Goal: Information Seeking & Learning: Check status

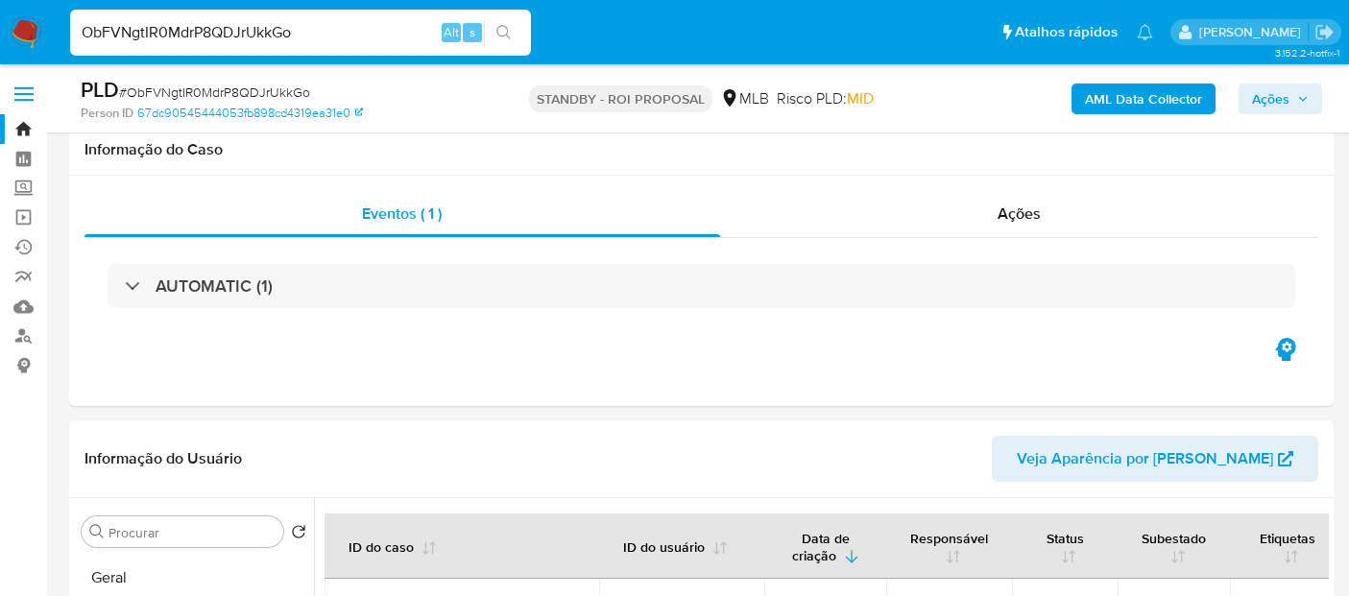
select select "10"
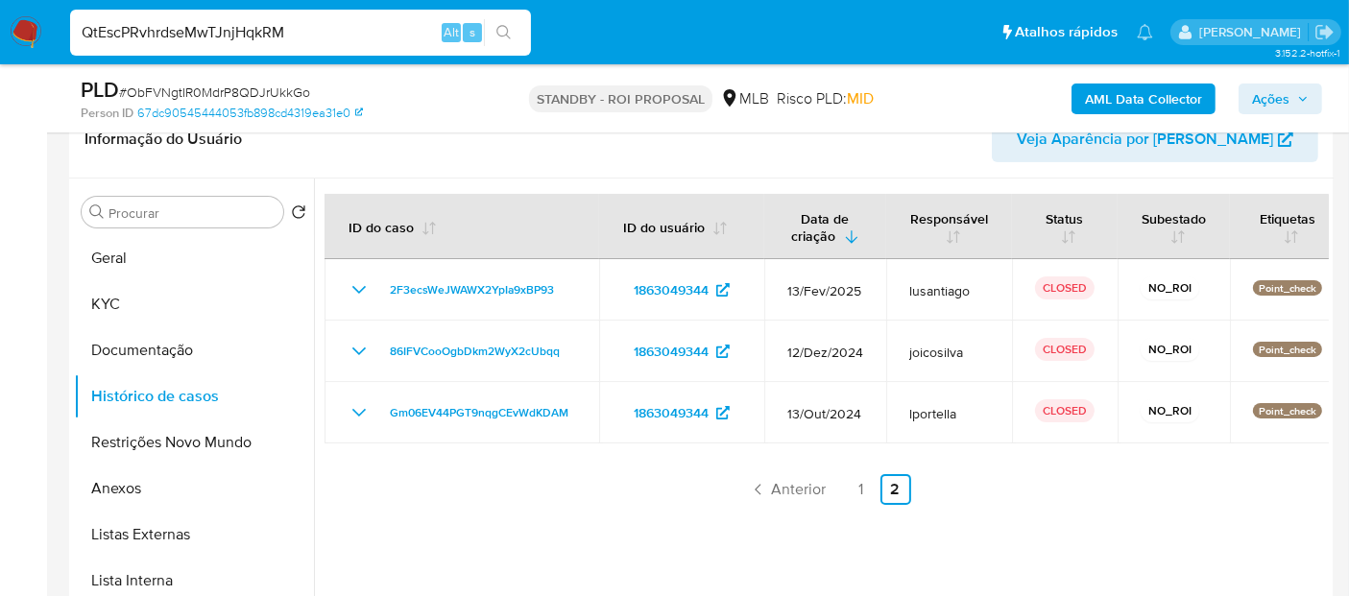
type input "QtEscPRvhrdseMwTJnjHqkRM"
click at [508, 29] on icon "search-icon" at bounding box center [503, 32] width 15 height 15
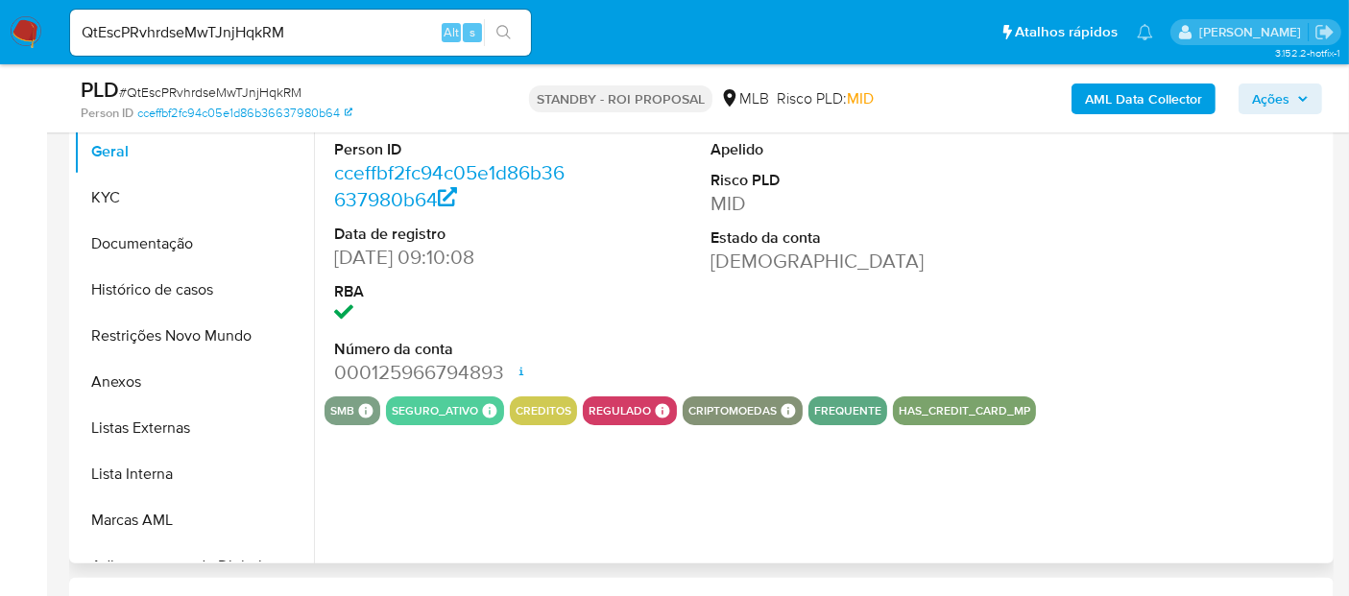
scroll to position [213, 0]
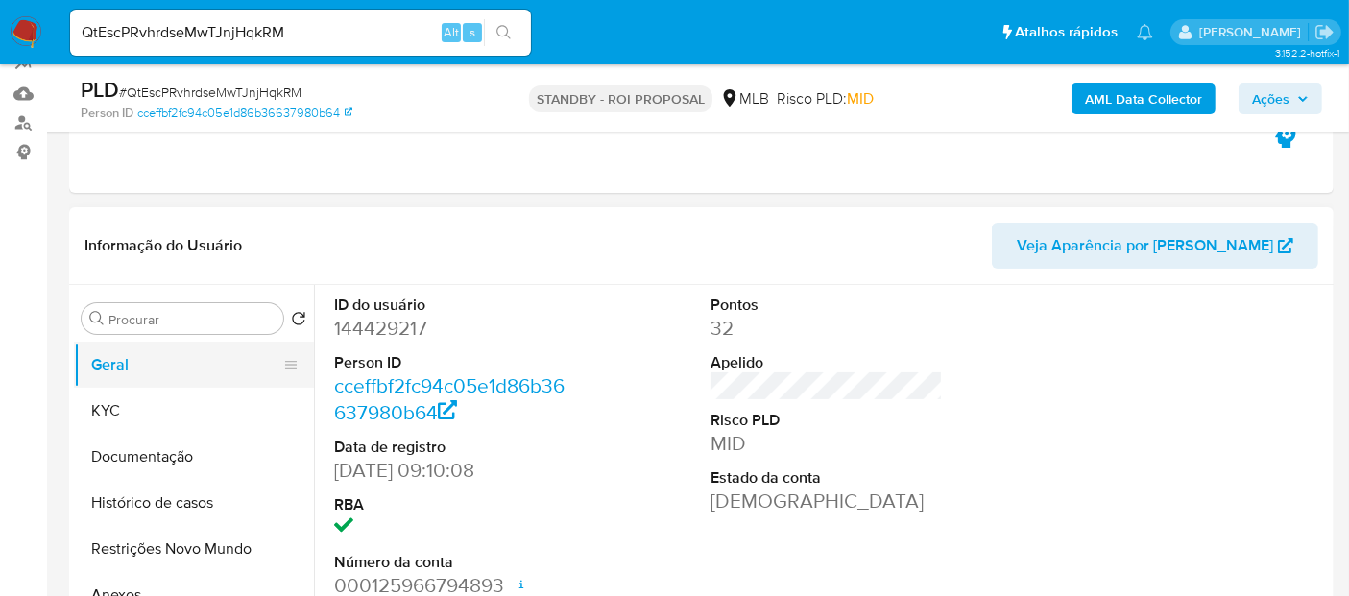
select select "10"
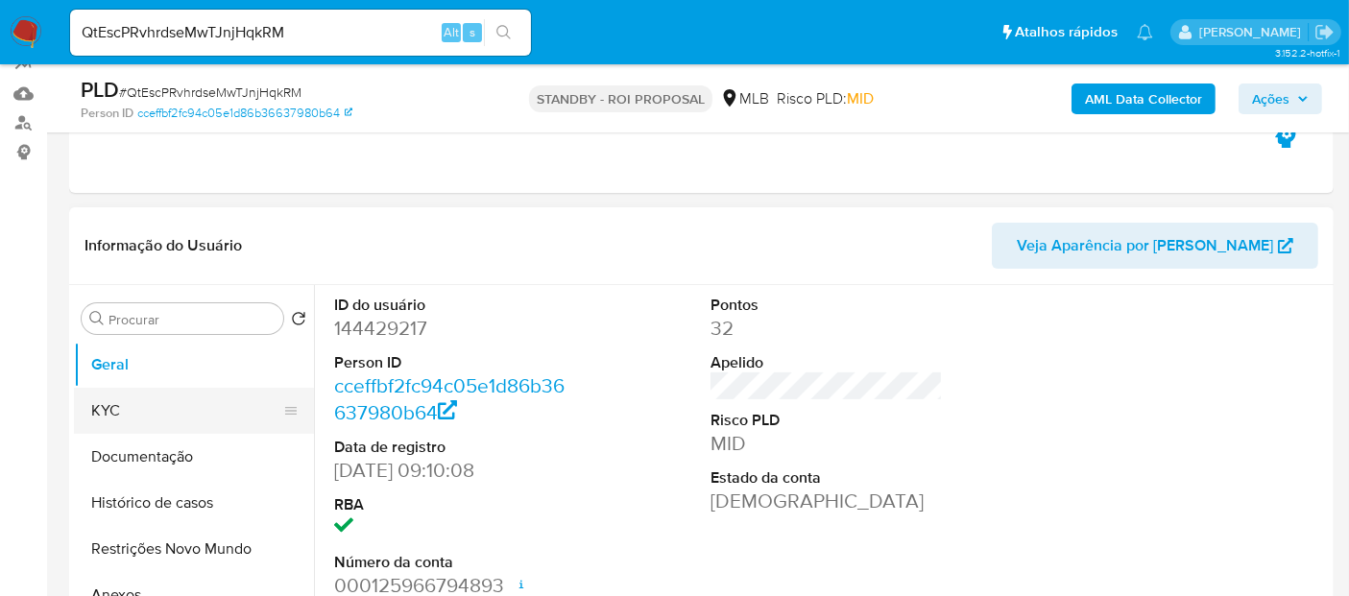
click at [139, 401] on button "KYC" at bounding box center [186, 411] width 225 height 46
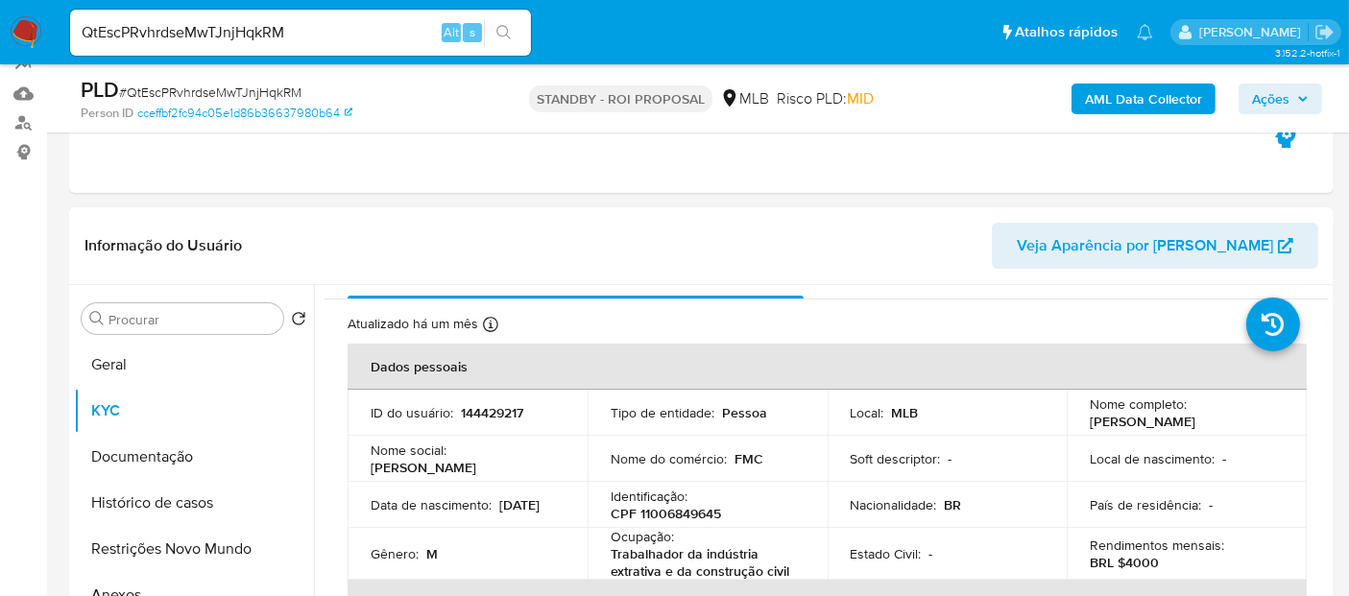
scroll to position [0, 0]
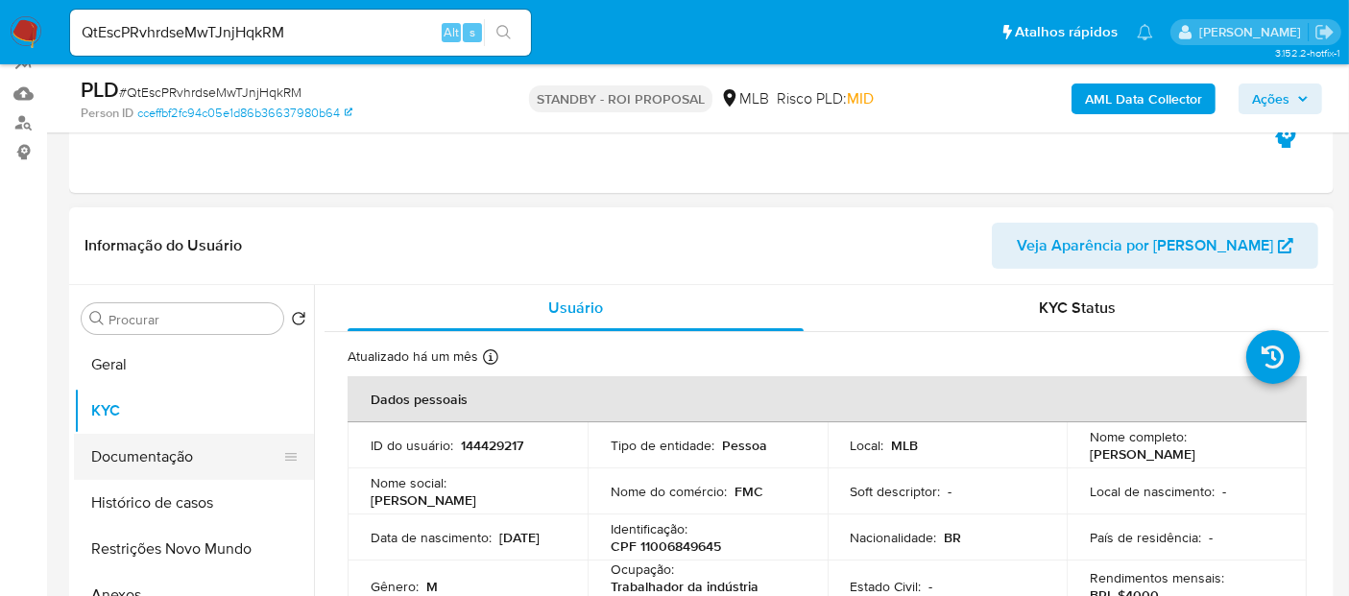
click at [115, 459] on button "Documentação" at bounding box center [186, 457] width 225 height 46
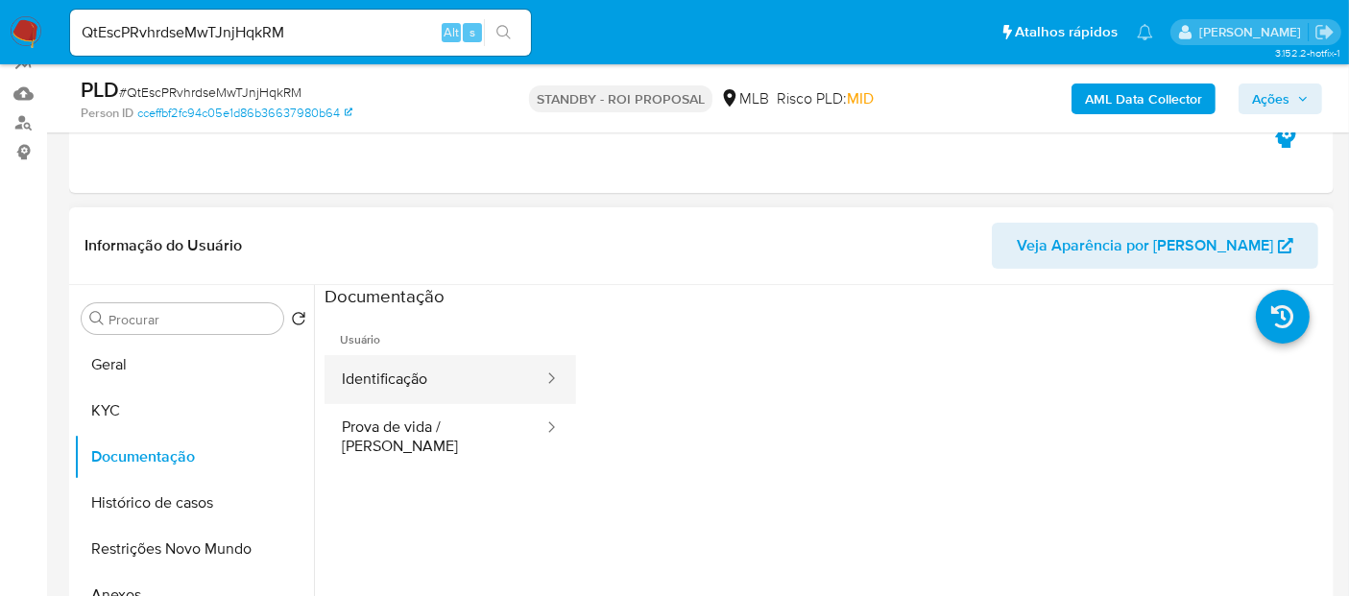
drag, startPoint x: 420, startPoint y: 381, endPoint x: 489, endPoint y: 381, distance: 68.1
click at [419, 381] on button "Identificação" at bounding box center [434, 379] width 221 height 49
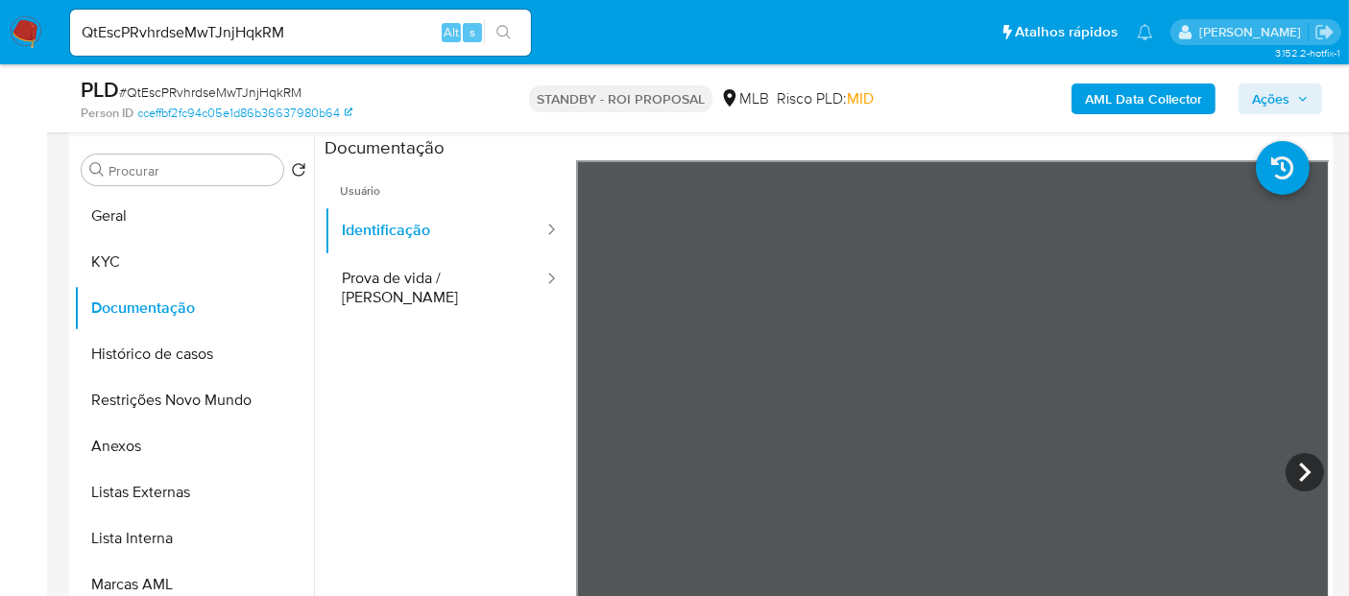
scroll to position [375, 0]
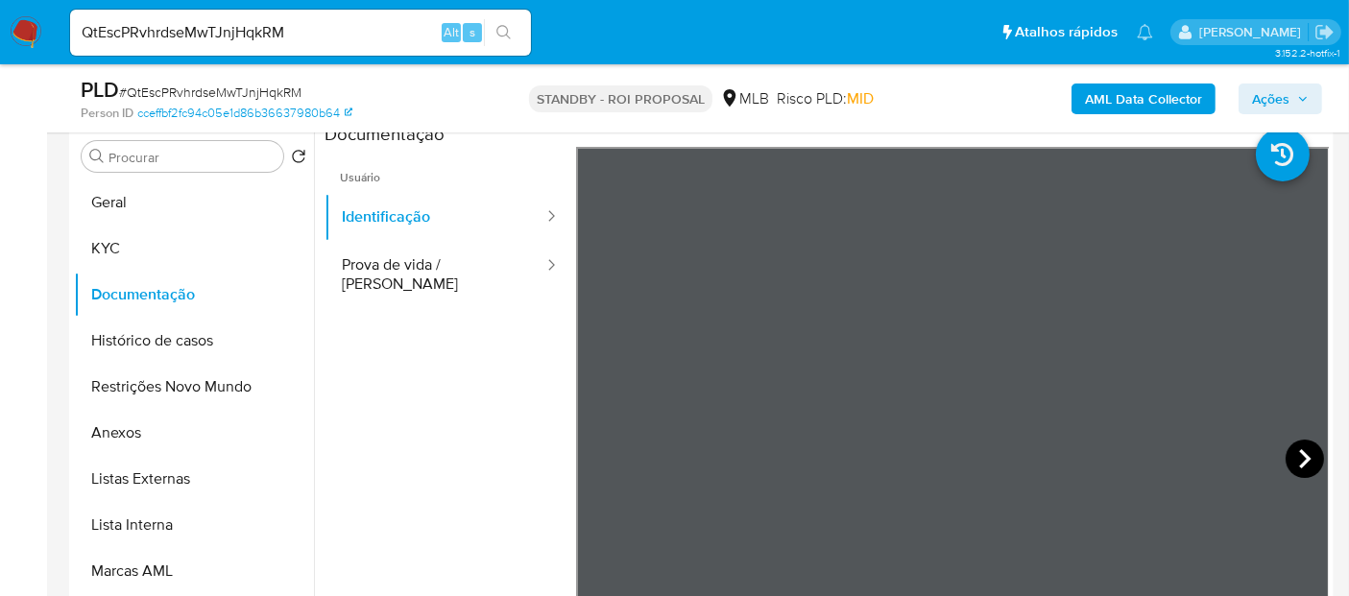
click at [1302, 443] on icon at bounding box center [1304, 459] width 38 height 38
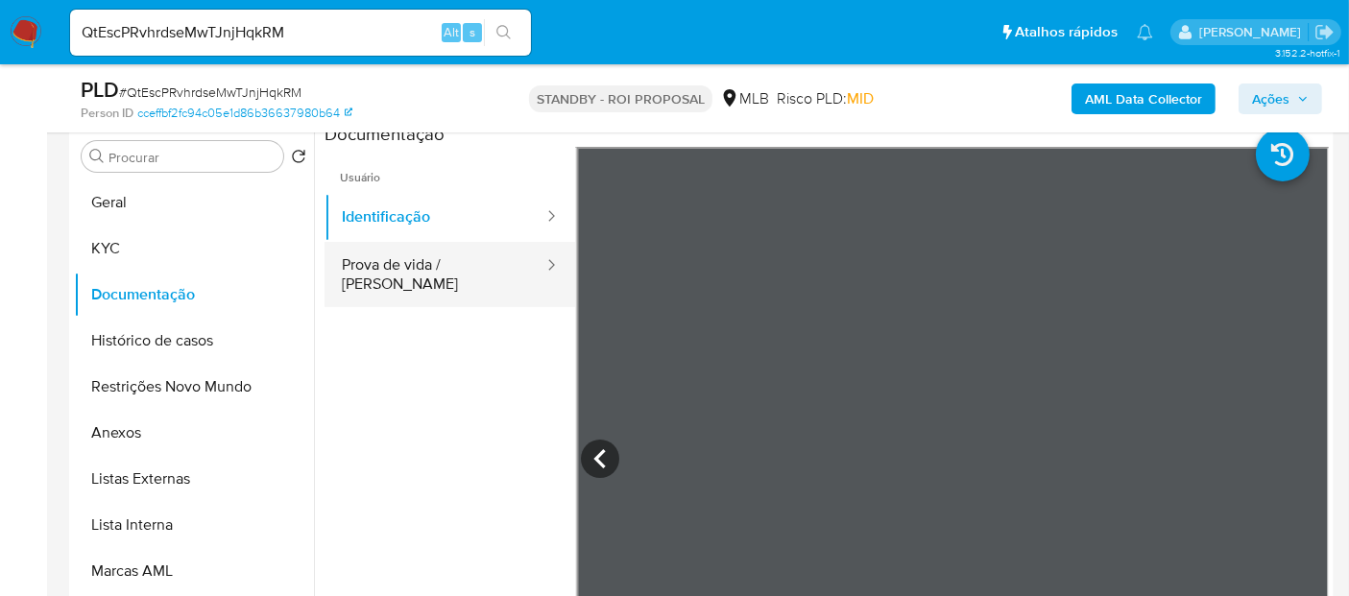
click at [396, 257] on button "Prova de vida / [PERSON_NAME]" at bounding box center [434, 274] width 221 height 65
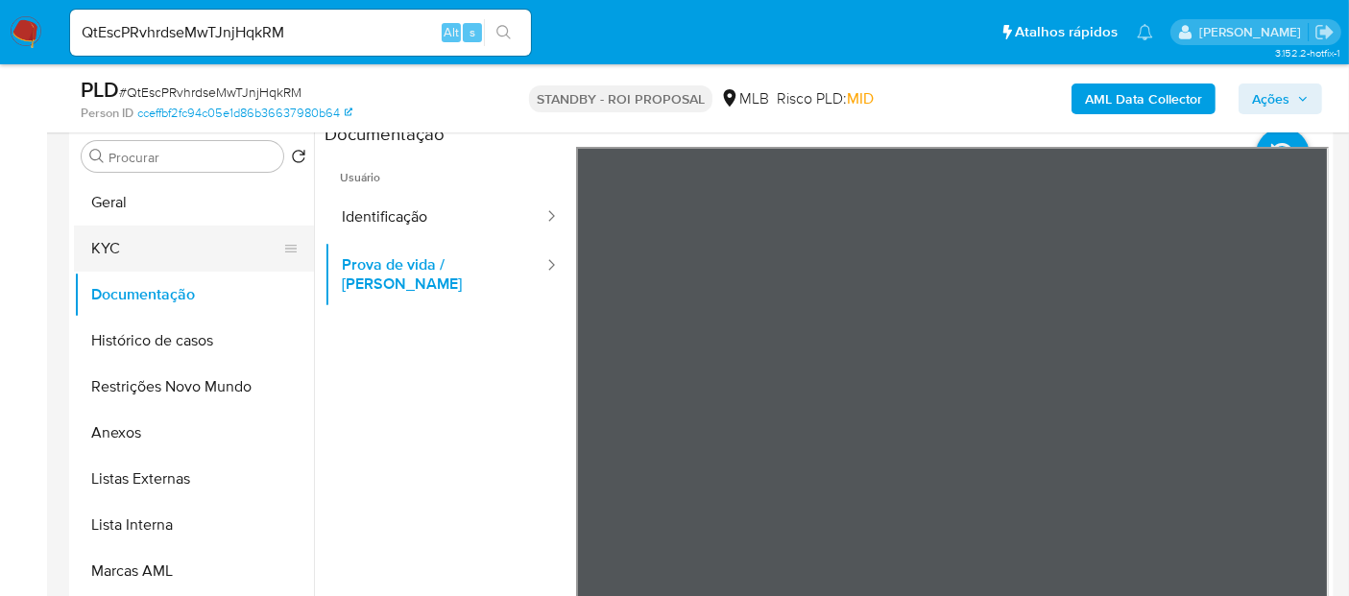
click at [110, 237] on button "KYC" at bounding box center [186, 249] width 225 height 46
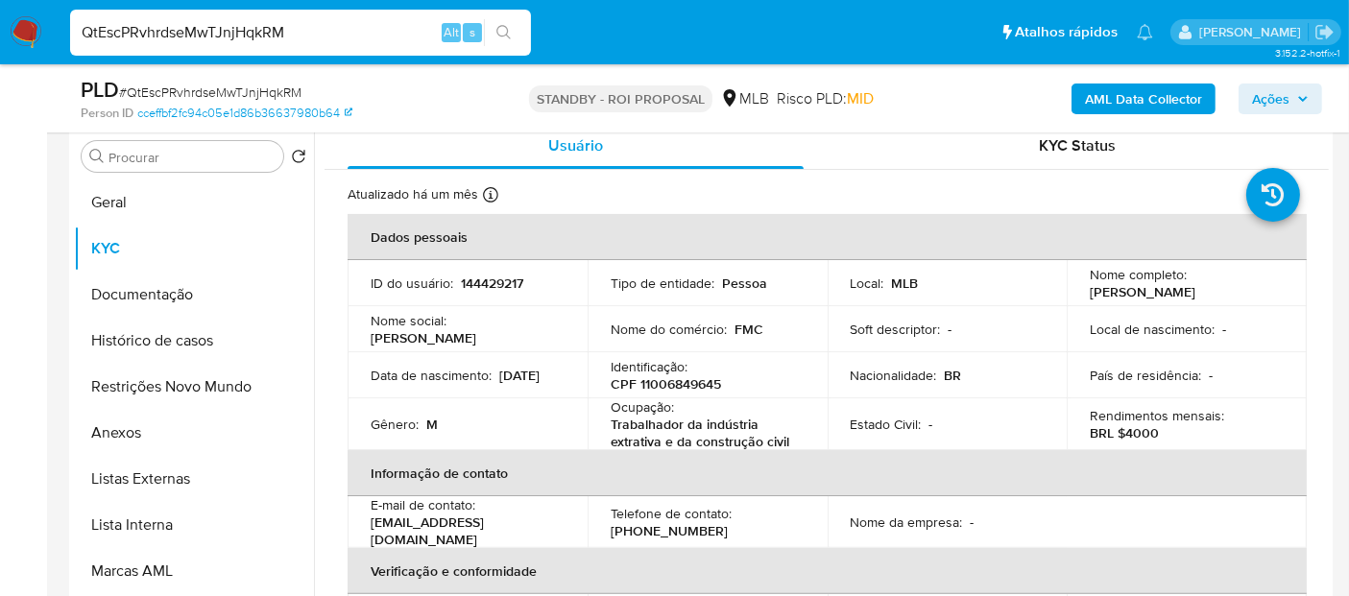
drag, startPoint x: 213, startPoint y: 39, endPoint x: 0, endPoint y: 88, distance: 218.6
paste input "H1s5KoxcbjnWP91ddSP4OyFU"
type input "H1s5KoxcbjnWP91ddSP4OyFU"
click at [491, 26] on button "search-icon" at bounding box center [503, 32] width 39 height 27
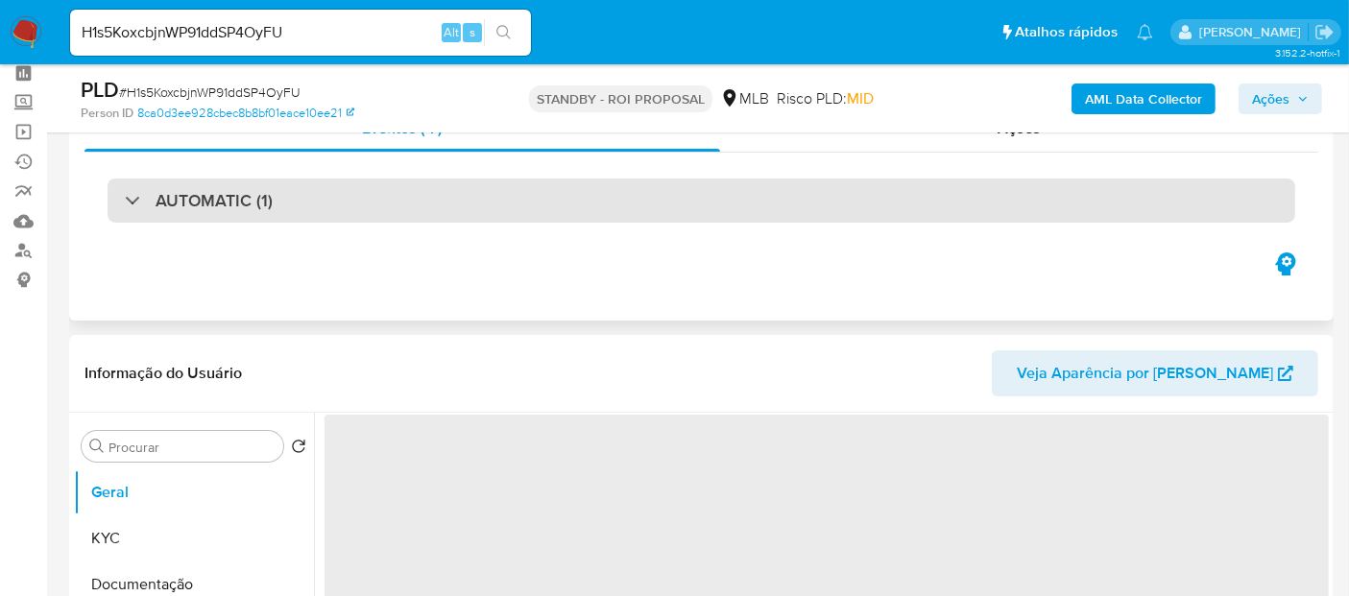
scroll to position [107, 0]
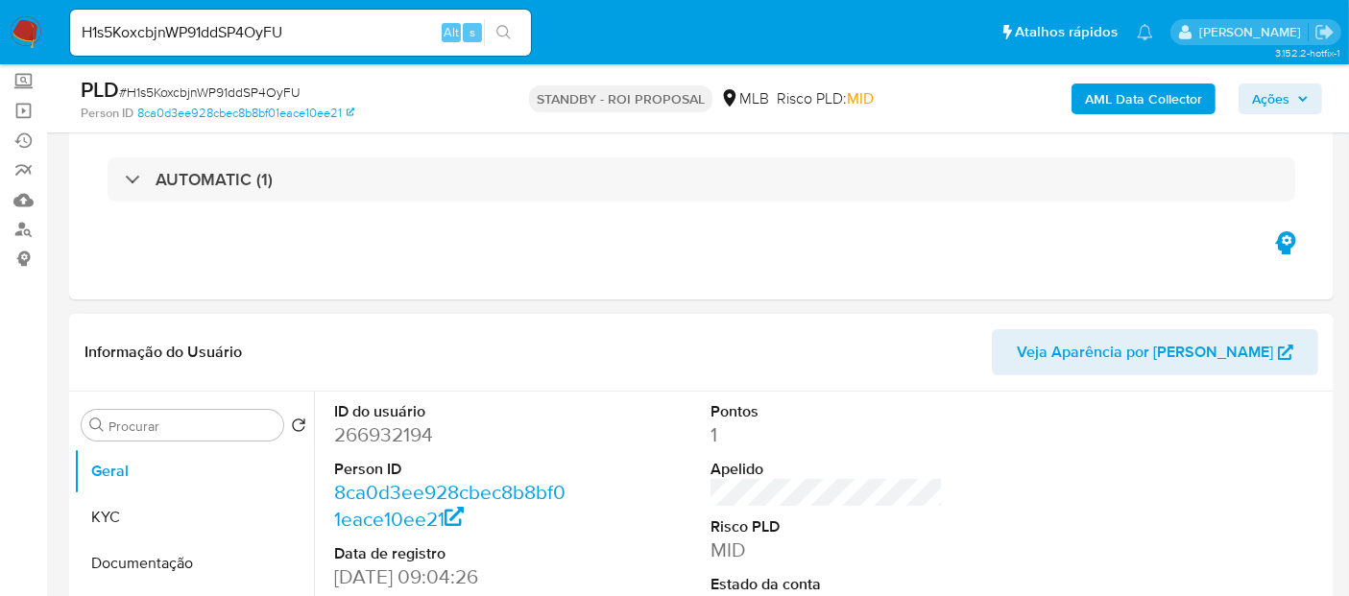
select select "10"
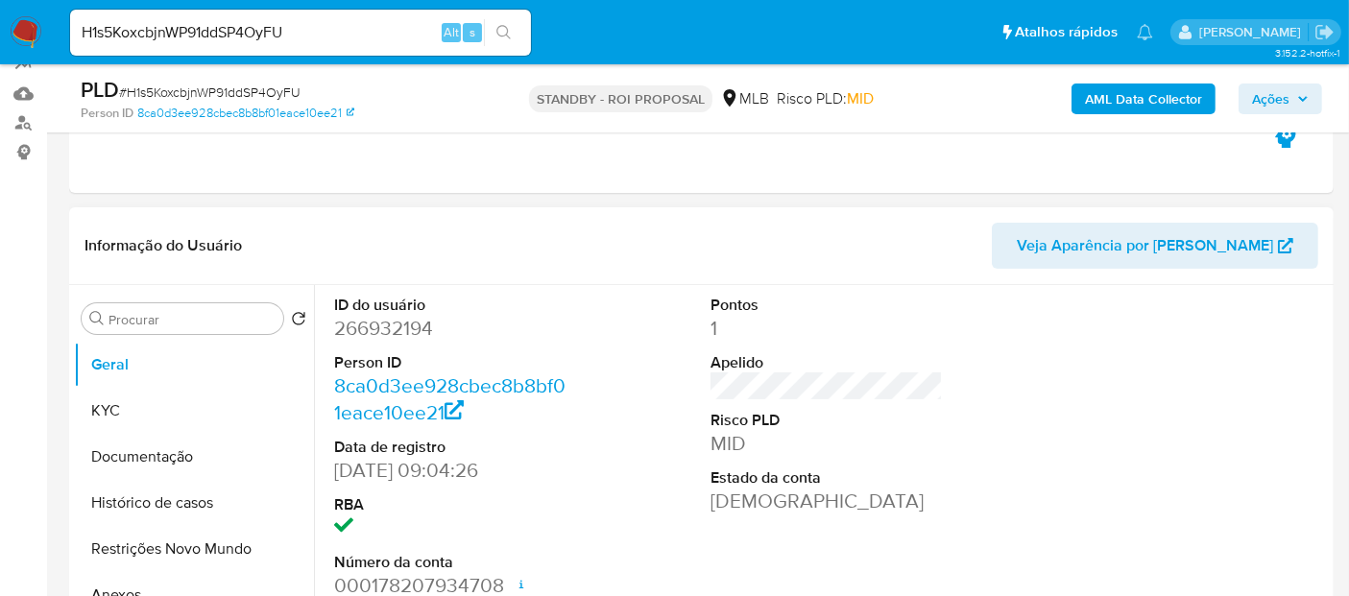
scroll to position [320, 0]
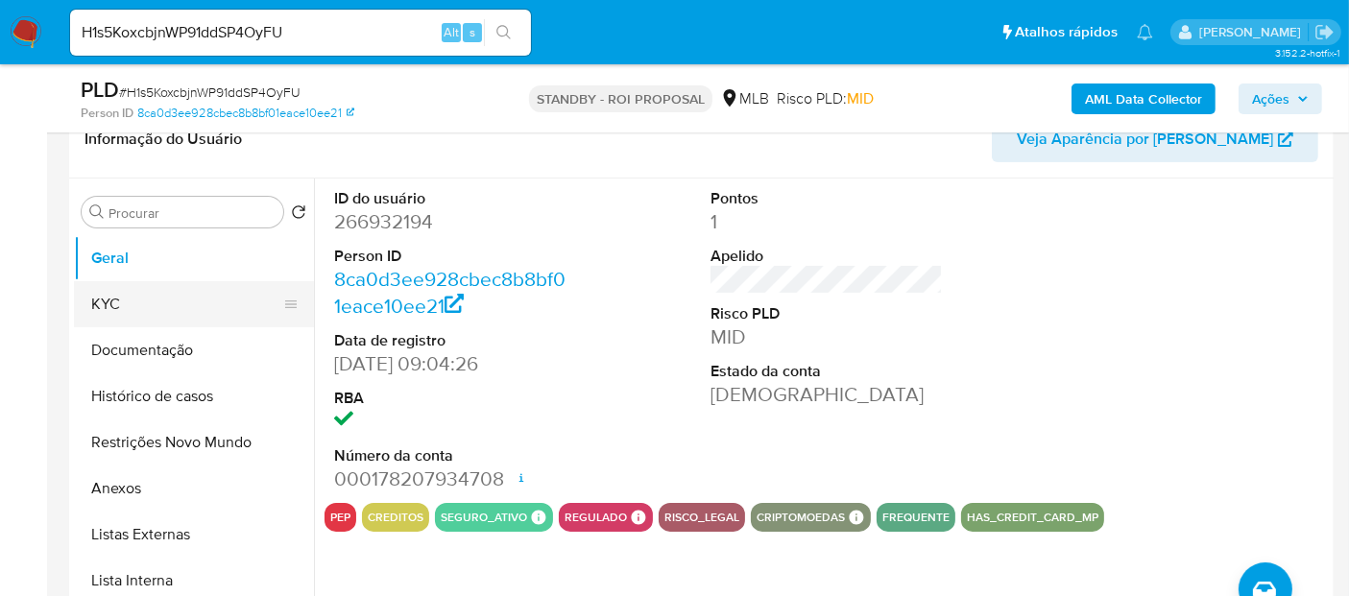
click at [110, 298] on button "KYC" at bounding box center [186, 304] width 225 height 46
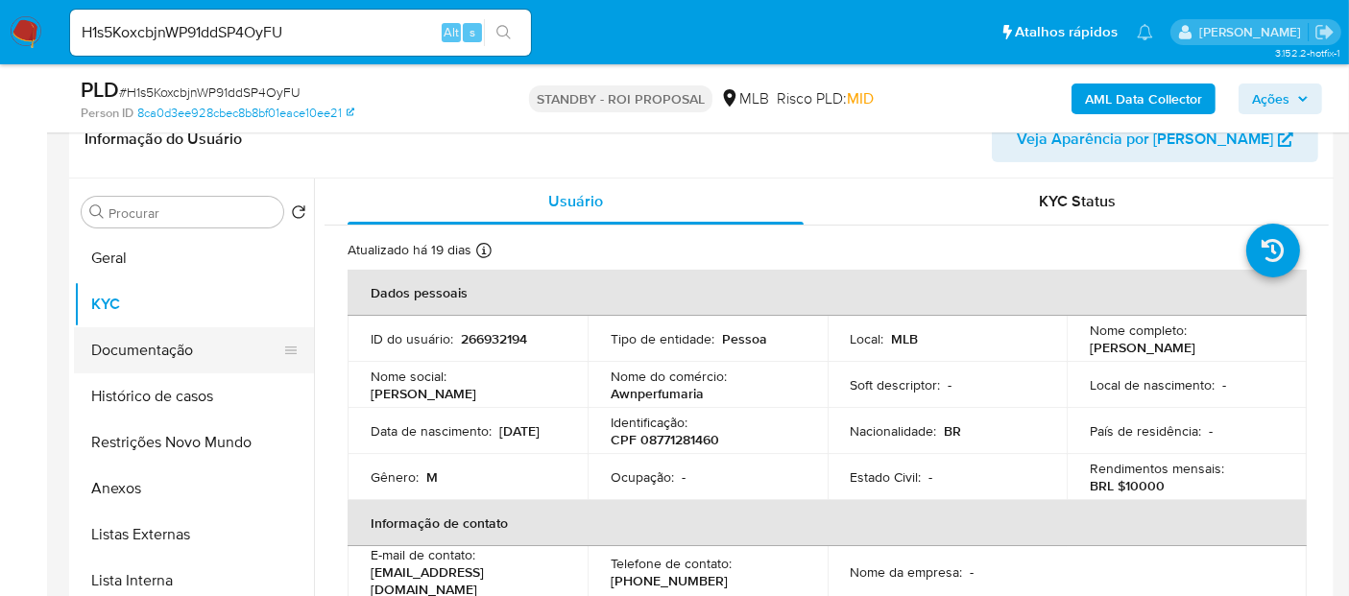
click at [150, 346] on button "Documentação" at bounding box center [186, 350] width 225 height 46
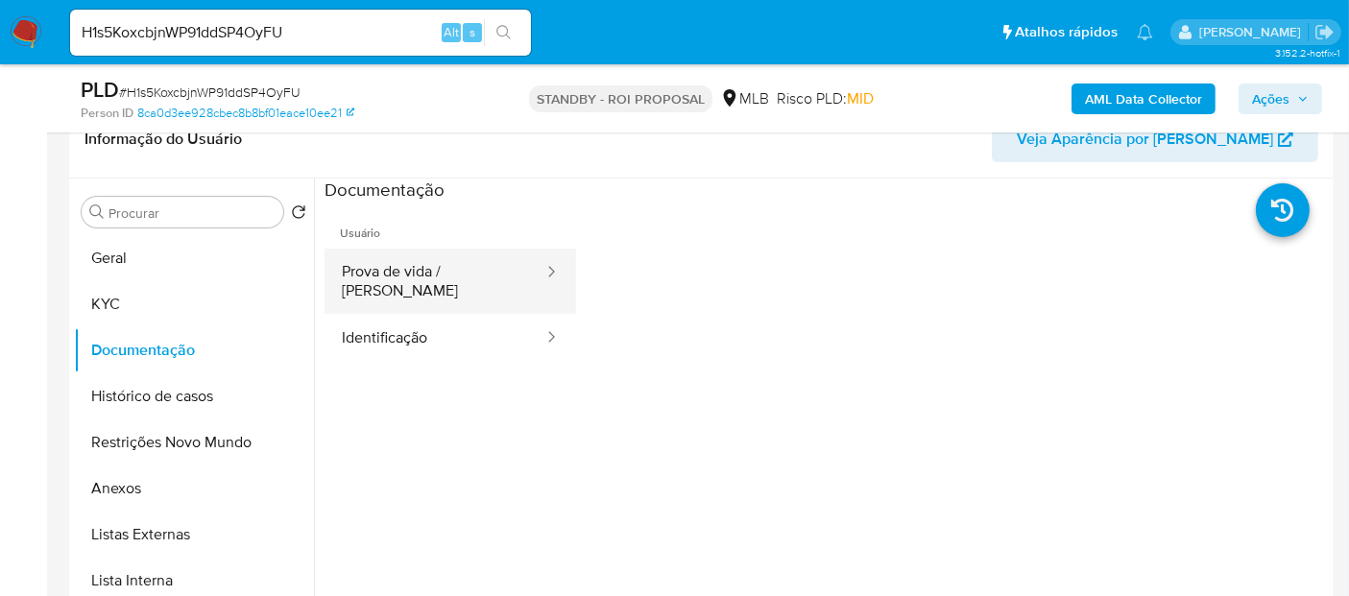
click at [427, 278] on button "Prova de vida / [PERSON_NAME]" at bounding box center [434, 281] width 221 height 65
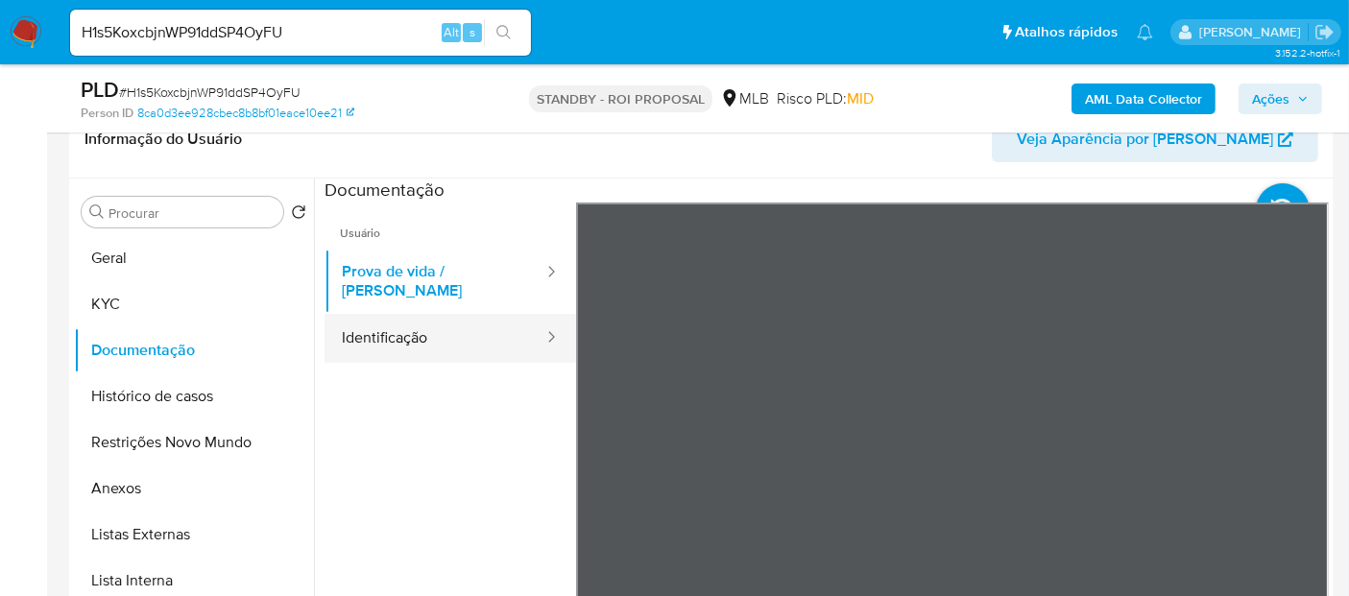
click at [405, 319] on button "Identificação" at bounding box center [434, 338] width 221 height 49
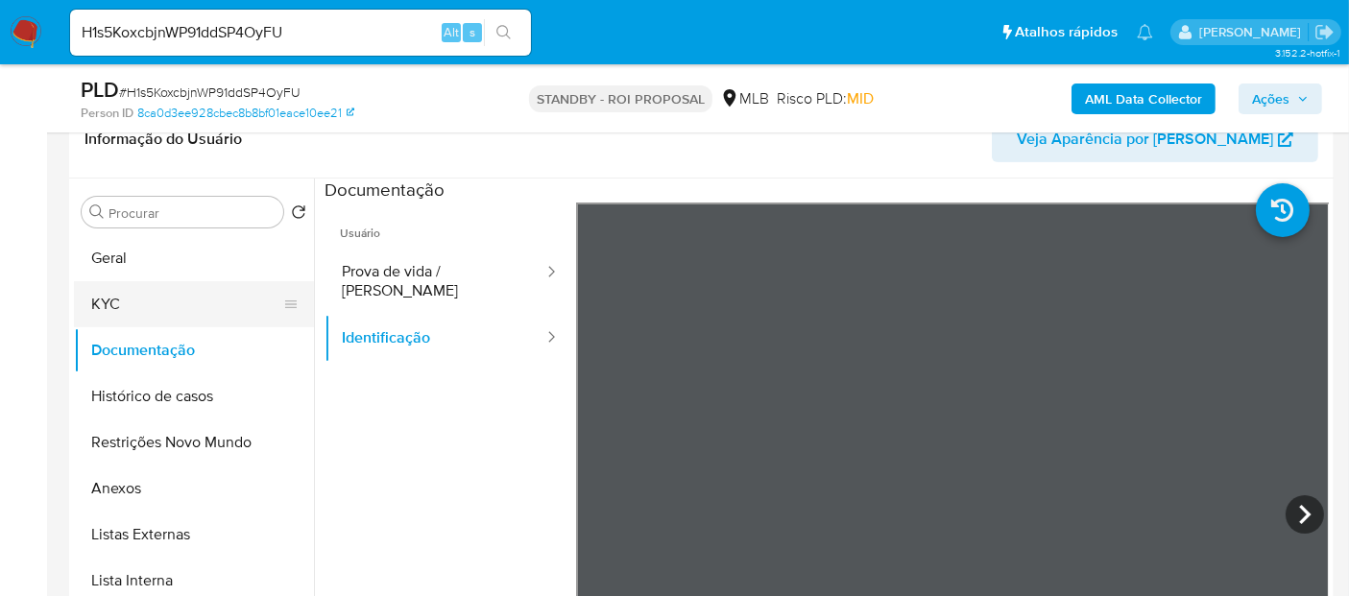
drag, startPoint x: 74, startPoint y: 302, endPoint x: 122, endPoint y: 307, distance: 48.2
click at [74, 302] on button "KYC" at bounding box center [186, 304] width 225 height 46
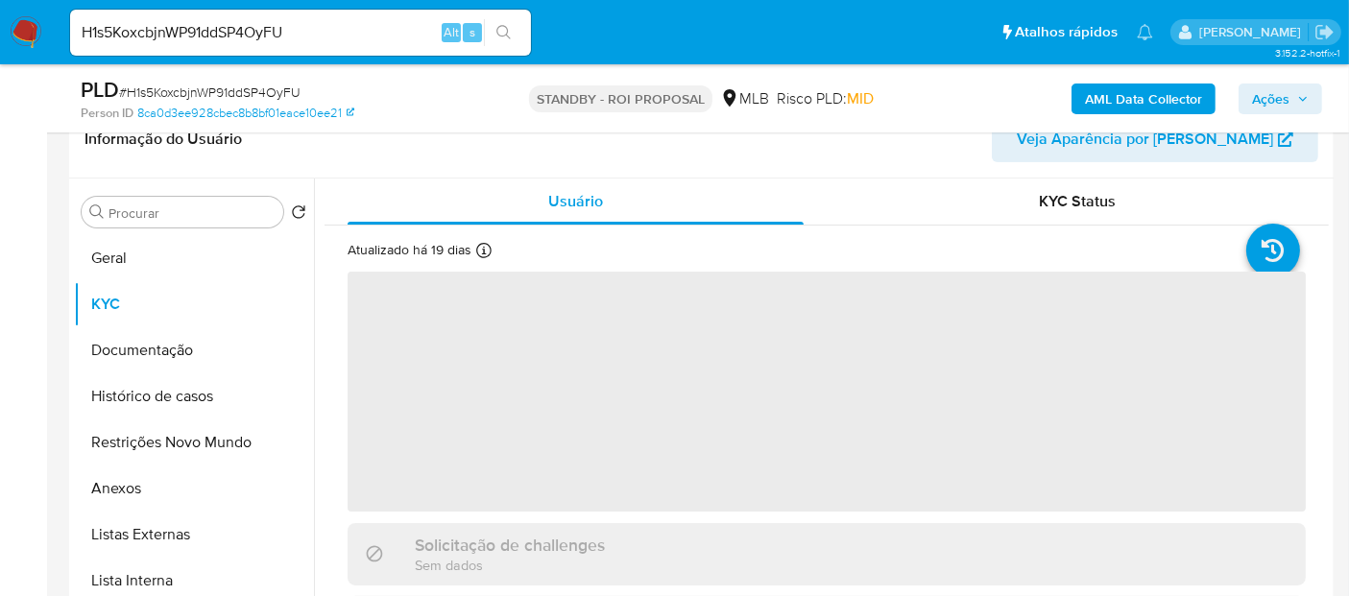
scroll to position [426, 0]
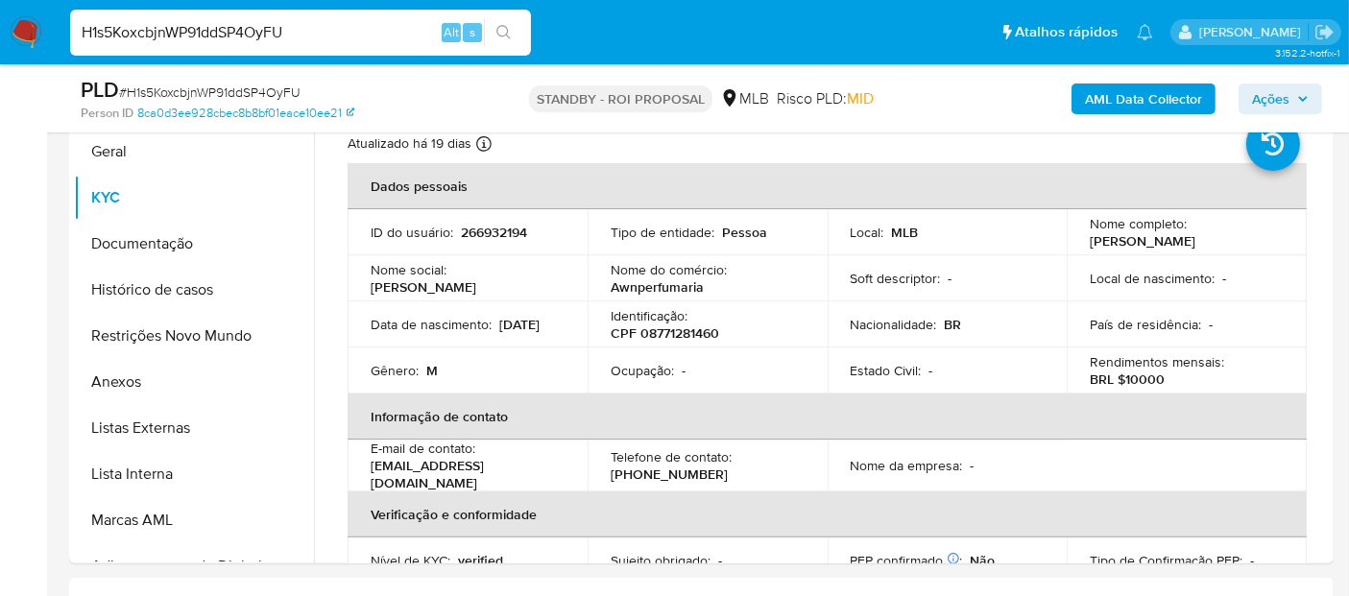
drag, startPoint x: 332, startPoint y: 27, endPoint x: 0, endPoint y: 26, distance: 332.1
click at [0, 26] on nav "Pausado Ver notificaciones H1s5KoxcbjnWP91ddSP4OyFU Alt s Atalhos rápidos Presi…" at bounding box center [674, 32] width 1349 height 64
paste input "zYGpLZRu5nsonqQmLunjkIxi"
type input "zYGpLZRu5nsonqQmLunjkIxi"
click at [502, 28] on icon "search-icon" at bounding box center [503, 32] width 15 height 15
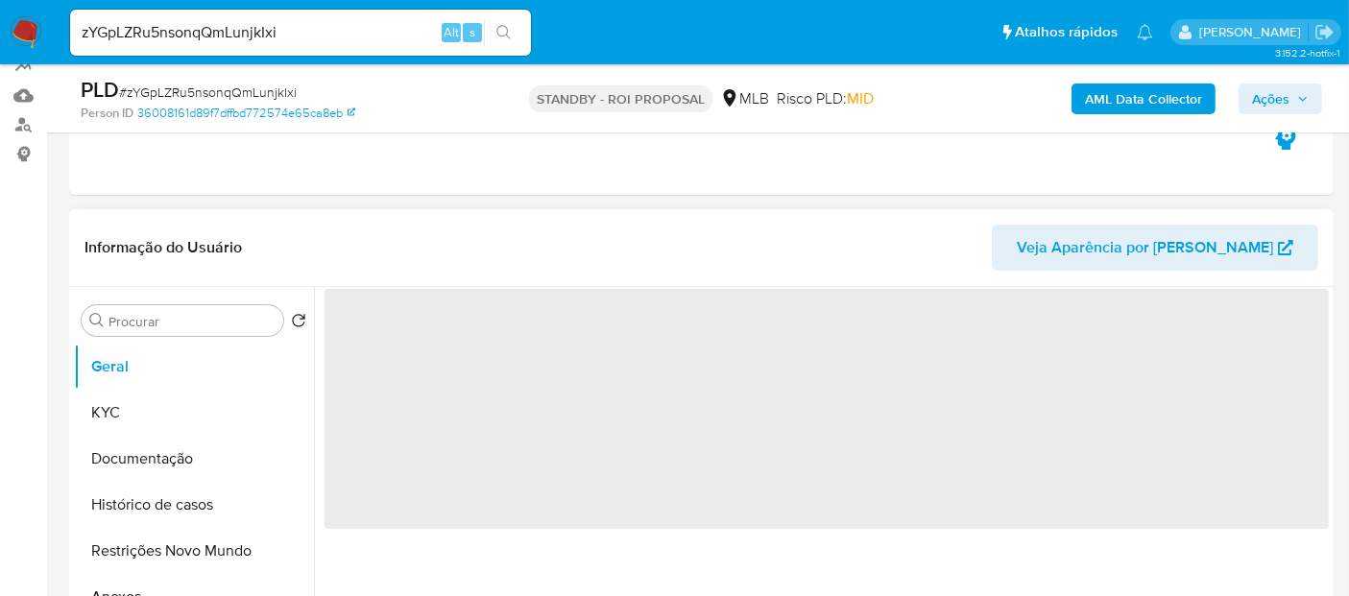
scroll to position [213, 0]
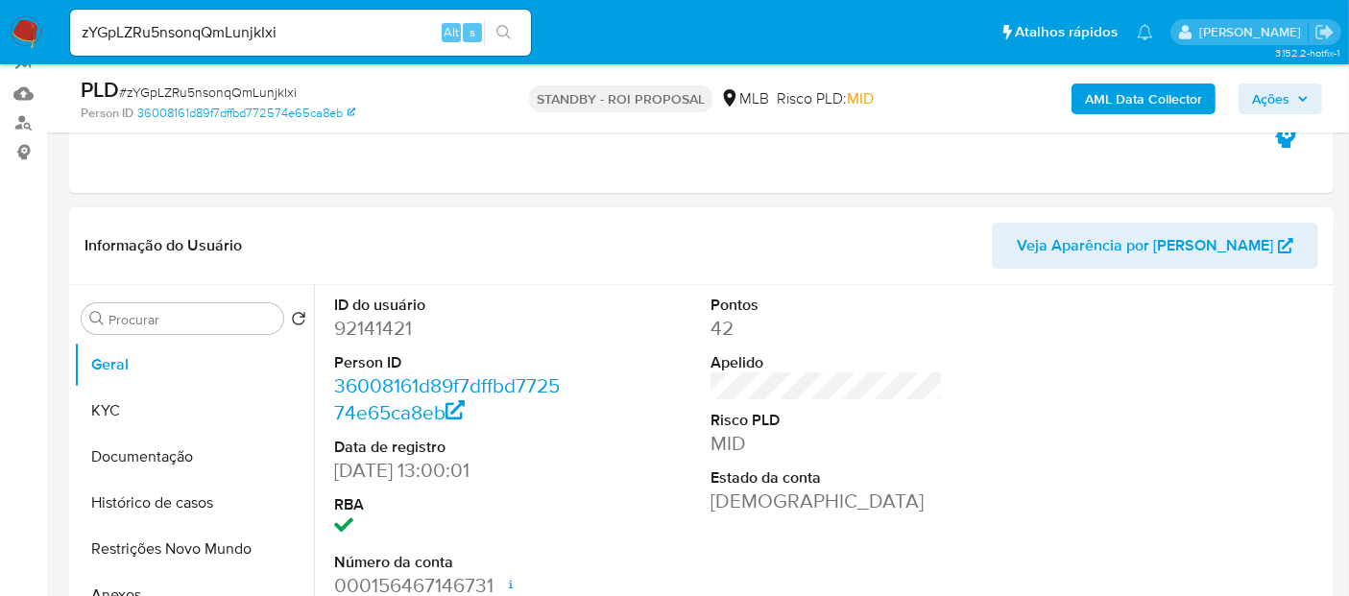
select select "10"
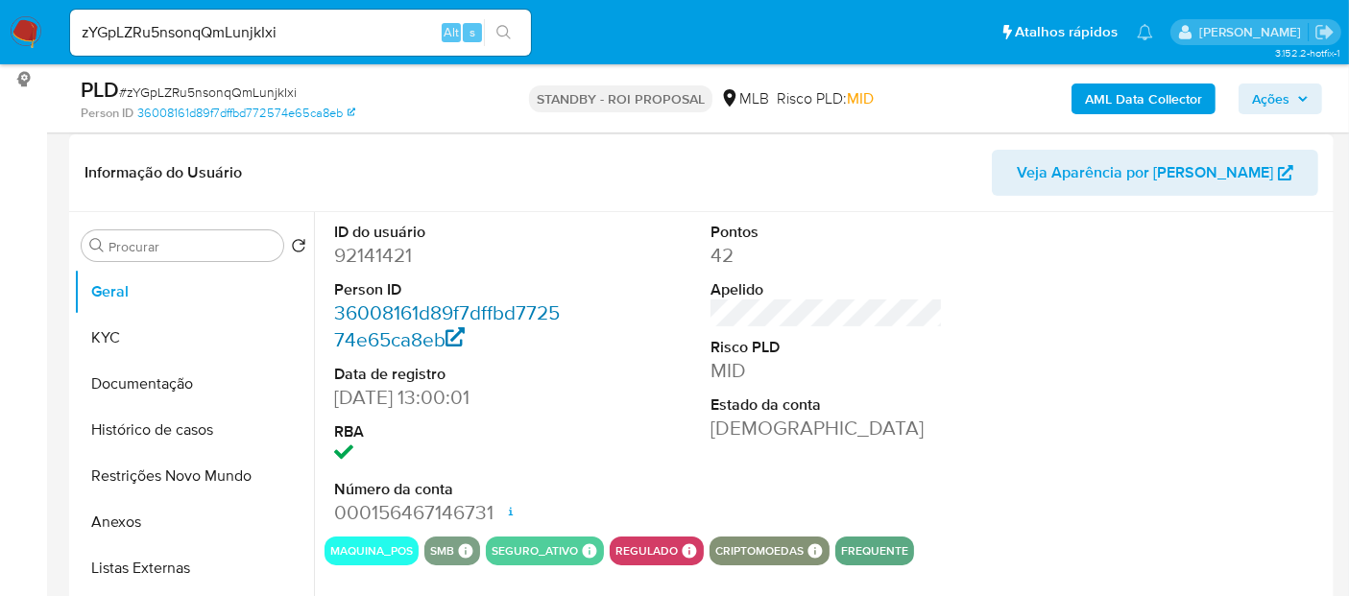
scroll to position [320, 0]
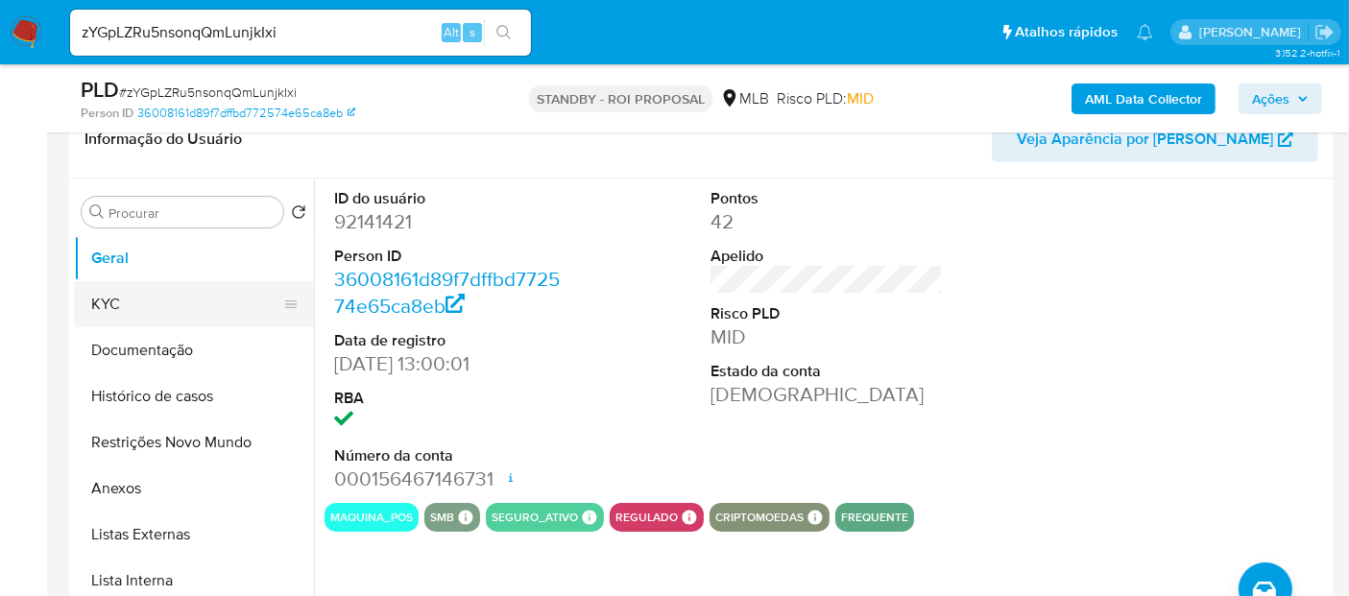
click at [120, 298] on button "KYC" at bounding box center [186, 304] width 225 height 46
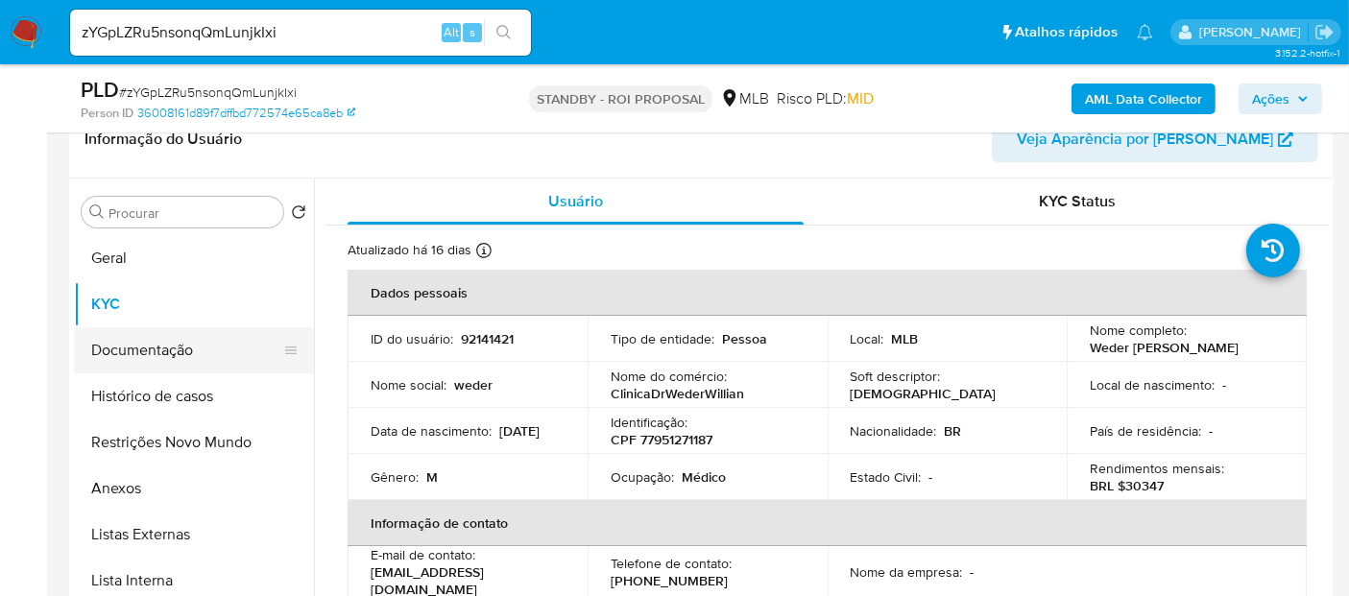
click at [170, 344] on button "Documentação" at bounding box center [186, 350] width 225 height 46
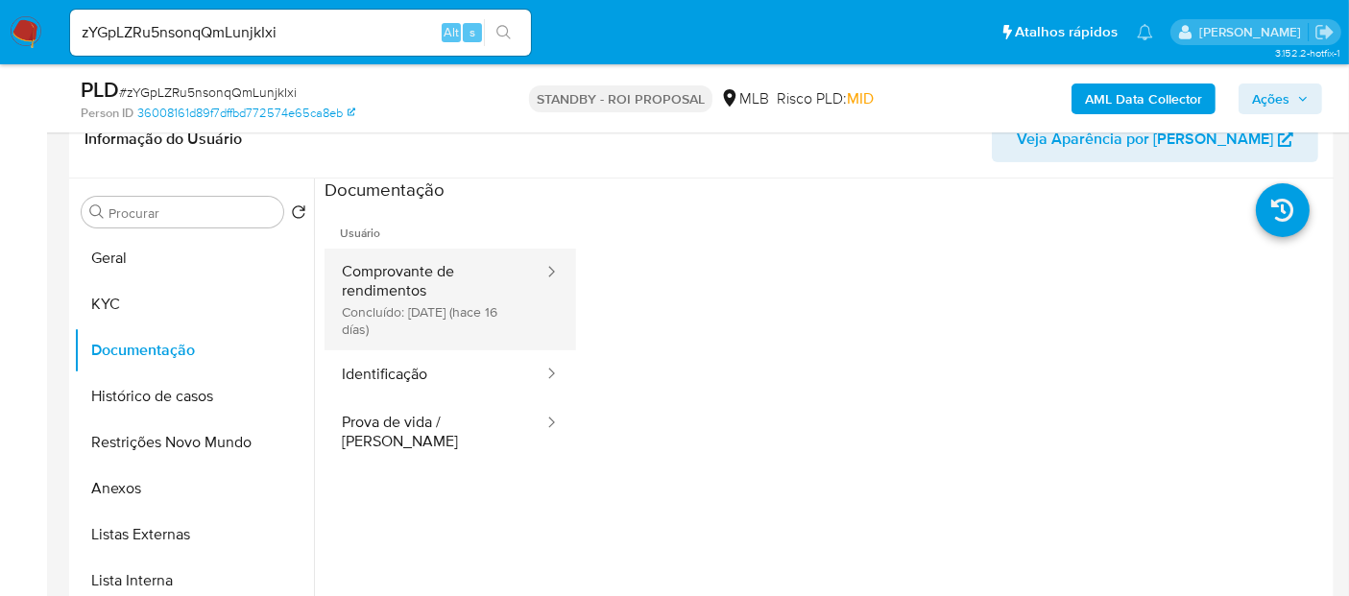
click at [442, 292] on button "Comprovante de rendimentos Concluído: 29/07/2025 (hace 16 días)" at bounding box center [434, 300] width 221 height 102
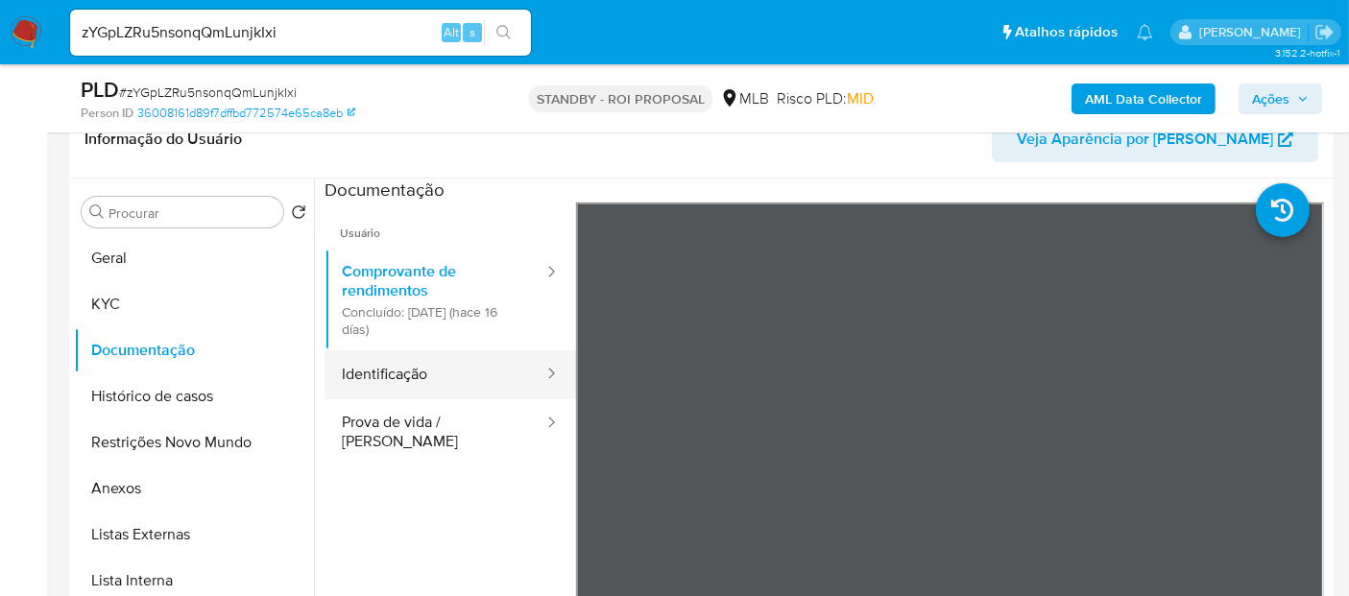
click at [413, 364] on button "Identificação" at bounding box center [434, 374] width 221 height 49
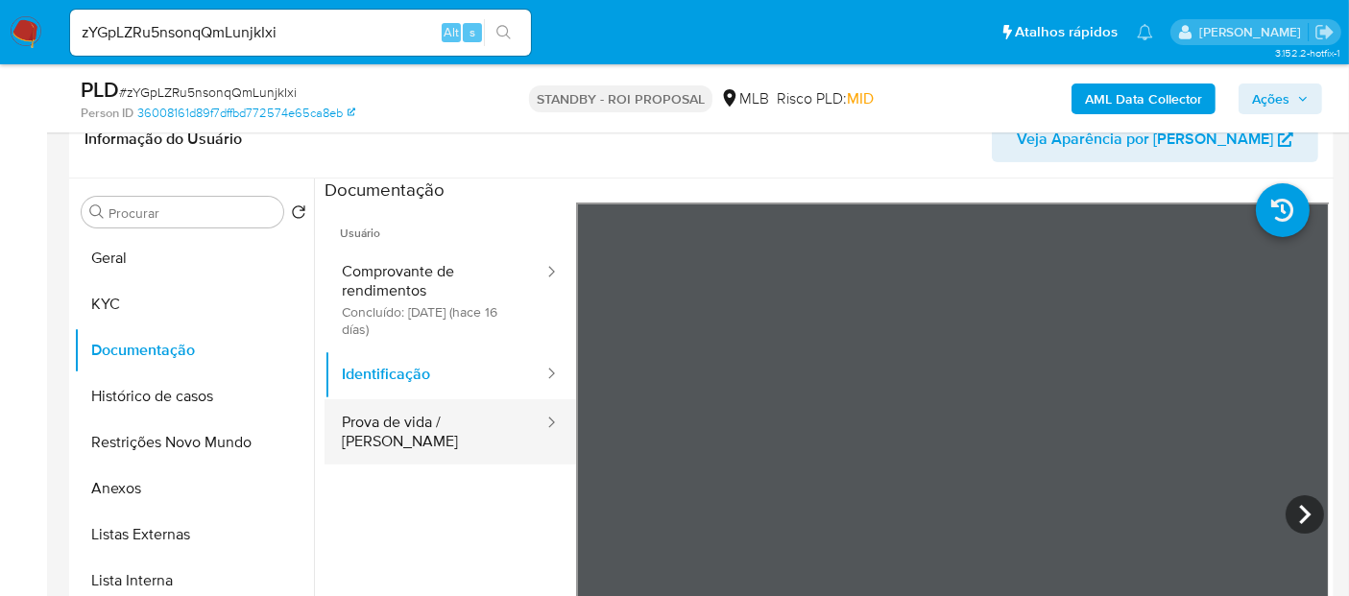
click at [428, 421] on button "Prova de vida / Selfie" at bounding box center [434, 431] width 221 height 65
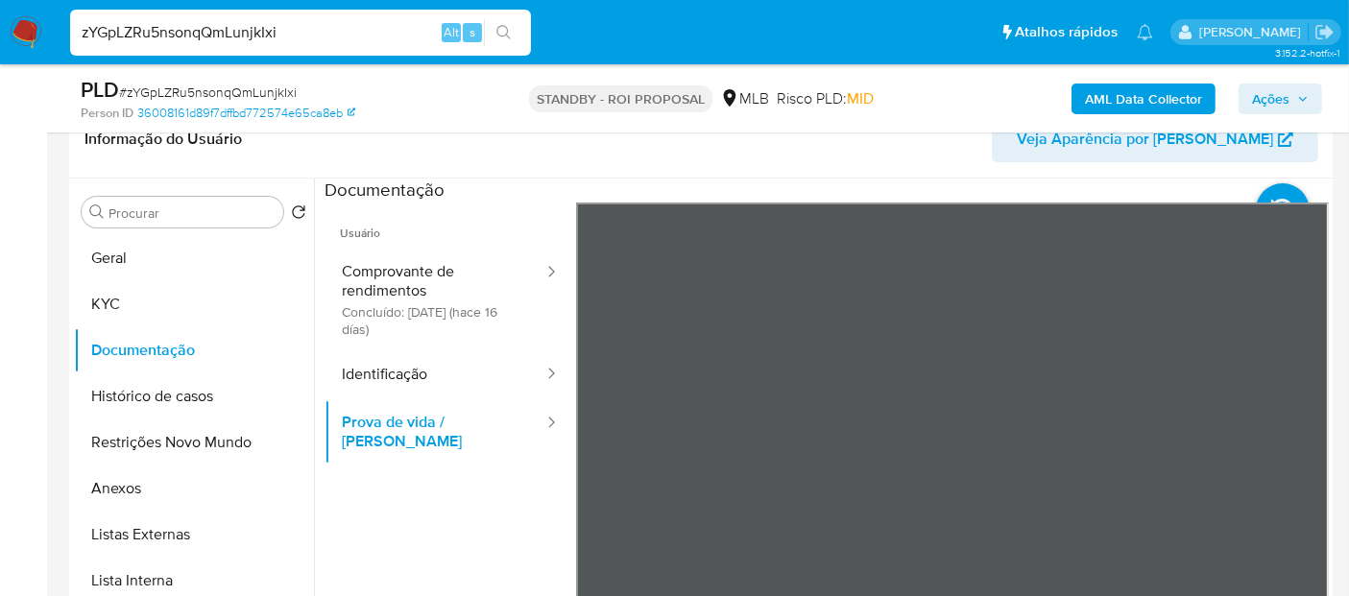
click at [0, 32] on nav "Pausado Ver notificaciones zYGpLZRu5nsonqQmLunjkIxi Alt s Atalhos rápidos Presi…" at bounding box center [674, 32] width 1349 height 64
paste input "iT33kKfGRadLiNQRtmFrqMzb"
type input "iT33kKfGRadLiNQRtmFrqMzb"
click at [507, 22] on button "search-icon" at bounding box center [503, 32] width 39 height 27
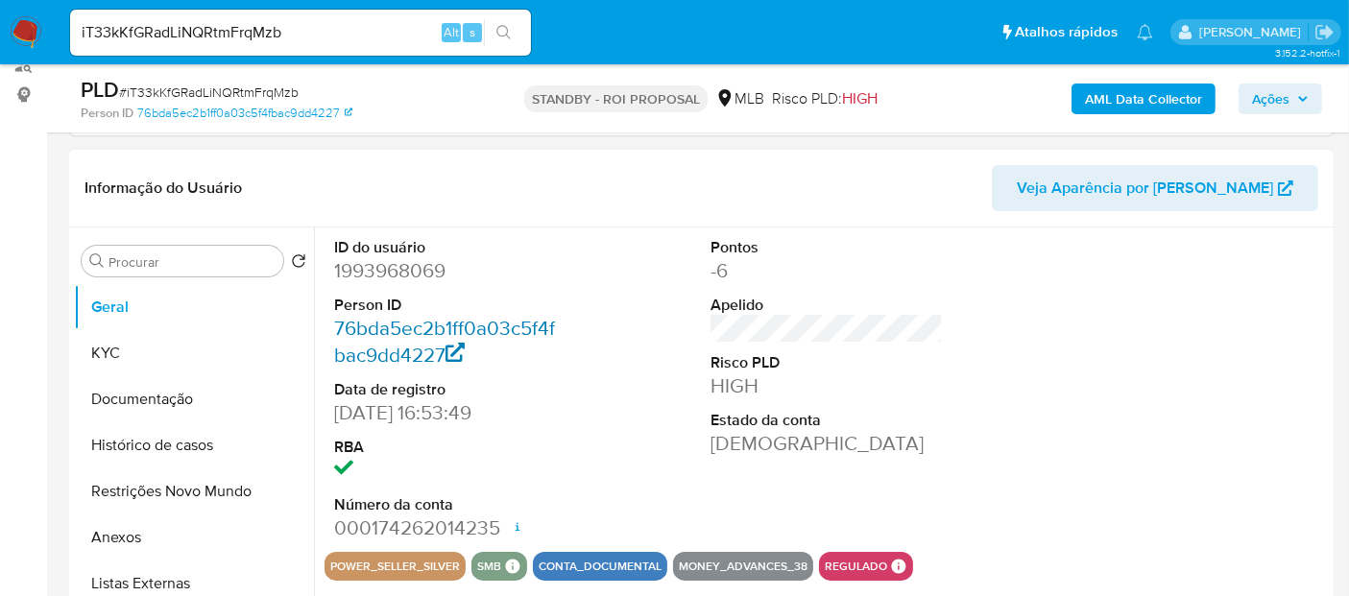
scroll to position [320, 0]
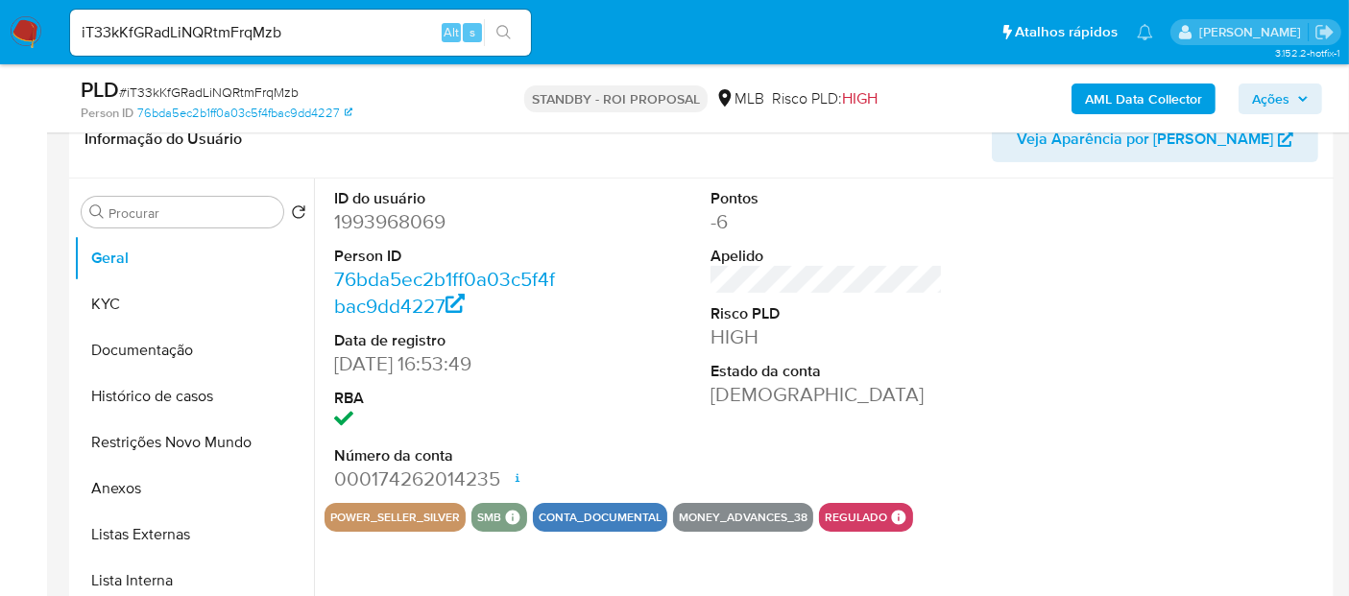
select select "10"
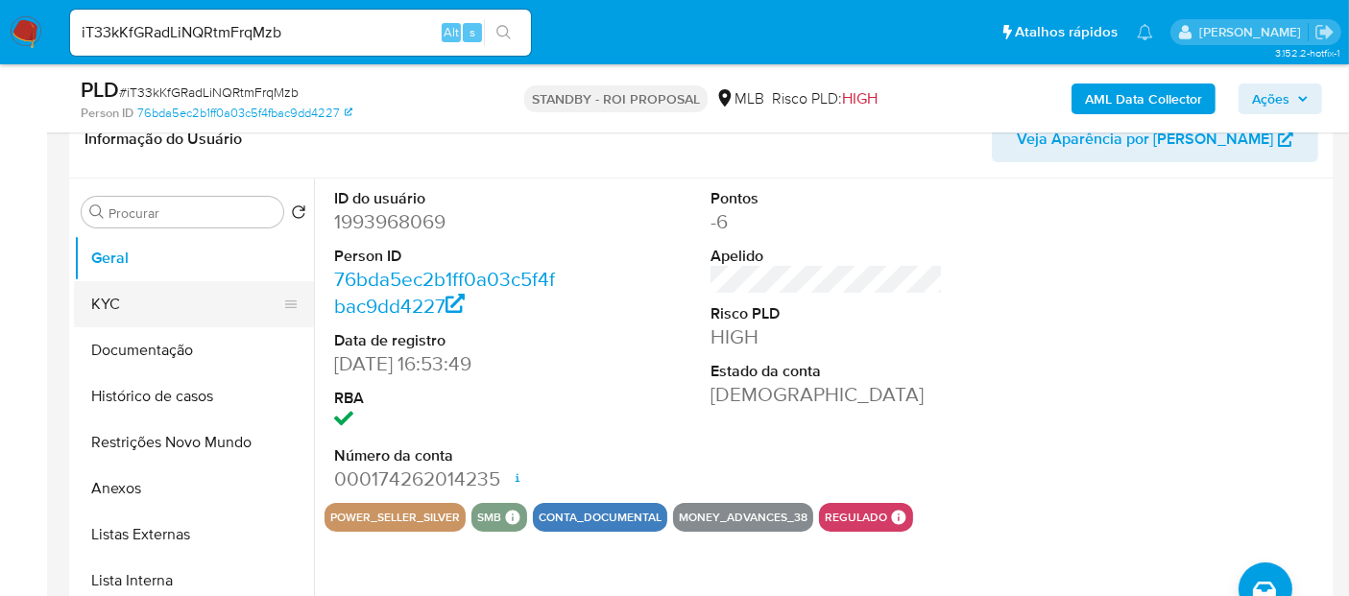
click at [133, 299] on button "KYC" at bounding box center [186, 304] width 225 height 46
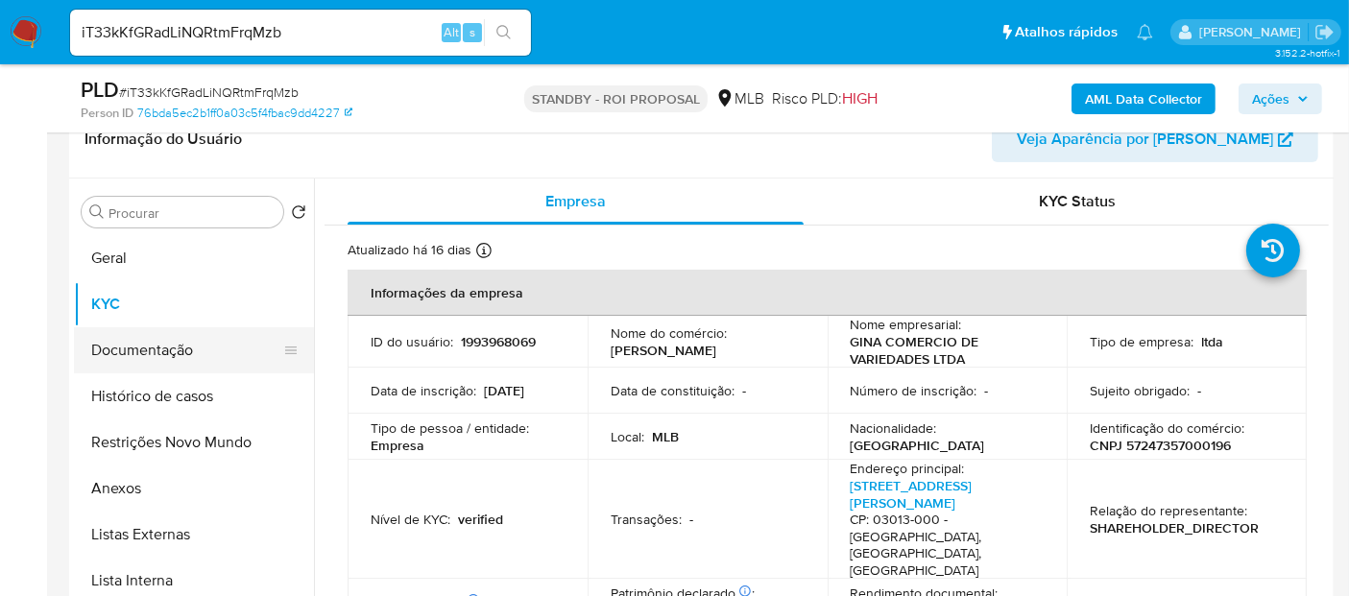
click at [145, 344] on button "Documentação" at bounding box center [186, 350] width 225 height 46
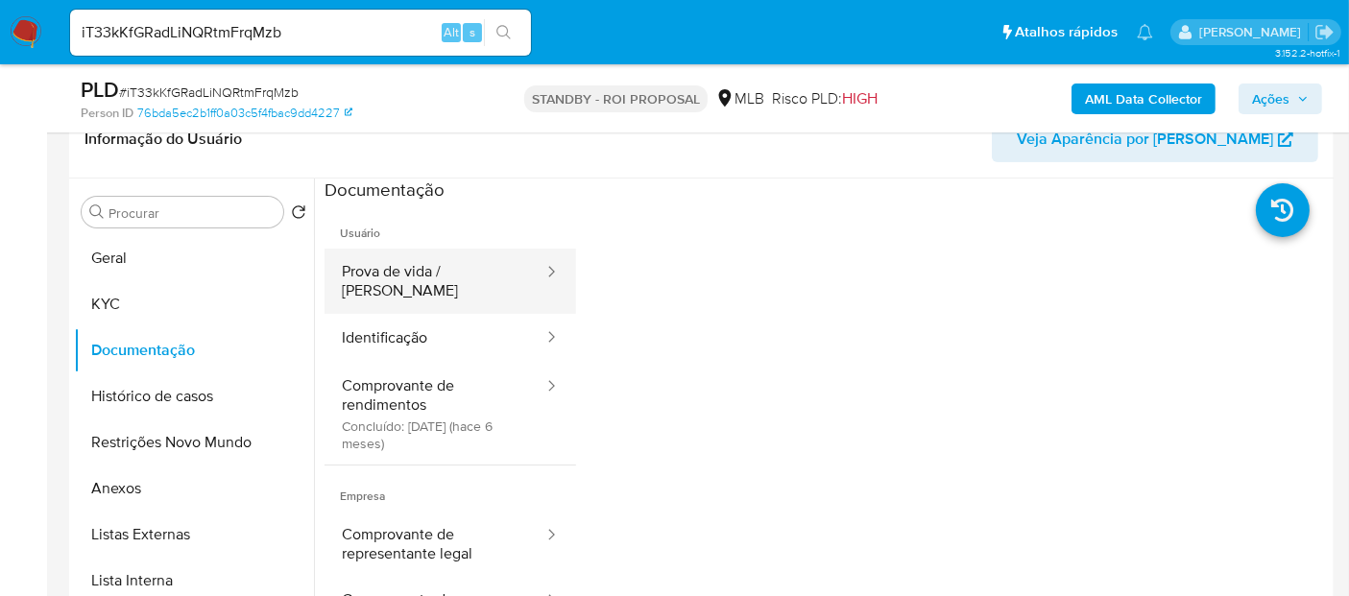
click at [405, 276] on button "Prova de vida / [PERSON_NAME]" at bounding box center [434, 281] width 221 height 65
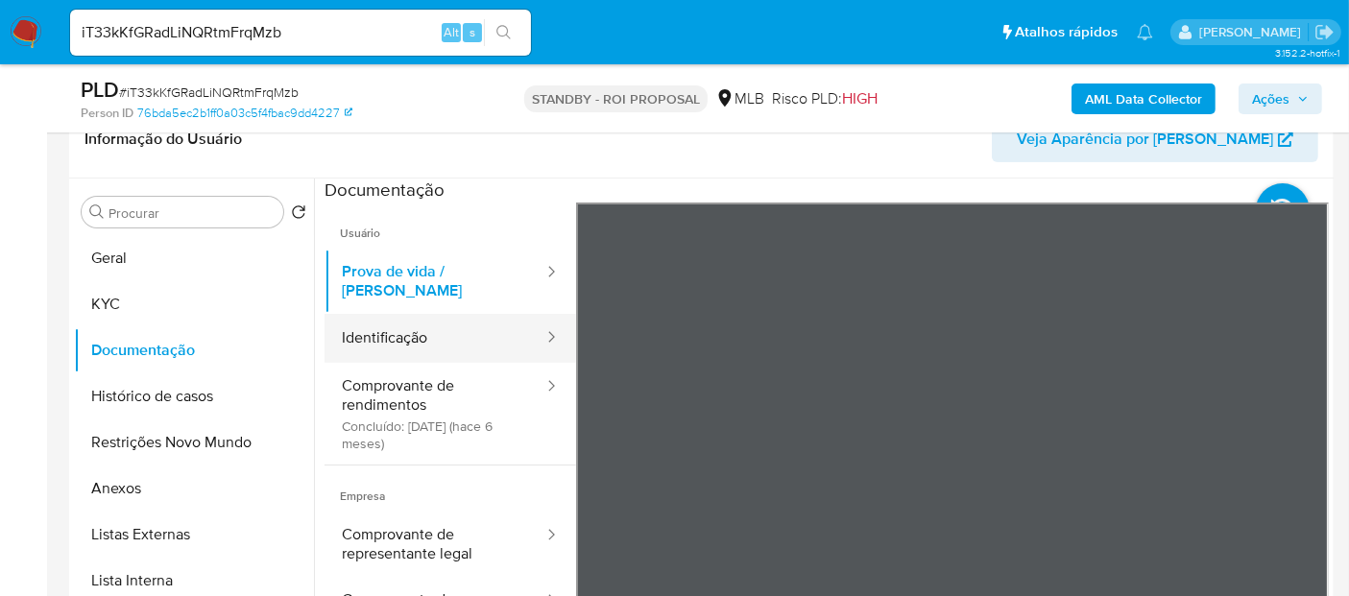
click at [385, 314] on button "Identificação" at bounding box center [434, 338] width 221 height 49
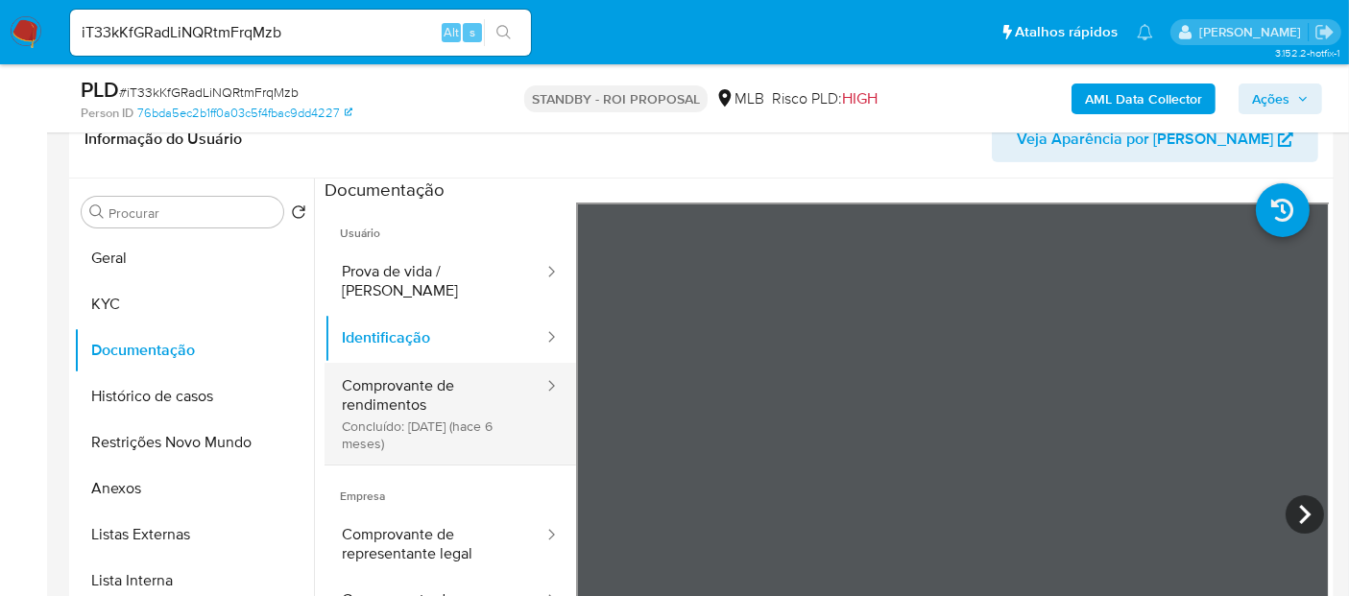
click at [443, 374] on button "Comprovante de rendimentos Concluído: 26/02/2025 (hace 6 meses)" at bounding box center [434, 414] width 221 height 102
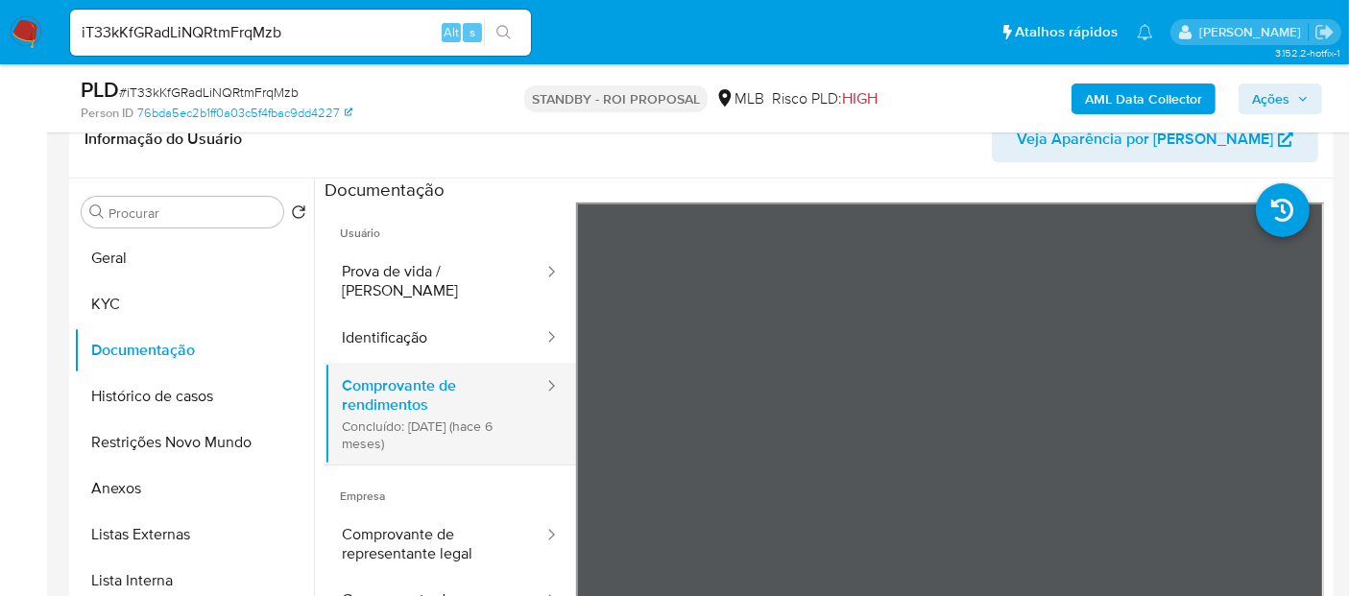
scroll to position [0, 0]
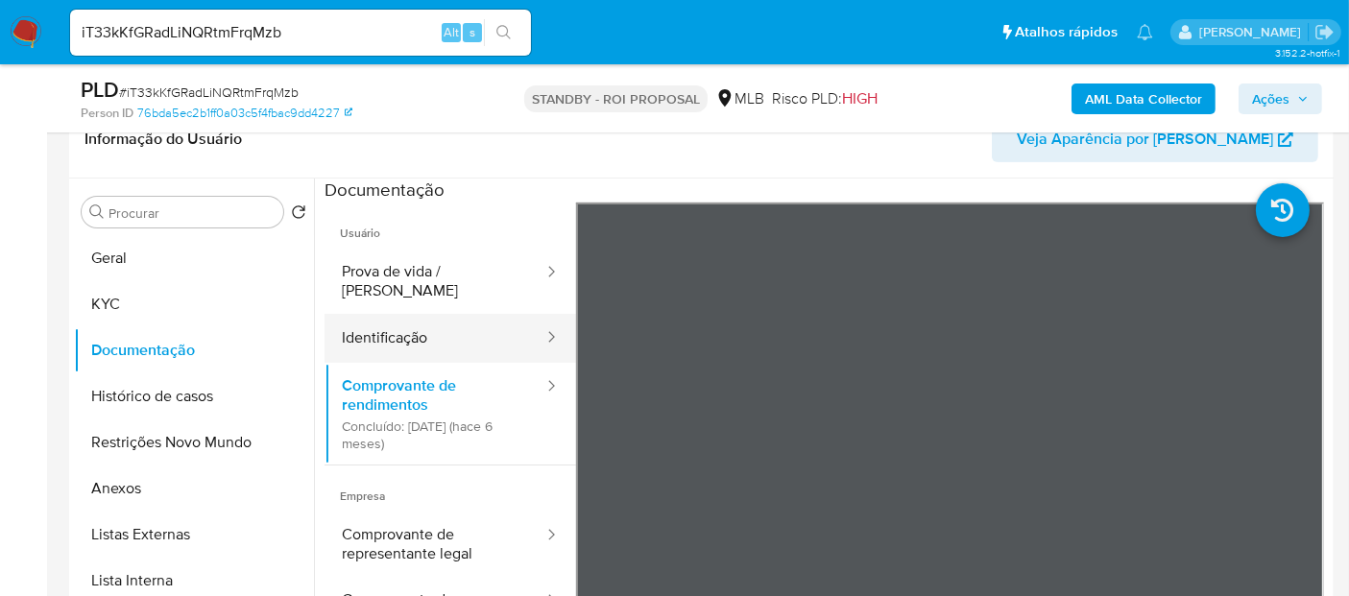
click at [382, 321] on button "Identificação" at bounding box center [434, 338] width 221 height 49
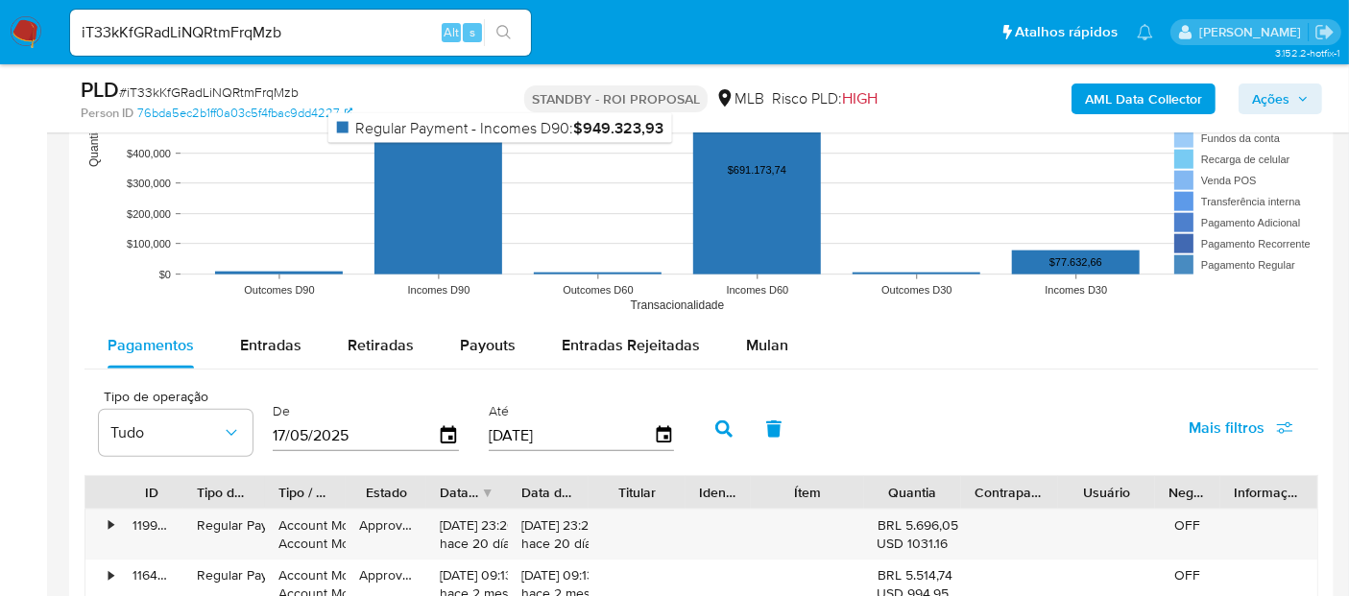
scroll to position [2026, 0]
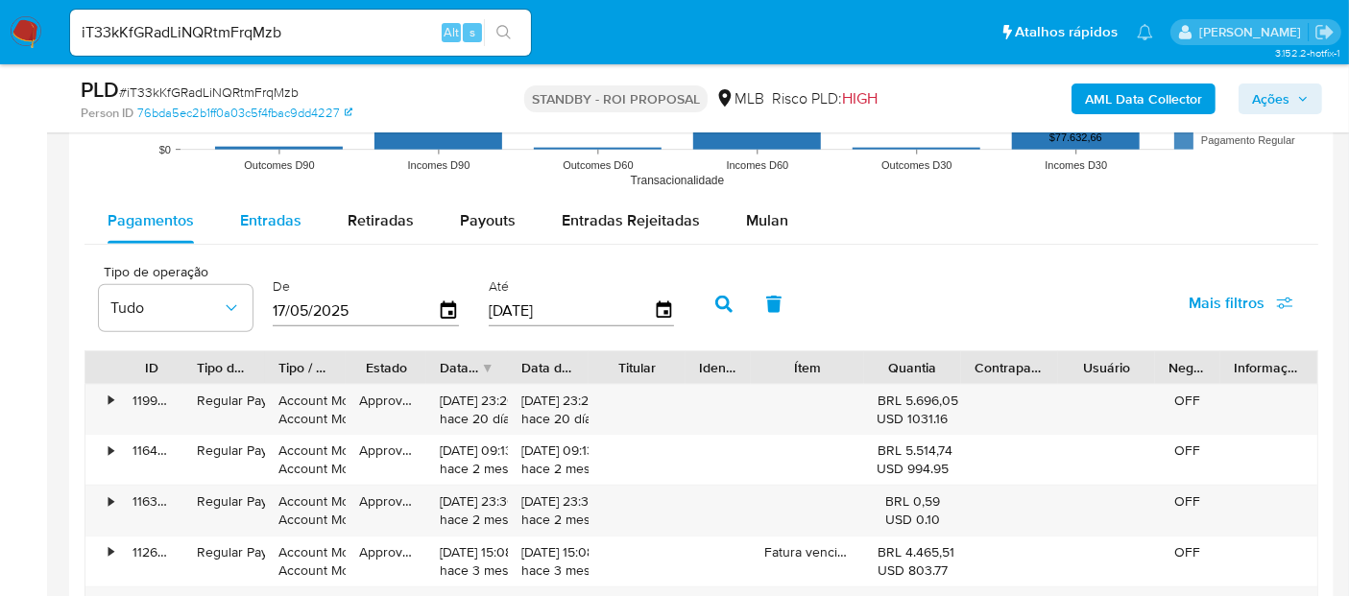
click at [294, 219] on span "Entradas" at bounding box center [270, 220] width 61 height 22
select select "10"
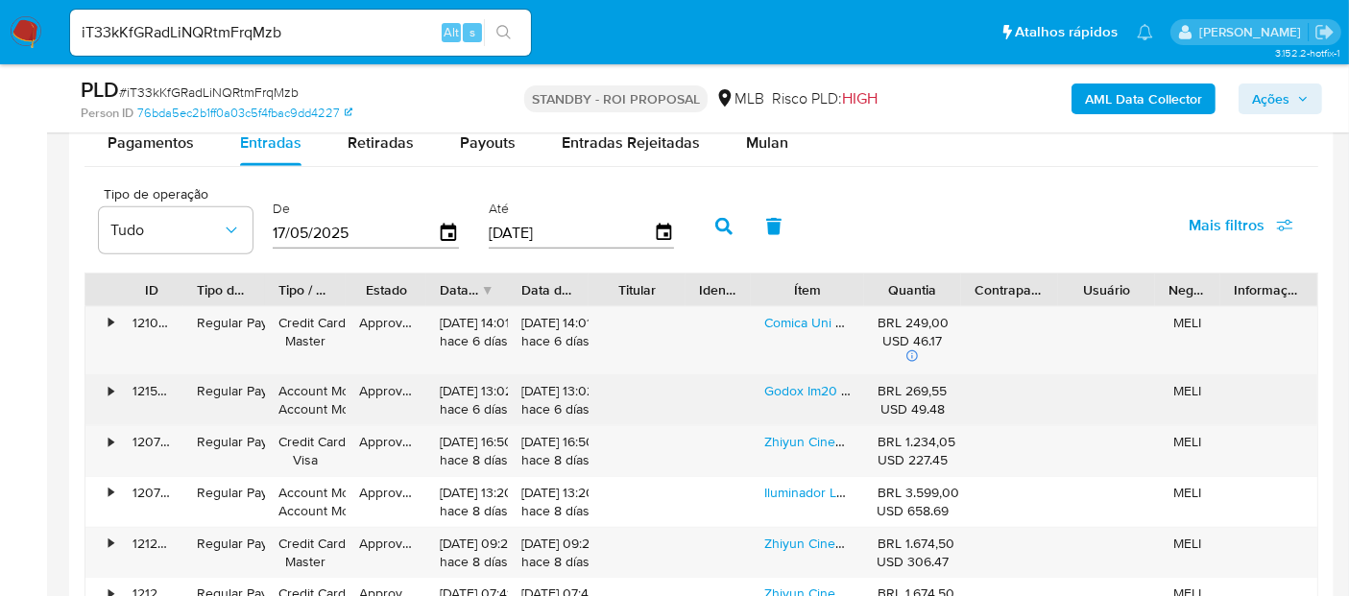
scroll to position [2133, 0]
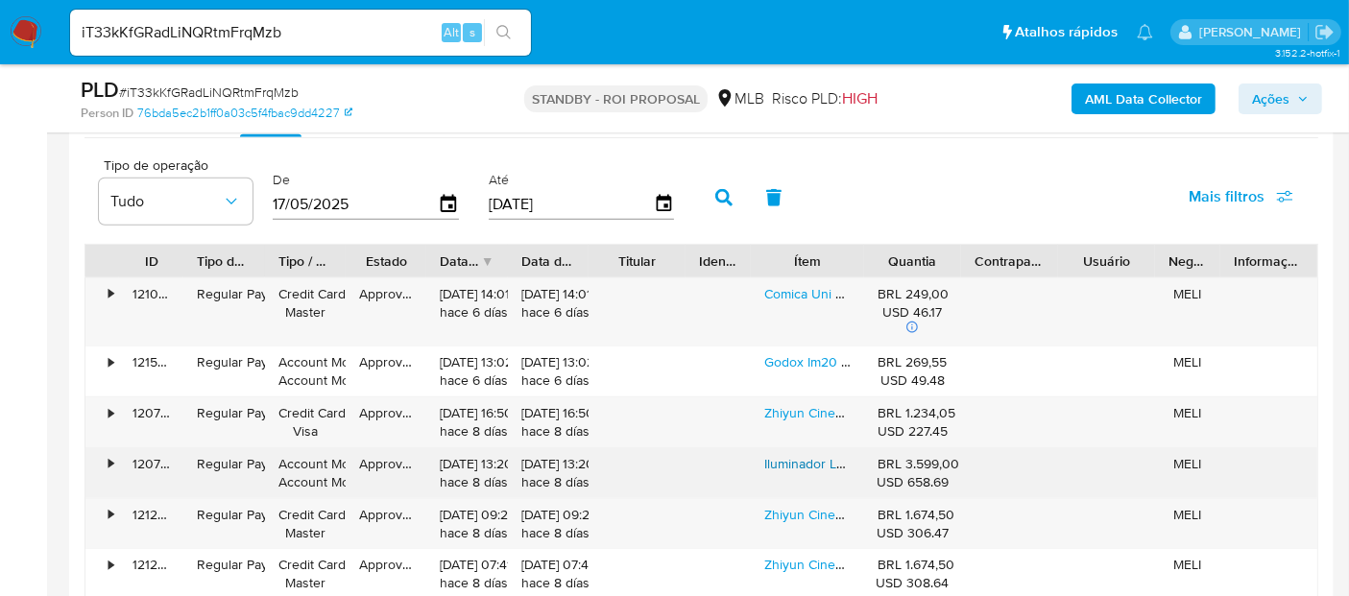
click at [831, 462] on link "Iluminador Led Amaran 300c Rgb Luz Contínua 300w Monolight Cor Da Estrutura Cin…" at bounding box center [1024, 463] width 521 height 19
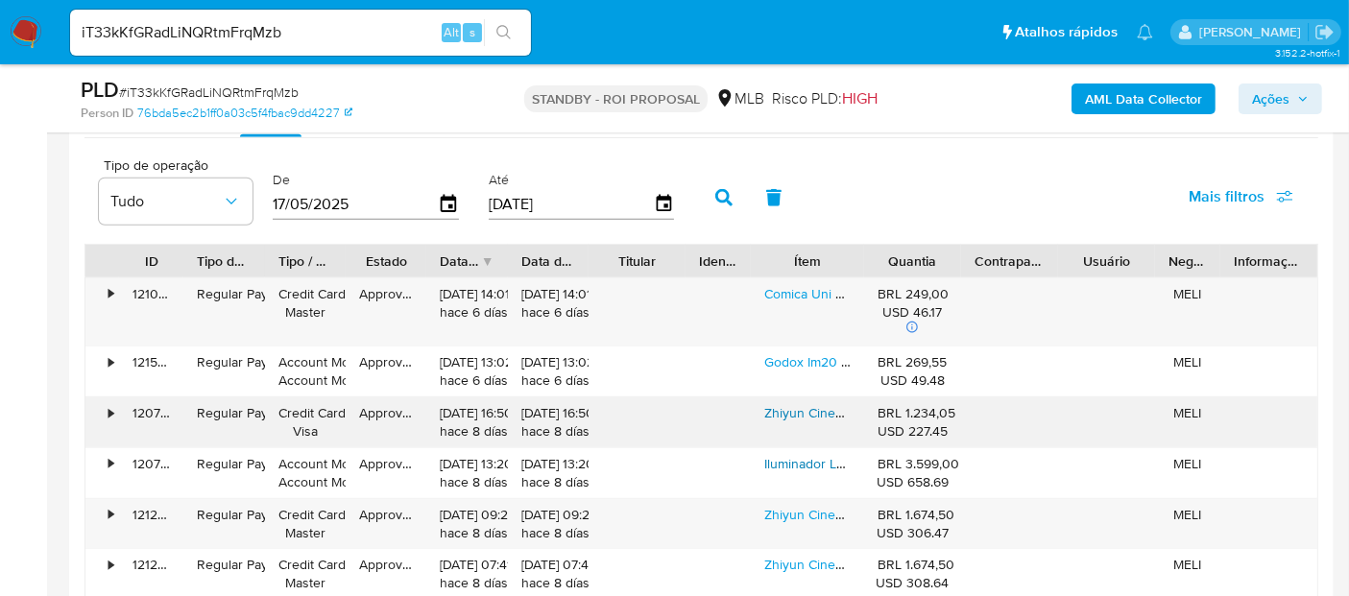
click at [781, 408] on link "Zhiyun Cinepeer Cx100 100w Led Cob Luz De Vídeo Bicolor" at bounding box center [943, 412] width 359 height 19
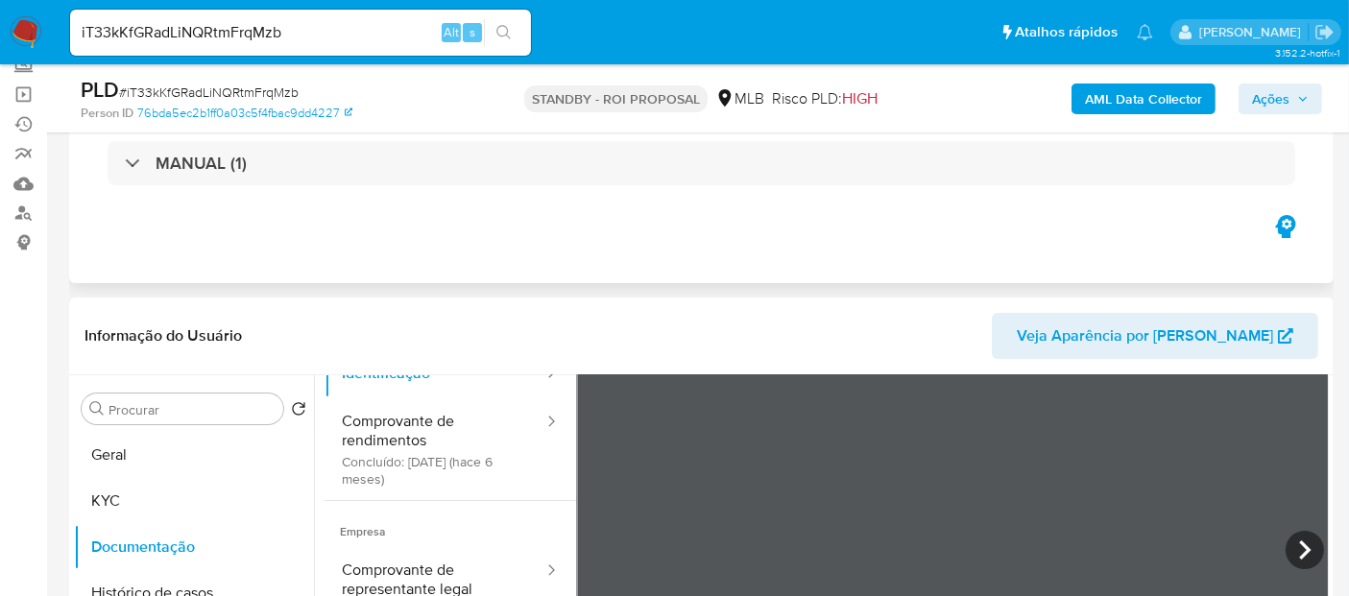
scroll to position [213, 0]
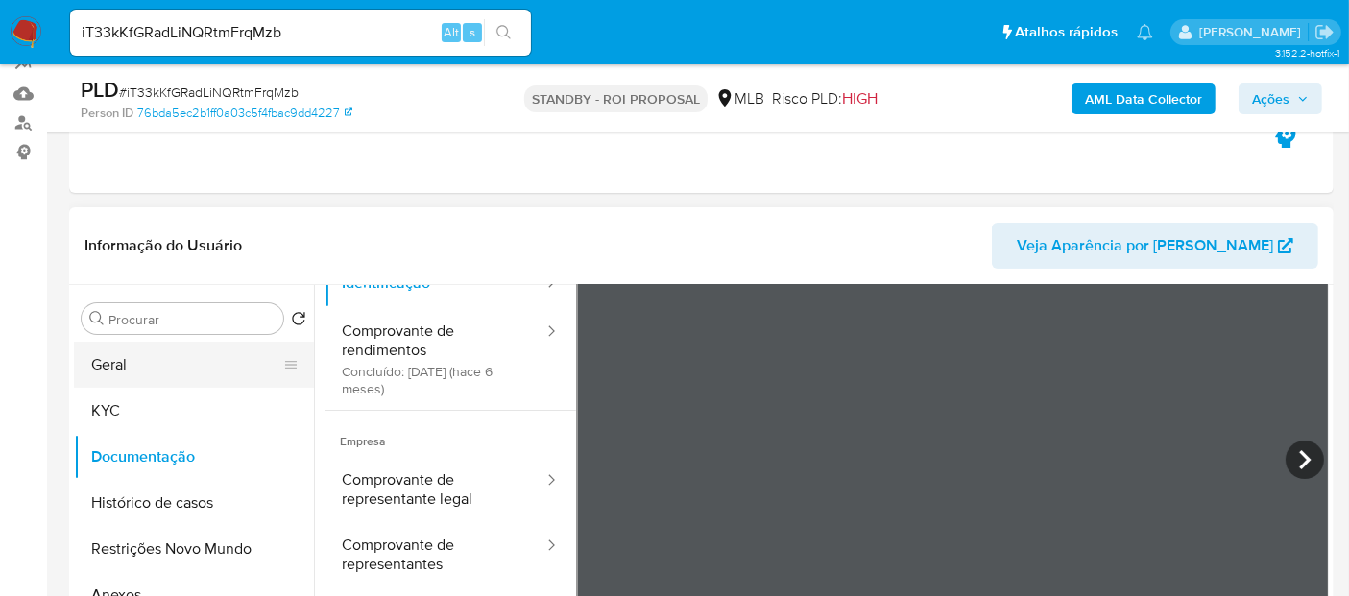
click at [120, 359] on button "Geral" at bounding box center [186, 365] width 225 height 46
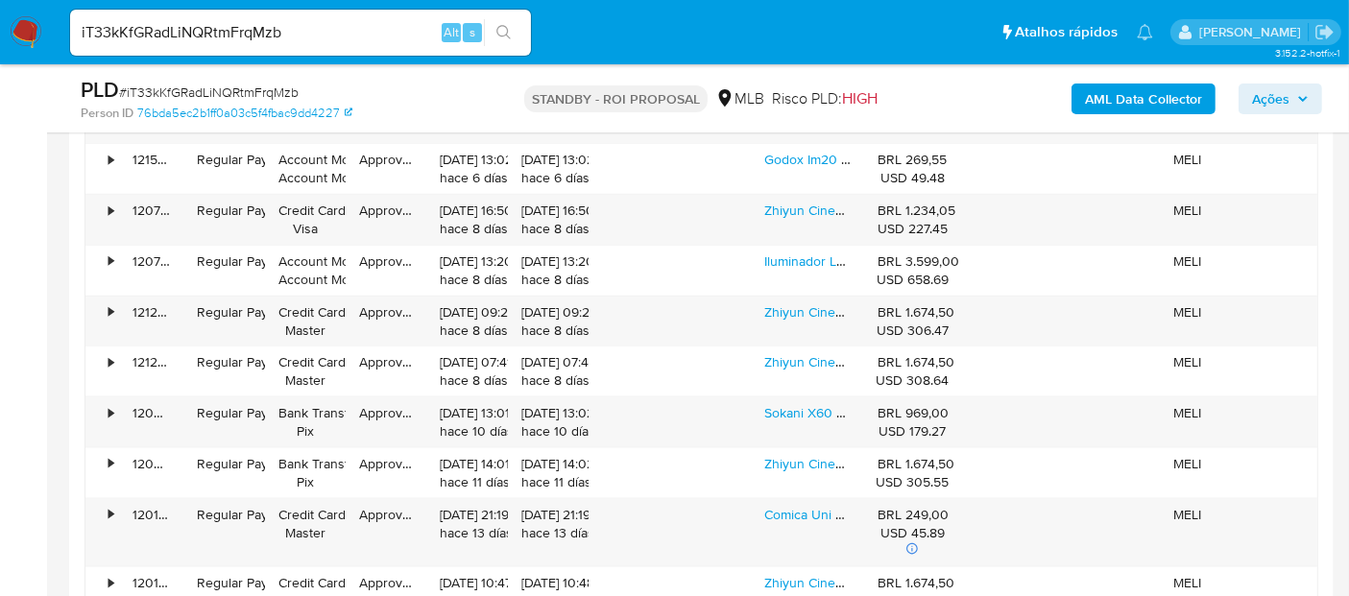
scroll to position [2452, 0]
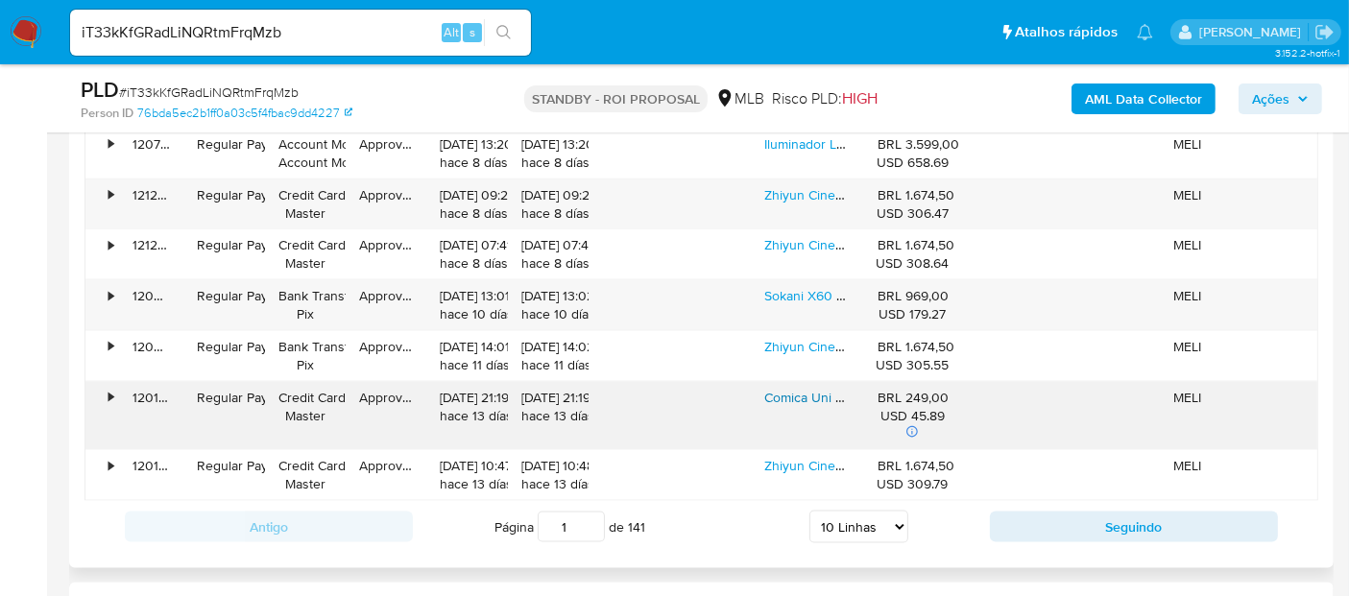
click at [815, 395] on link "Comica Uni Pro(d) Usb Cardióide Sem Fio Rgb Jogos Microfone" at bounding box center [952, 397] width 376 height 19
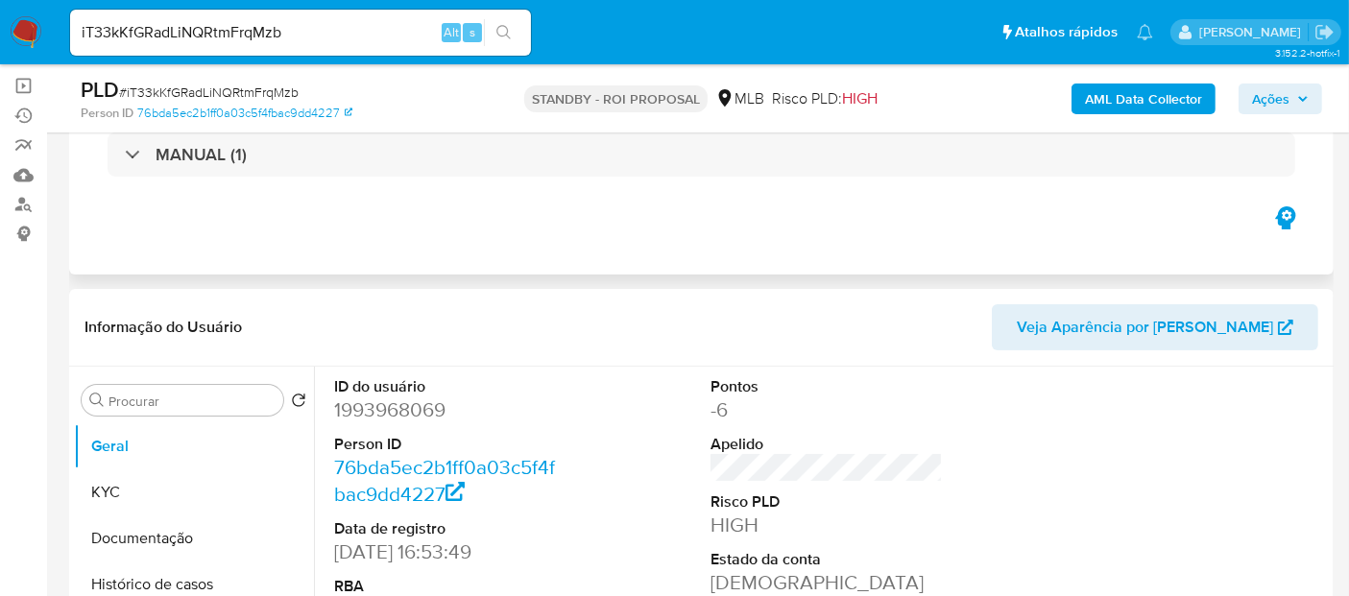
scroll to position [320, 0]
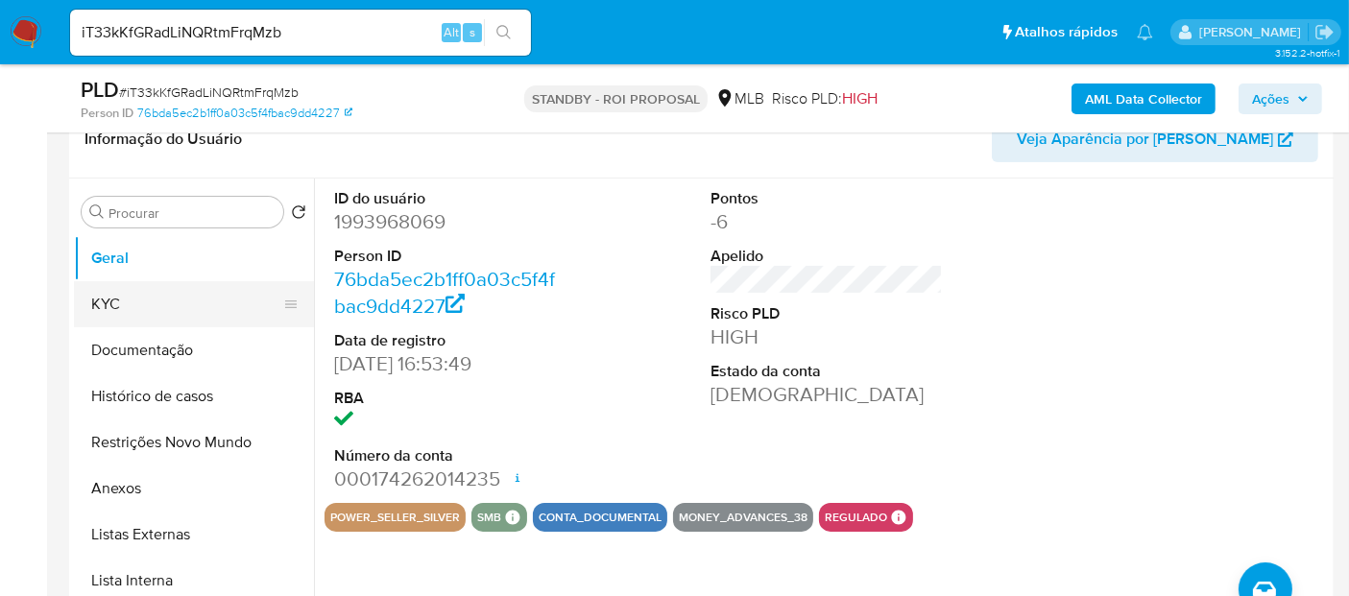
click at [107, 303] on button "KYC" at bounding box center [186, 304] width 225 height 46
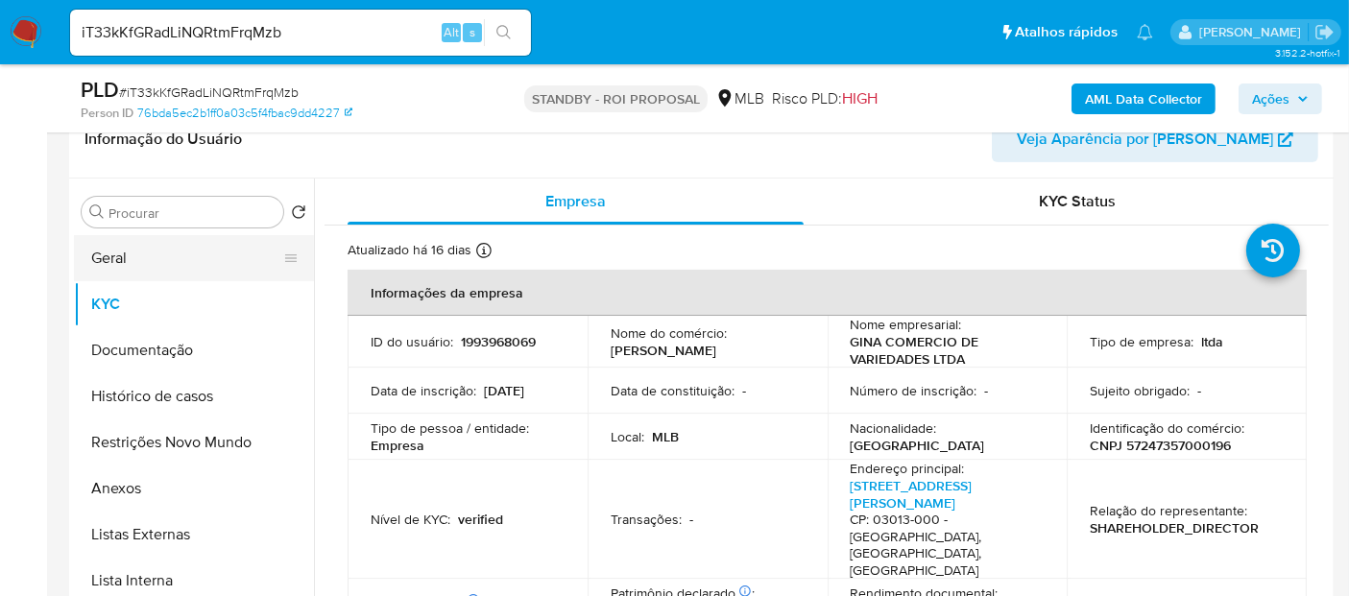
click at [131, 254] on button "Geral" at bounding box center [186, 258] width 225 height 46
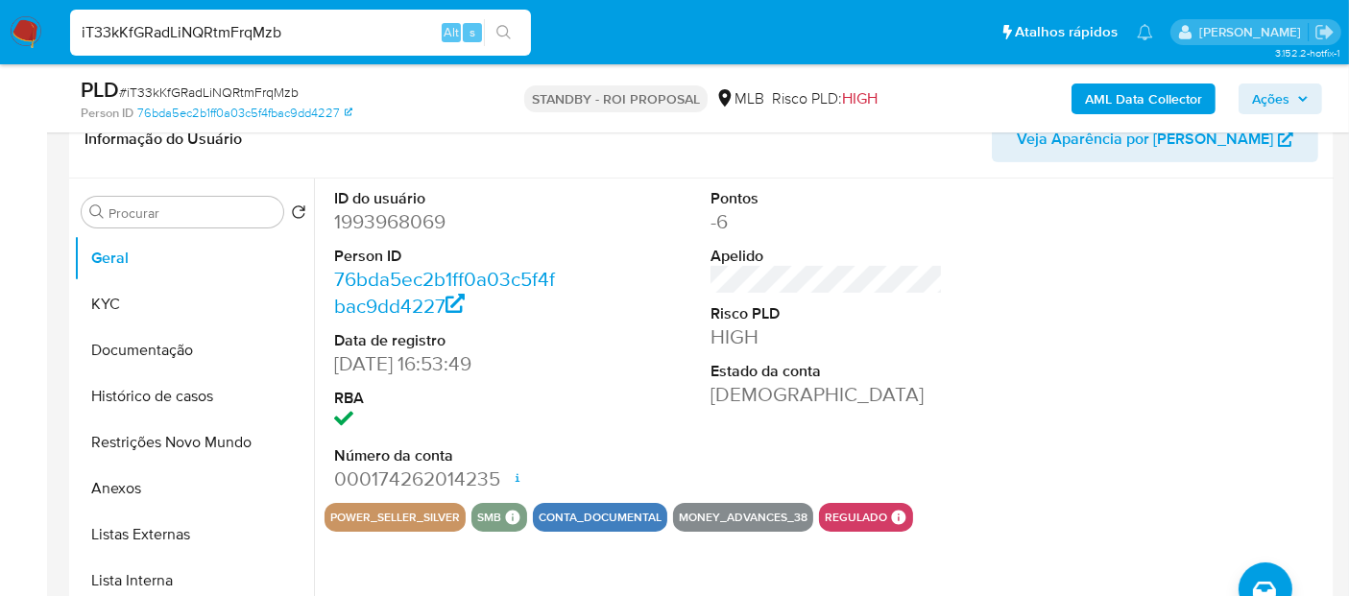
drag, startPoint x: 311, startPoint y: 26, endPoint x: 0, endPoint y: 23, distance: 311.0
click at [0, 23] on nav "Pausado Ver notificaciones iT33kKfGRadLiNQRtmFrqMzb Alt s Atalhos rápidos Presi…" at bounding box center [674, 32] width 1349 height 64
paste input "ouFFF3lrwW1x75R9Gc3nVTNh"
type input "ouFFF3lrwW1x75R9Gc3nVTNh"
click at [507, 19] on button "search-icon" at bounding box center [503, 32] width 39 height 27
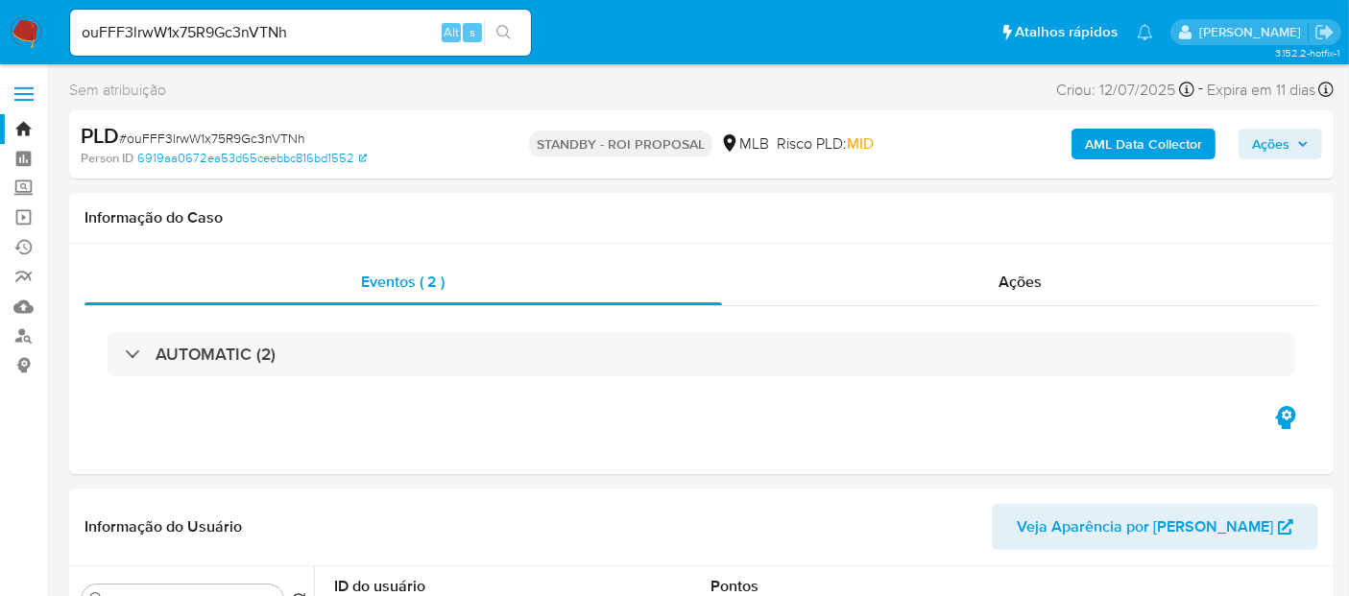
select select "10"
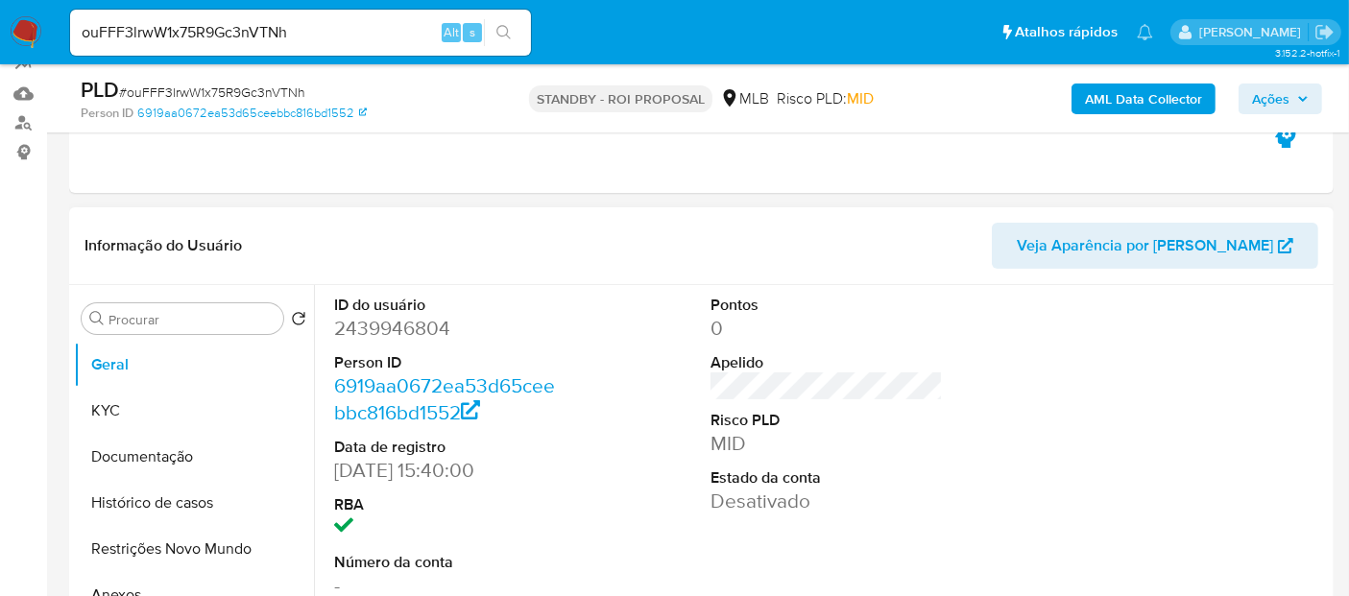
scroll to position [320, 0]
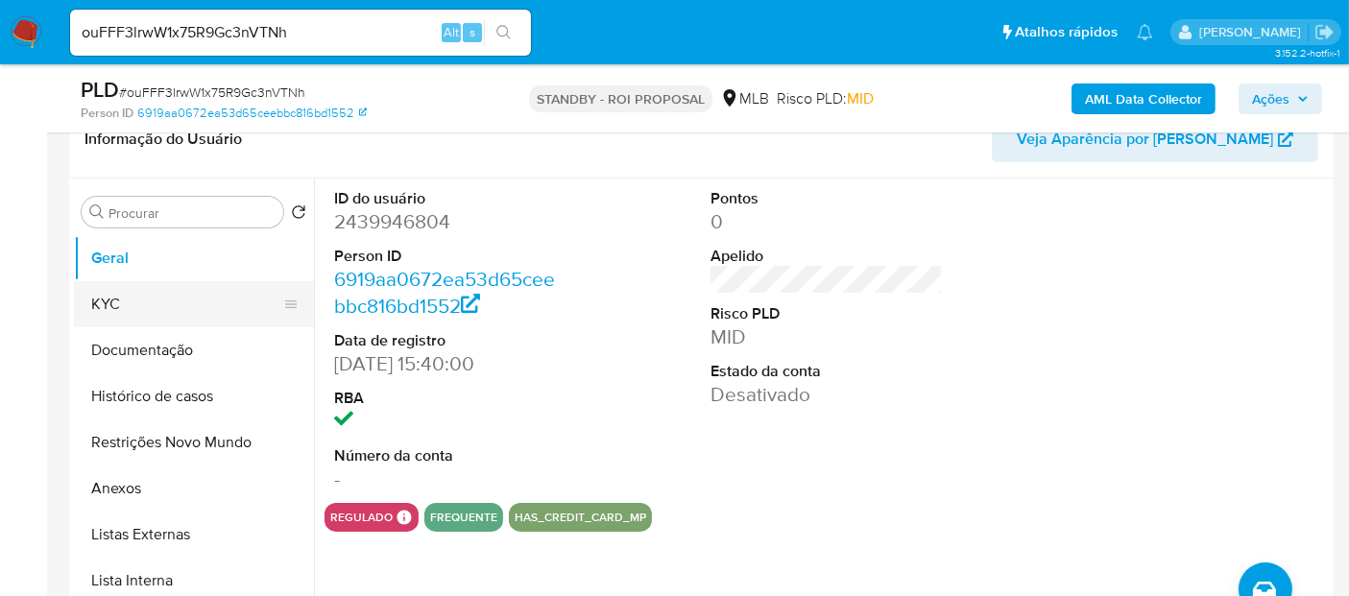
click at [148, 302] on button "KYC" at bounding box center [186, 304] width 225 height 46
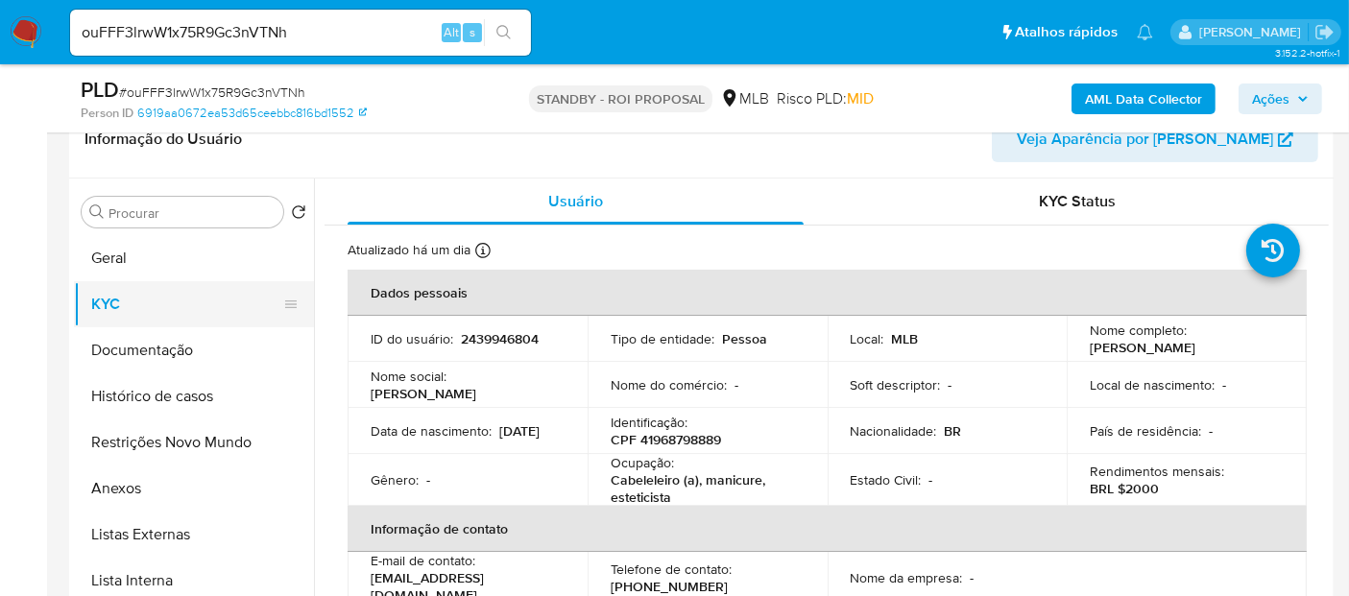
click at [142, 298] on button "KYC" at bounding box center [186, 304] width 225 height 46
drag, startPoint x: 371, startPoint y: 436, endPoint x: 432, endPoint y: 436, distance: 60.5
click at [499, 436] on p "21/11/2002" at bounding box center [519, 430] width 40 height 17
copy p "21/11/2002"
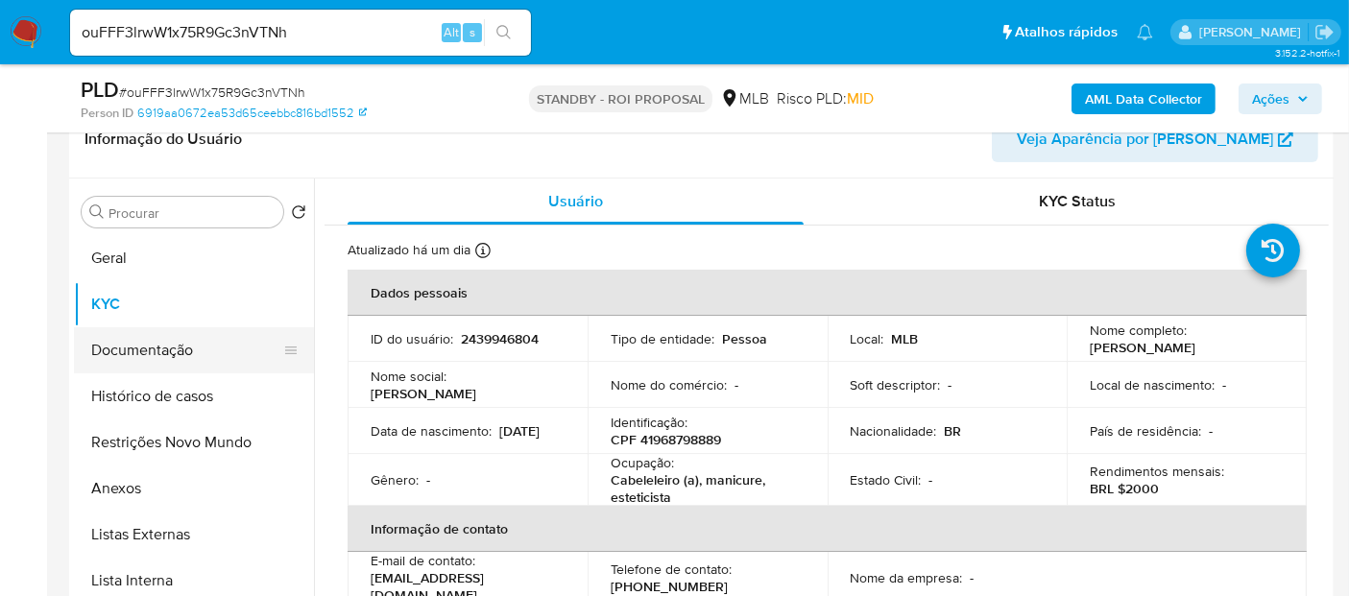
click at [104, 332] on button "Documentação" at bounding box center [186, 350] width 225 height 46
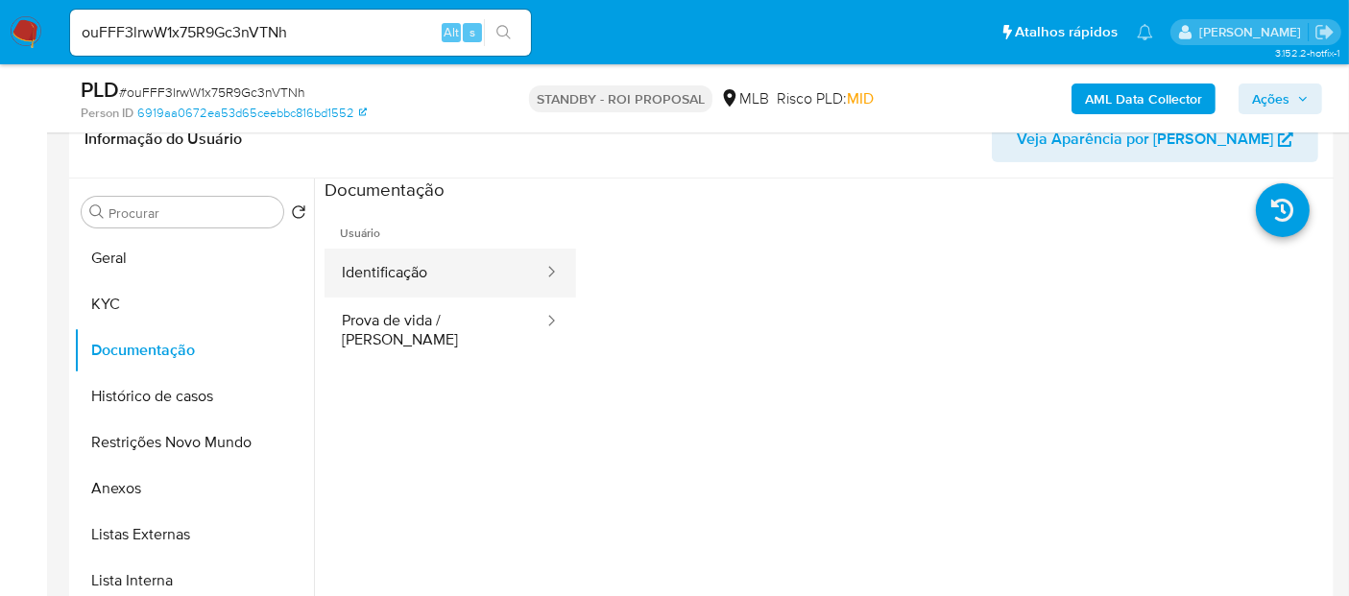
click at [449, 262] on button "Identificação" at bounding box center [434, 273] width 221 height 49
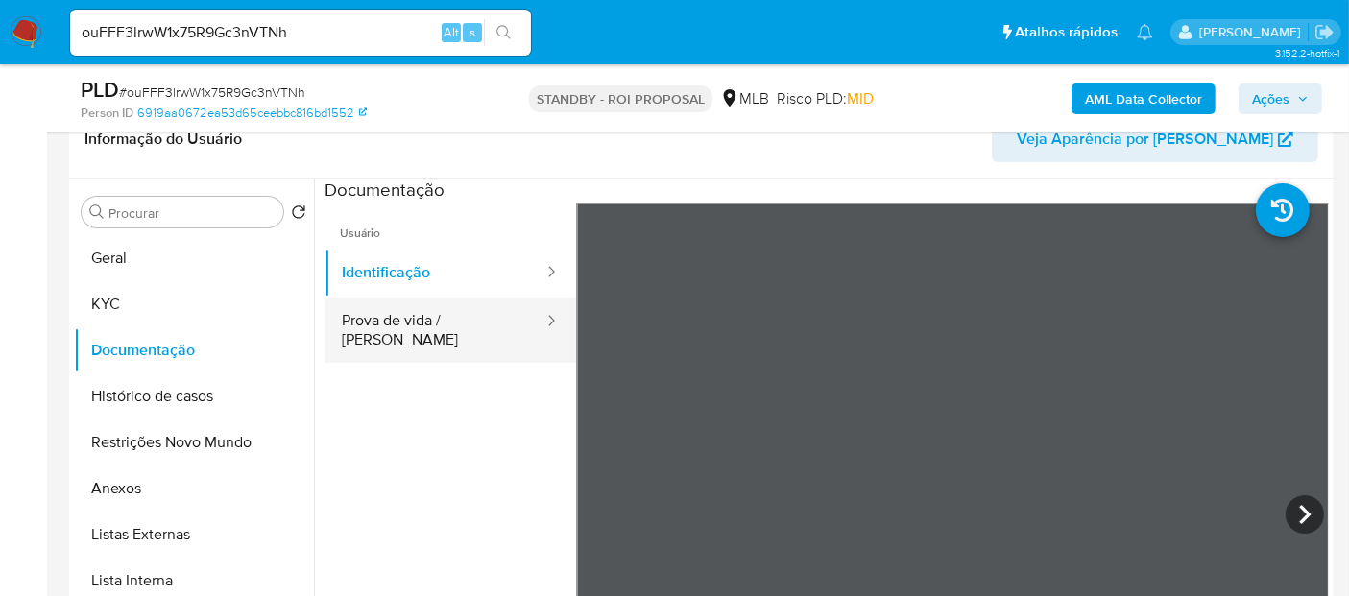
drag, startPoint x: 392, startPoint y: 319, endPoint x: 482, endPoint y: 326, distance: 90.5
click at [400, 319] on button "Prova de vida / [PERSON_NAME]" at bounding box center [434, 330] width 221 height 65
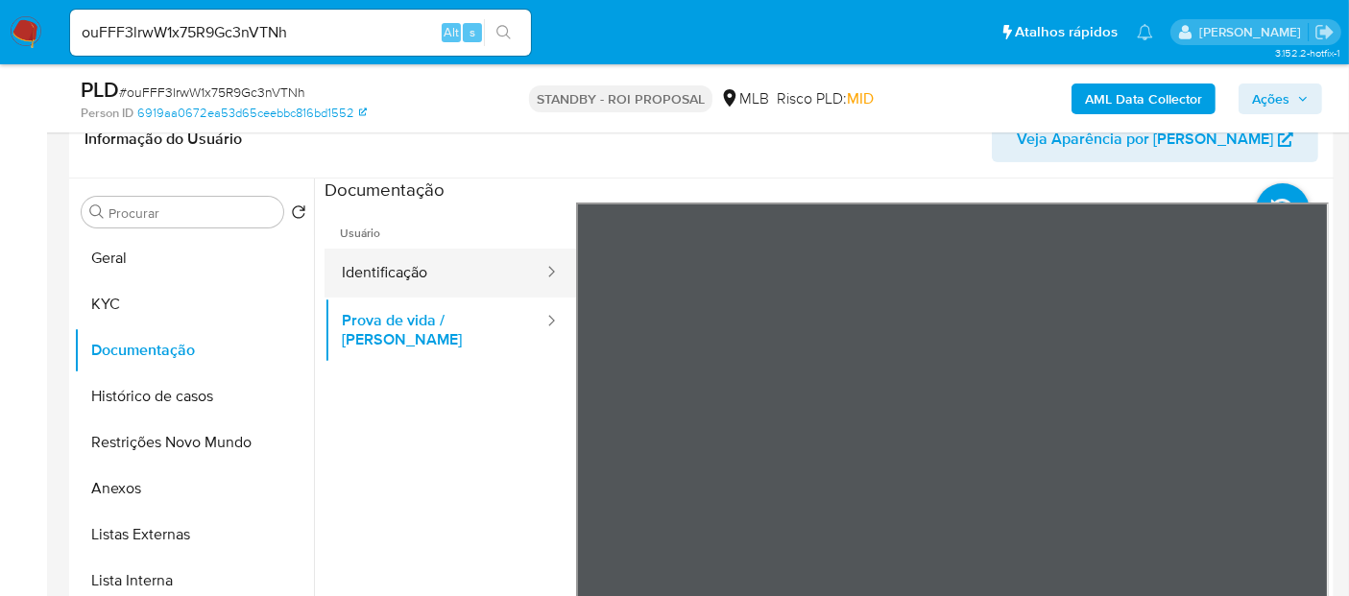
drag, startPoint x: 382, startPoint y: 266, endPoint x: 476, endPoint y: 277, distance: 94.8
click at [389, 264] on button "Identificação" at bounding box center [434, 273] width 221 height 49
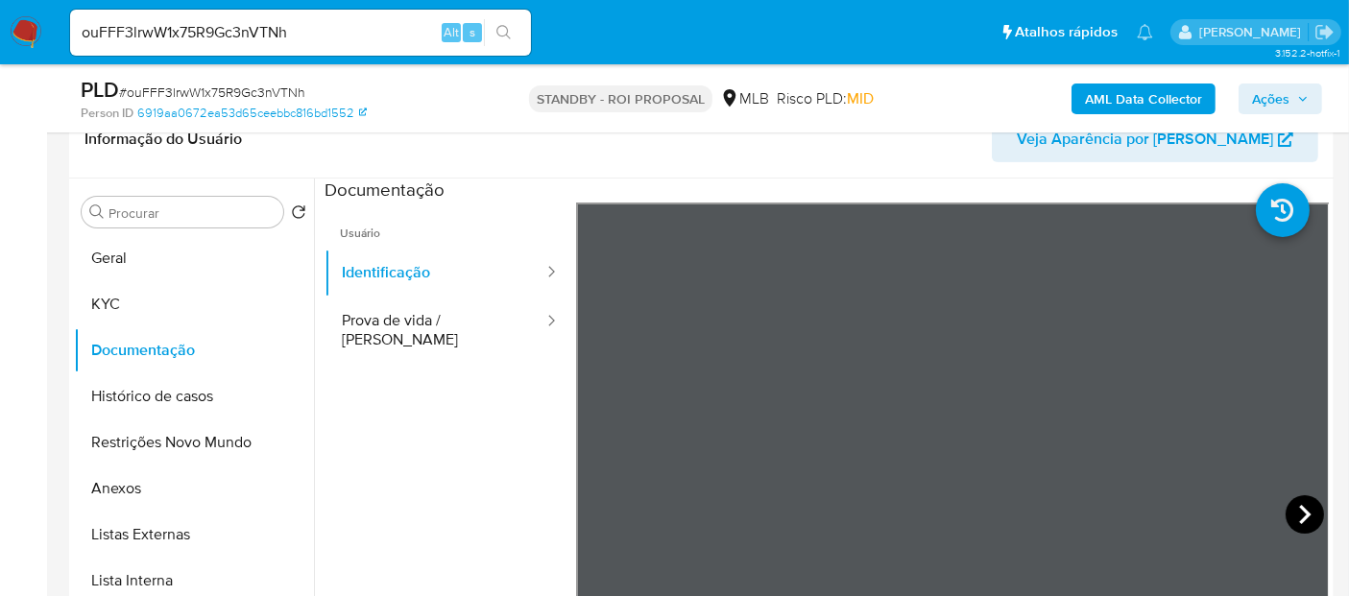
click at [1298, 504] on icon at bounding box center [1304, 514] width 38 height 38
click at [107, 259] on button "Geral" at bounding box center [186, 258] width 225 height 46
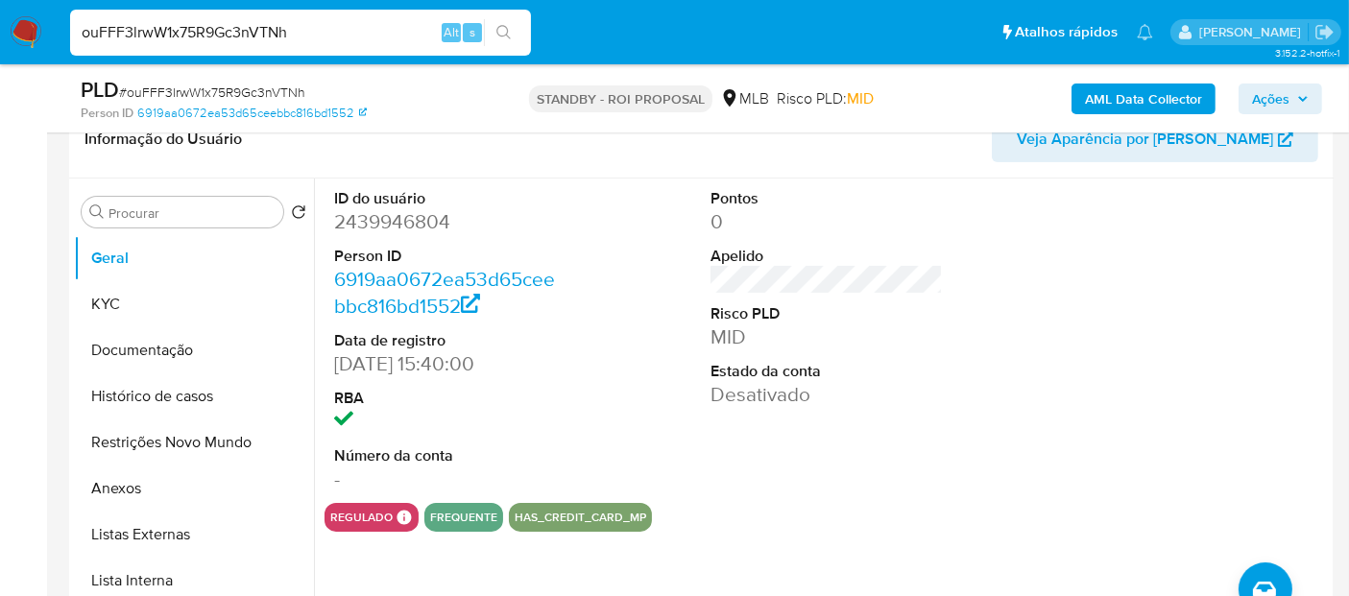
drag, startPoint x: 326, startPoint y: 34, endPoint x: 0, endPoint y: 17, distance: 326.7
click at [0, 31] on nav "Pausado Ver notificaciones ouFFF3lrwW1x75R9Gc3nVTNh Alt s Atalhos rápidos Presi…" at bounding box center [674, 32] width 1349 height 64
paste input "i9semR0IQ5dFVilXTP04WWOp"
type input "i9semR0IQ5dFVilXTP04WWOp"
click at [507, 28] on icon "search-icon" at bounding box center [503, 32] width 15 height 15
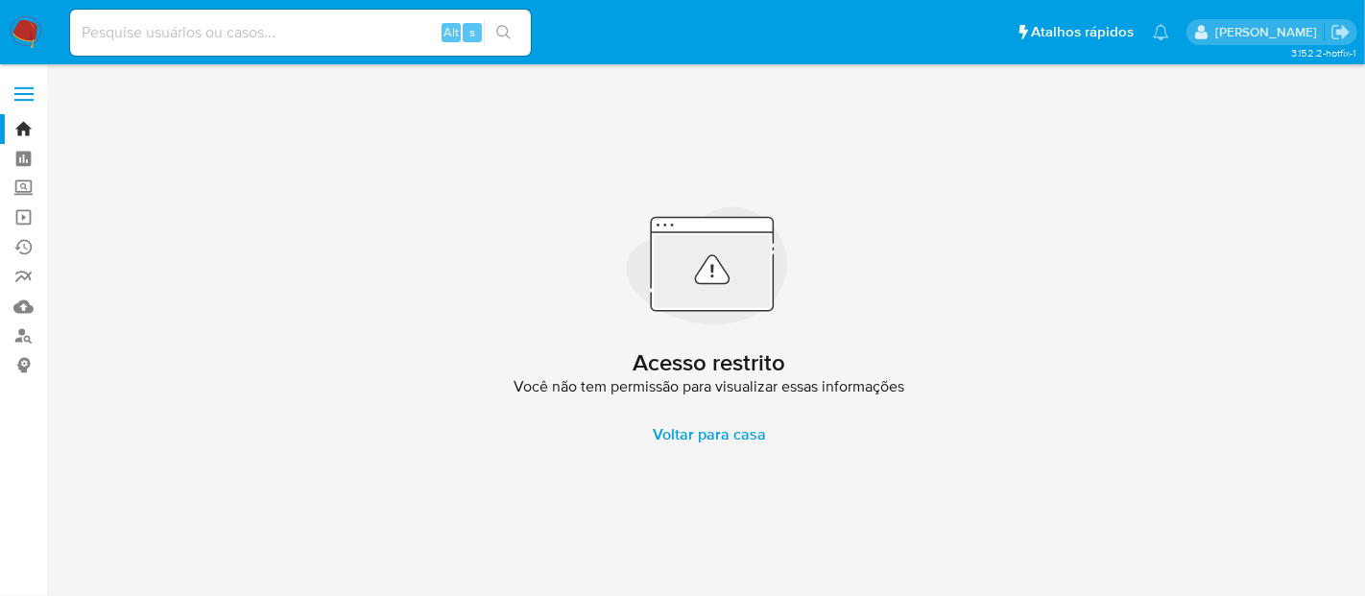
click at [305, 23] on input at bounding box center [300, 32] width 461 height 25
paste input "i9semR0IQ5dFVilXTP04WWOp"
type input "i9semR0IQ5dFVilXTP04WWOp"
click at [494, 25] on button "search-icon" at bounding box center [503, 32] width 39 height 27
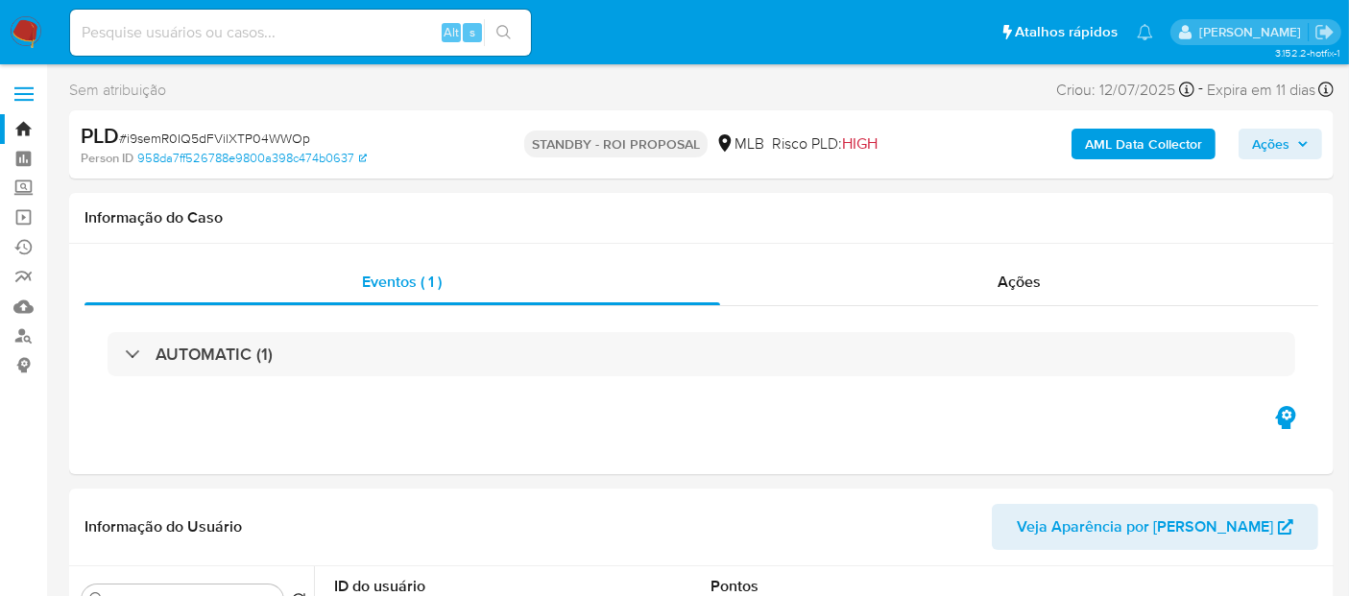
select select "10"
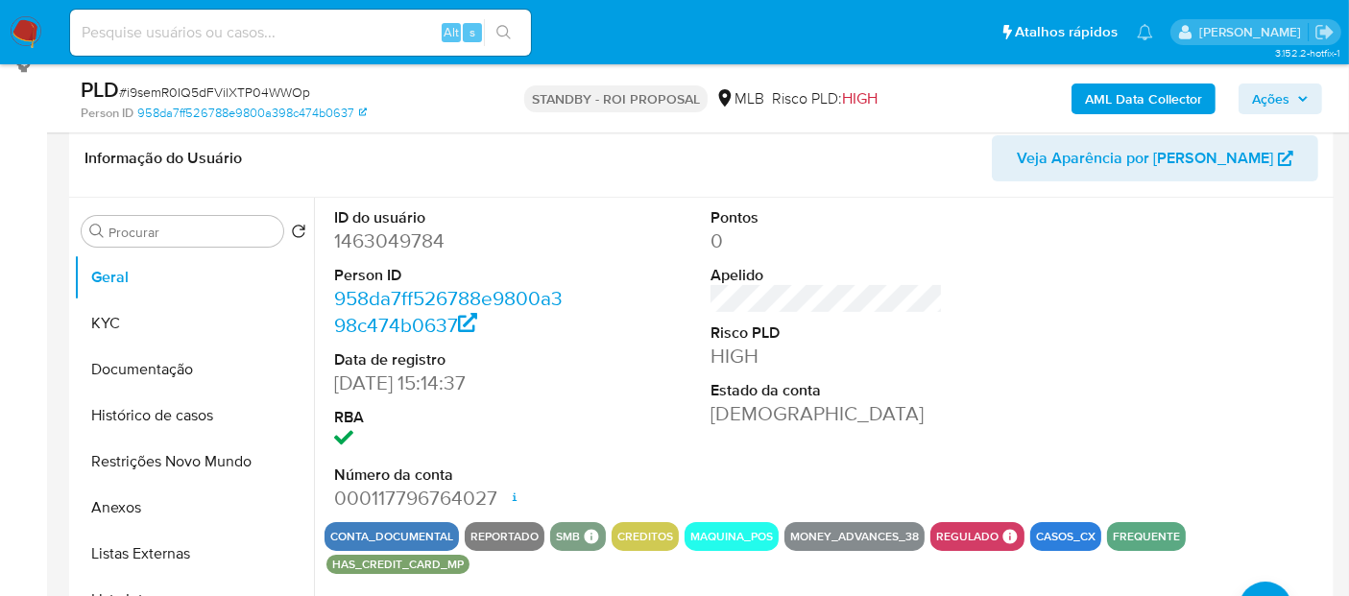
scroll to position [320, 0]
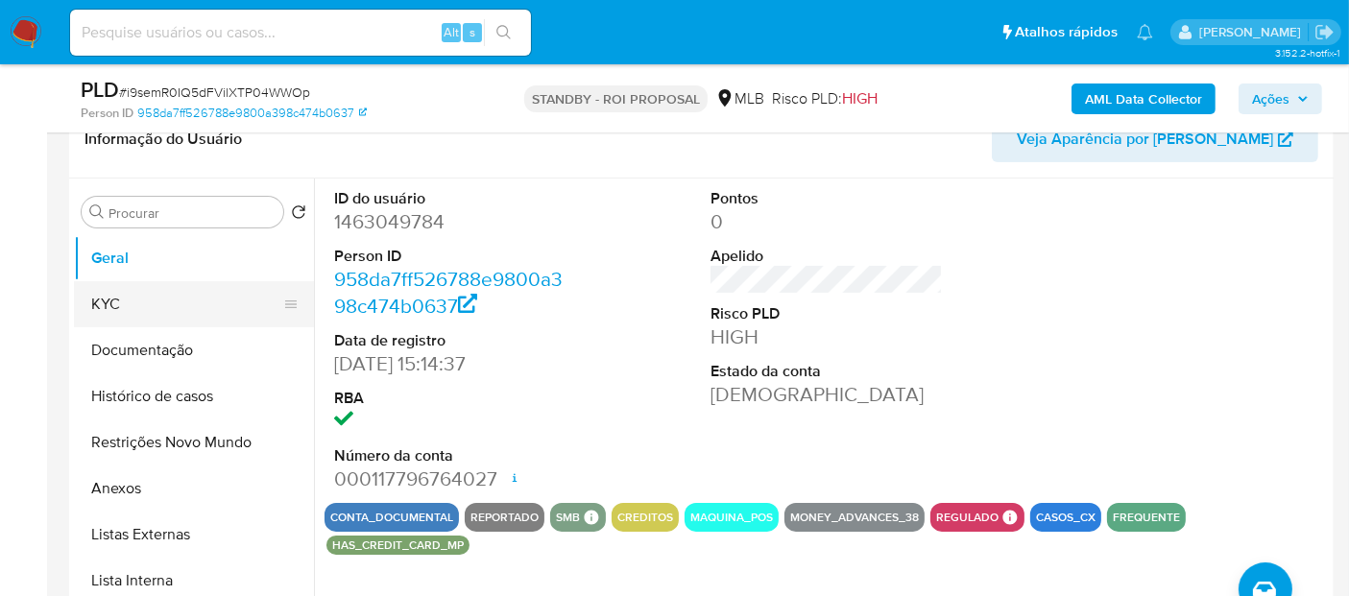
click at [134, 295] on button "KYC" at bounding box center [186, 304] width 225 height 46
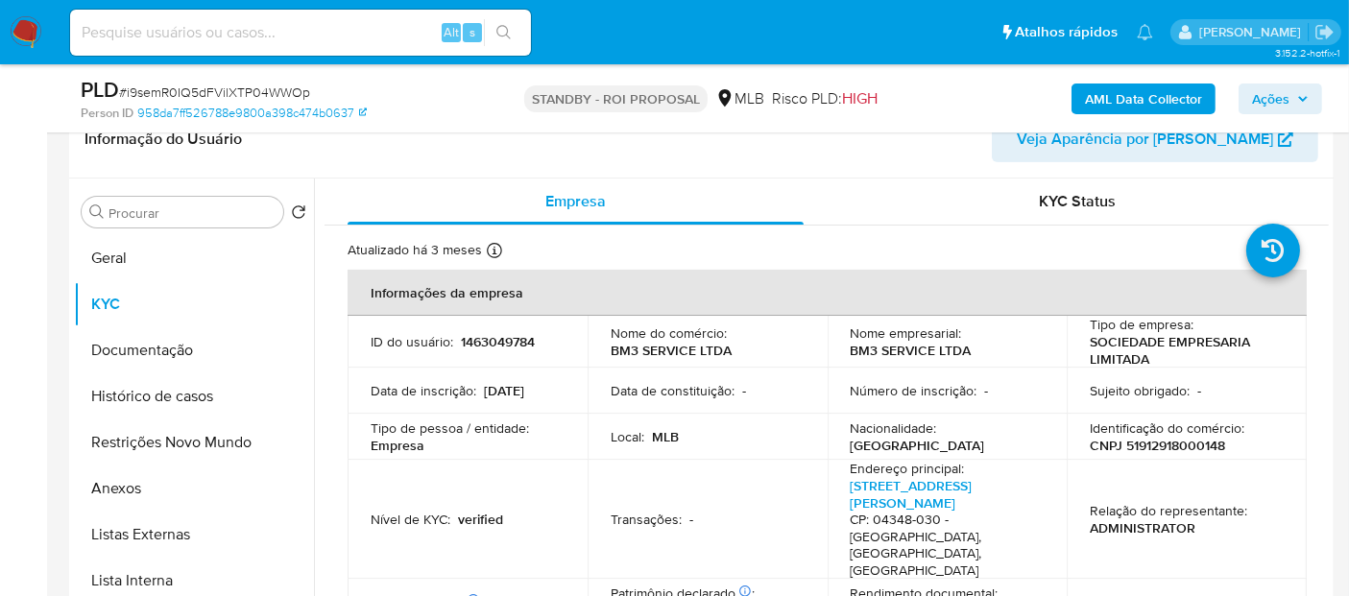
scroll to position [107, 0]
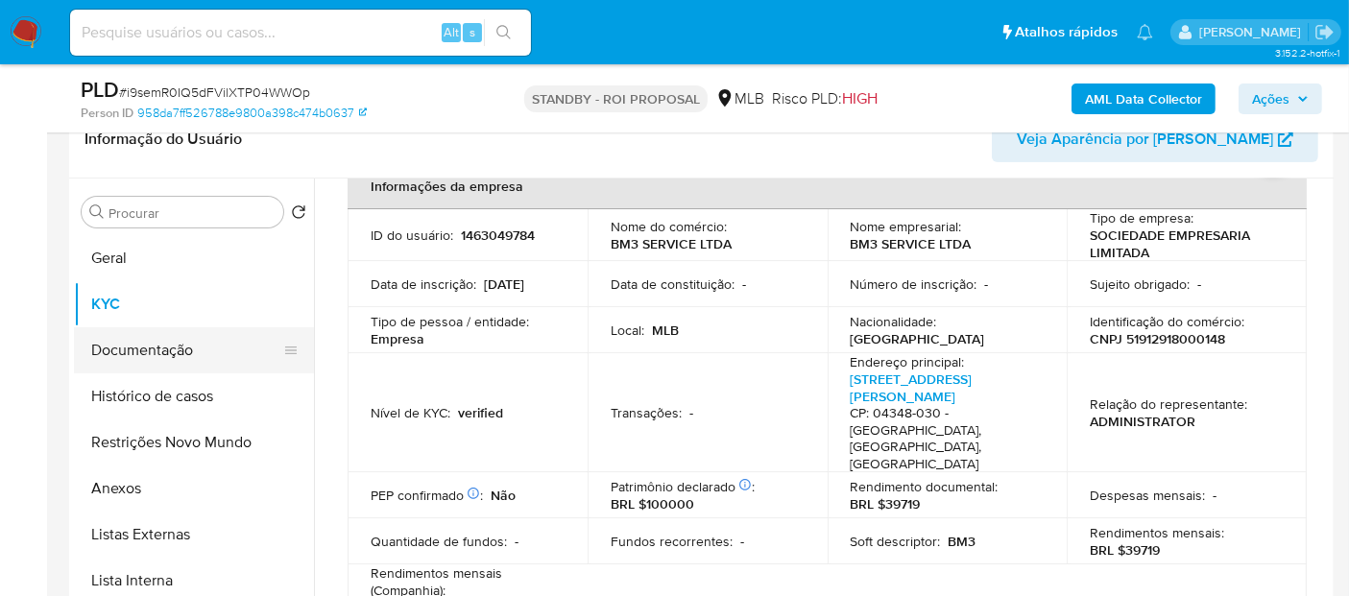
click at [171, 344] on button "Documentação" at bounding box center [186, 350] width 225 height 46
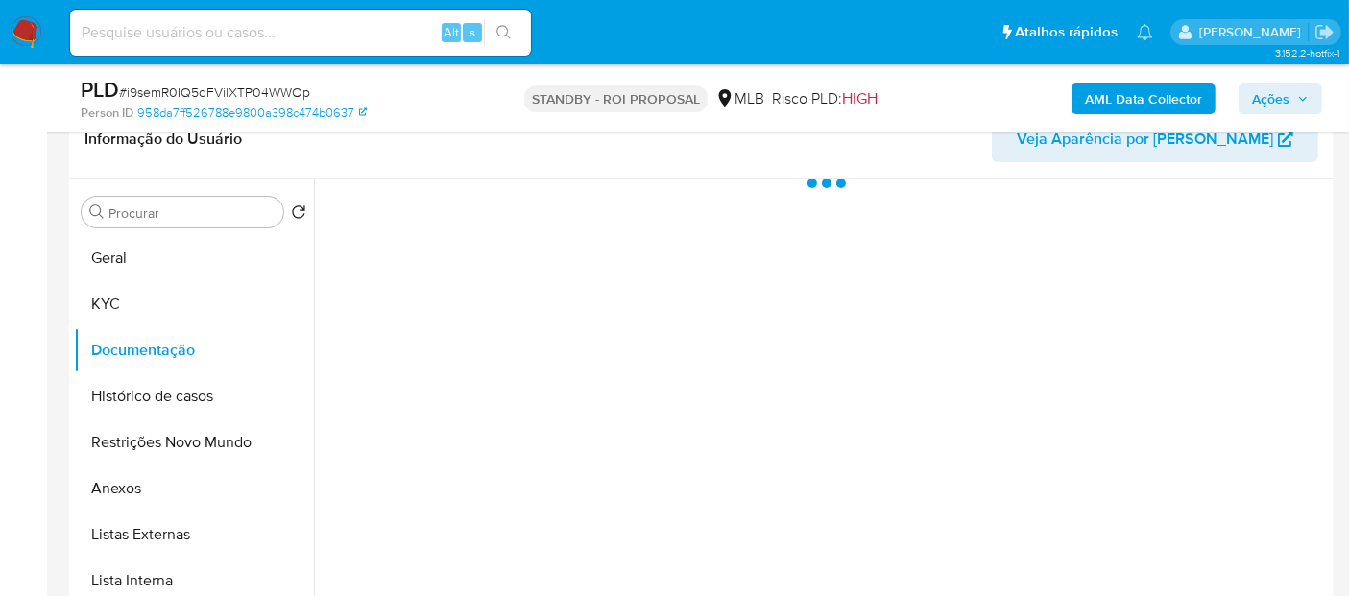
scroll to position [0, 0]
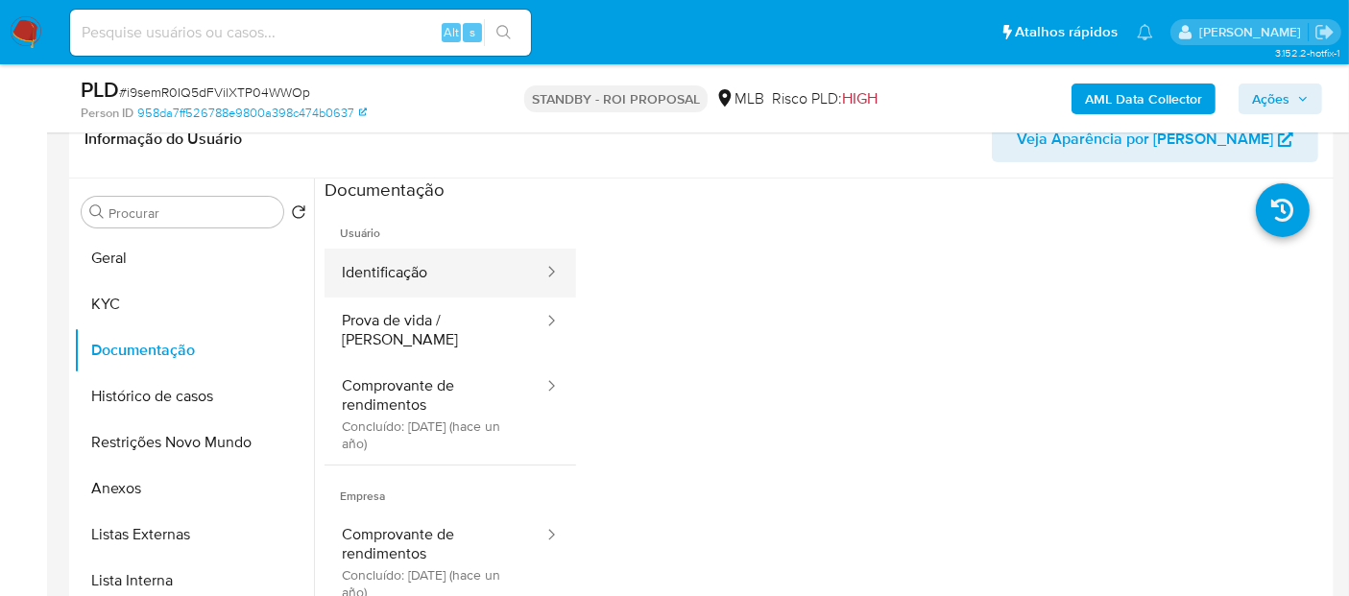
click at [418, 270] on button "Identificação" at bounding box center [434, 273] width 221 height 49
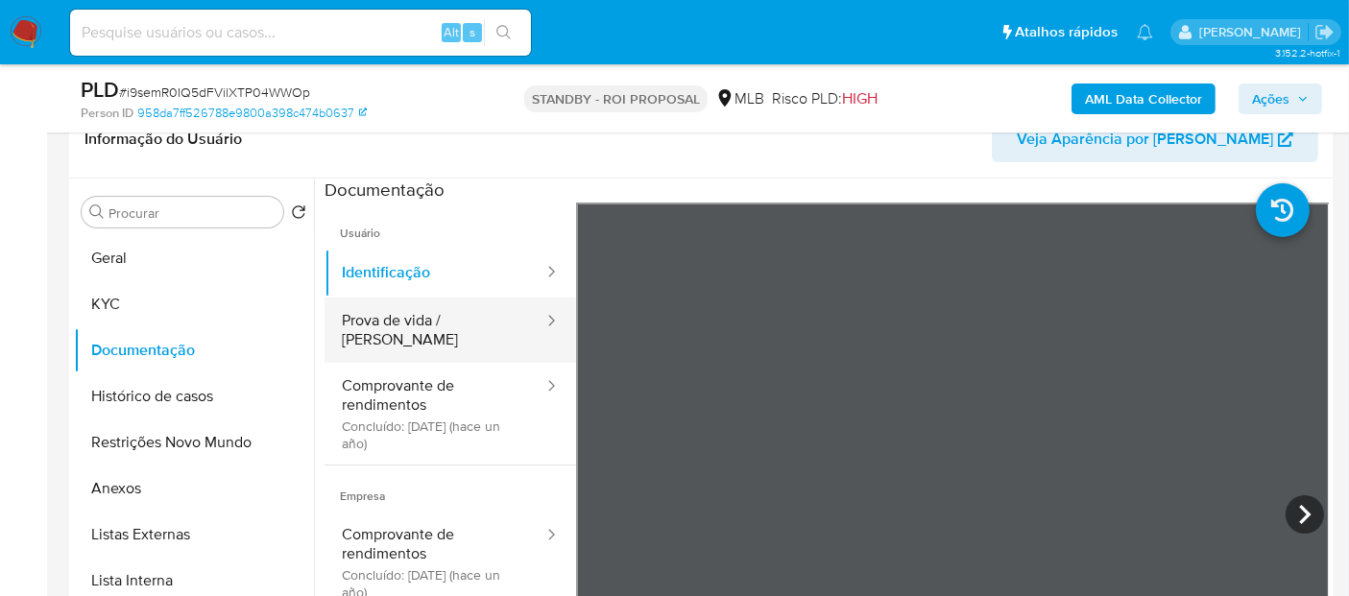
click at [420, 305] on button "Prova de vida / [PERSON_NAME]" at bounding box center [434, 330] width 221 height 65
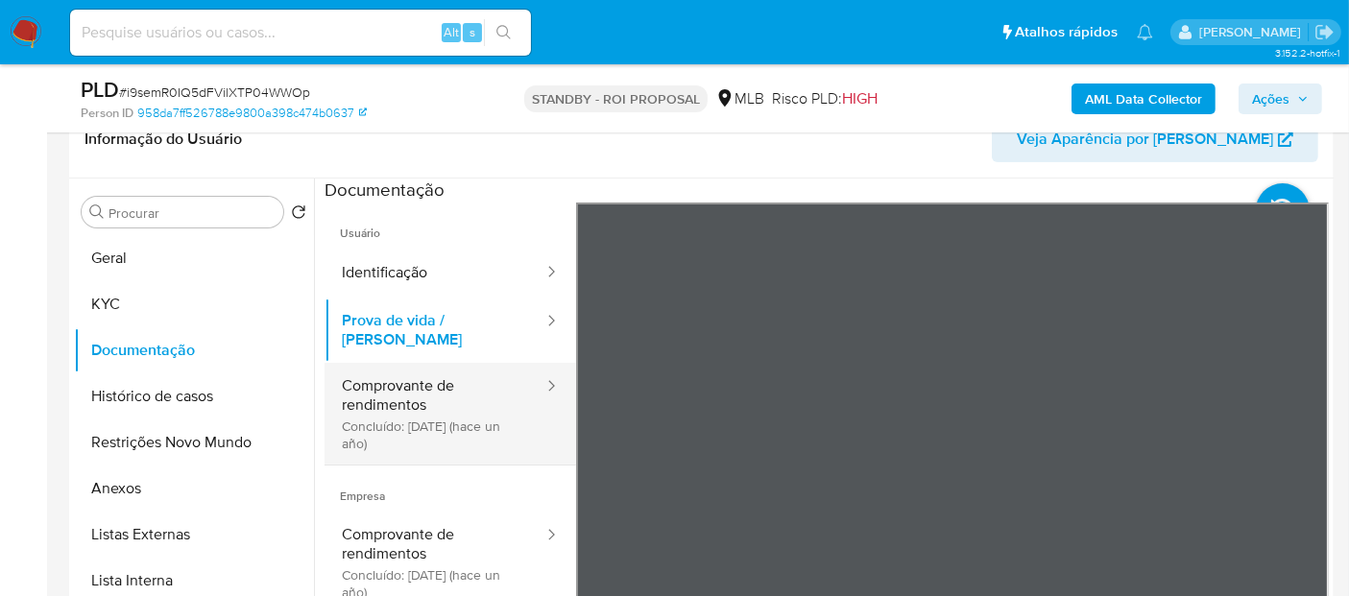
click at [453, 375] on button "Comprovante de rendimentos Concluído: 30/03/2024 (hace un año)" at bounding box center [434, 414] width 221 height 102
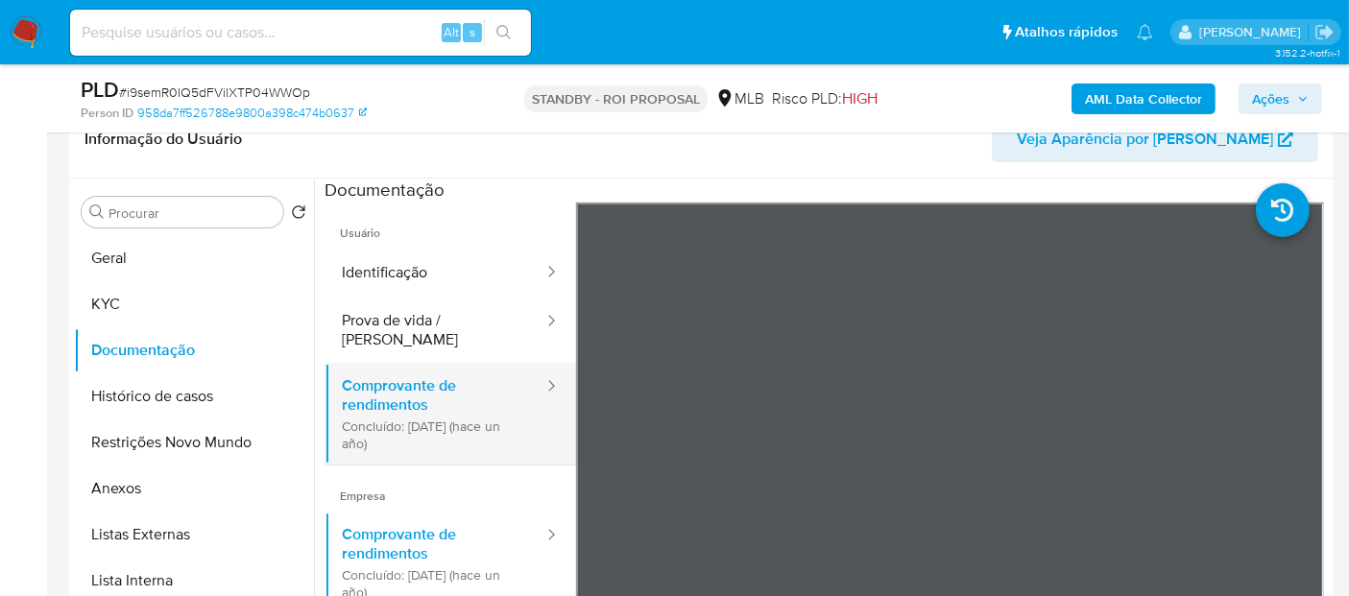
scroll to position [107, 0]
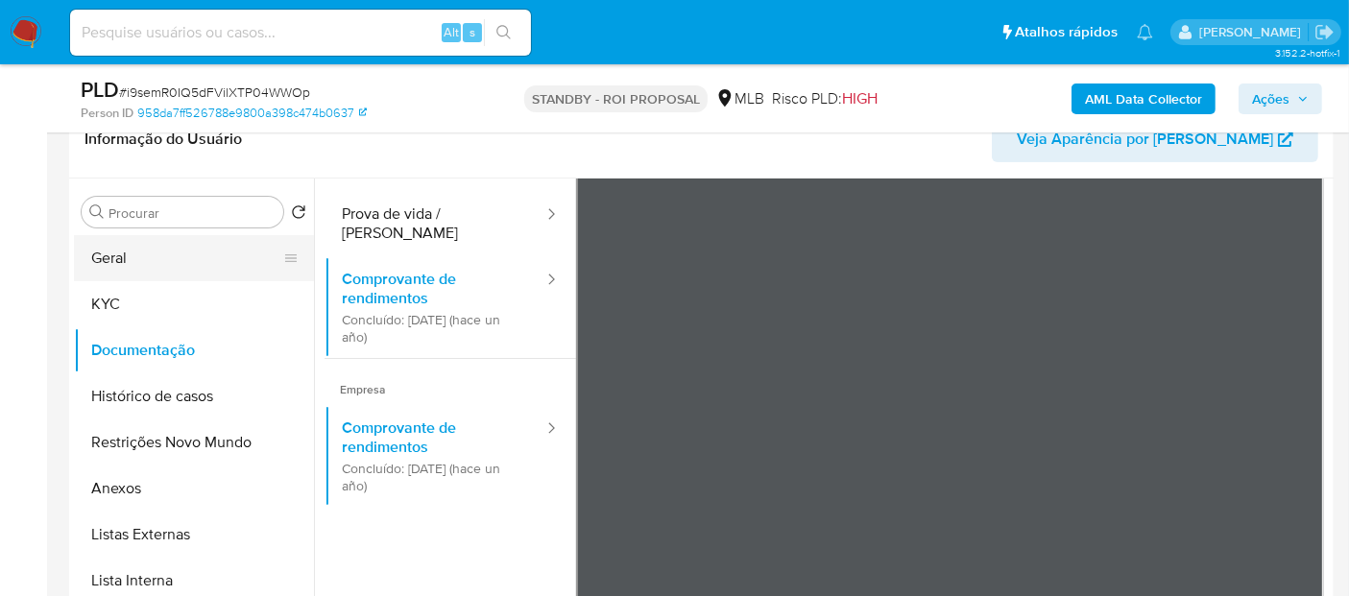
click at [145, 254] on button "Geral" at bounding box center [186, 258] width 225 height 46
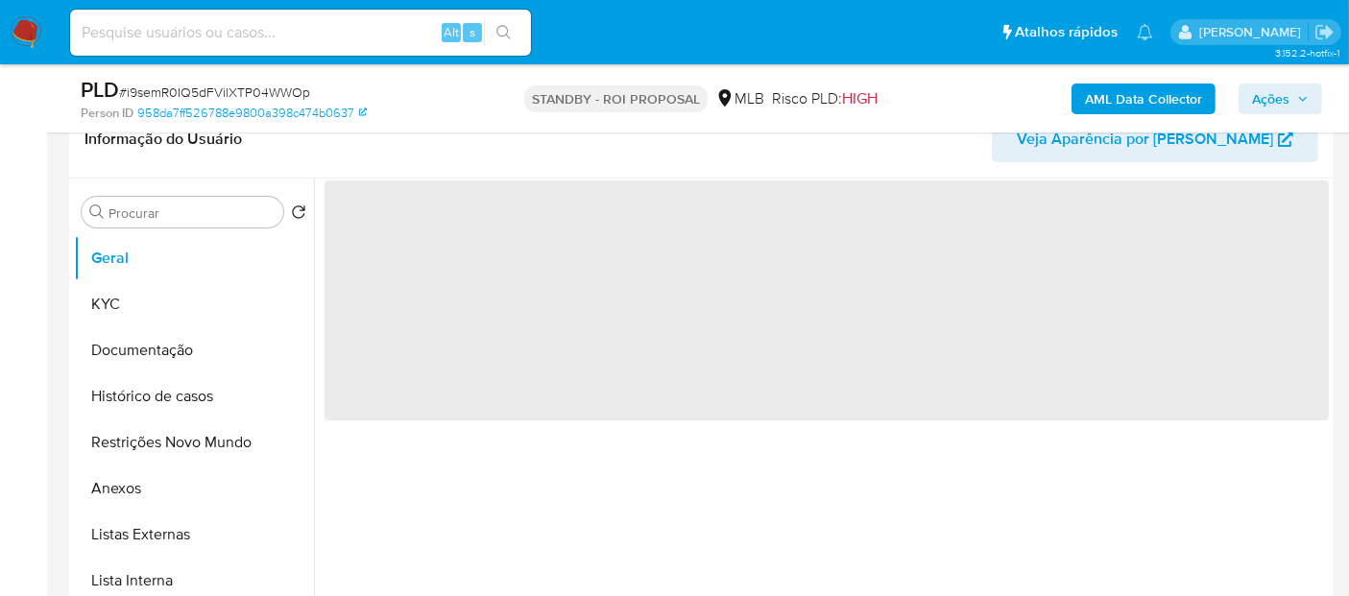
scroll to position [0, 0]
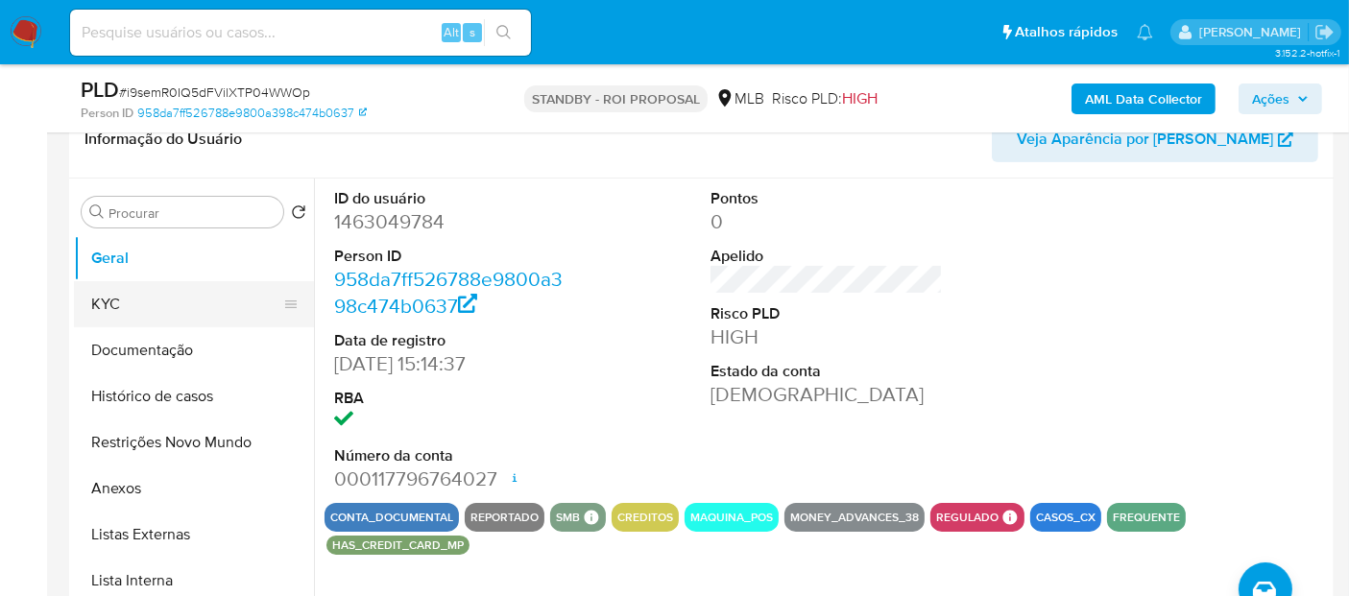
click at [107, 292] on button "KYC" at bounding box center [186, 304] width 225 height 46
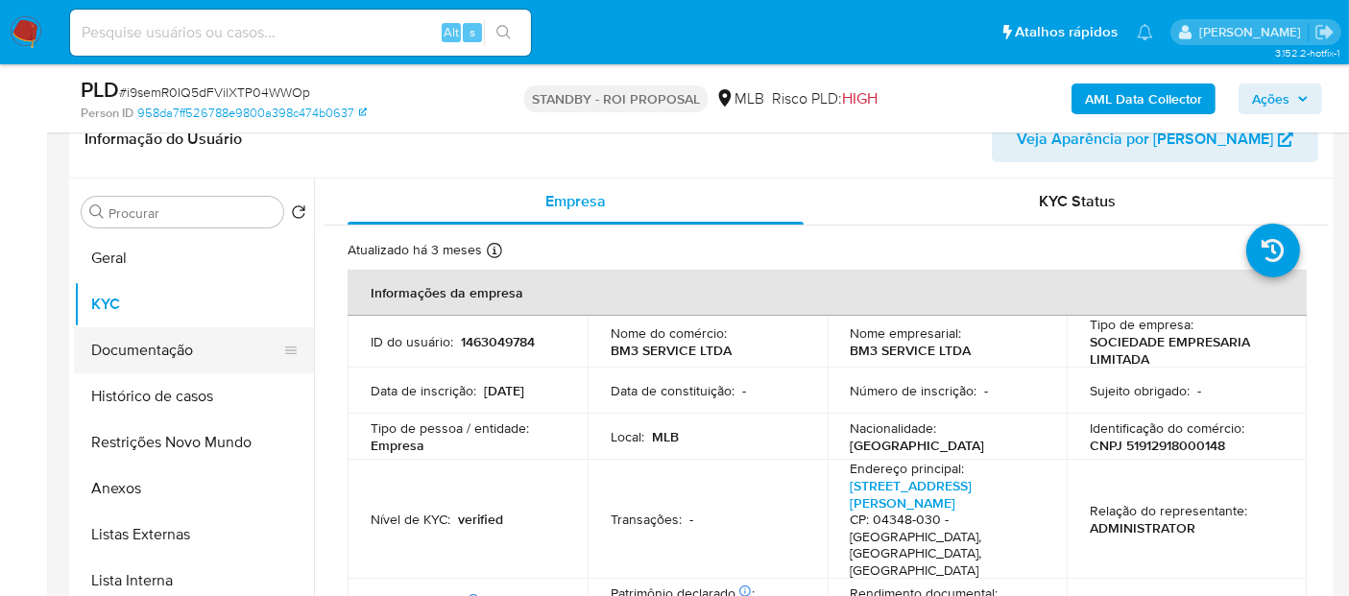
click at [156, 350] on button "Documentação" at bounding box center [186, 350] width 225 height 46
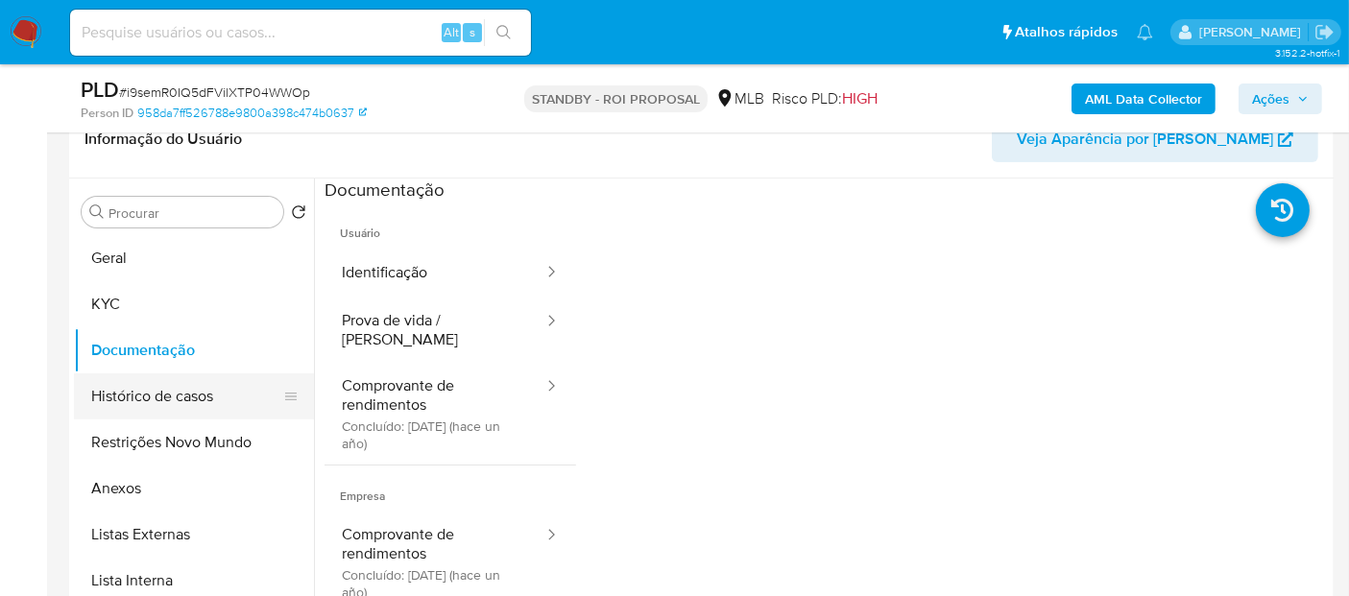
click at [144, 391] on button "Histórico de casos" at bounding box center [186, 396] width 225 height 46
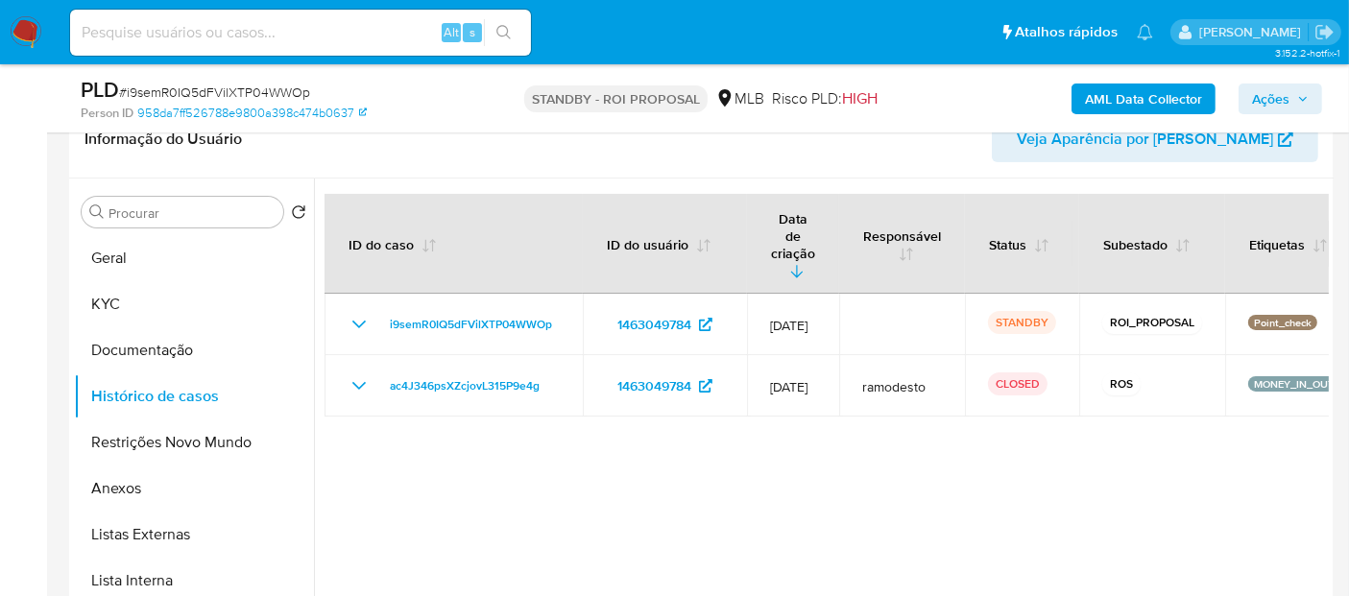
click at [249, 36] on input at bounding box center [300, 32] width 461 height 25
paste input "adckEkNYJ6EmrY4scTZwE4F2"
type input "adckEkNYJ6EmrY4scTZwE4F2"
click at [505, 22] on button "search-icon" at bounding box center [503, 32] width 39 height 27
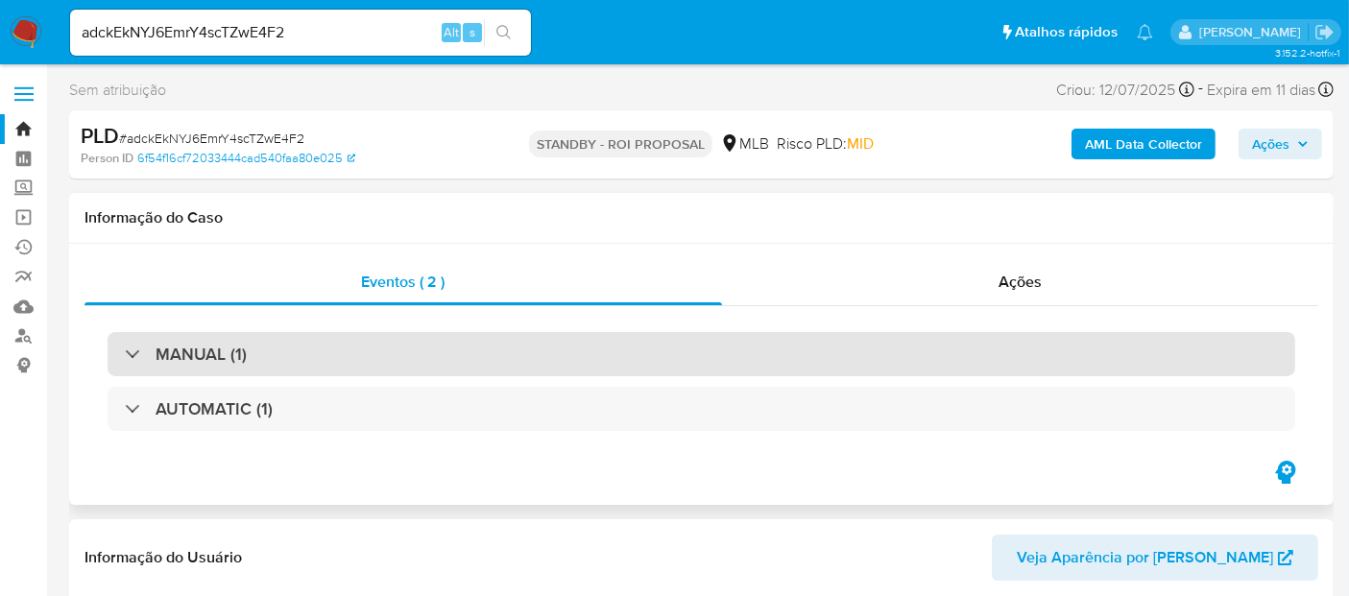
select select "10"
click at [298, 356] on div "MANUAL (1)" at bounding box center [700, 354] width 1187 height 44
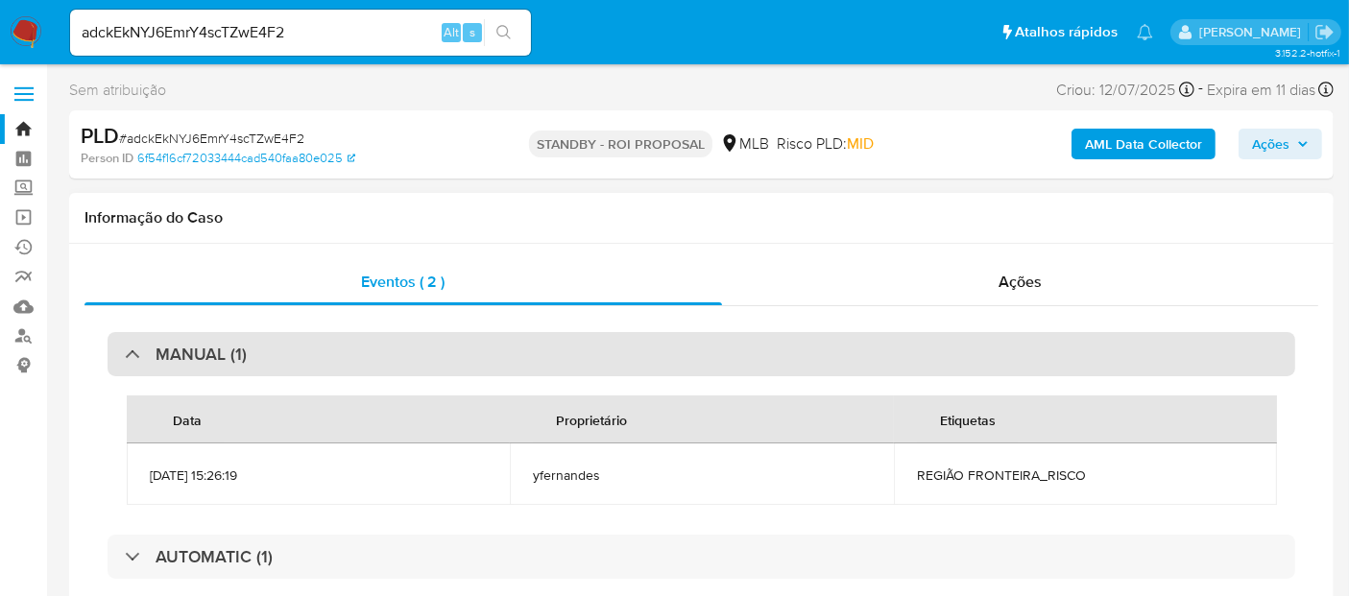
click at [298, 357] on div "MANUAL (1)" at bounding box center [700, 354] width 1187 height 44
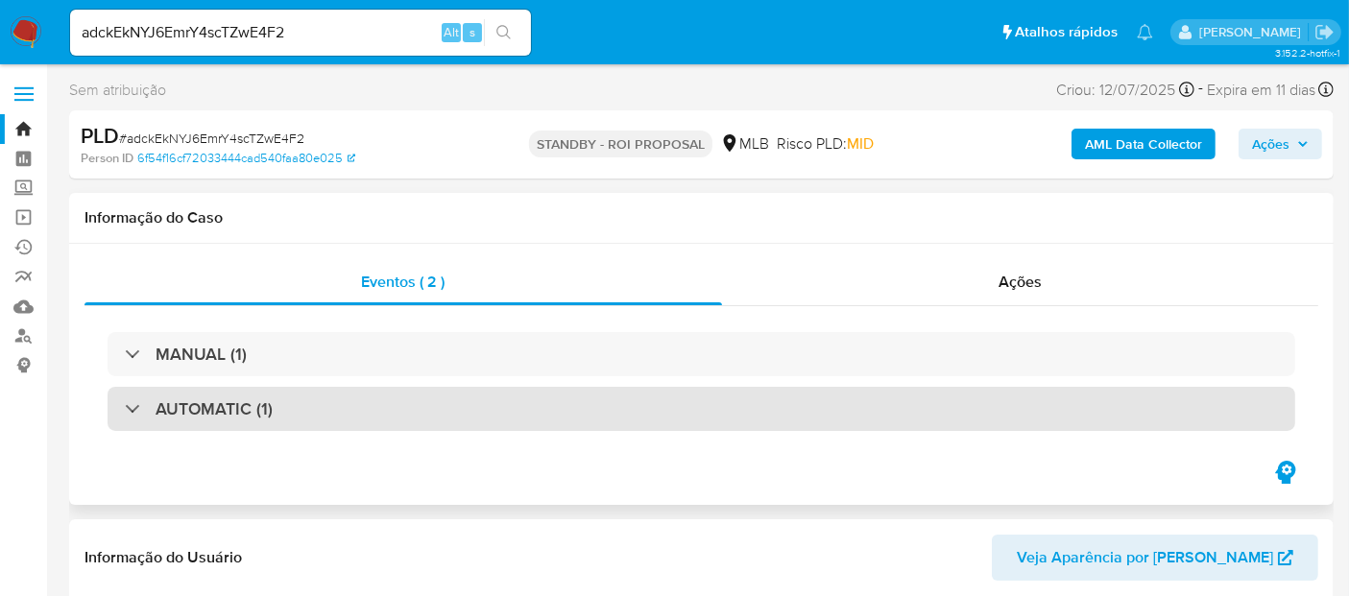
click at [334, 413] on div "AUTOMATIC (1)" at bounding box center [700, 409] width 1187 height 44
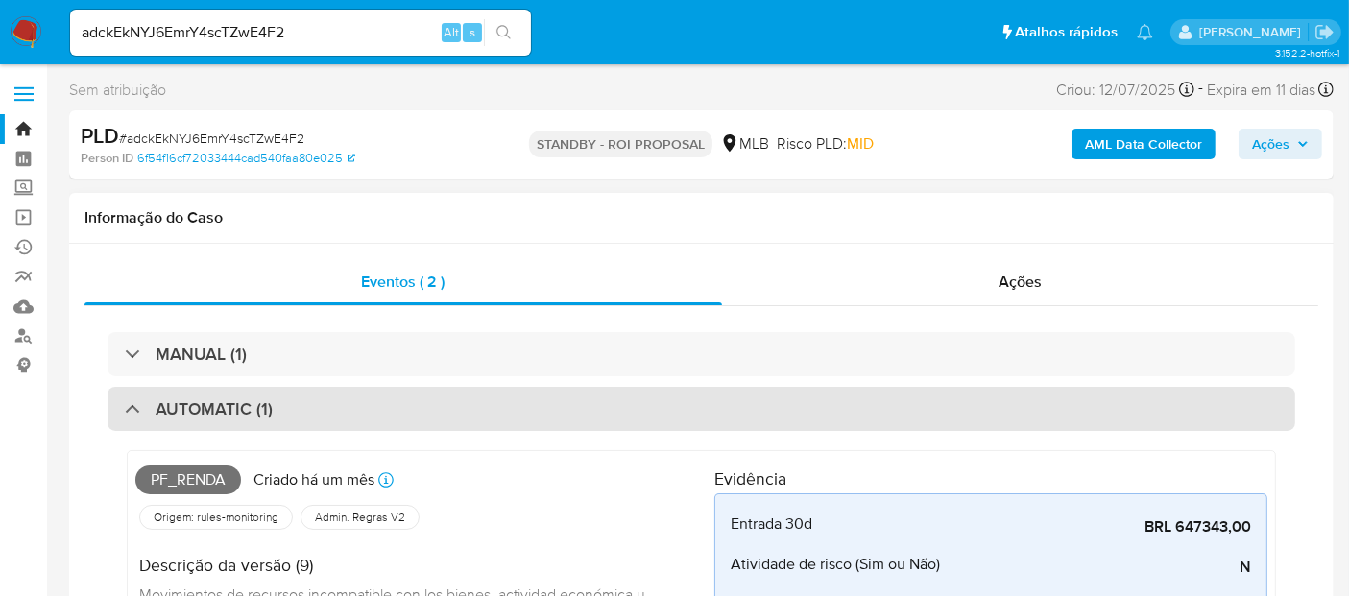
click at [334, 412] on div "AUTOMATIC (1)" at bounding box center [700, 409] width 1187 height 44
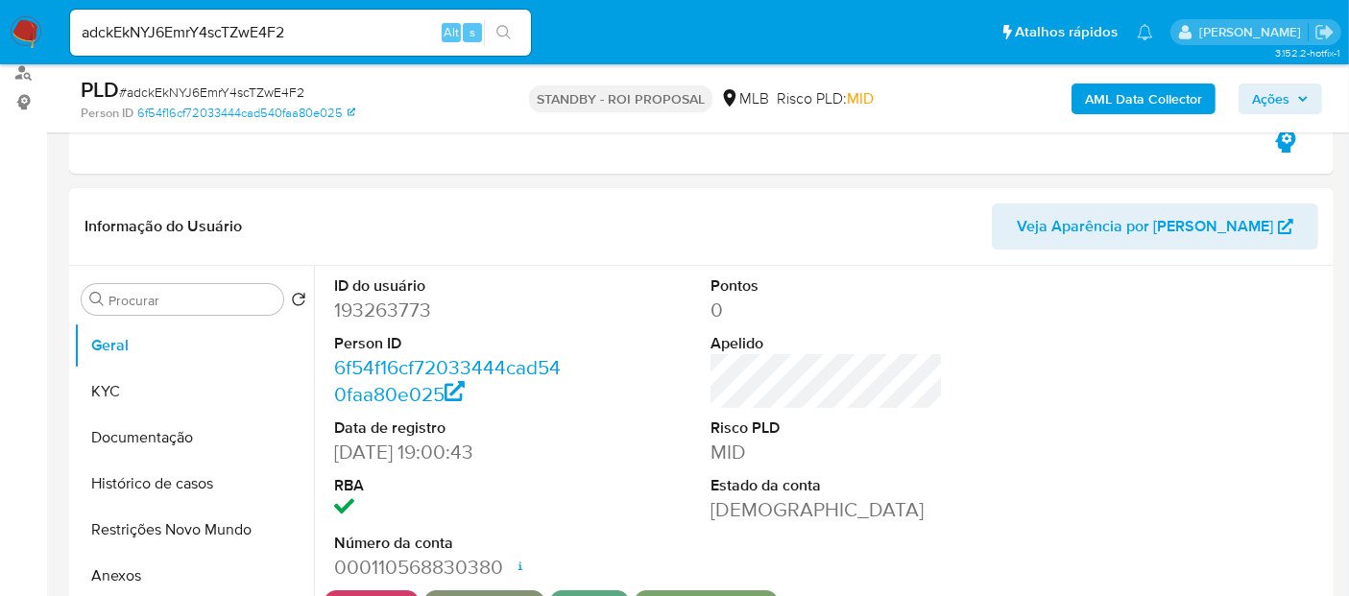
scroll to position [320, 0]
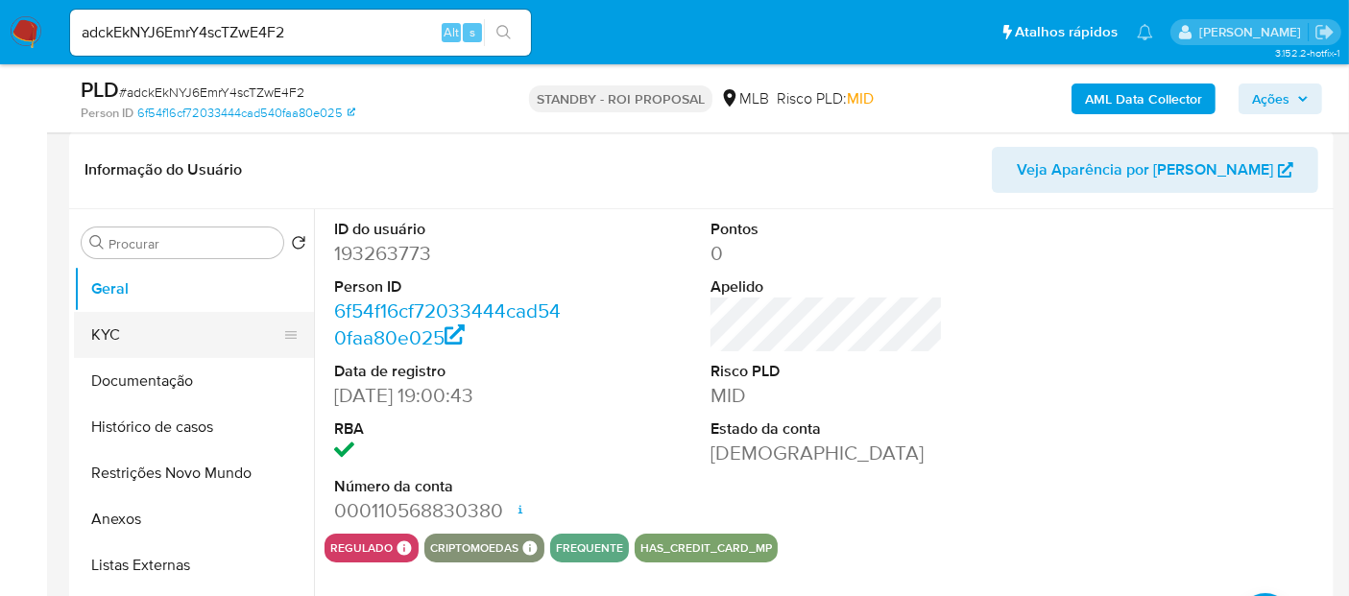
click at [135, 332] on button "KYC" at bounding box center [186, 335] width 225 height 46
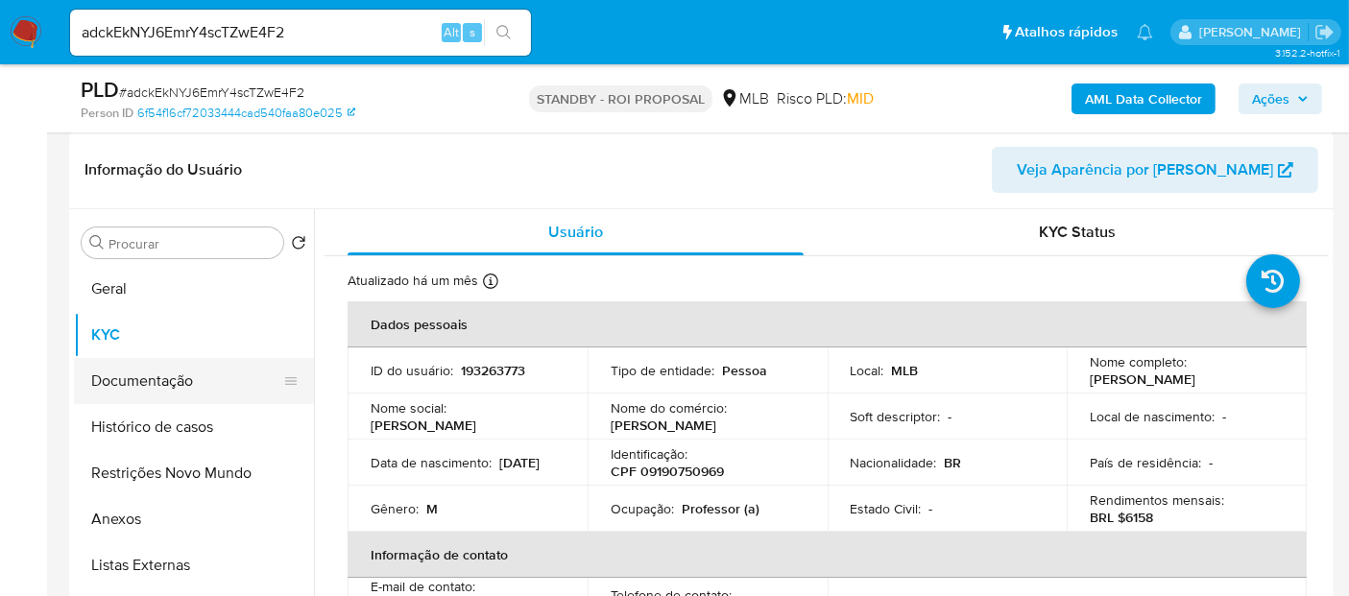
drag, startPoint x: 156, startPoint y: 376, endPoint x: 167, endPoint y: 375, distance: 10.6
click at [156, 375] on button "Documentação" at bounding box center [186, 381] width 225 height 46
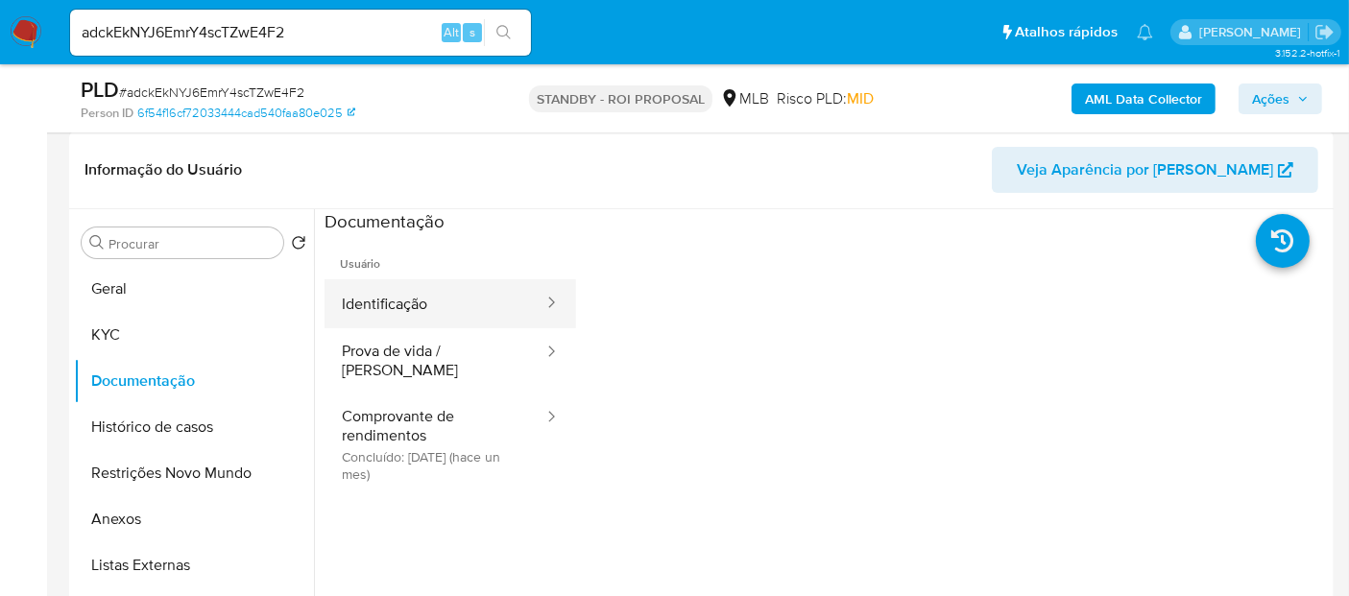
click at [419, 311] on button "Identificação" at bounding box center [434, 303] width 221 height 49
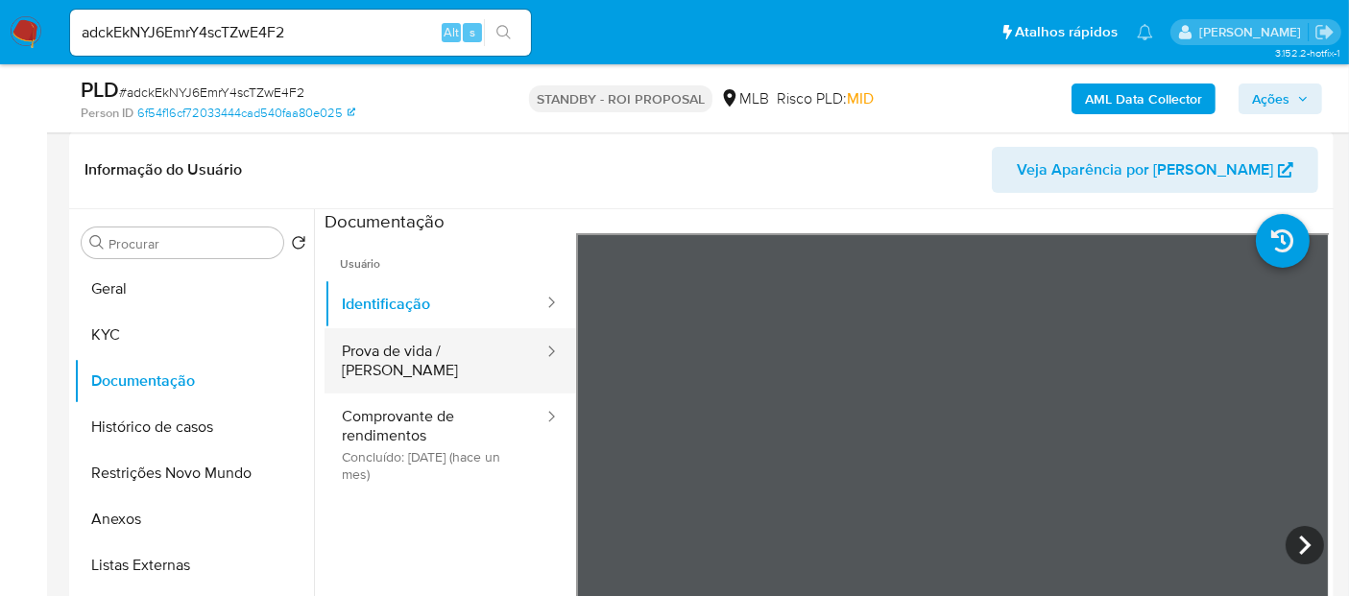
click at [442, 346] on button "Prova de vida / [PERSON_NAME]" at bounding box center [434, 360] width 221 height 65
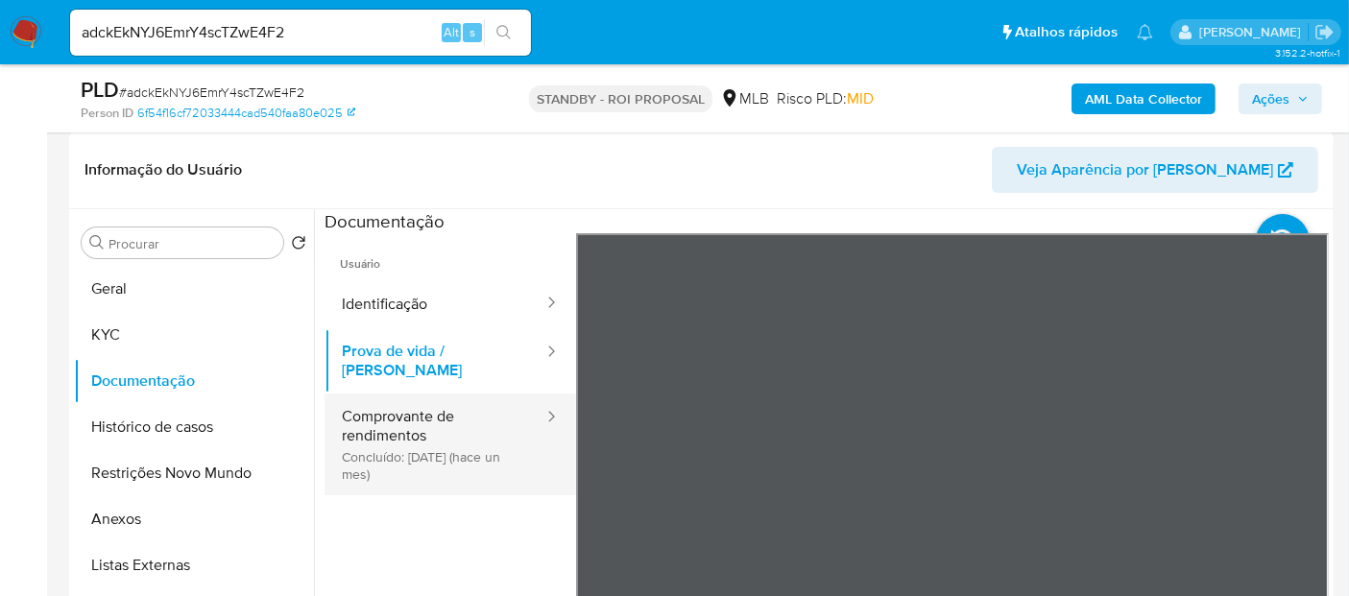
click at [448, 410] on button "Comprovante de rendimentos Concluído: 17/07/2025 (hace un mes)" at bounding box center [434, 445] width 221 height 102
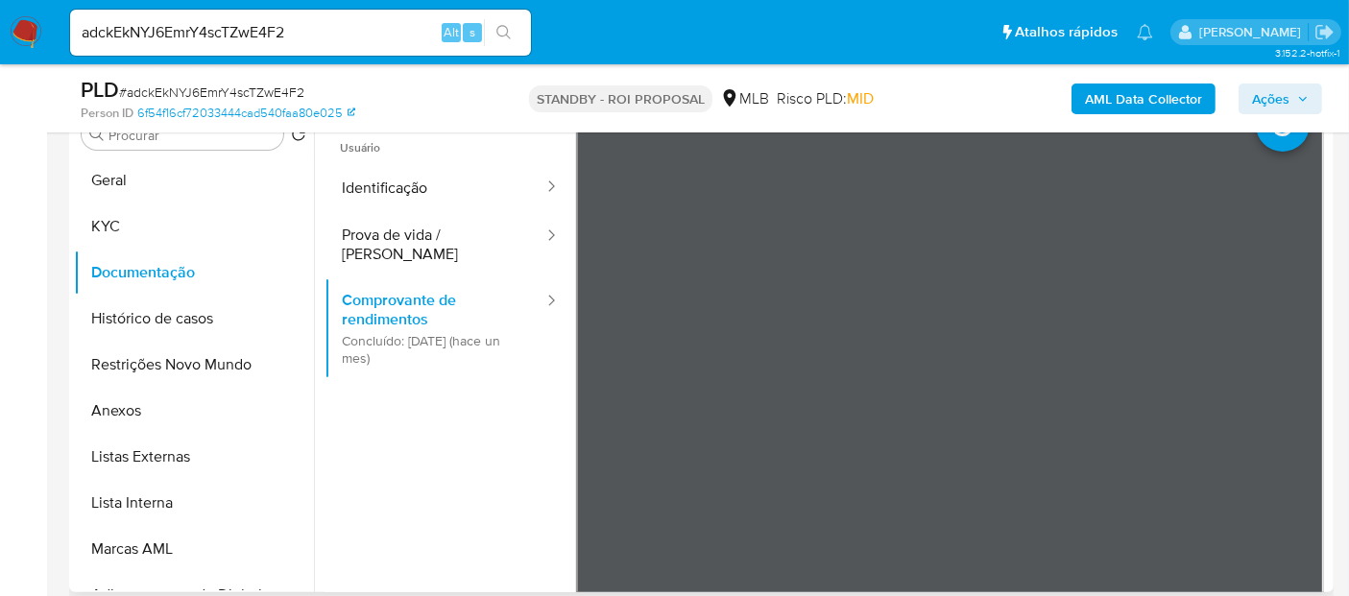
scroll to position [0, 0]
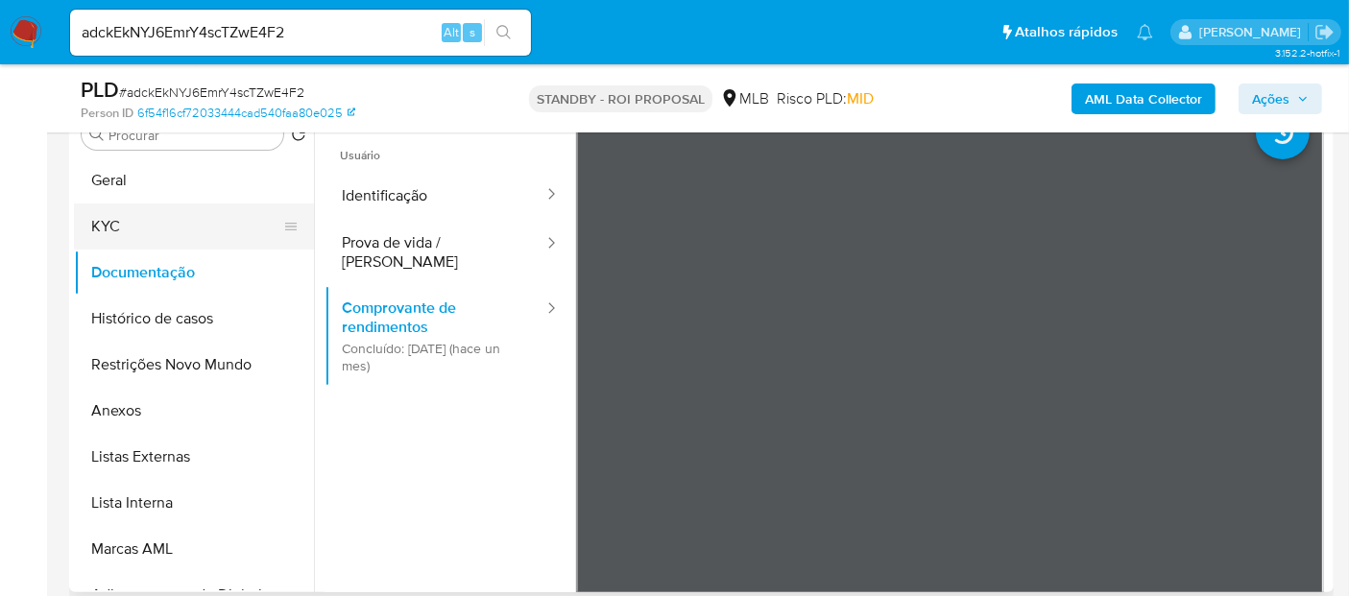
click at [101, 210] on button "KYC" at bounding box center [186, 226] width 225 height 46
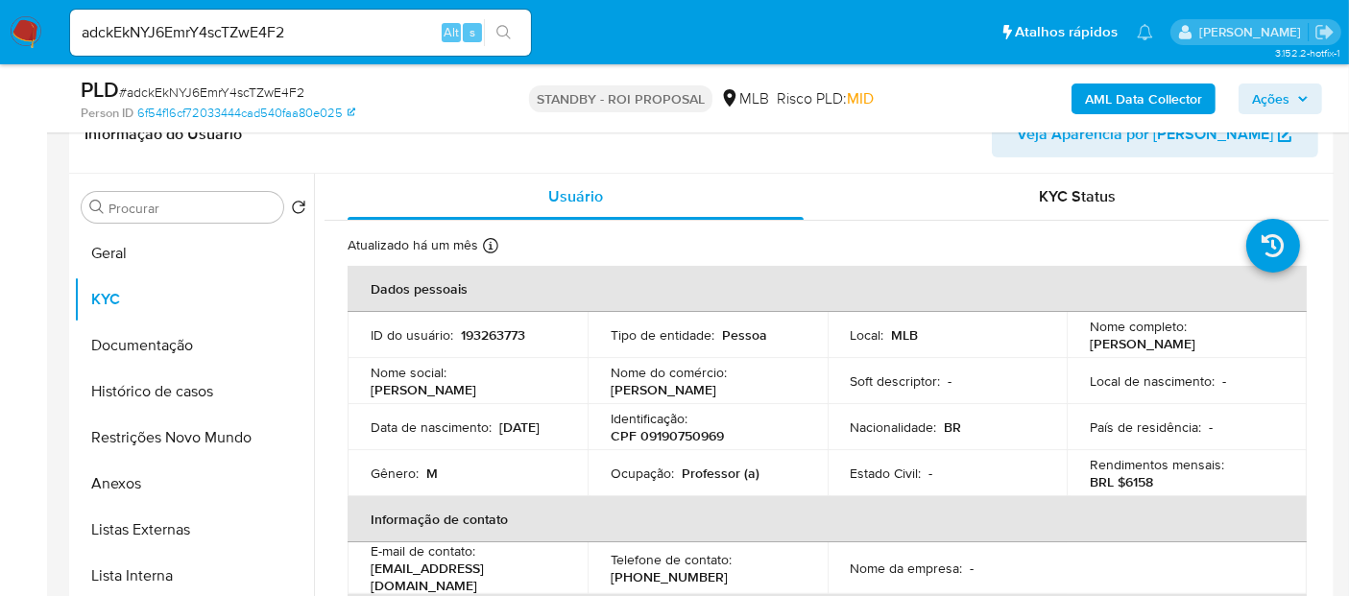
scroll to position [322, 0]
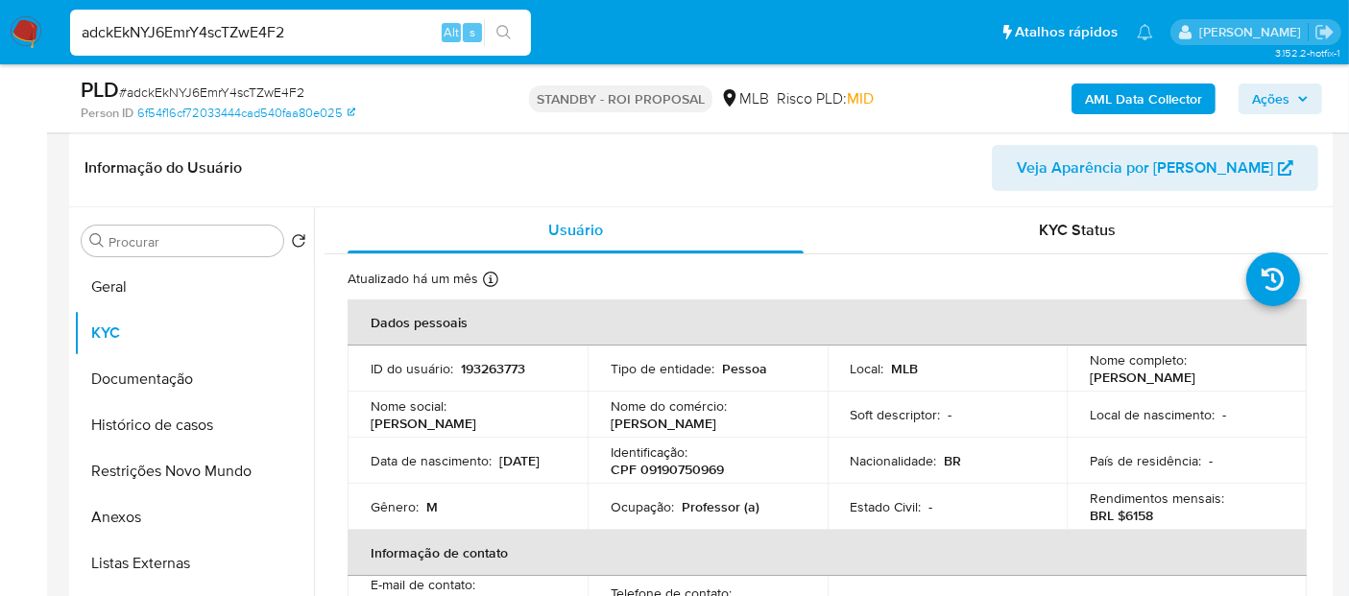
drag, startPoint x: 323, startPoint y: 34, endPoint x: 0, endPoint y: 72, distance: 325.7
paste input "fSfIhD6FVWivIfc9qIMUKHEj"
type input "fSfIhD6FVWivIfc9qIMUKHEj"
click at [499, 25] on icon "search-icon" at bounding box center [503, 32] width 15 height 15
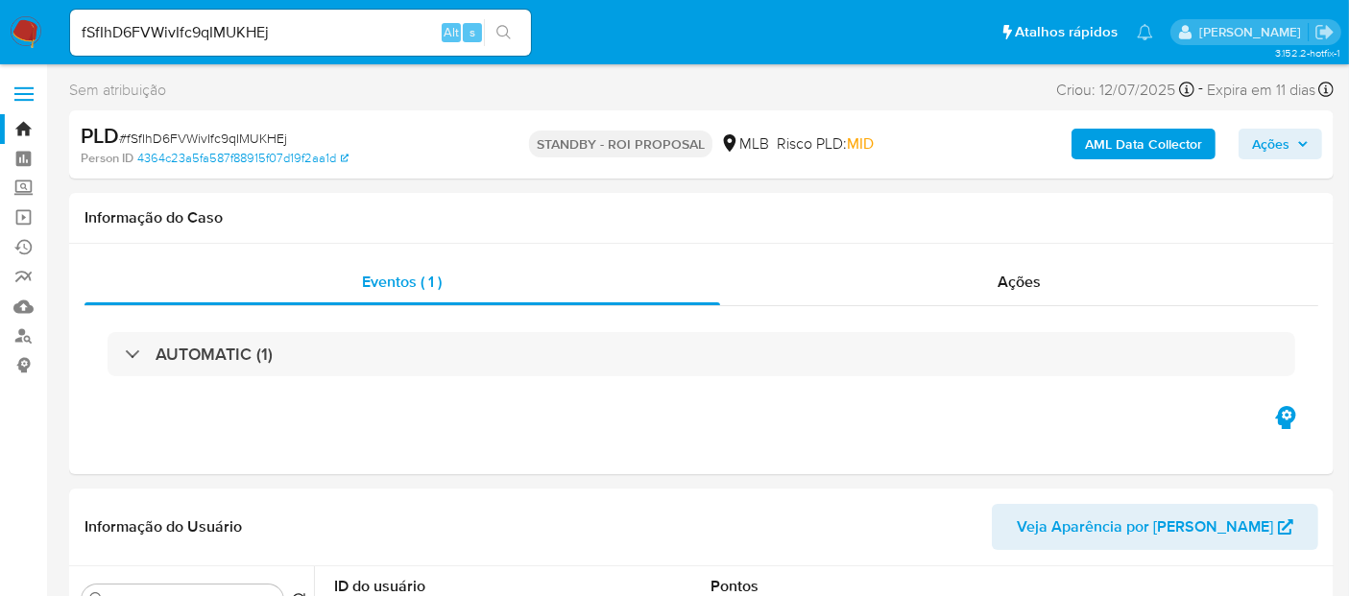
select select "10"
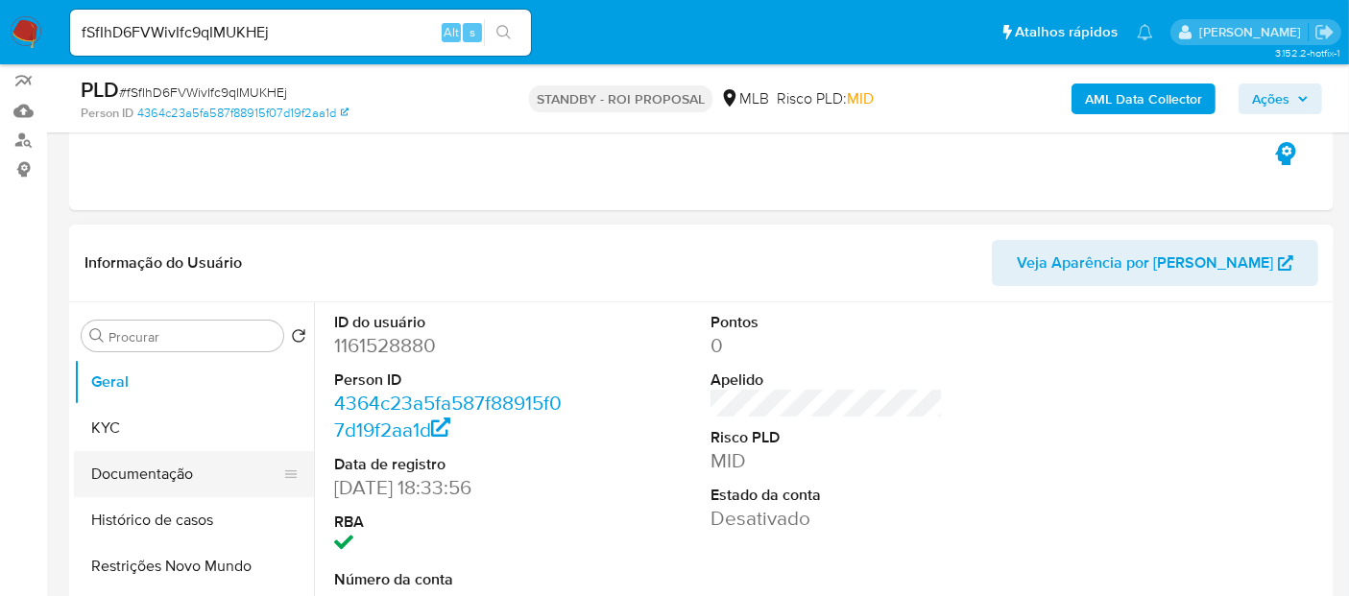
scroll to position [320, 0]
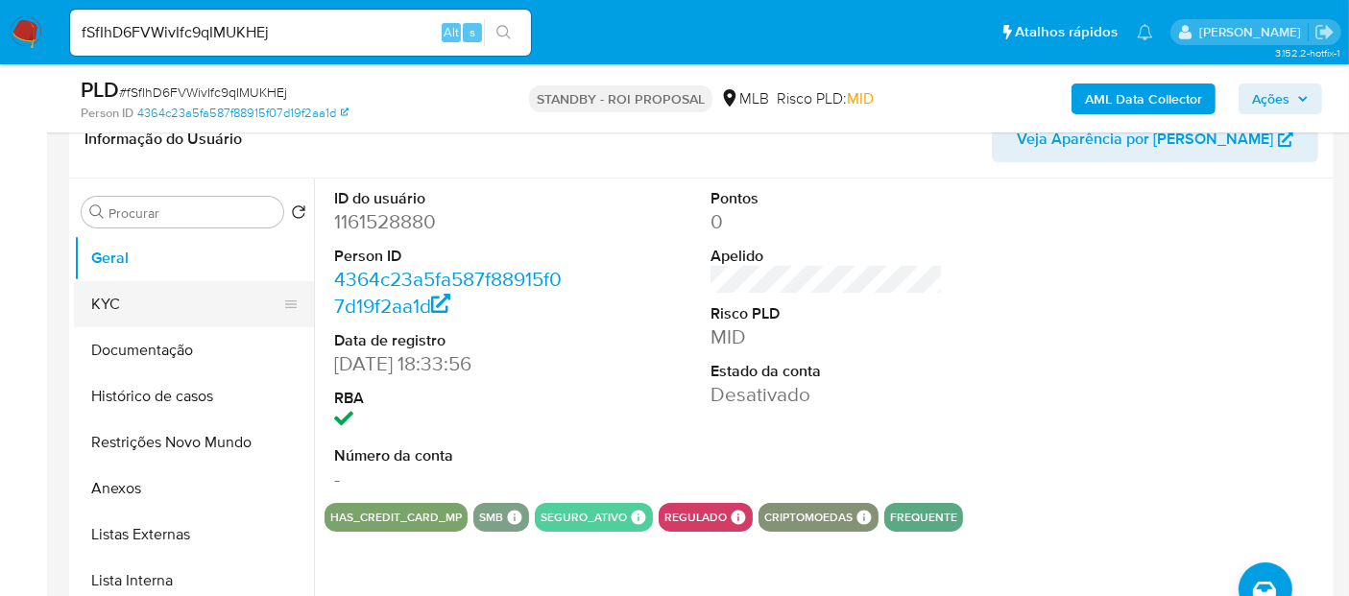
click at [120, 309] on button "KYC" at bounding box center [186, 304] width 225 height 46
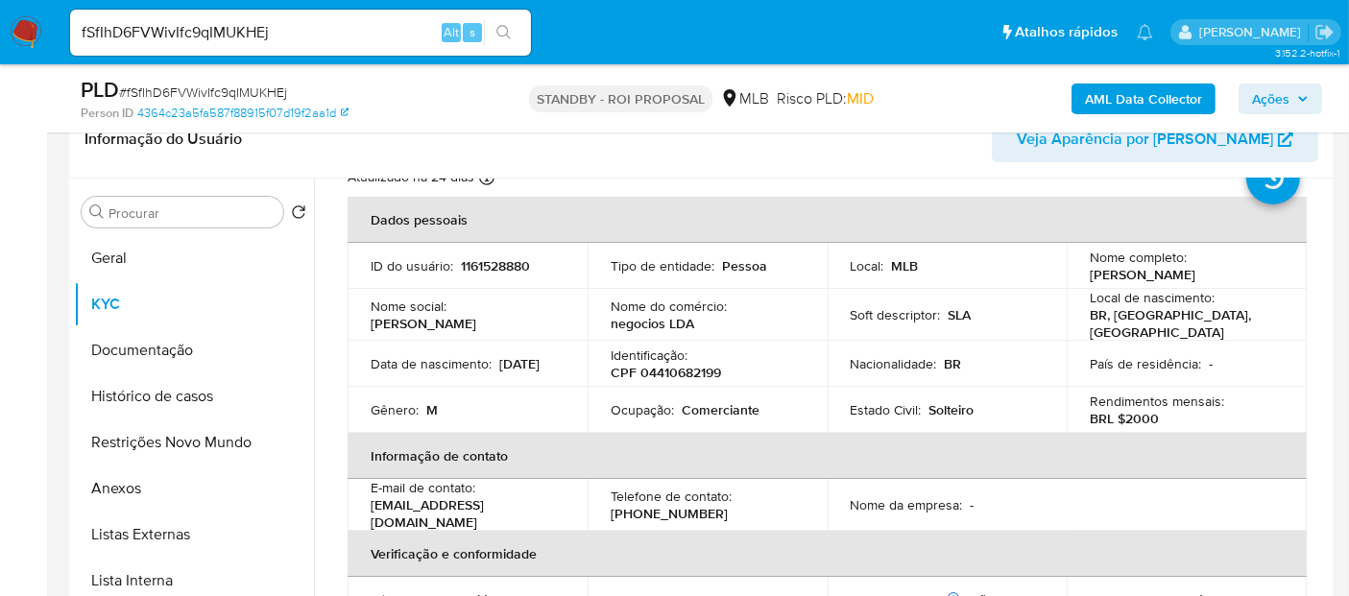
scroll to position [107, 0]
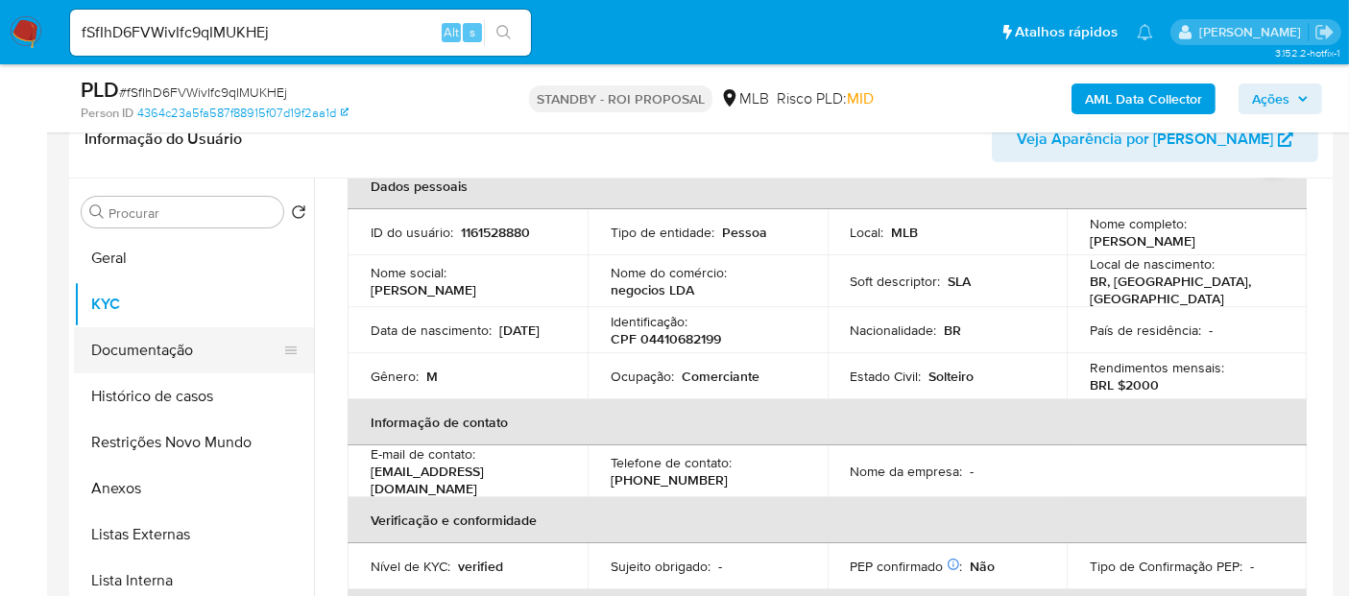
click at [151, 347] on button "Documentação" at bounding box center [186, 350] width 225 height 46
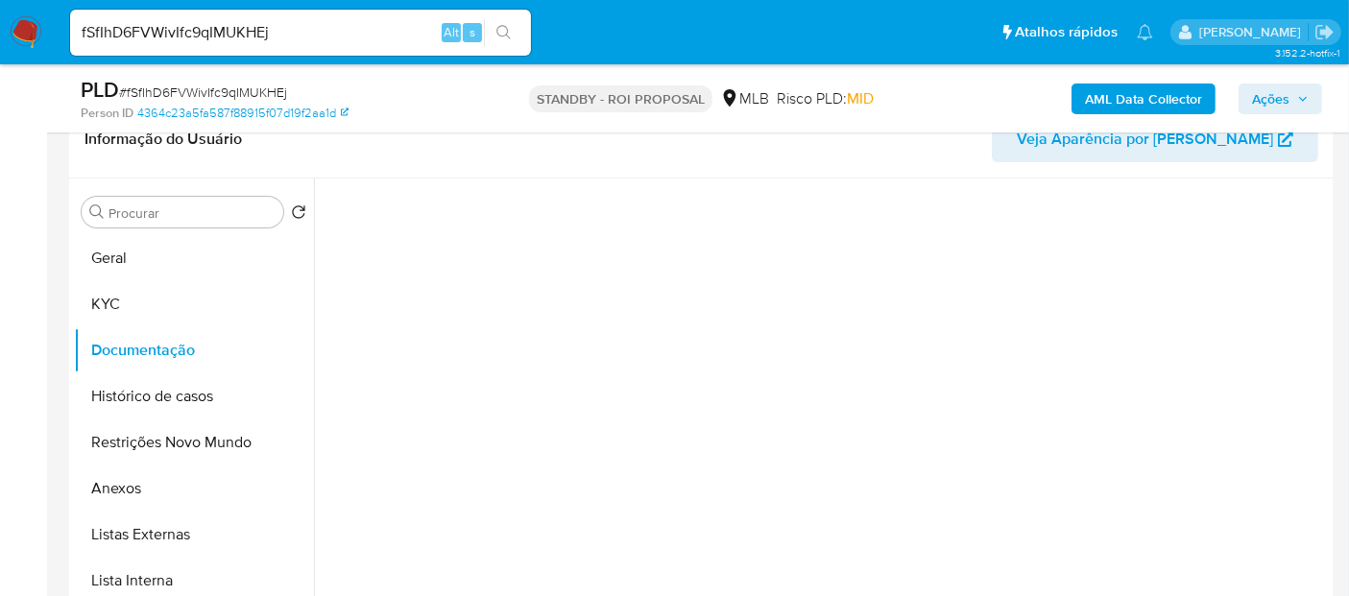
scroll to position [0, 0]
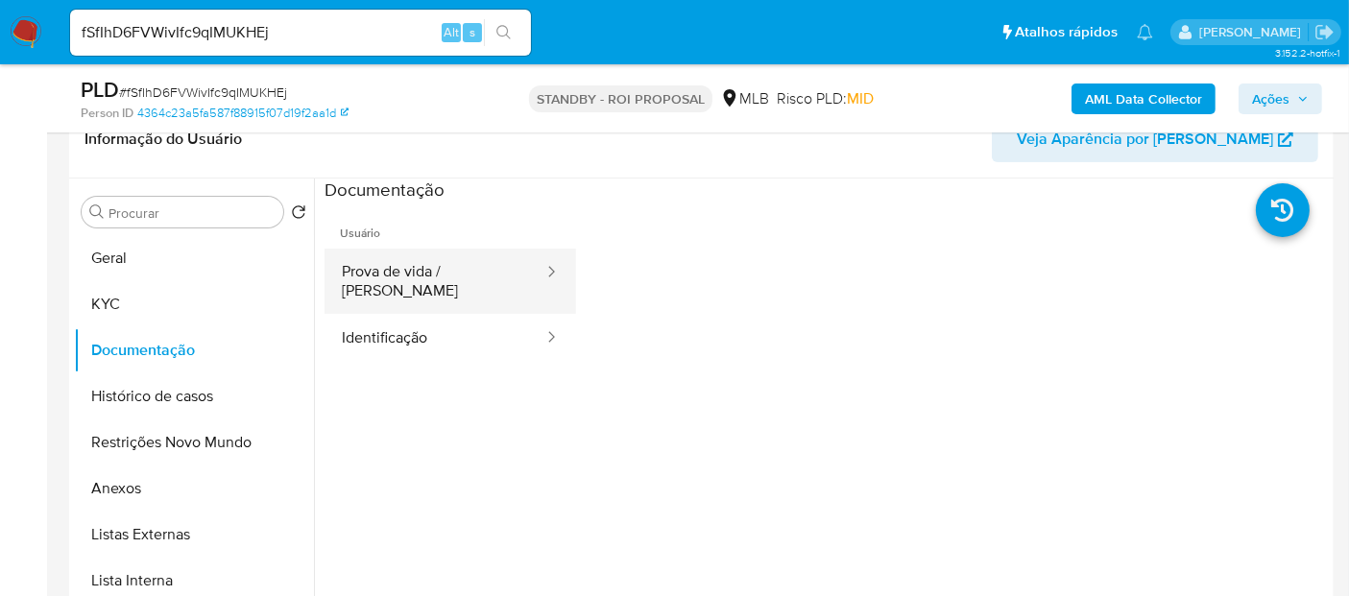
click at [436, 267] on button "Prova de vida / [PERSON_NAME]" at bounding box center [434, 281] width 221 height 65
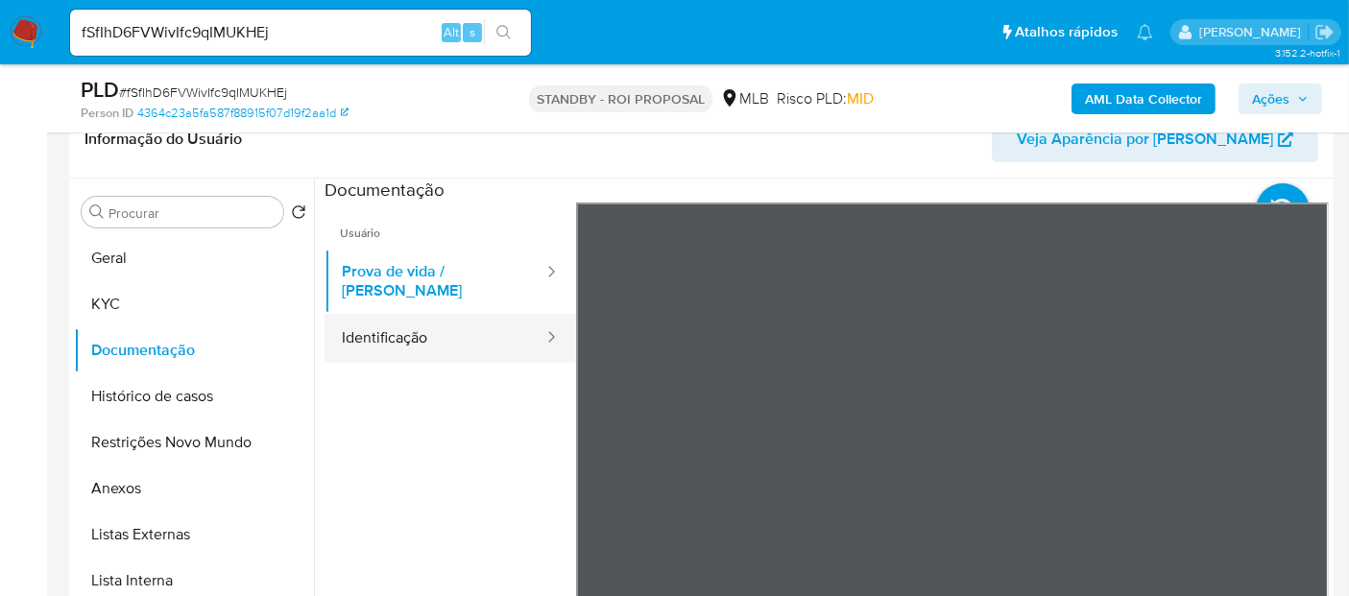
click at [386, 322] on button "Identificação" at bounding box center [434, 338] width 221 height 49
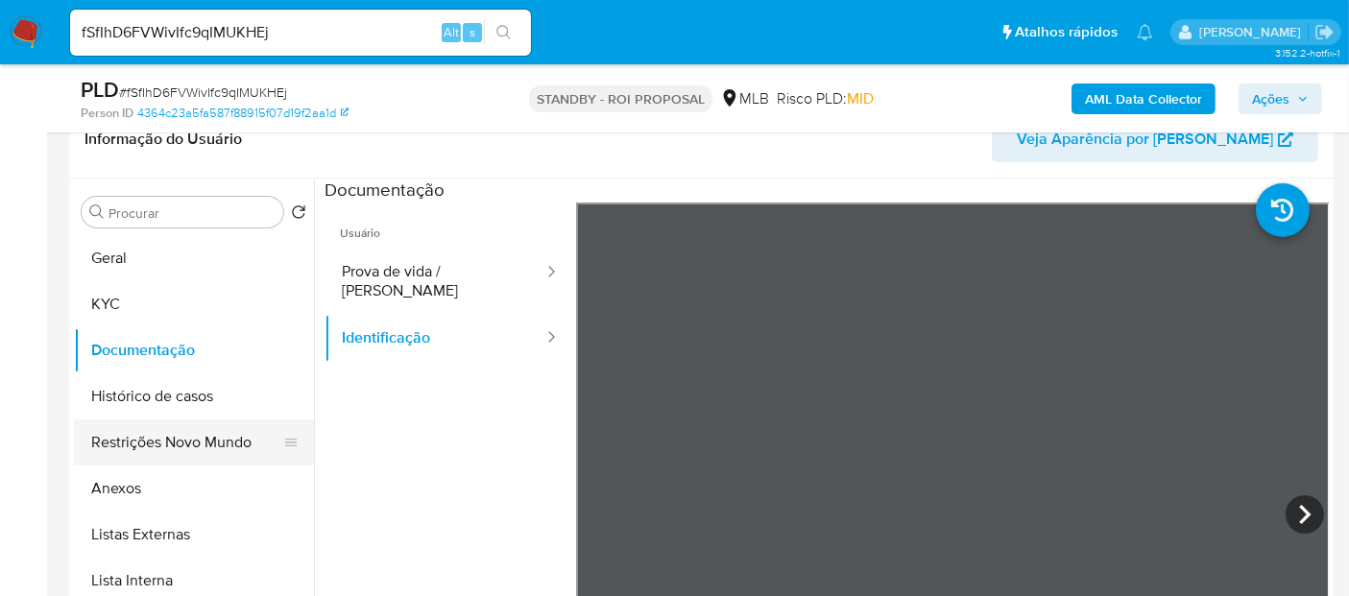
click at [165, 442] on button "Restrições Novo Mundo" at bounding box center [186, 442] width 225 height 46
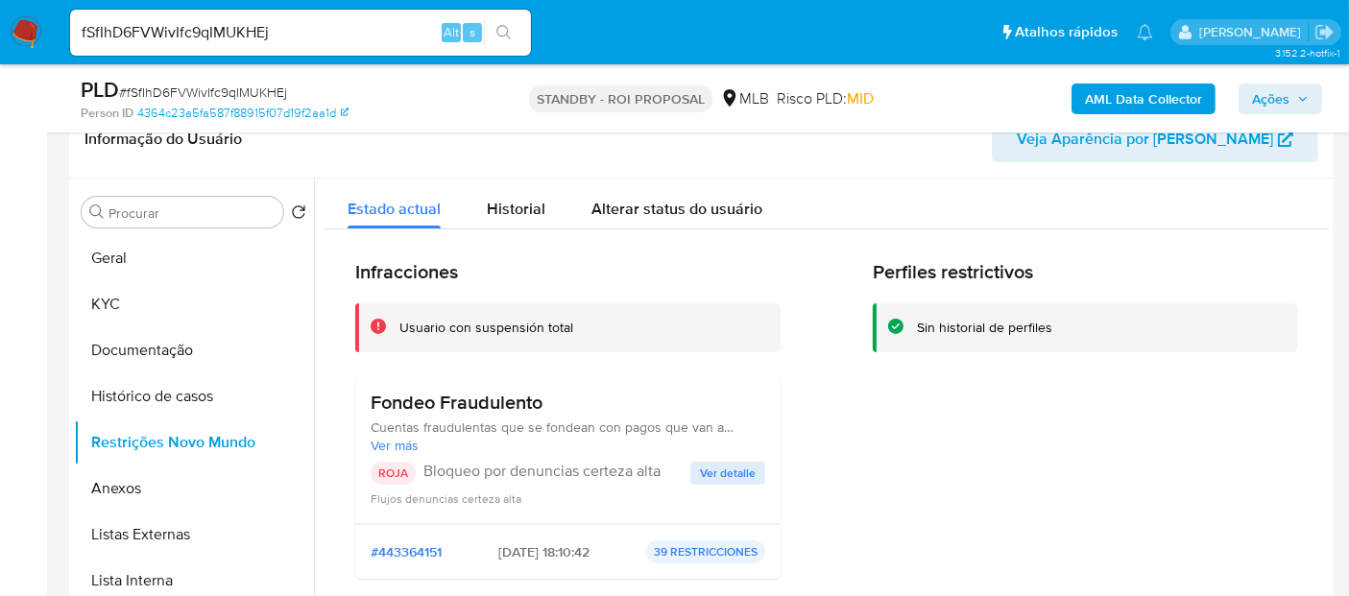
click at [720, 465] on span "Ver detalle" at bounding box center [728, 473] width 56 height 19
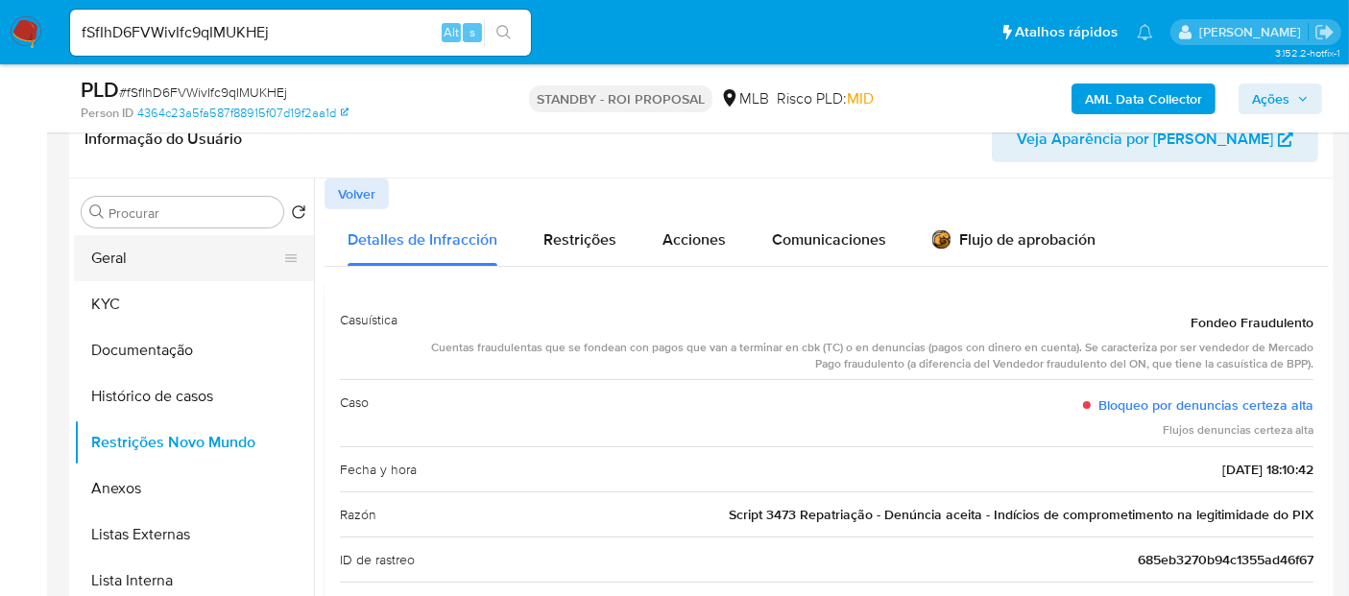
click at [148, 253] on button "Geral" at bounding box center [186, 258] width 225 height 46
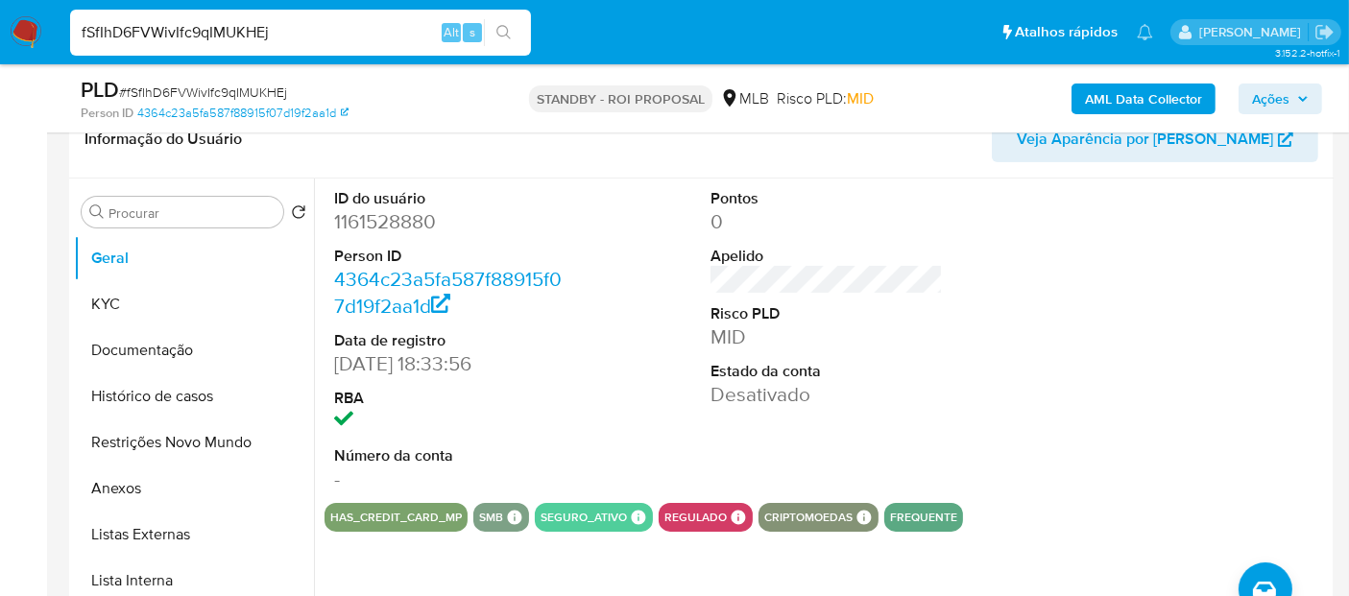
drag, startPoint x: 299, startPoint y: 34, endPoint x: 0, endPoint y: 84, distance: 303.7
paste input "LO1m8wikAx5yPlP1cQ3dYSBN"
type input "LO1m8wikAx5yPlP1cQ3dYSBN"
click at [500, 25] on icon "search-icon" at bounding box center [503, 32] width 15 height 15
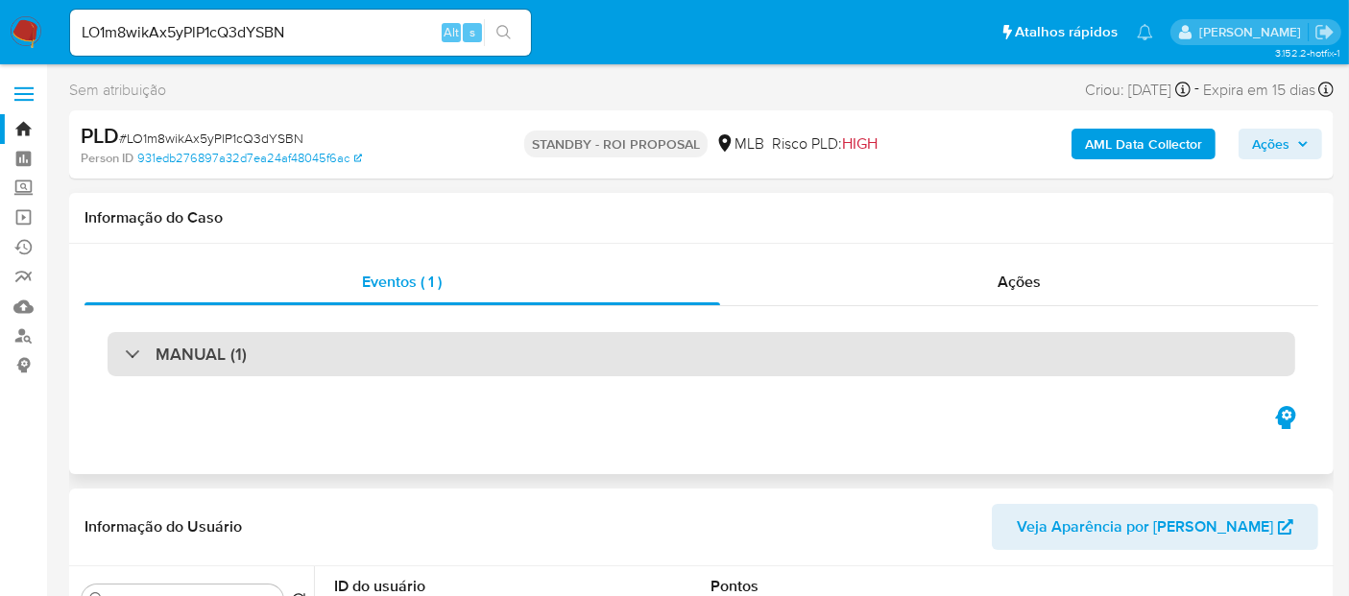
click at [307, 359] on div "MANUAL (1)" at bounding box center [700, 354] width 1187 height 44
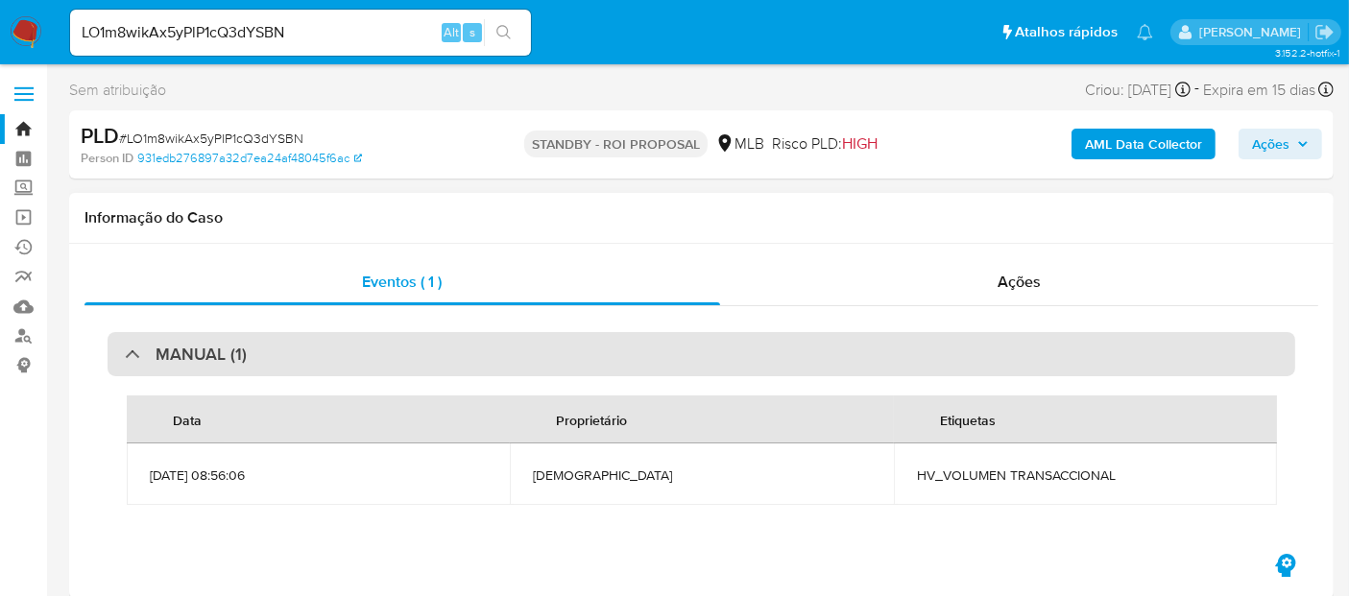
select select "10"
click at [315, 357] on div "MANUAL (1)" at bounding box center [700, 354] width 1187 height 44
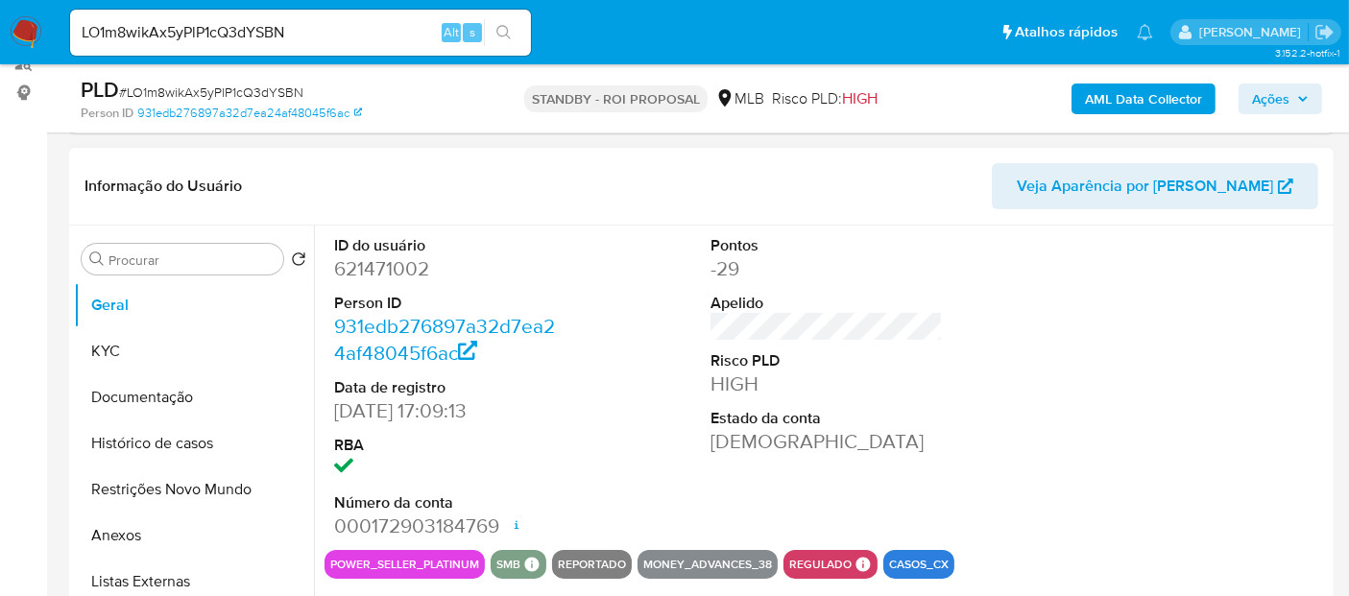
scroll to position [320, 0]
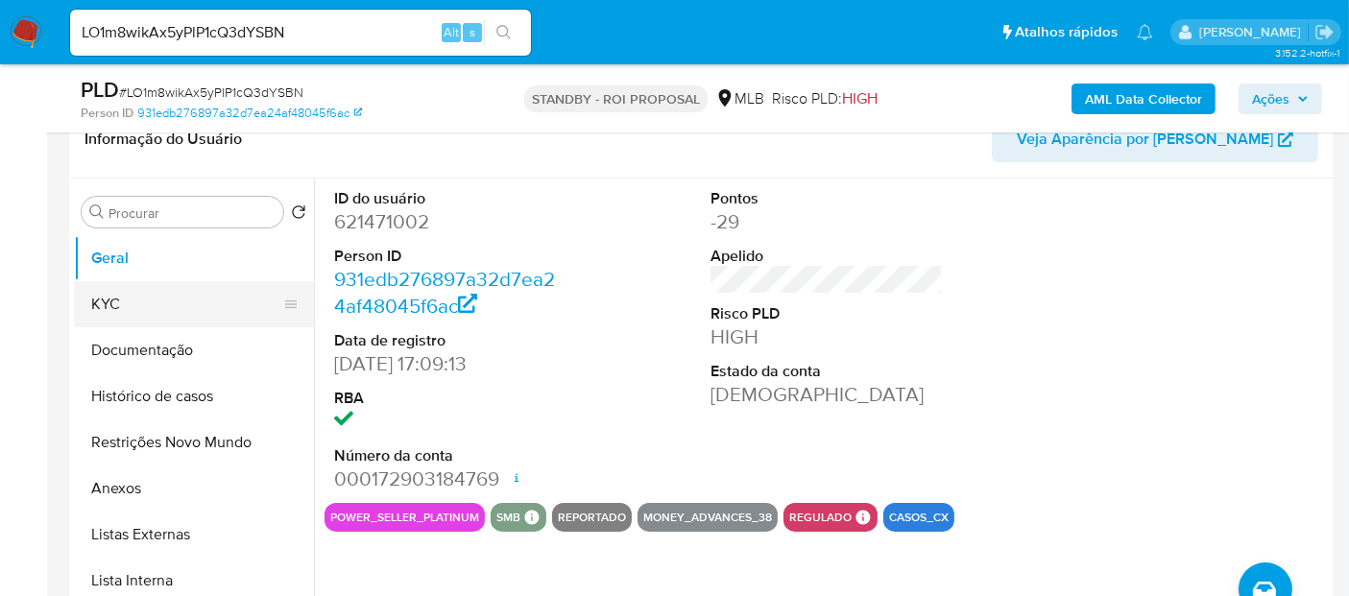
drag, startPoint x: 115, startPoint y: 302, endPoint x: 266, endPoint y: 313, distance: 151.1
click at [116, 302] on button "KYC" at bounding box center [186, 304] width 225 height 46
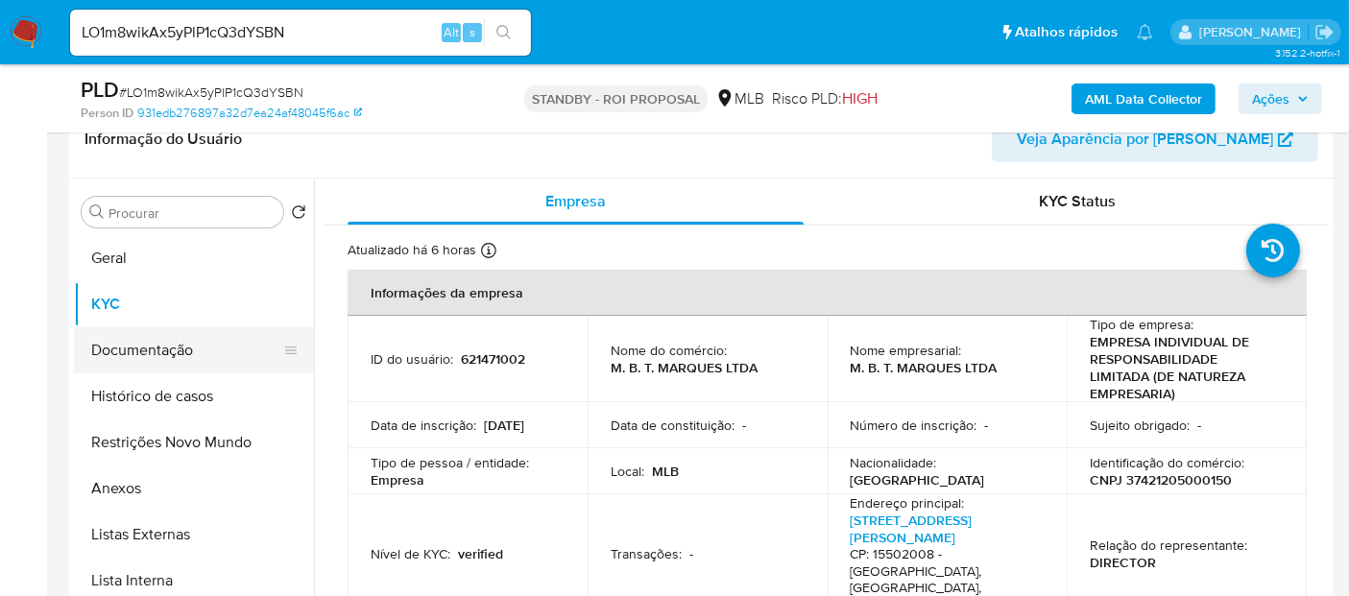
click at [153, 346] on button "Documentação" at bounding box center [186, 350] width 225 height 46
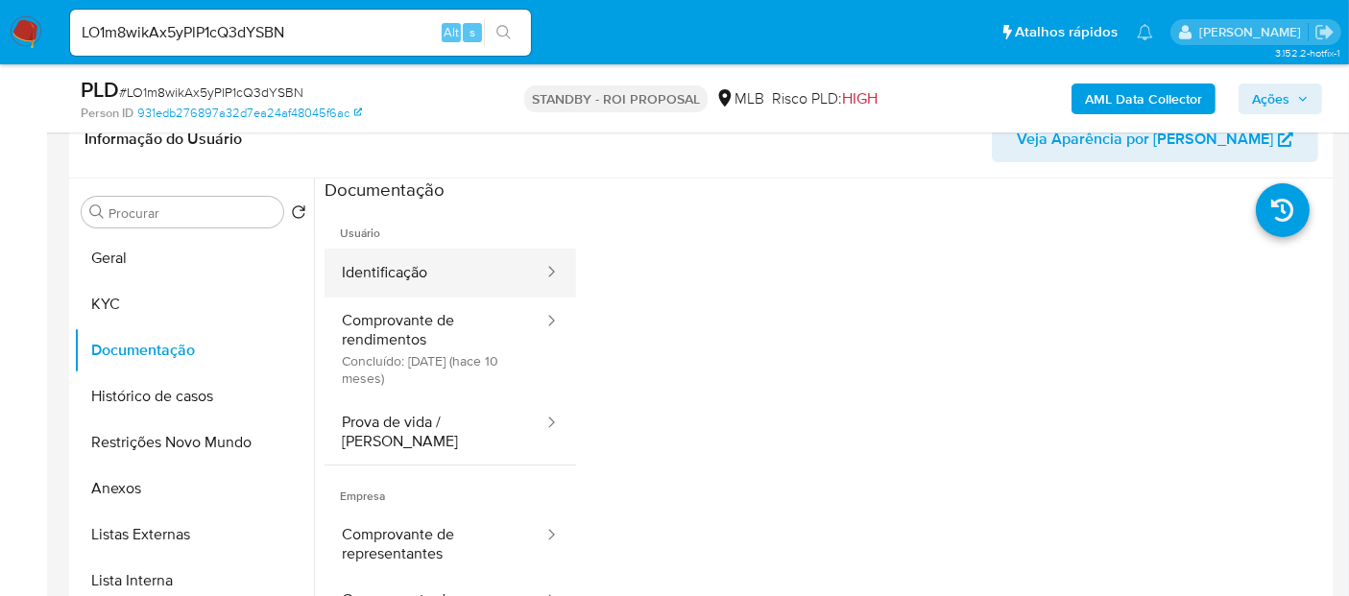
click at [432, 280] on button "Identificação" at bounding box center [434, 273] width 221 height 49
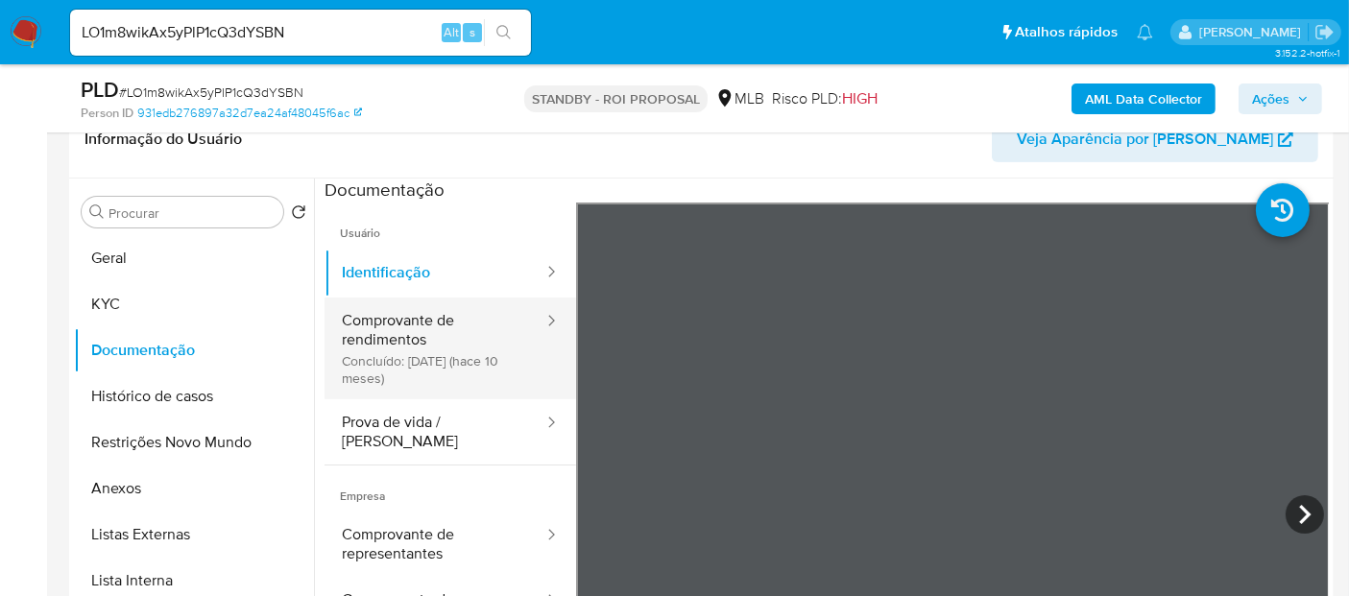
click at [401, 317] on button "Comprovante de rendimentos Concluído: 01/10/2024 (hace 10 meses)" at bounding box center [434, 349] width 221 height 102
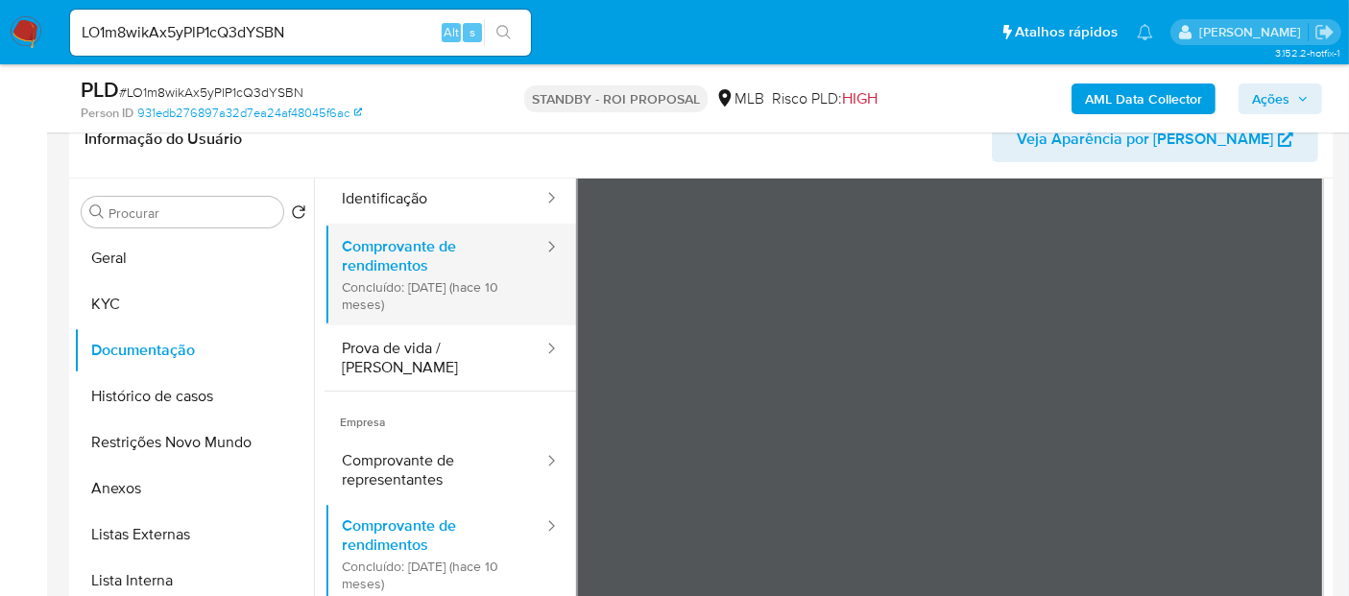
scroll to position [107, 0]
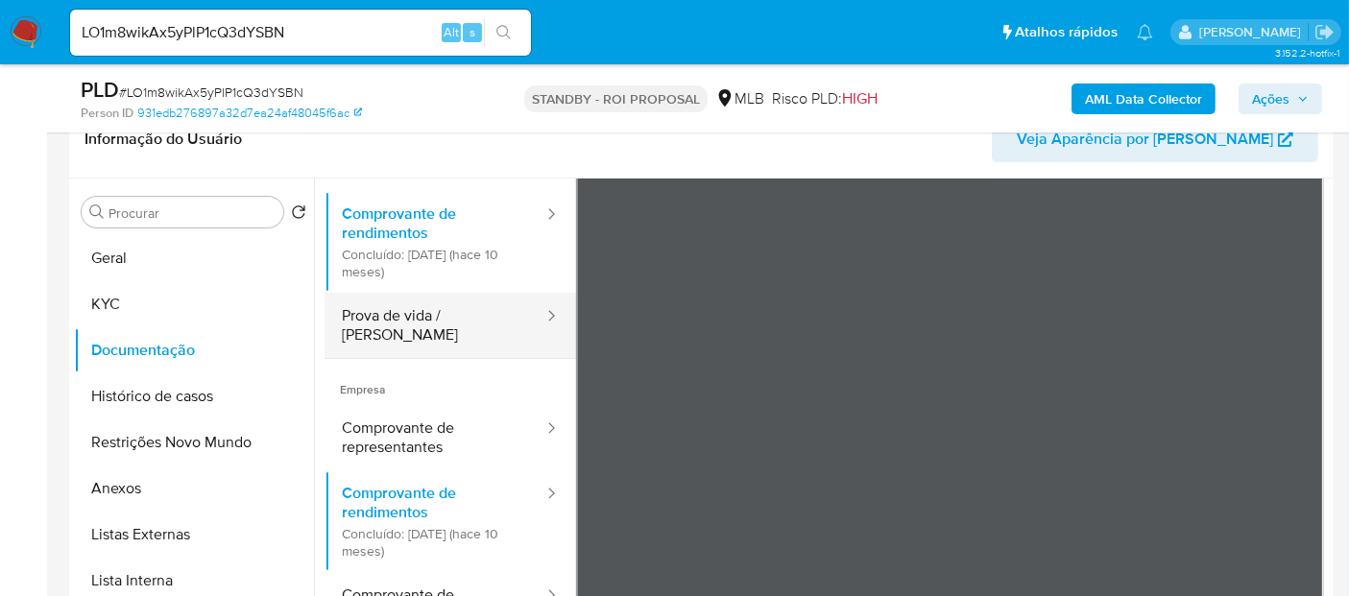
drag, startPoint x: 436, startPoint y: 317, endPoint x: 446, endPoint y: 317, distance: 10.6
click at [436, 317] on button "Prova de vida / [PERSON_NAME]" at bounding box center [434, 325] width 221 height 65
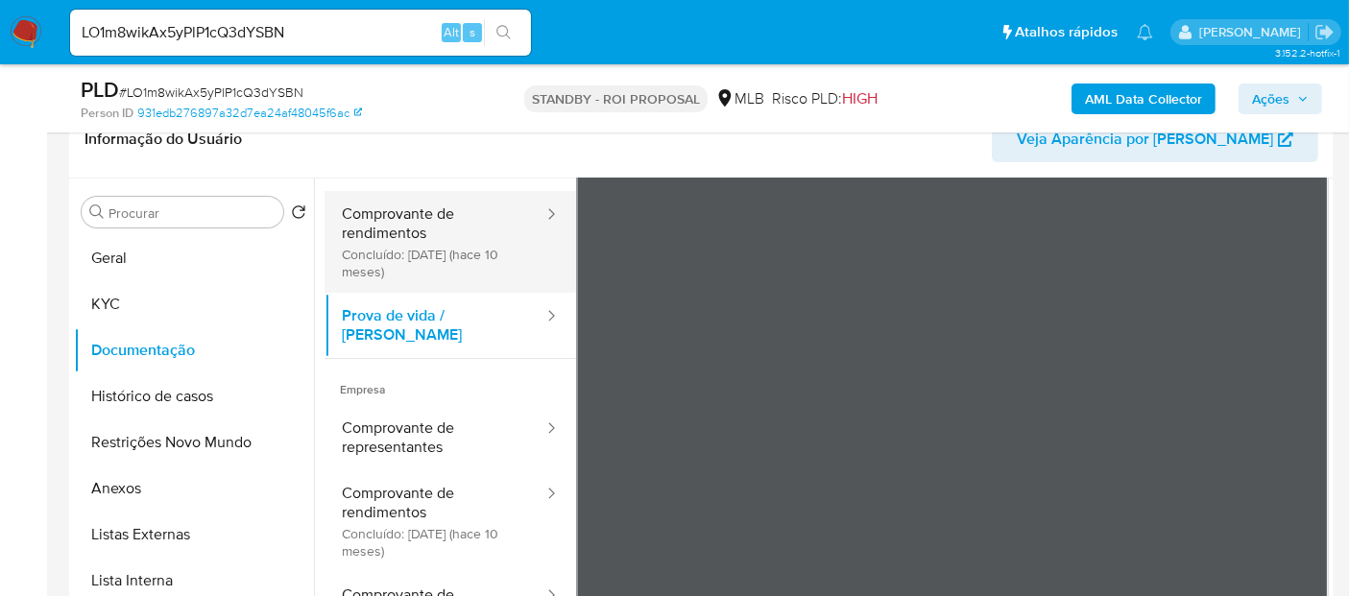
click at [394, 209] on button "Comprovante de rendimentos Concluído: 01/10/2024 (hace 10 meses)" at bounding box center [434, 242] width 221 height 102
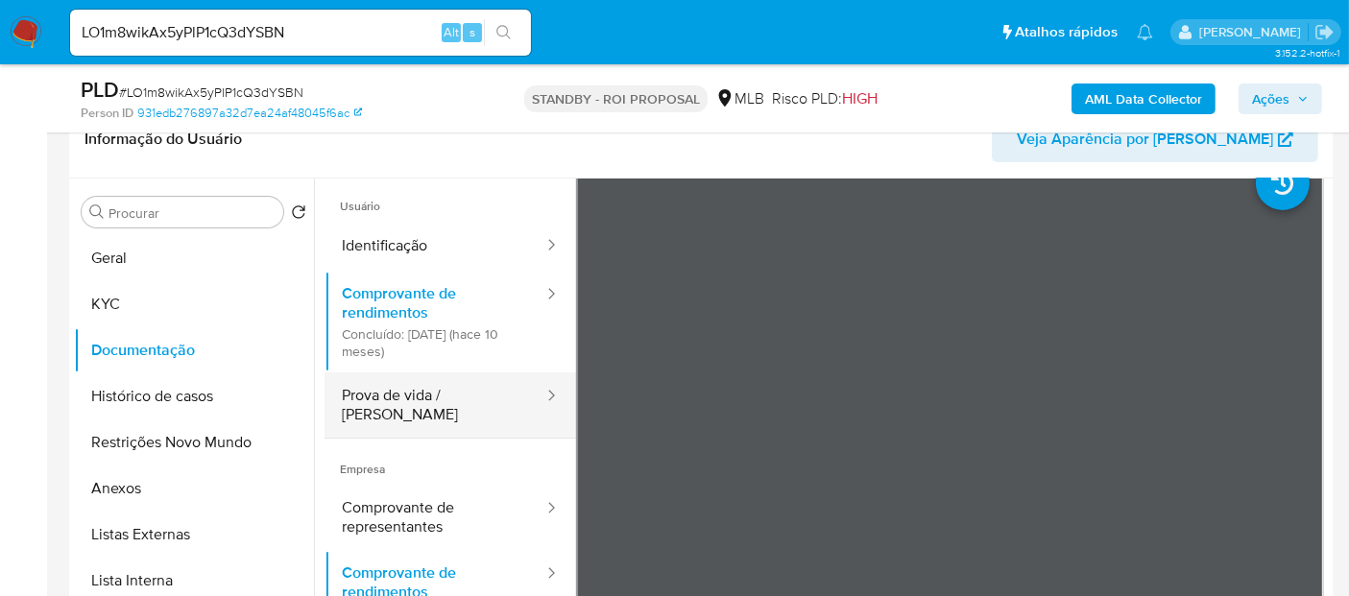
scroll to position [0, 0]
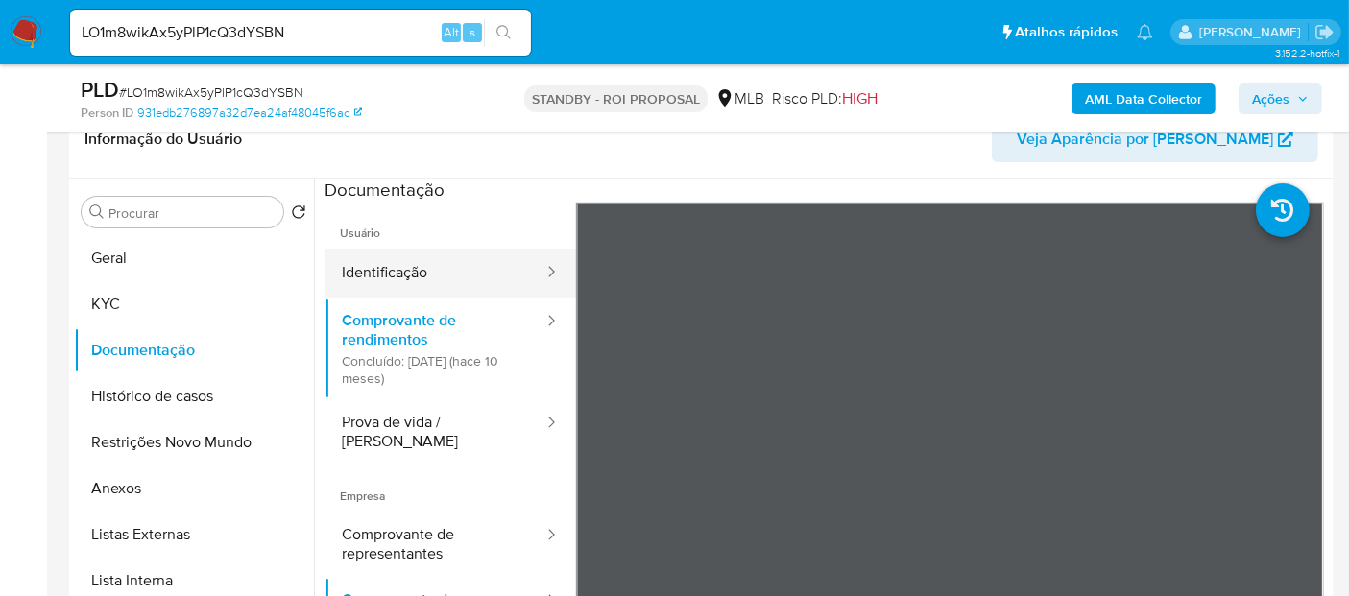
click at [418, 278] on button "Identificação" at bounding box center [434, 273] width 221 height 49
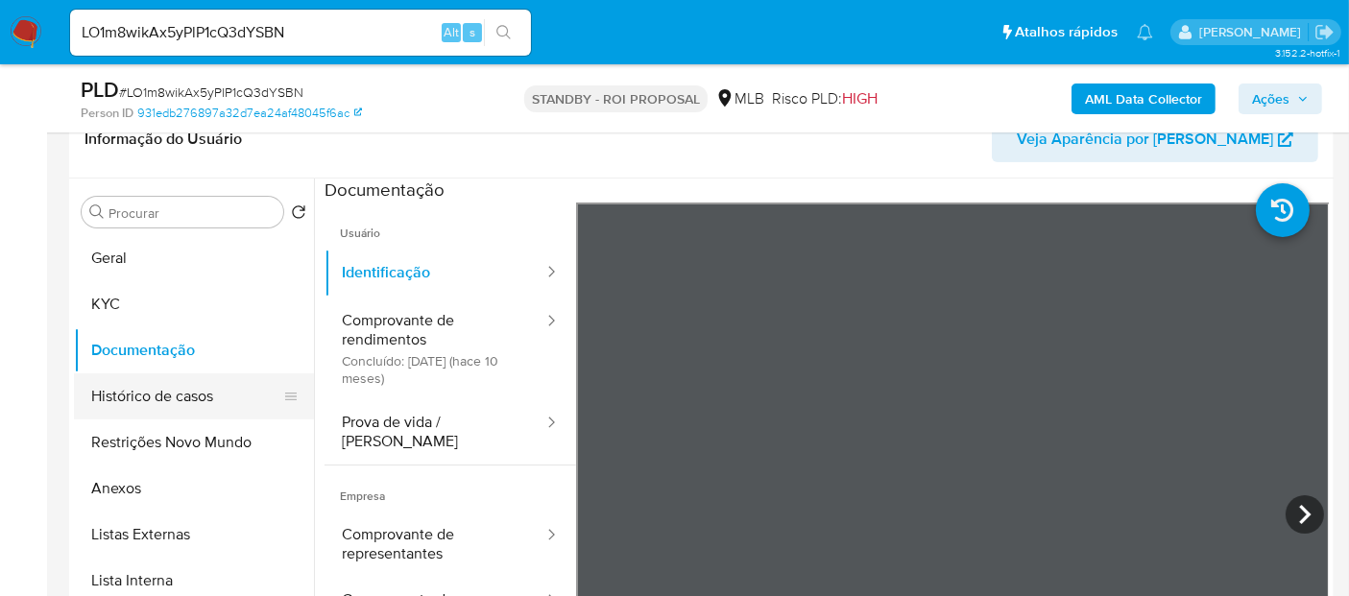
drag, startPoint x: 145, startPoint y: 394, endPoint x: 250, endPoint y: 394, distance: 104.6
click at [145, 394] on button "Histórico de casos" at bounding box center [186, 396] width 225 height 46
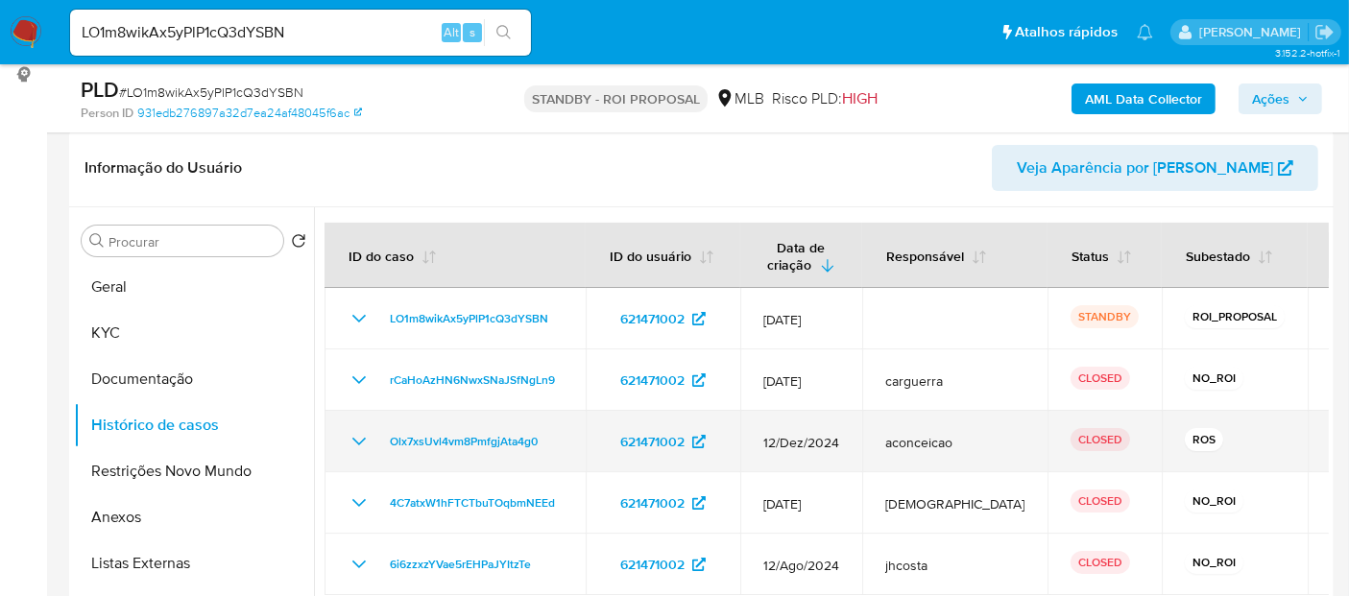
scroll to position [320, 0]
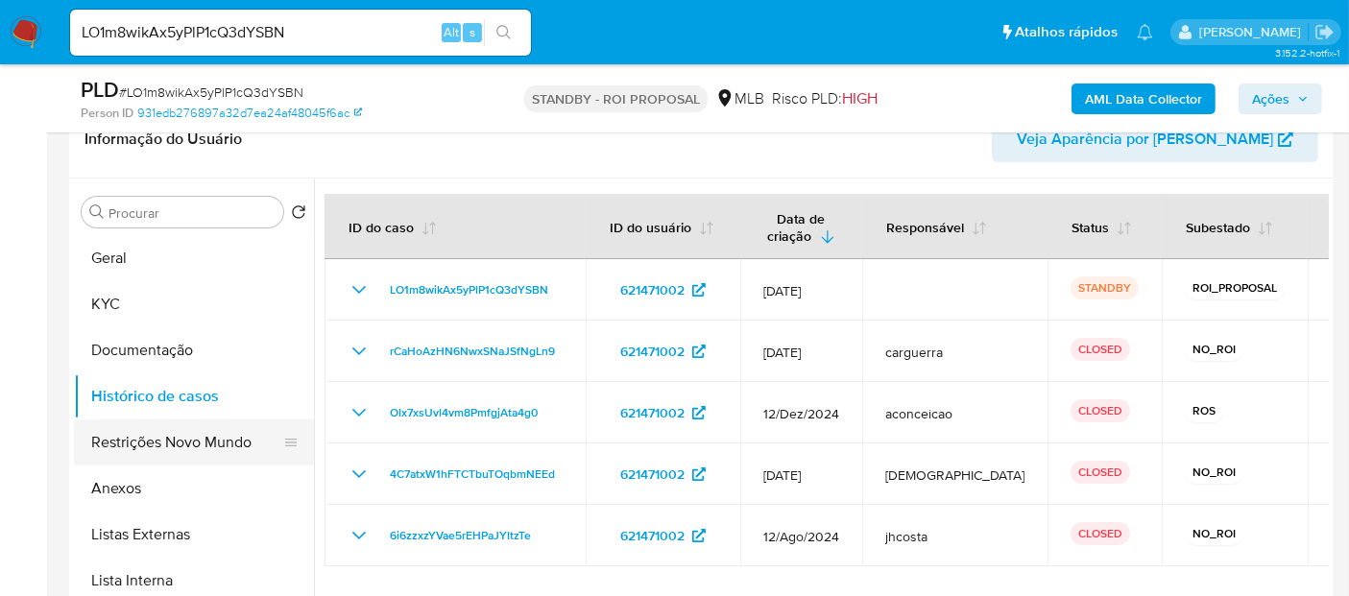
click at [152, 432] on button "Restrições Novo Mundo" at bounding box center [186, 442] width 225 height 46
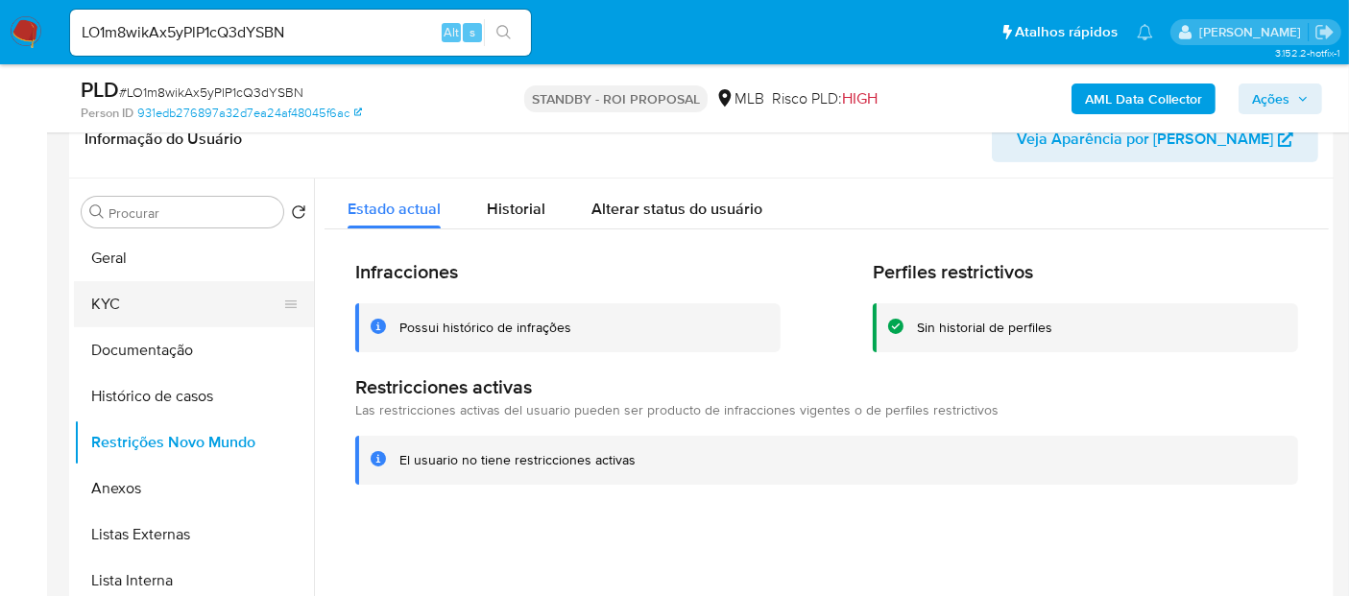
click at [123, 296] on button "KYC" at bounding box center [186, 304] width 225 height 46
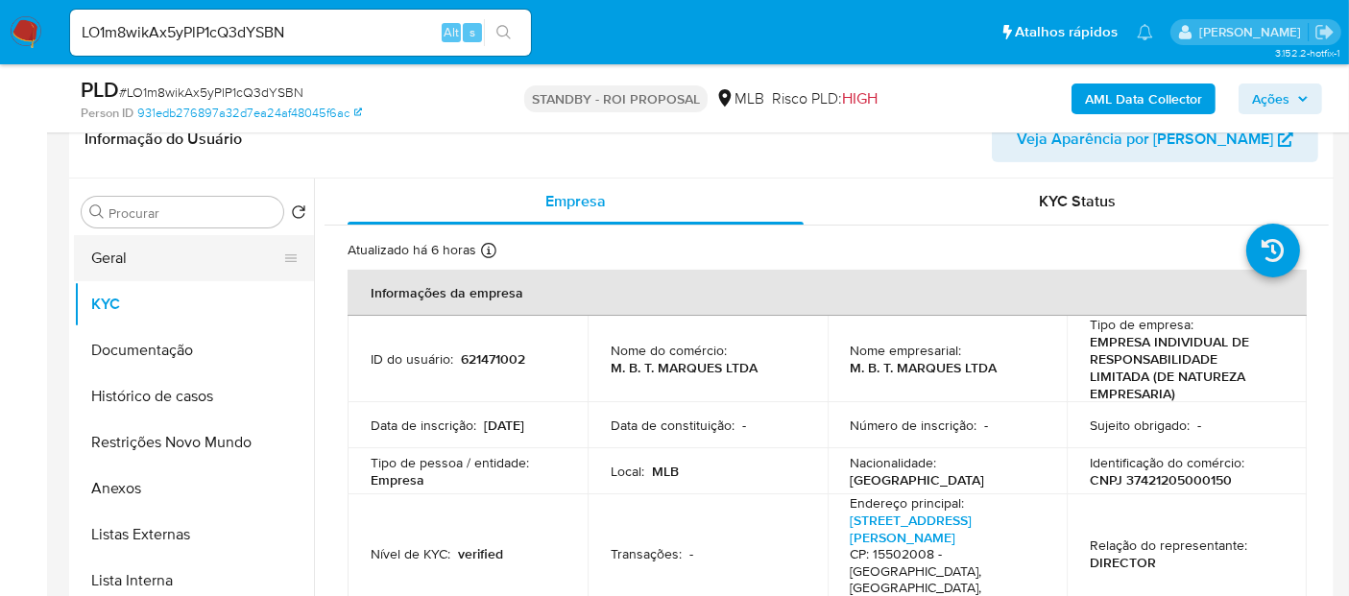
drag, startPoint x: 108, startPoint y: 261, endPoint x: 131, endPoint y: 264, distance: 22.3
click at [108, 261] on button "Geral" at bounding box center [186, 258] width 225 height 46
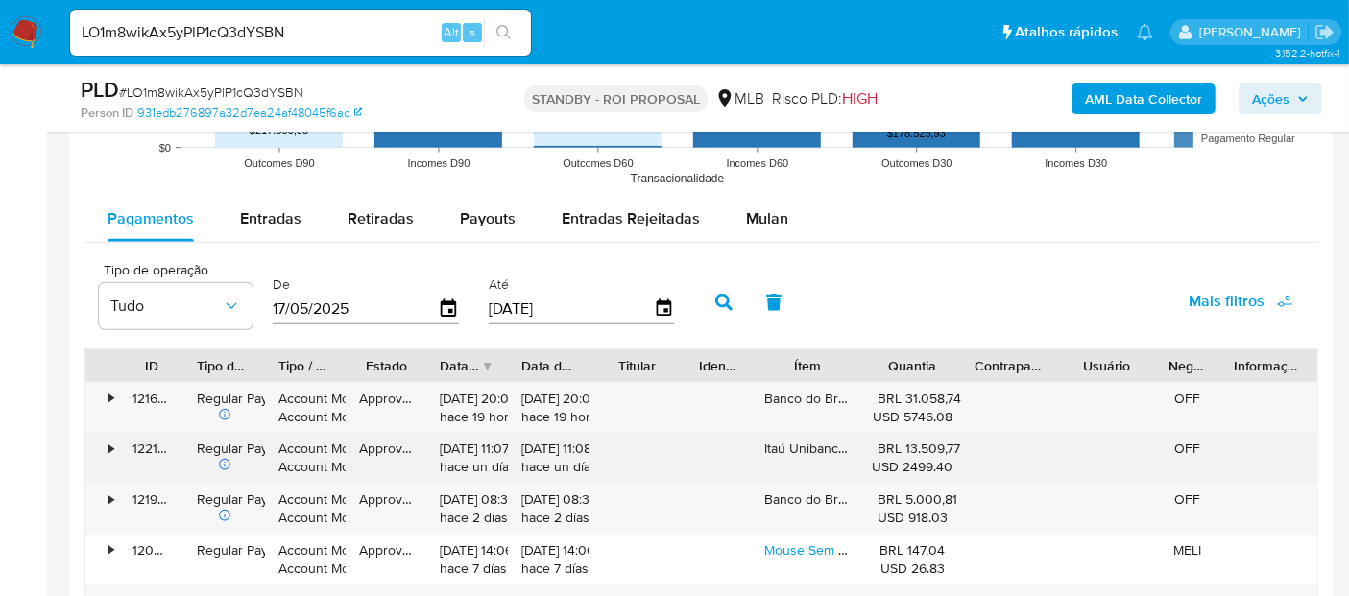
scroll to position [2000, 0]
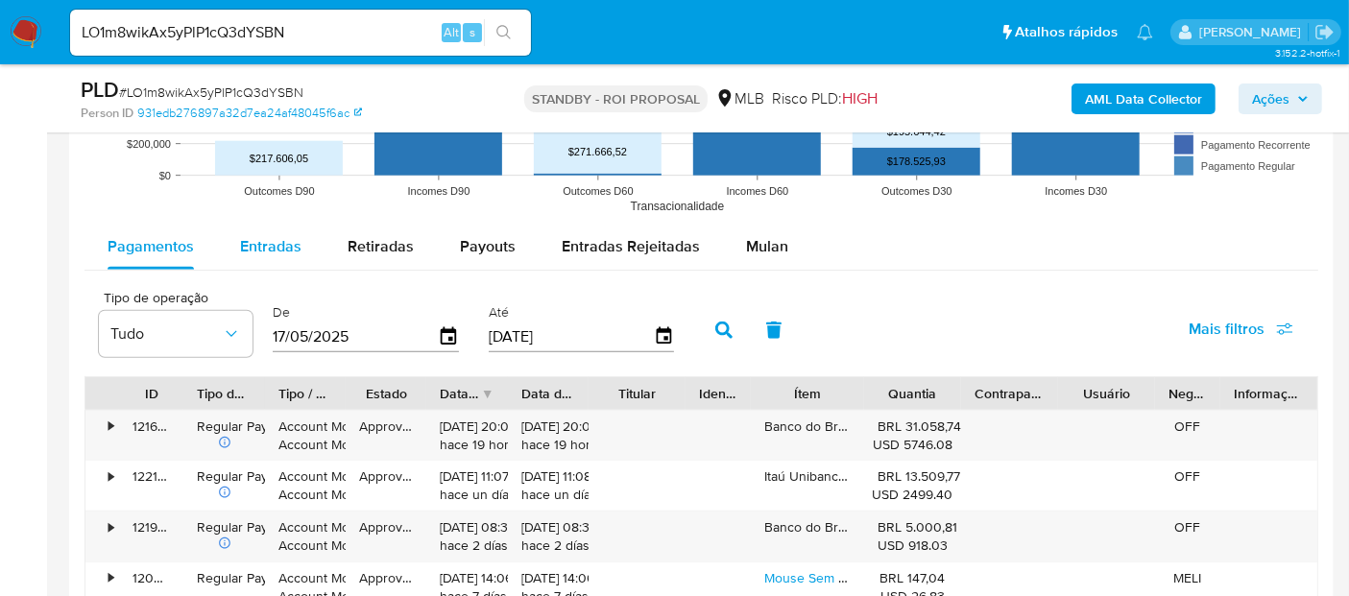
click at [269, 251] on span "Entradas" at bounding box center [270, 246] width 61 height 22
select select "10"
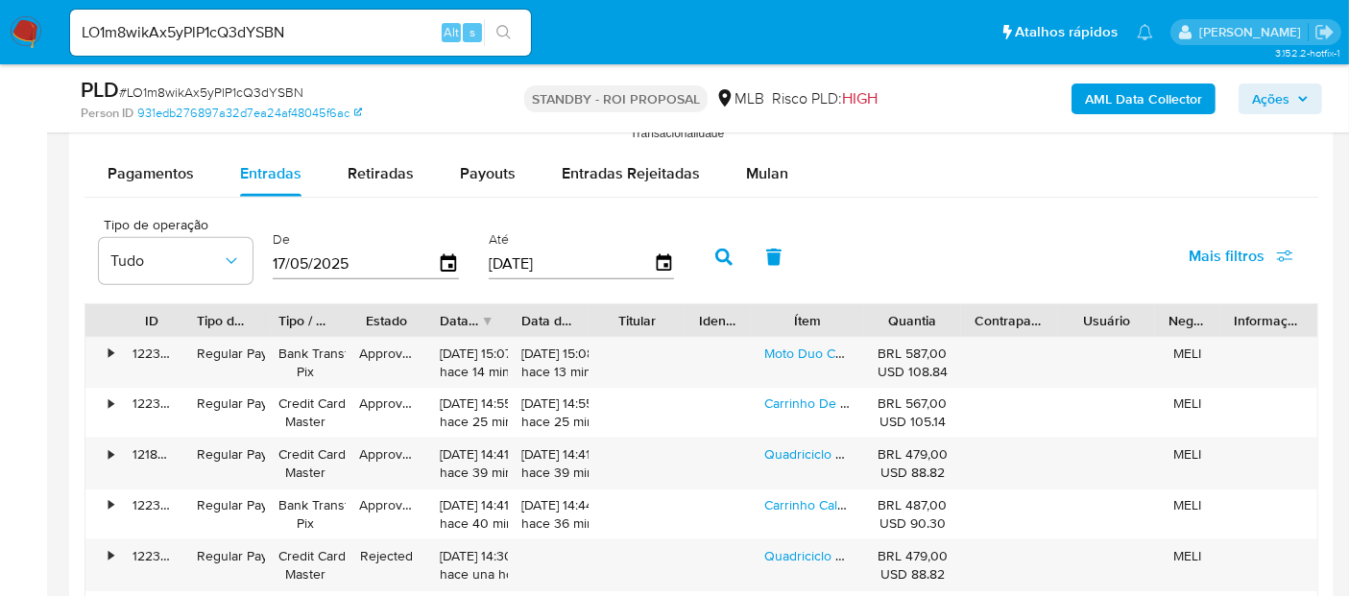
scroll to position [2107, 0]
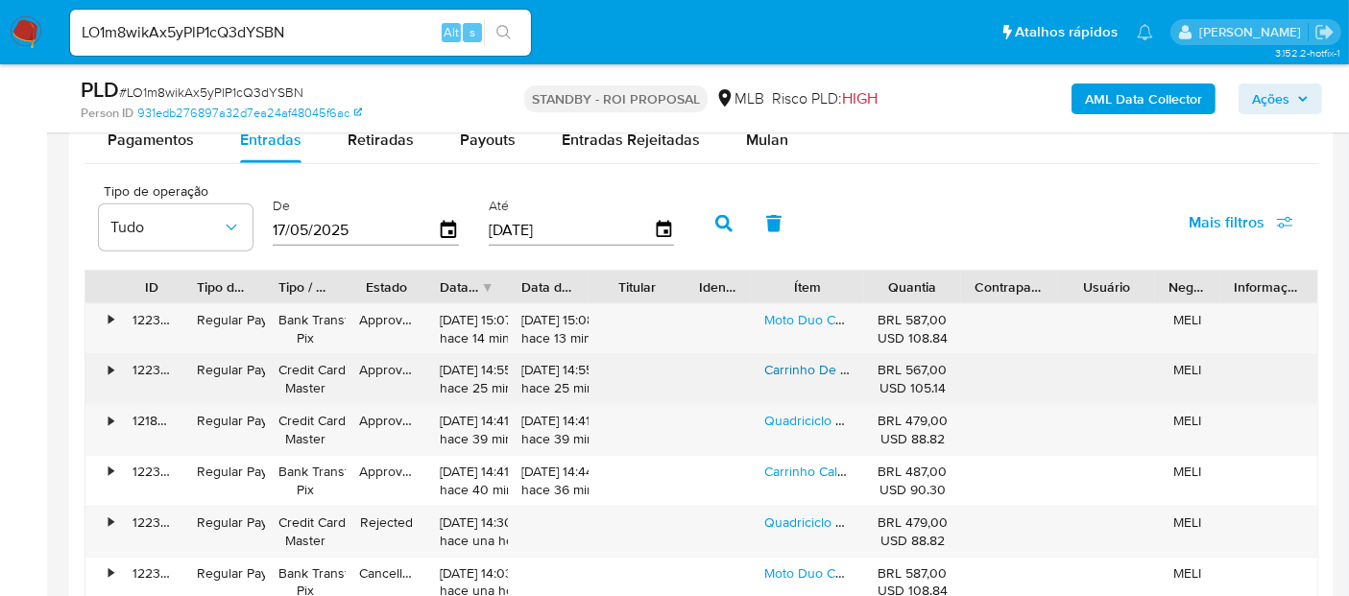
click at [802, 366] on link "Carrinho De Passeio Pedal Fusca Com Empurrador E Suporte Para Bolsa Para Crianç…" at bounding box center [1096, 369] width 665 height 19
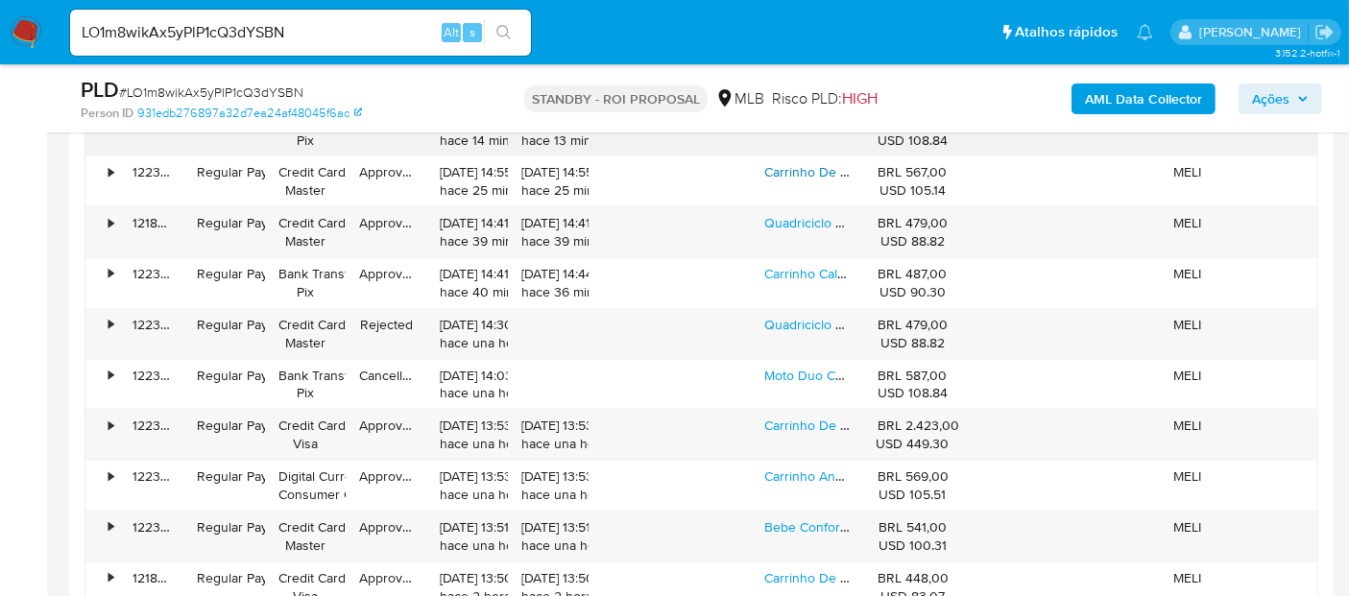
scroll to position [2320, 0]
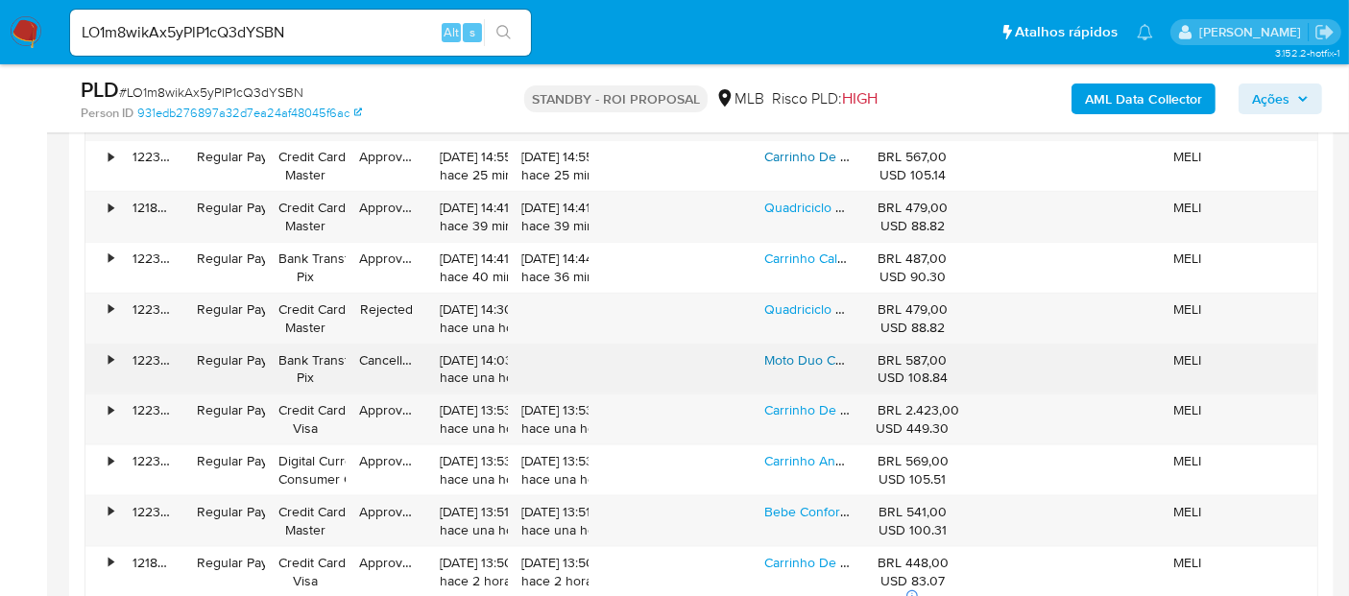
click at [810, 352] on link "Moto Duo Color 2 Crianças, Gêmeos, Ou Pet - Passeio E Pedal Cor Verde-claro" at bounding box center [997, 359] width 467 height 19
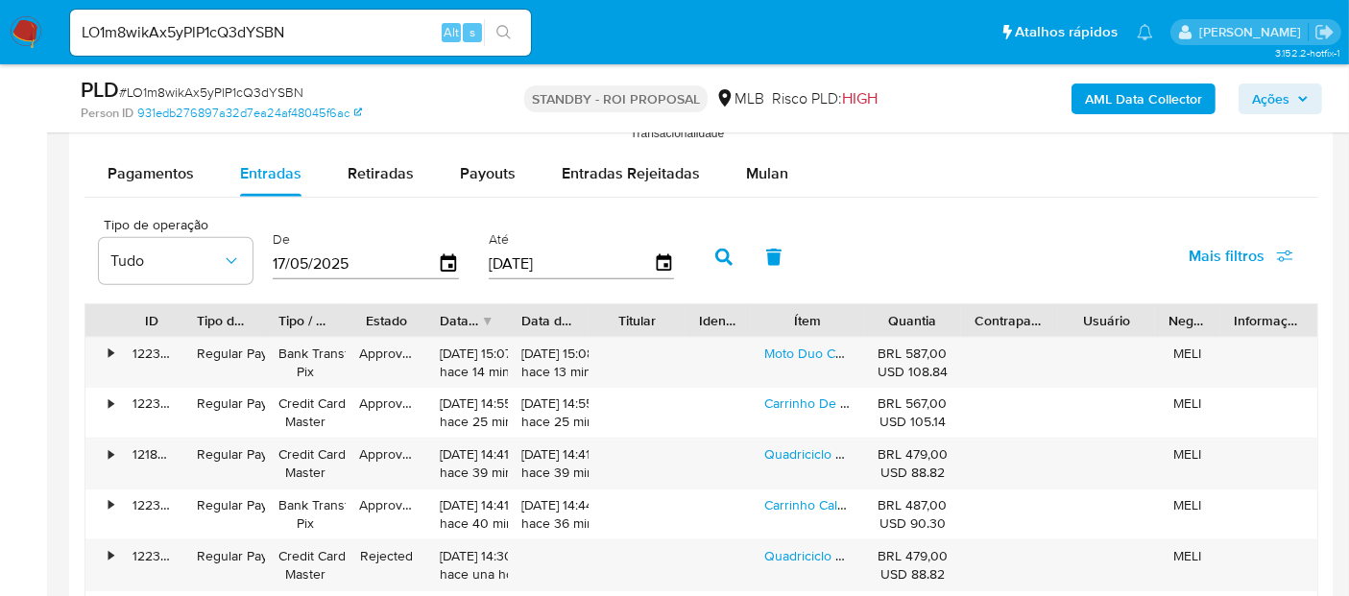
scroll to position [2094, 0]
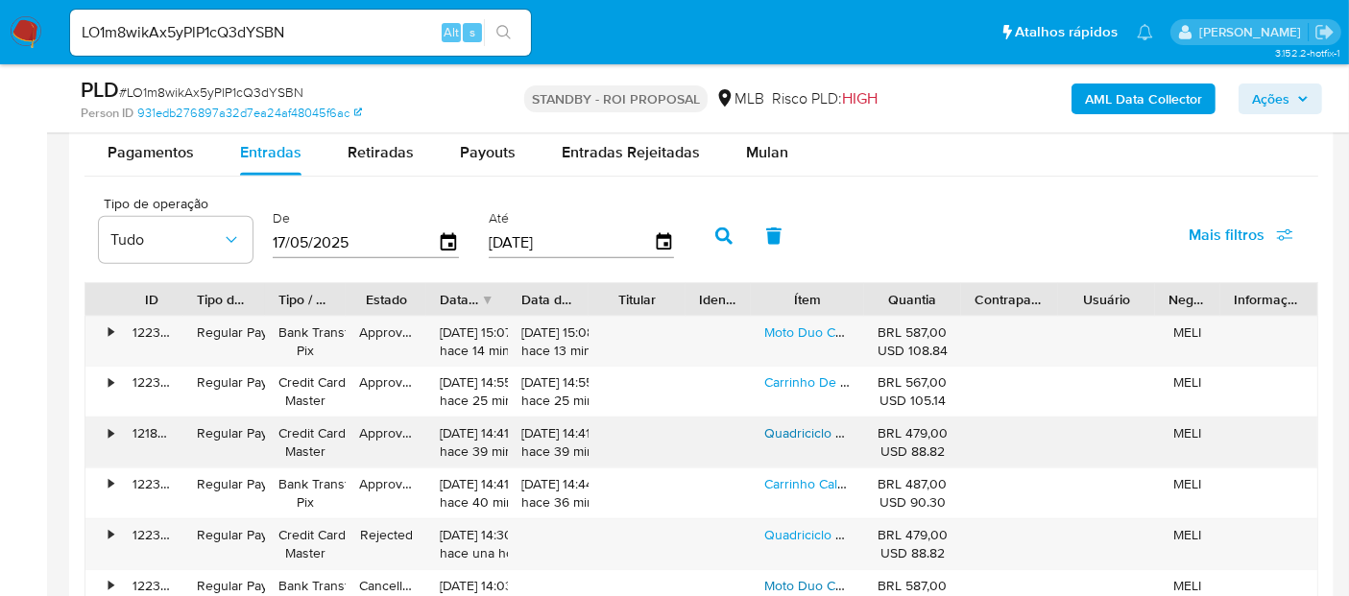
click at [811, 430] on link "Quadriciclo Carrinho Infantil Empurrador Andador Maral Cor Vermelho C/ Azul" at bounding box center [994, 432] width 460 height 19
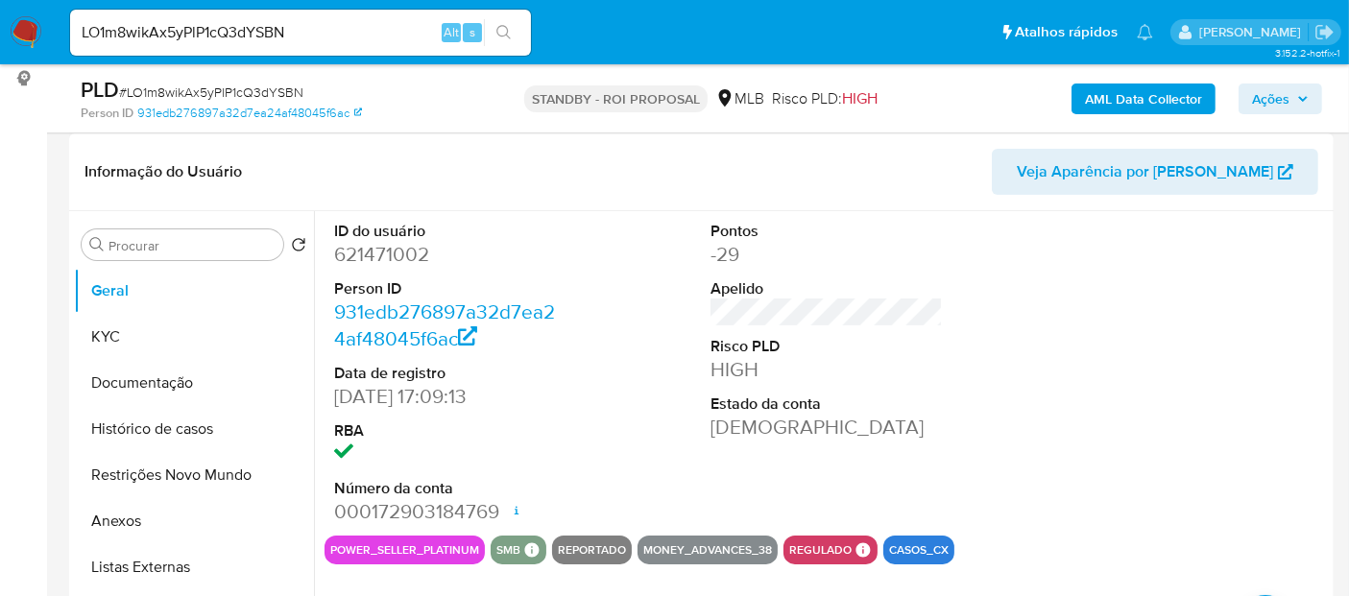
scroll to position [389, 0]
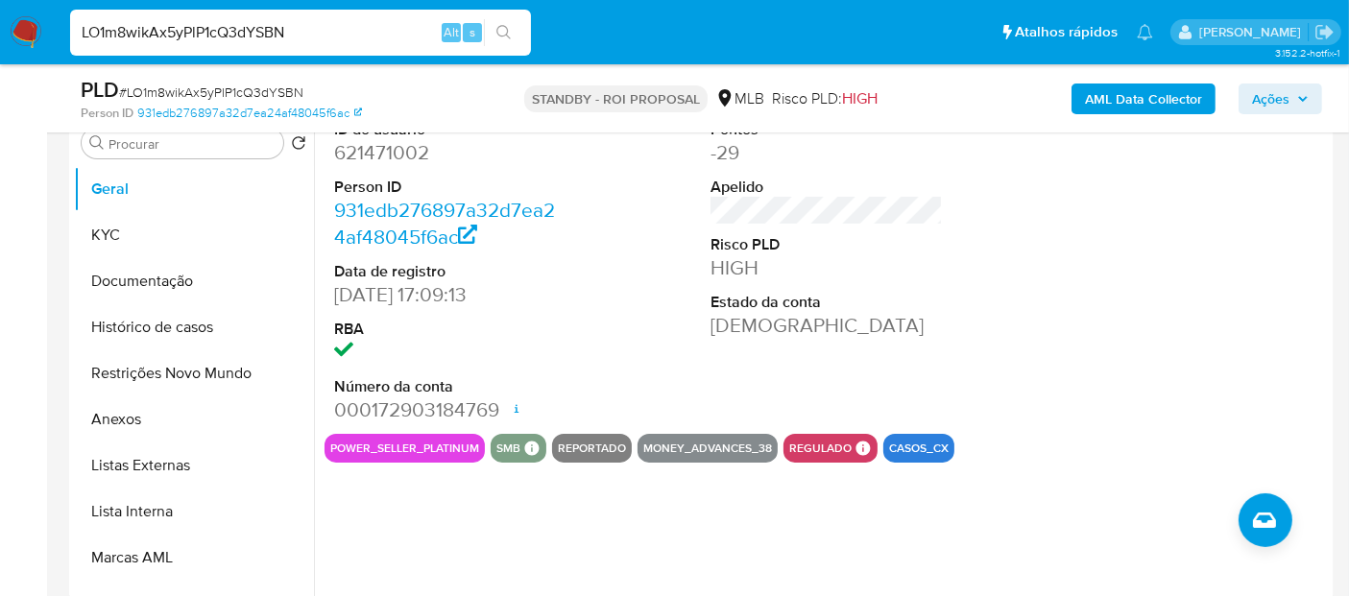
drag, startPoint x: 330, startPoint y: 34, endPoint x: 0, endPoint y: 107, distance: 338.3
paste input "2mZz1lluXit7em4HNvMV7OPj"
type input "2mZz1lluXit7em4HNvMV7OPj"
click at [503, 28] on icon "search-icon" at bounding box center [503, 32] width 15 height 15
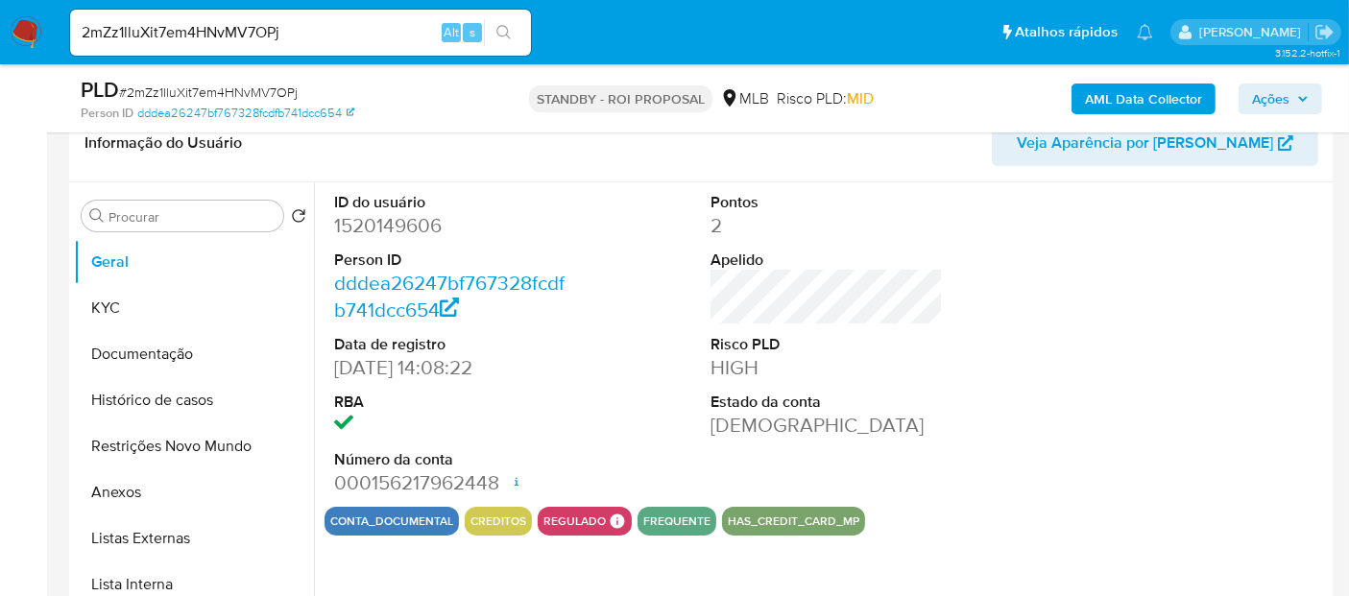
scroll to position [320, 0]
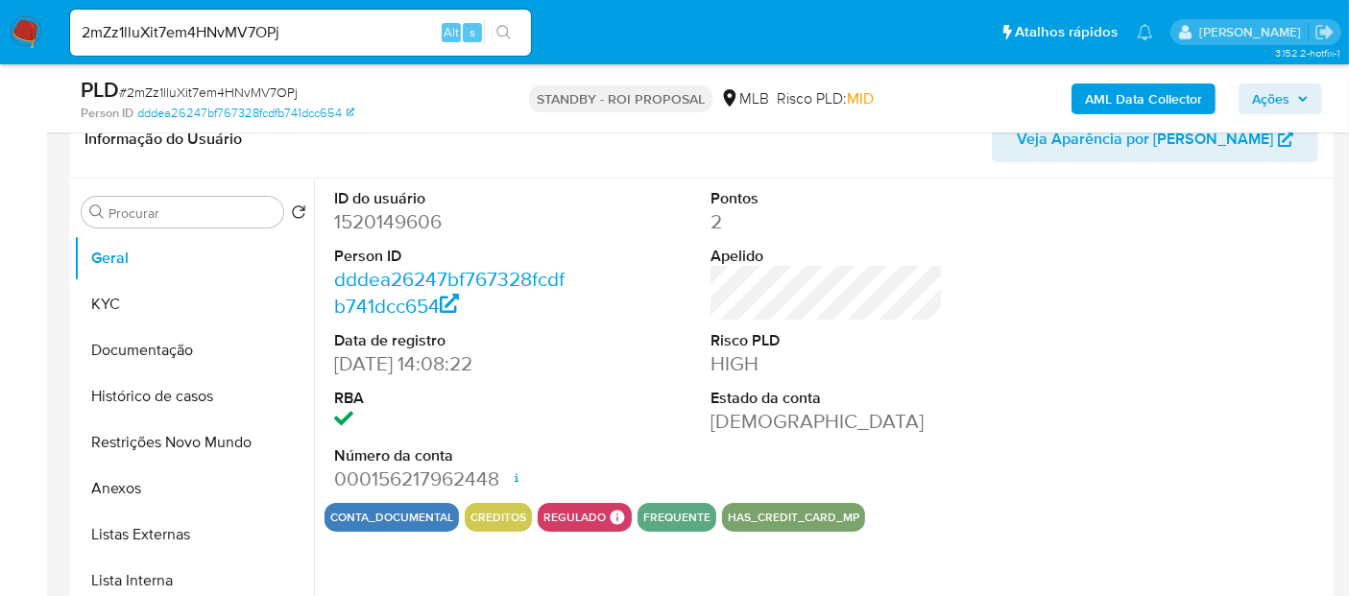
select select "10"
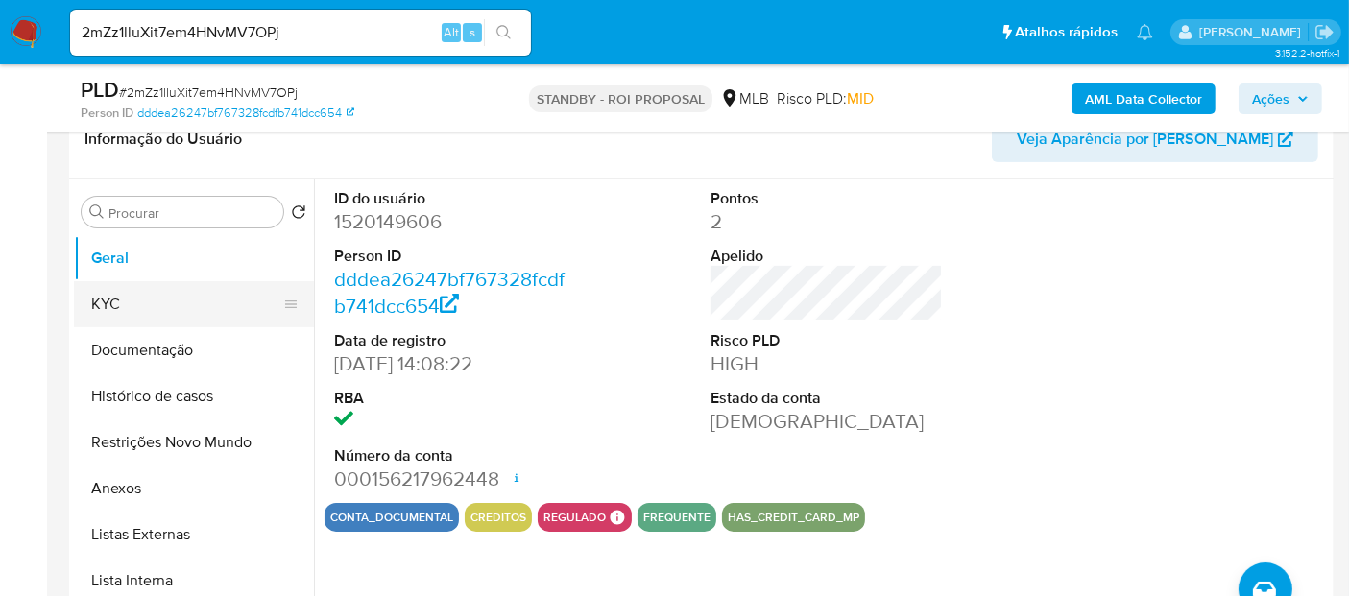
click at [143, 308] on button "KYC" at bounding box center [186, 304] width 225 height 46
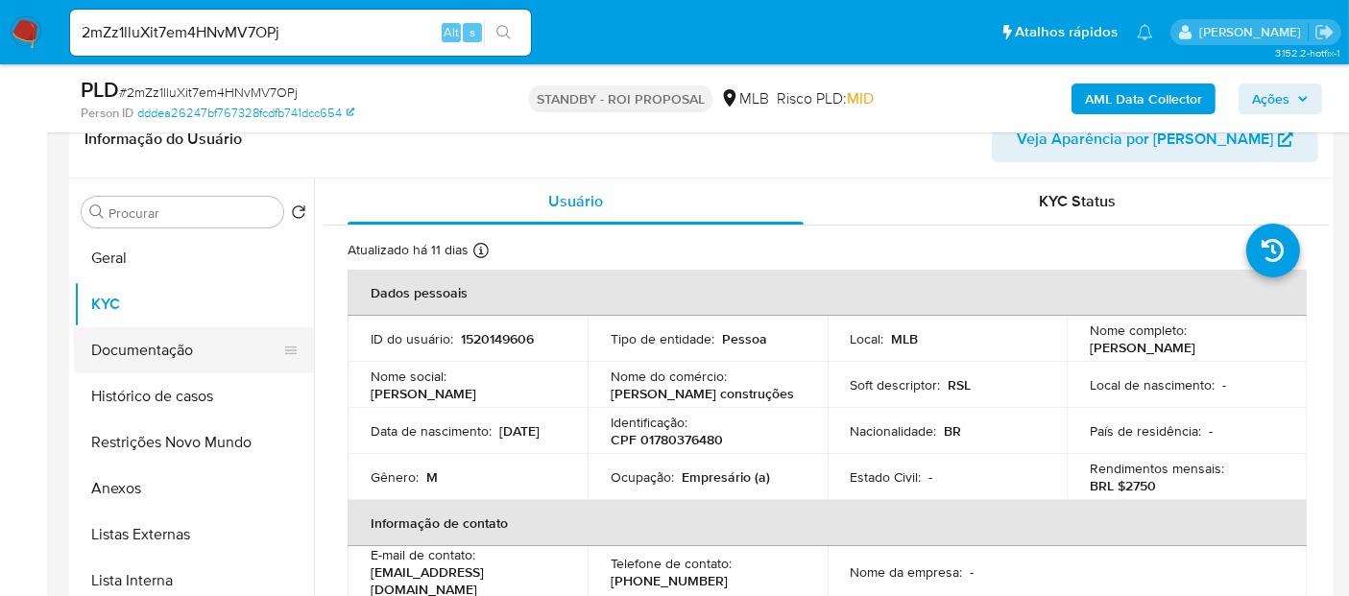
click at [134, 350] on button "Documentação" at bounding box center [186, 350] width 225 height 46
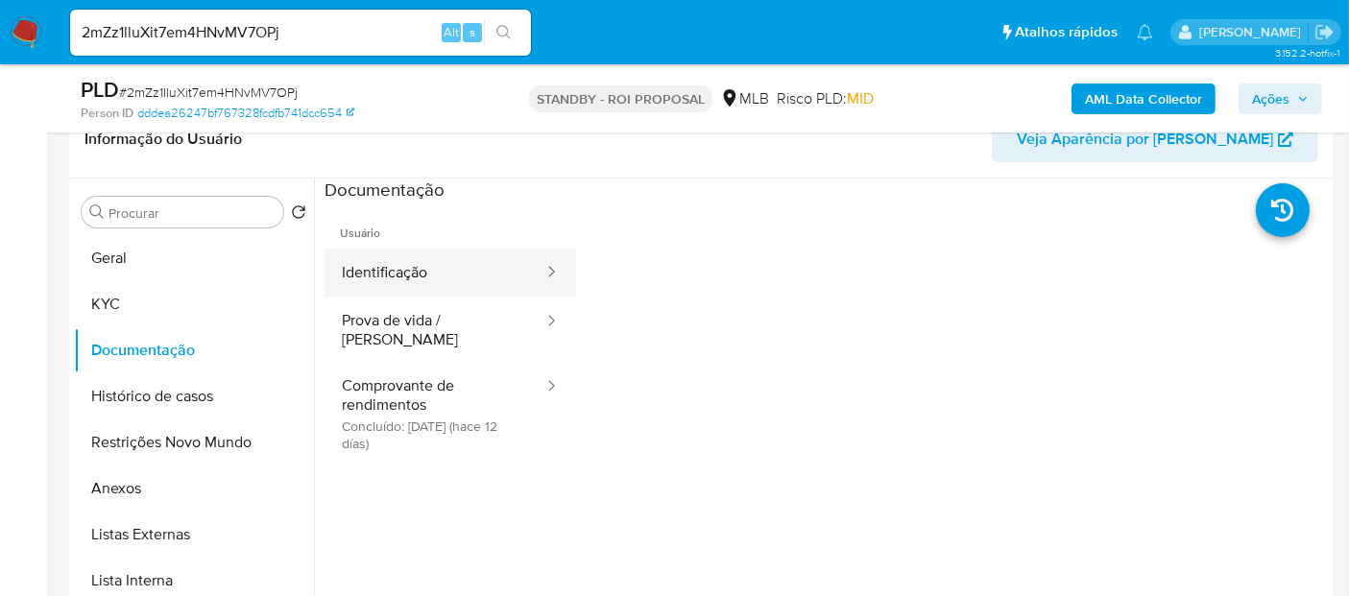
click at [426, 277] on button "Identificação" at bounding box center [434, 273] width 221 height 49
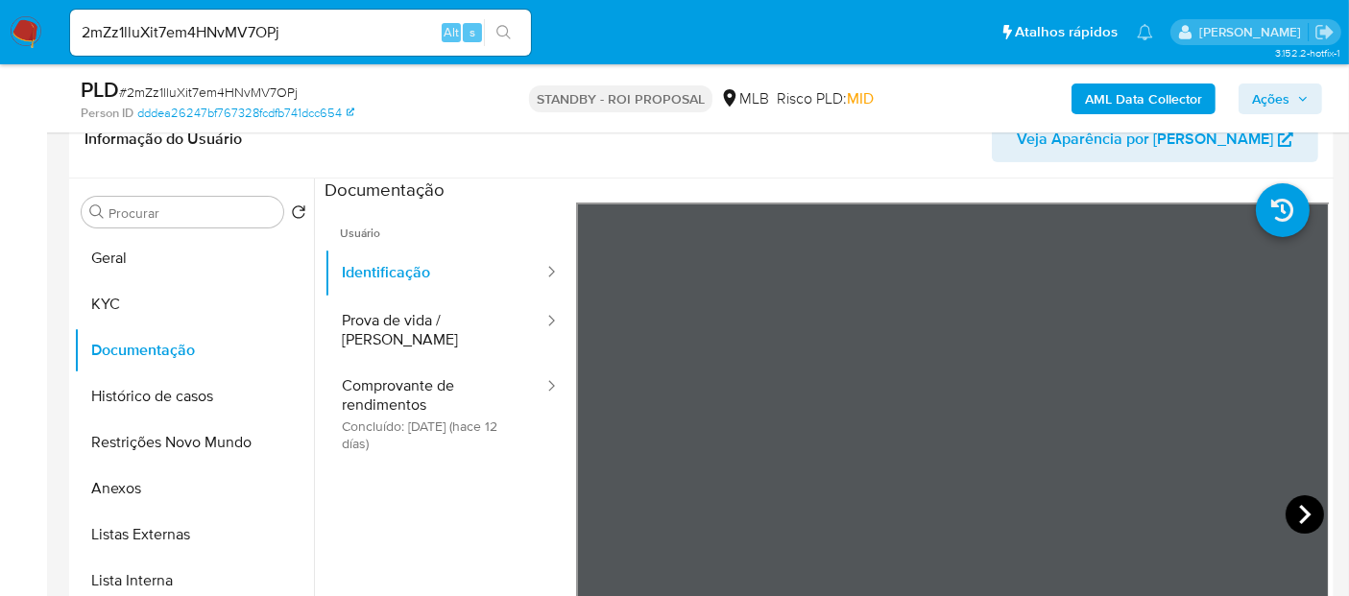
click at [1308, 509] on icon at bounding box center [1304, 514] width 38 height 38
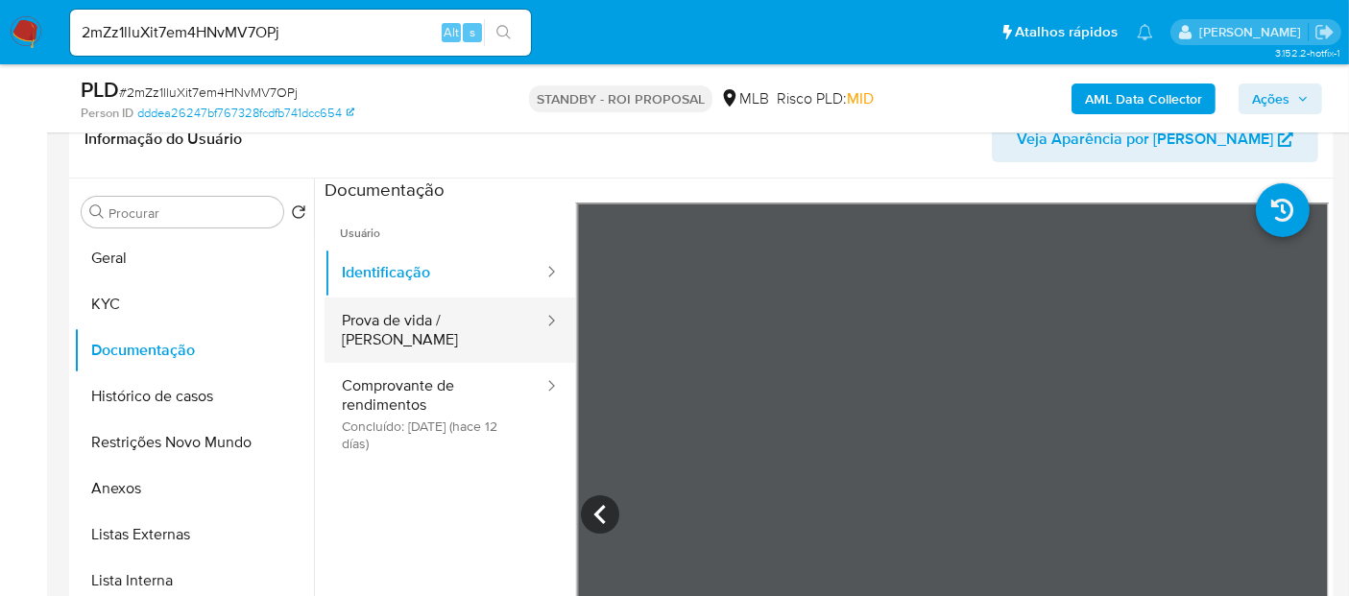
click at [419, 324] on button "Prova de vida / [PERSON_NAME]" at bounding box center [434, 330] width 221 height 65
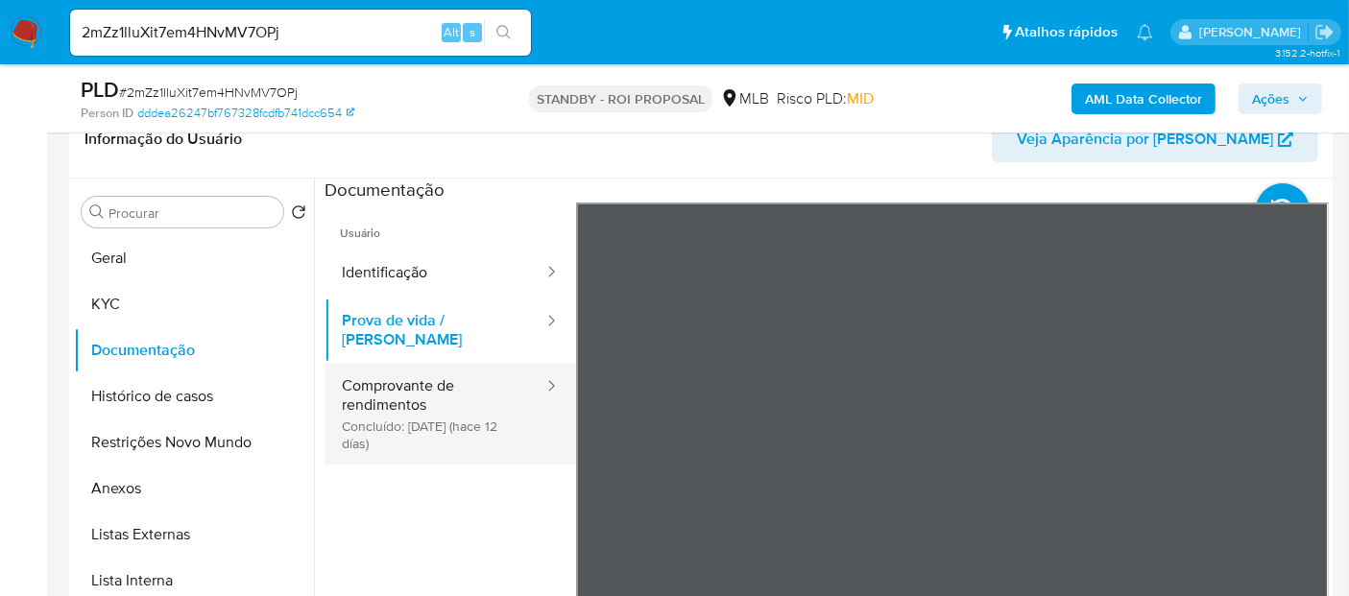
click at [398, 378] on button "Comprovante de rendimentos Concluído: 02/08/2025 (hace 12 días)" at bounding box center [434, 414] width 221 height 102
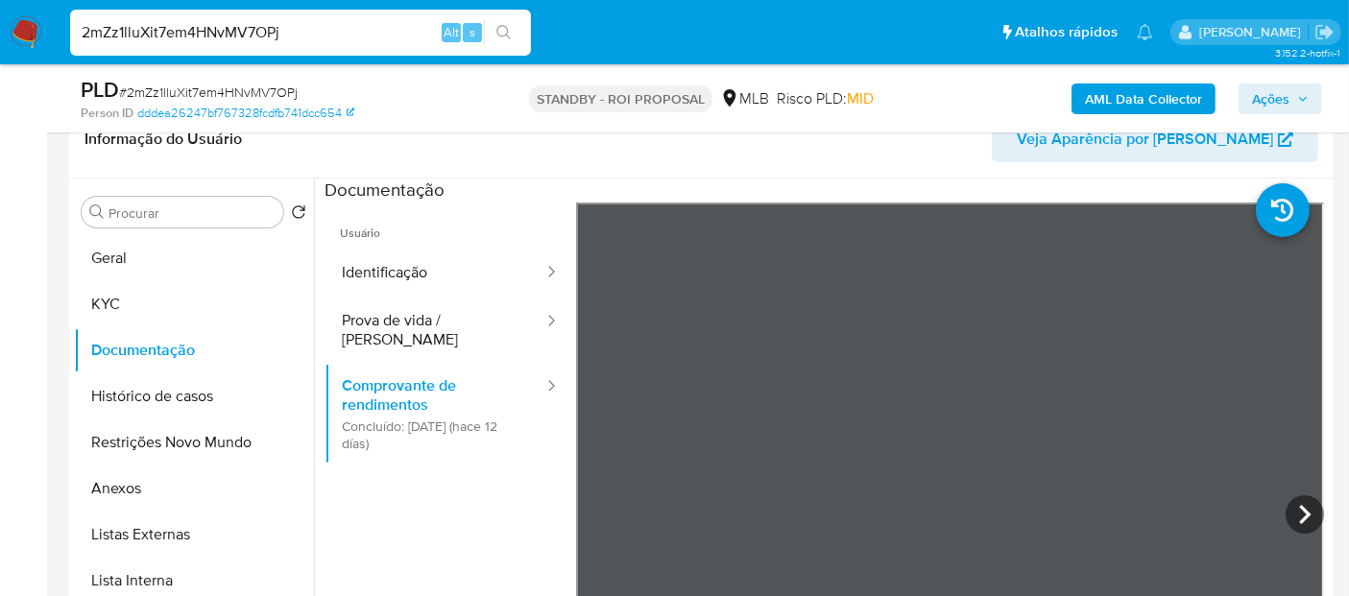
drag, startPoint x: 322, startPoint y: 29, endPoint x: 0, endPoint y: 86, distance: 326.6
paste input "WsYWf5wB3rXuIPIdW99eUIAk"
type input "WsYWf5wB3rXuIPIdW99eUIAk"
click at [506, 19] on button "search-icon" at bounding box center [503, 32] width 39 height 27
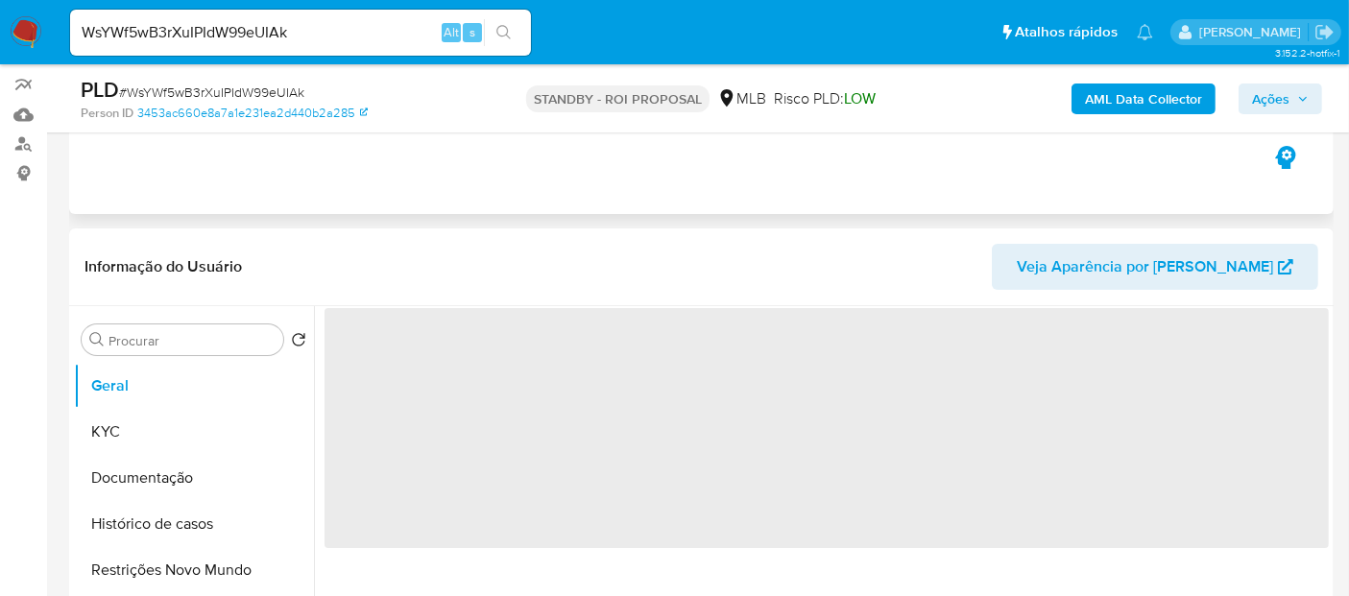
scroll to position [213, 0]
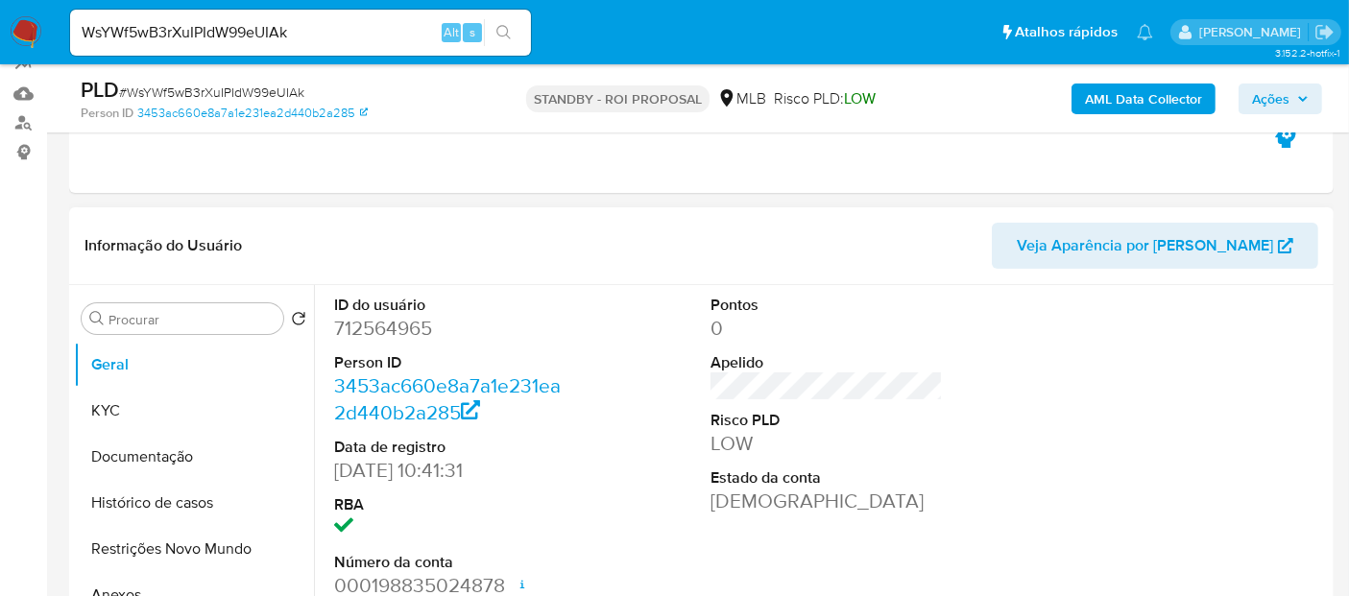
select select "10"
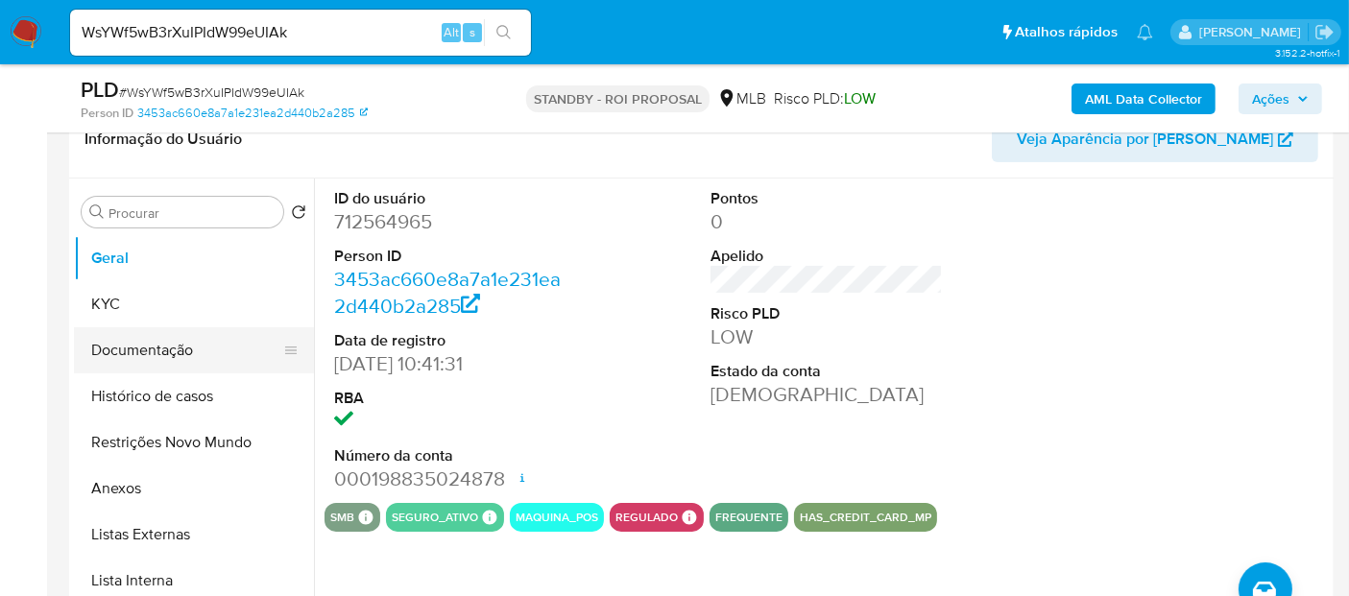
click at [139, 345] on button "Documentação" at bounding box center [186, 350] width 225 height 46
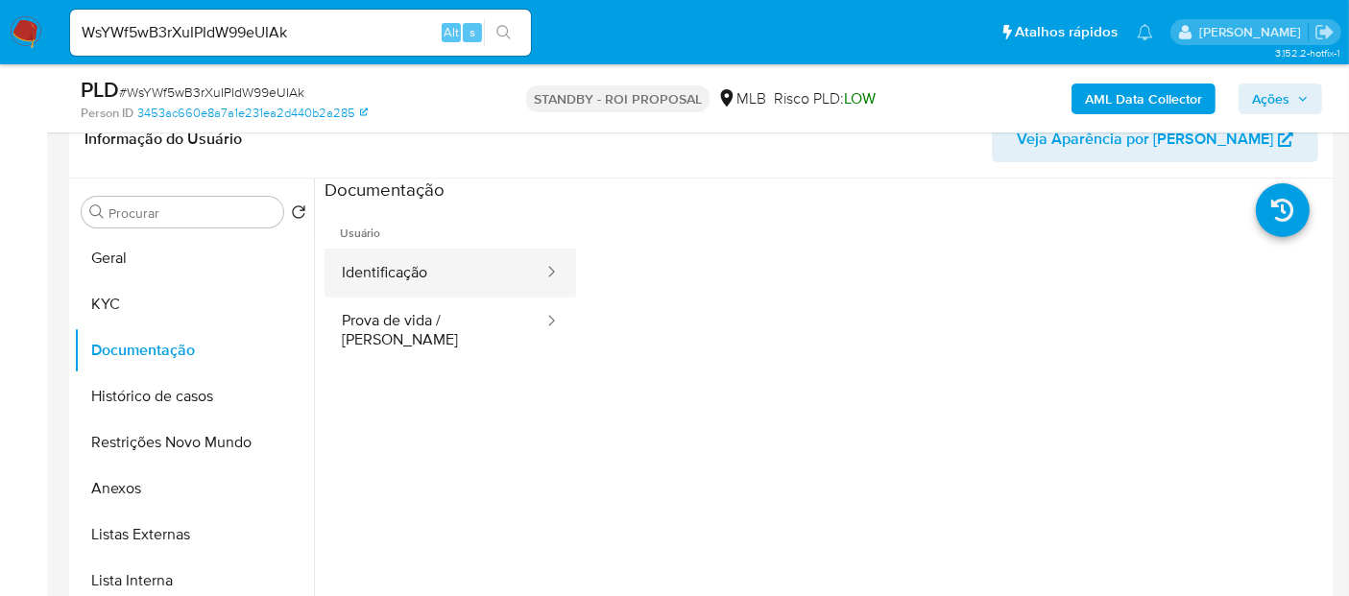
click at [530, 277] on div at bounding box center [545, 273] width 31 height 22
drag, startPoint x: 411, startPoint y: 263, endPoint x: 482, endPoint y: 278, distance: 72.7
click at [417, 267] on button "Identificação" at bounding box center [434, 273] width 221 height 49
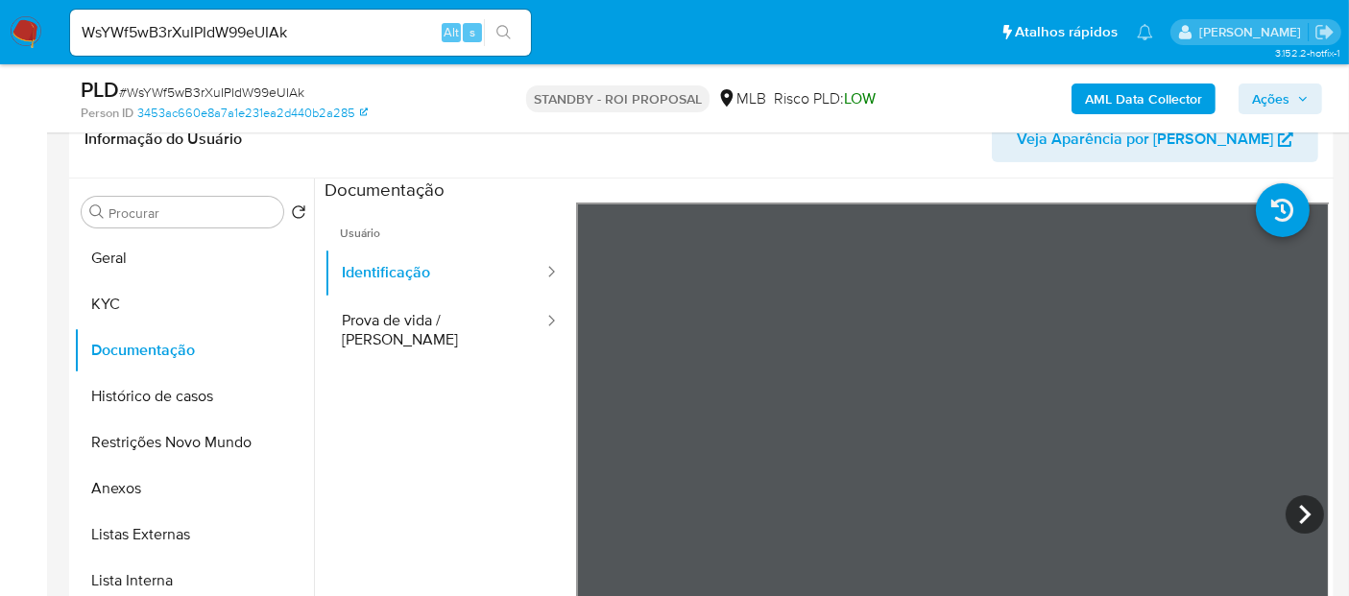
drag, startPoint x: 395, startPoint y: 317, endPoint x: 550, endPoint y: 348, distance: 157.7
click at [396, 317] on button "Prova de vida / [PERSON_NAME]" at bounding box center [434, 330] width 221 height 65
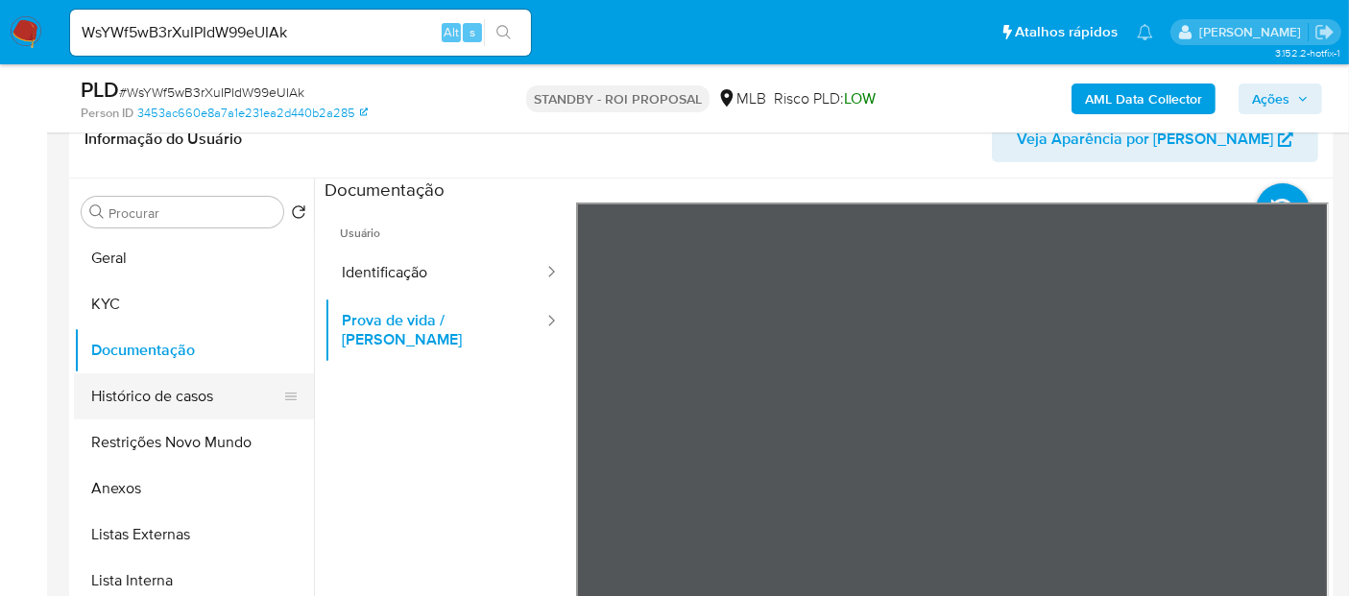
click at [141, 394] on button "Histórico de casos" at bounding box center [186, 396] width 225 height 46
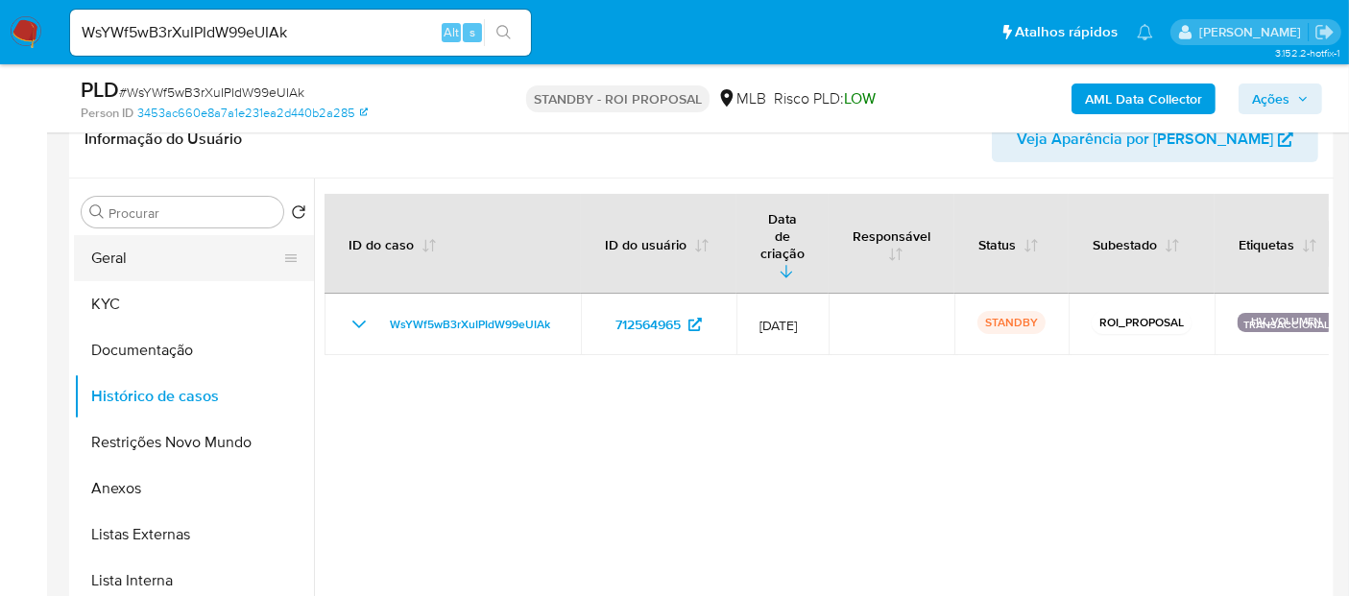
click at [112, 253] on button "Geral" at bounding box center [186, 258] width 225 height 46
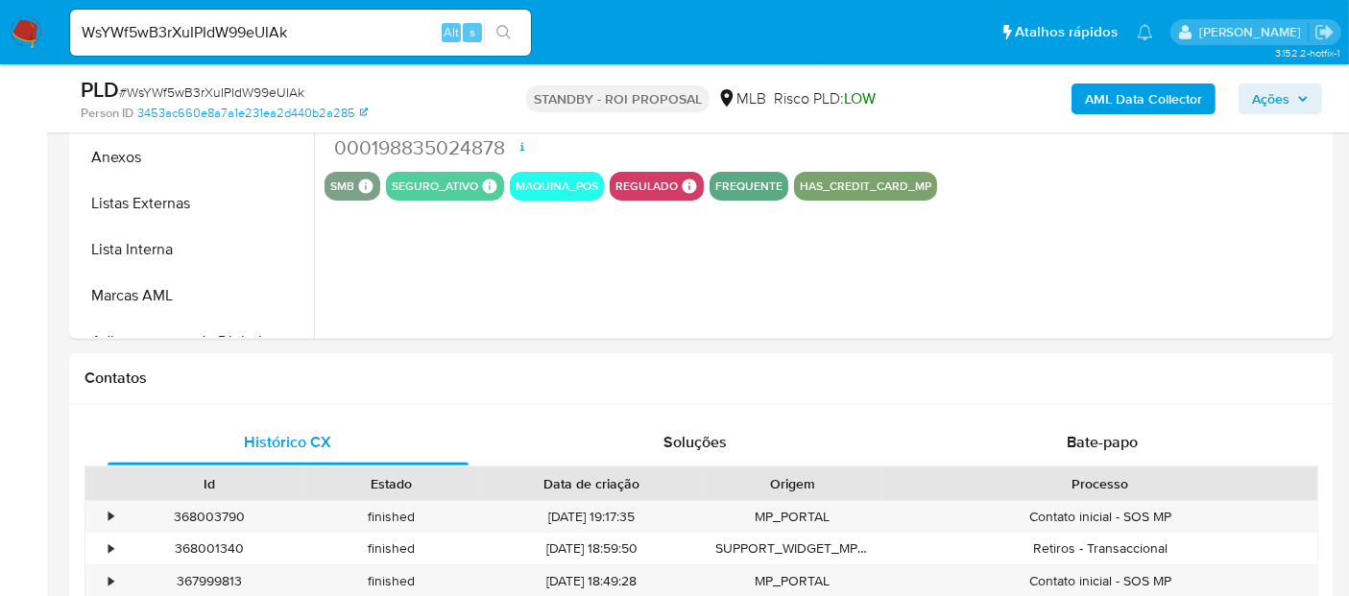
scroll to position [791, 0]
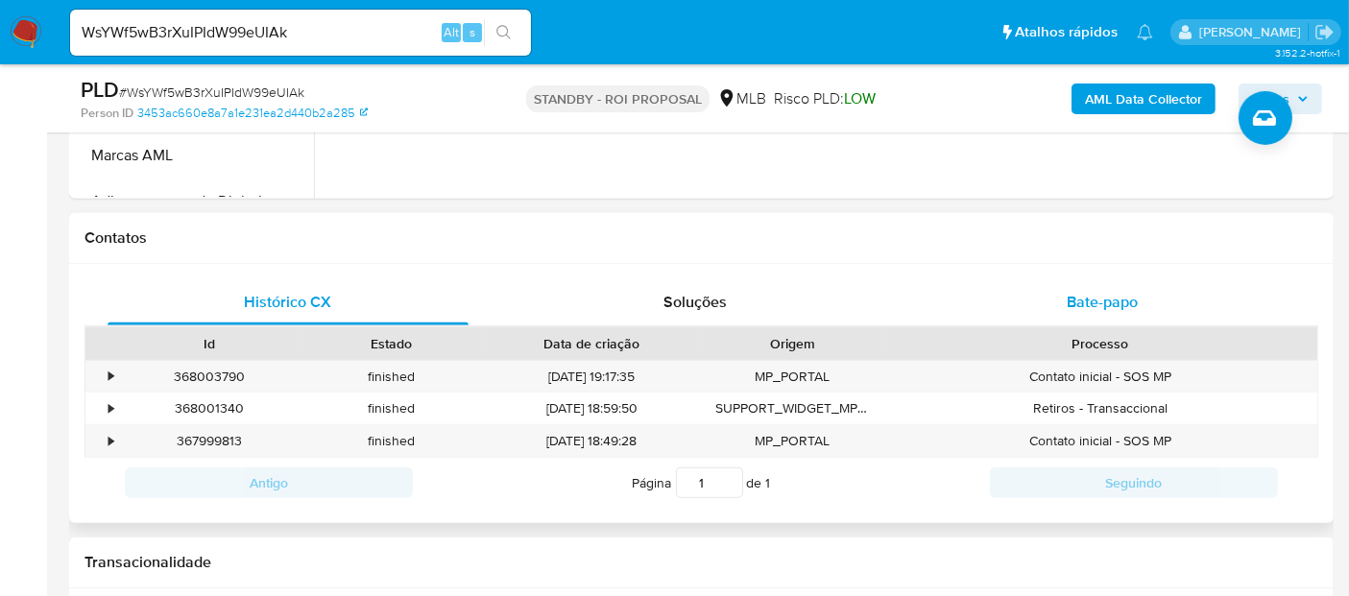
click at [1099, 305] on span "Bate-papo" at bounding box center [1101, 302] width 71 height 22
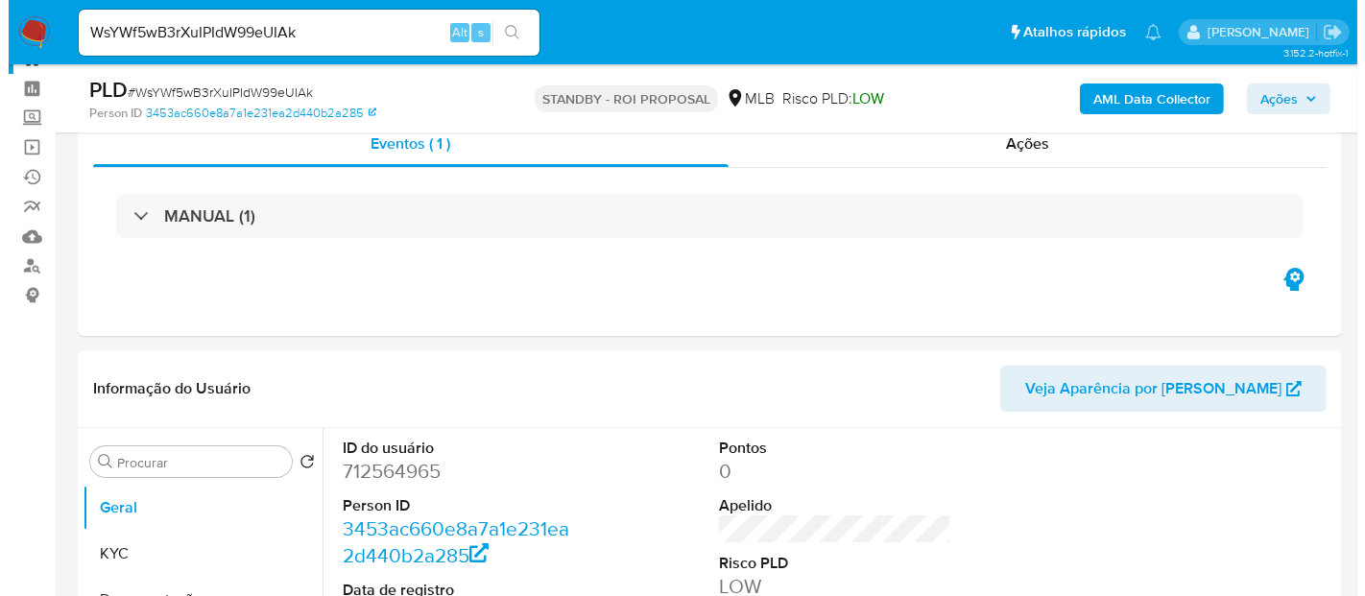
scroll to position [0, 0]
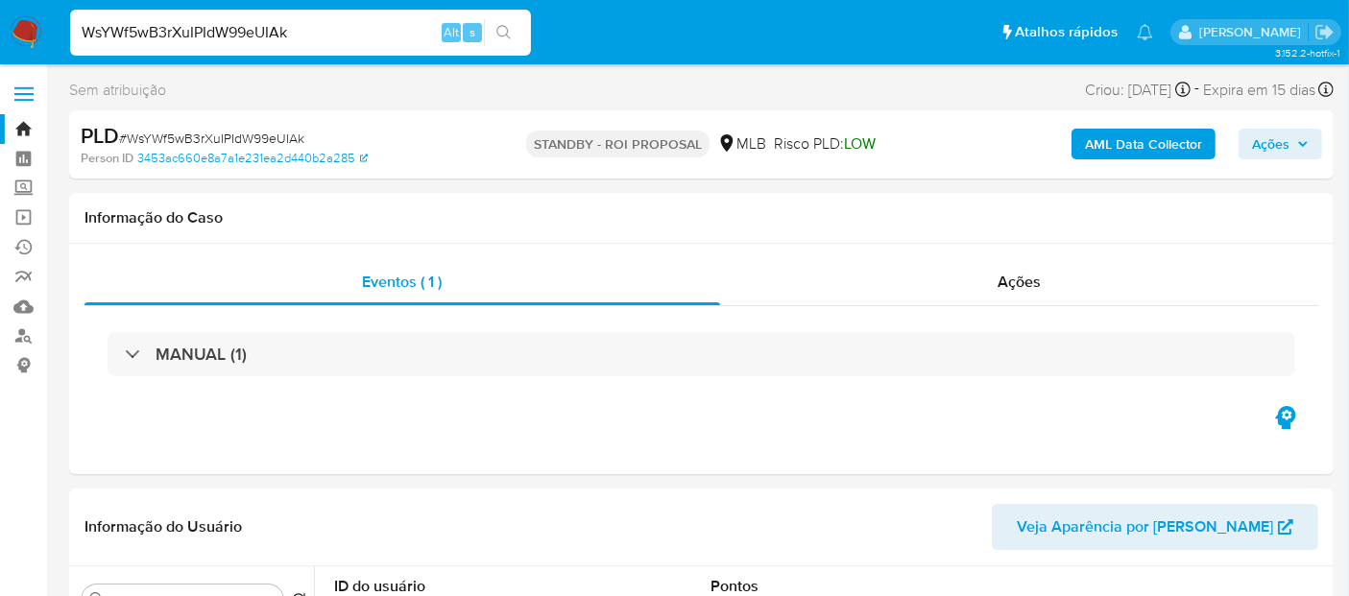
drag, startPoint x: 330, startPoint y: 35, endPoint x: 0, endPoint y: 29, distance: 330.2
click at [0, 32] on nav "Pausado Ver notificaciones WsYWf5wB3rXuIPIdW99eUIAk Alt s Atalhos rápidos Presi…" at bounding box center [674, 32] width 1349 height 64
paste input "zHfmqIDpVeSuaFnSFz8er6Li"
type input "zHfmqIDpVeSuaFnSFz8er6Li"
click at [509, 27] on icon "search-icon" at bounding box center [503, 32] width 15 height 15
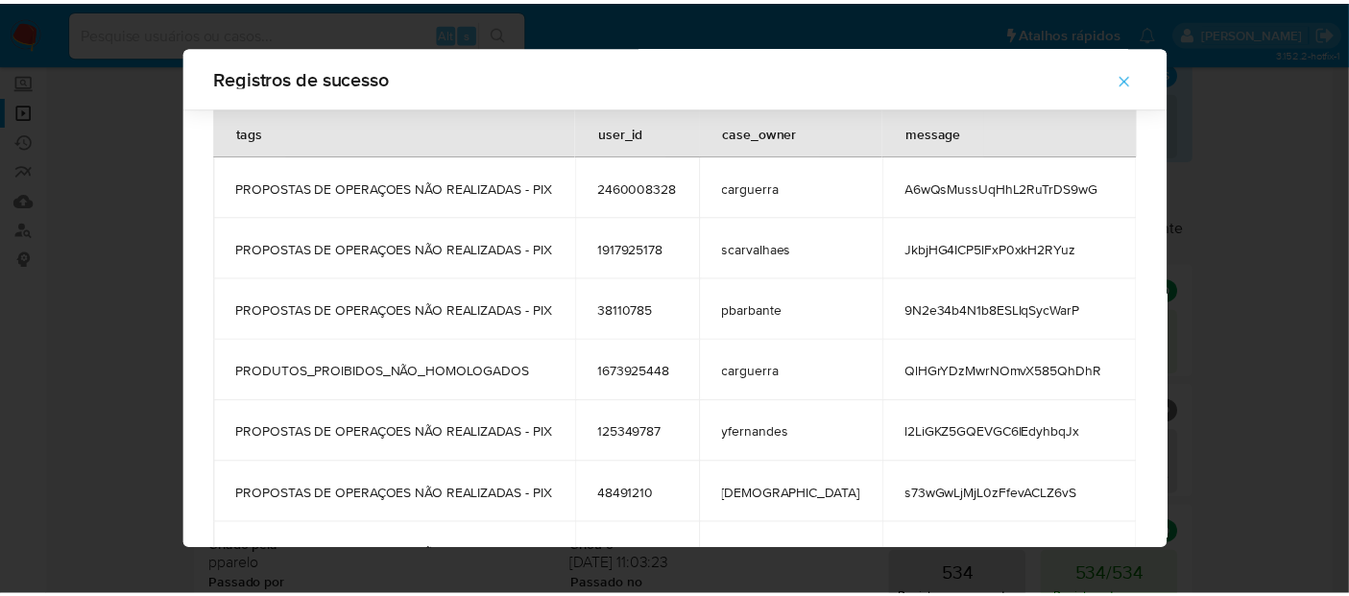
scroll to position [1690, 0]
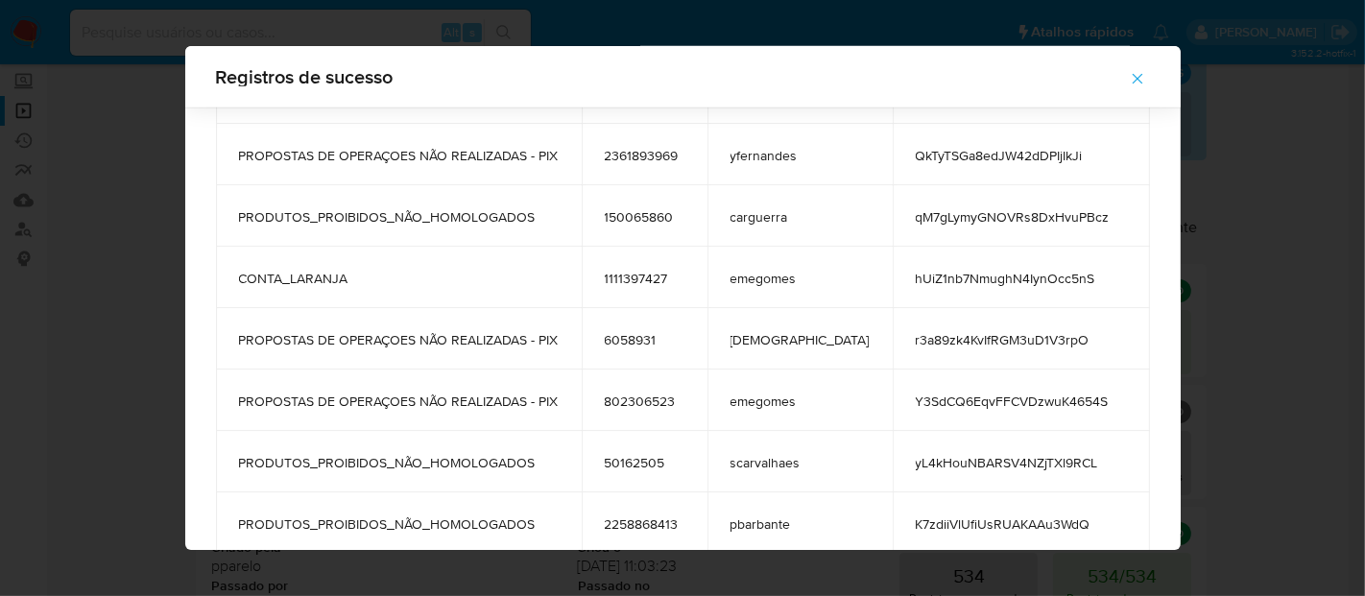
drag, startPoint x: 1115, startPoint y: 75, endPoint x: 660, endPoint y: 78, distance: 455.0
click at [1129, 75] on icon "button" at bounding box center [1137, 78] width 17 height 17
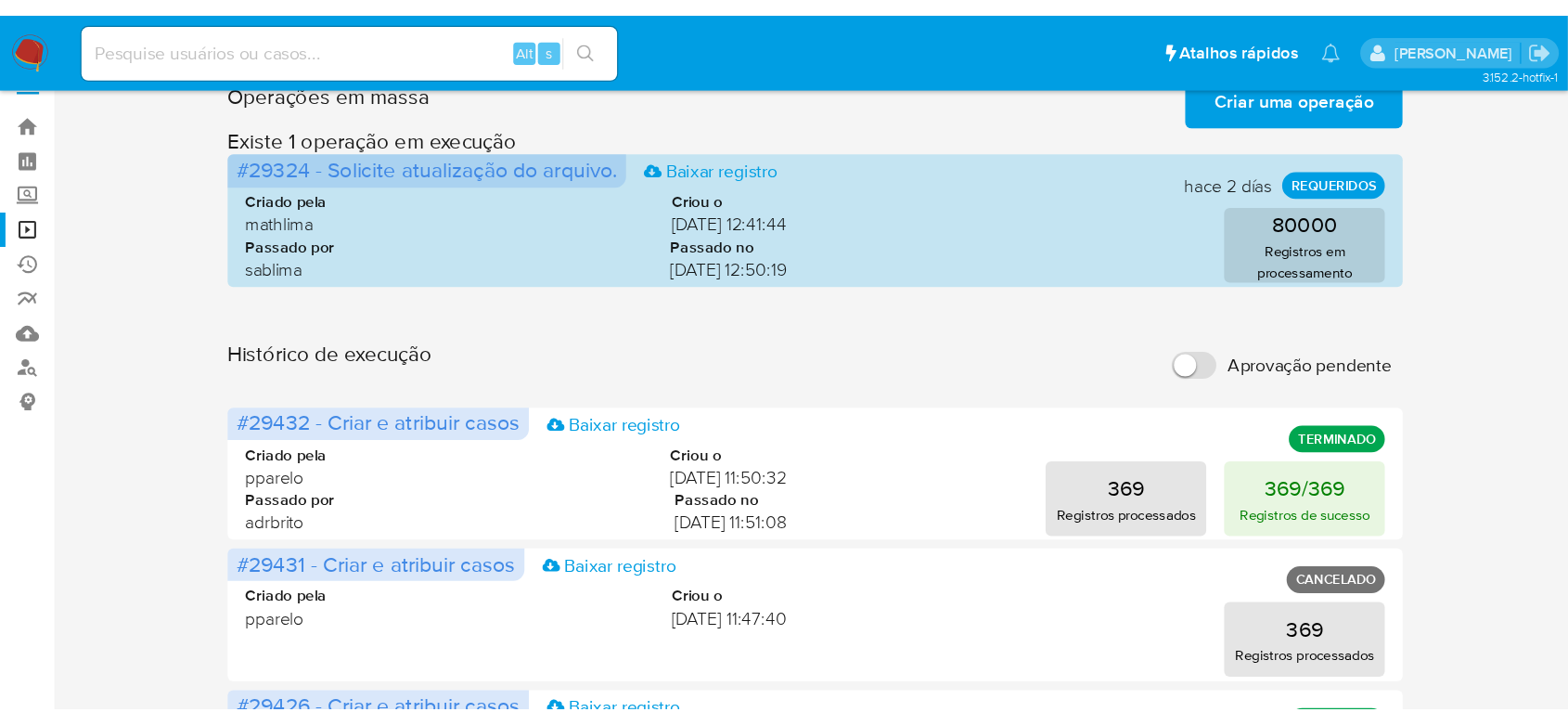
scroll to position [0, 0]
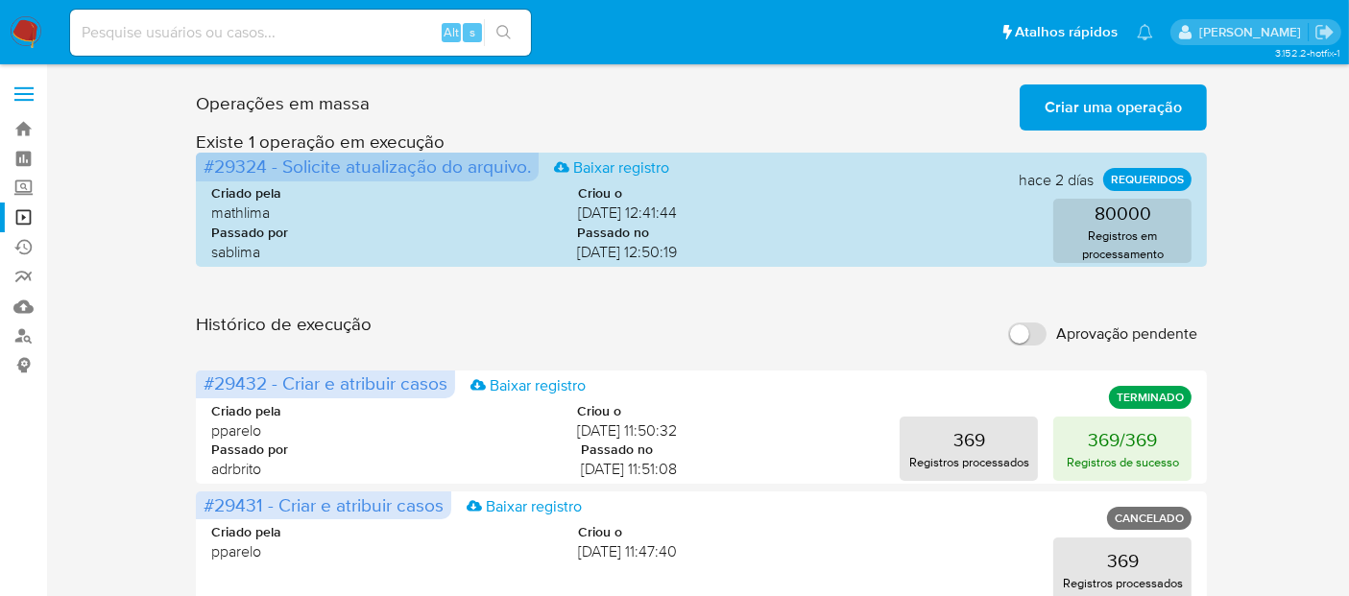
click at [111, 23] on input at bounding box center [300, 32] width 461 height 25
paste input "2391551537"
type input "2391551537"
click at [502, 28] on icon "search-icon" at bounding box center [503, 32] width 15 height 15
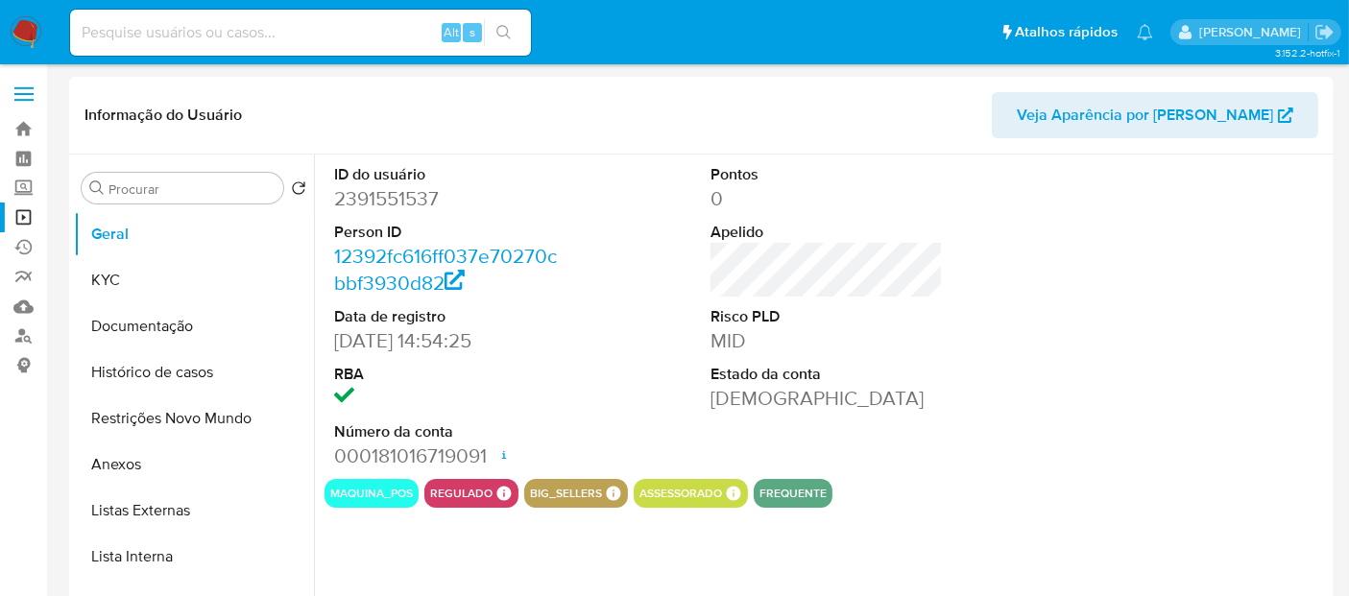
select select "10"
click at [120, 270] on button "KYC" at bounding box center [186, 280] width 225 height 46
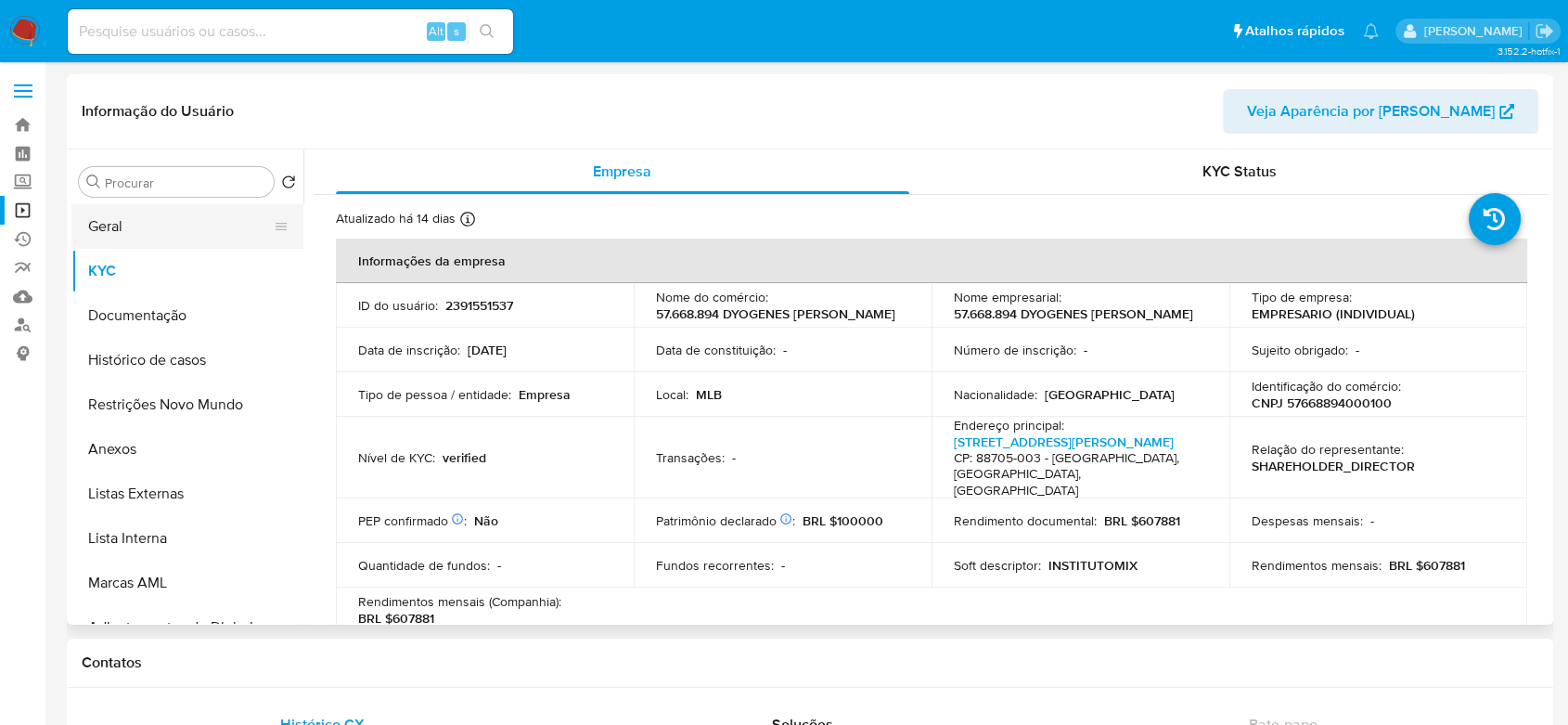
click at [112, 218] on button "Geral" at bounding box center [180, 226] width 218 height 44
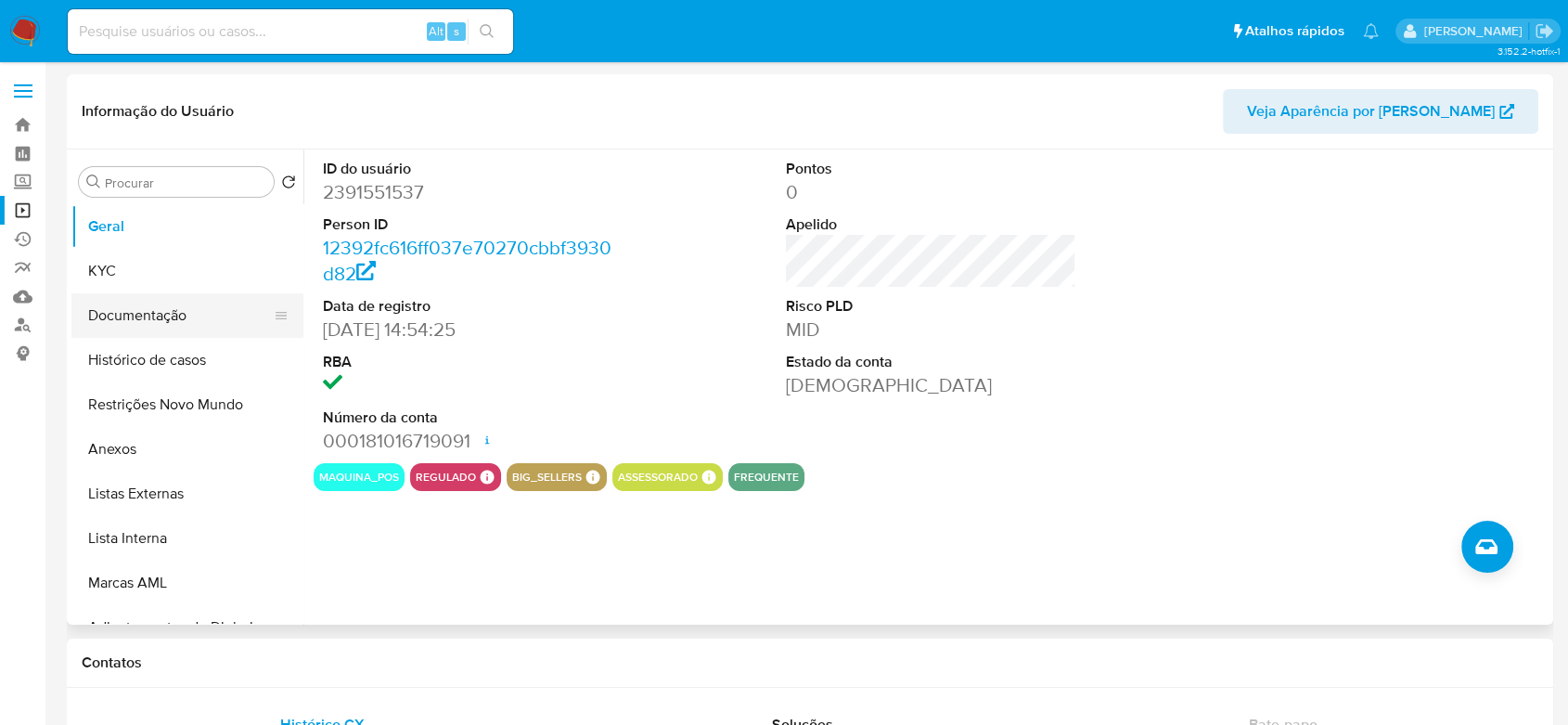
click at [140, 311] on button "Documentação" at bounding box center [180, 315] width 218 height 44
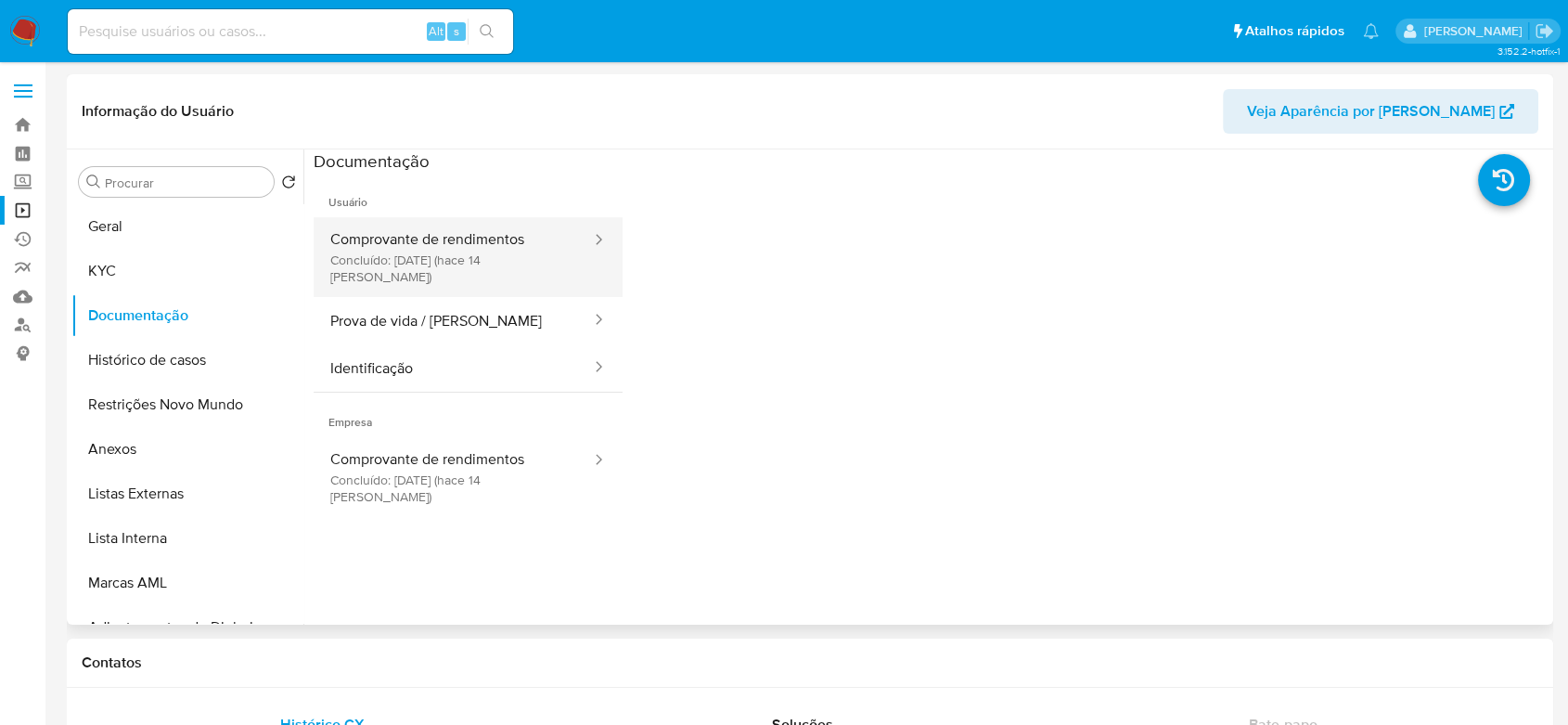
click at [458, 243] on button "Comprovante de rendimentos Concluído: 31/07/2025 (hace 14 días)" at bounding box center [452, 257] width 279 height 80
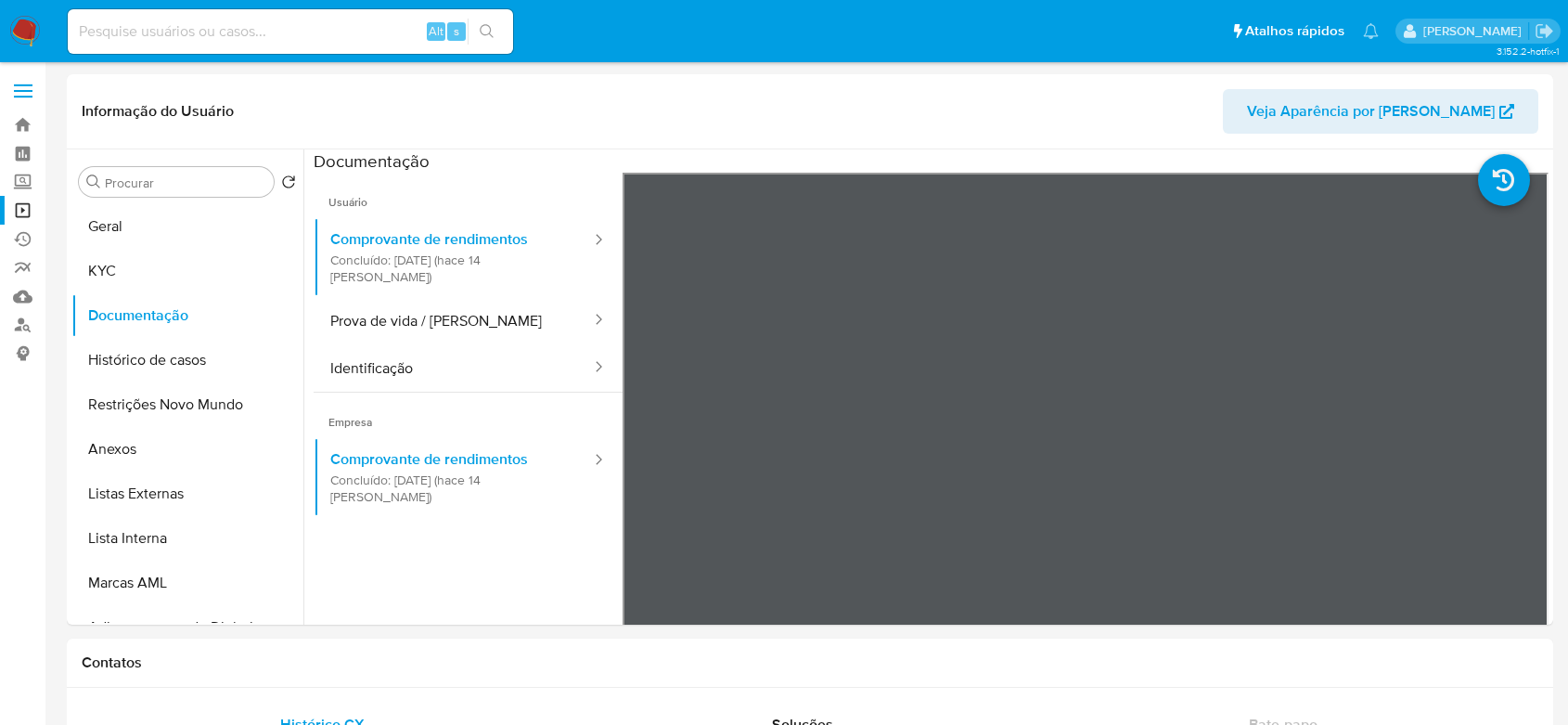
select select "10"
click at [167, 25] on input at bounding box center [290, 31] width 446 height 24
type input "fSfIhD6FVWivIfc9qIMUKHEj"
click at [487, 32] on icon "search-icon" at bounding box center [486, 31] width 15 height 14
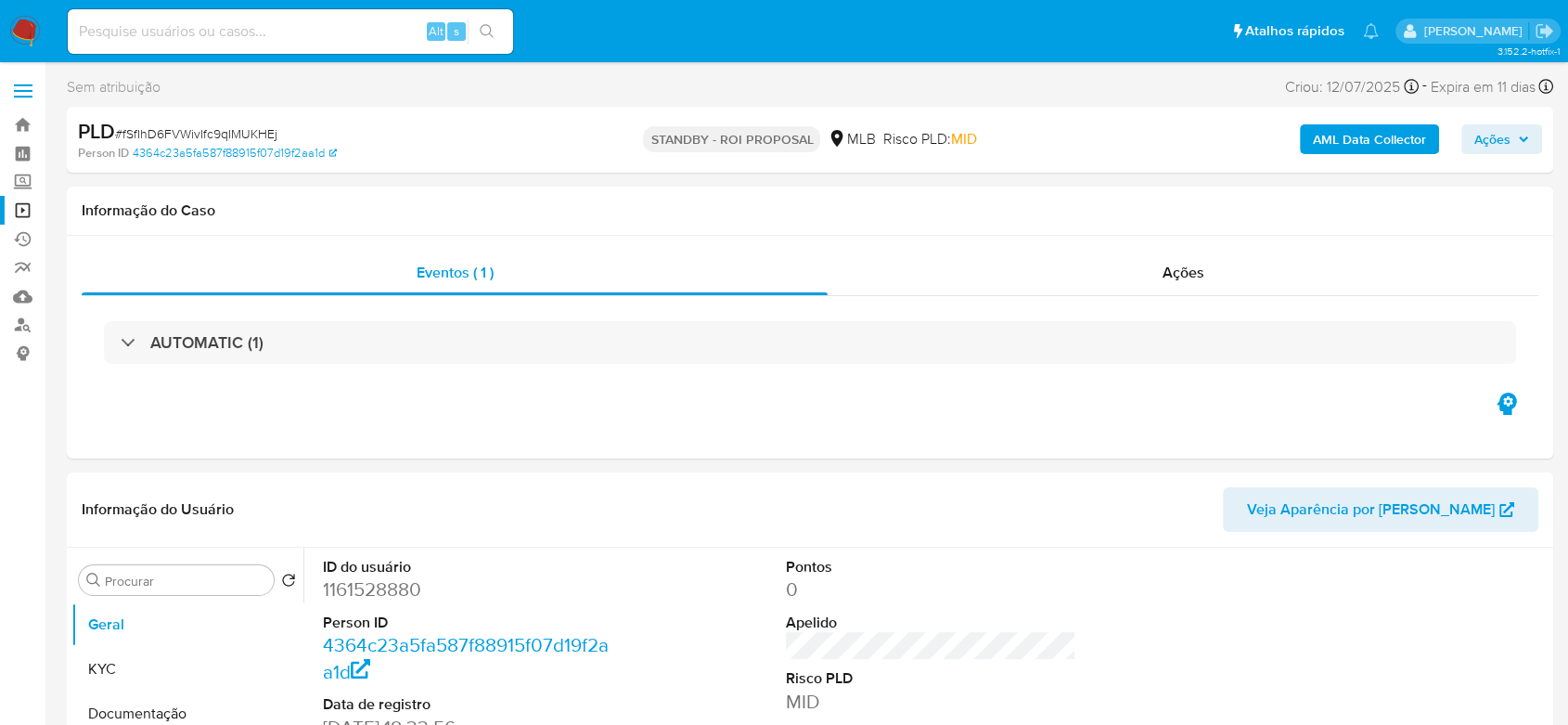
select select "10"
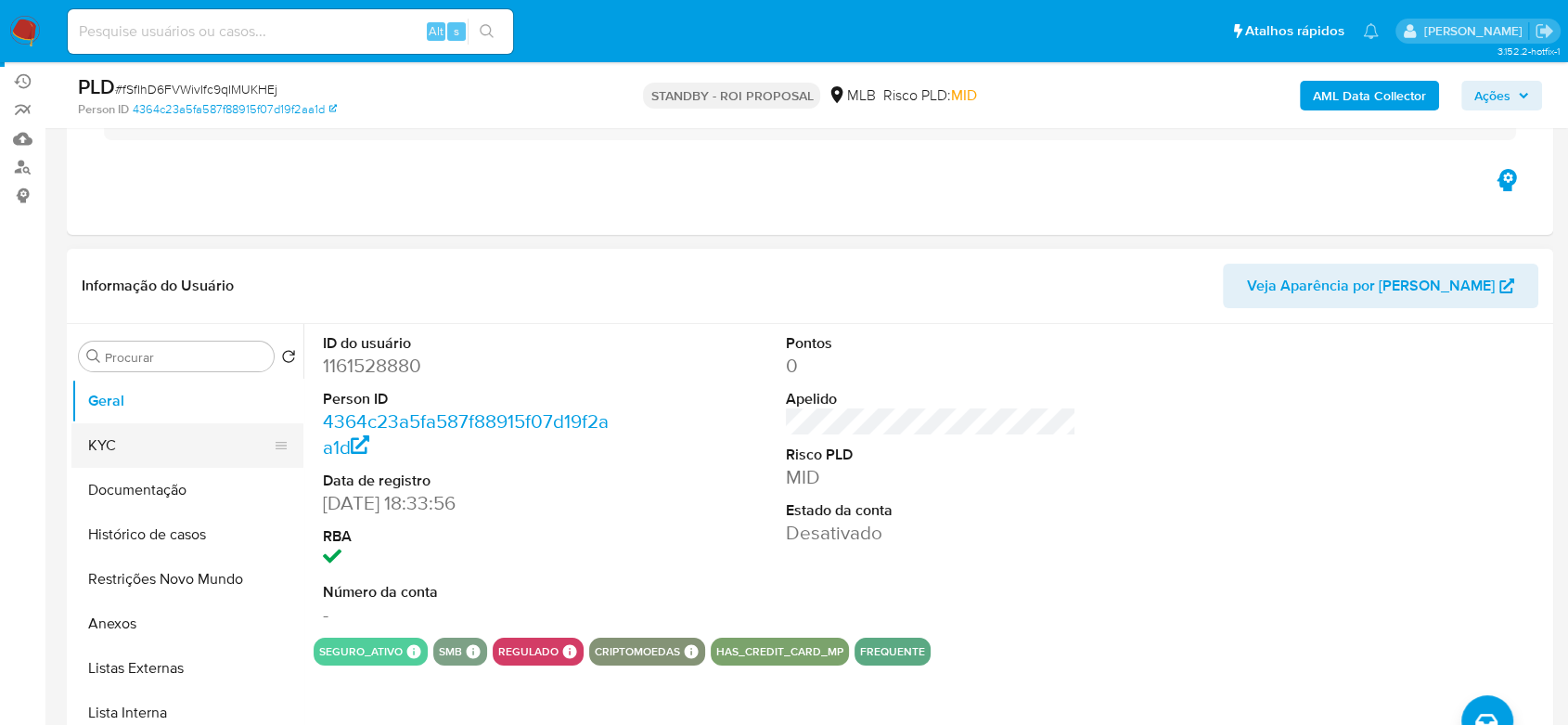
scroll to position [206, 0]
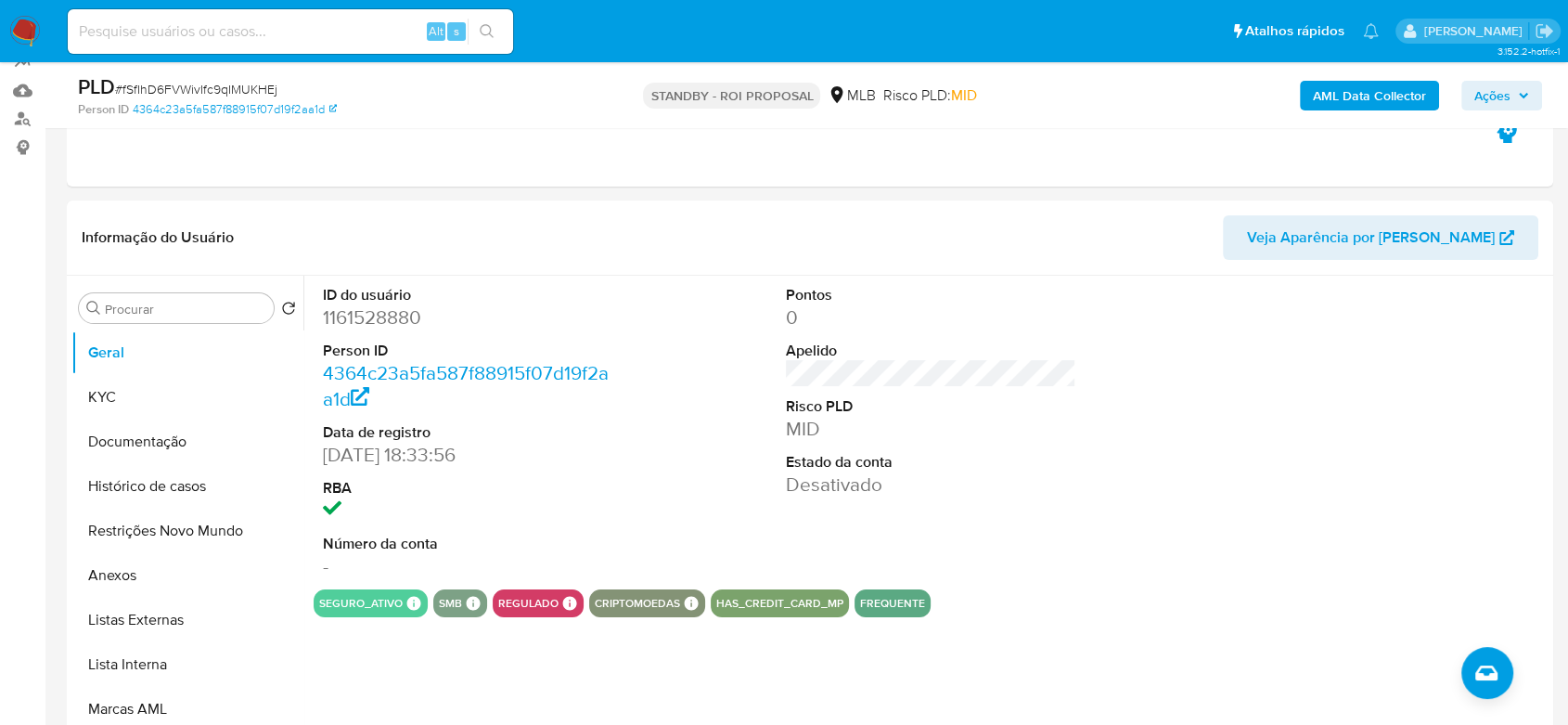
click at [272, 43] on div "Alt s" at bounding box center [290, 32] width 446 height 44
click at [268, 35] on input at bounding box center [290, 31] width 446 height 24
paste input "ous7kQzNVeejEPVq1Y0gCB6h"
type input "ous7kQzNVeejEPVq1Y0gCB6h"
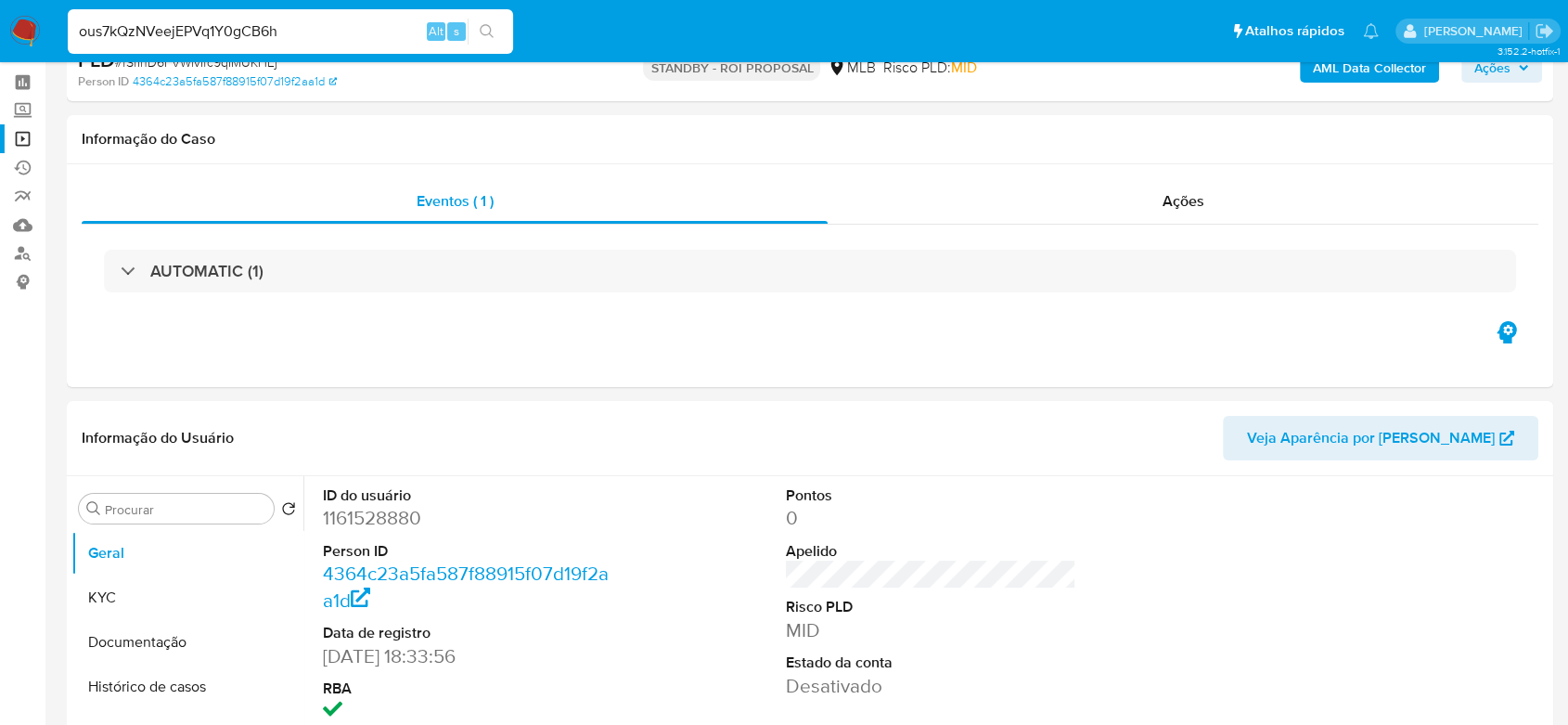
scroll to position [0, 0]
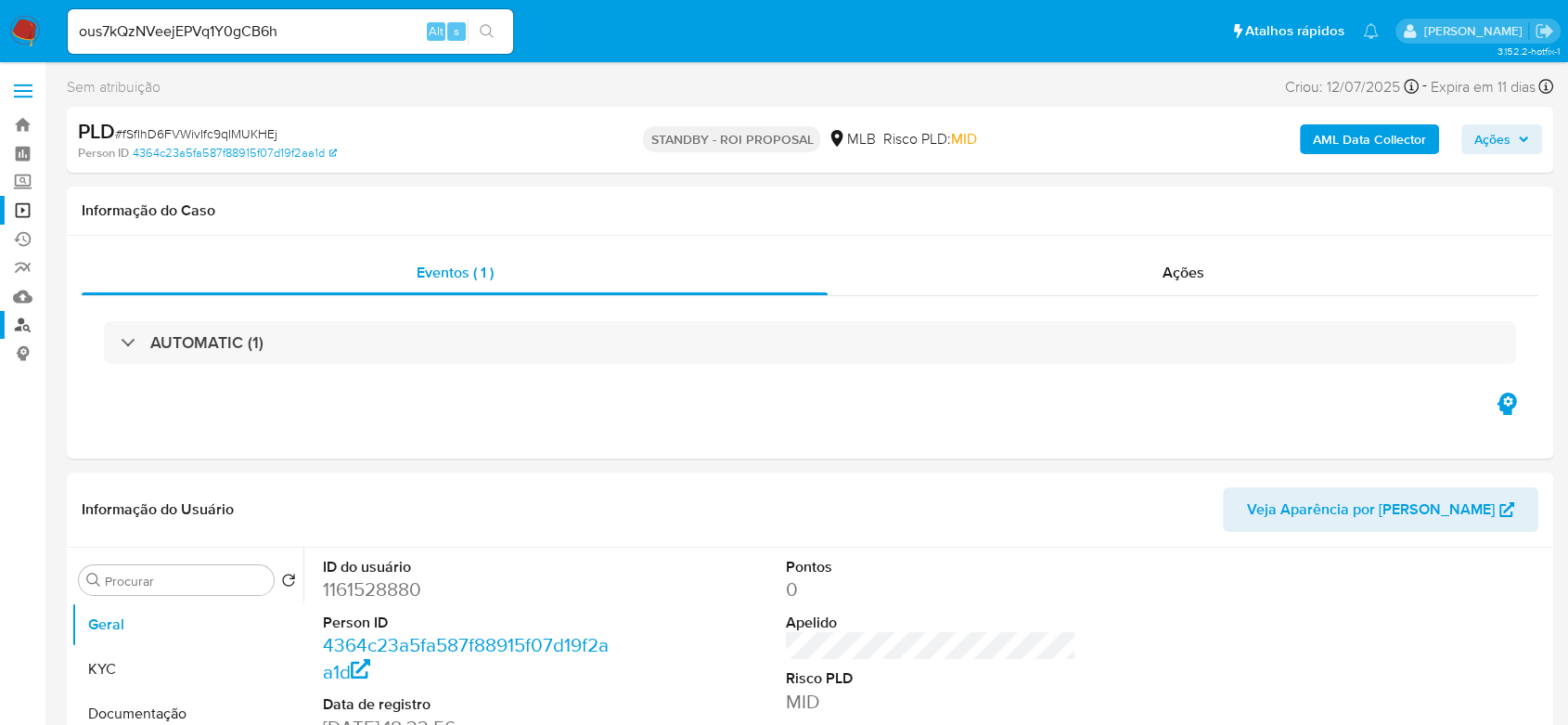
click at [19, 329] on link "Localizador de pessoas" at bounding box center [110, 326] width 220 height 29
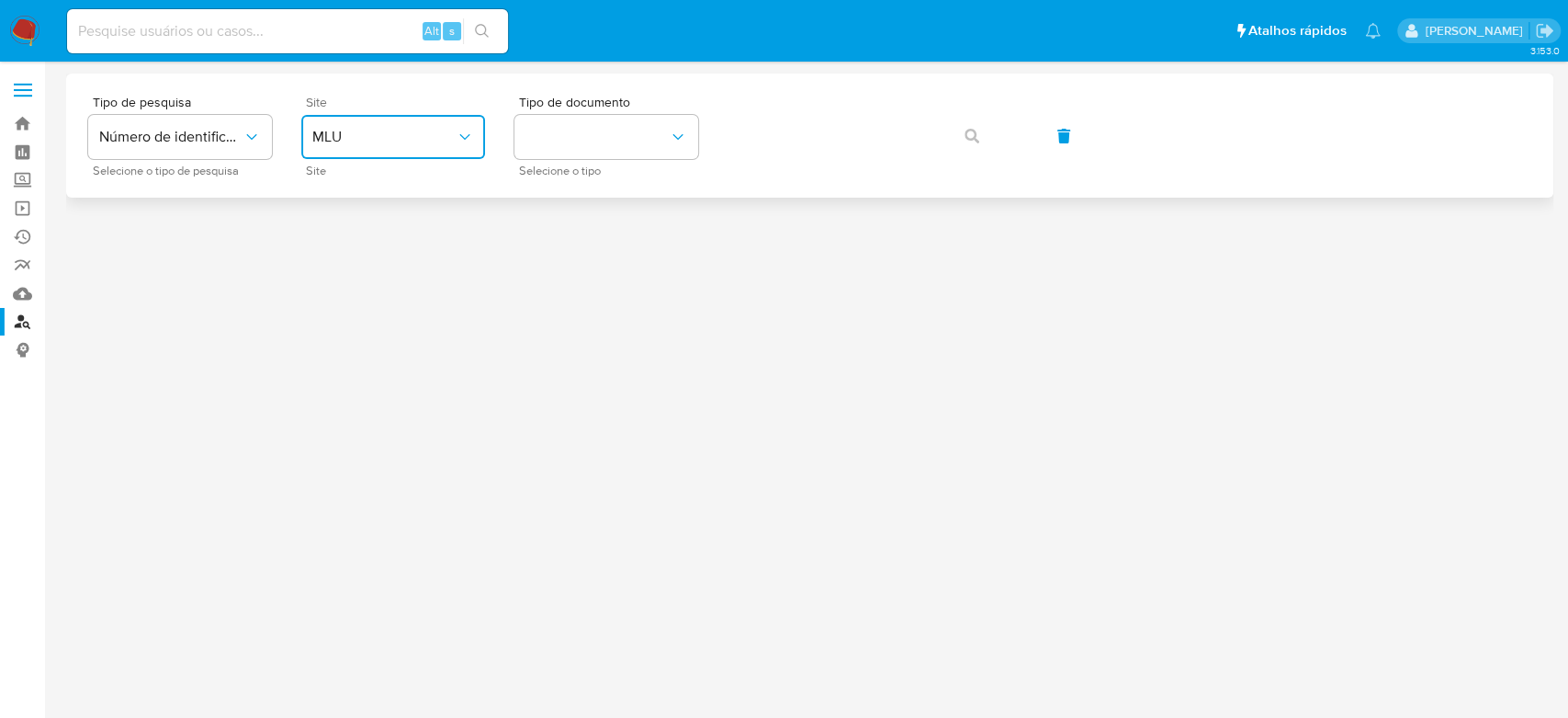
click at [468, 130] on icon "site_id" at bounding box center [464, 136] width 18 height 18
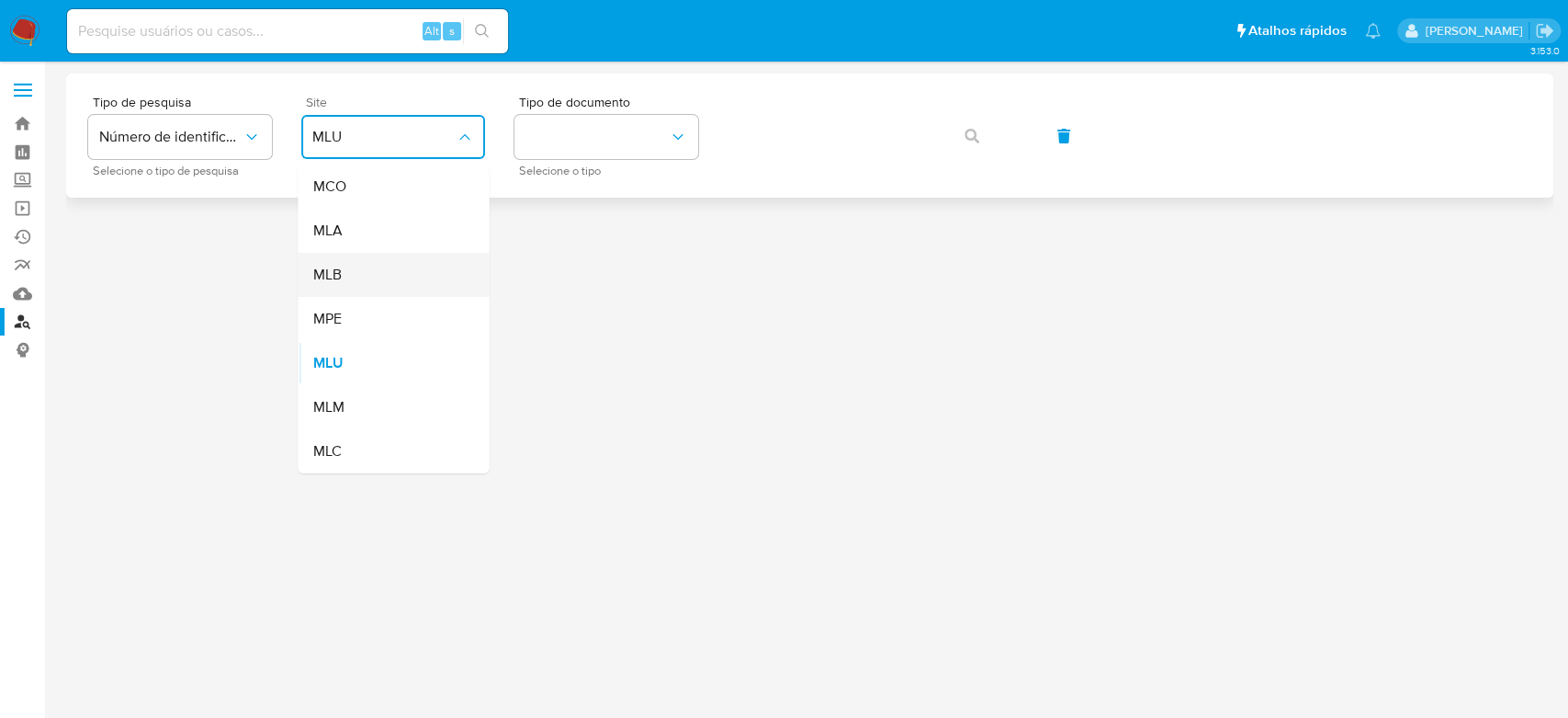
click at [353, 268] on div "MLB" at bounding box center [387, 275] width 150 height 44
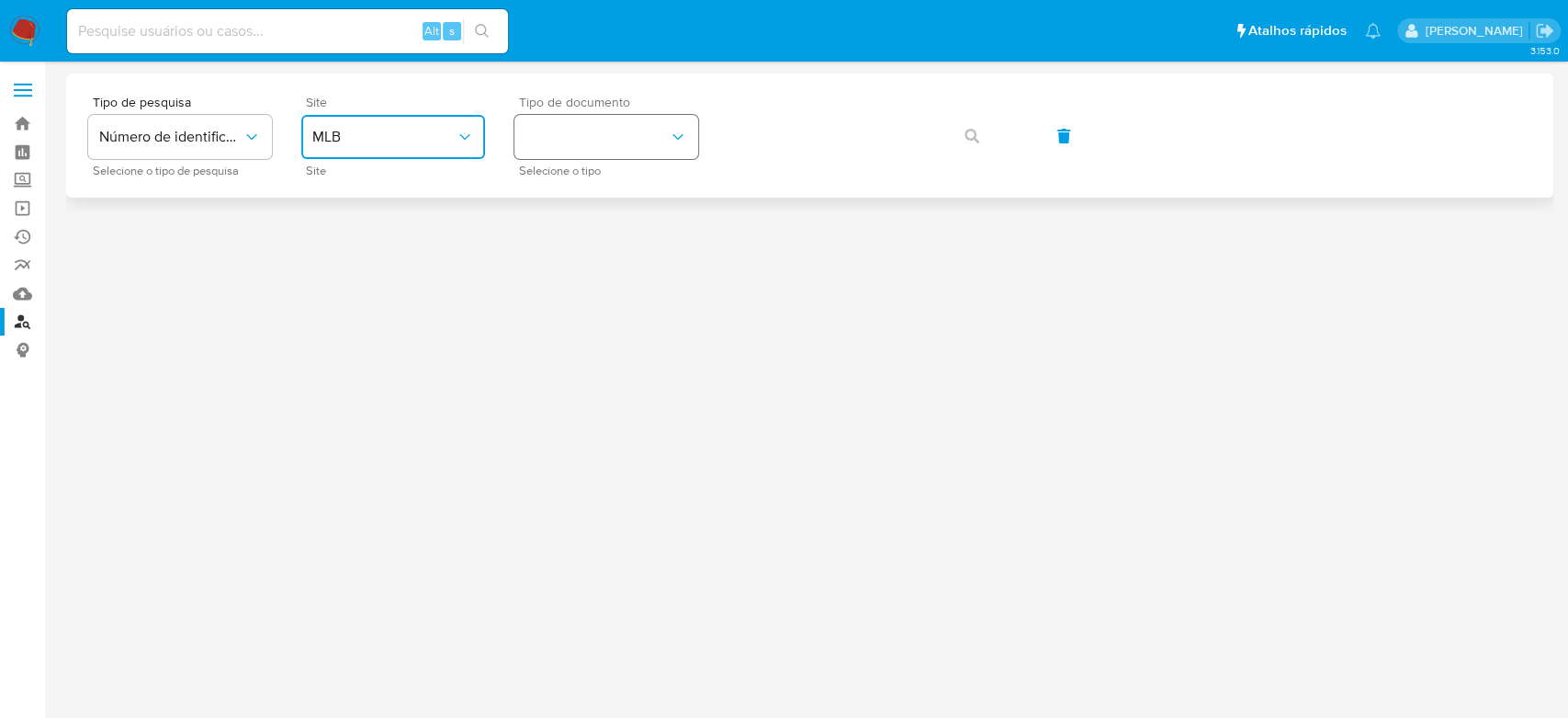
click at [679, 124] on button "identificationType" at bounding box center [606, 137] width 184 height 44
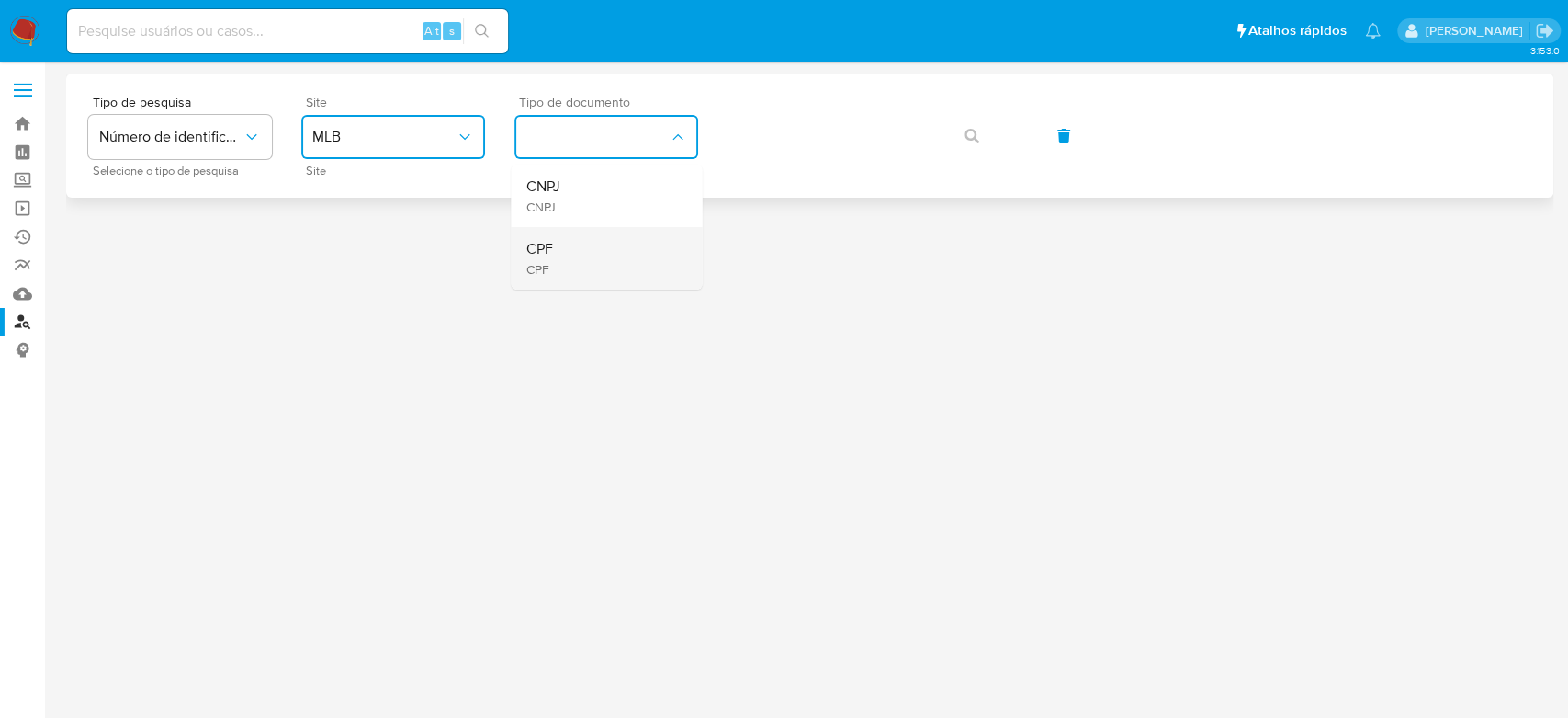
click at [573, 246] on div "CPF CPF" at bounding box center [600, 258] width 150 height 62
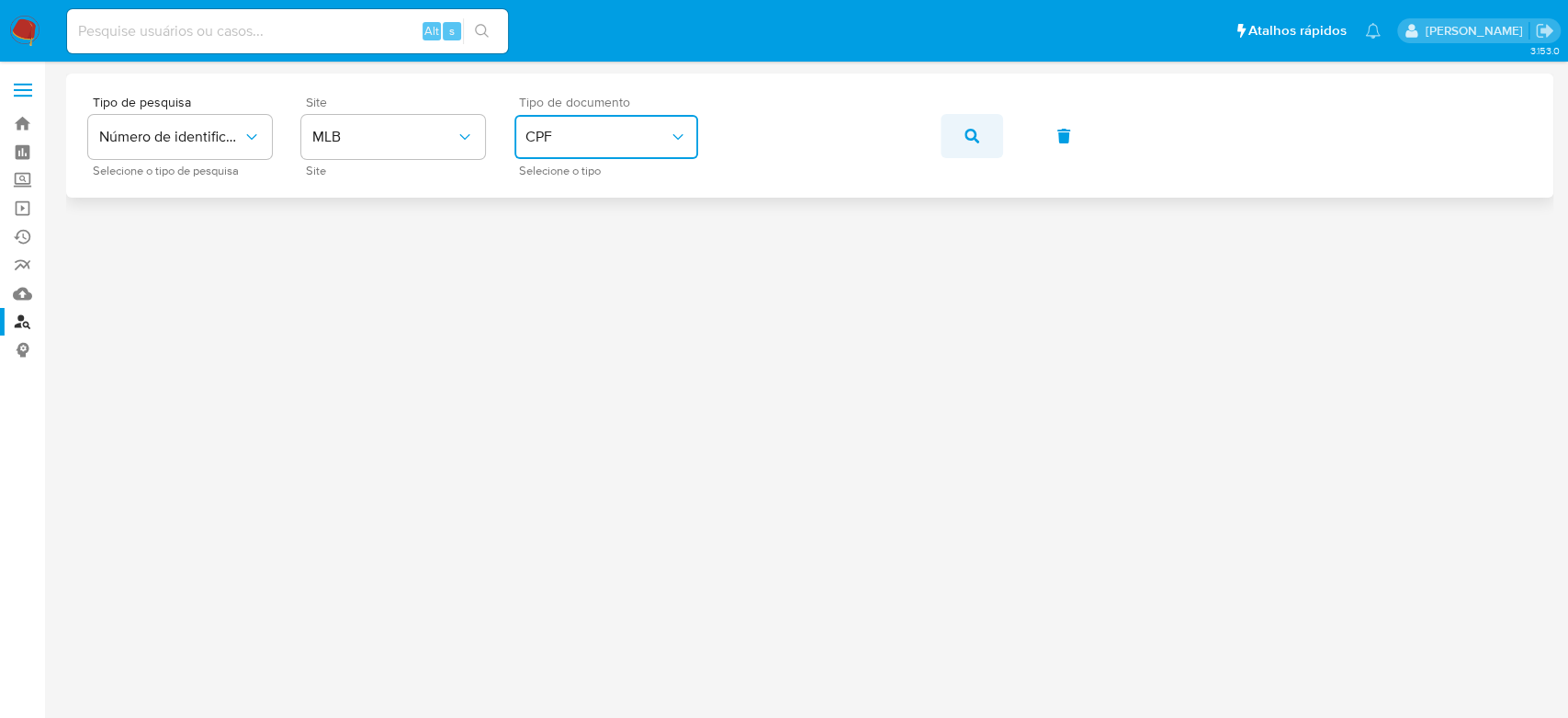
click at [963, 138] on button "button" at bounding box center [972, 136] width 62 height 44
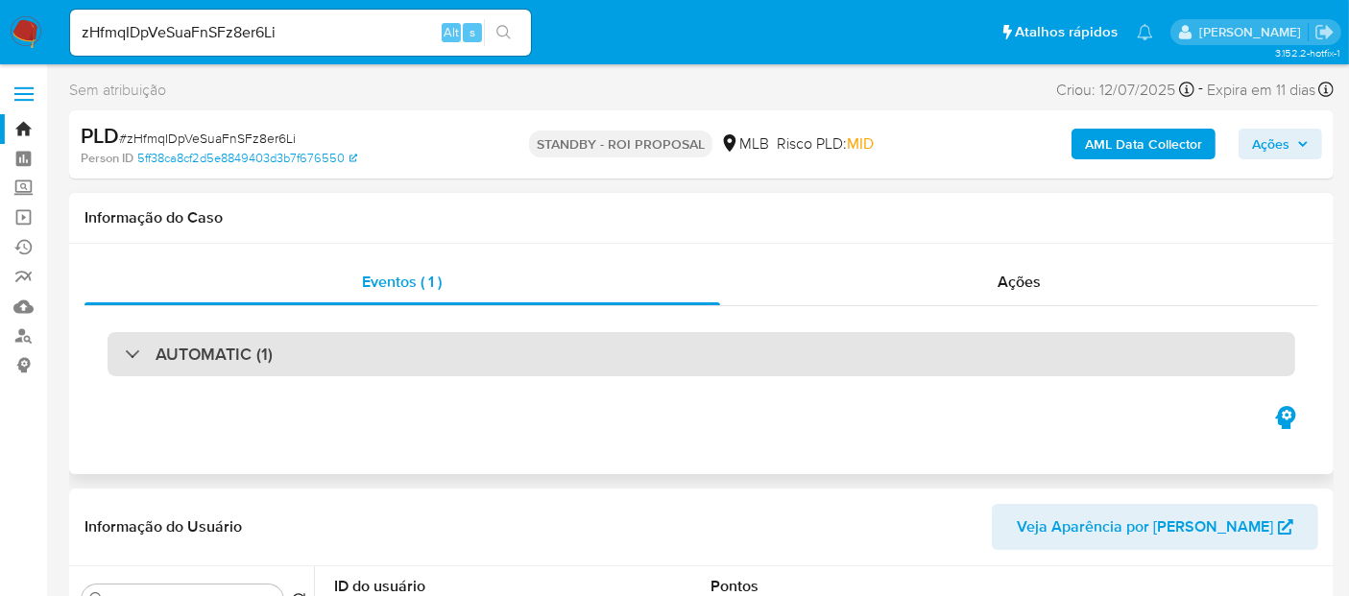
select select "10"
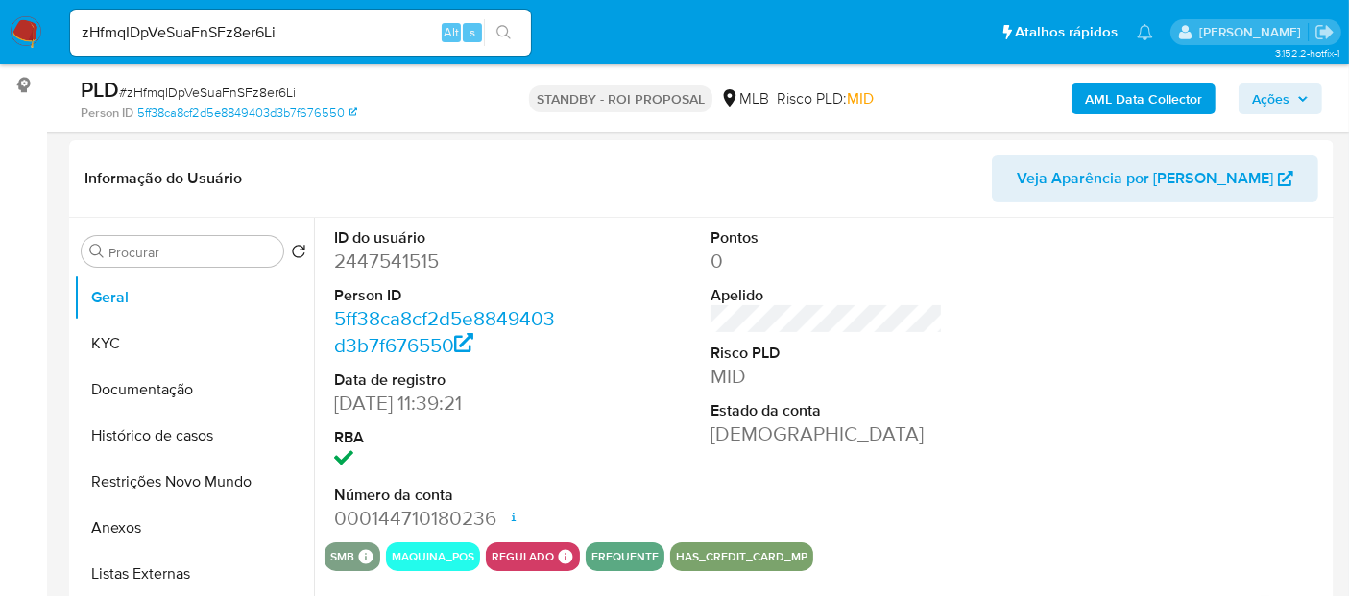
scroll to position [213, 0]
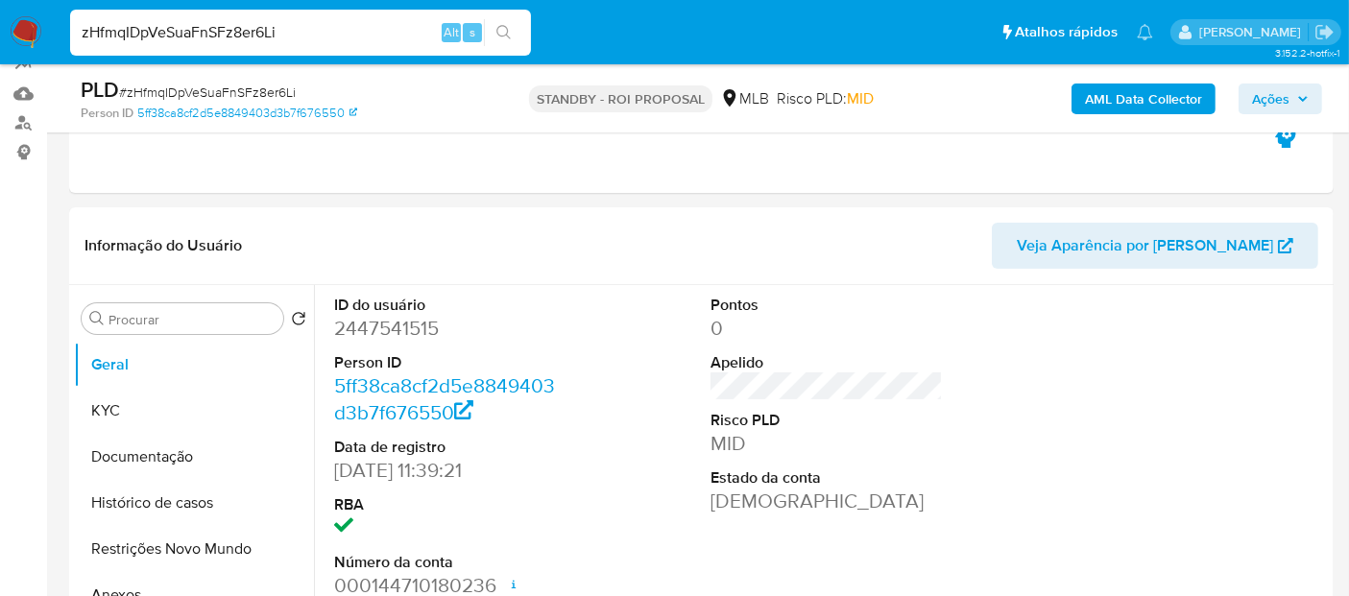
drag, startPoint x: 300, startPoint y: 34, endPoint x: 0, endPoint y: 47, distance: 300.7
click at [0, 47] on nav "Pausado Ver notificaciones zHfmqIDpVeSuaFnSFz8er6Li Alt s Atalhos rápidos Presi…" at bounding box center [674, 32] width 1349 height 64
paste input "4U4xmsUAQXRxu9WrnvNmw1Tv"
type input "4U4xmsUAQXRxu9WrnvNmw1Tv"
click at [507, 28] on icon "search-icon" at bounding box center [503, 32] width 14 height 14
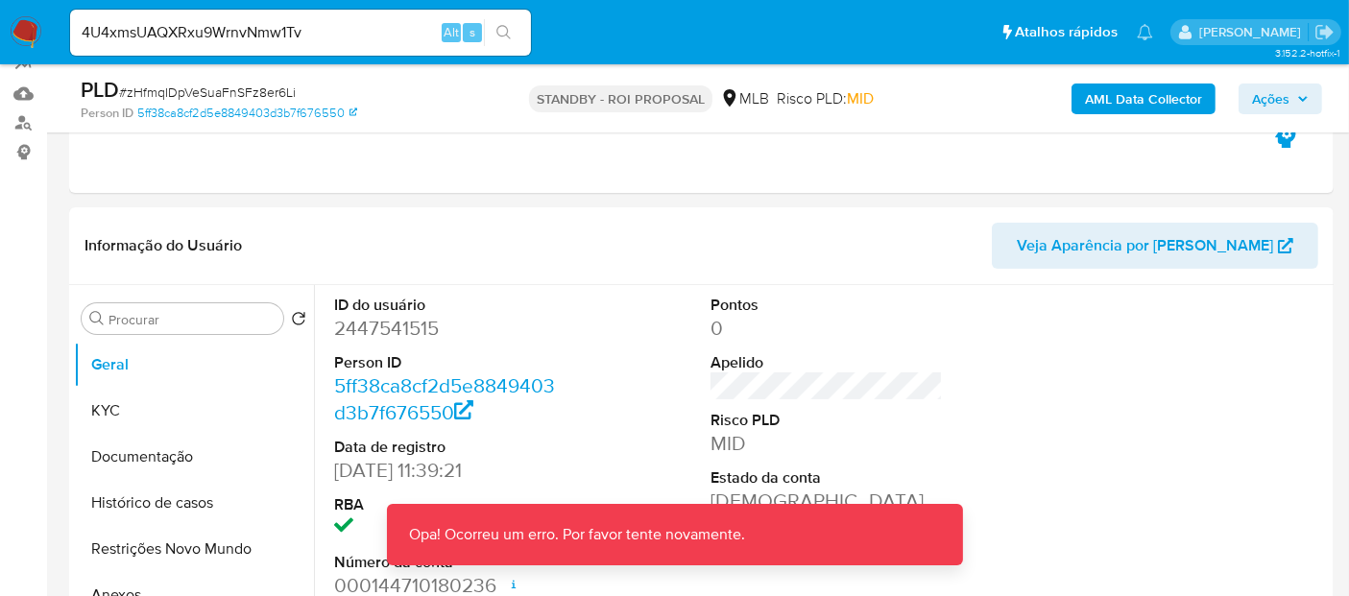
click at [27, 34] on img at bounding box center [26, 32] width 33 height 33
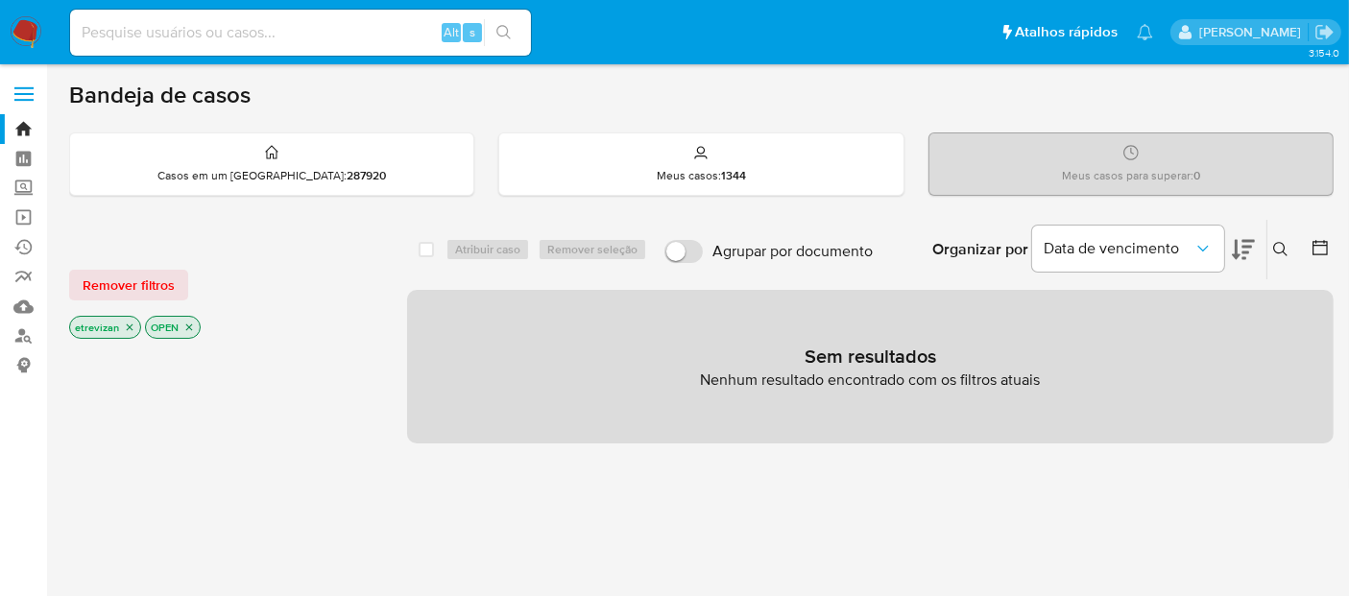
click at [21, 35] on img at bounding box center [26, 32] width 33 height 33
click at [203, 36] on input at bounding box center [300, 32] width 461 height 25
paste input "4U4xmsUAQXRxu9WrnvNmw1Tv"
type input "4U4xmsUAQXRxu9WrnvNmw1Tv"
click at [501, 25] on icon "search-icon" at bounding box center [503, 32] width 14 height 14
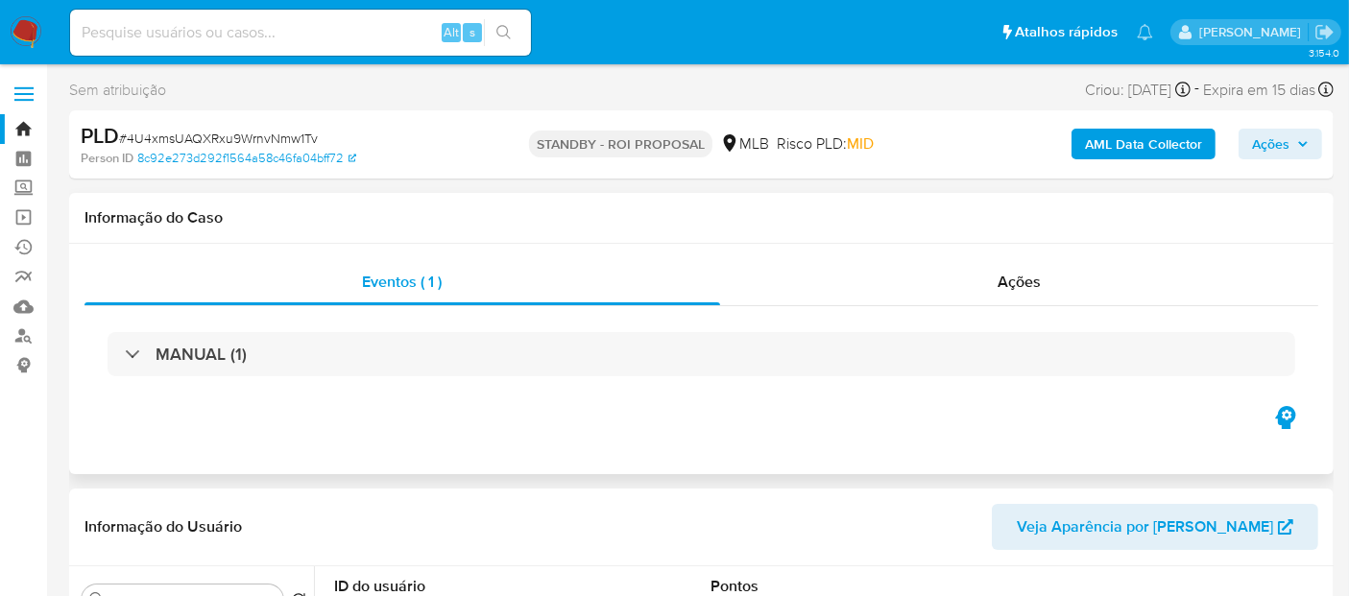
select select "10"
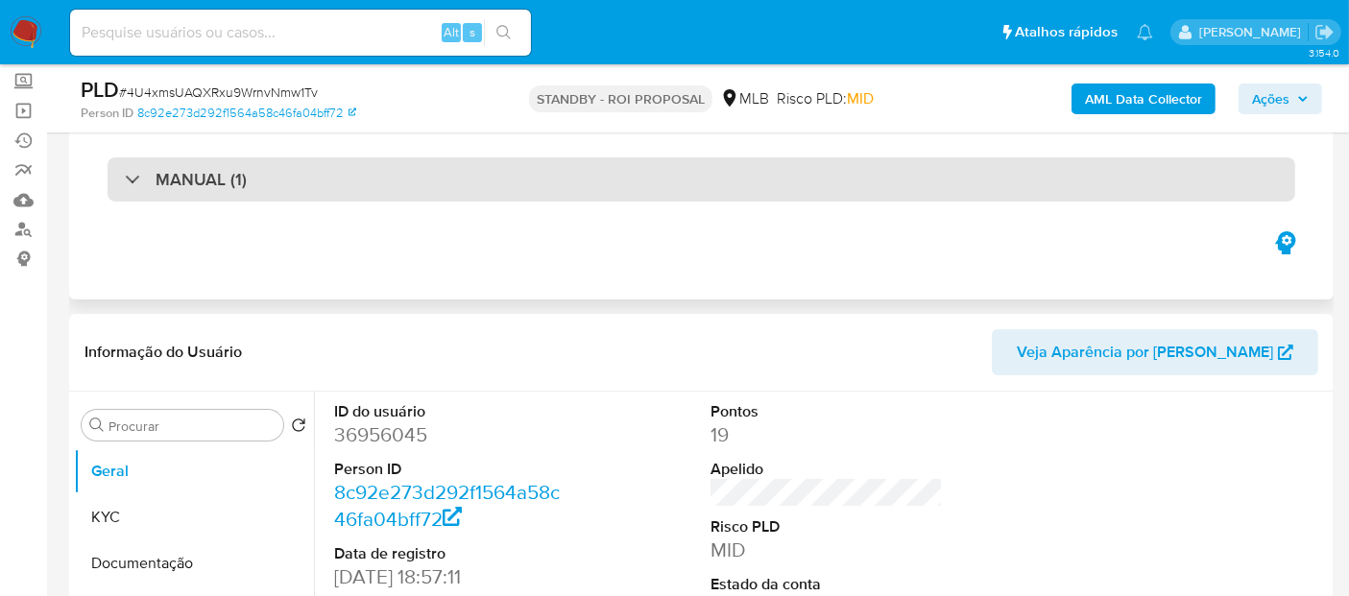
click at [350, 159] on div "MANUAL (1)" at bounding box center [700, 179] width 1187 height 44
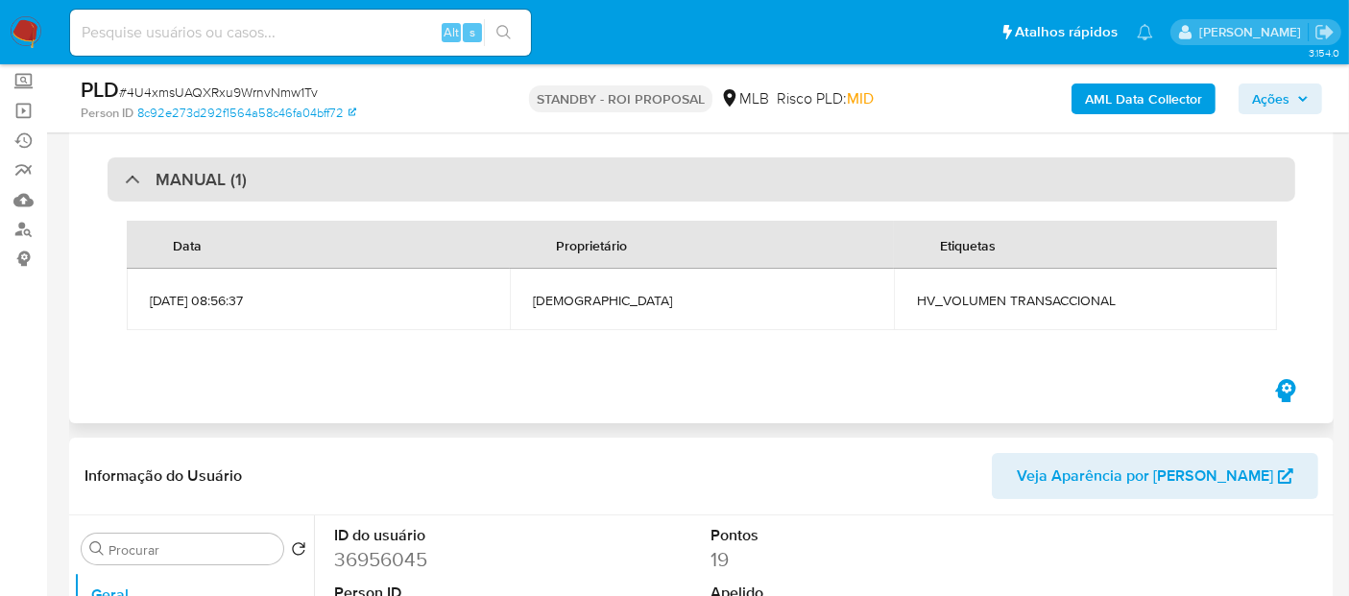
click at [343, 177] on div "MANUAL (1)" at bounding box center [700, 179] width 1187 height 44
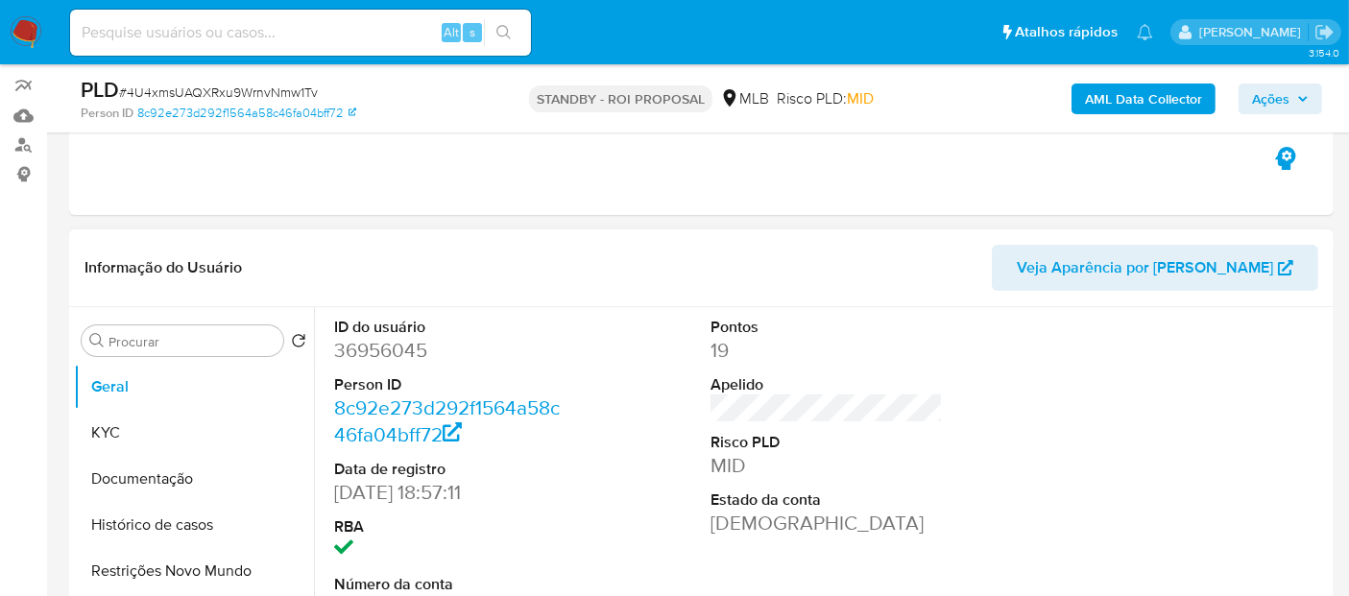
scroll to position [320, 0]
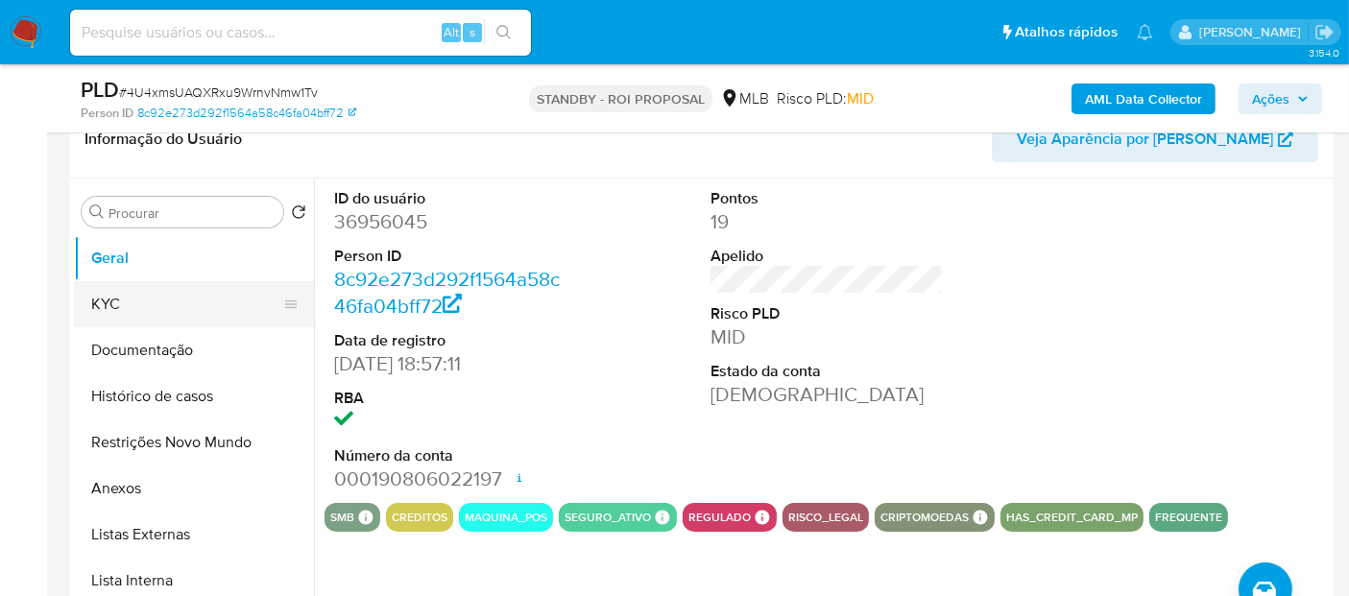
click at [167, 294] on button "KYC" at bounding box center [186, 304] width 225 height 46
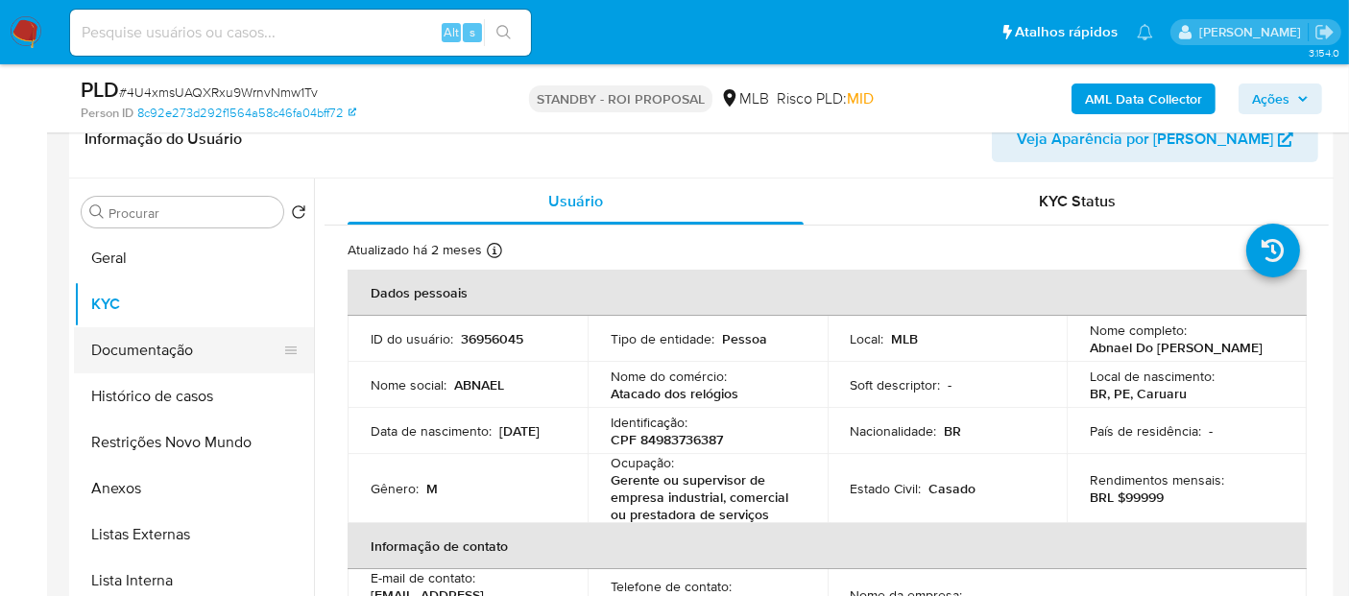
drag, startPoint x: 169, startPoint y: 338, endPoint x: 203, endPoint y: 342, distance: 34.8
click at [175, 338] on button "Documentação" at bounding box center [186, 350] width 225 height 46
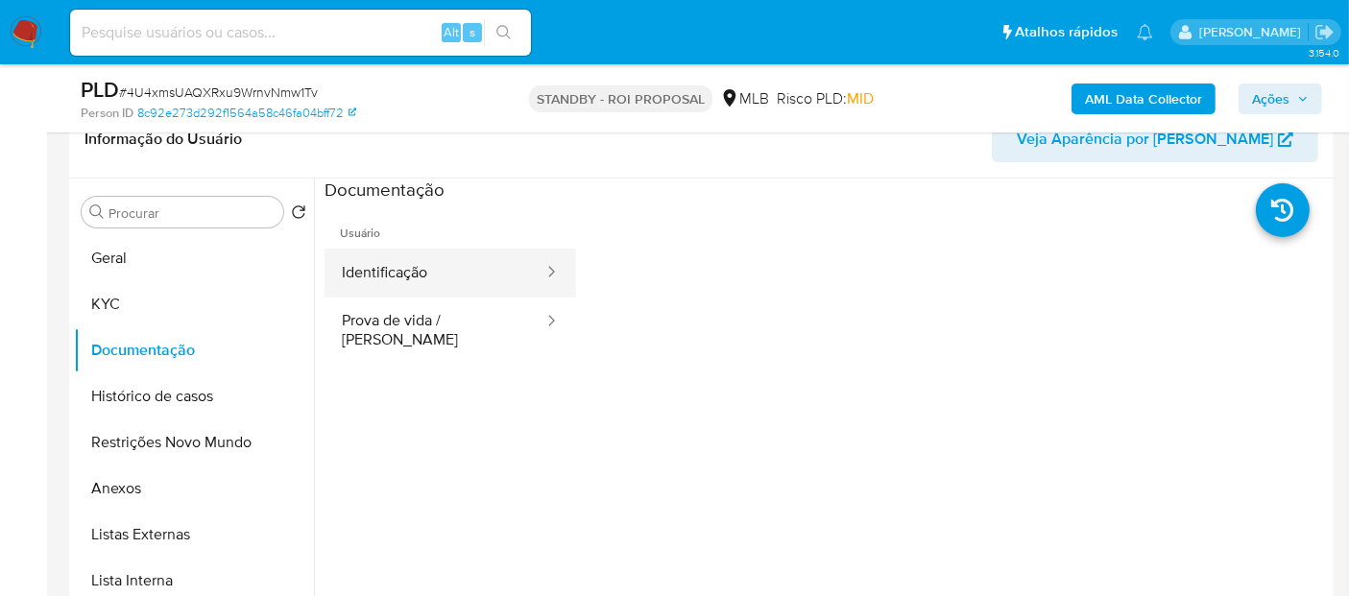
click at [469, 273] on button "Identificação" at bounding box center [434, 273] width 221 height 49
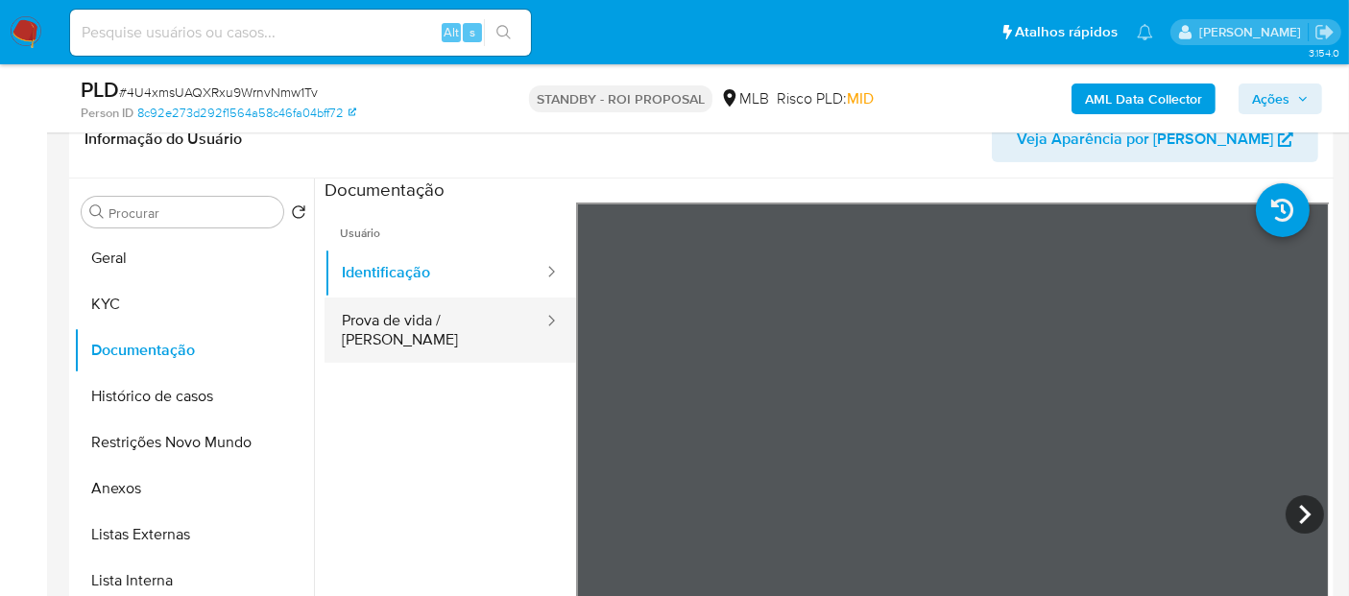
click at [381, 314] on button "Prova de vida / [PERSON_NAME]" at bounding box center [434, 330] width 221 height 65
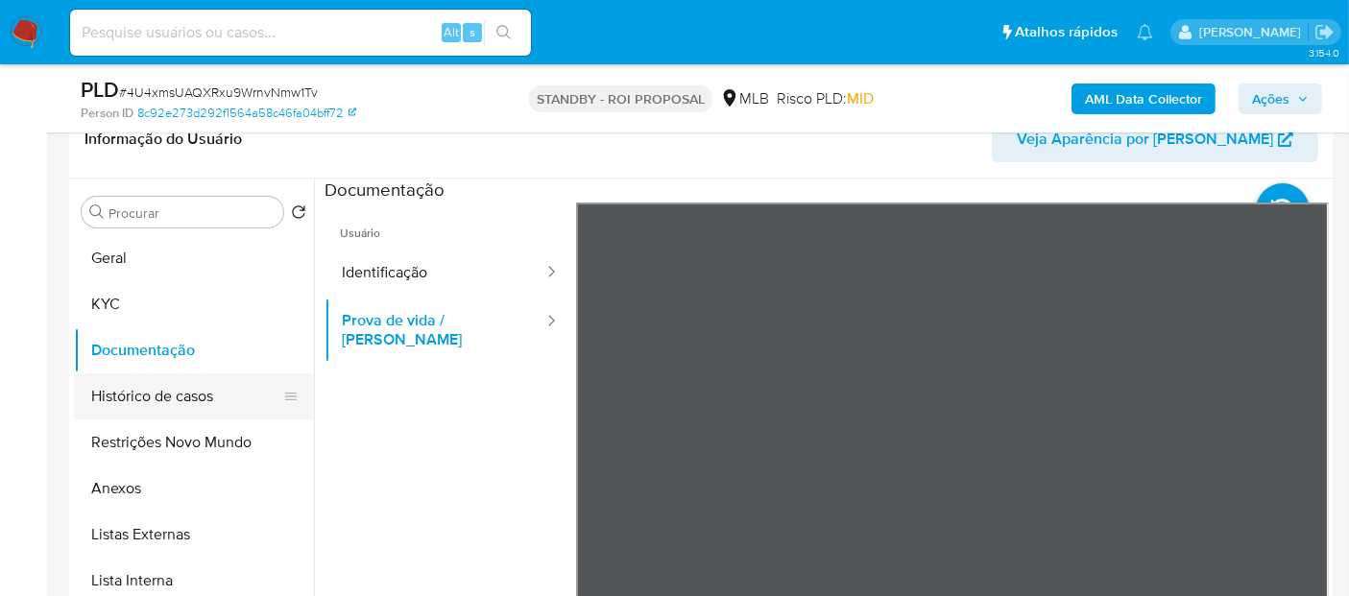
drag, startPoint x: 133, startPoint y: 401, endPoint x: 246, endPoint y: 401, distance: 112.3
click at [136, 401] on button "Histórico de casos" at bounding box center [186, 396] width 225 height 46
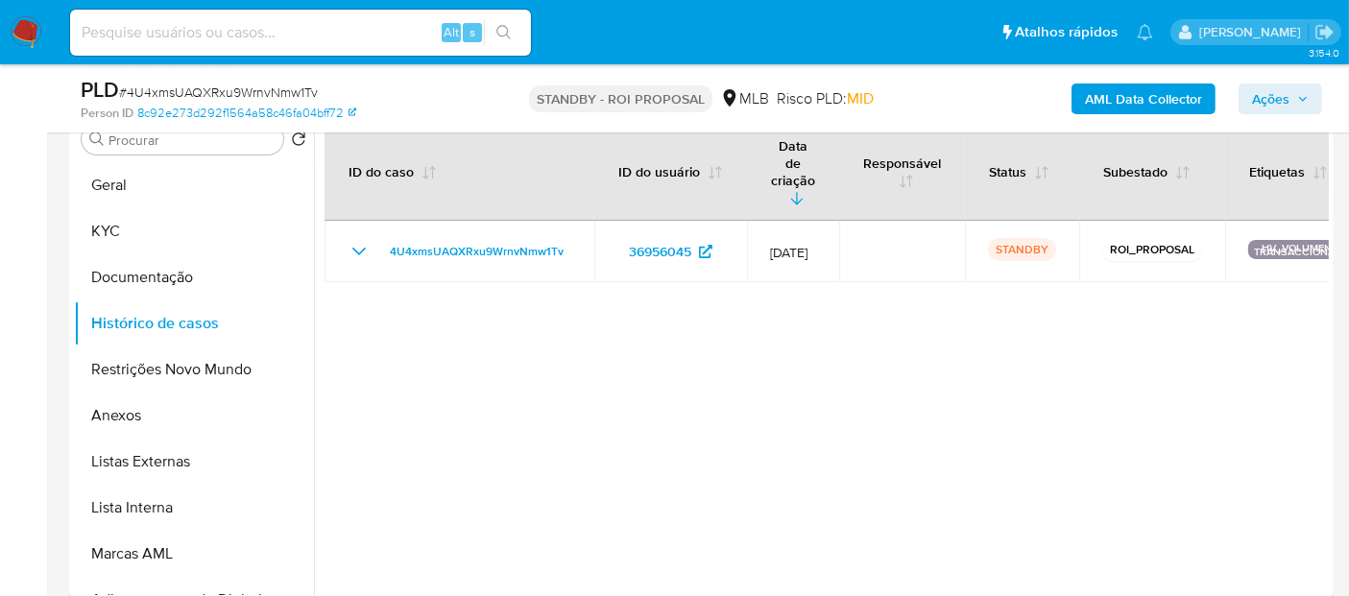
scroll to position [426, 0]
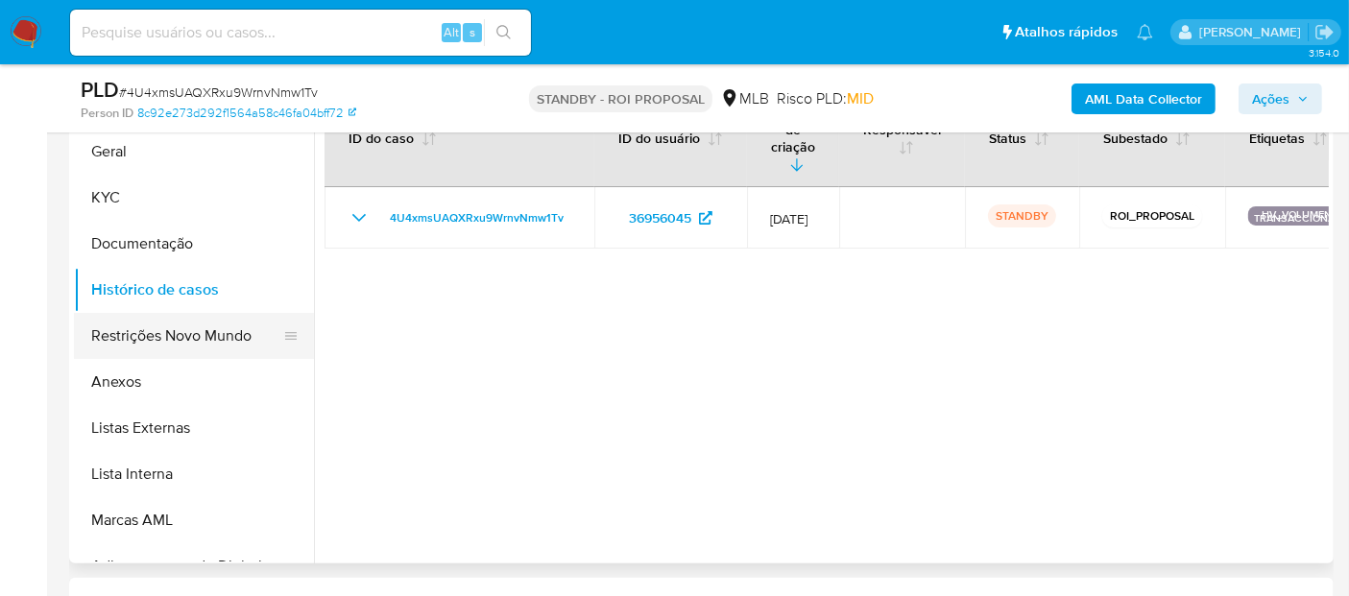
drag, startPoint x: 203, startPoint y: 330, endPoint x: 274, endPoint y: 333, distance: 71.1
click at [204, 330] on button "Restrições Novo Mundo" at bounding box center [186, 336] width 225 height 46
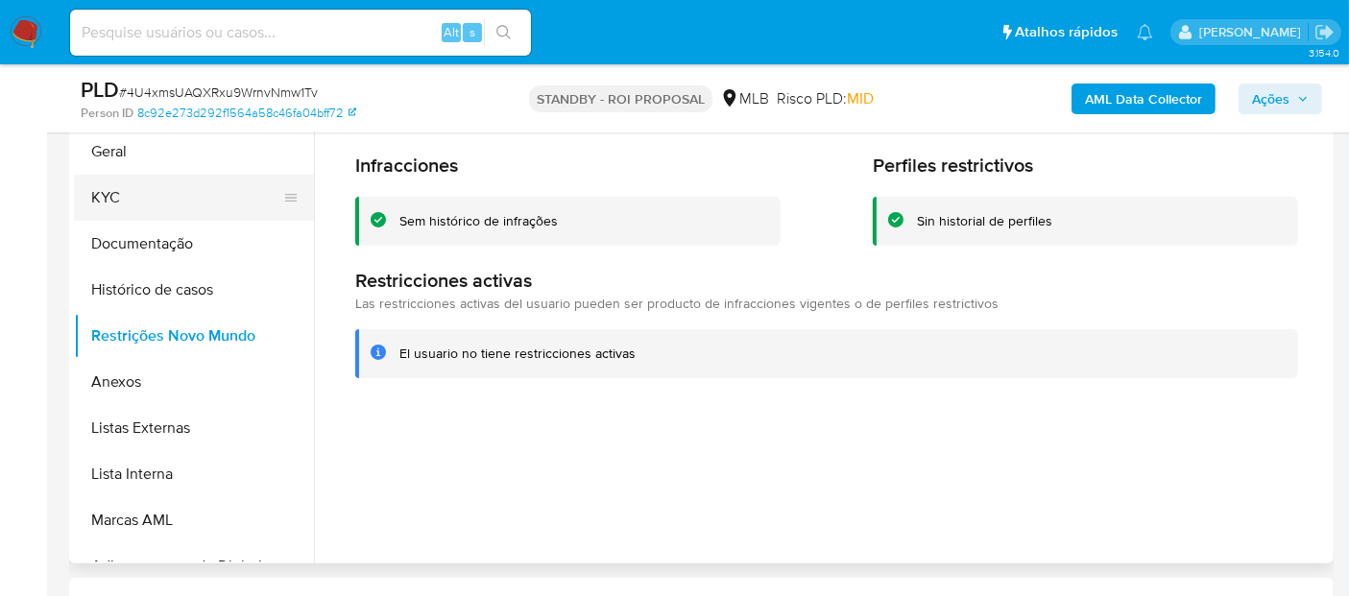
click at [109, 190] on button "KYC" at bounding box center [186, 198] width 225 height 46
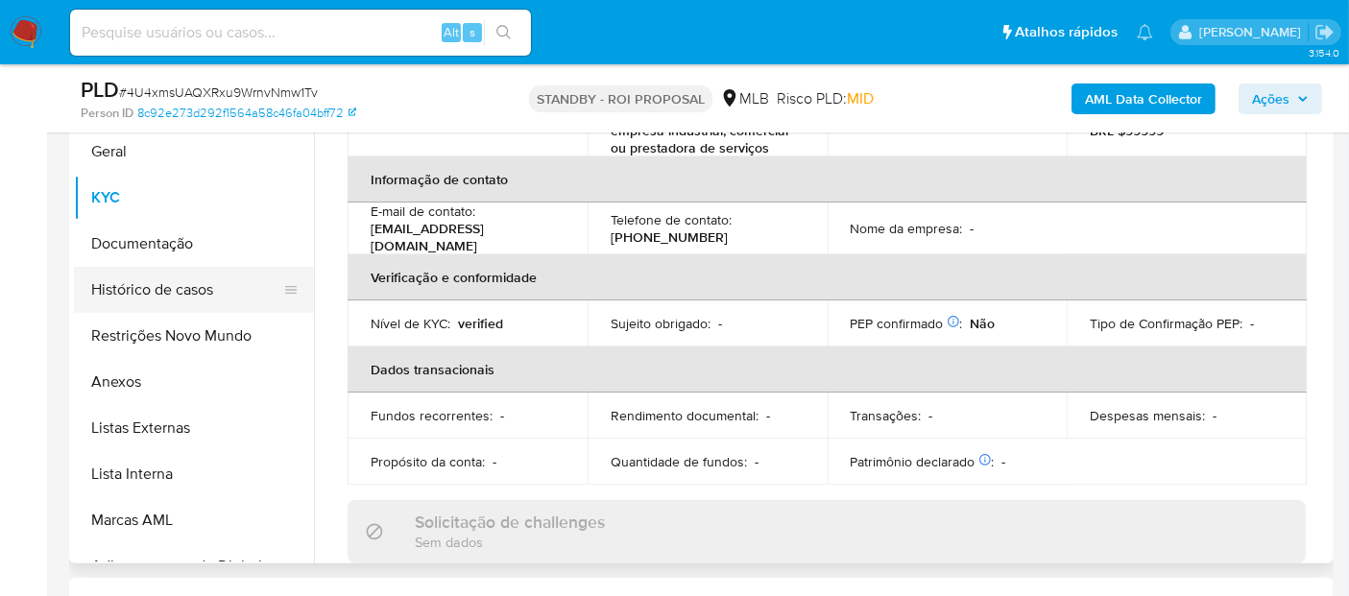
scroll to position [167, 0]
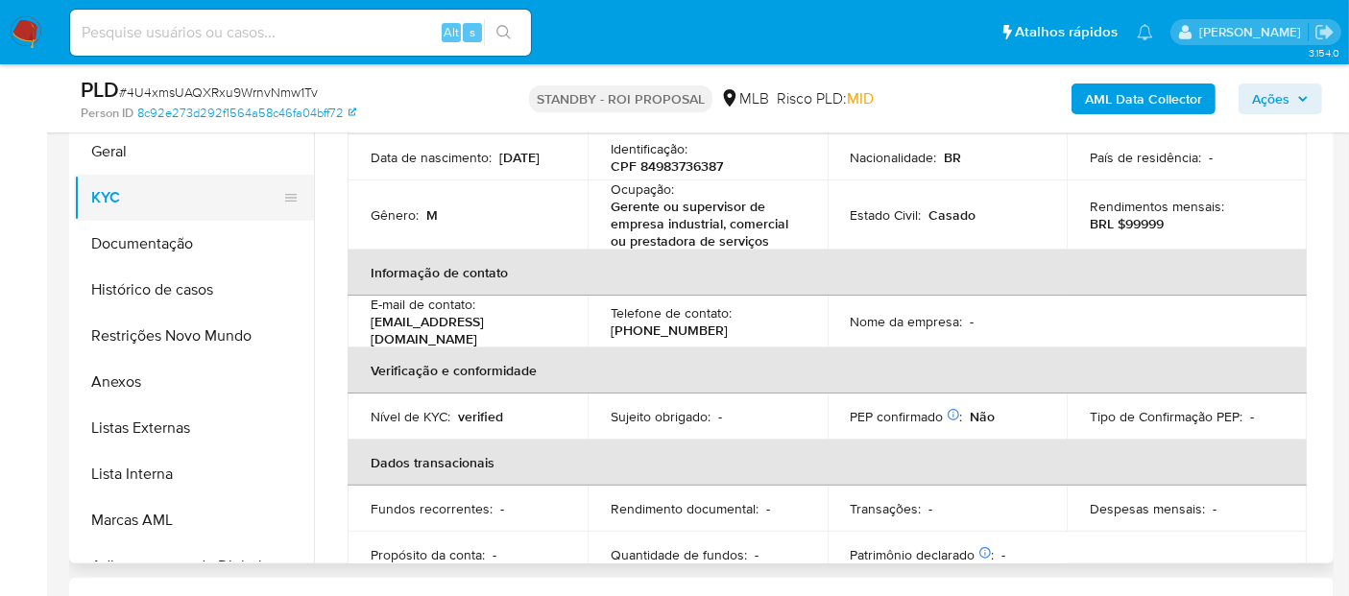
drag, startPoint x: 137, startPoint y: 158, endPoint x: 251, endPoint y: 204, distance: 123.2
click at [141, 160] on button "Geral" at bounding box center [194, 152] width 240 height 46
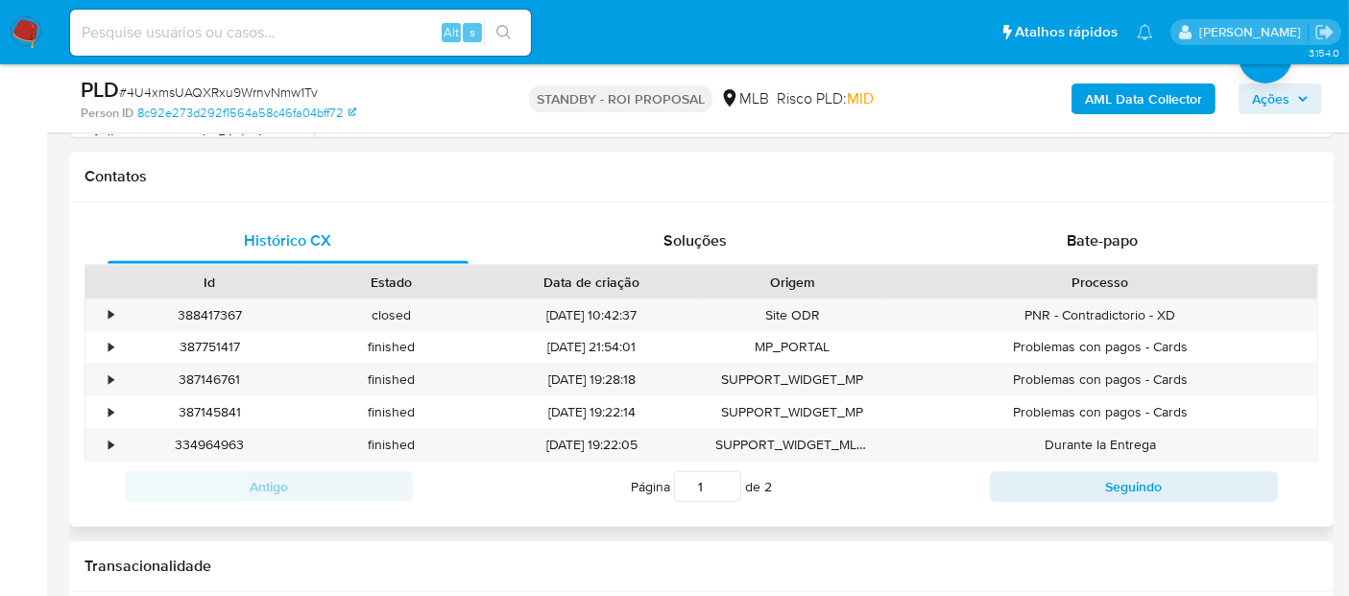
scroll to position [746, 0]
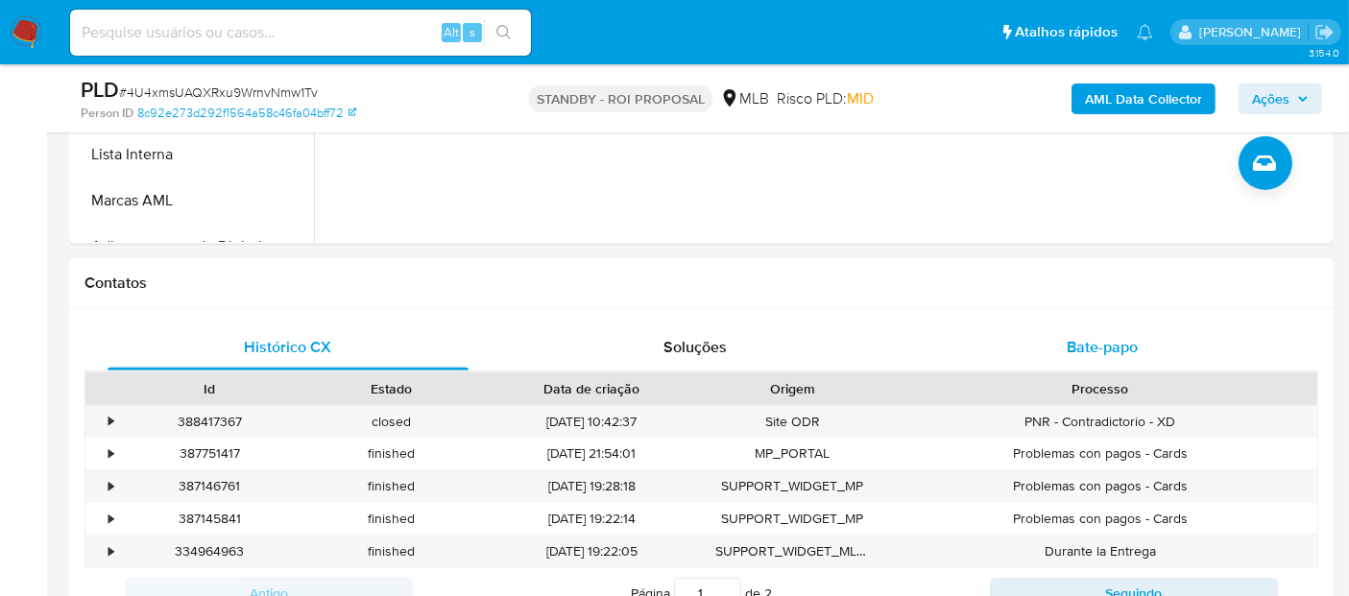
click at [1095, 346] on span "Bate-papo" at bounding box center [1101, 347] width 71 height 22
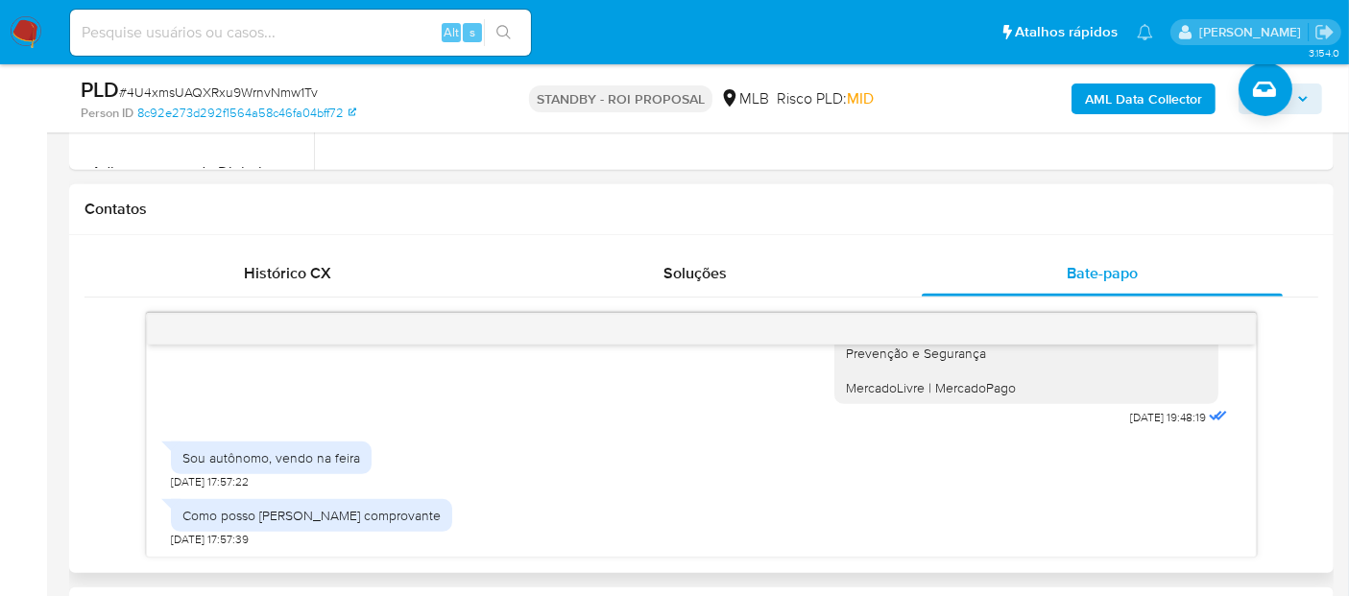
scroll to position [852, 0]
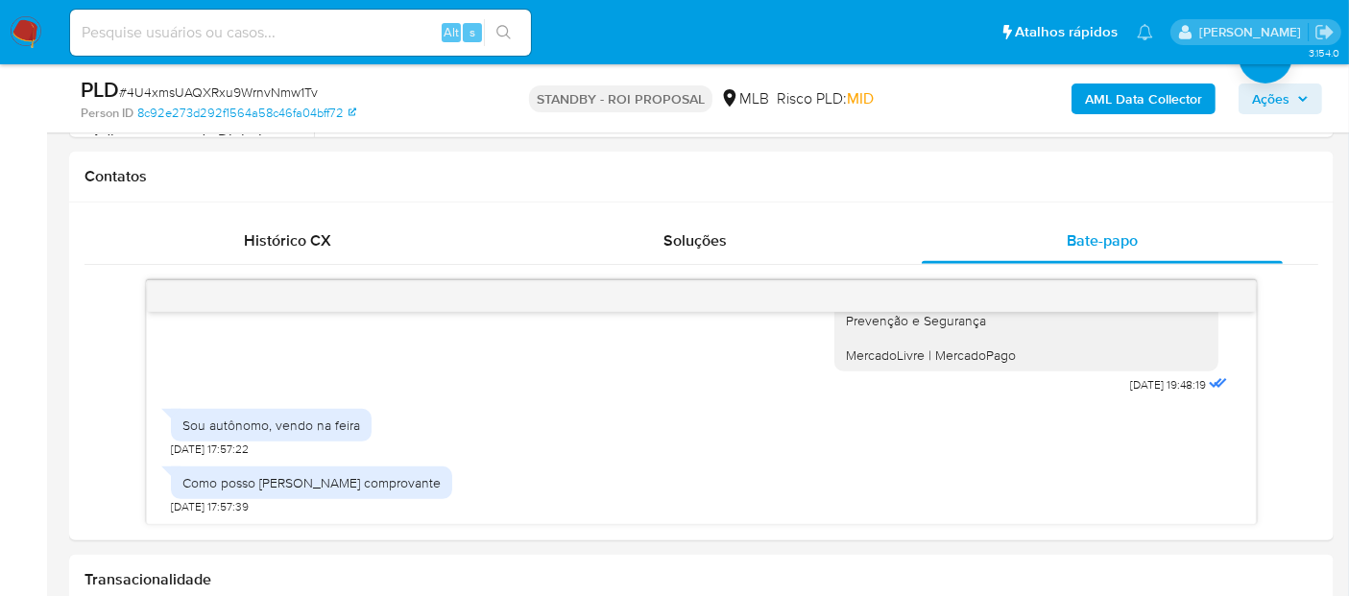
click at [273, 25] on input at bounding box center [300, 32] width 461 height 25
paste input "srDvMjZEBQiY7SXrzlNtY3v3"
type input "srDvMjZEBQiY7SXrzlNtY3v3"
click at [504, 29] on icon "search-icon" at bounding box center [503, 32] width 15 height 15
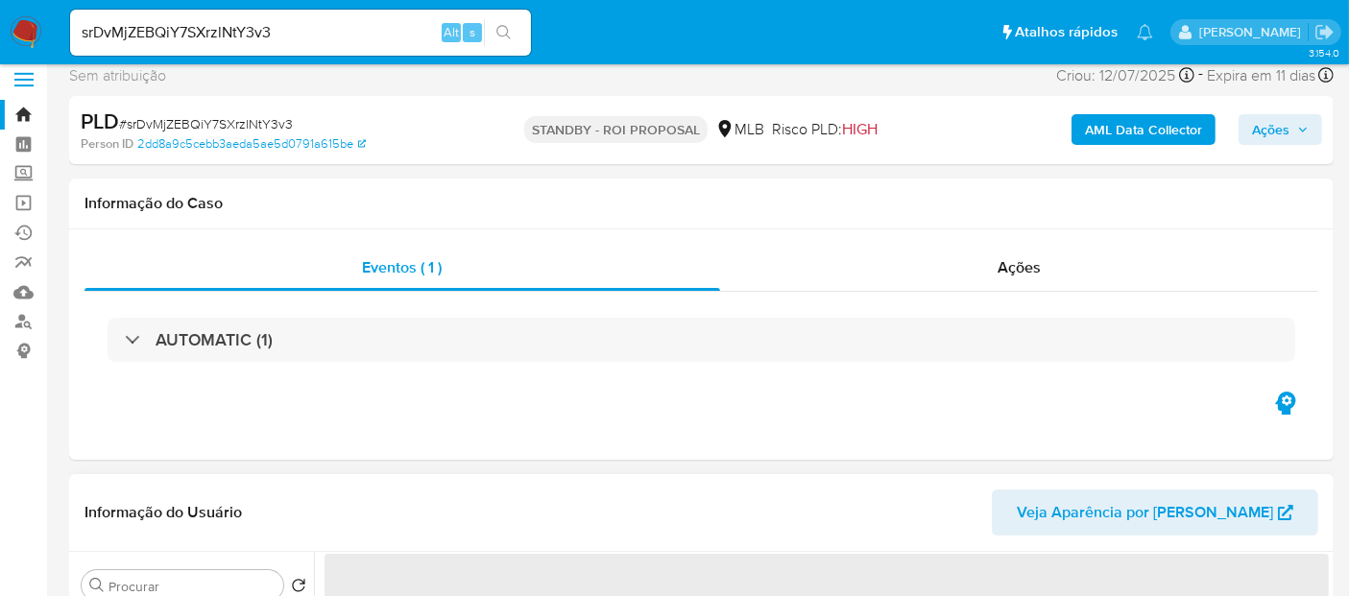
scroll to position [213, 0]
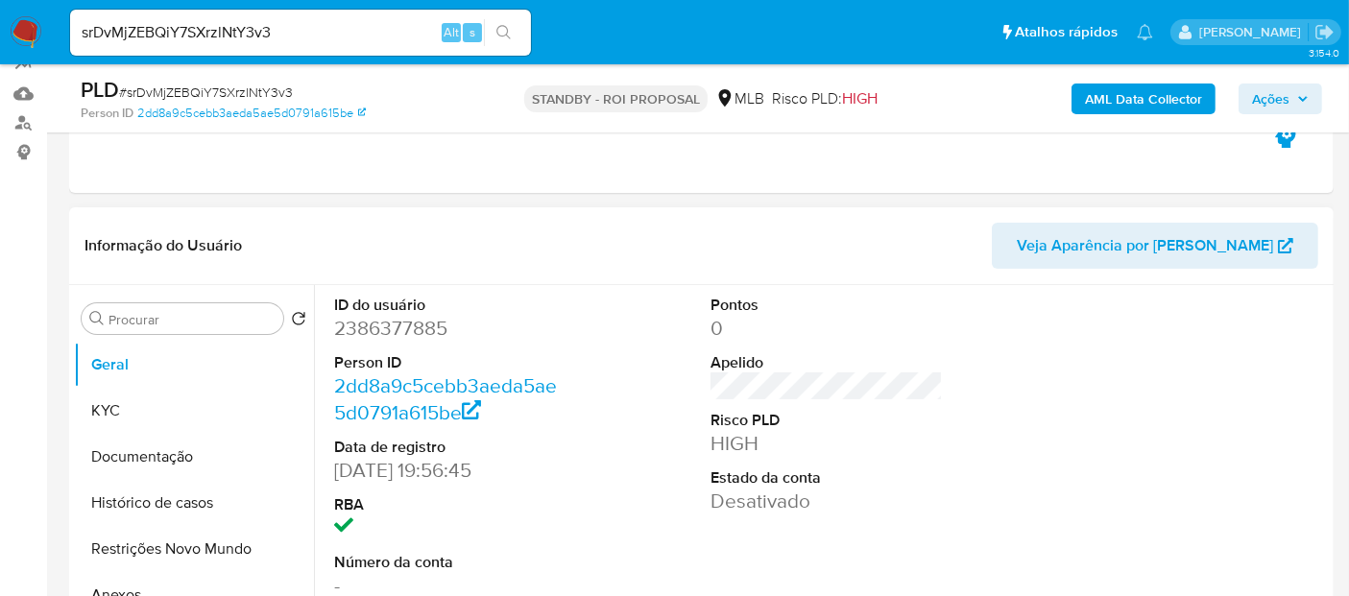
select select "10"
click at [155, 415] on button "KYC" at bounding box center [186, 411] width 225 height 46
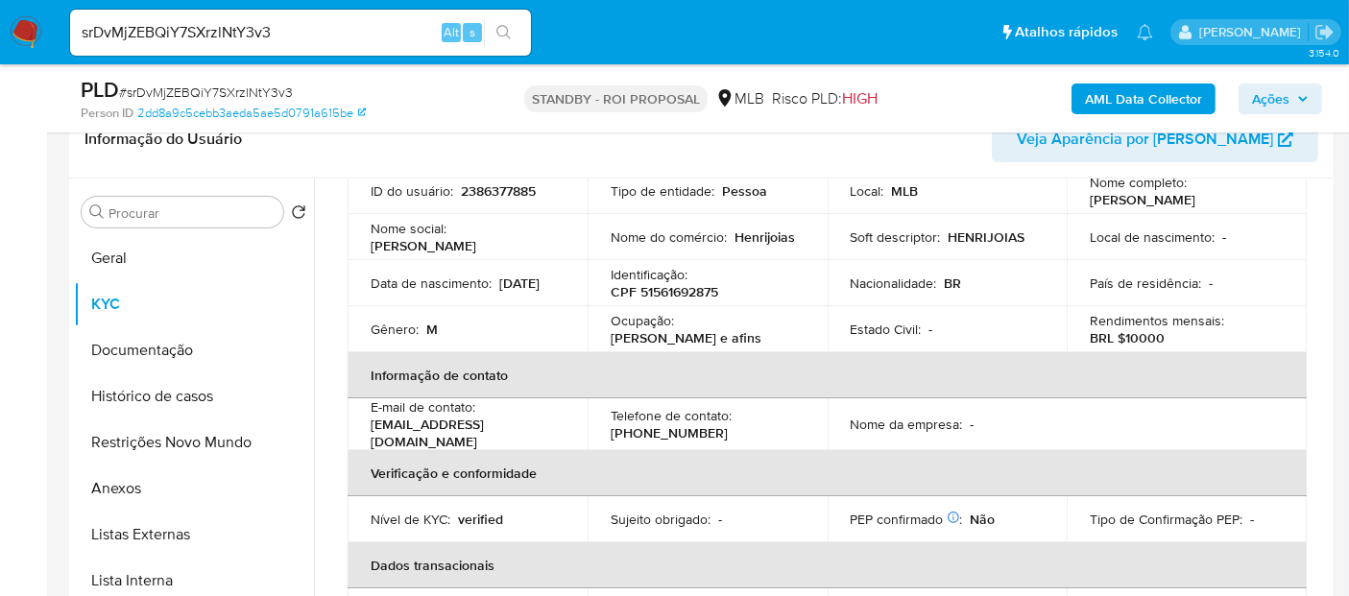
scroll to position [0, 0]
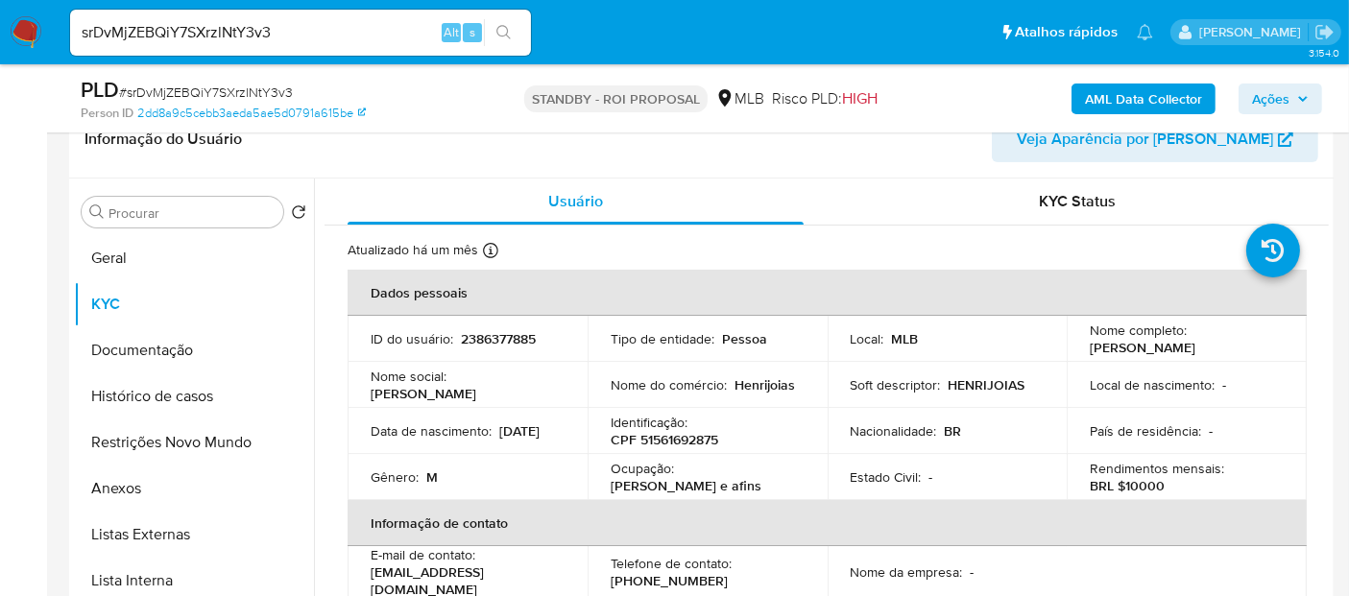
drag, startPoint x: 373, startPoint y: 439, endPoint x: 456, endPoint y: 437, distance: 82.6
click at [456, 437] on div "Data de nascimento : 15/07/2005" at bounding box center [467, 430] width 194 height 17
copy p "5/07/2005"
drag, startPoint x: 129, startPoint y: 259, endPoint x: 179, endPoint y: 267, distance: 51.4
click at [129, 259] on button "Geral" at bounding box center [186, 258] width 225 height 46
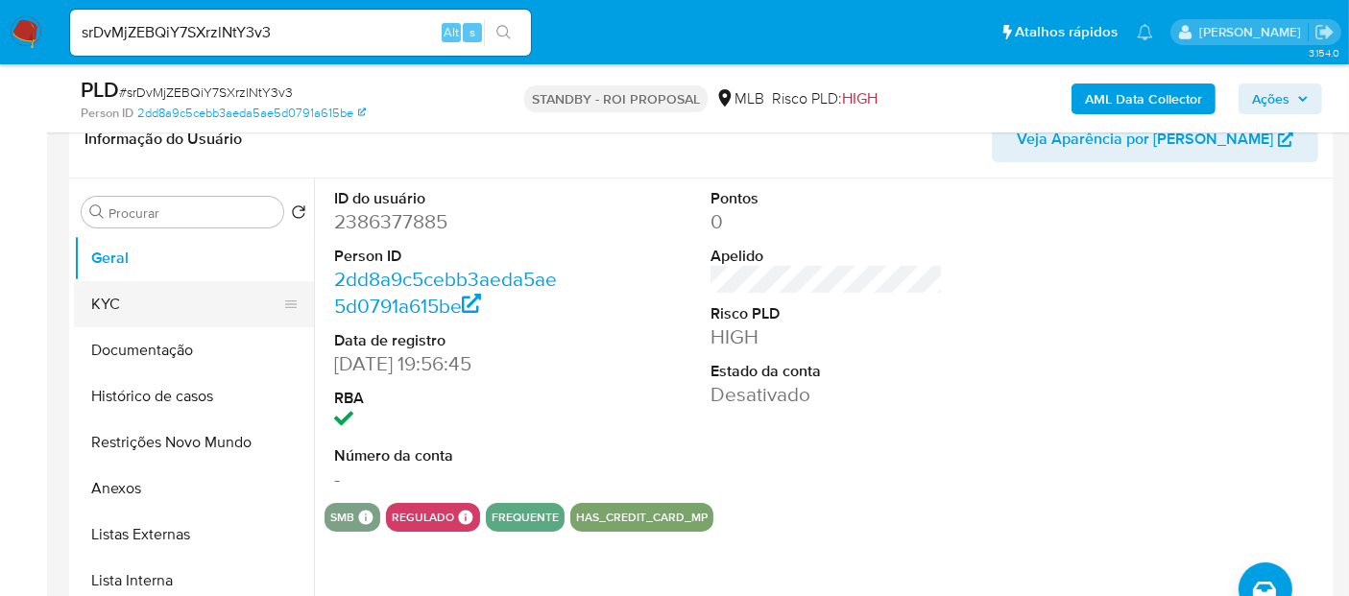
click at [130, 290] on button "KYC" at bounding box center [186, 304] width 225 height 46
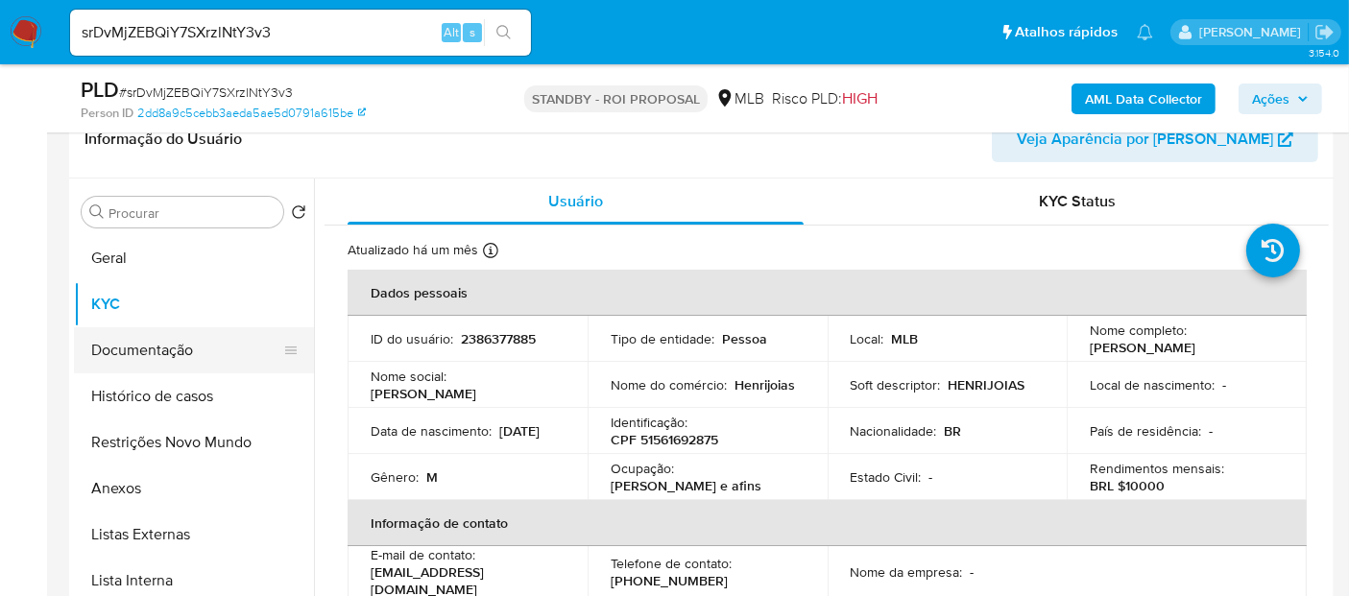
click at [155, 339] on button "Documentação" at bounding box center [186, 350] width 225 height 46
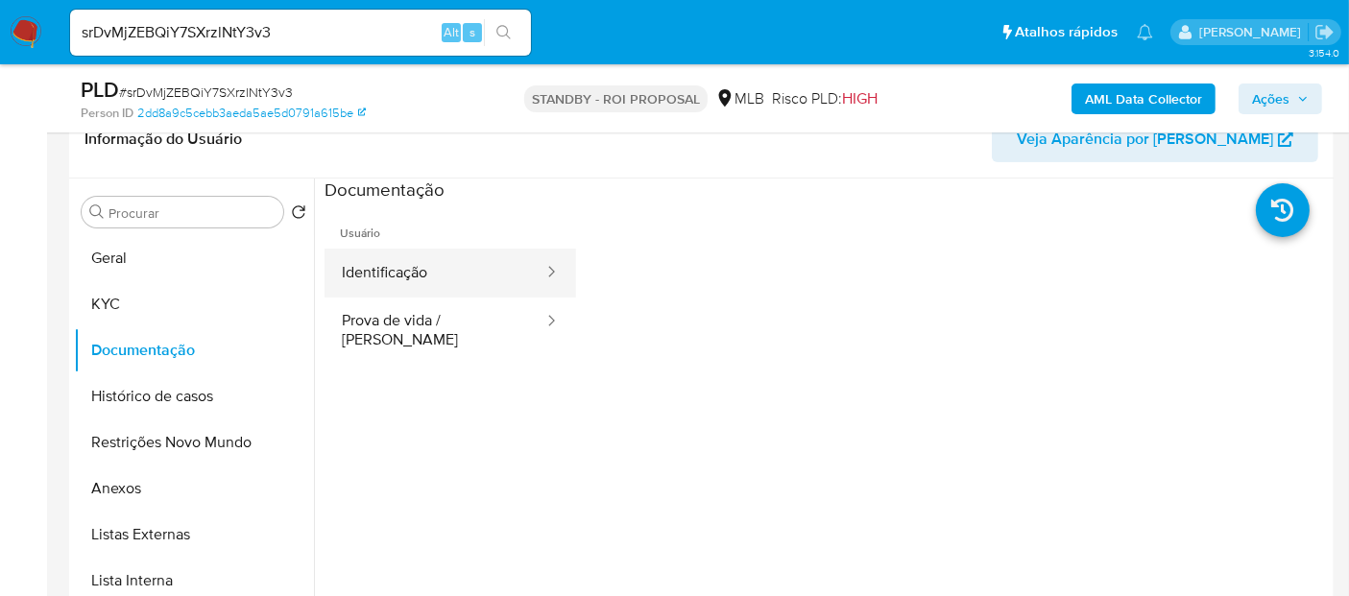
click at [466, 266] on button "Identificação" at bounding box center [434, 273] width 221 height 49
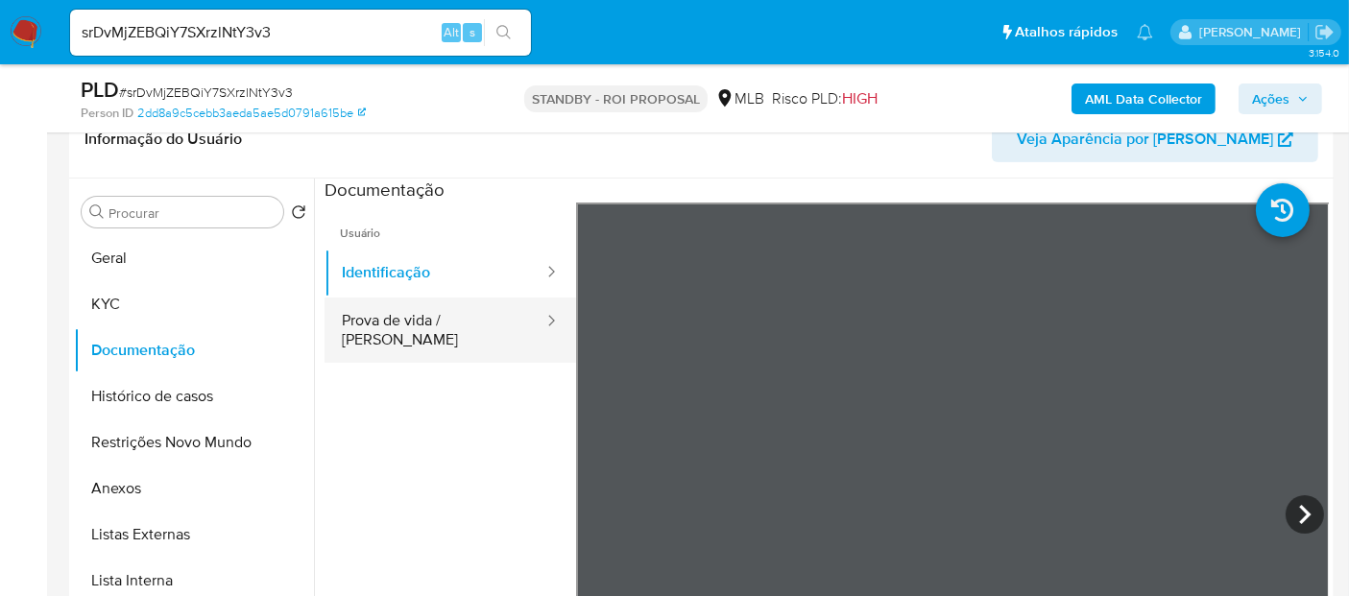
click at [378, 320] on button "Prova de vida / [PERSON_NAME]" at bounding box center [434, 330] width 221 height 65
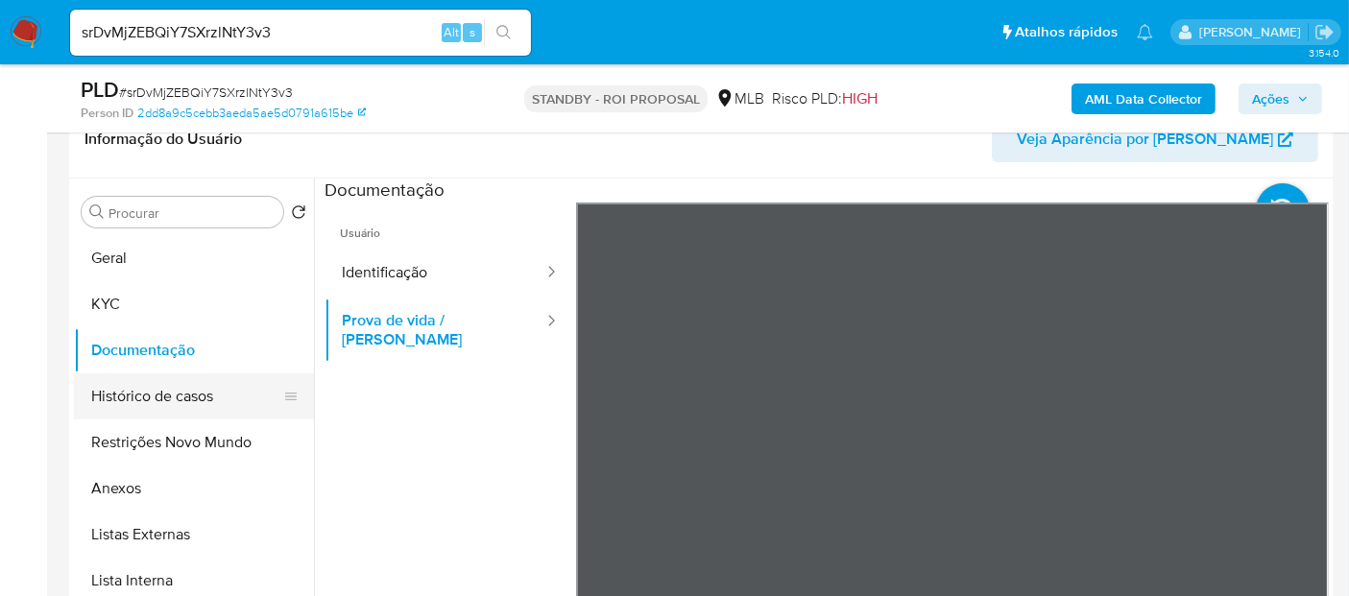
click at [173, 395] on button "Histórico de casos" at bounding box center [186, 396] width 225 height 46
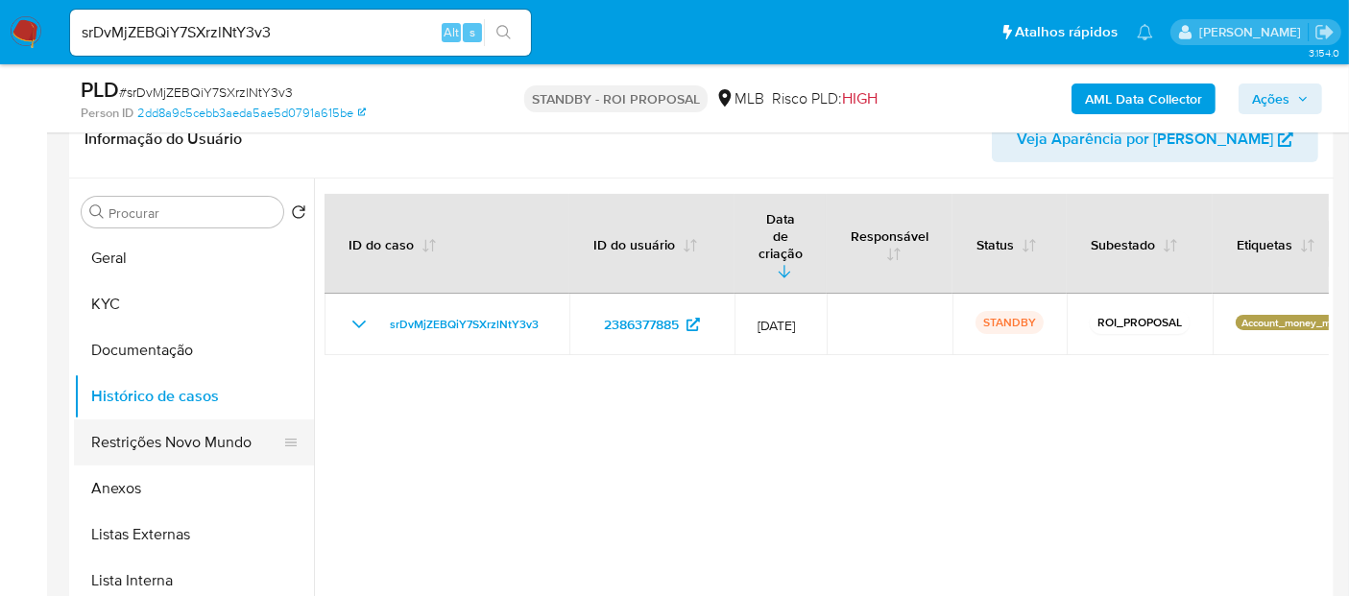
click at [189, 440] on button "Restrições Novo Mundo" at bounding box center [186, 442] width 225 height 46
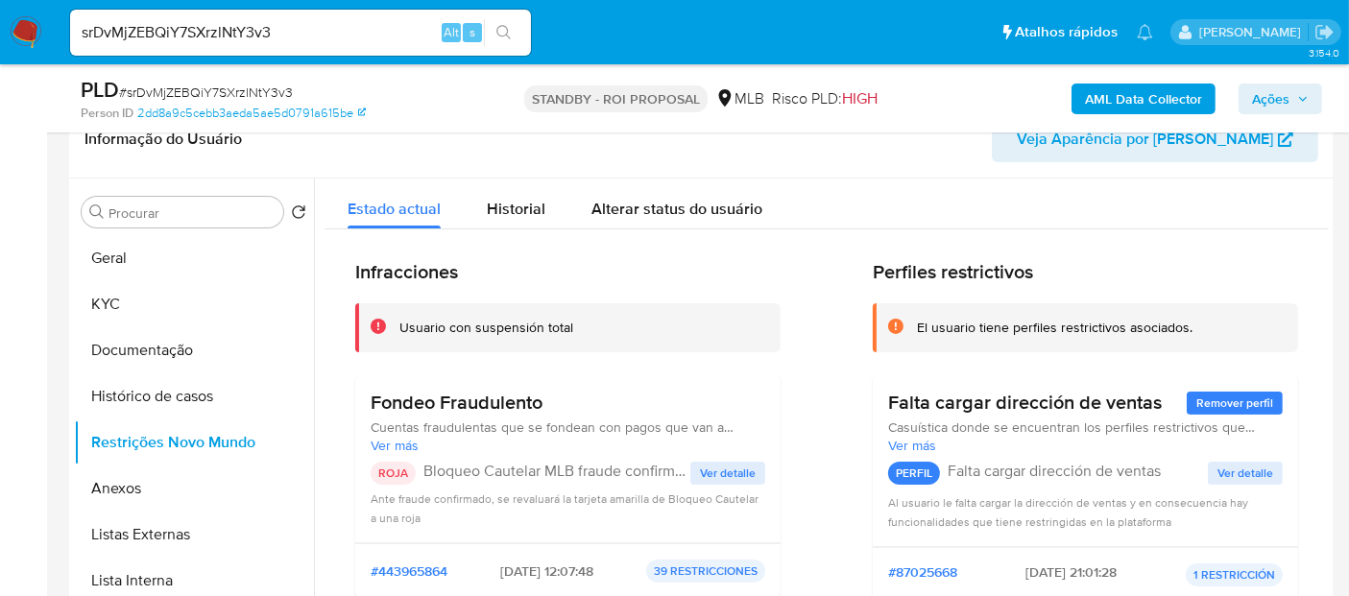
click at [721, 472] on span "Ver detalle" at bounding box center [728, 473] width 56 height 19
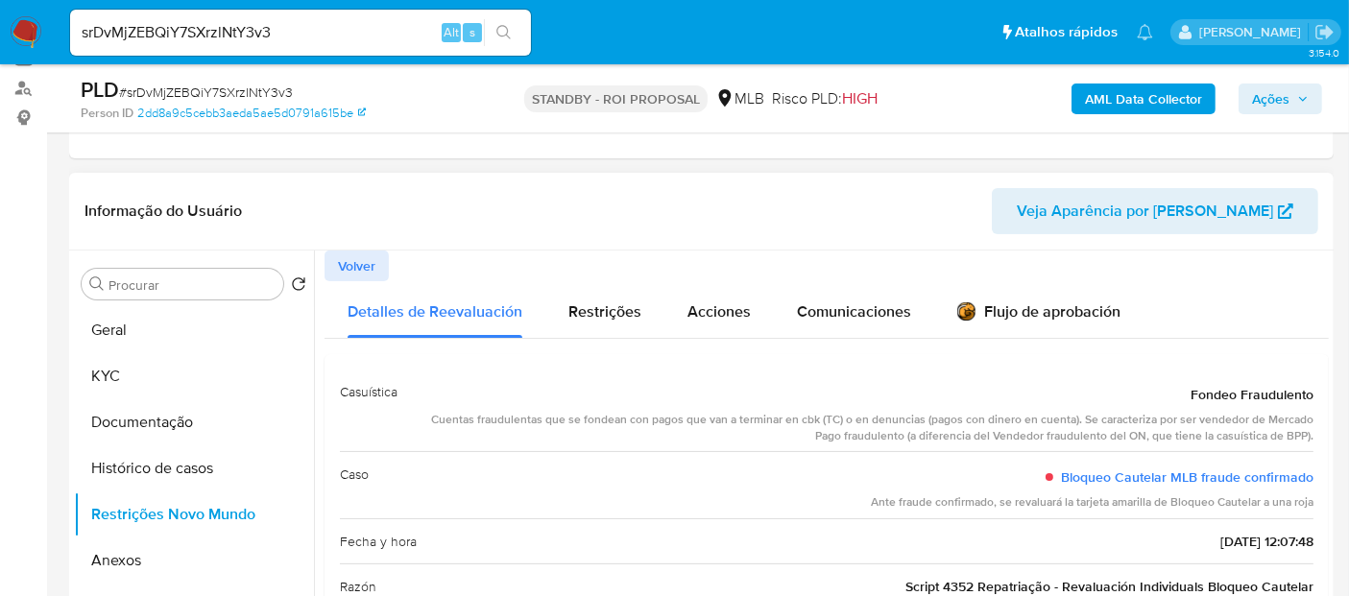
scroll to position [426, 0]
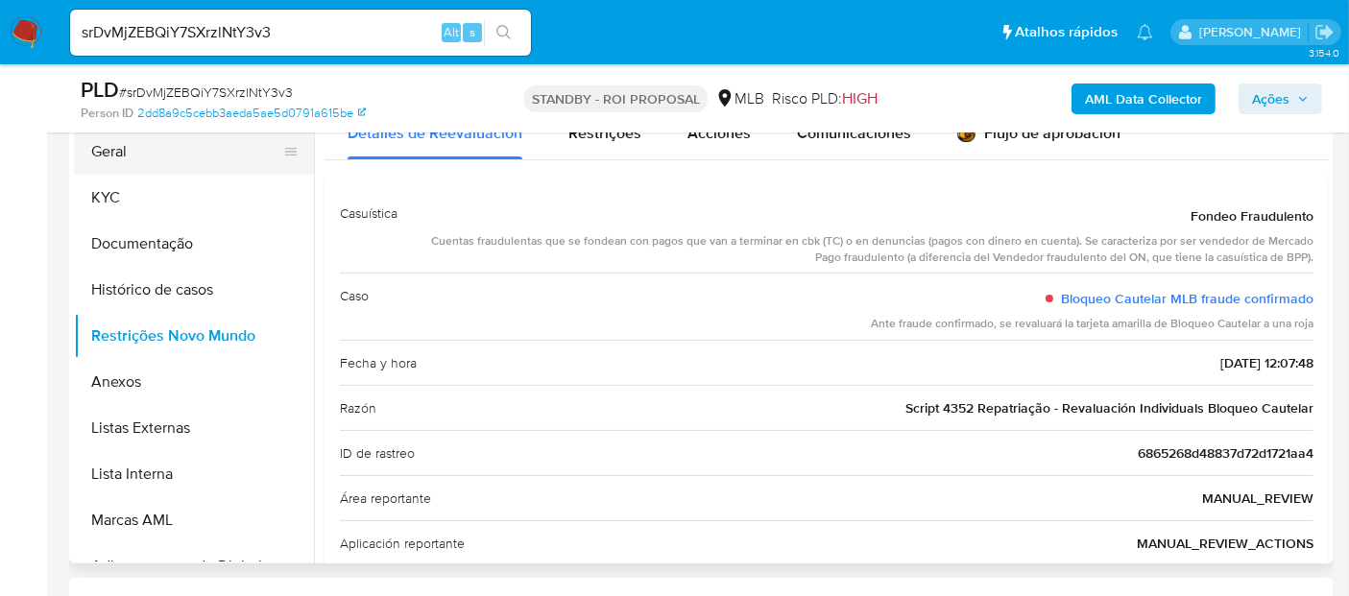
click at [148, 148] on button "Geral" at bounding box center [186, 152] width 225 height 46
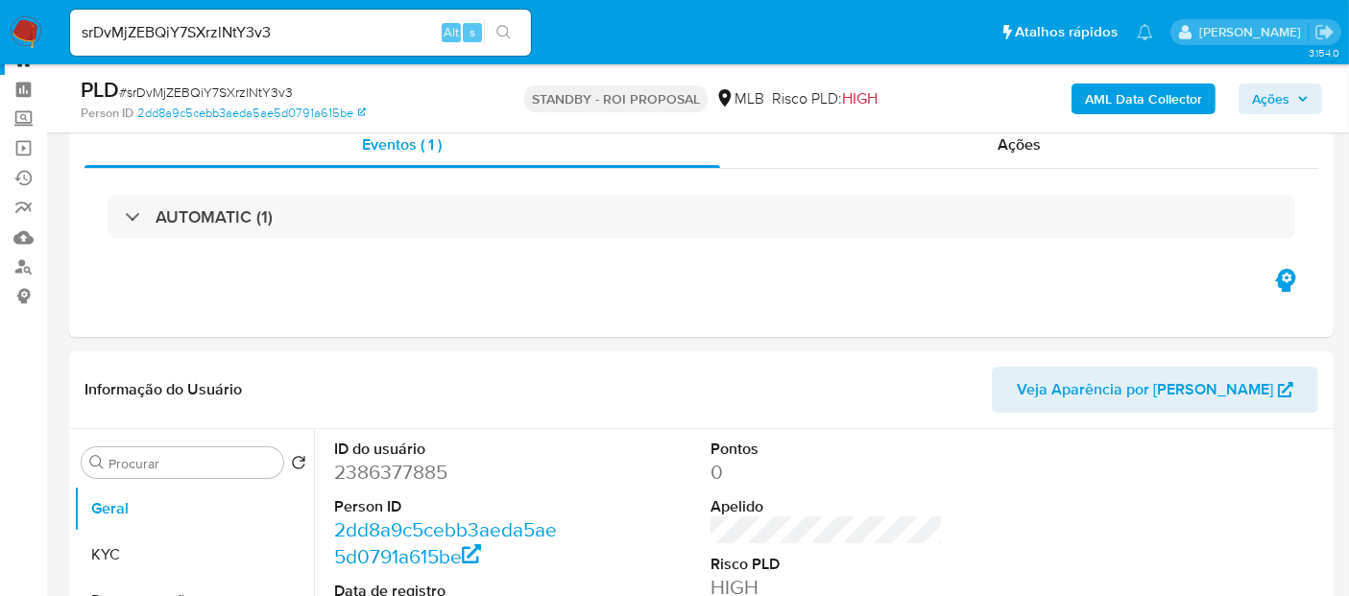
scroll to position [0, 0]
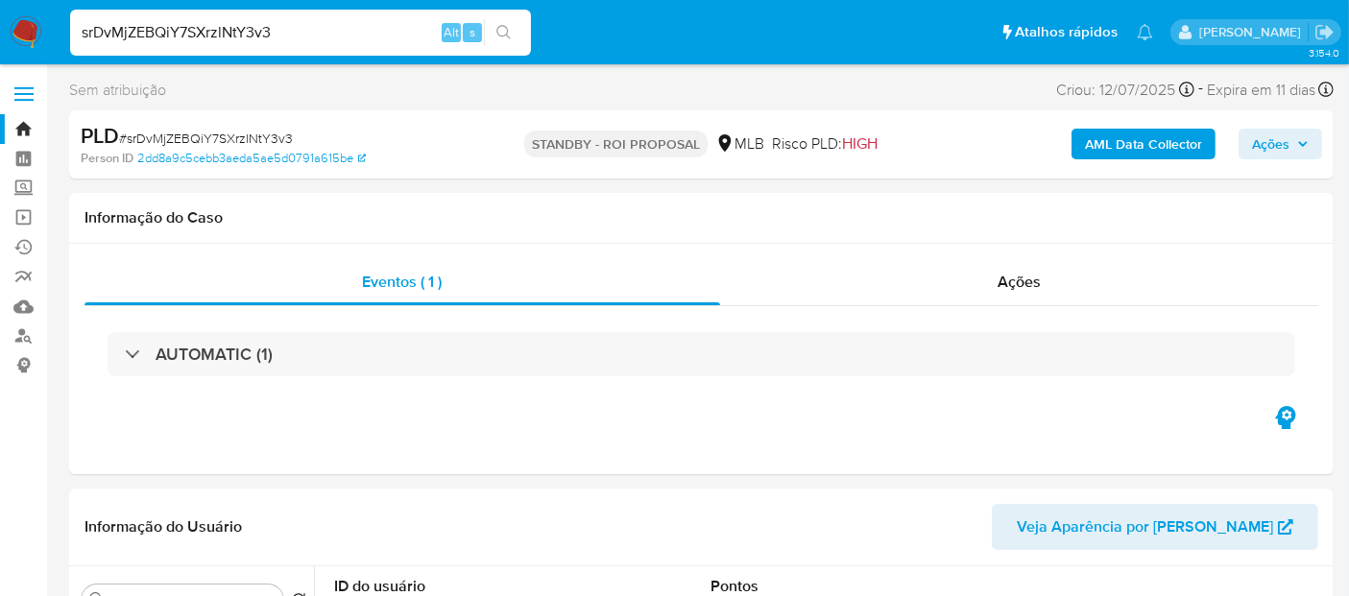
drag, startPoint x: 0, startPoint y: 53, endPoint x: 0, endPoint y: 92, distance: 39.4
paste input "KrdpFjzzVbpEh1a9eZAL1tNr"
type input "KrdpFjzzVbpEh1a9eZAL1tNr"
click at [501, 29] on icon "search-icon" at bounding box center [503, 32] width 15 height 15
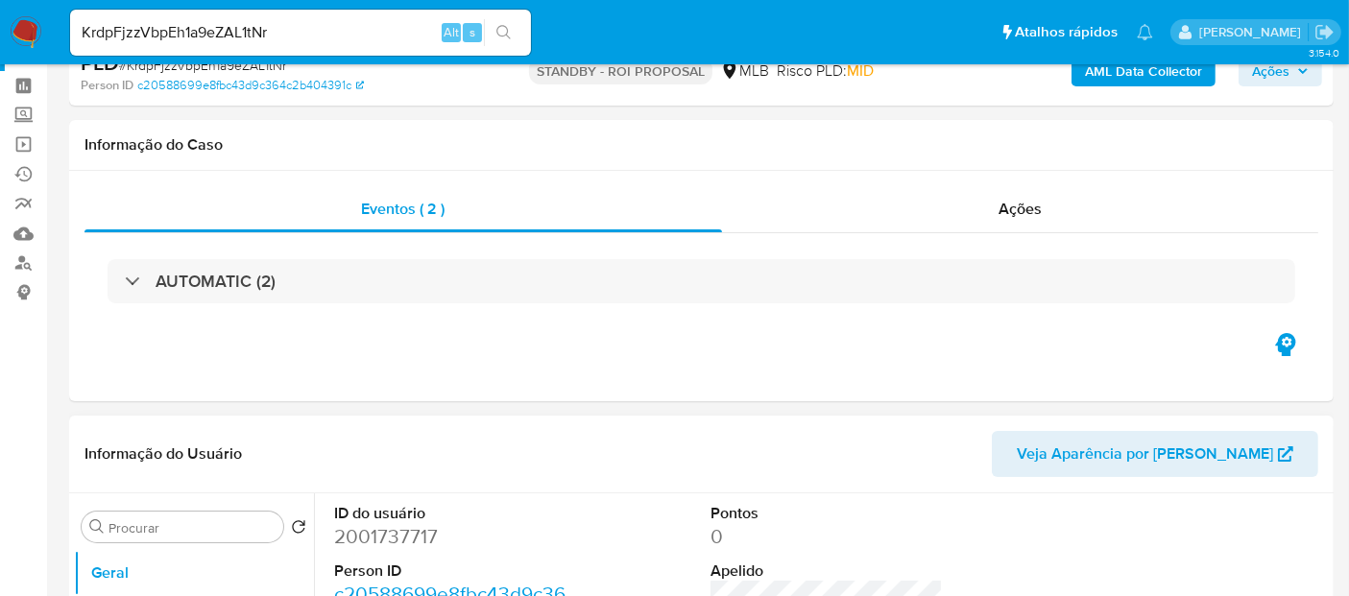
scroll to position [107, 0]
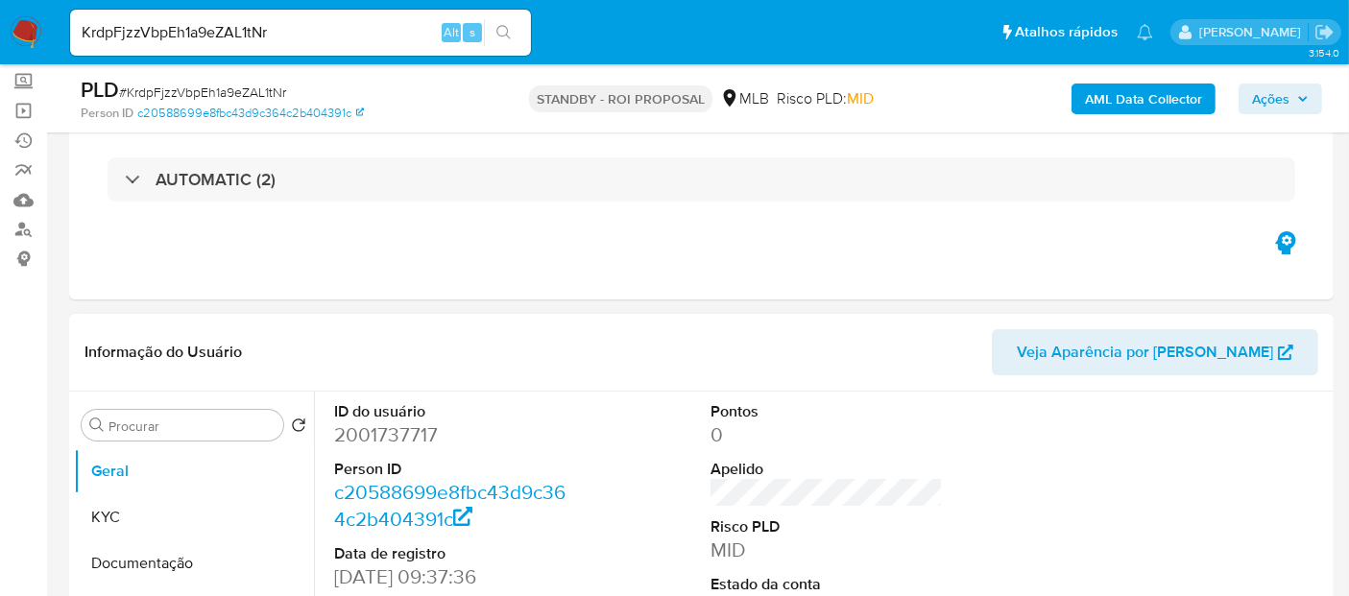
select select "10"
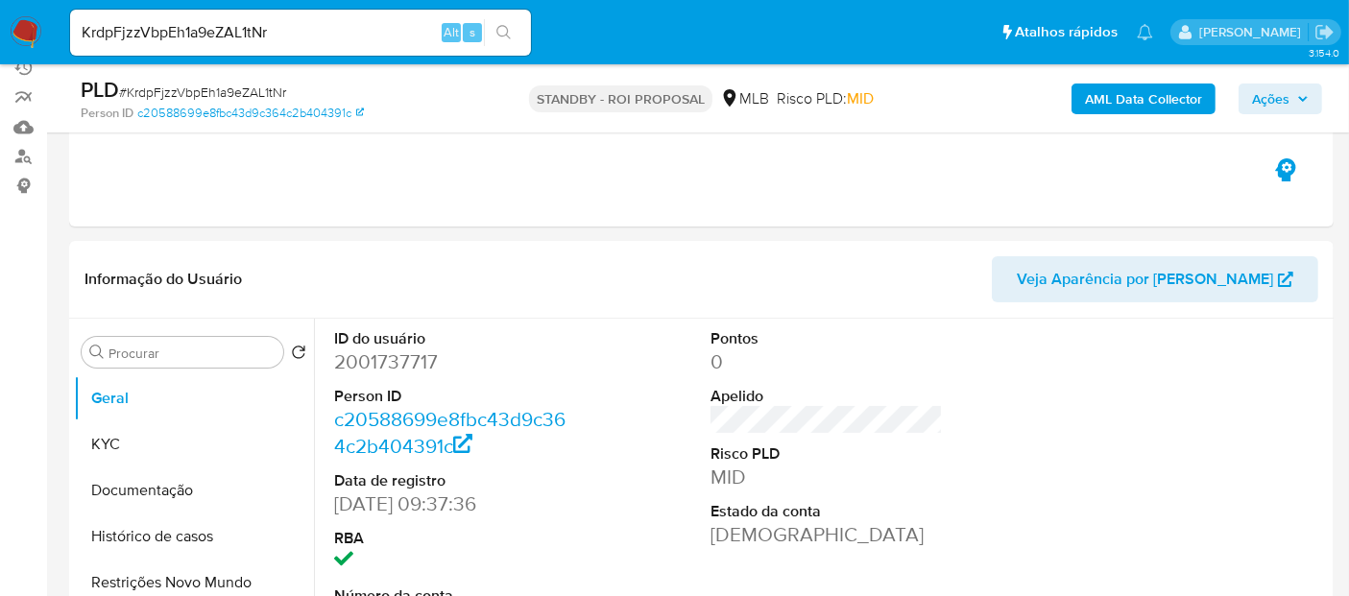
scroll to position [213, 0]
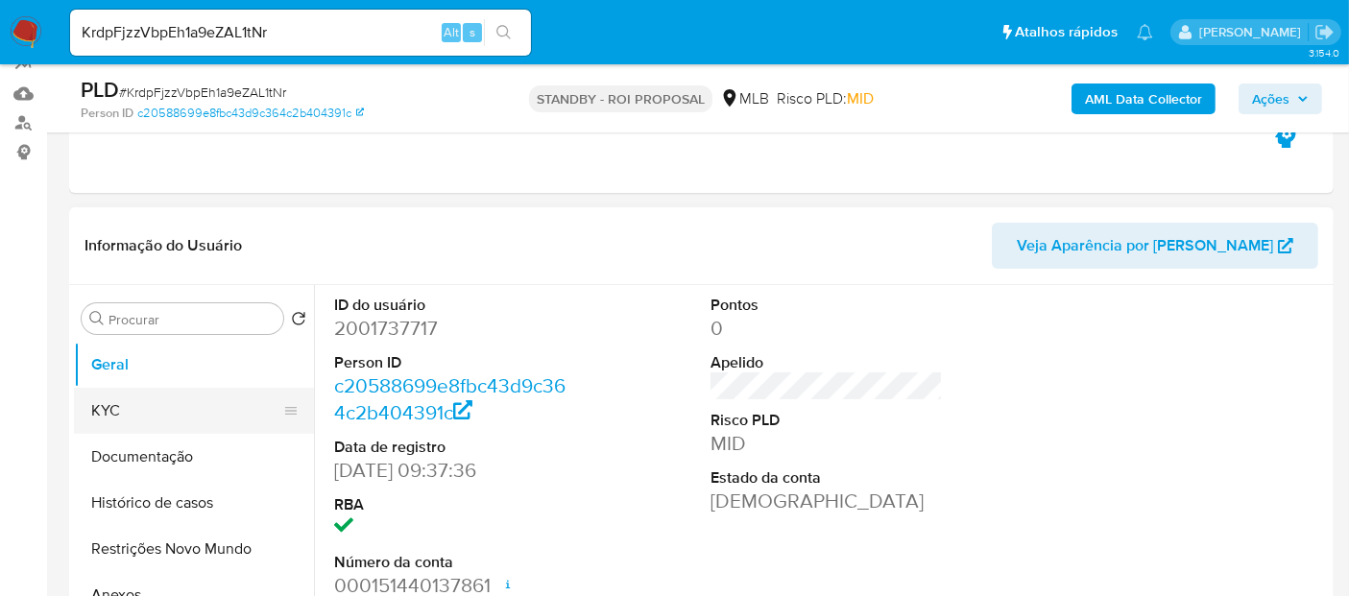
click at [125, 409] on button "KYC" at bounding box center [186, 411] width 225 height 46
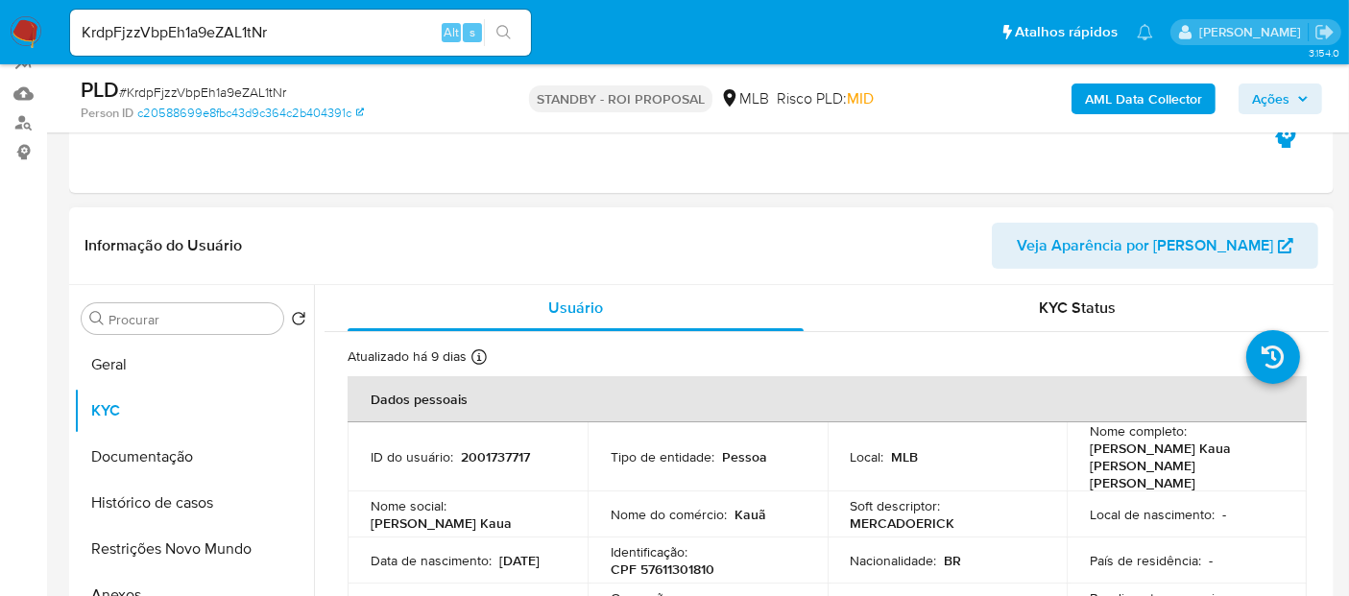
drag, startPoint x: 430, startPoint y: 542, endPoint x: 471, endPoint y: 540, distance: 41.3
click at [471, 552] on div "Data de nascimento : 16/06/2006" at bounding box center [467, 560] width 194 height 17
click at [126, 363] on button "Geral" at bounding box center [186, 365] width 225 height 46
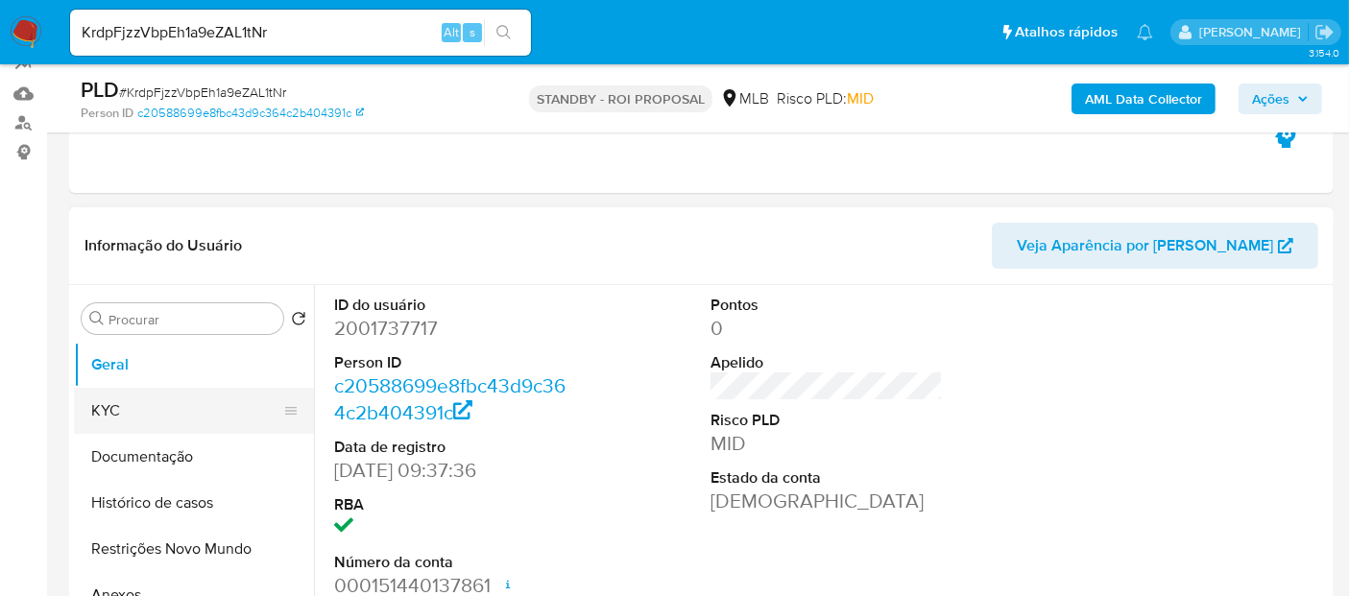
click at [131, 412] on button "KYC" at bounding box center [186, 411] width 225 height 46
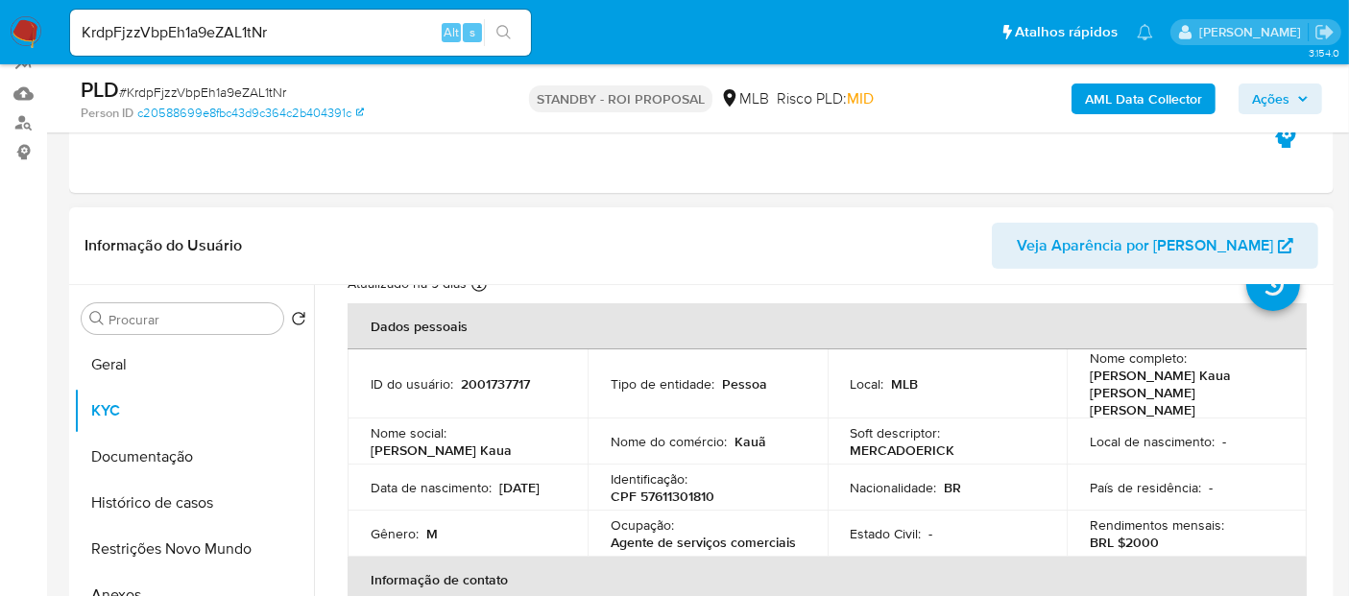
scroll to position [107, 0]
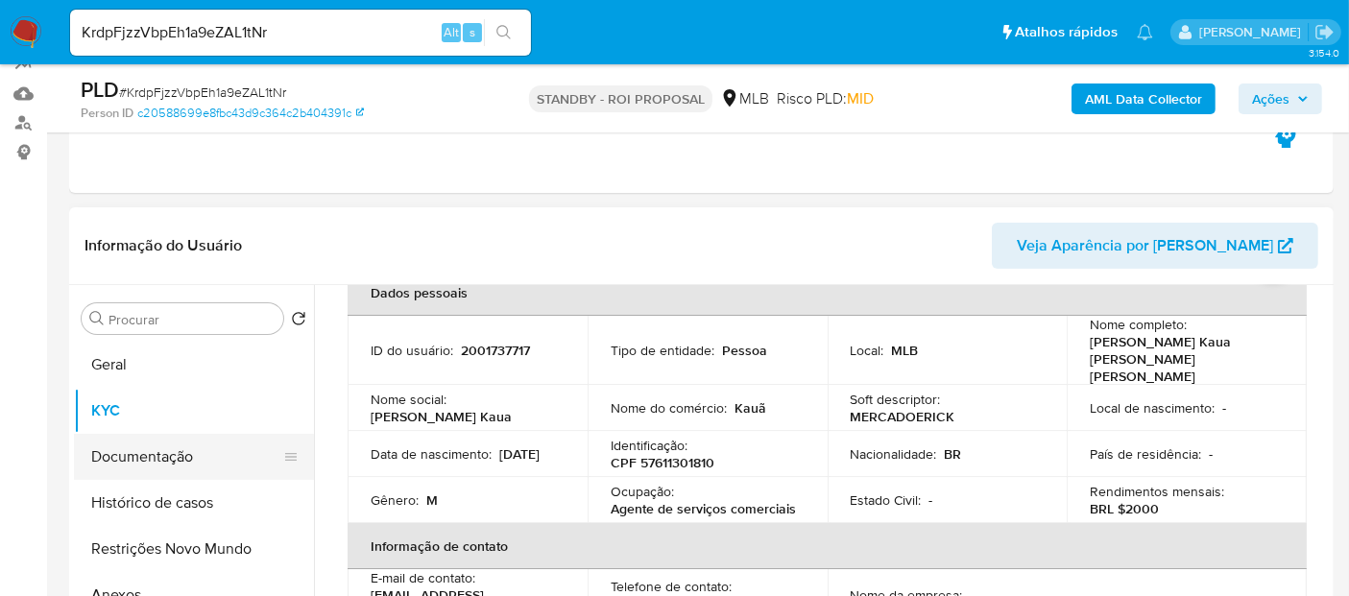
click at [189, 455] on button "Documentação" at bounding box center [186, 457] width 225 height 46
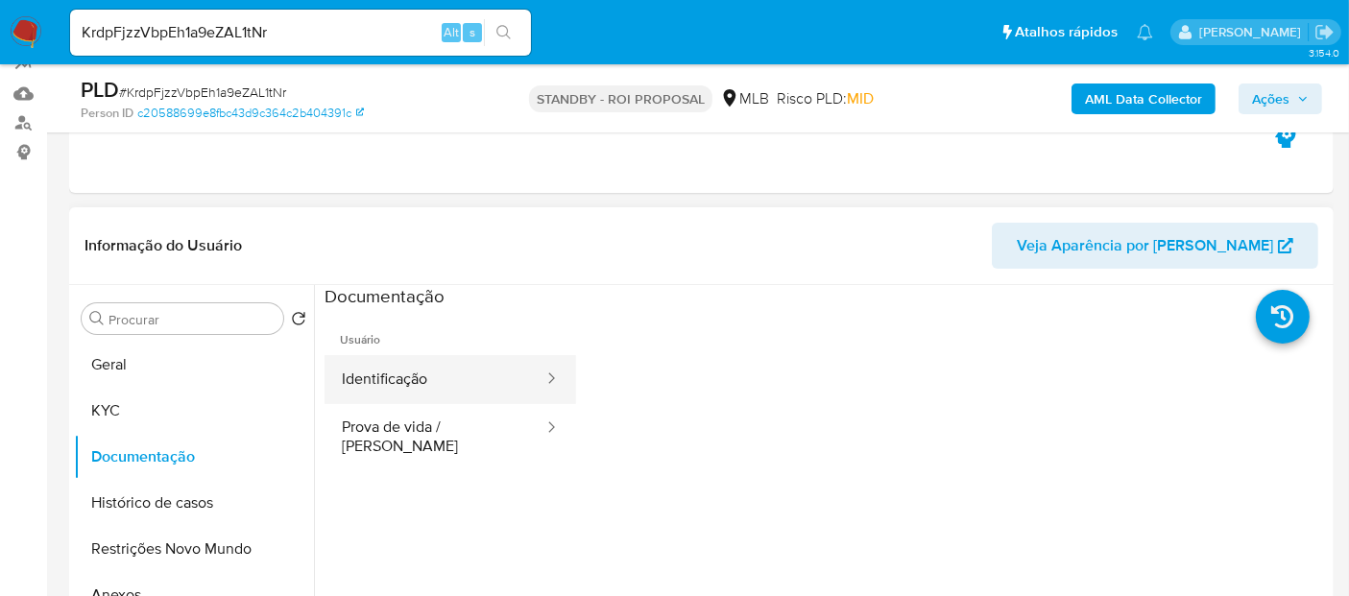
click at [400, 396] on button "Identificação" at bounding box center [434, 379] width 221 height 49
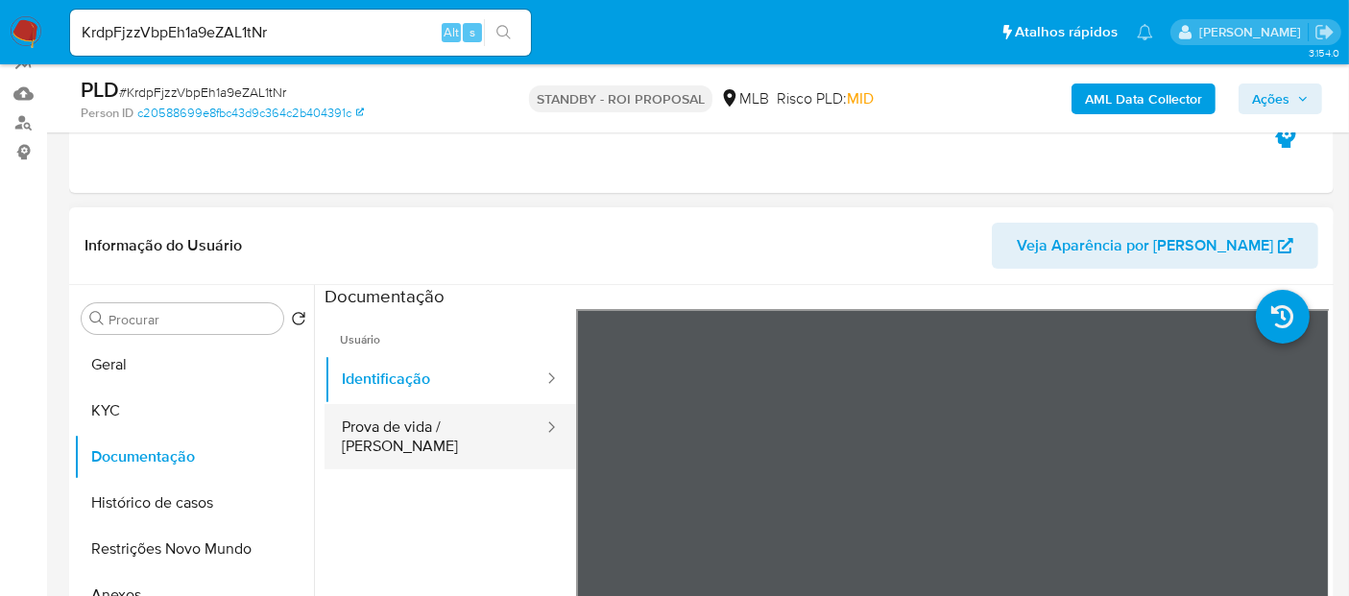
click at [408, 423] on button "Prova de vida / [PERSON_NAME]" at bounding box center [434, 436] width 221 height 65
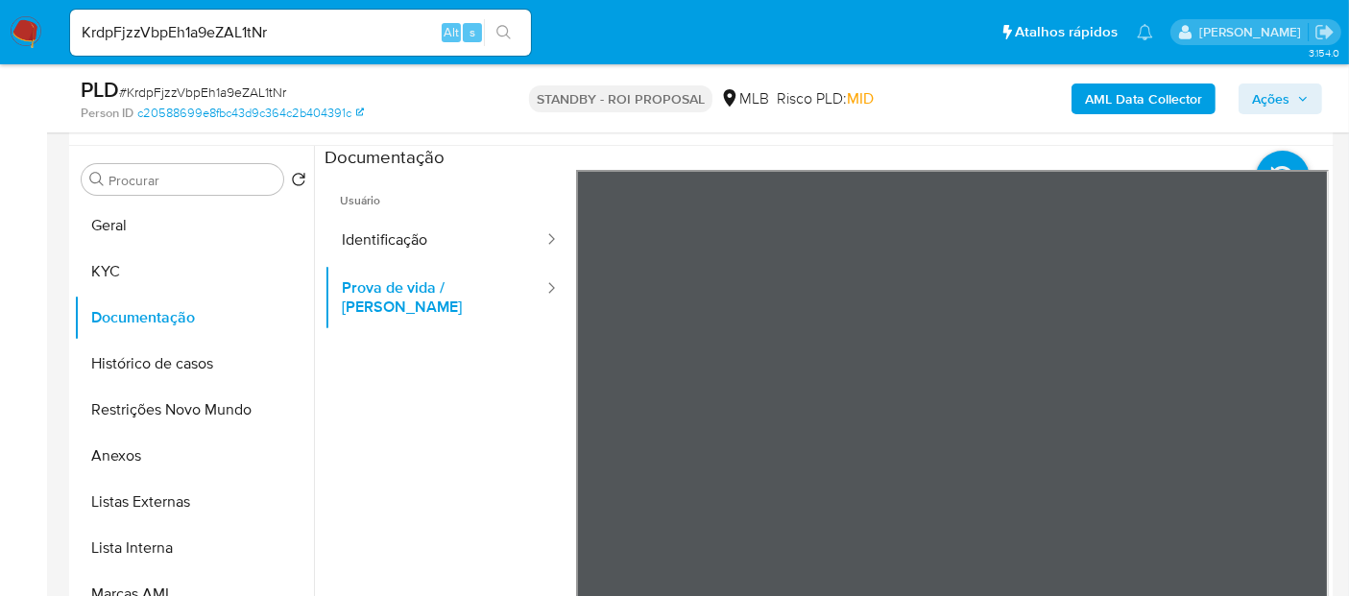
scroll to position [387, 0]
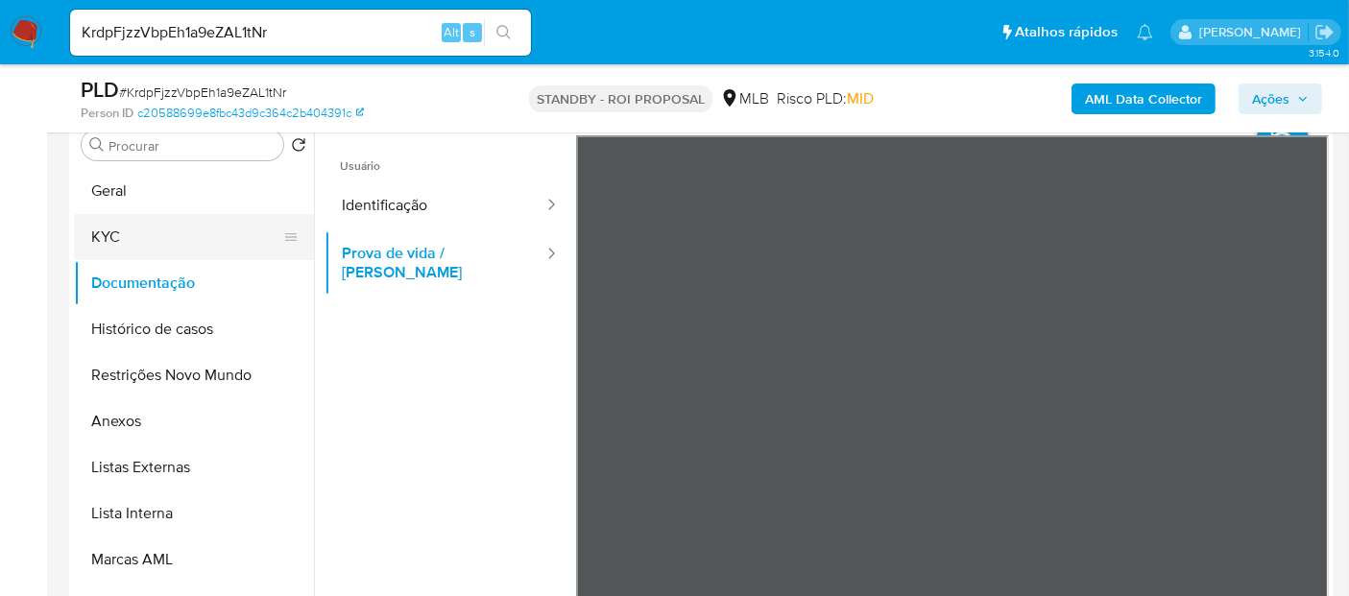
click at [155, 231] on button "KYC" at bounding box center [186, 237] width 225 height 46
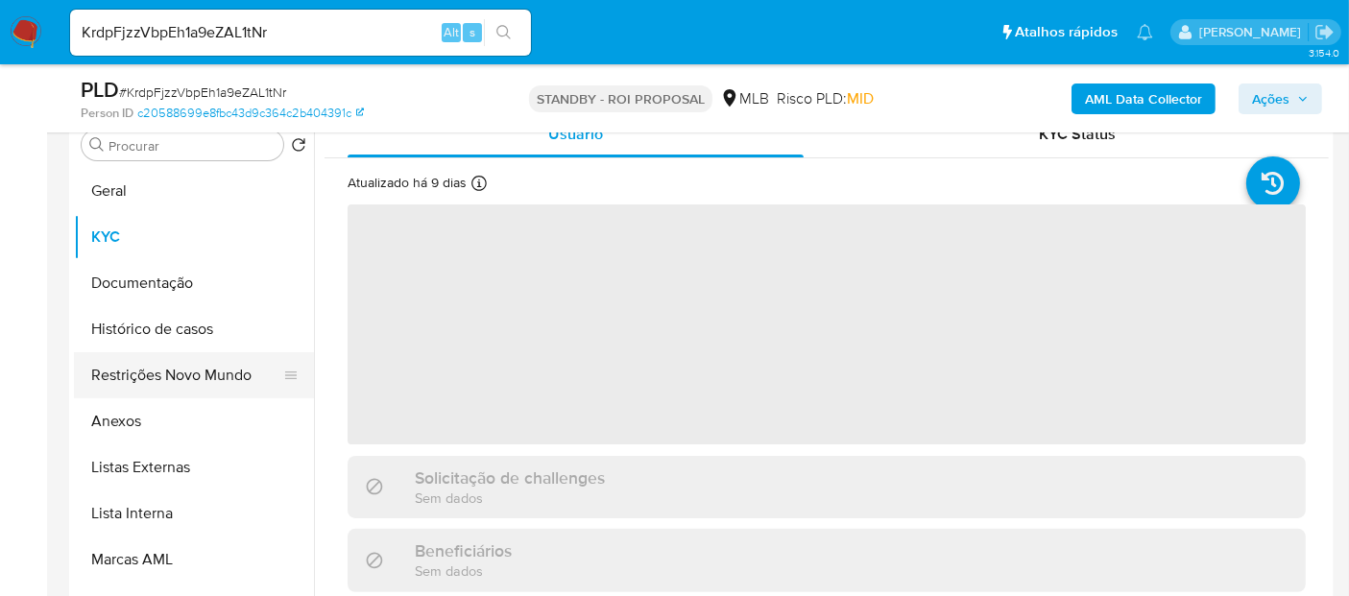
click at [173, 370] on button "Restrições Novo Mundo" at bounding box center [186, 375] width 225 height 46
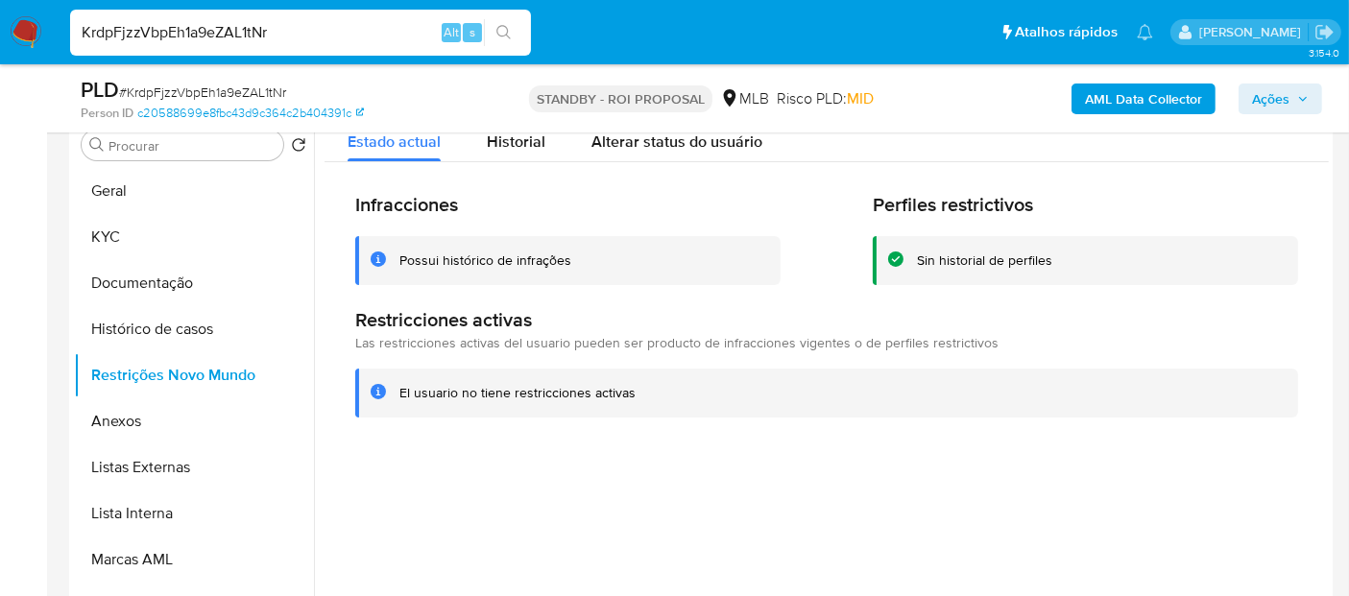
drag, startPoint x: 296, startPoint y: 27, endPoint x: 0, endPoint y: 26, distance: 295.6
click at [0, 26] on nav "Pausado Ver notificaciones KrdpFjzzVbpEh1a9eZAL1tNr Alt s Atalhos rápidos Presi…" at bounding box center [674, 32] width 1349 height 64
paste input "AiUOTudXHhz9lymWQVfbnNWX"
type input "AiUOTudXHhz9lymWQVfbnNWX"
click at [503, 31] on icon "search-icon" at bounding box center [503, 32] width 15 height 15
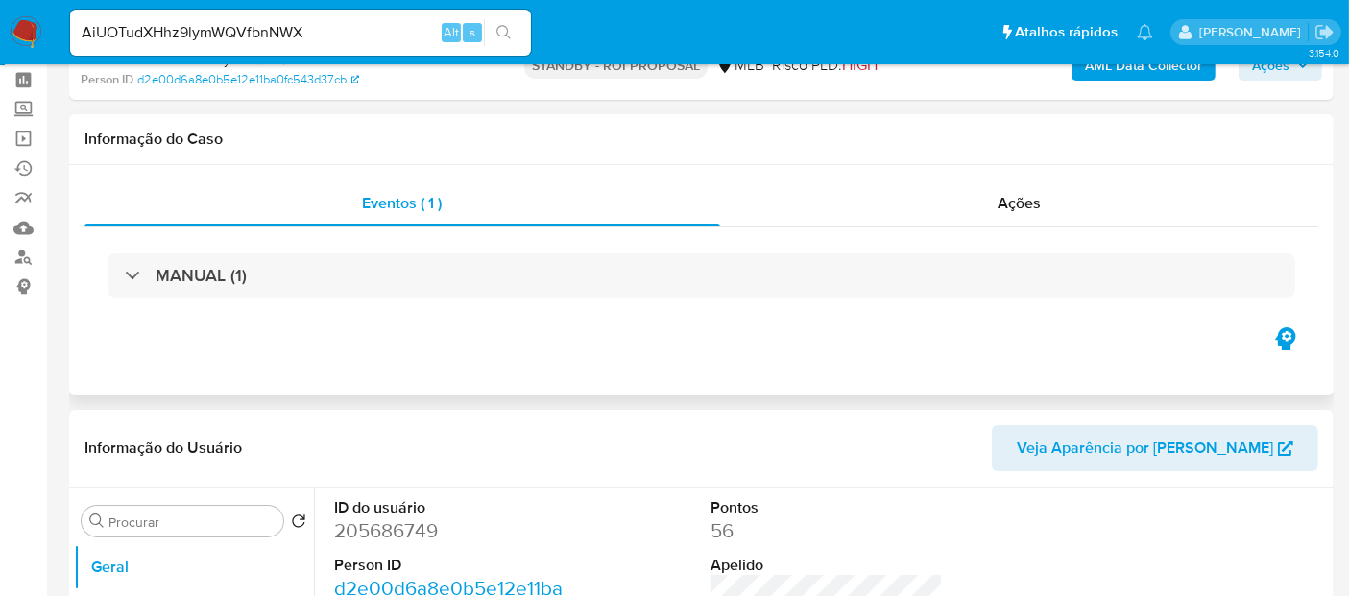
select select "10"
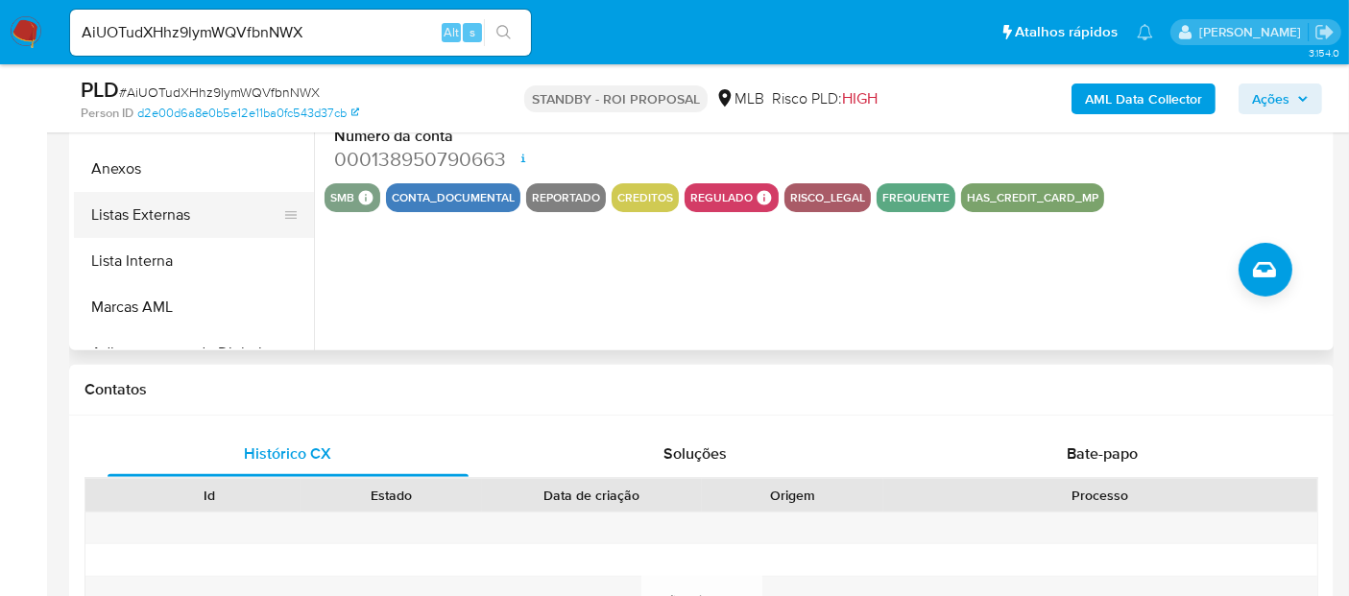
scroll to position [320, 0]
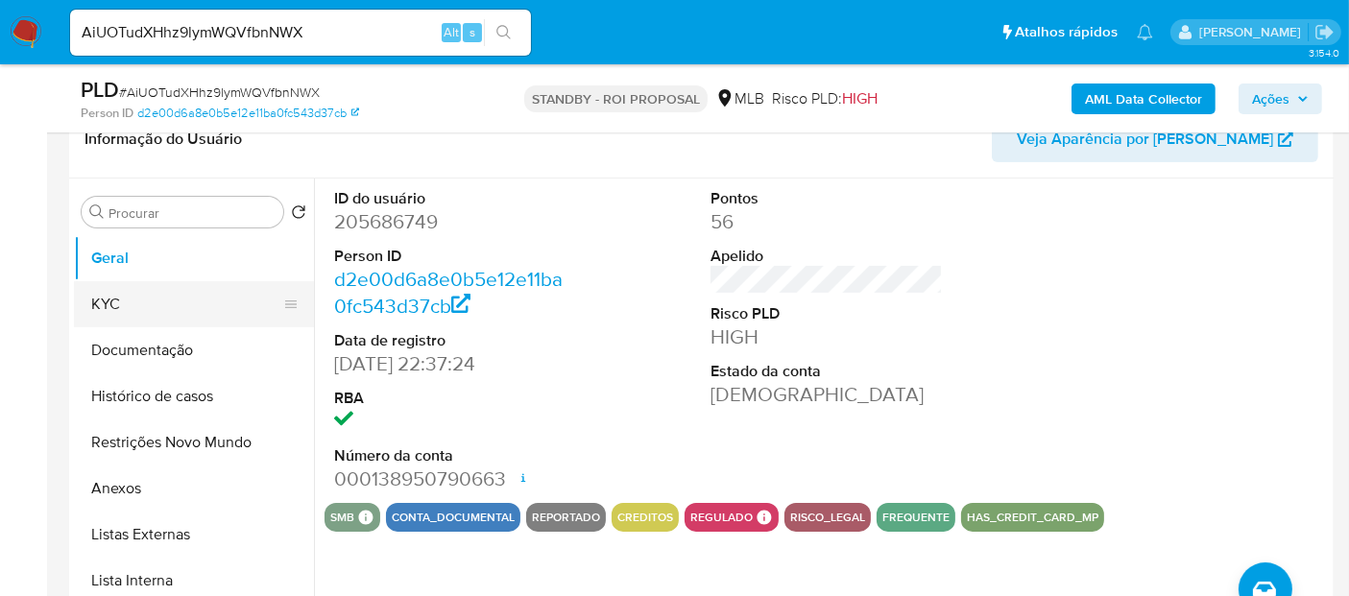
click at [129, 302] on button "KYC" at bounding box center [186, 304] width 225 height 46
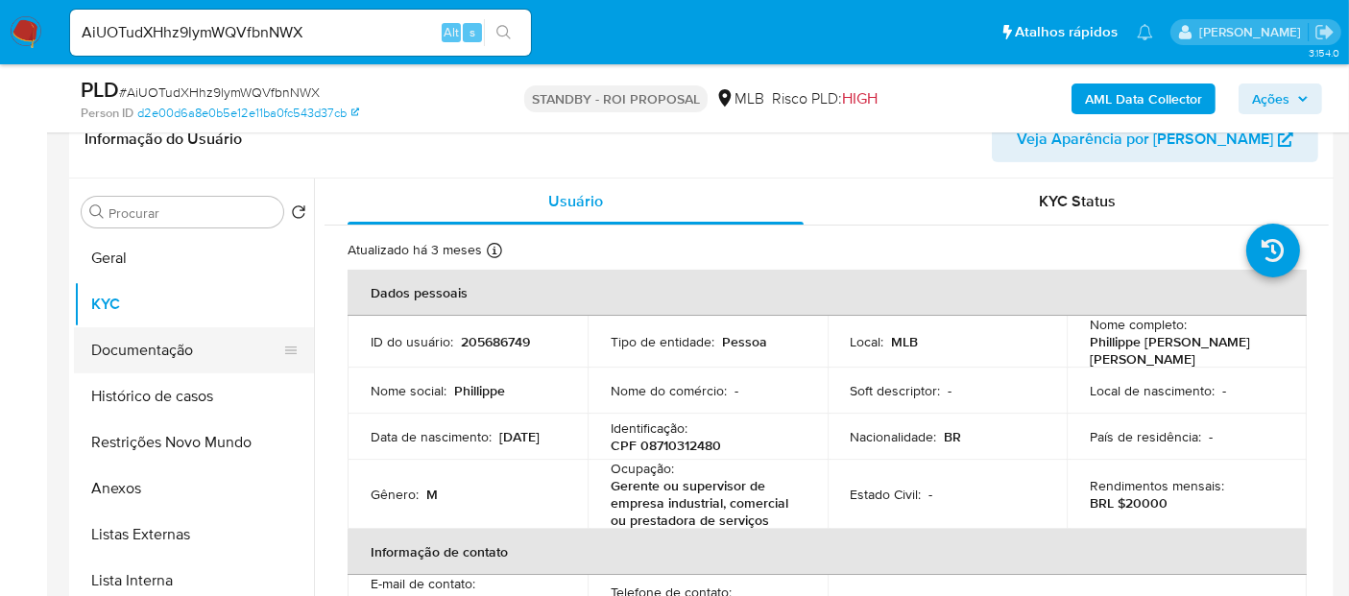
click at [153, 352] on button "Documentação" at bounding box center [186, 350] width 225 height 46
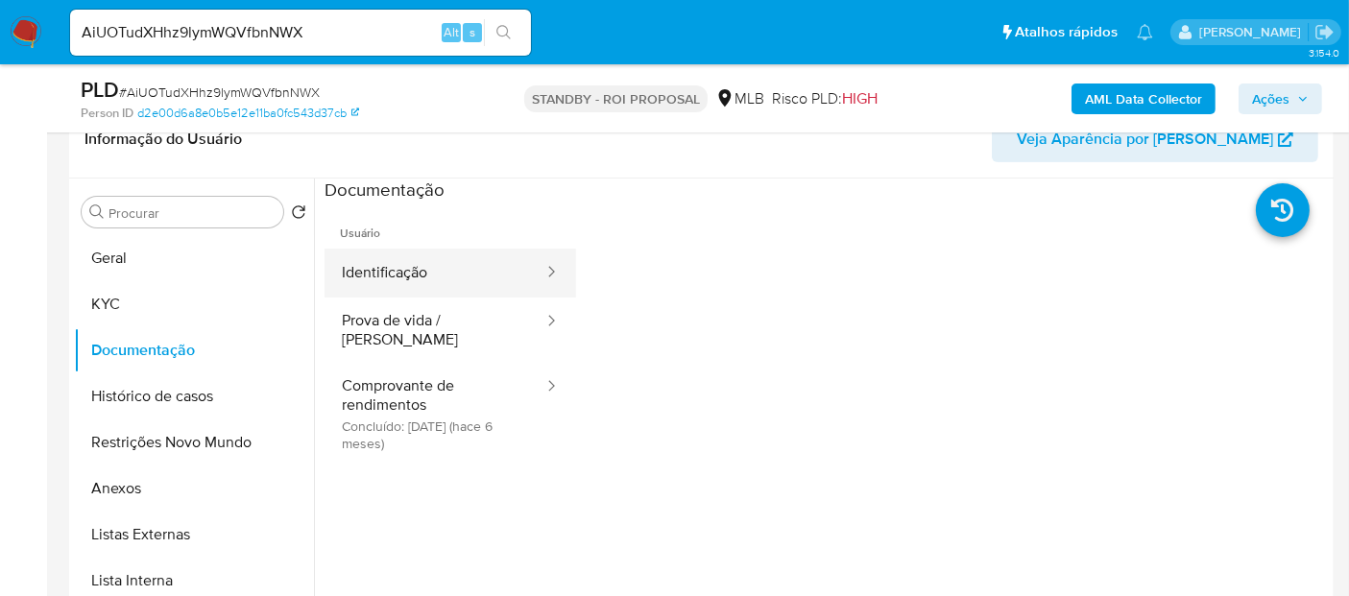
click at [421, 274] on button "Identificação" at bounding box center [434, 273] width 221 height 49
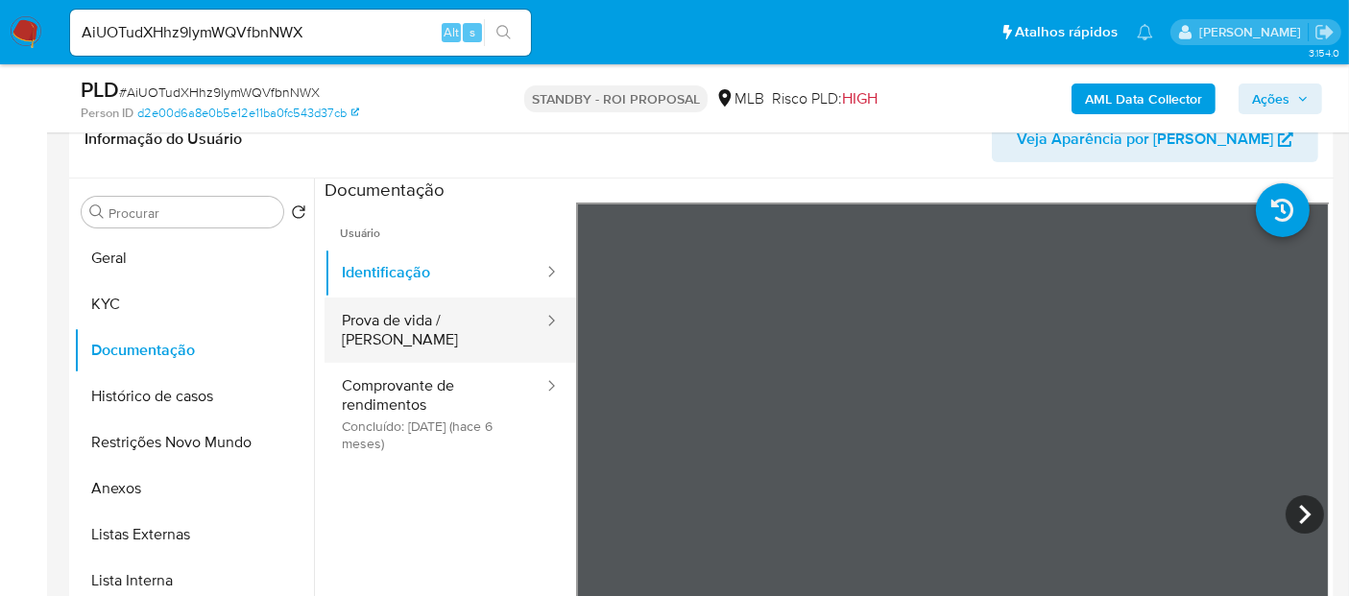
click at [416, 318] on button "Prova de vida / [PERSON_NAME]" at bounding box center [434, 330] width 221 height 65
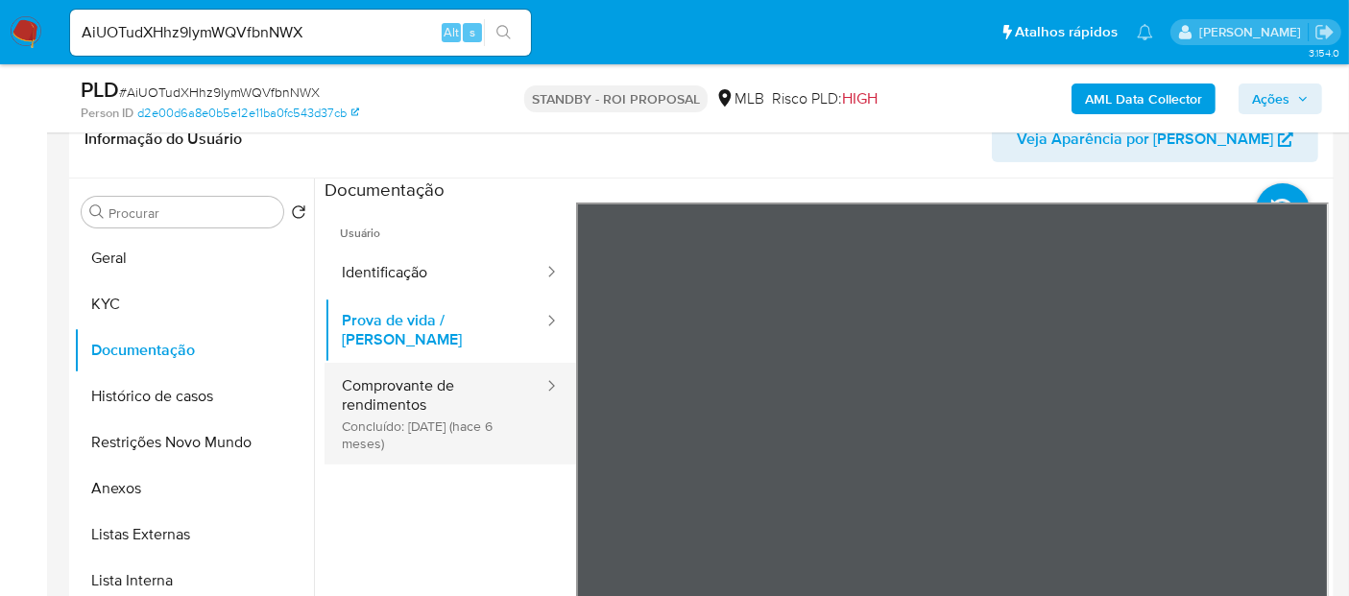
click at [385, 389] on button "Comprovante de rendimentos Concluído: 09/02/2025 (hace 6 meses)" at bounding box center [434, 414] width 221 height 102
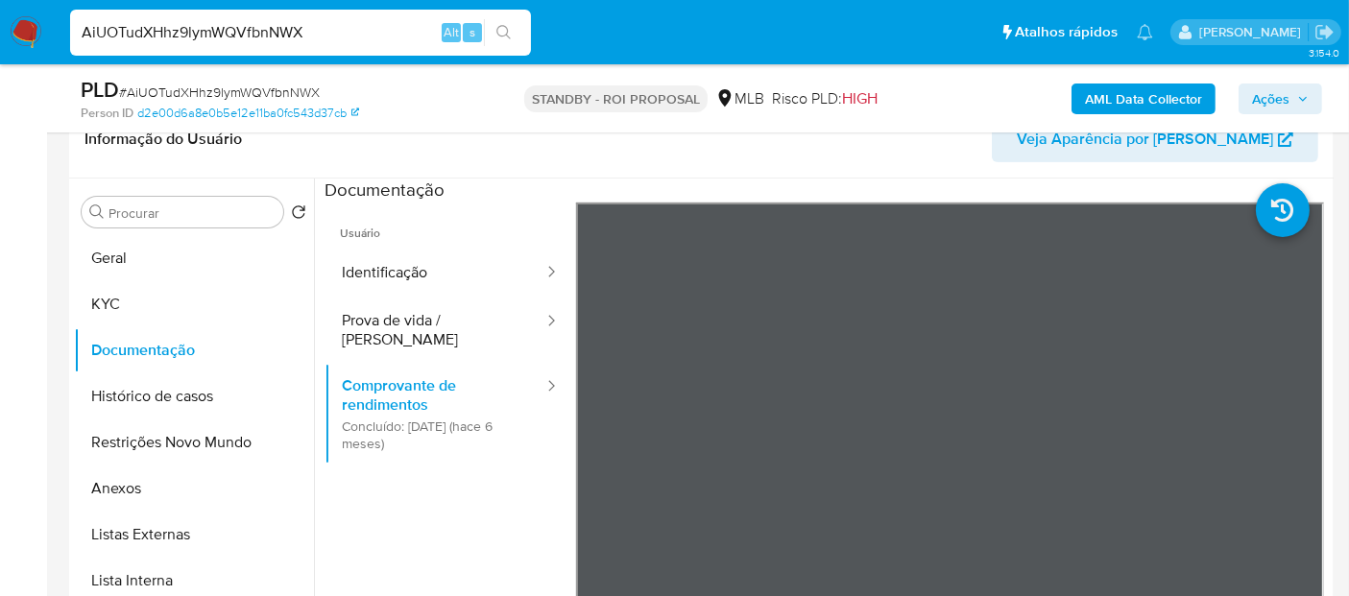
drag, startPoint x: 354, startPoint y: 31, endPoint x: 0, endPoint y: 36, distance: 354.2
click at [0, 36] on nav "Pausado Ver notificaciones AiUOTudXHhz9lymWQVfbnNWX Alt s Atalhos rápidos Presi…" at bounding box center [674, 32] width 1349 height 64
paste input "5CZHoLBpeS6WDigR4f2S0zxF"
type input "5CZHoLBpeS6WDigR4f2S0zxF"
click at [507, 34] on icon "search-icon" at bounding box center [503, 32] width 14 height 14
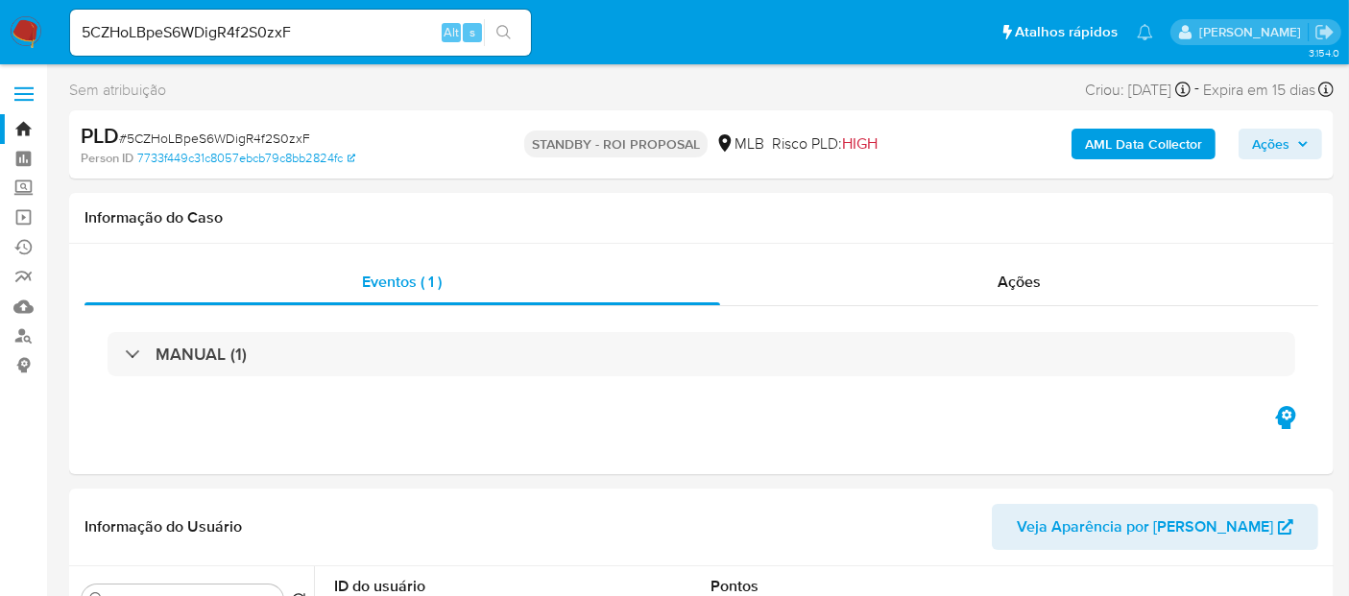
select select "10"
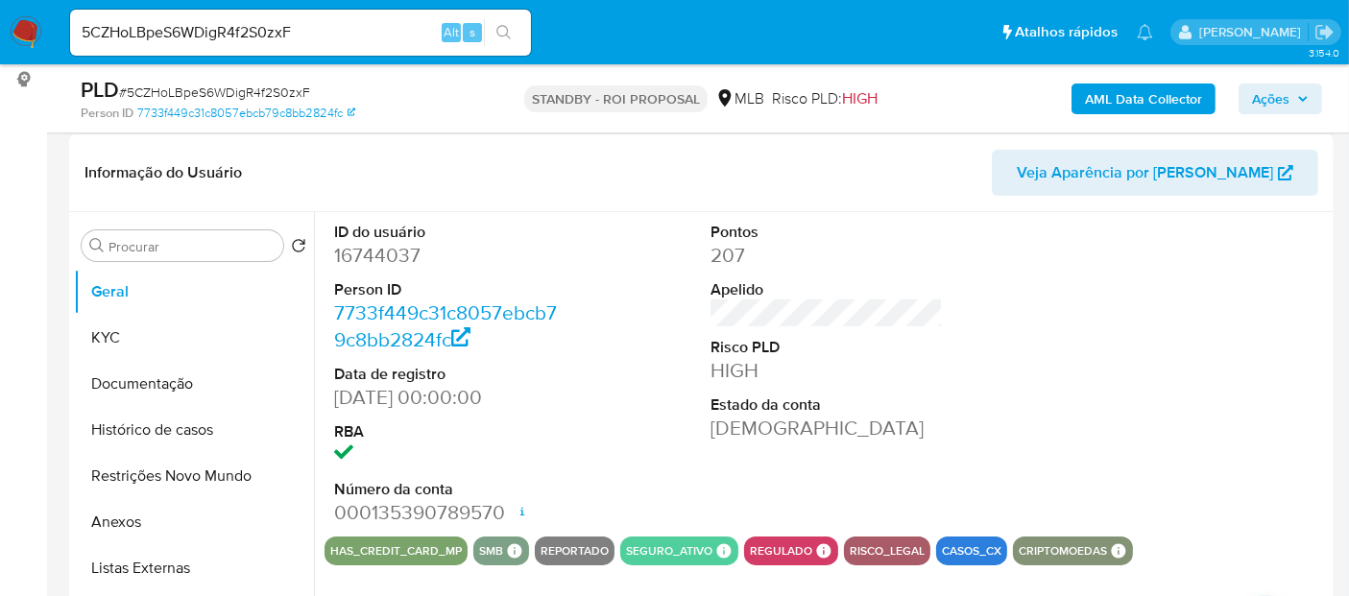
scroll to position [320, 0]
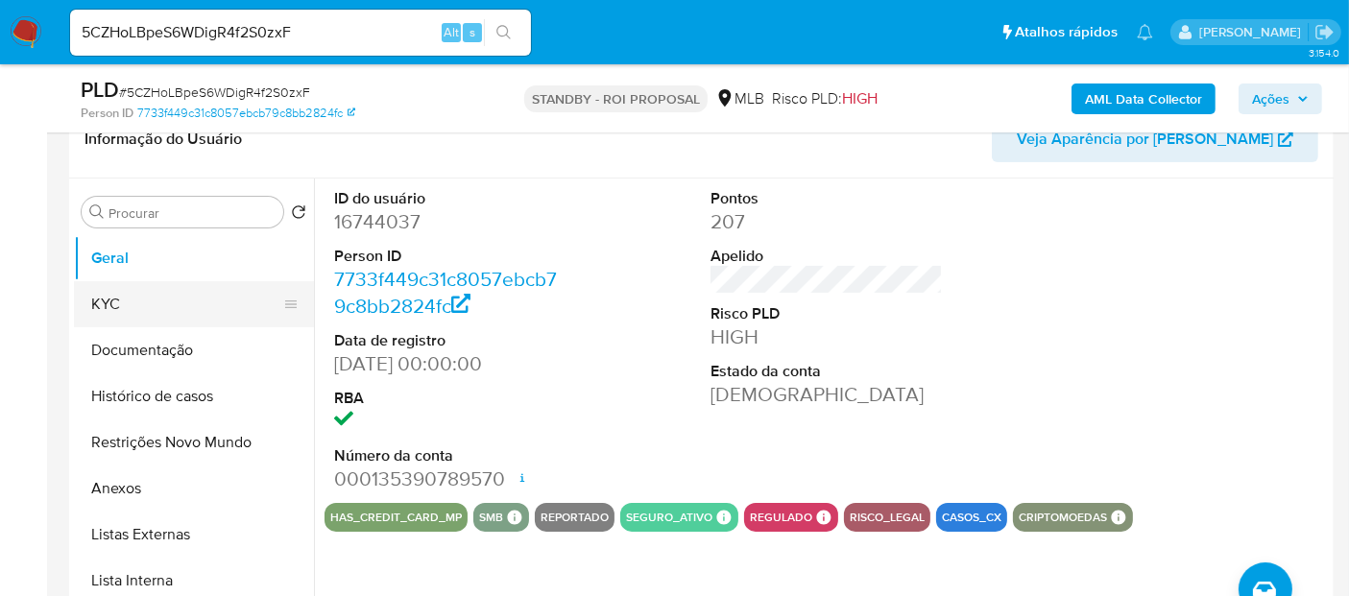
click at [139, 303] on button "KYC" at bounding box center [186, 304] width 225 height 46
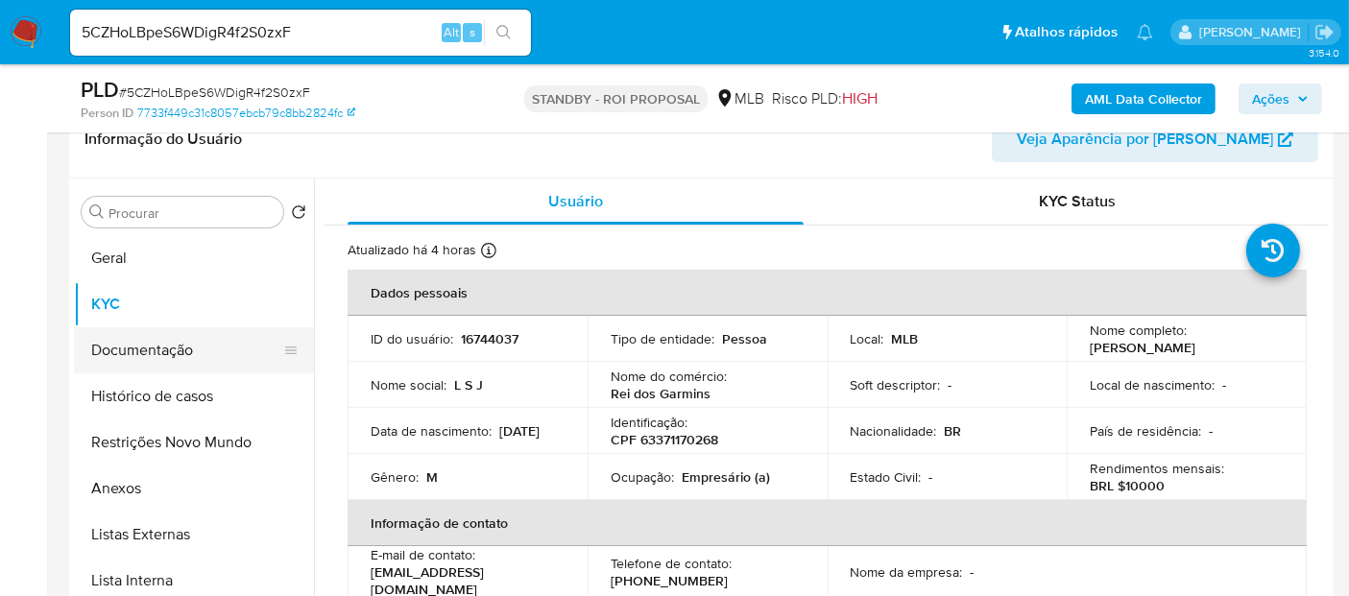
click at [146, 369] on button "Documentação" at bounding box center [186, 350] width 225 height 46
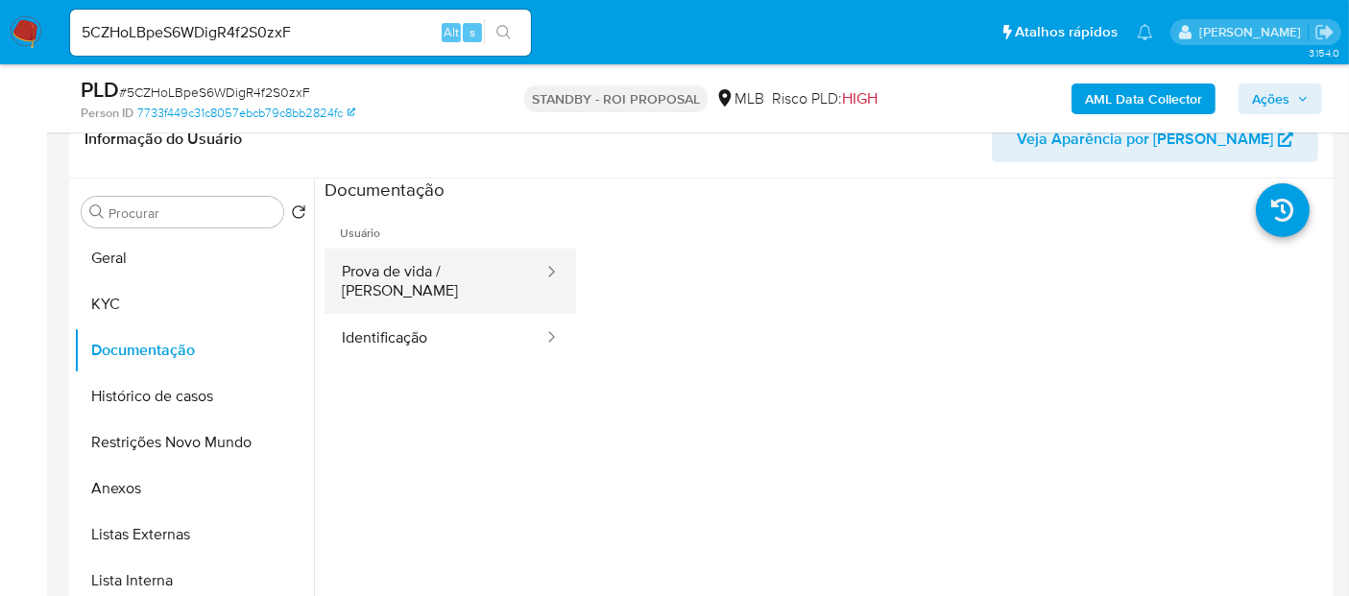
click at [430, 273] on button "Prova de vida / [PERSON_NAME]" at bounding box center [434, 281] width 221 height 65
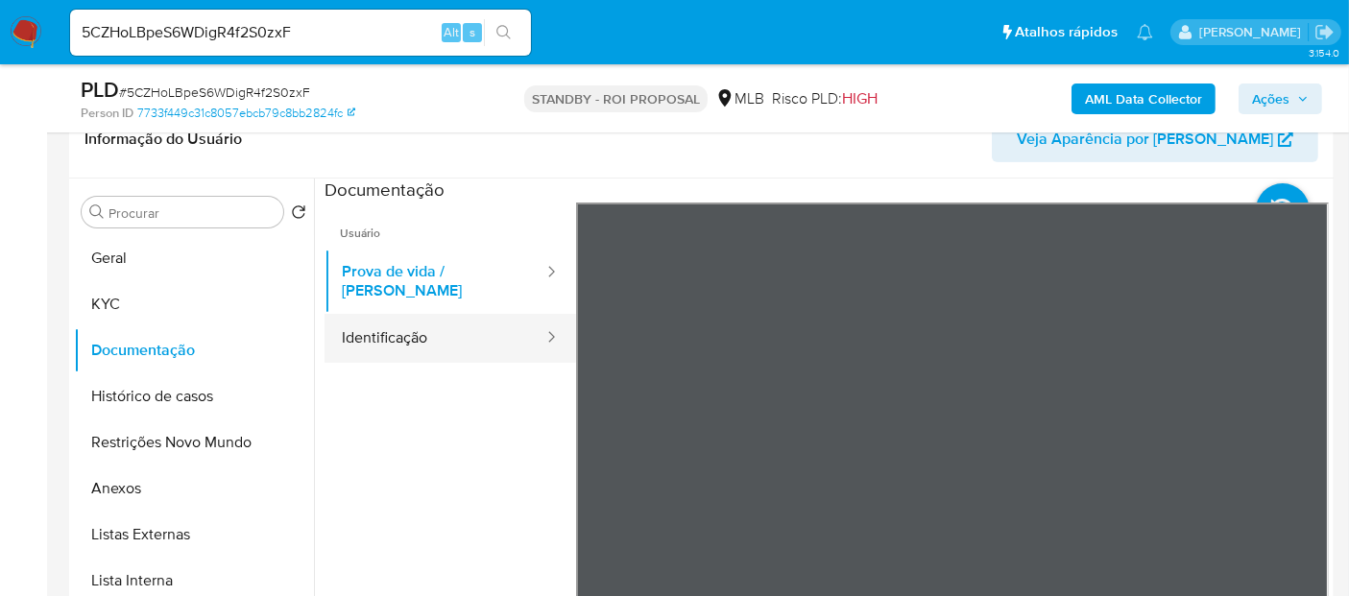
drag, startPoint x: 408, startPoint y: 317, endPoint x: 488, endPoint y: 317, distance: 79.7
click at [410, 317] on button "Identificação" at bounding box center [434, 338] width 221 height 49
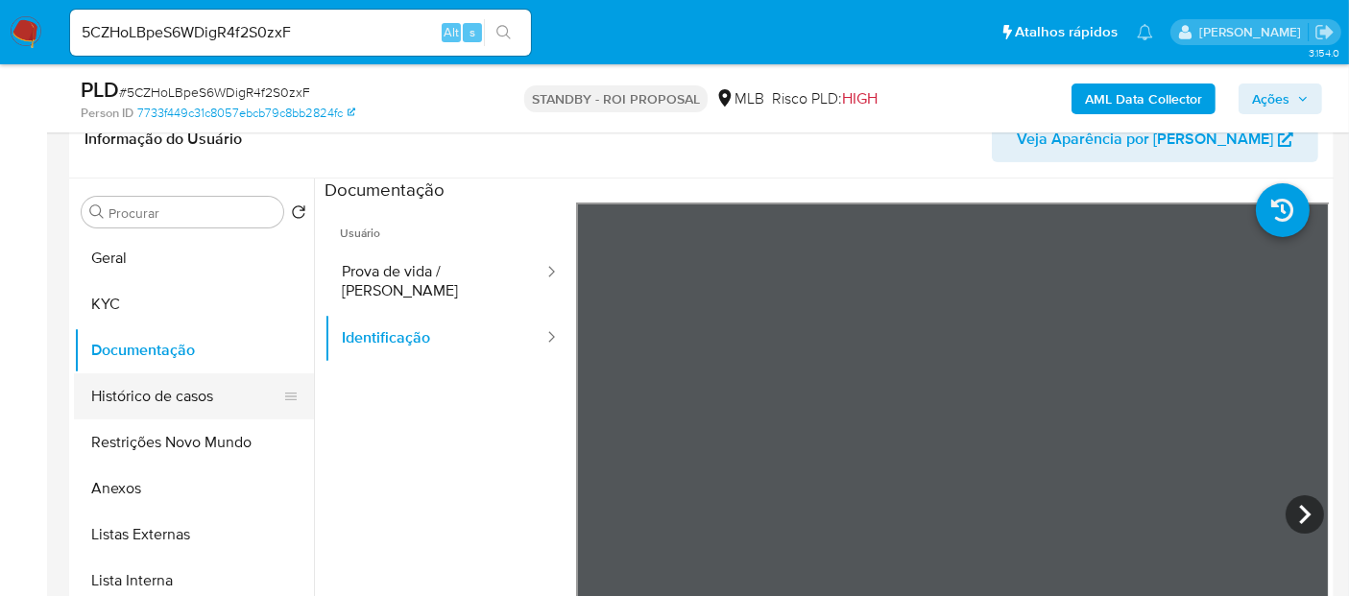
drag, startPoint x: 180, startPoint y: 410, endPoint x: 202, endPoint y: 403, distance: 22.2
click at [180, 408] on button "Histórico de casos" at bounding box center [186, 396] width 225 height 46
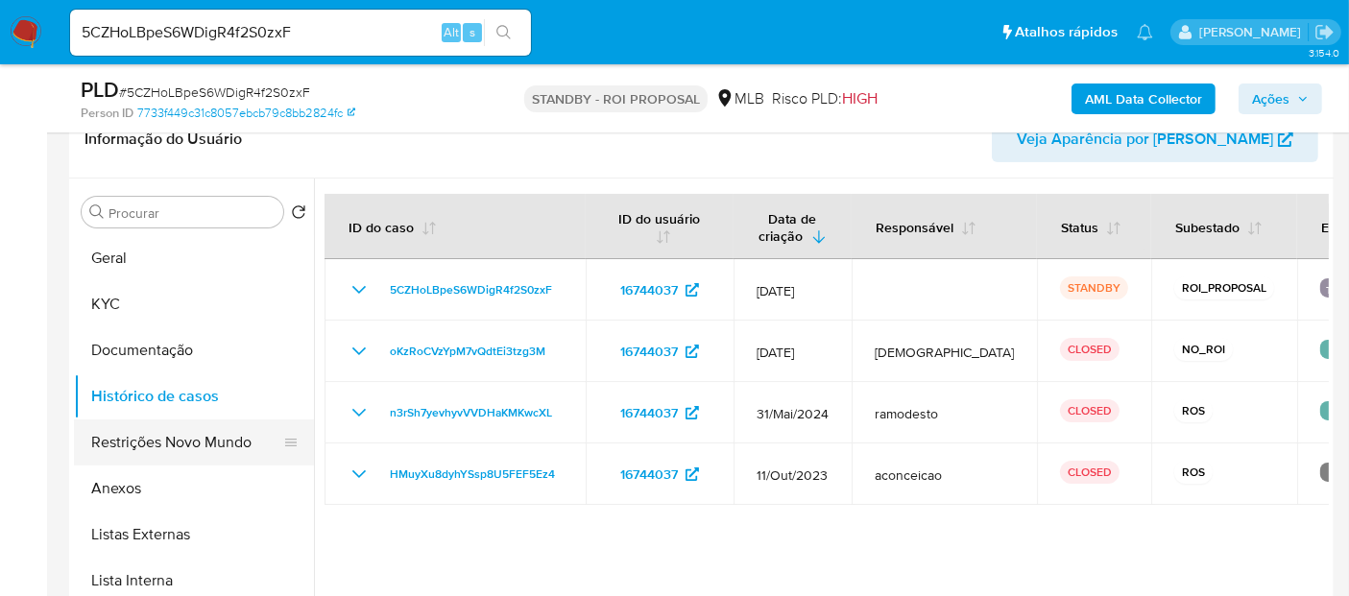
click at [201, 440] on button "Restrições Novo Mundo" at bounding box center [186, 442] width 225 height 46
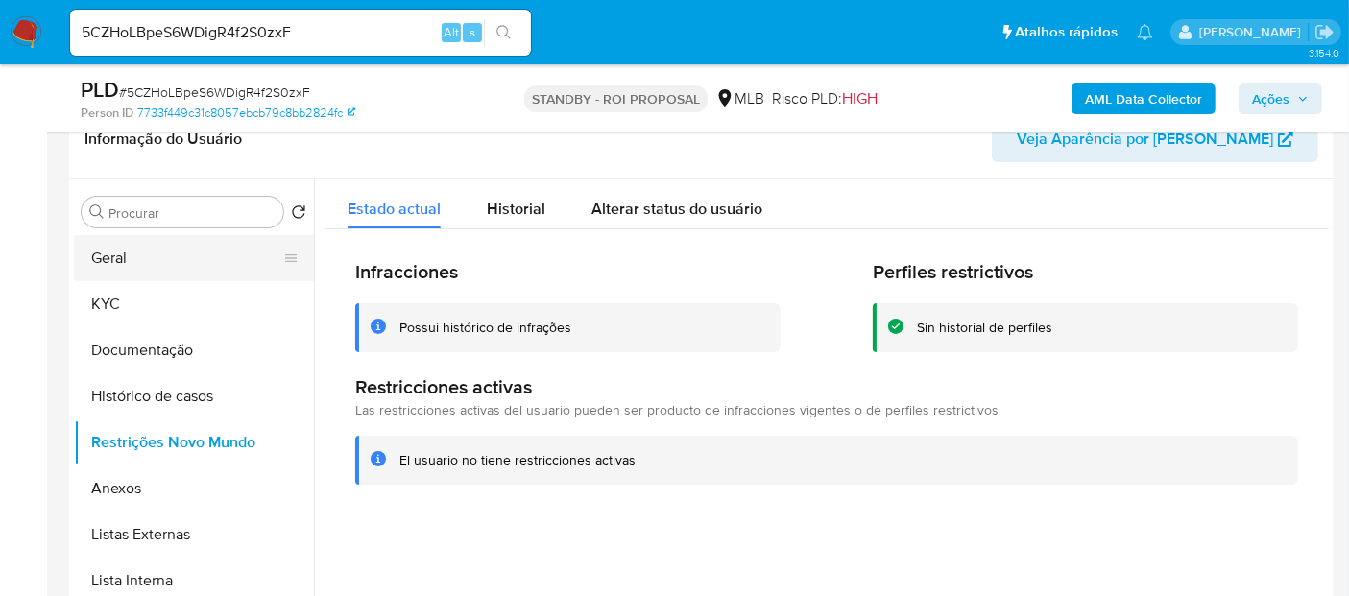
click at [146, 248] on button "Geral" at bounding box center [186, 258] width 225 height 46
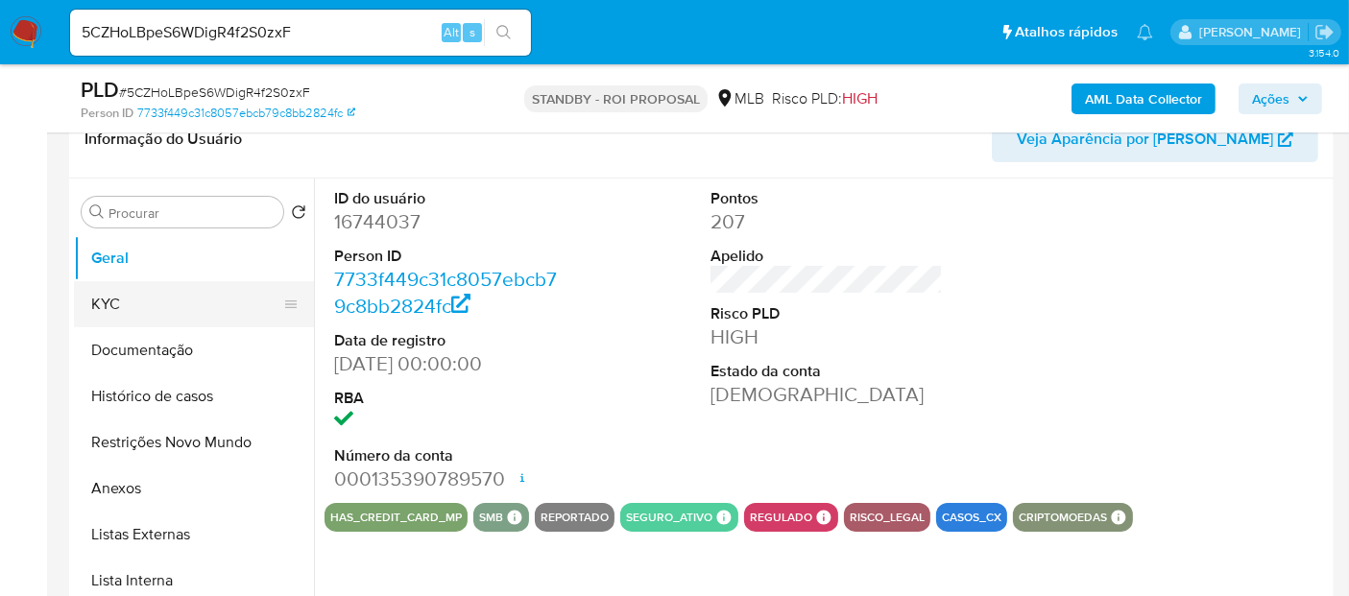
click at [106, 298] on button "KYC" at bounding box center [186, 304] width 225 height 46
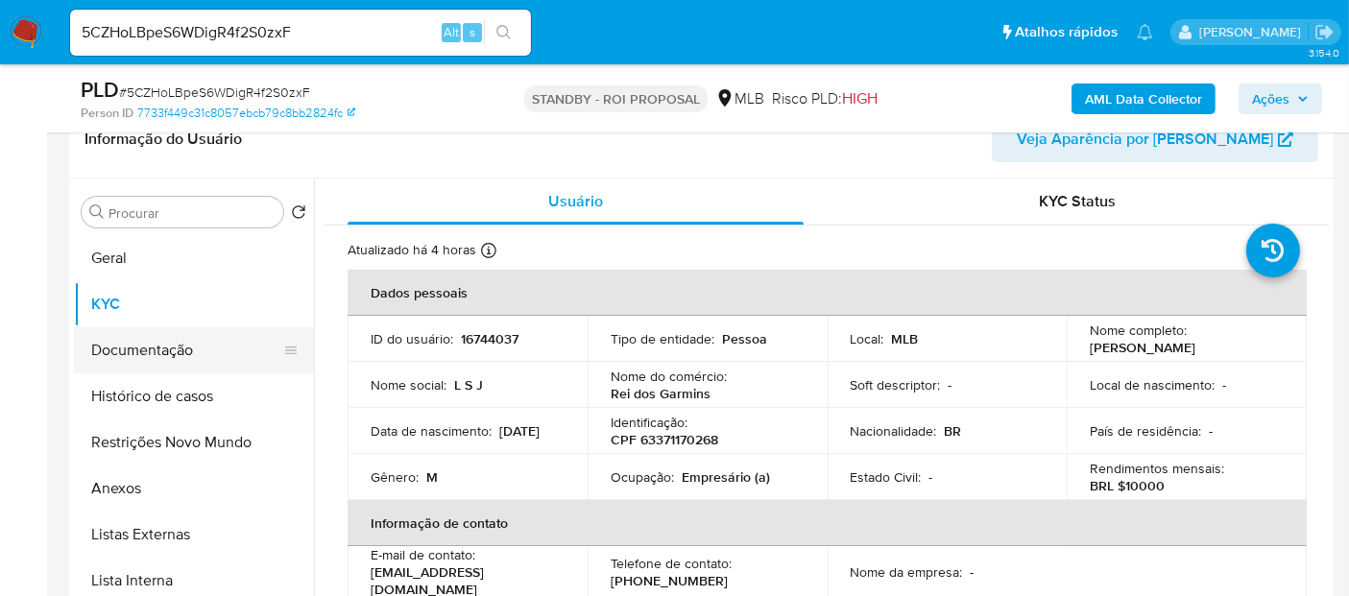
click at [161, 357] on button "Documentação" at bounding box center [186, 350] width 225 height 46
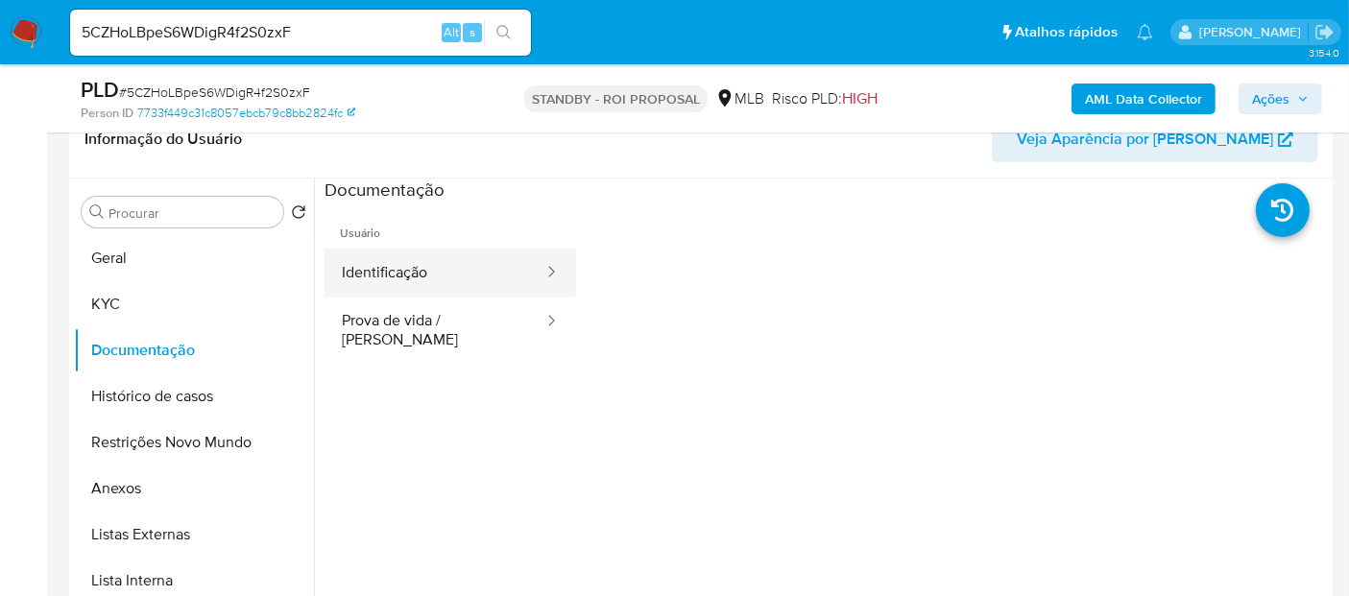
click at [490, 275] on button "Identificação" at bounding box center [434, 273] width 221 height 49
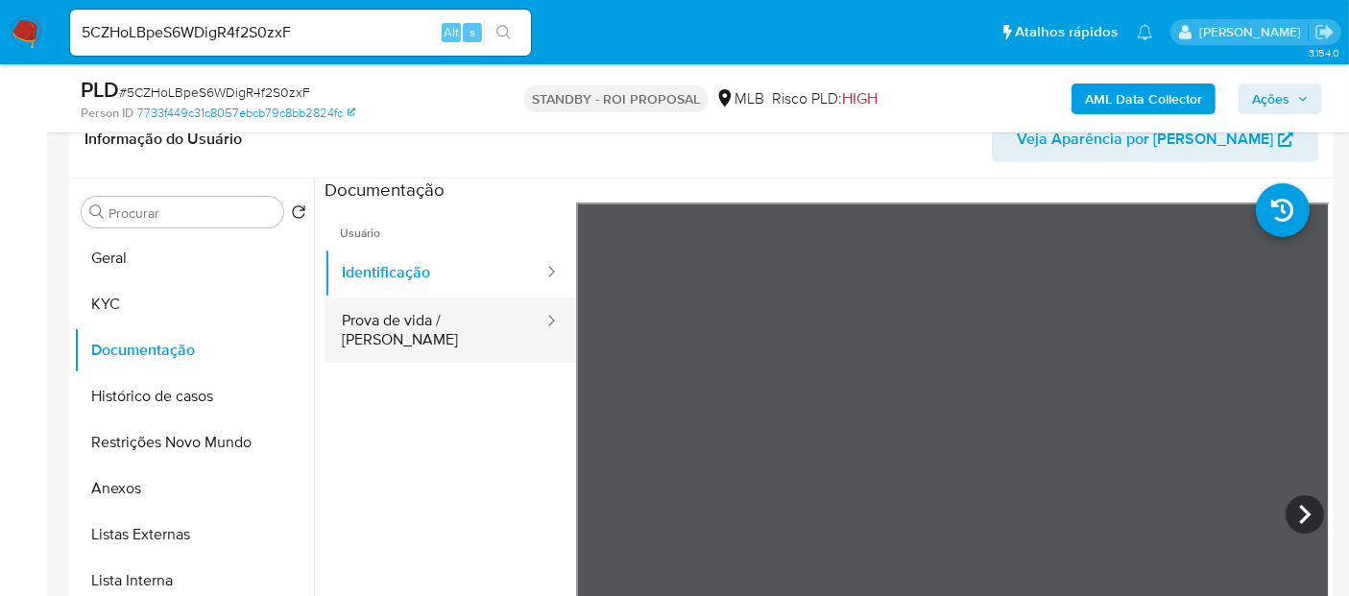
click at [449, 315] on button "Prova de vida / [PERSON_NAME]" at bounding box center [434, 330] width 221 height 65
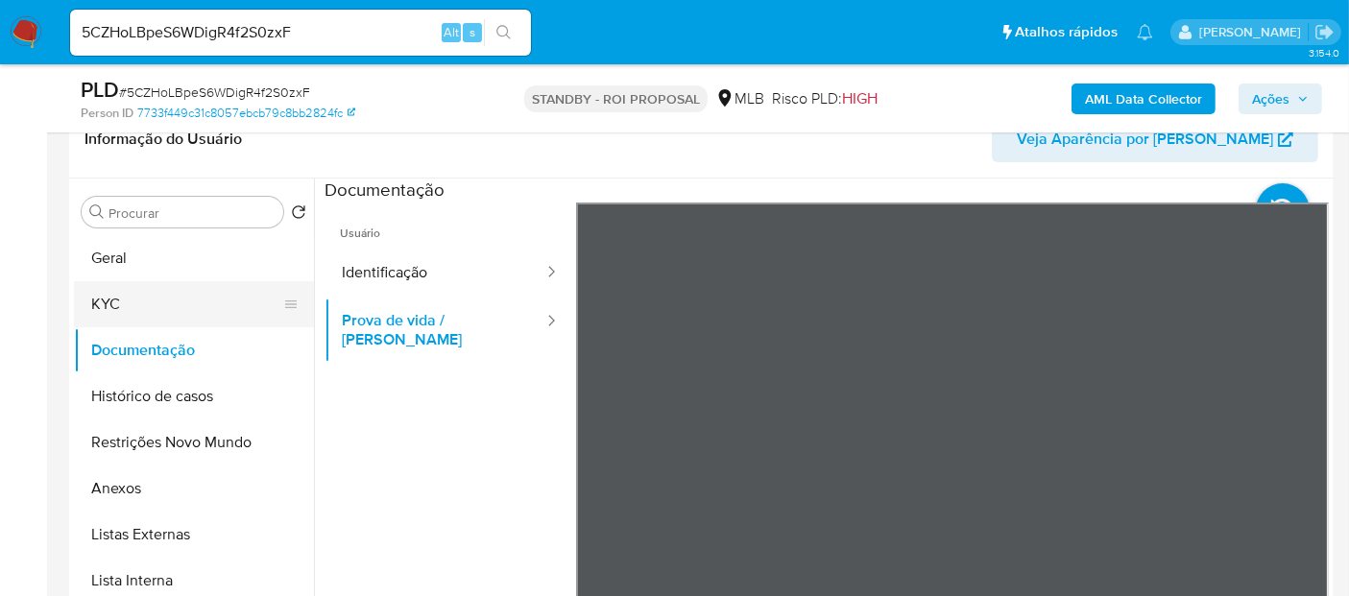
click at [123, 294] on button "KYC" at bounding box center [186, 304] width 225 height 46
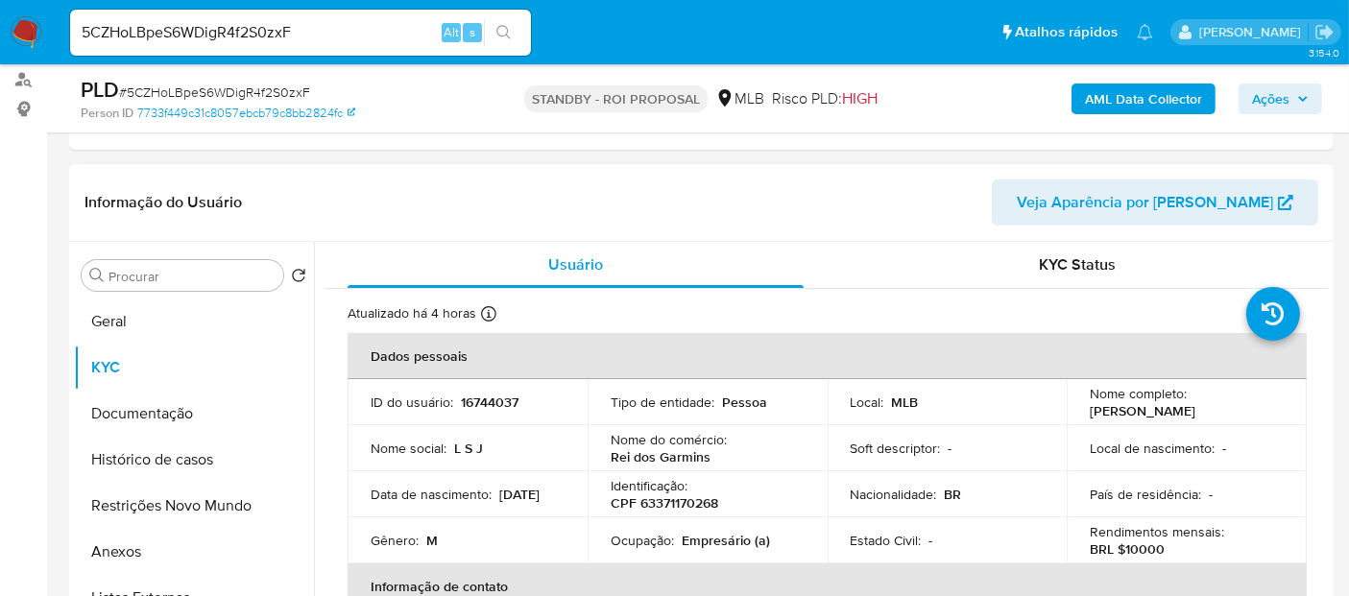
scroll to position [213, 0]
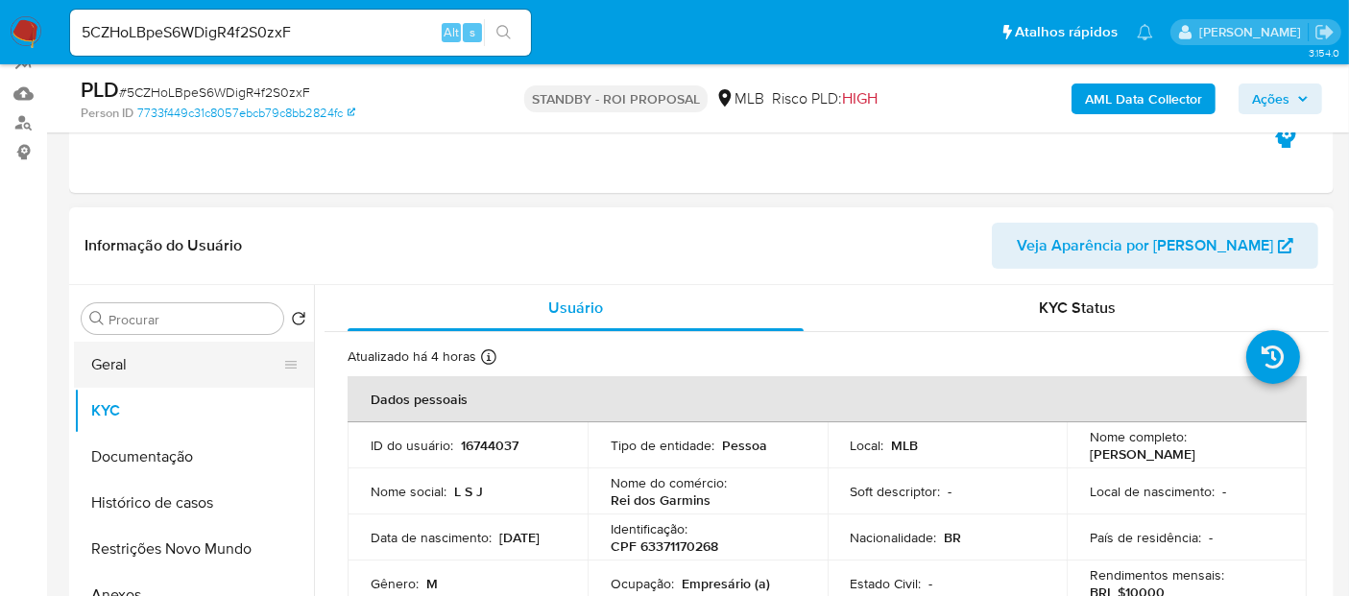
drag, startPoint x: 115, startPoint y: 363, endPoint x: 161, endPoint y: 363, distance: 46.1
click at [115, 363] on button "Geral" at bounding box center [186, 365] width 225 height 46
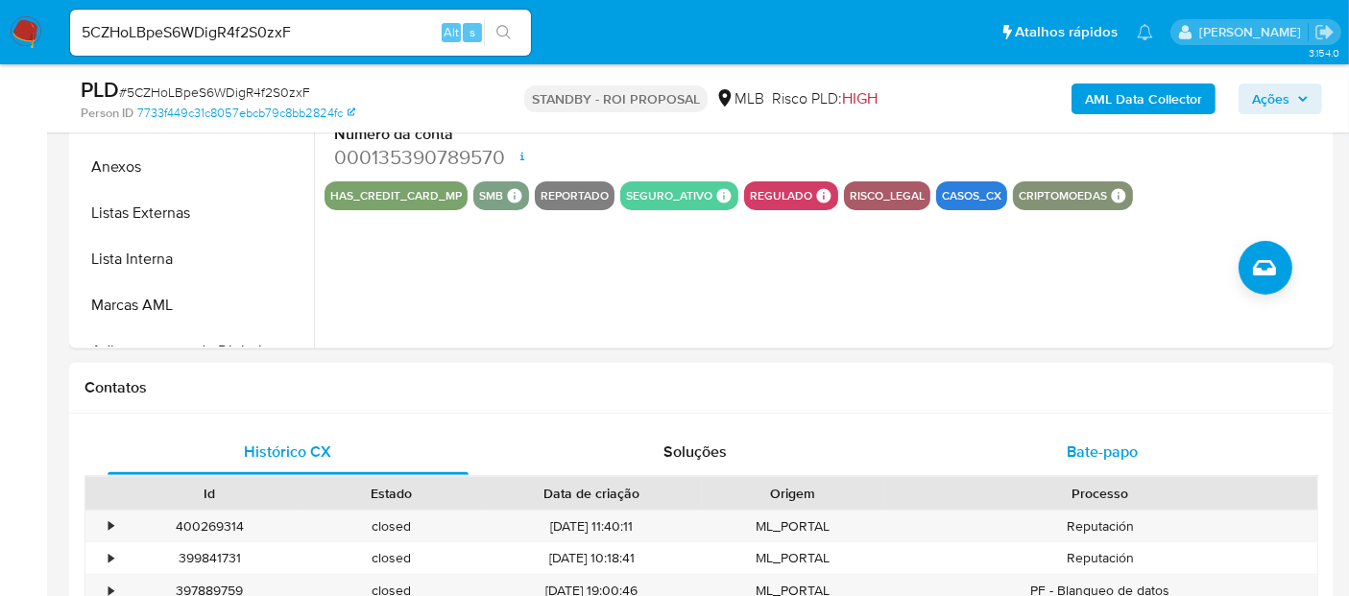
scroll to position [746, 0]
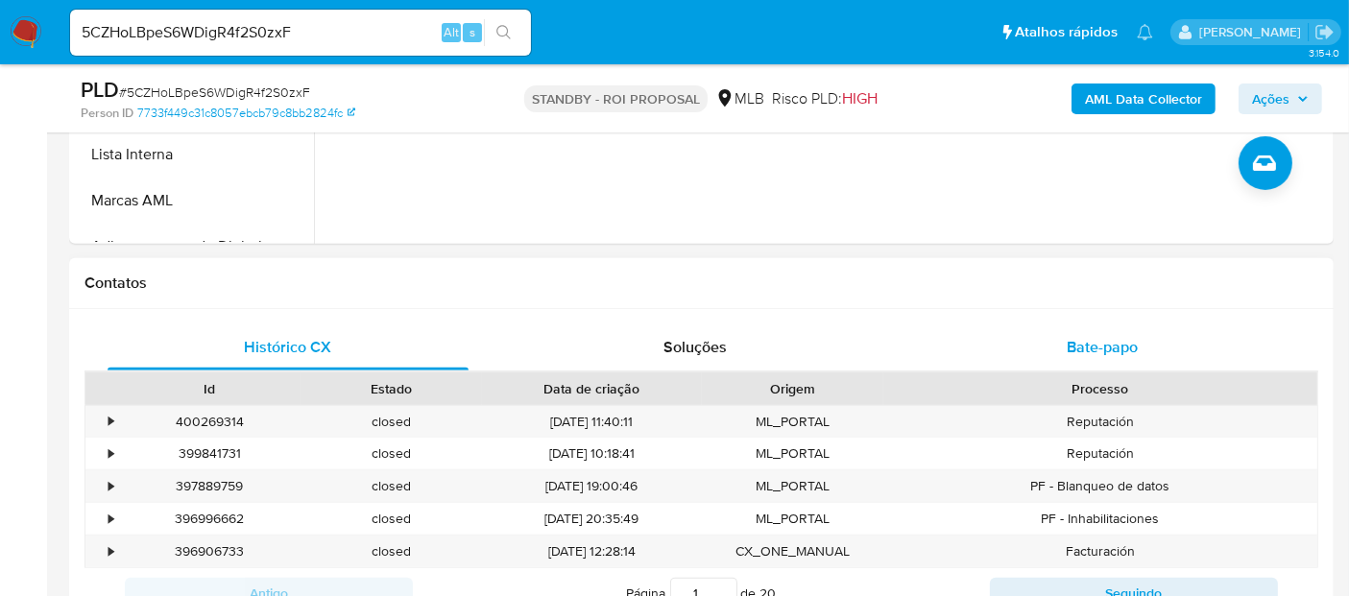
click at [1111, 336] on span "Bate-papo" at bounding box center [1101, 347] width 71 height 22
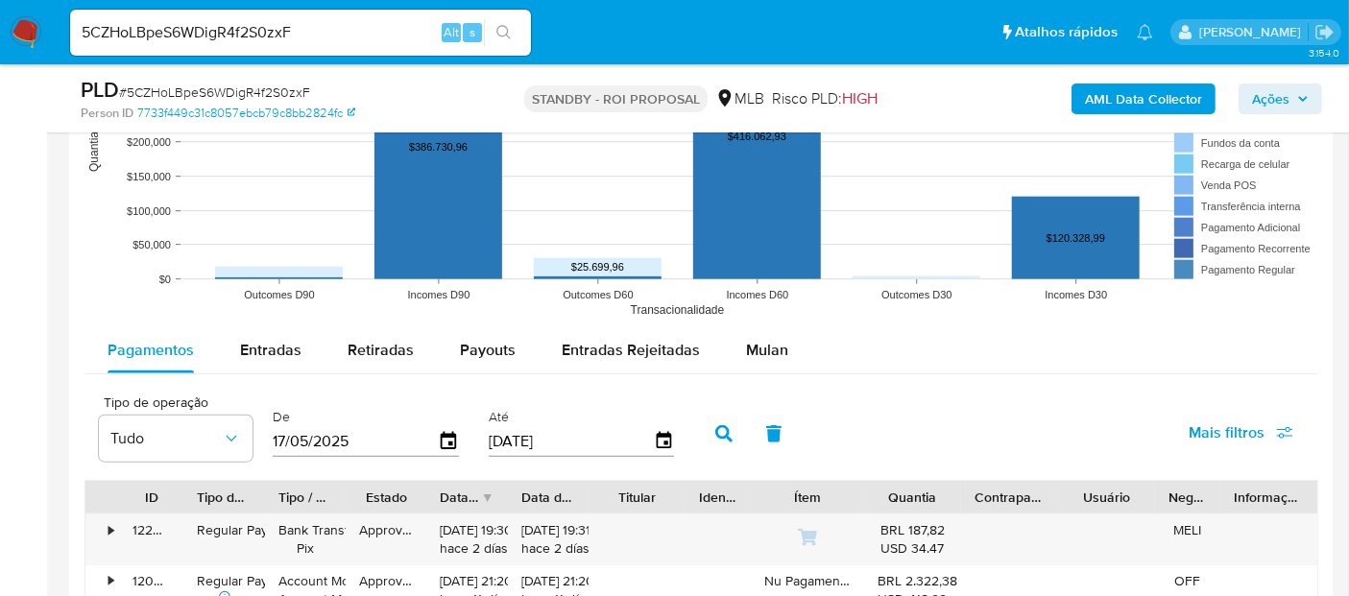
scroll to position [1905, 0]
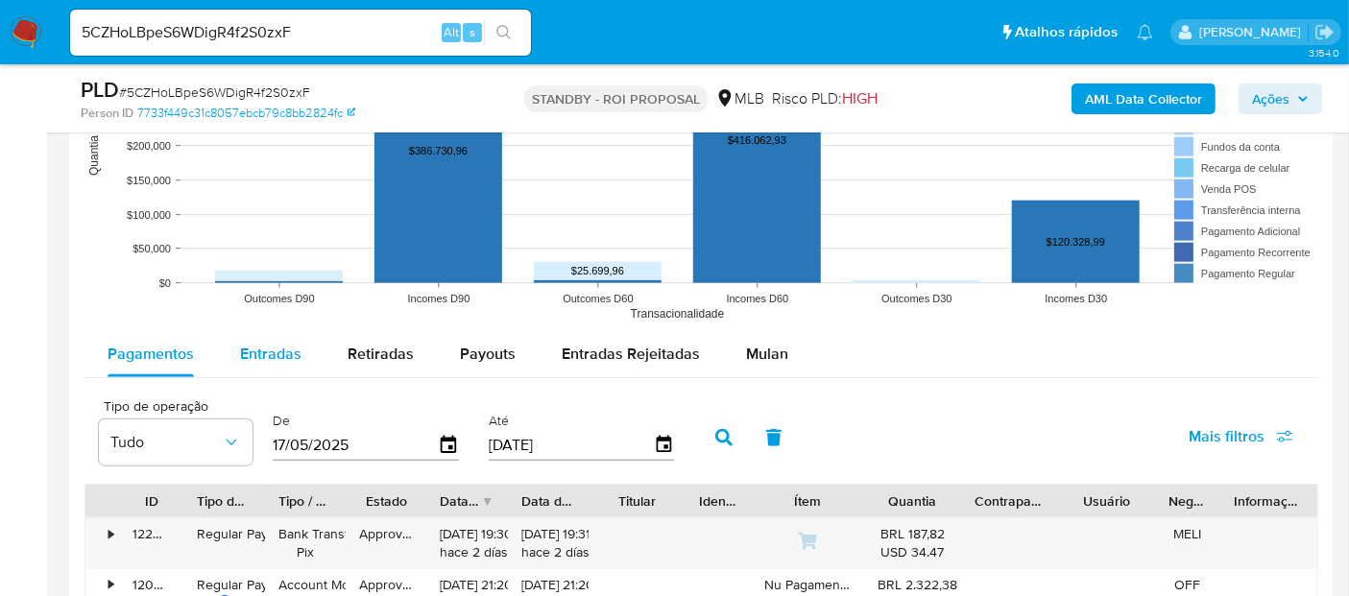
click at [276, 359] on span "Entradas" at bounding box center [270, 354] width 61 height 22
select select "10"
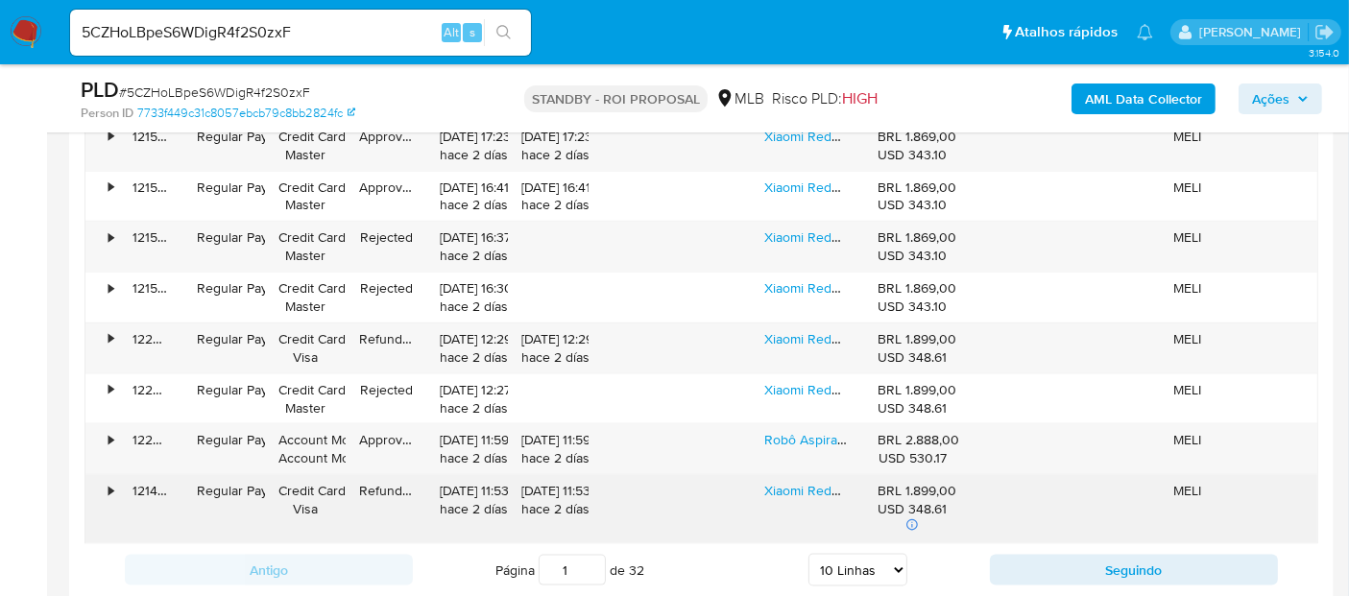
scroll to position [2438, 0]
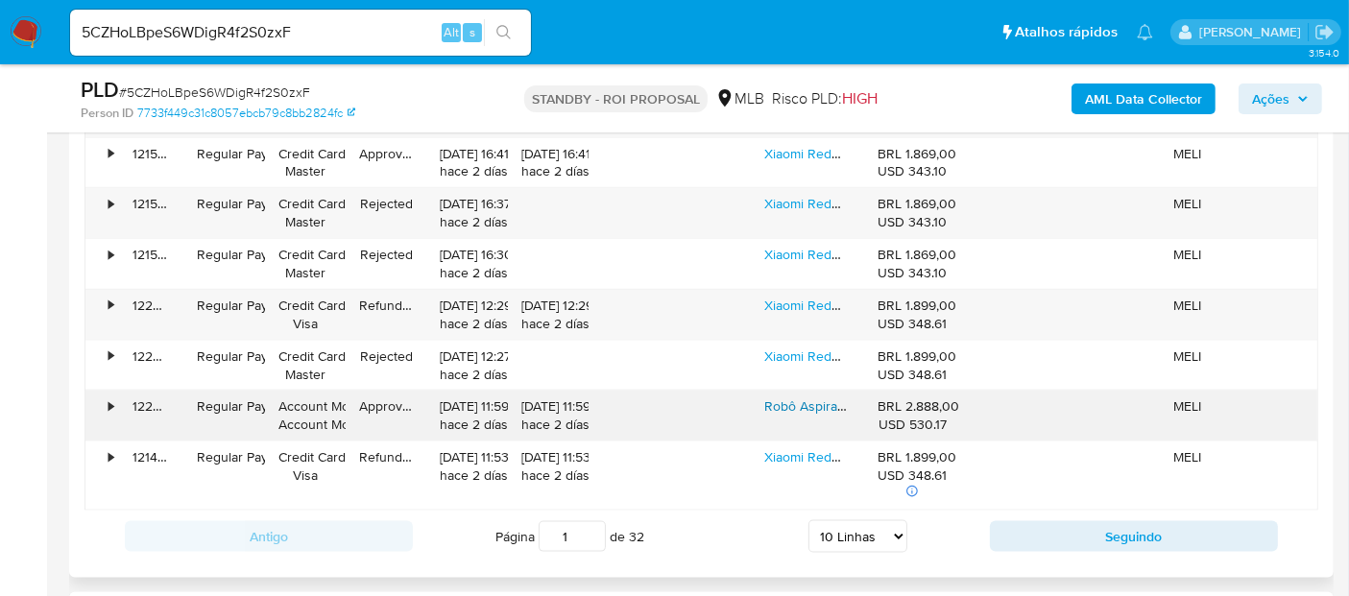
click at [799, 399] on link "Robô Aspirador Xiaomi S20 + Plus B108gl 2024 Branco" at bounding box center [958, 405] width 389 height 19
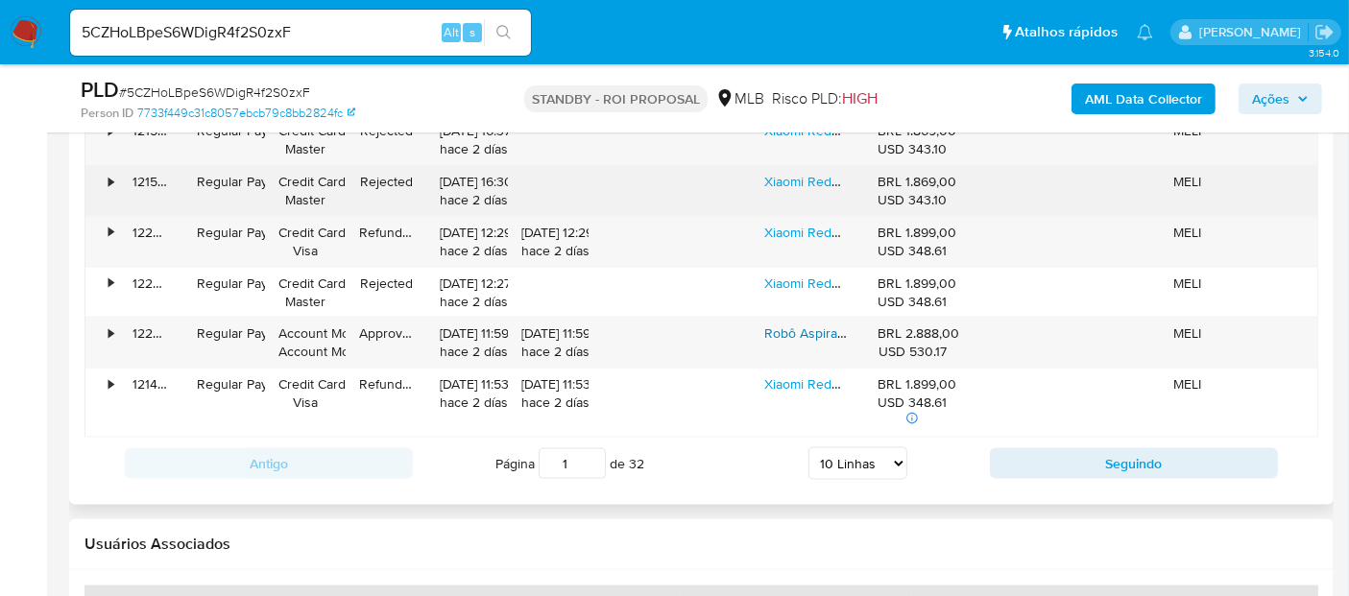
scroll to position [2544, 0]
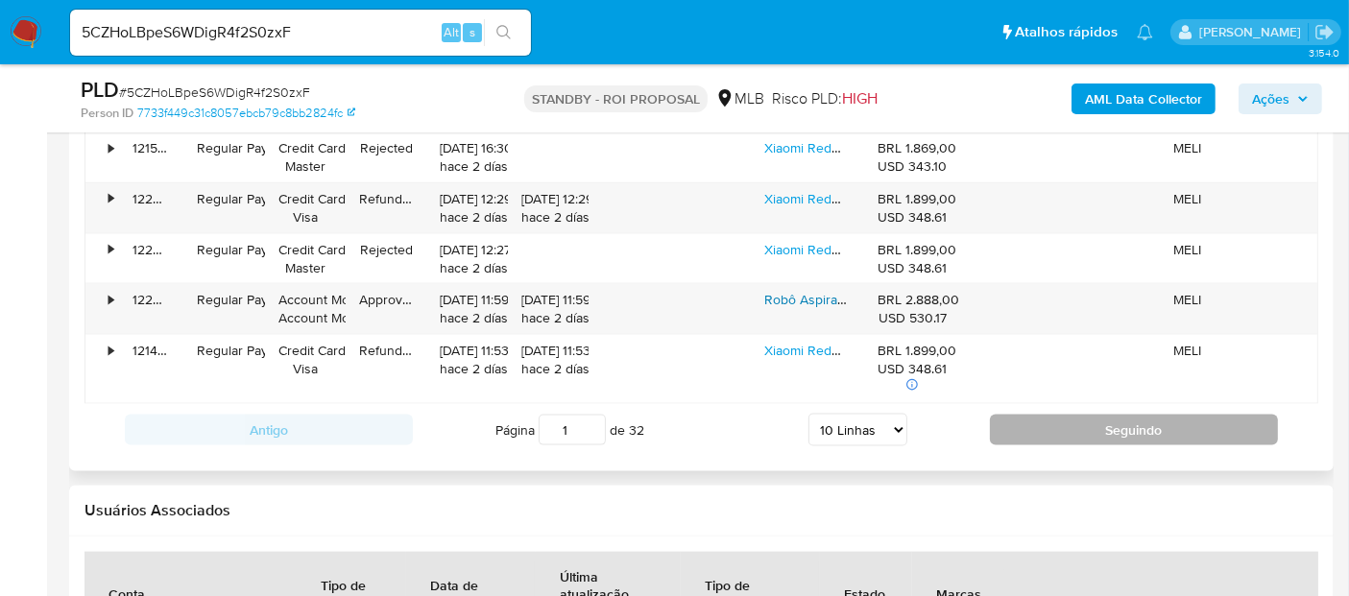
click at [1120, 426] on button "Seguindo" at bounding box center [1134, 430] width 288 height 31
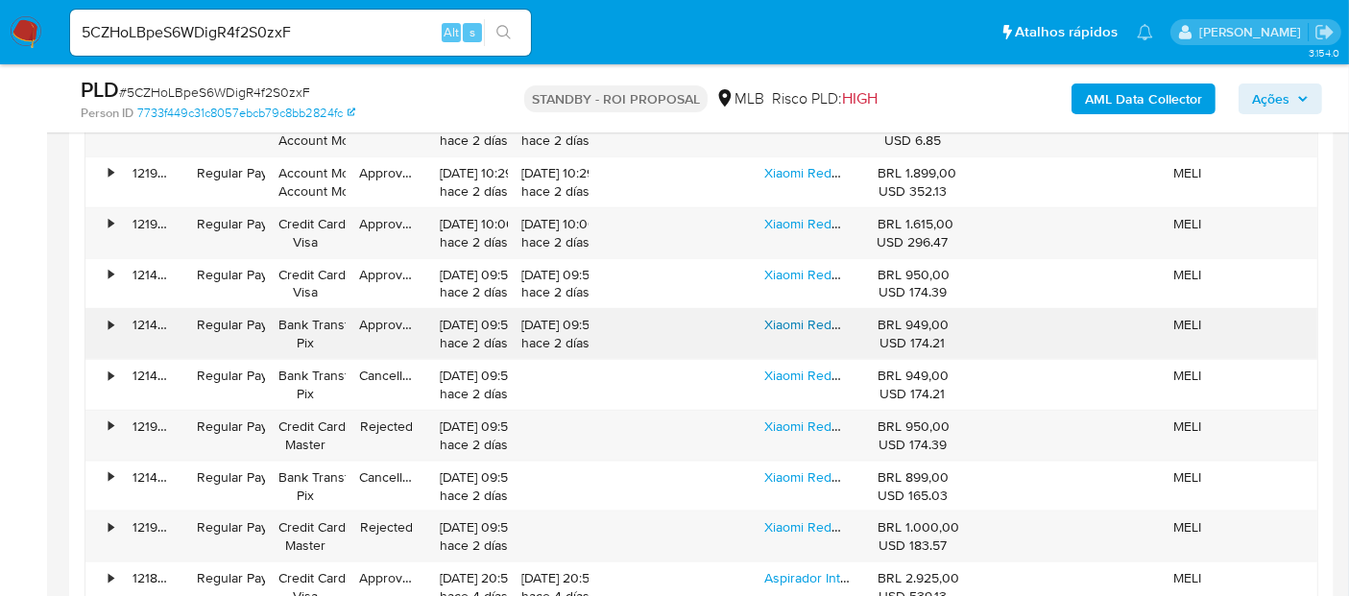
scroll to position [2438, 0]
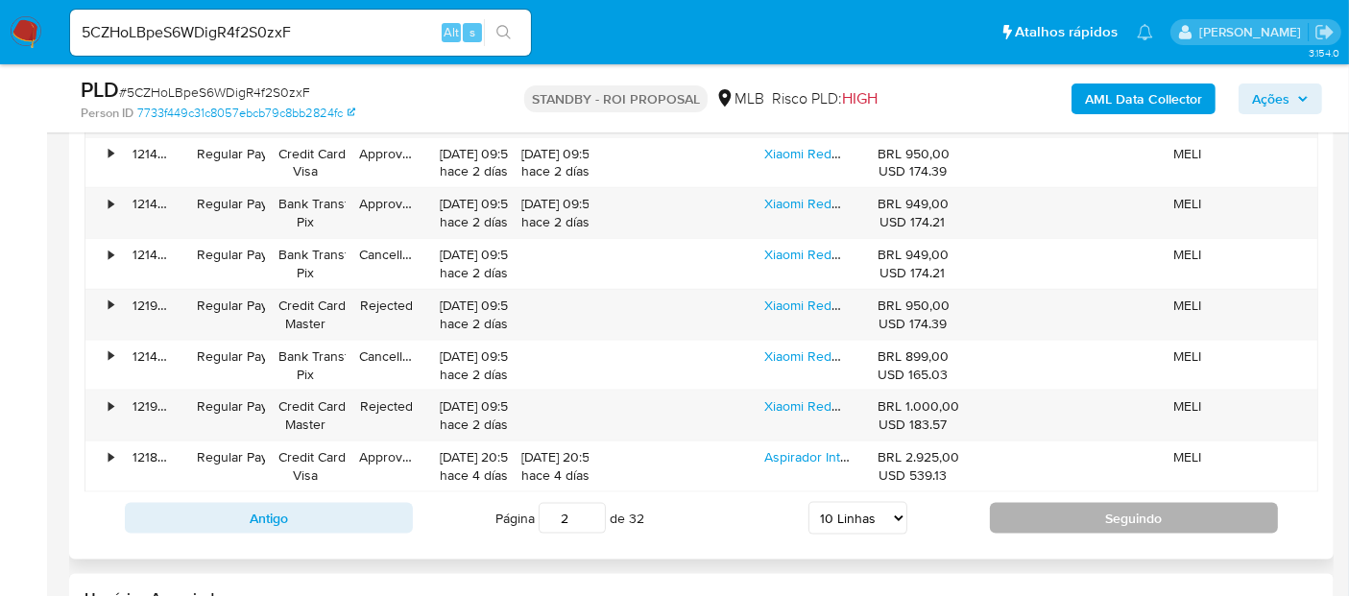
click at [1111, 513] on button "Seguindo" at bounding box center [1134, 518] width 288 height 31
type input "3"
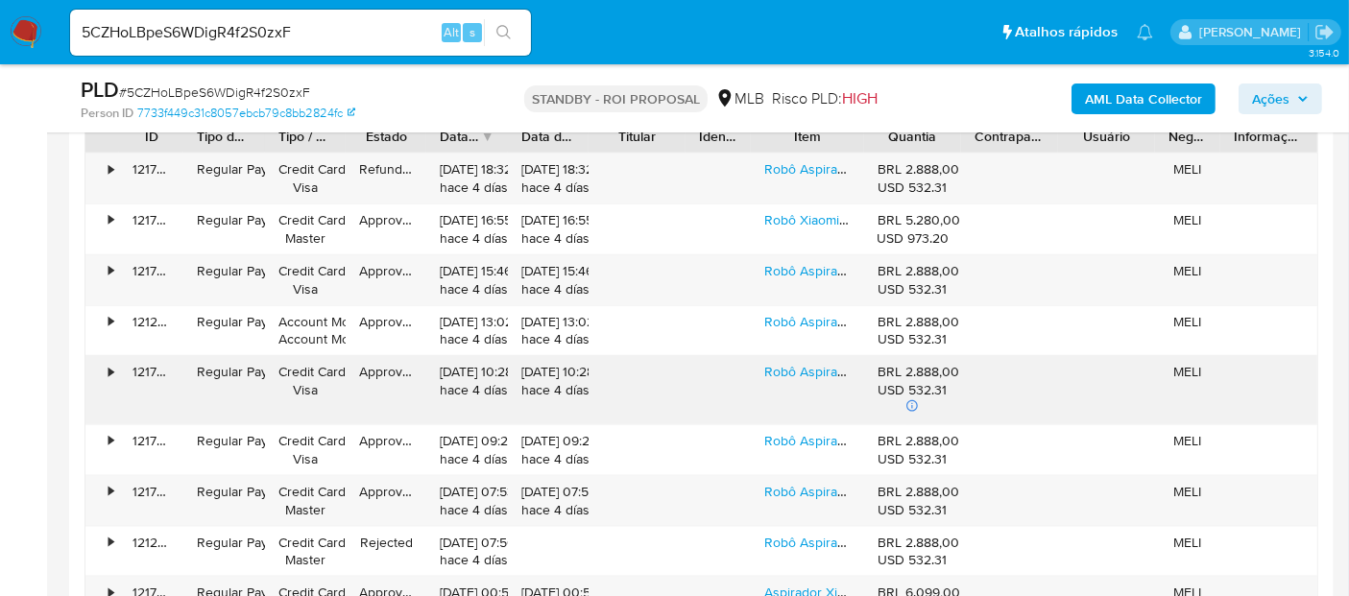
scroll to position [2225, 0]
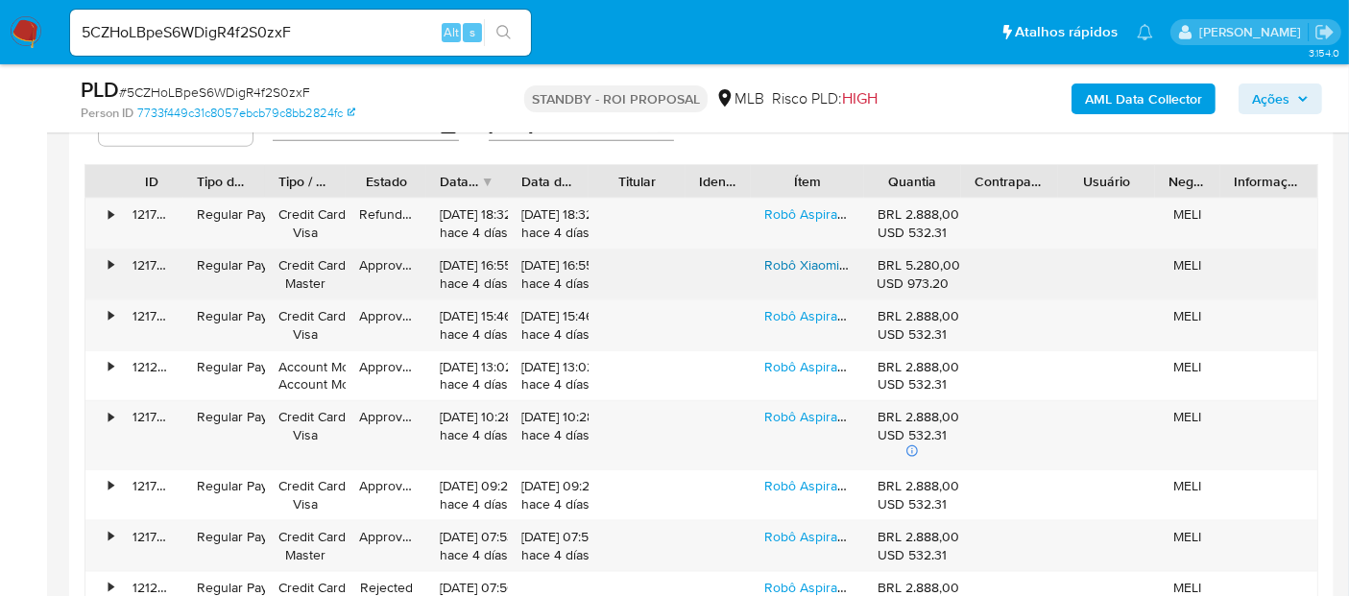
click at [795, 264] on link "Robô Xiaomi Mi Robot Vacuum X20+ Max Wi-fi - 2025 Cor Preto" at bounding box center [953, 264] width 378 height 19
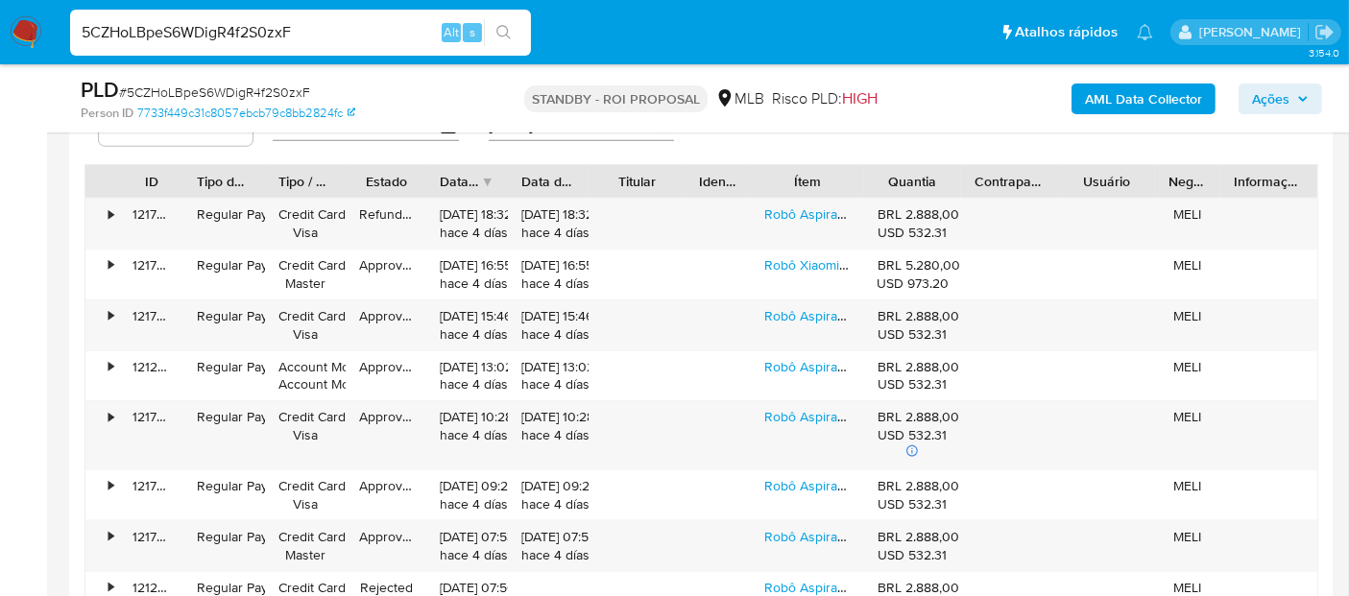
drag, startPoint x: 0, startPoint y: 26, endPoint x: 0, endPoint y: 13, distance: 12.5
click at [0, 13] on nav "Pausado Ver notificaciones 5CZHoLBpeS6WDigR4f2S0zxF Alt s Atalhos rápidos Presi…" at bounding box center [674, 32] width 1349 height 64
paste input "O5gOVc9e29G3jAUxSExanSwa"
type input "O5gOVc9e29G3jAUxSExanSwa"
drag, startPoint x: 508, startPoint y: 20, endPoint x: 549, endPoint y: 50, distance: 50.9
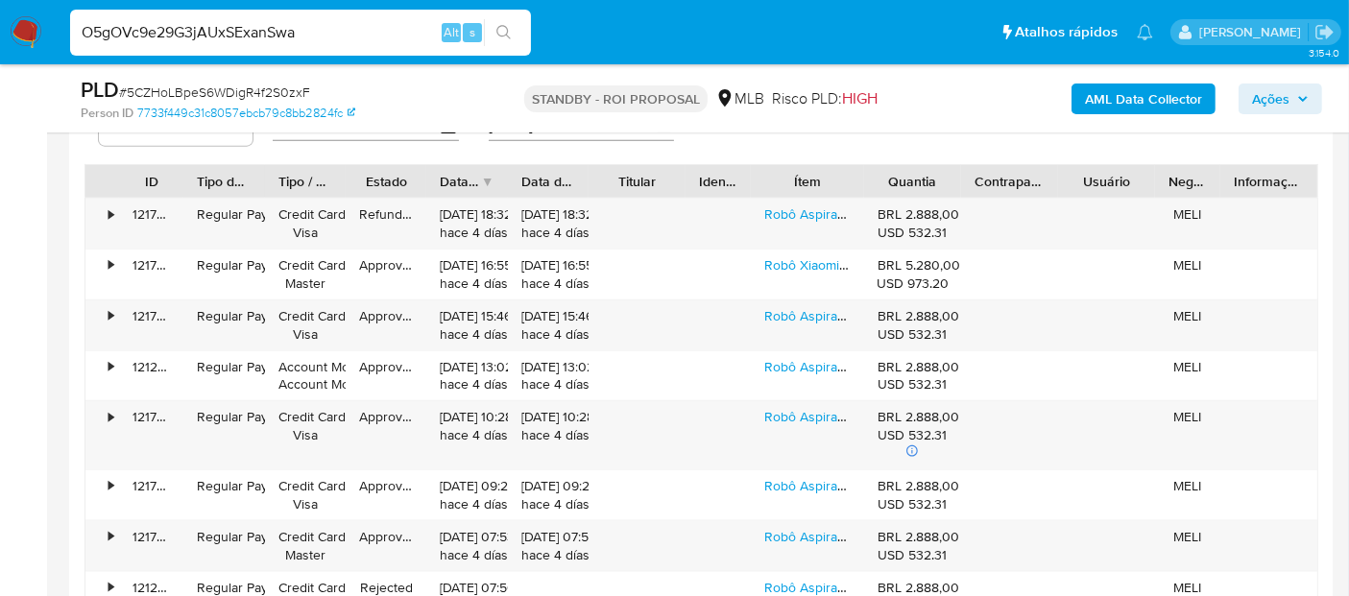
click at [508, 20] on button "search-icon" at bounding box center [503, 32] width 39 height 27
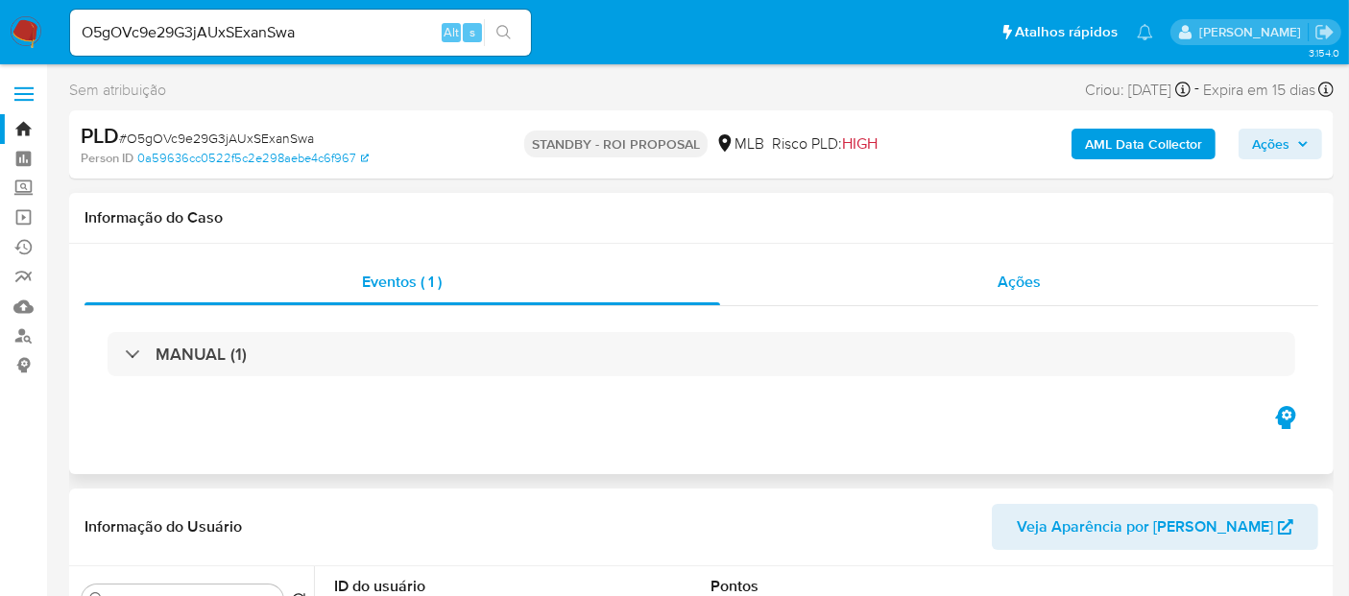
select select "10"
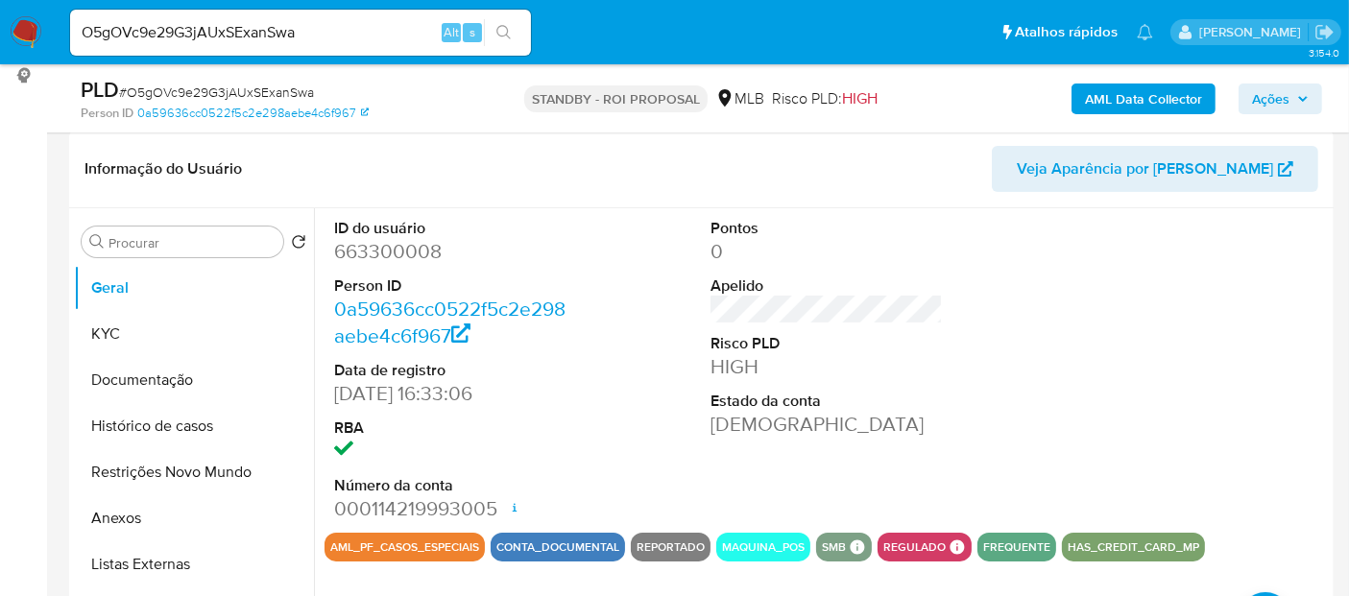
scroll to position [320, 0]
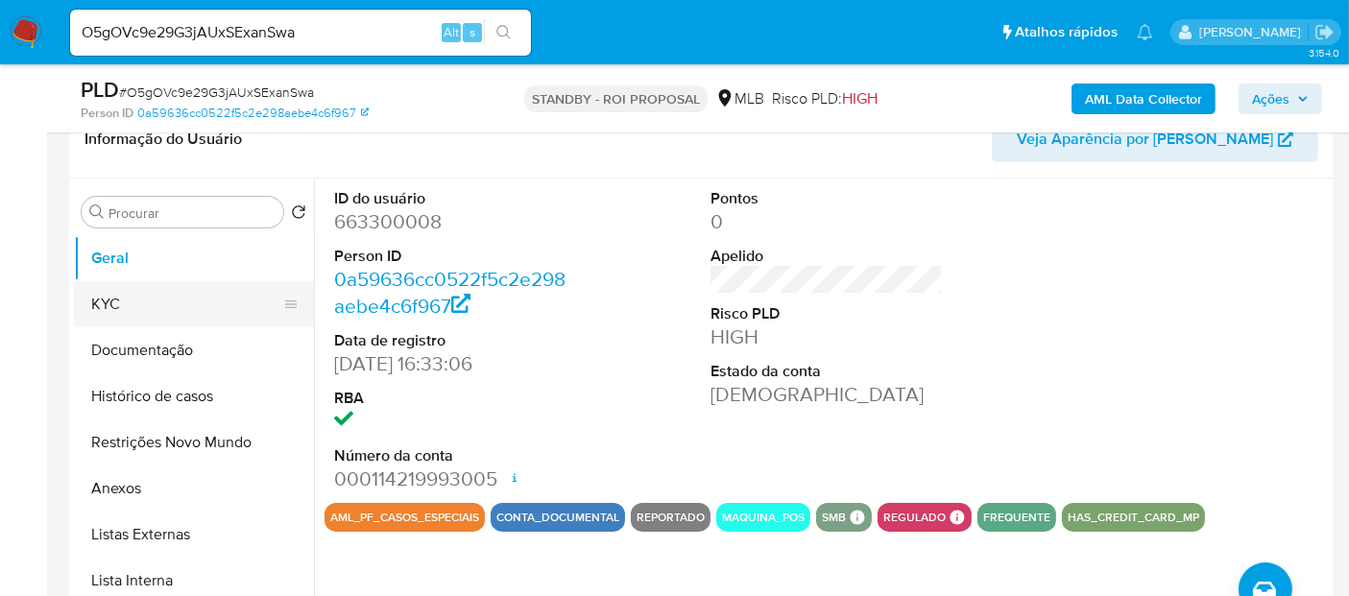
click at [142, 299] on button "KYC" at bounding box center [186, 304] width 225 height 46
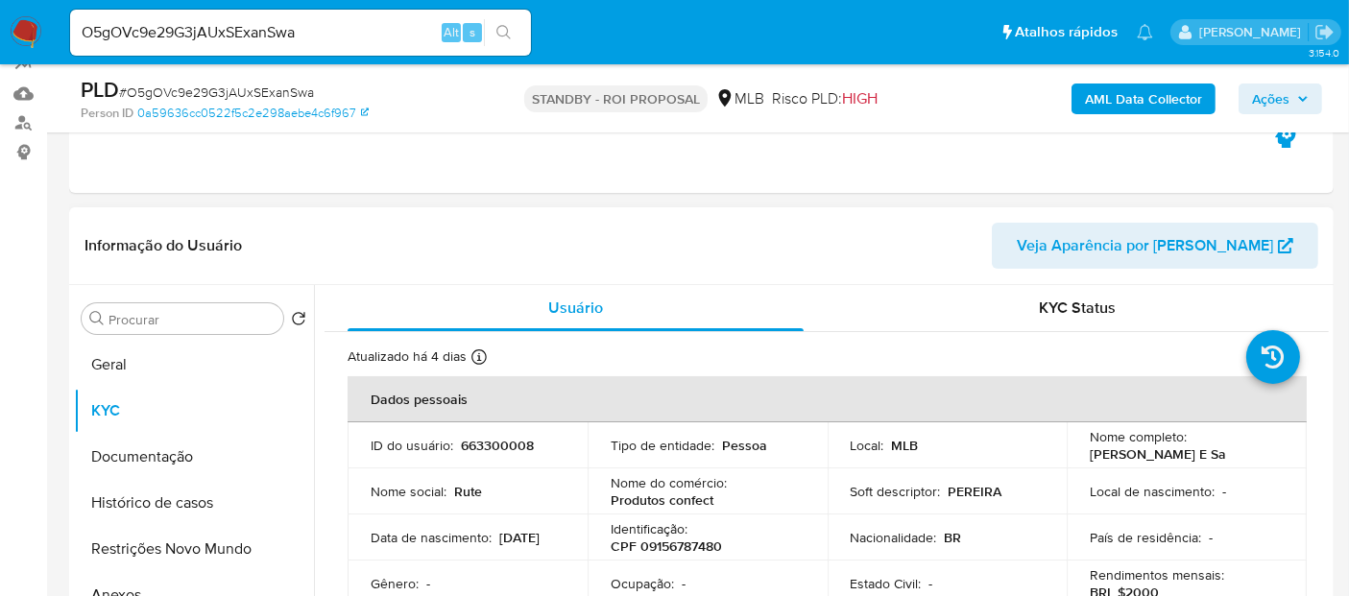
scroll to position [107, 0]
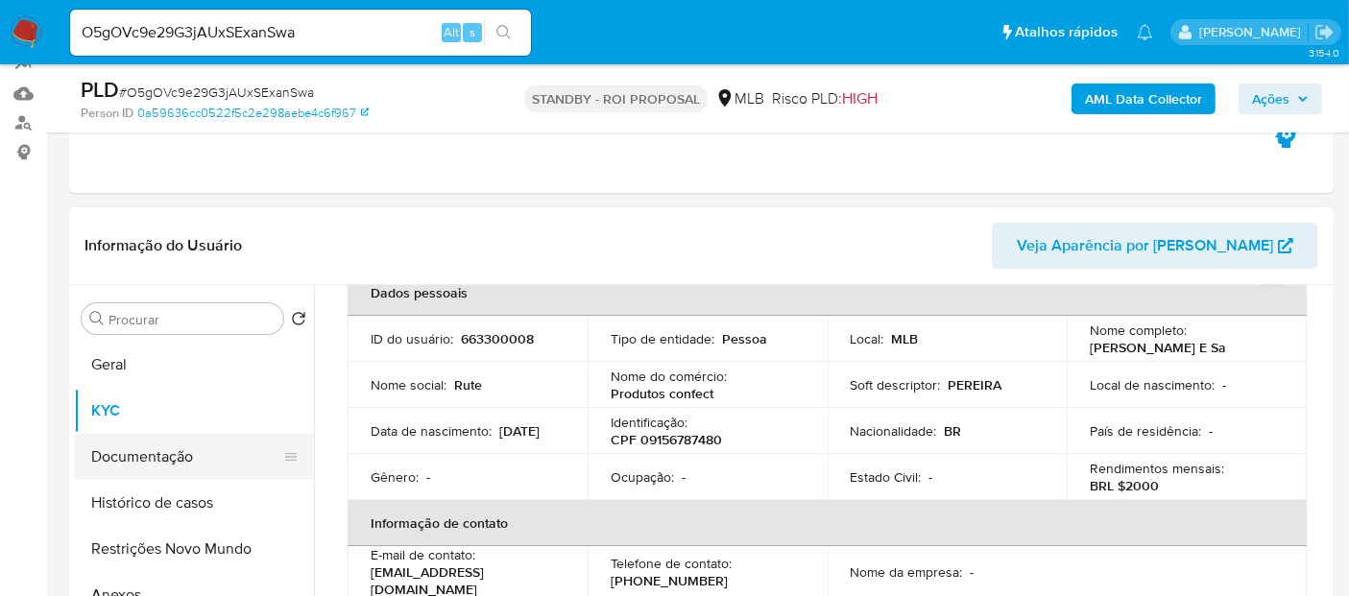
click at [167, 456] on button "Documentação" at bounding box center [186, 457] width 225 height 46
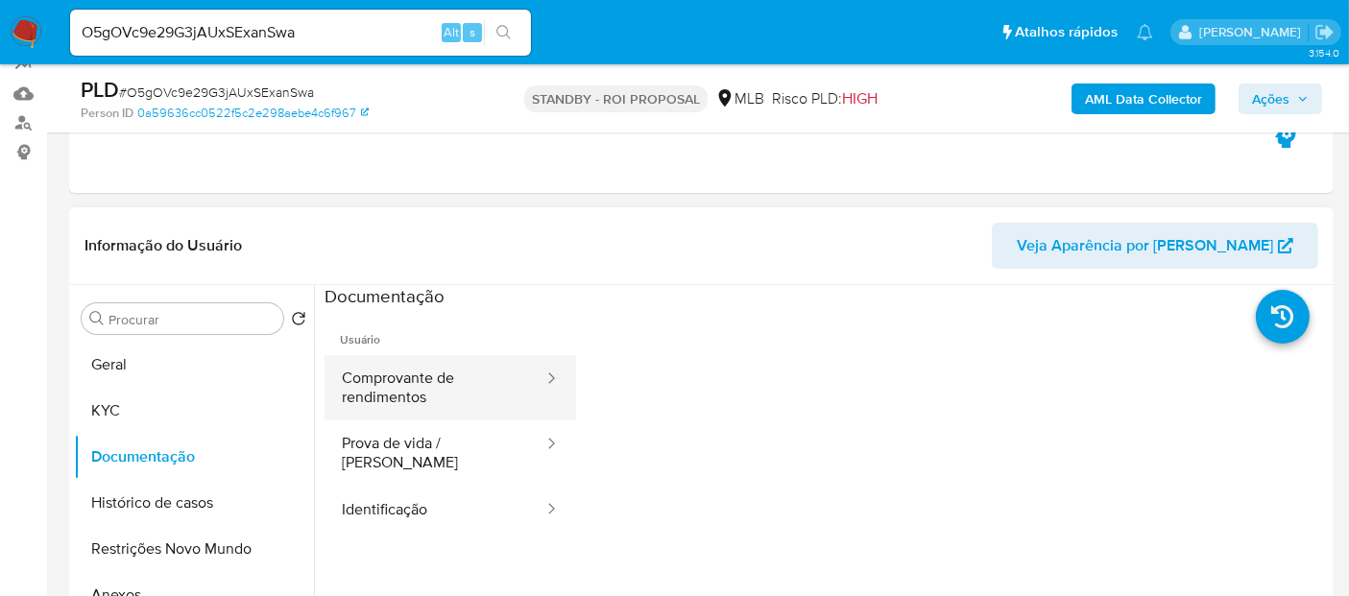
click at [440, 384] on button "Comprovante de rendimentos" at bounding box center [434, 387] width 221 height 65
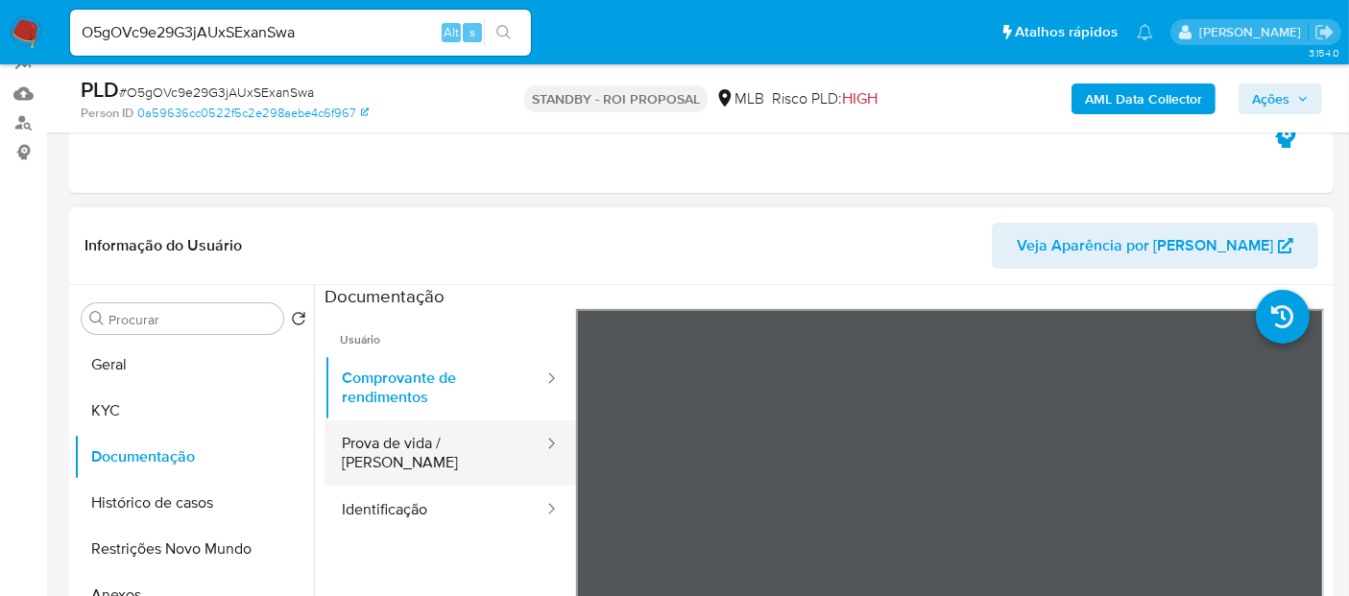
click at [386, 439] on button "Prova de vida / [PERSON_NAME]" at bounding box center [434, 452] width 221 height 65
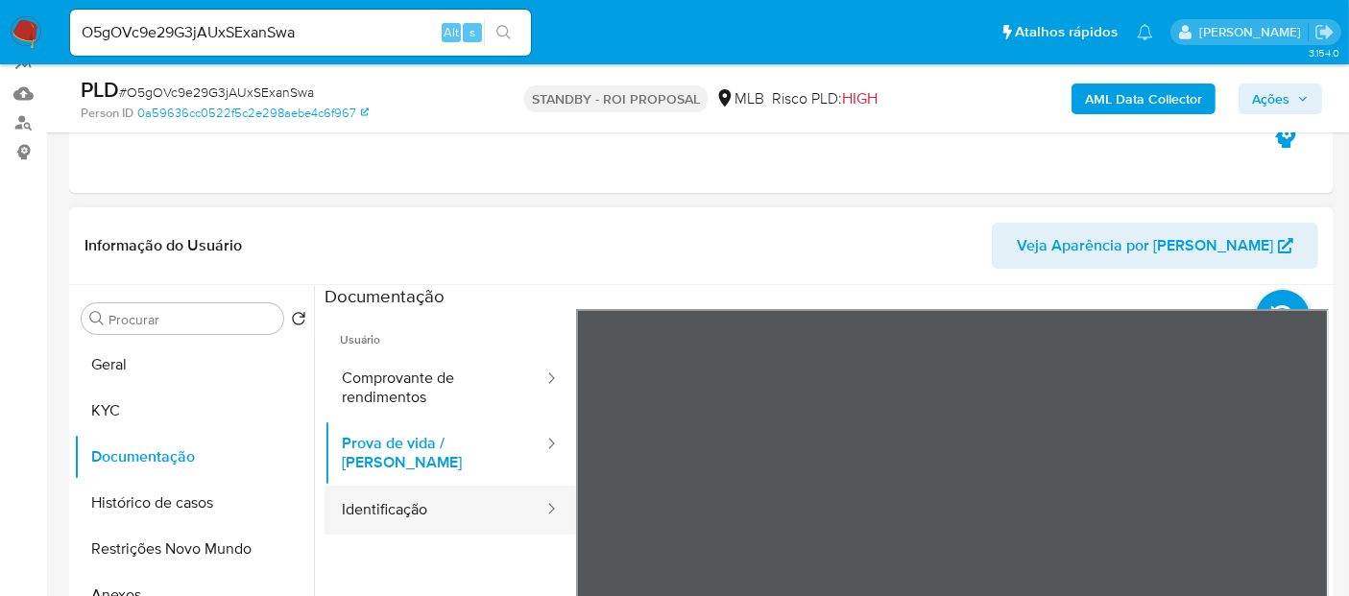
drag, startPoint x: 399, startPoint y: 492, endPoint x: 427, endPoint y: 492, distance: 27.8
click at [400, 491] on button "Identificação" at bounding box center [434, 510] width 221 height 49
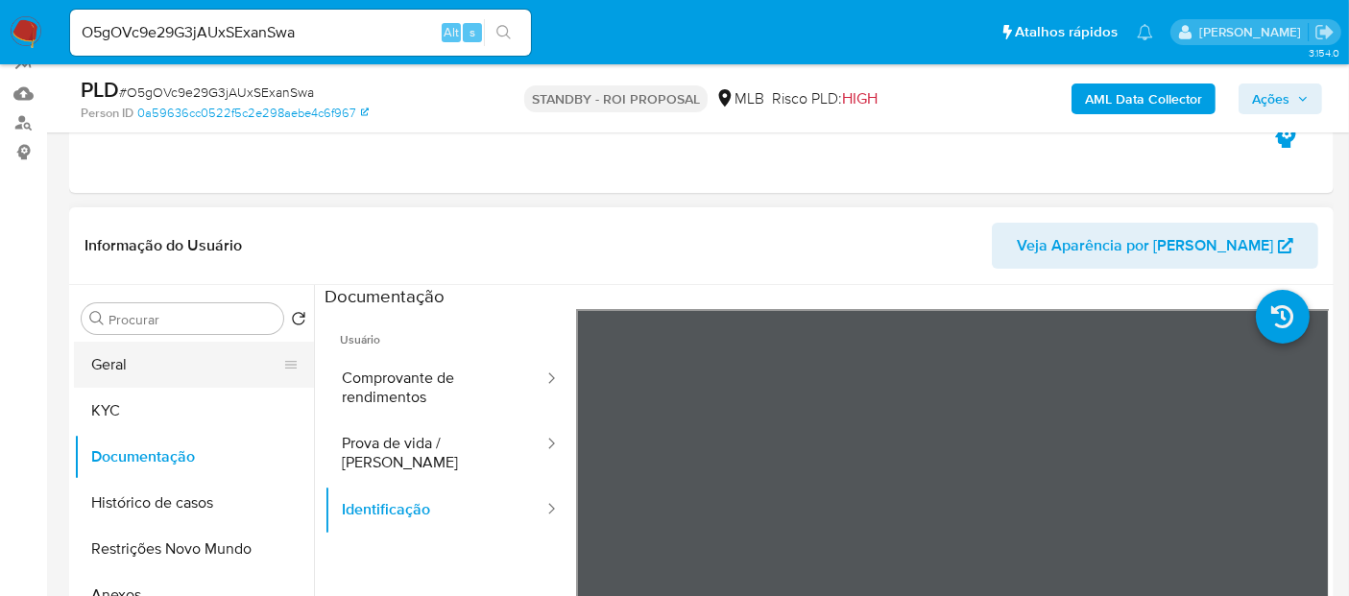
drag, startPoint x: 107, startPoint y: 362, endPoint x: 131, endPoint y: 358, distance: 25.2
click at [107, 360] on button "Geral" at bounding box center [186, 365] width 225 height 46
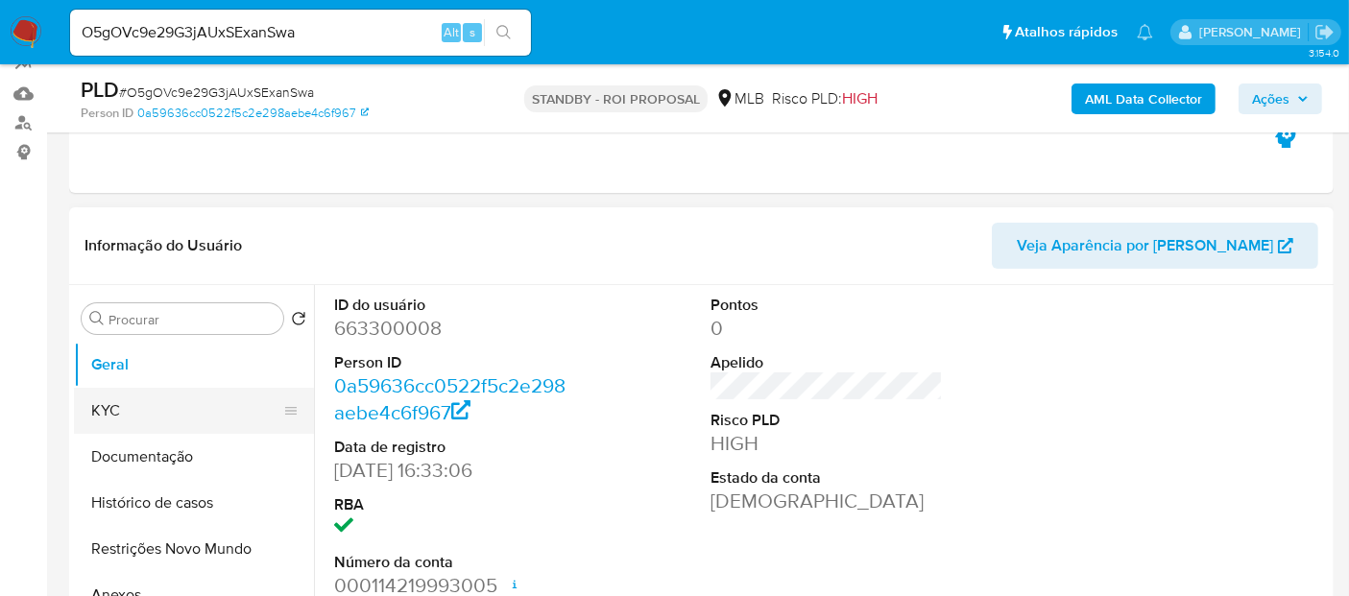
click at [121, 409] on button "KYC" at bounding box center [186, 411] width 225 height 46
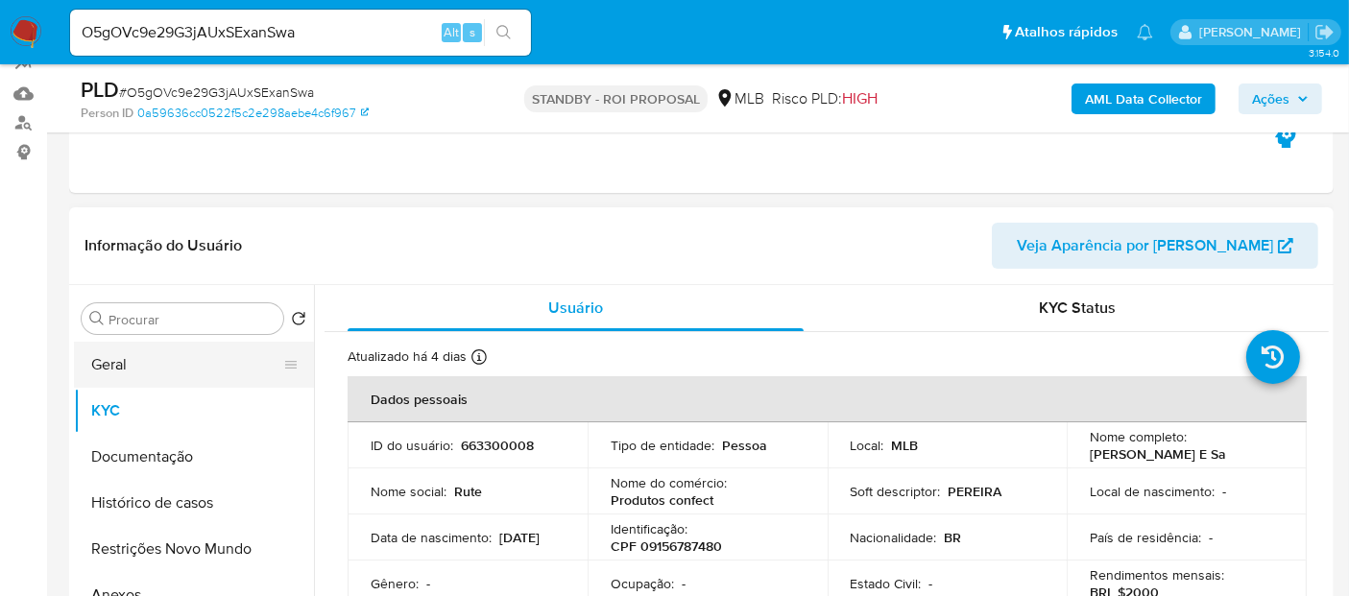
click at [137, 361] on button "Geral" at bounding box center [186, 365] width 225 height 46
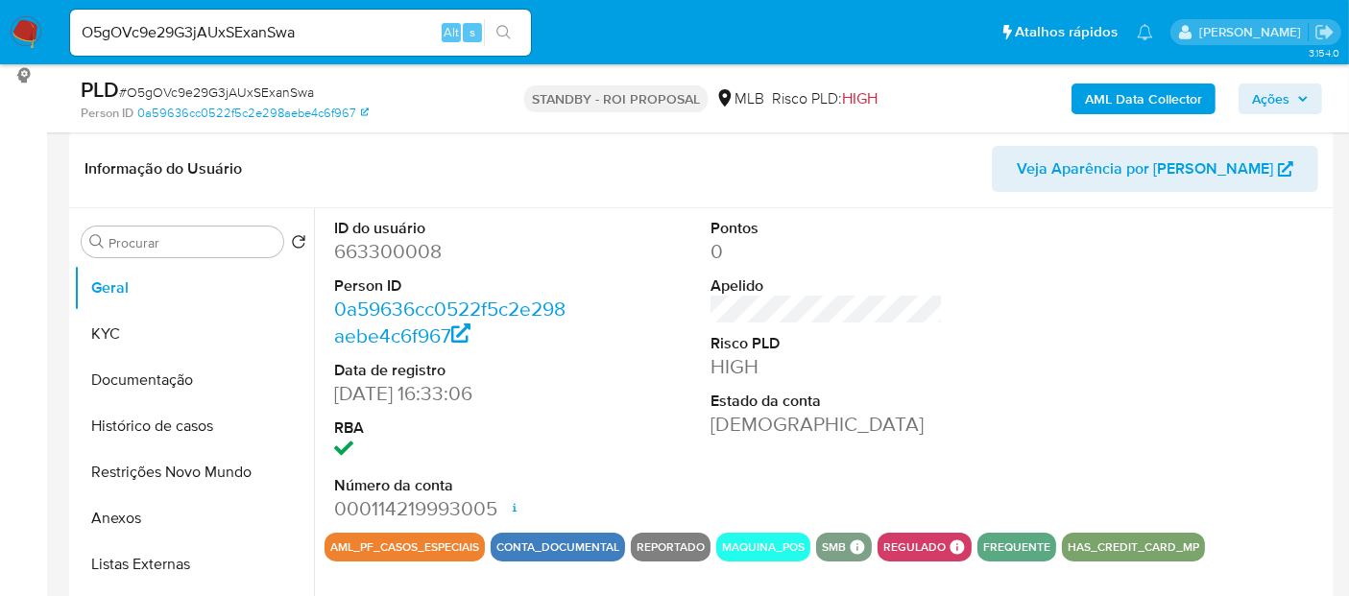
scroll to position [426, 0]
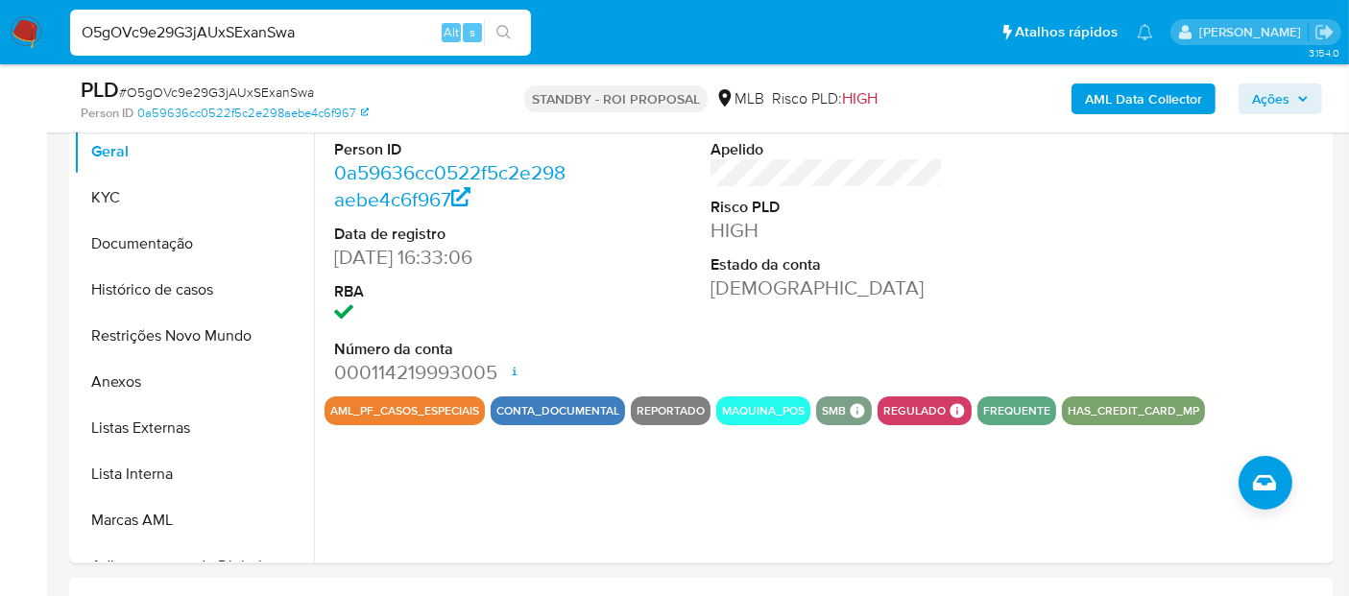
drag, startPoint x: 329, startPoint y: 29, endPoint x: 0, endPoint y: 23, distance: 329.3
click at [0, 23] on nav "Pausado Ver notificaciones O5gOVc9e29G3jAUxSExanSwa Alt s Atalhos rápidos Presi…" at bounding box center [674, 32] width 1349 height 64
paste input "T8mjgOG5PgauGb9IOXYczIlf"
type input "T8mjgOG5PgauGb9IOXYczIlf"
click at [506, 29] on icon "search-icon" at bounding box center [503, 32] width 15 height 15
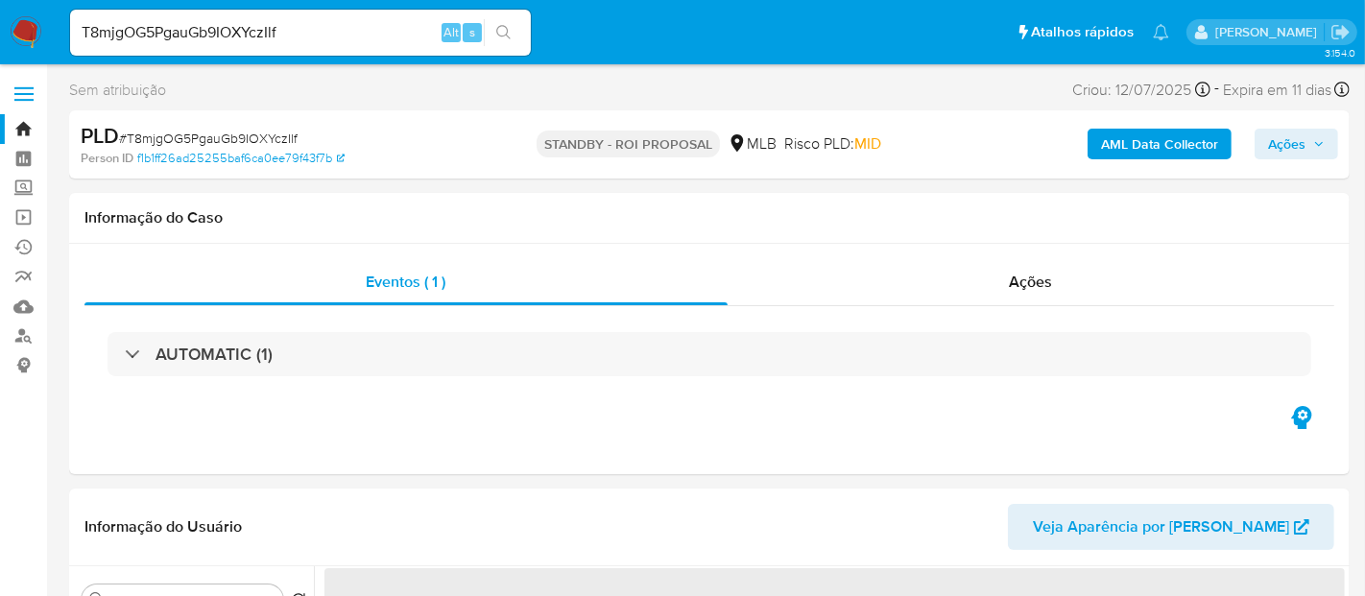
select select "10"
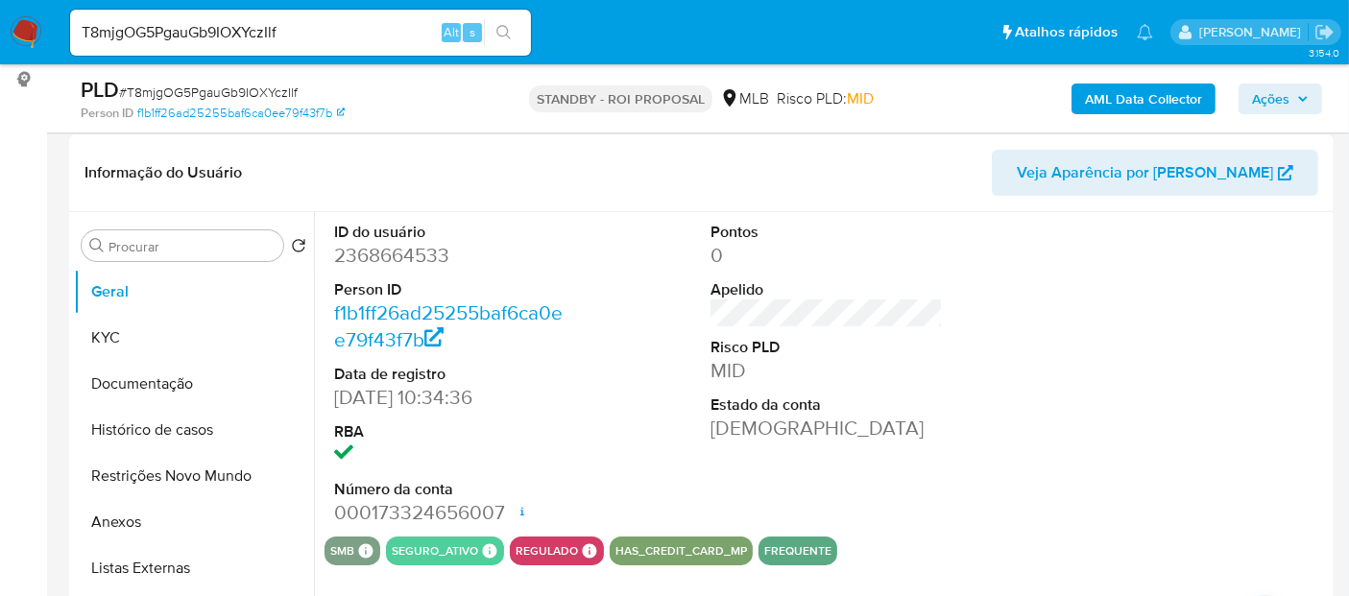
scroll to position [320, 0]
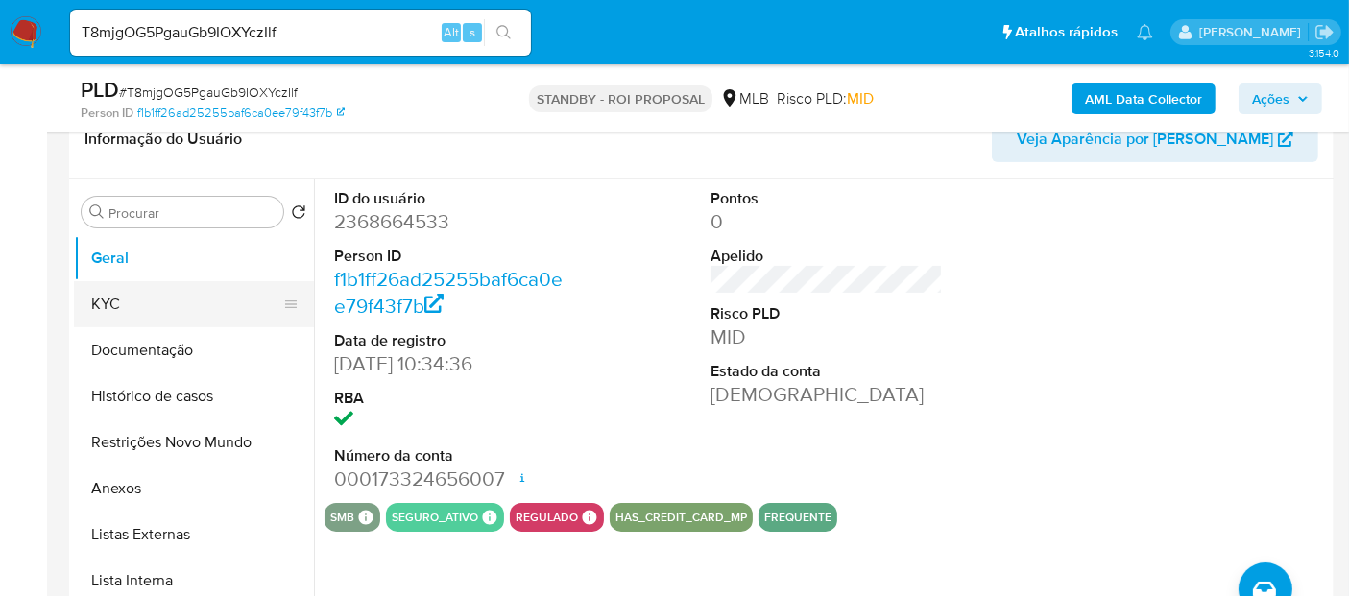
drag, startPoint x: 129, startPoint y: 286, endPoint x: 273, endPoint y: 323, distance: 148.8
click at [132, 289] on button "KYC" at bounding box center [186, 304] width 225 height 46
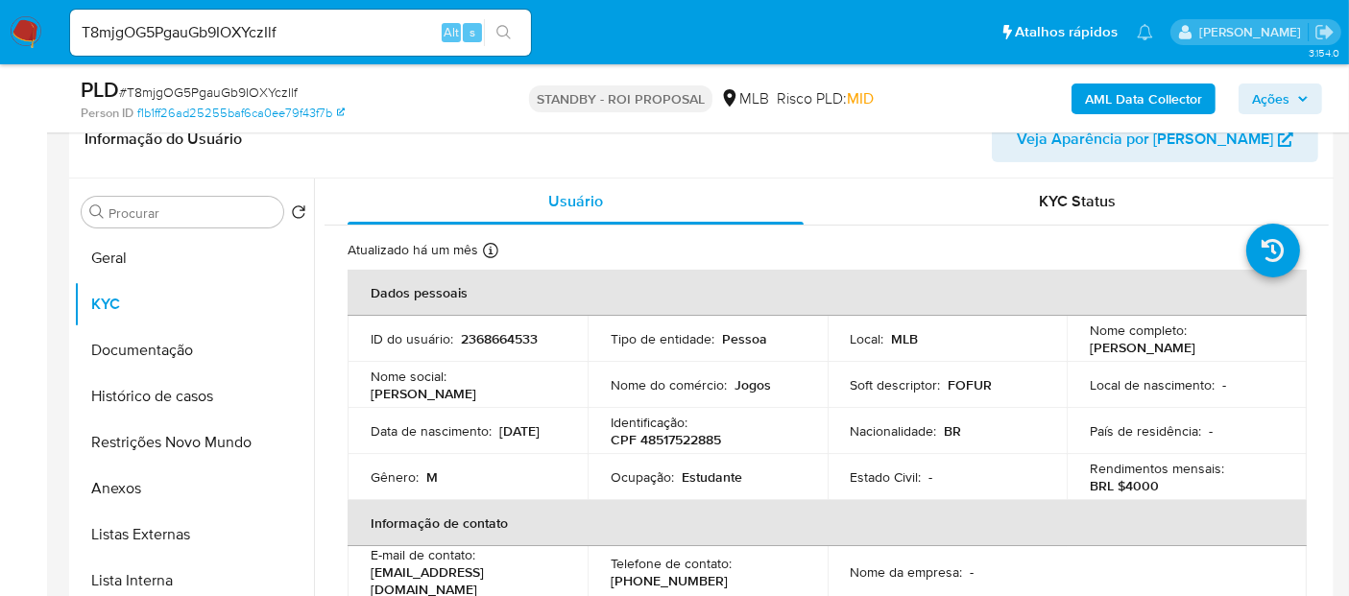
drag, startPoint x: 371, startPoint y: 442, endPoint x: 477, endPoint y: 442, distance: 105.6
click at [477, 440] on div "Data de nascimento : 30/05/2001" at bounding box center [467, 430] width 194 height 17
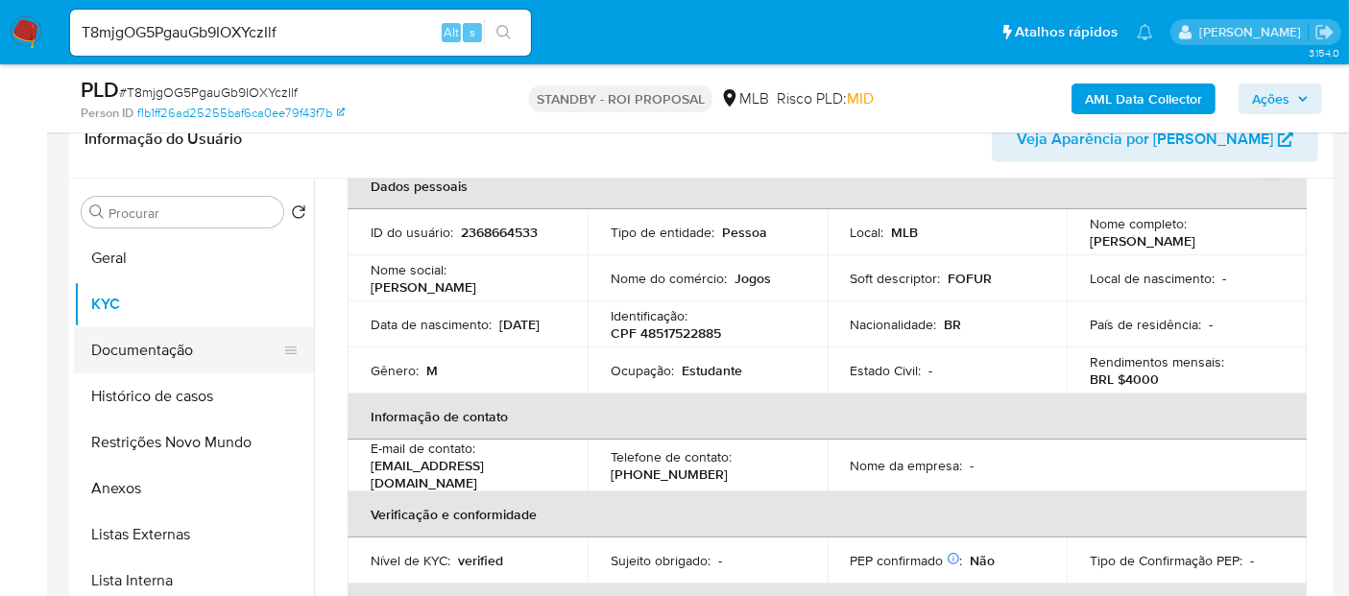
click at [194, 351] on button "Documentação" at bounding box center [186, 350] width 225 height 46
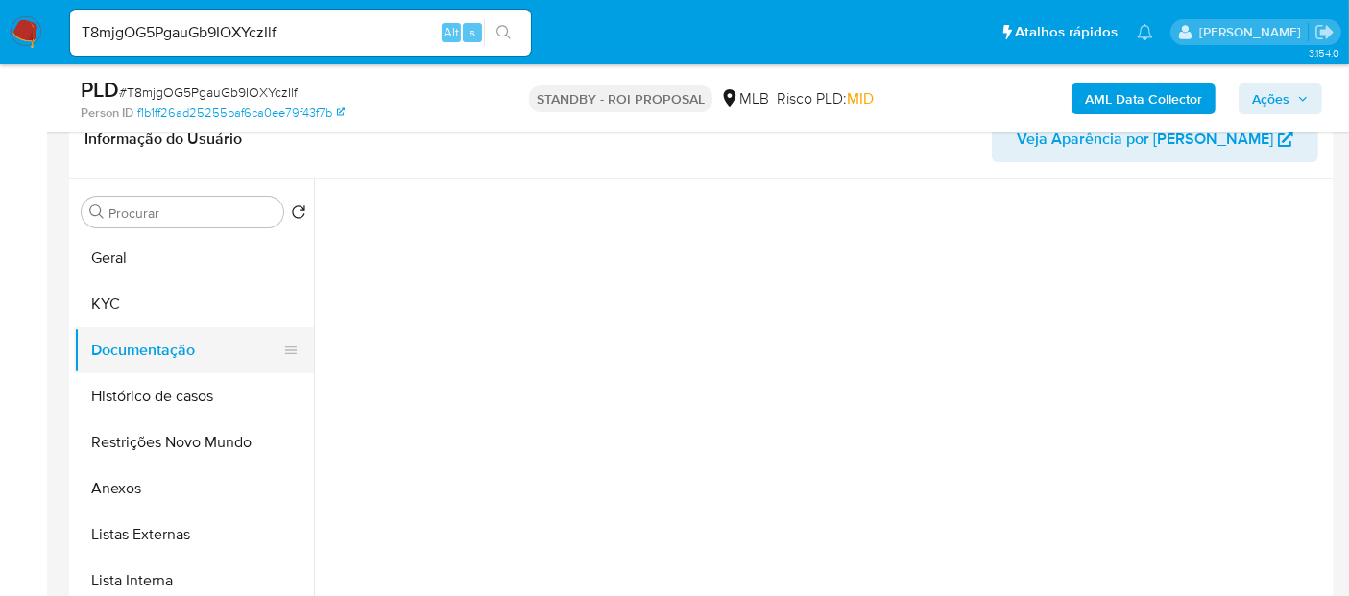
scroll to position [0, 0]
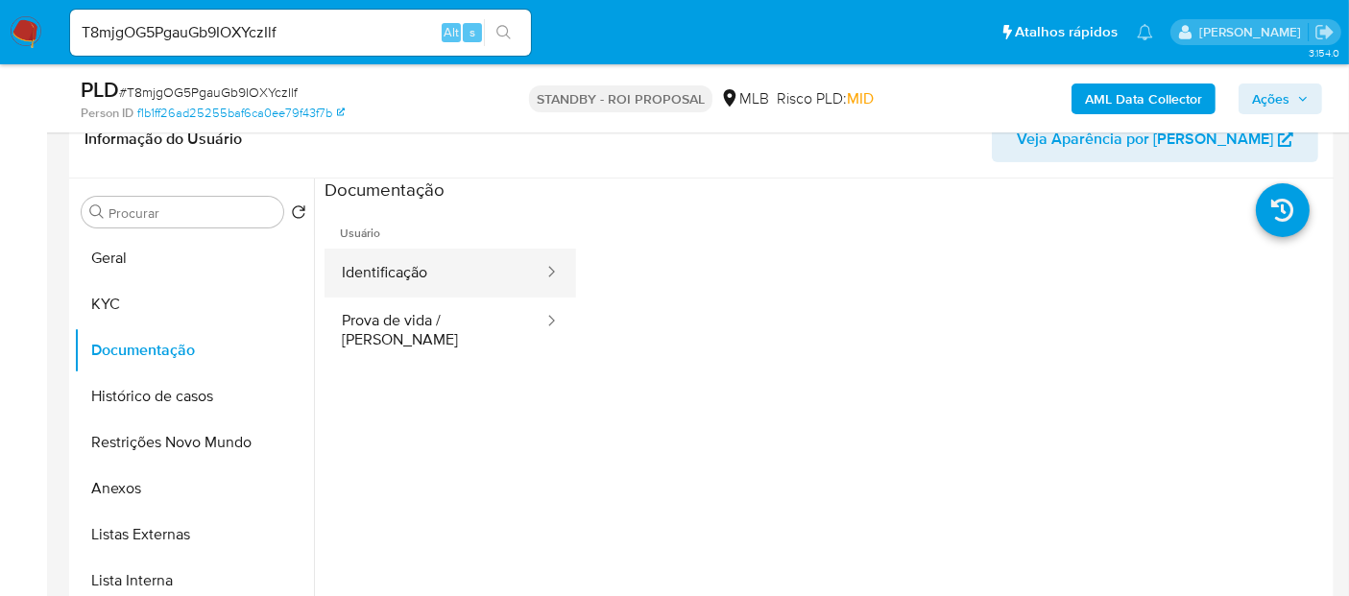
click at [449, 272] on button "Identificação" at bounding box center [434, 273] width 221 height 49
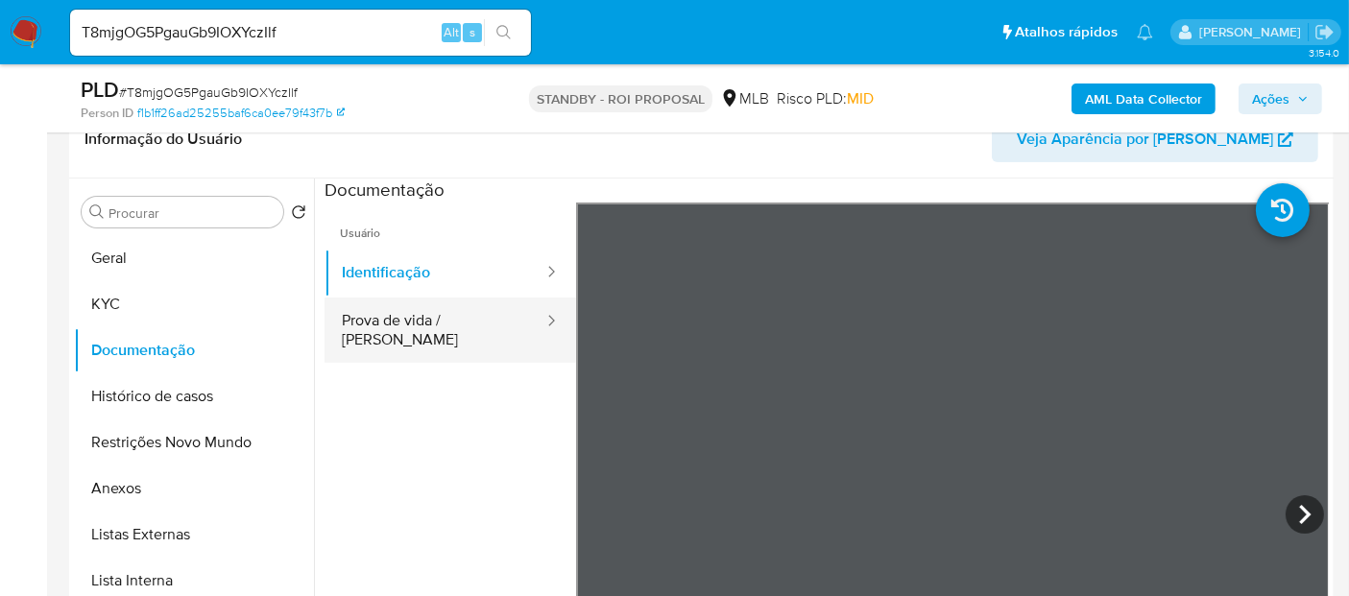
click at [410, 324] on button "Prova de vida / [PERSON_NAME]" at bounding box center [434, 330] width 221 height 65
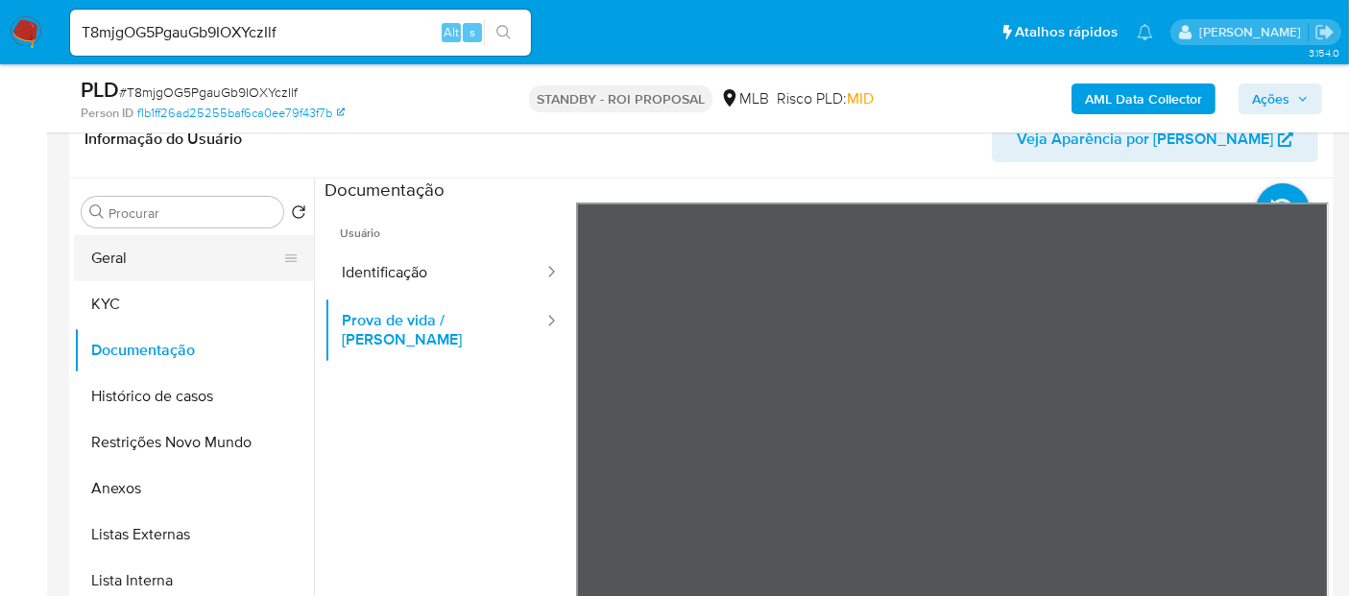
click at [112, 253] on button "Geral" at bounding box center [186, 258] width 225 height 46
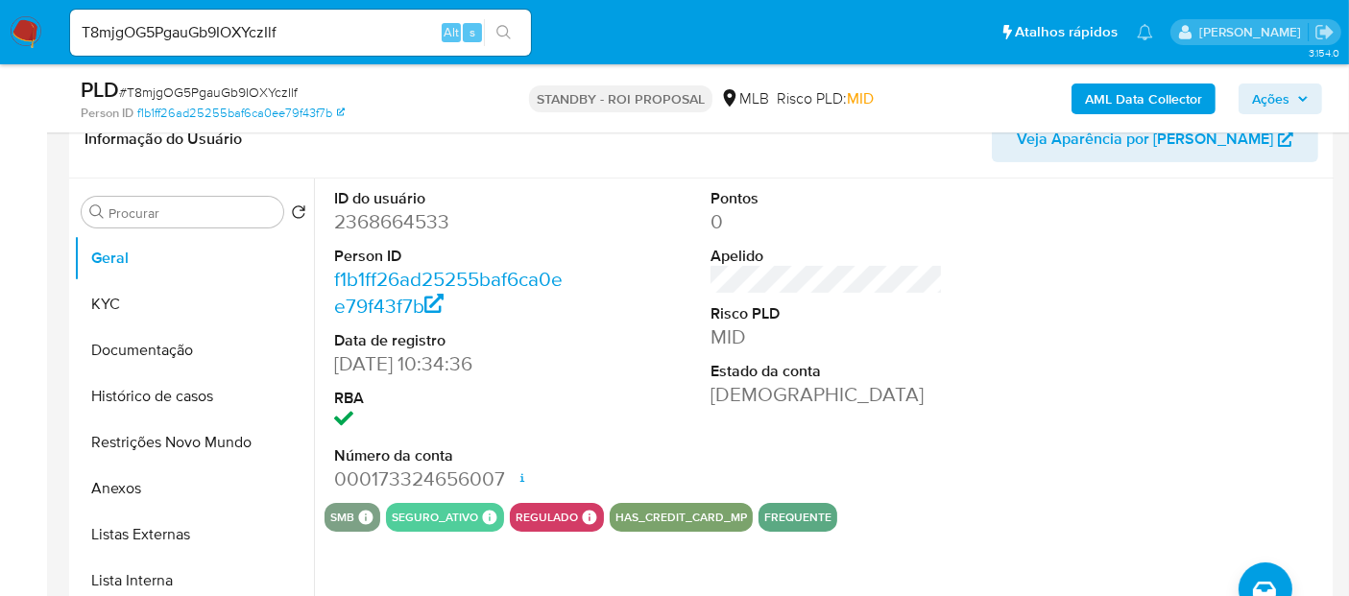
click at [25, 24] on img at bounding box center [26, 32] width 33 height 33
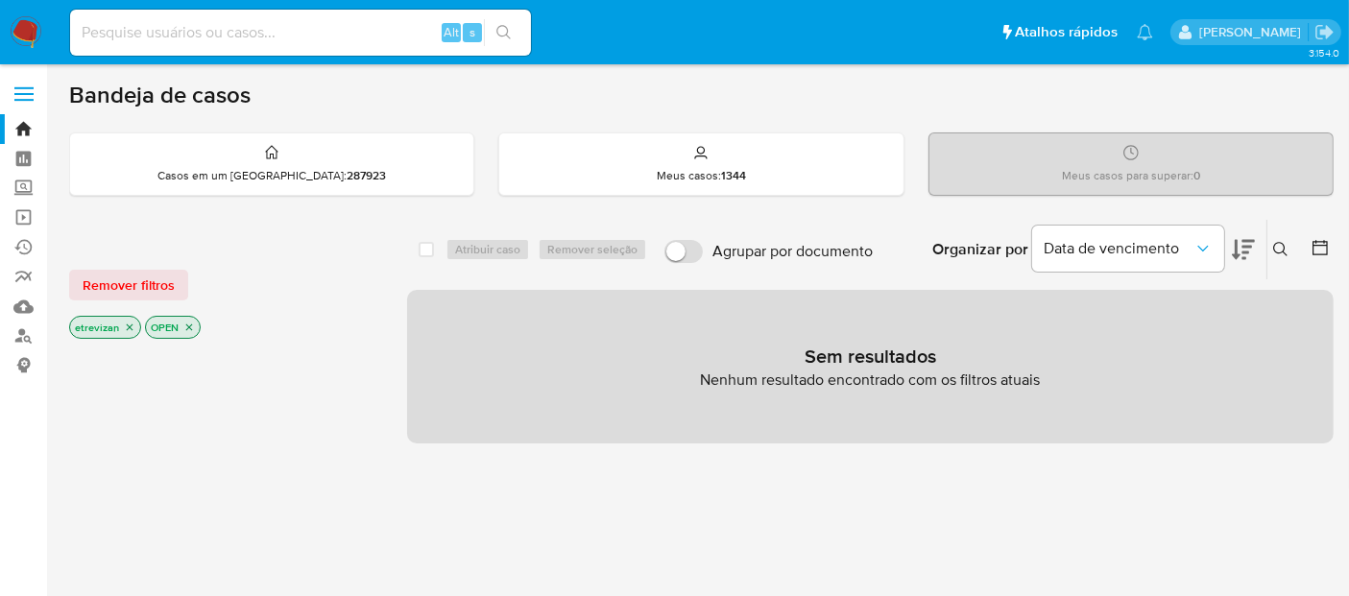
click at [33, 36] on img at bounding box center [26, 32] width 33 height 33
click at [307, 36] on input at bounding box center [300, 32] width 461 height 25
paste input "dvpyQIhQyYBSaWqkKmY5EdYD"
type input "dvpyQIhQyYBSaWqkKmY5EdYD"
click at [500, 29] on icon "ícone de pesquisa" at bounding box center [503, 32] width 15 height 15
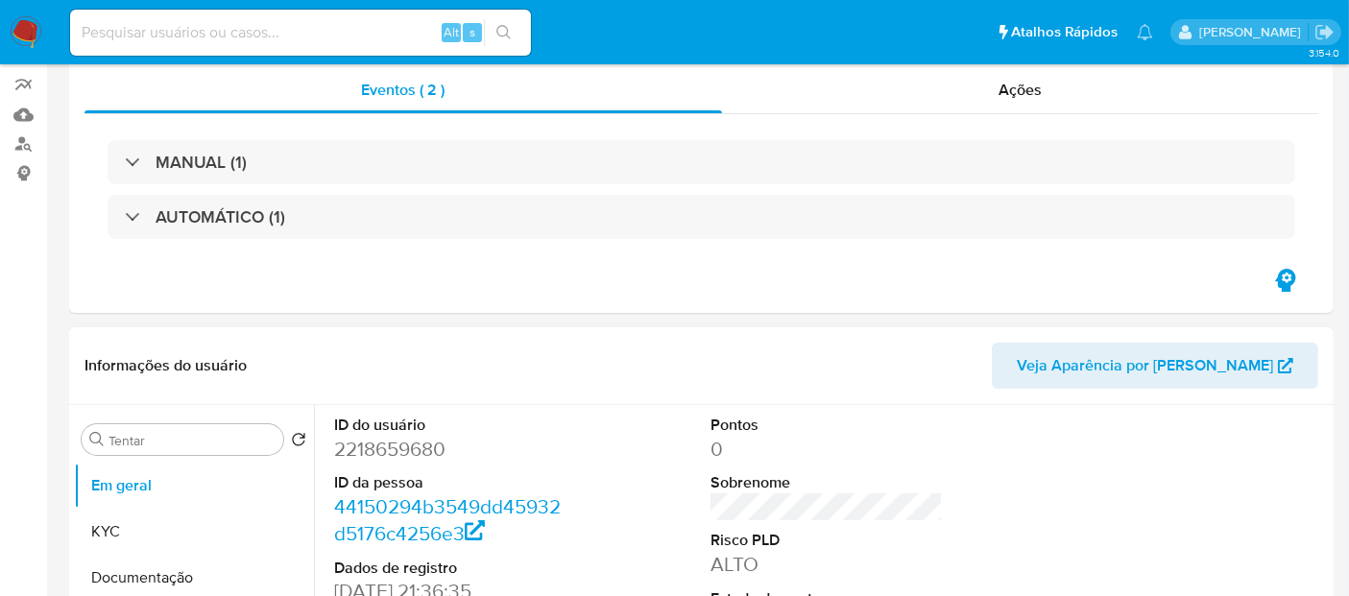
select select "10"
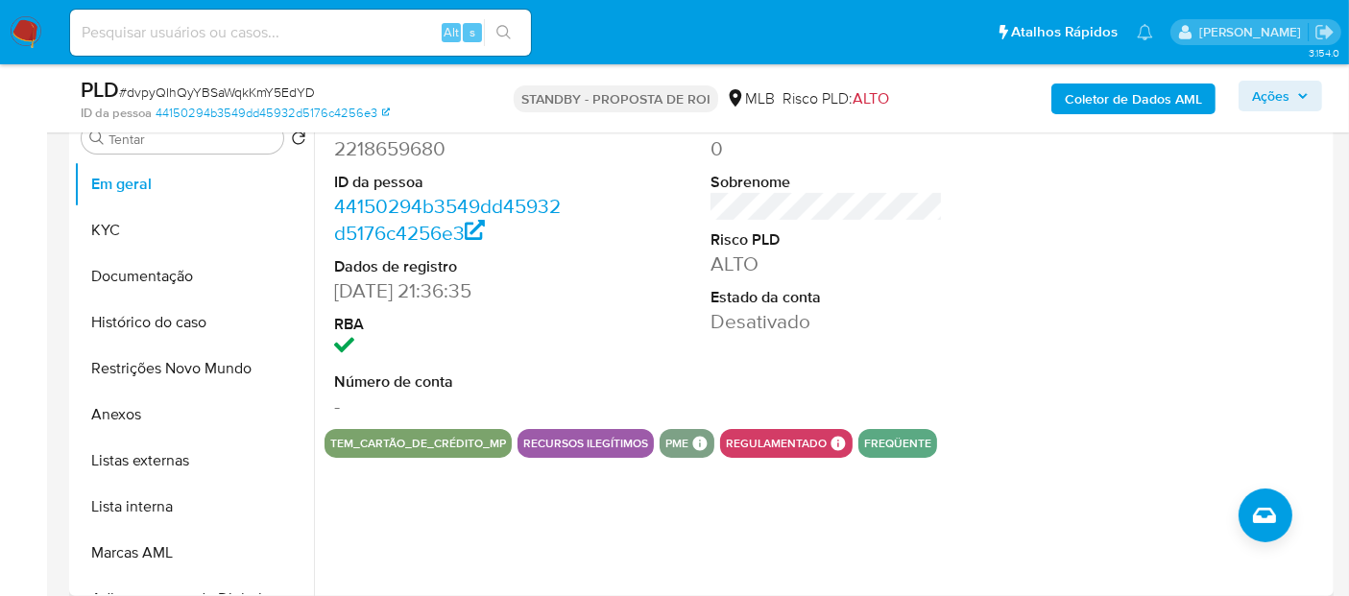
scroll to position [320, 0]
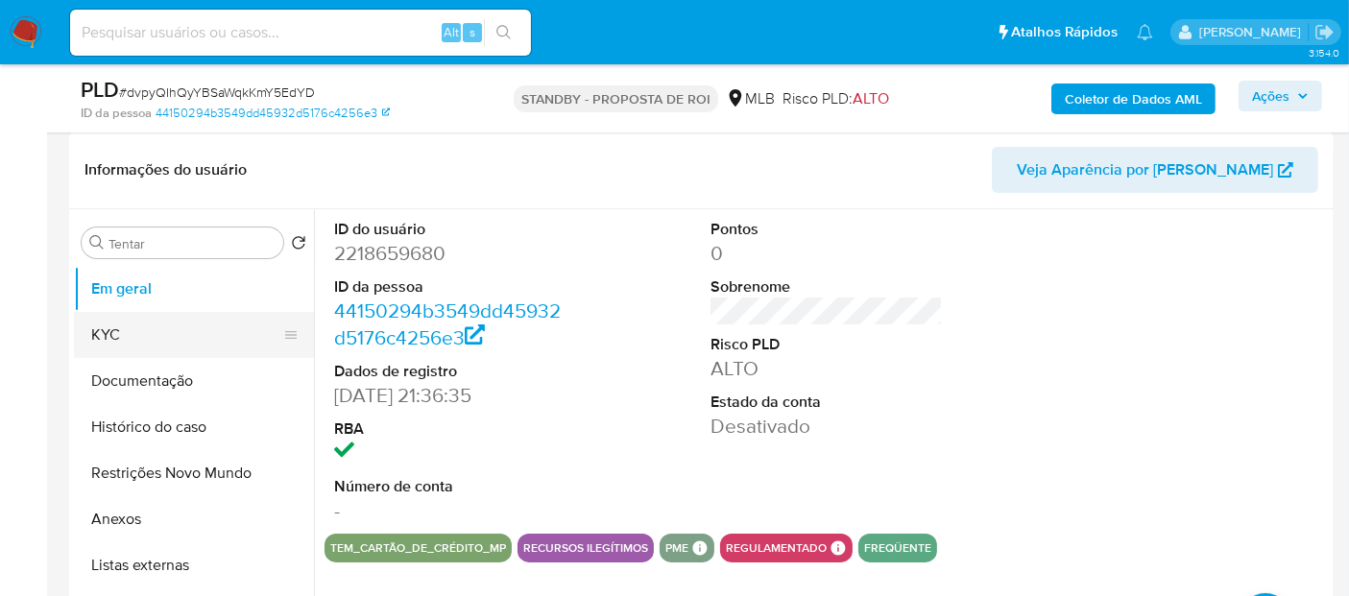
drag, startPoint x: 137, startPoint y: 328, endPoint x: 165, endPoint y: 327, distance: 27.9
click at [137, 327] on button "KYC" at bounding box center [186, 335] width 225 height 46
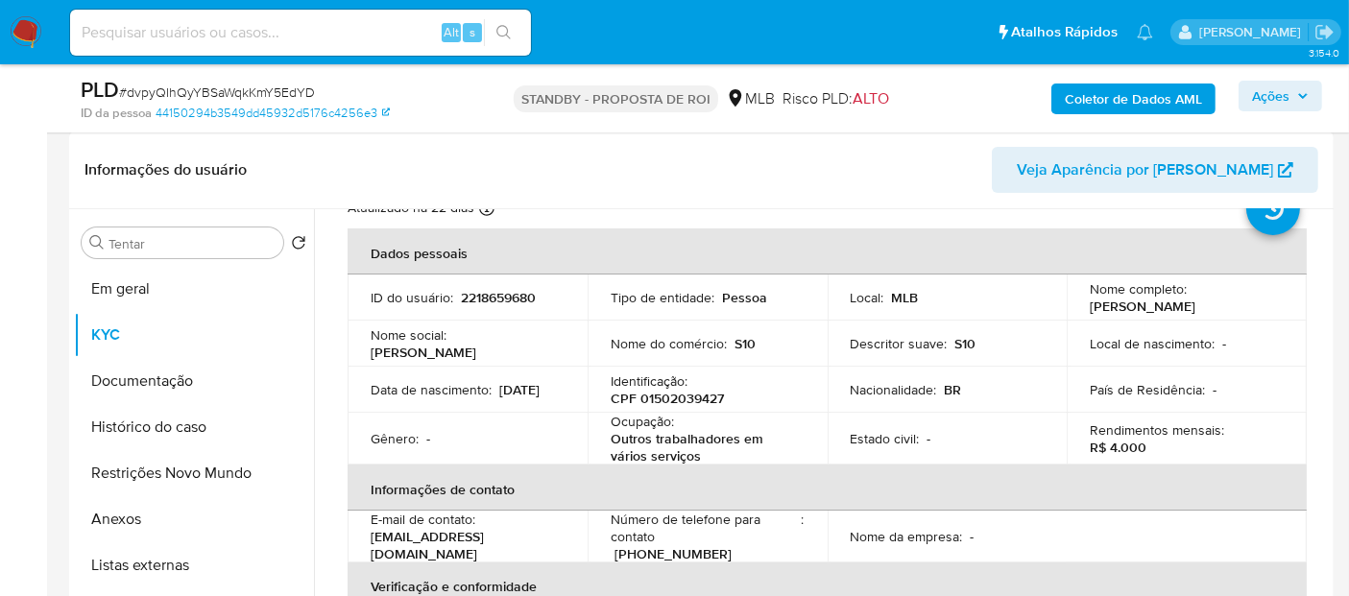
scroll to position [107, 0]
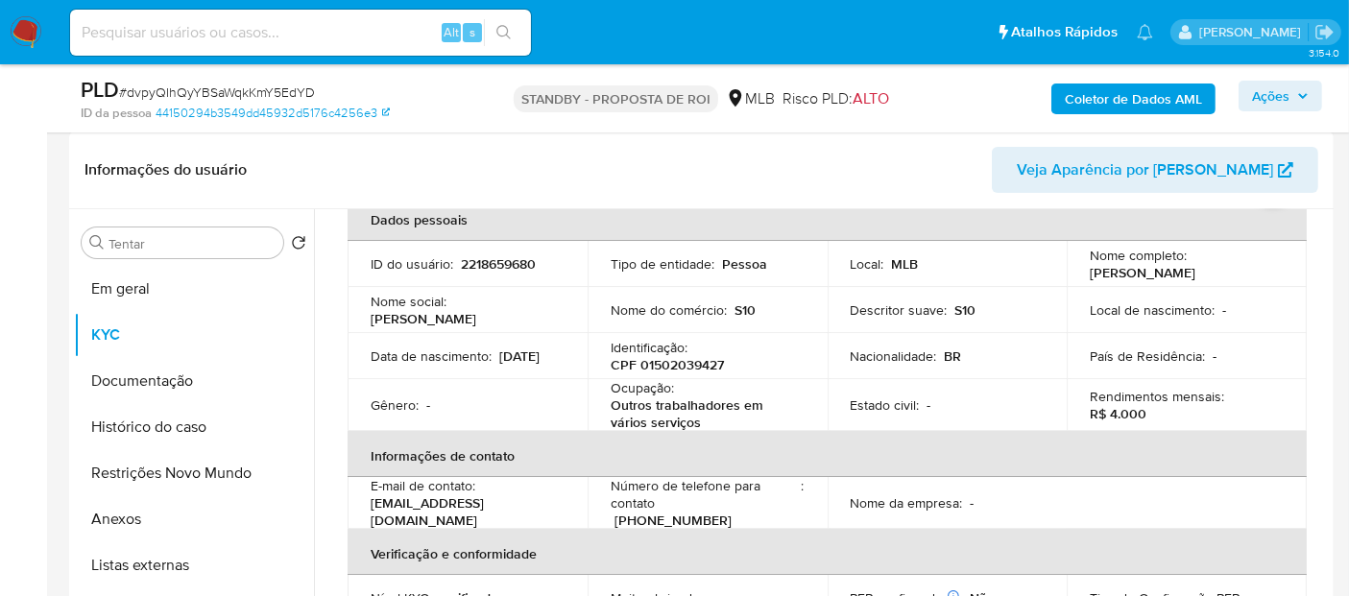
drag, startPoint x: 182, startPoint y: 376, endPoint x: 472, endPoint y: 351, distance: 290.9
click at [183, 376] on button "Documentação" at bounding box center [194, 381] width 240 height 46
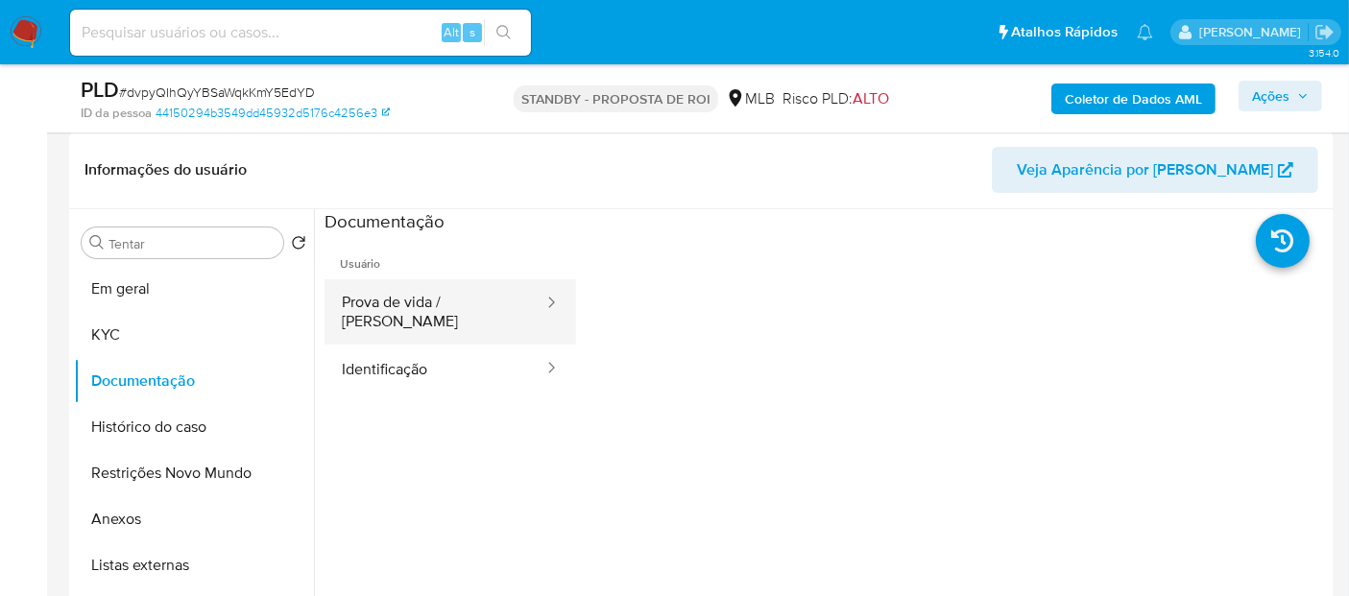
click at [411, 303] on button "Prova de vida / [PERSON_NAME]" at bounding box center [434, 311] width 221 height 65
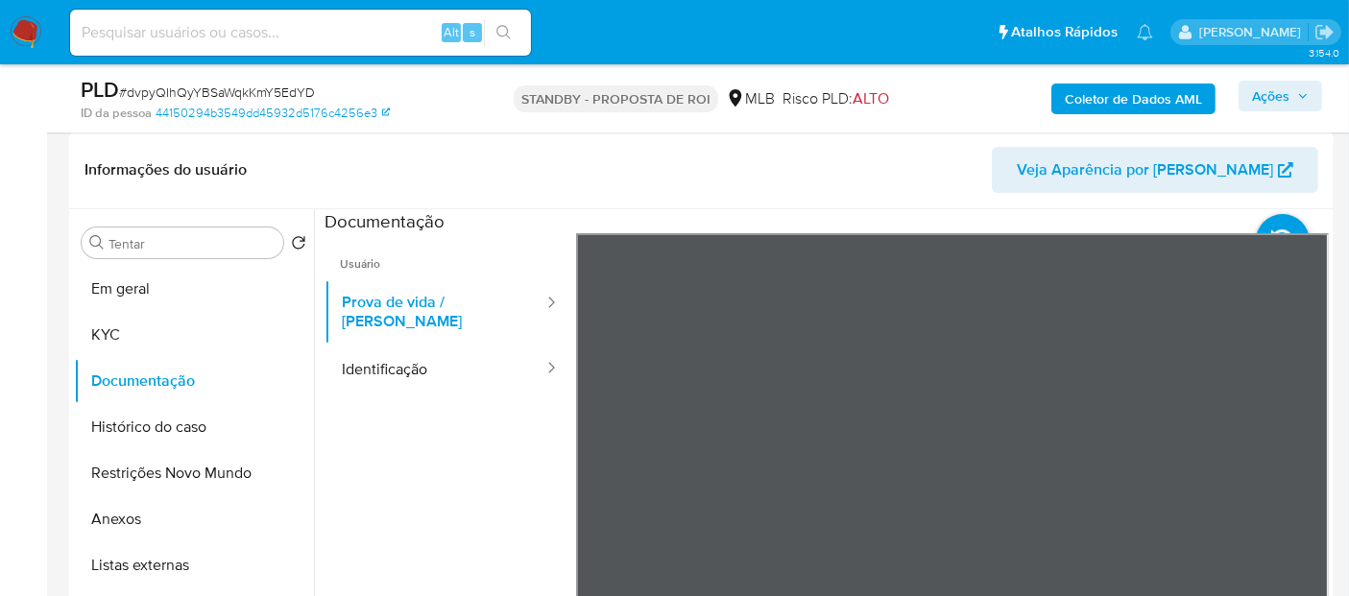
drag, startPoint x: 425, startPoint y: 349, endPoint x: 558, endPoint y: 350, distance: 132.5
click at [427, 349] on button "Identificação" at bounding box center [434, 369] width 221 height 49
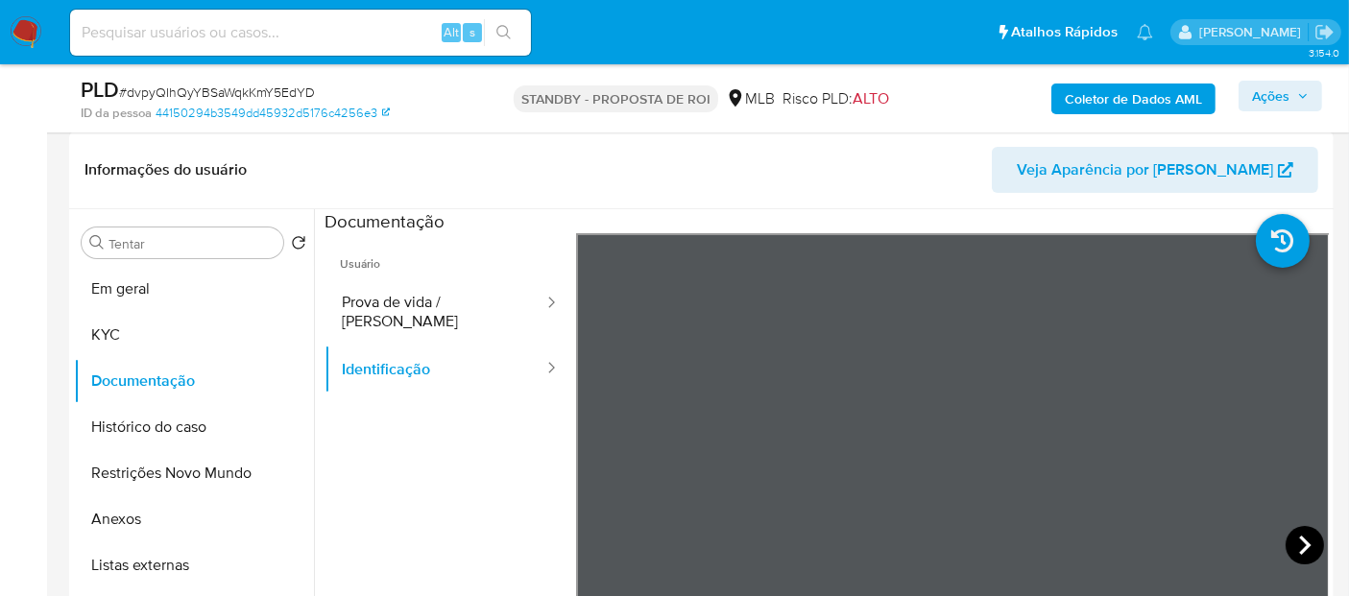
click at [1297, 533] on icon at bounding box center [1304, 545] width 38 height 38
drag, startPoint x: 178, startPoint y: 415, endPoint x: 438, endPoint y: 418, distance: 260.1
click at [189, 416] on button "Histórico do caso" at bounding box center [194, 427] width 240 height 46
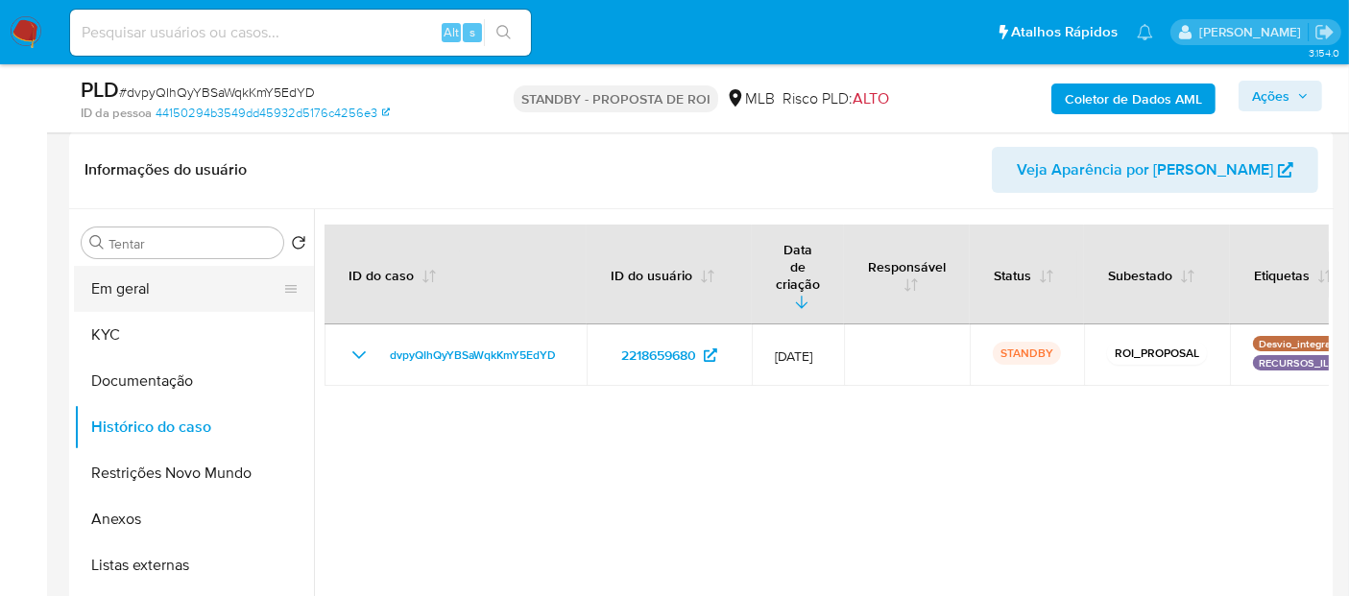
click at [124, 289] on button "Em geral" at bounding box center [186, 289] width 225 height 46
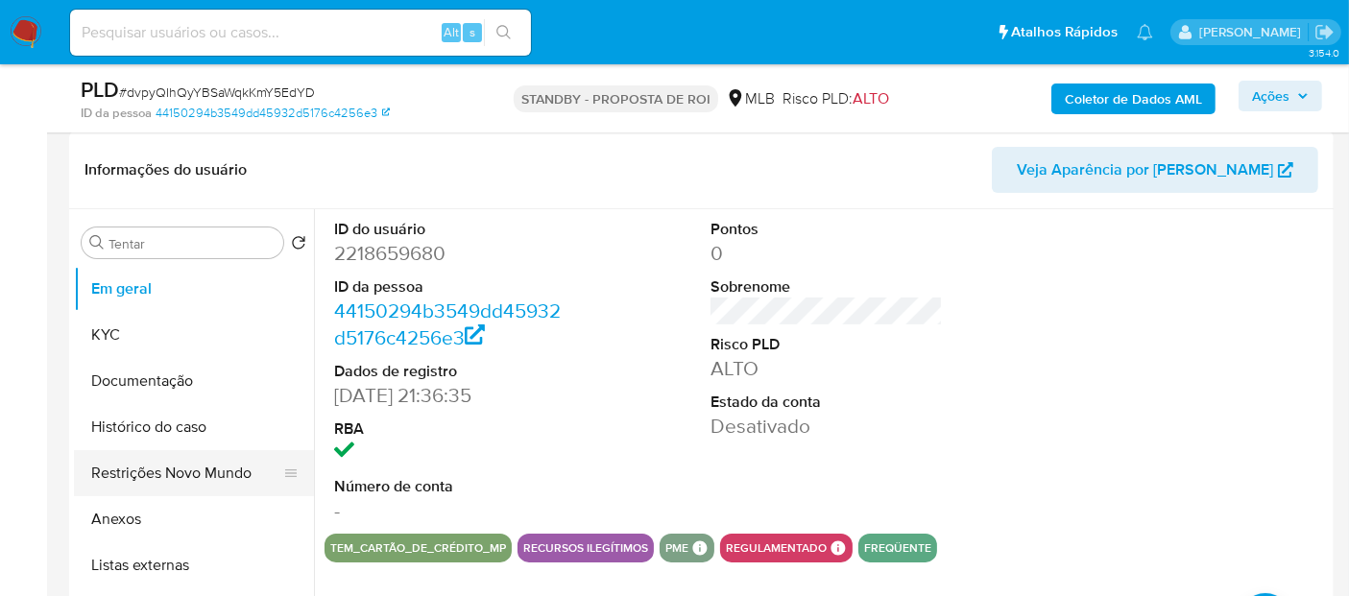
click at [164, 469] on button "Restrições Novo Mundo" at bounding box center [186, 473] width 225 height 46
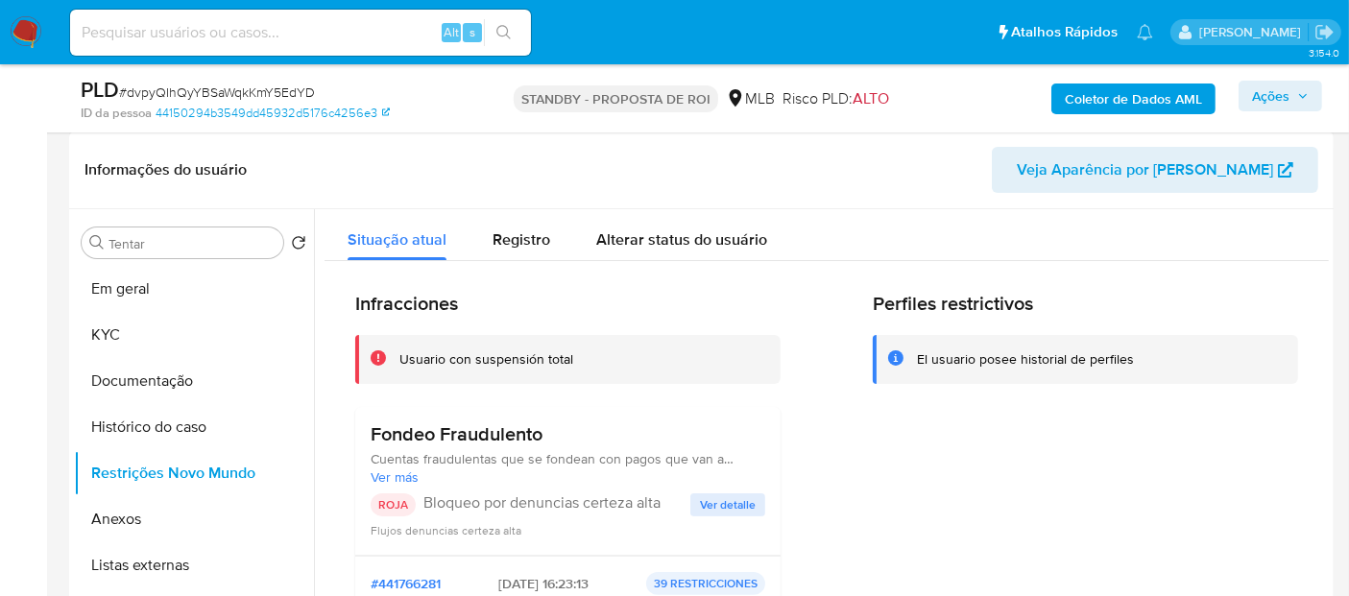
click at [727, 509] on span "Ver detalle" at bounding box center [728, 504] width 56 height 19
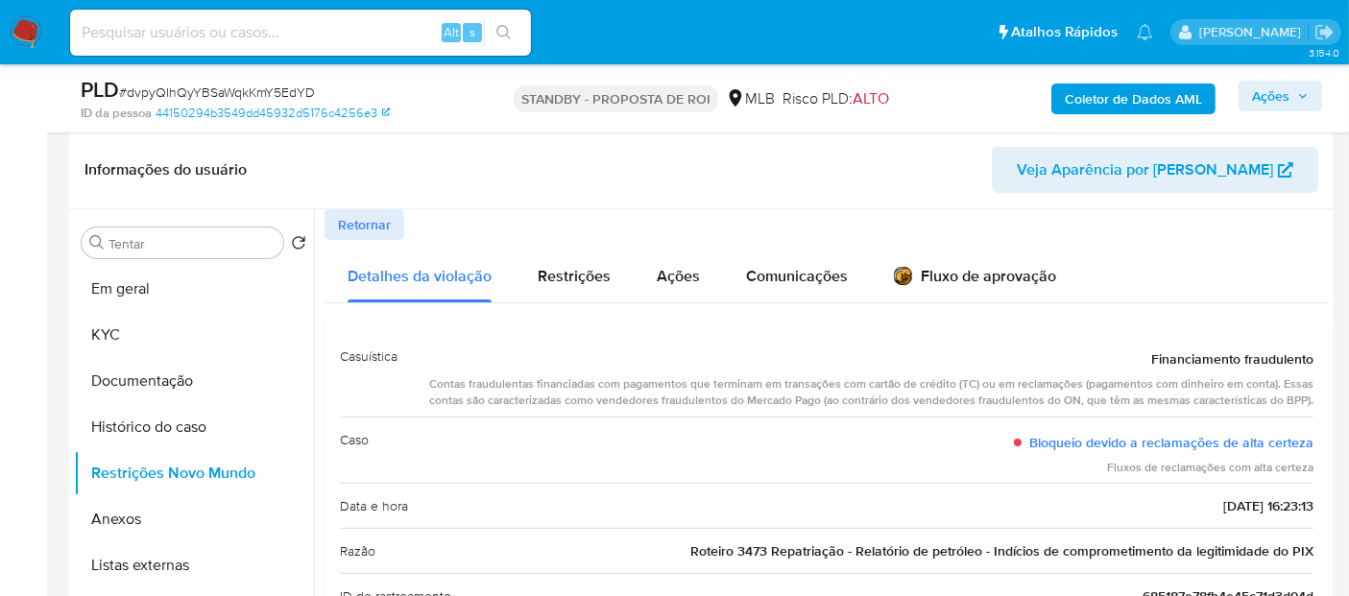
click at [24, 18] on img at bounding box center [26, 32] width 33 height 33
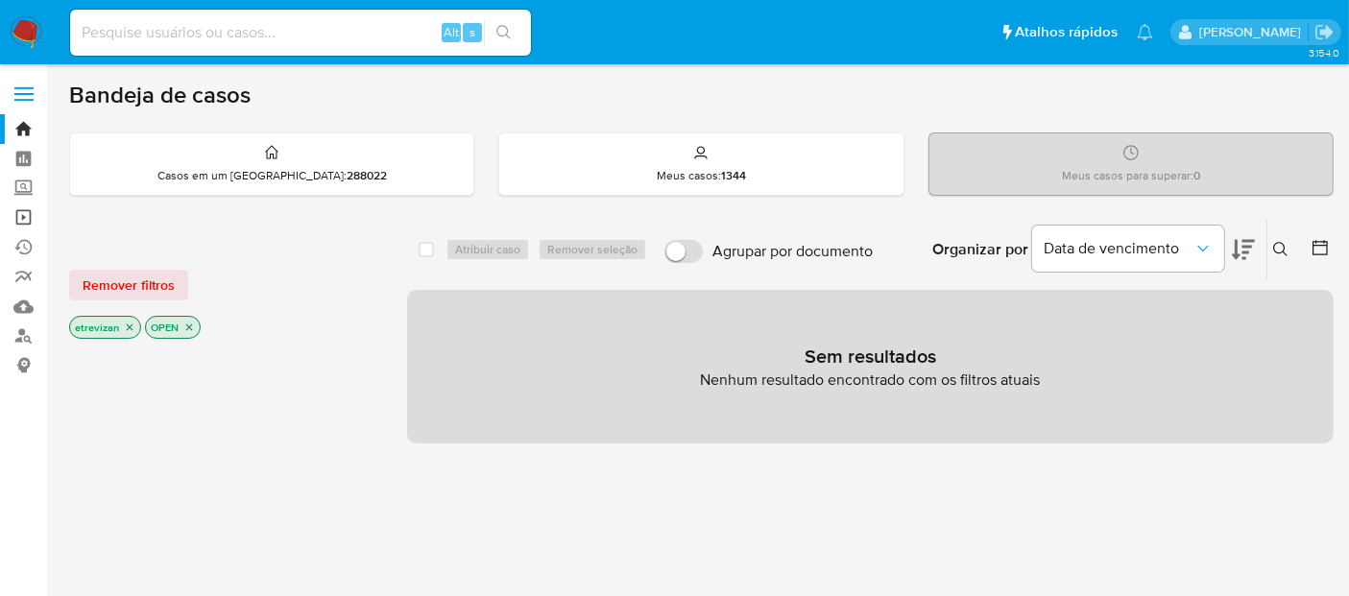
click at [21, 214] on link "Operações em massa" at bounding box center [114, 218] width 228 height 30
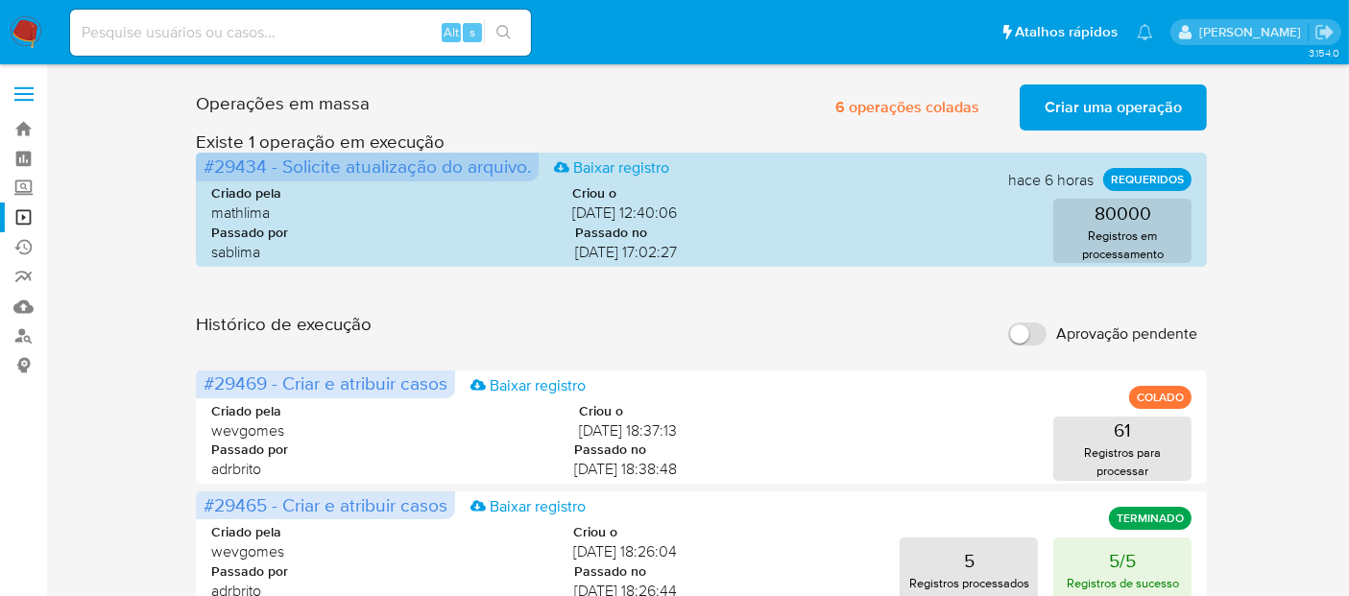
click at [1102, 97] on span "Criar uma operação" at bounding box center [1112, 107] width 137 height 42
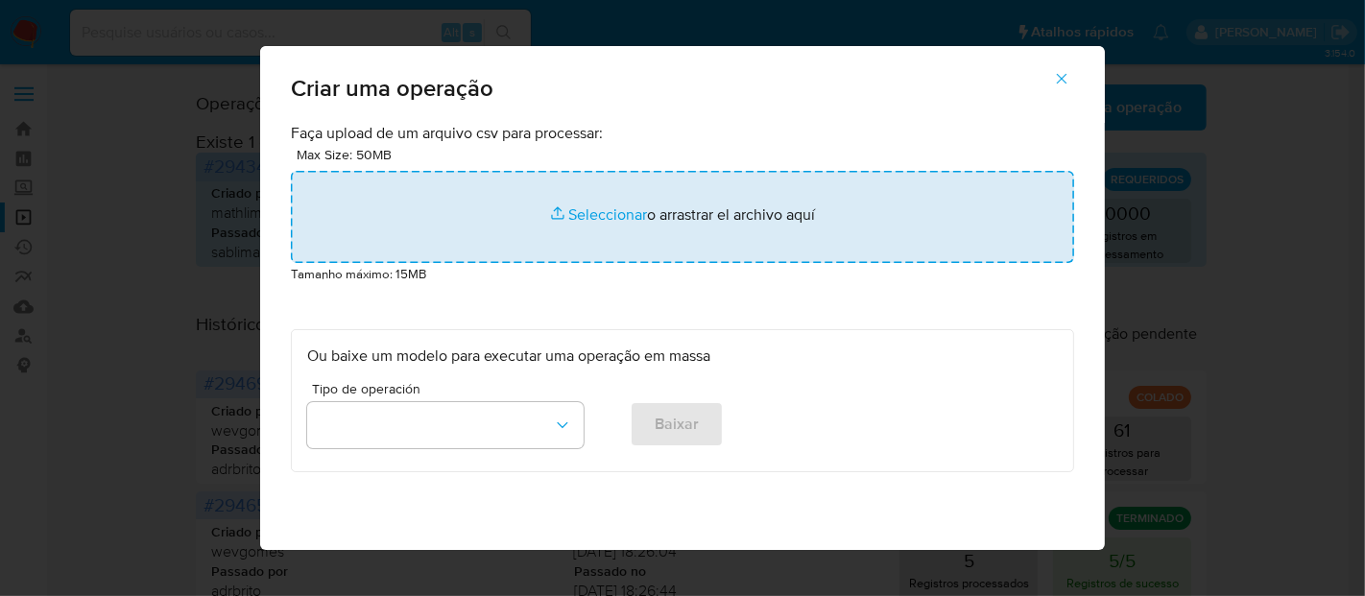
click at [584, 218] on input "file" at bounding box center [682, 217] width 783 height 92
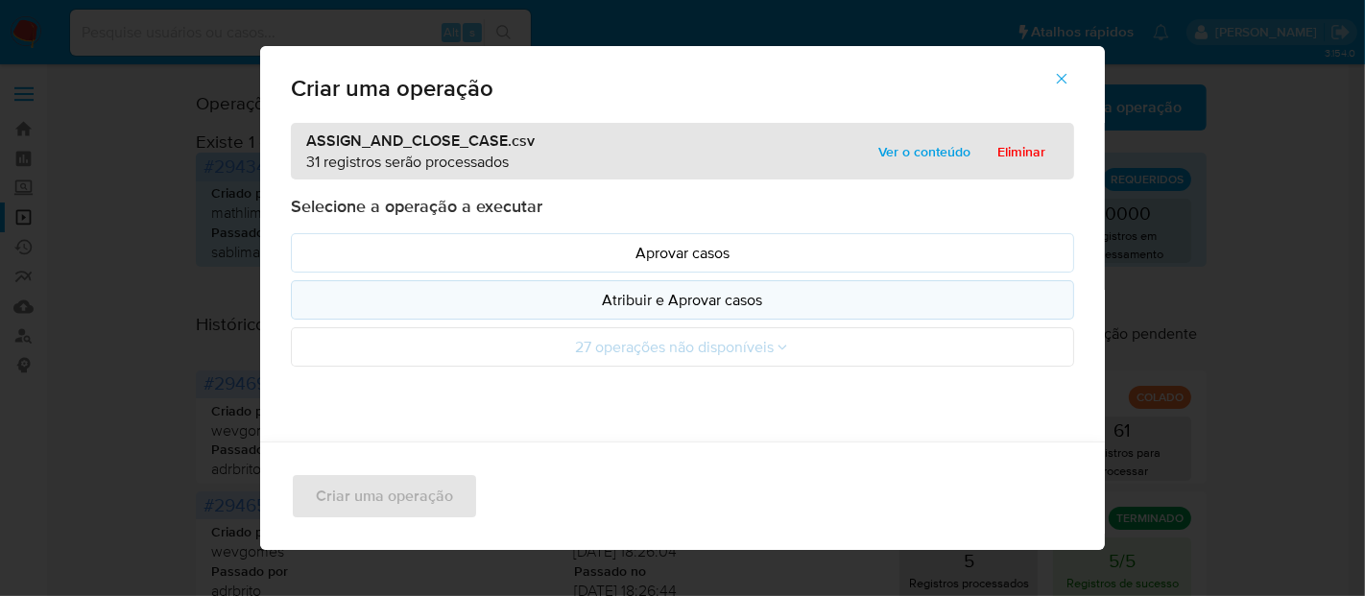
click at [712, 297] on p "Atribuir e Aprovar casos" at bounding box center [682, 300] width 751 height 22
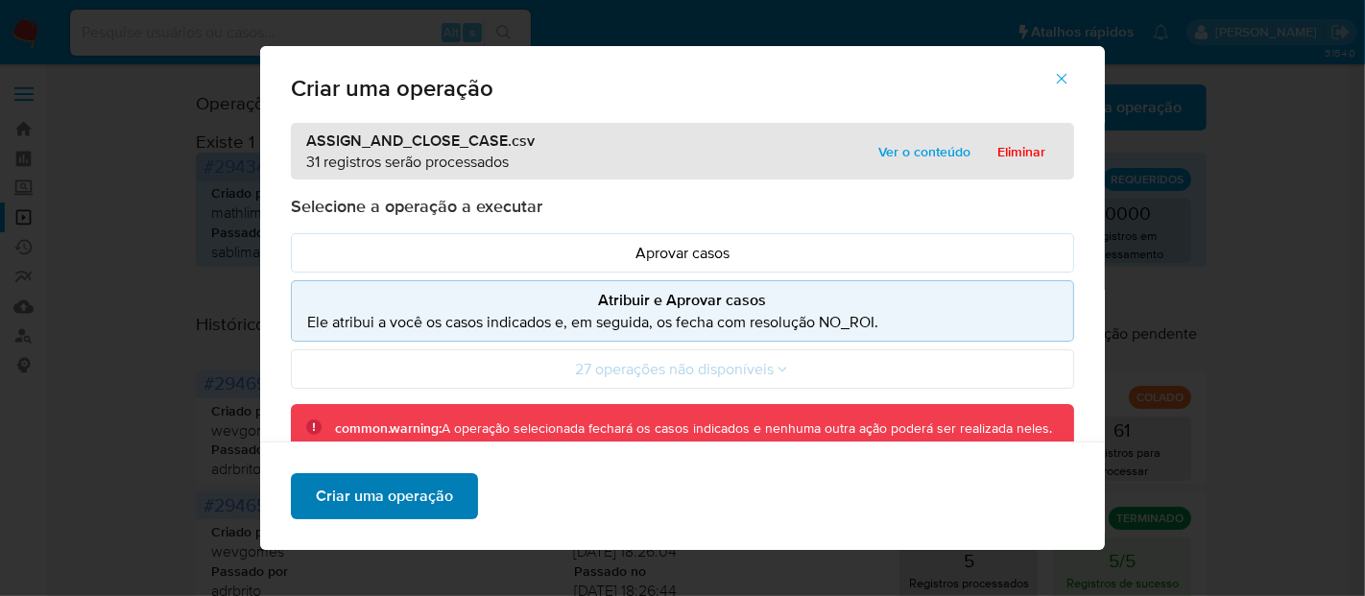
click at [391, 492] on span "Criar uma operação" at bounding box center [384, 496] width 137 height 42
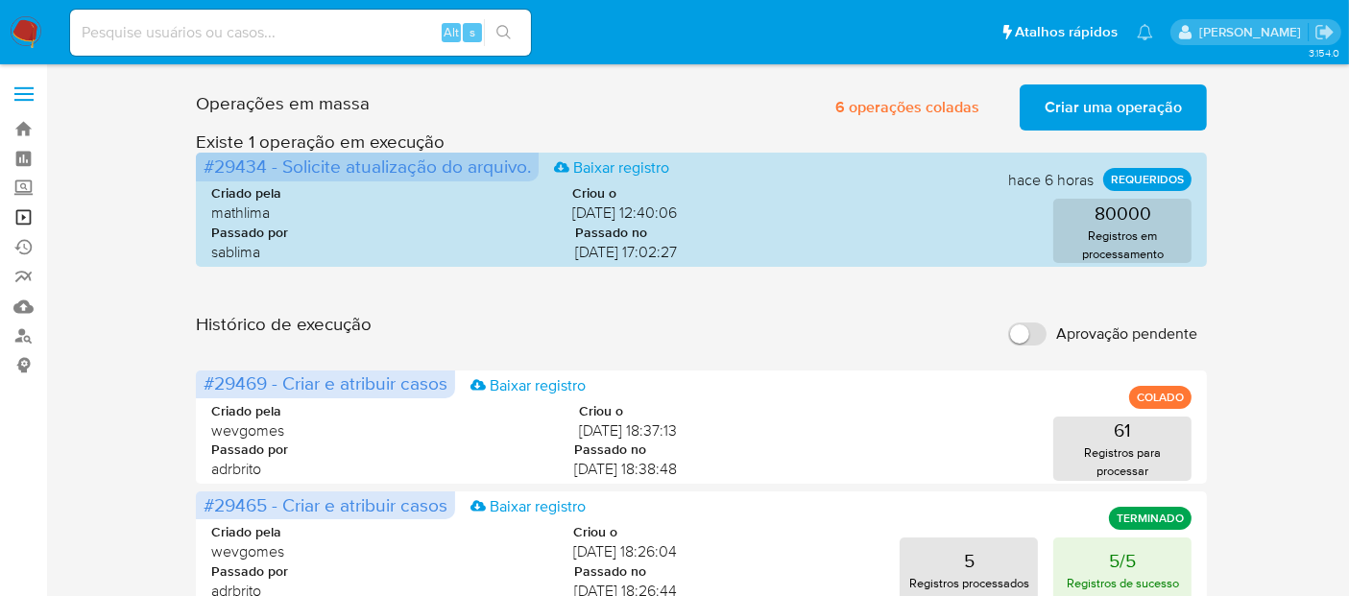
click at [26, 211] on link "Operações em massa" at bounding box center [114, 218] width 228 height 30
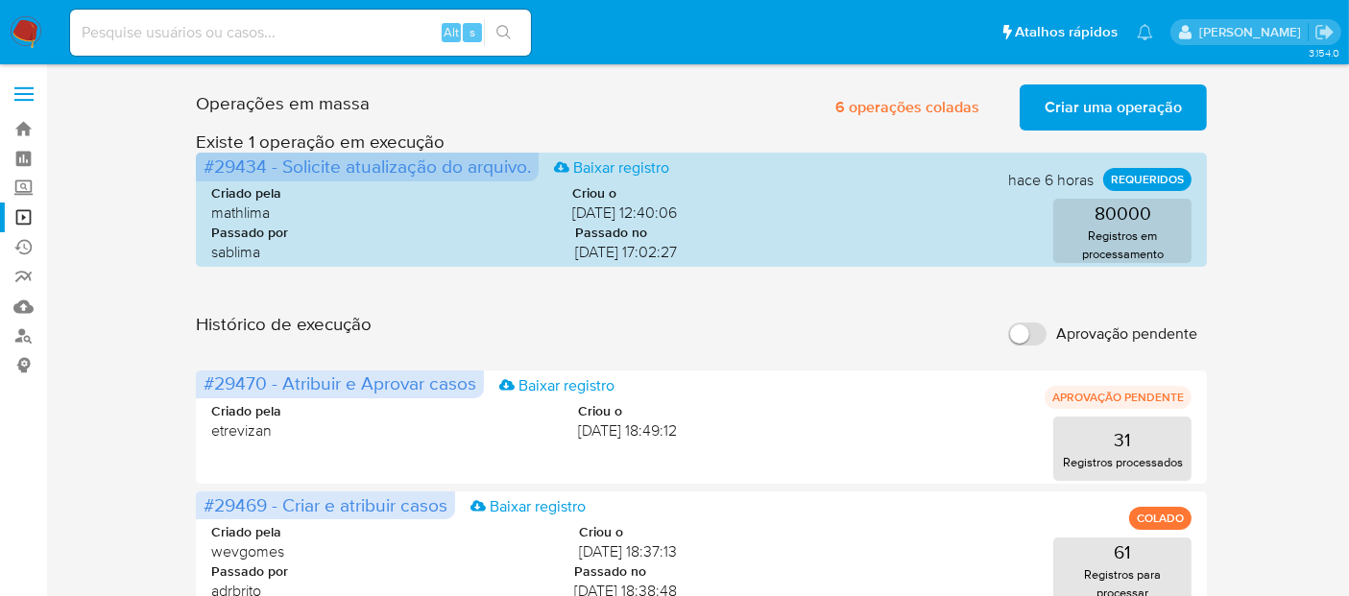
click at [1113, 107] on span "Criar uma operação" at bounding box center [1112, 107] width 137 height 42
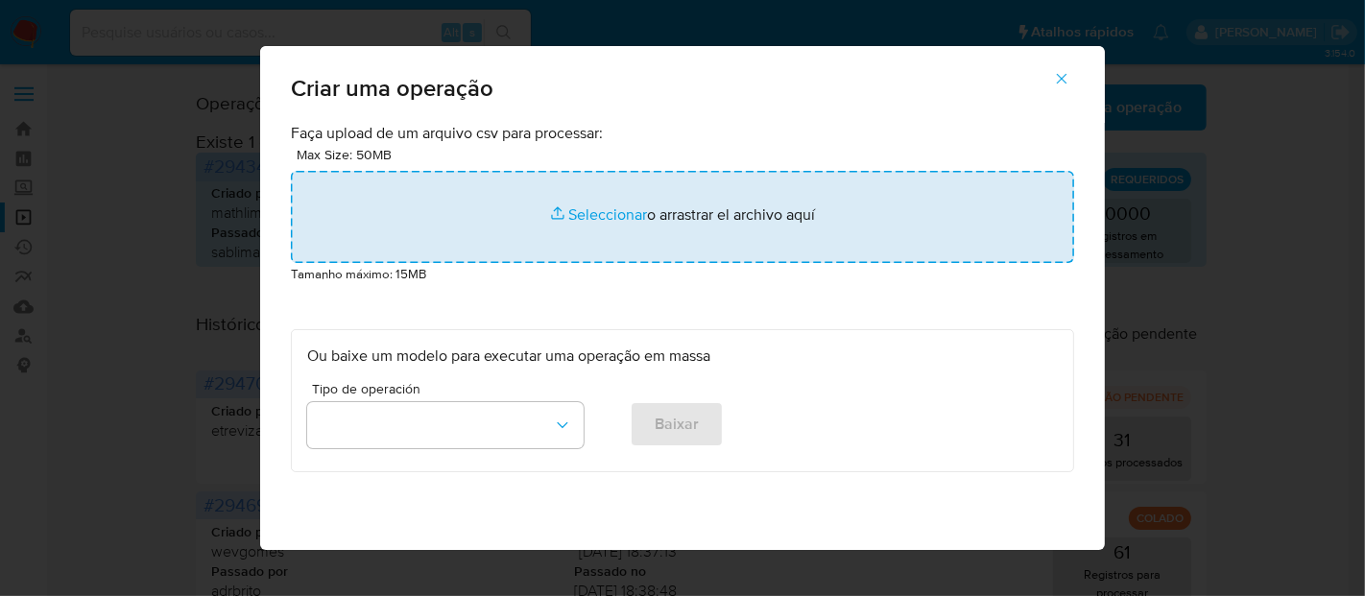
click at [606, 208] on input "file" at bounding box center [682, 217] width 783 height 92
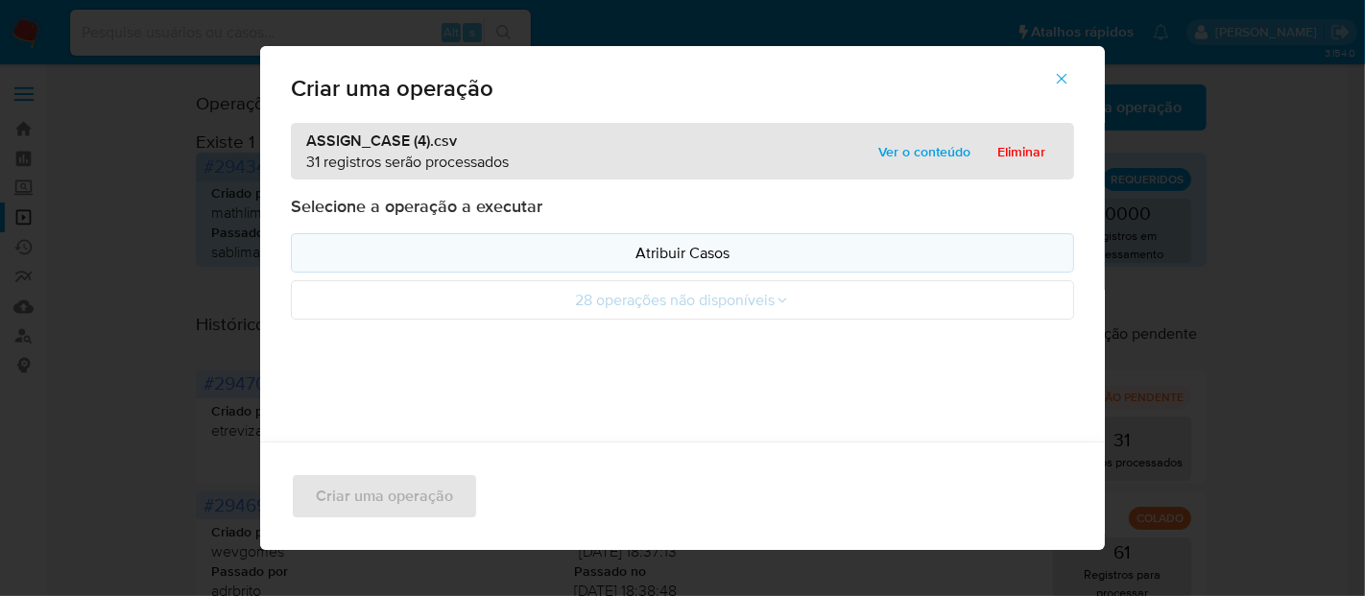
click at [680, 248] on p "Atribuir Casos" at bounding box center [682, 253] width 751 height 22
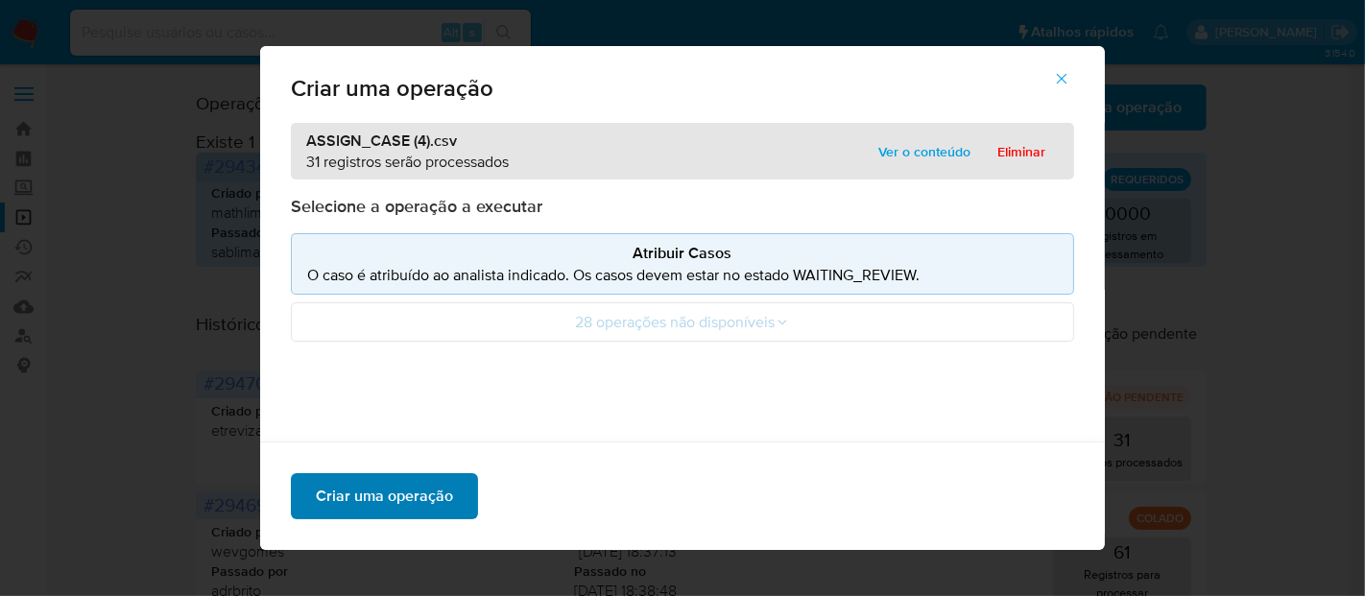
click at [401, 489] on span "Criar uma operação" at bounding box center [384, 496] width 137 height 42
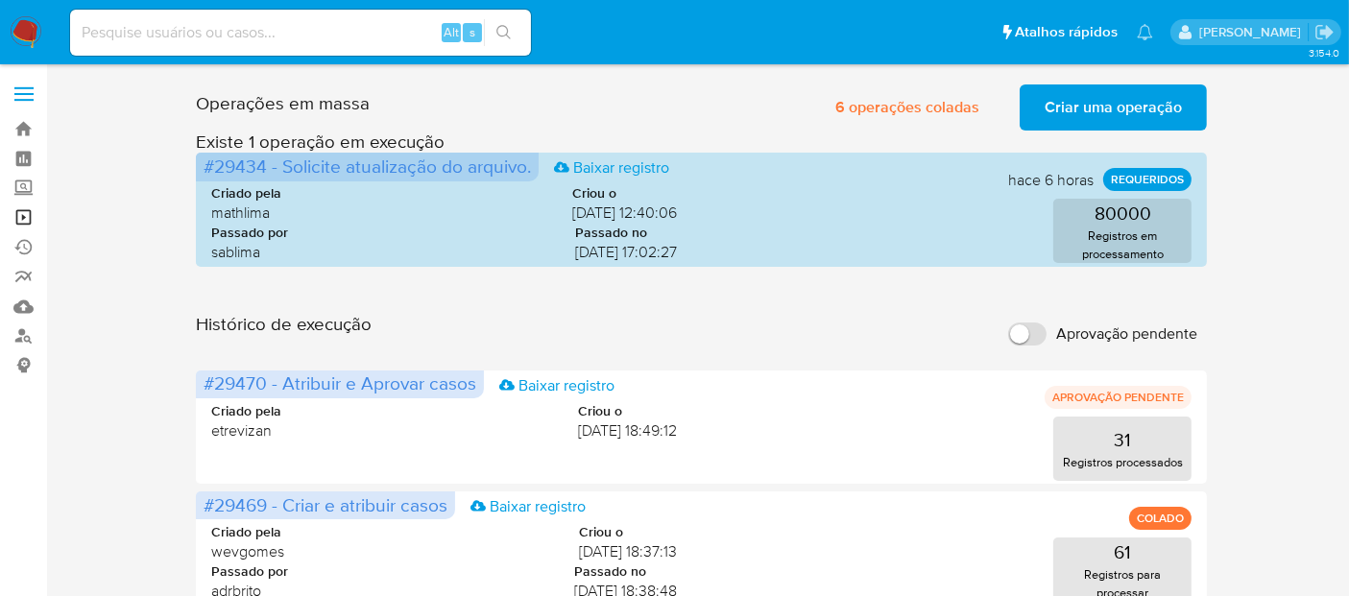
click at [17, 216] on link "Operações em massa" at bounding box center [114, 218] width 228 height 30
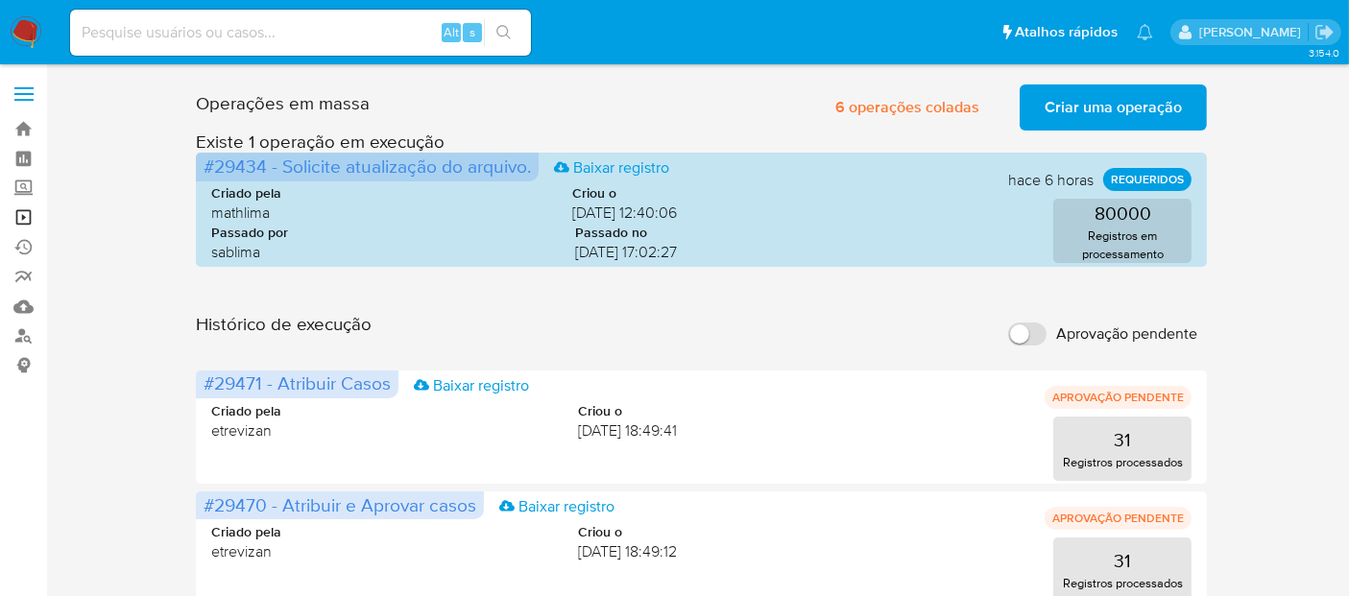
click at [15, 213] on link "Operações em massa" at bounding box center [114, 218] width 228 height 30
click at [18, 213] on link "Operações em massa" at bounding box center [114, 218] width 228 height 30
click at [25, 215] on link "Operações em massa" at bounding box center [114, 218] width 228 height 30
click at [25, 217] on link "Operações em massa" at bounding box center [114, 218] width 228 height 30
click at [24, 209] on link "Operações em massa" at bounding box center [114, 218] width 228 height 30
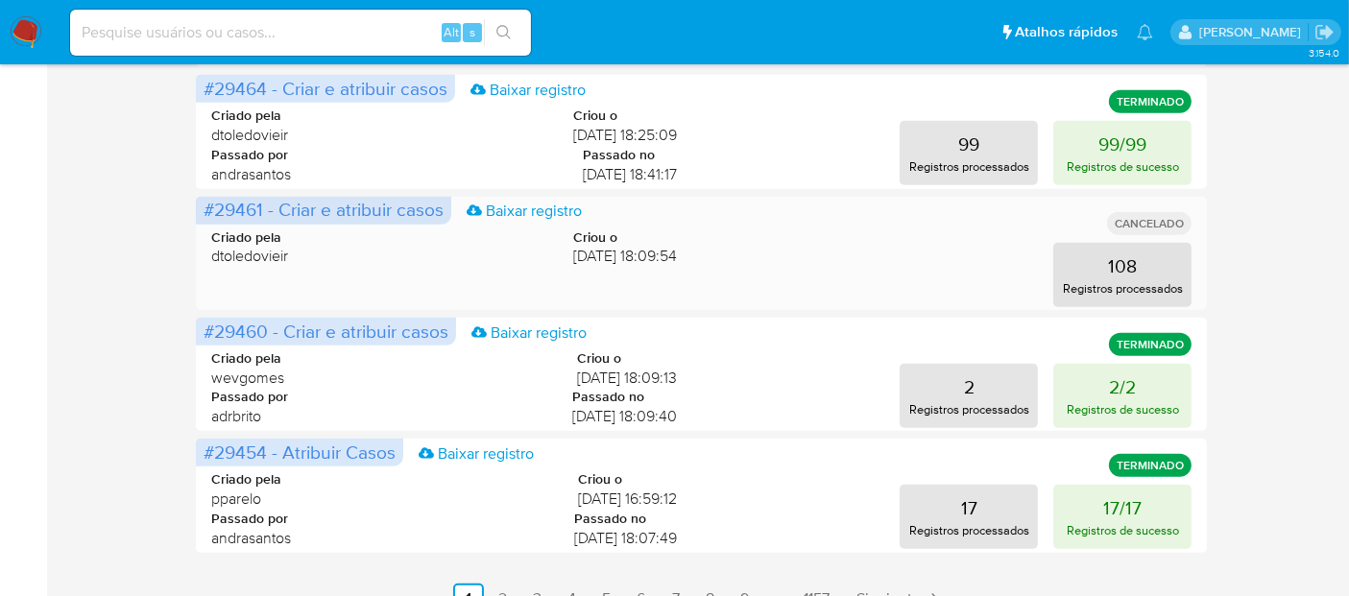
scroll to position [1053, 0]
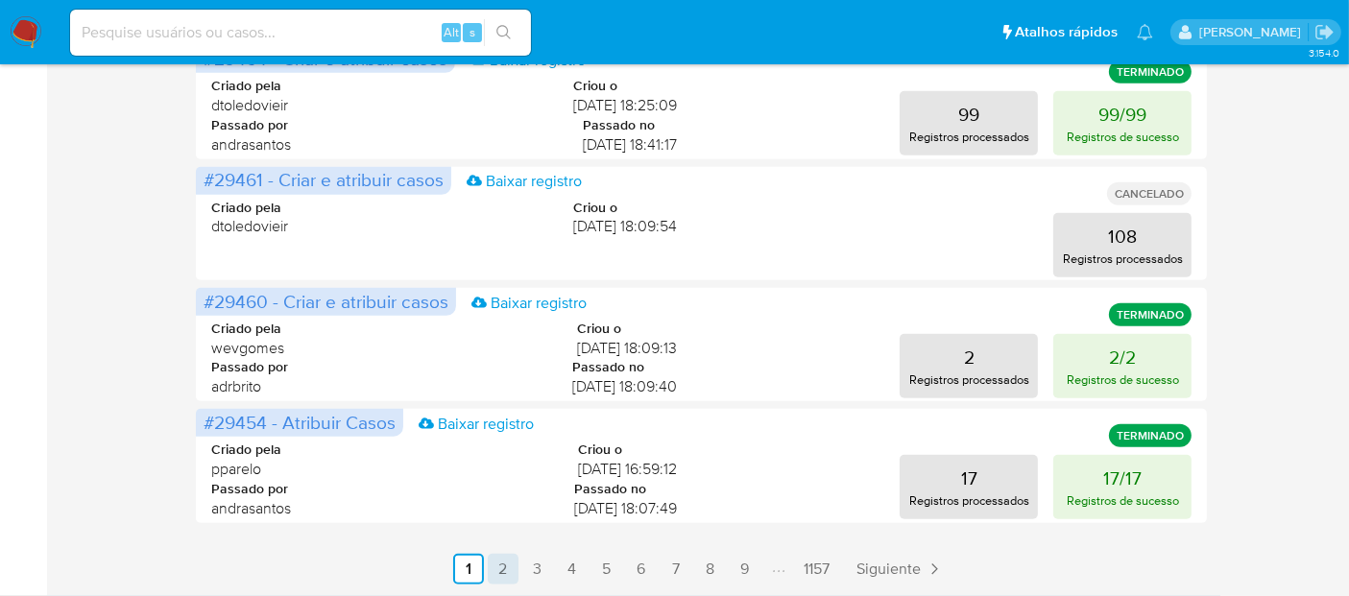
click at [502, 564] on link "2" at bounding box center [503, 569] width 31 height 31
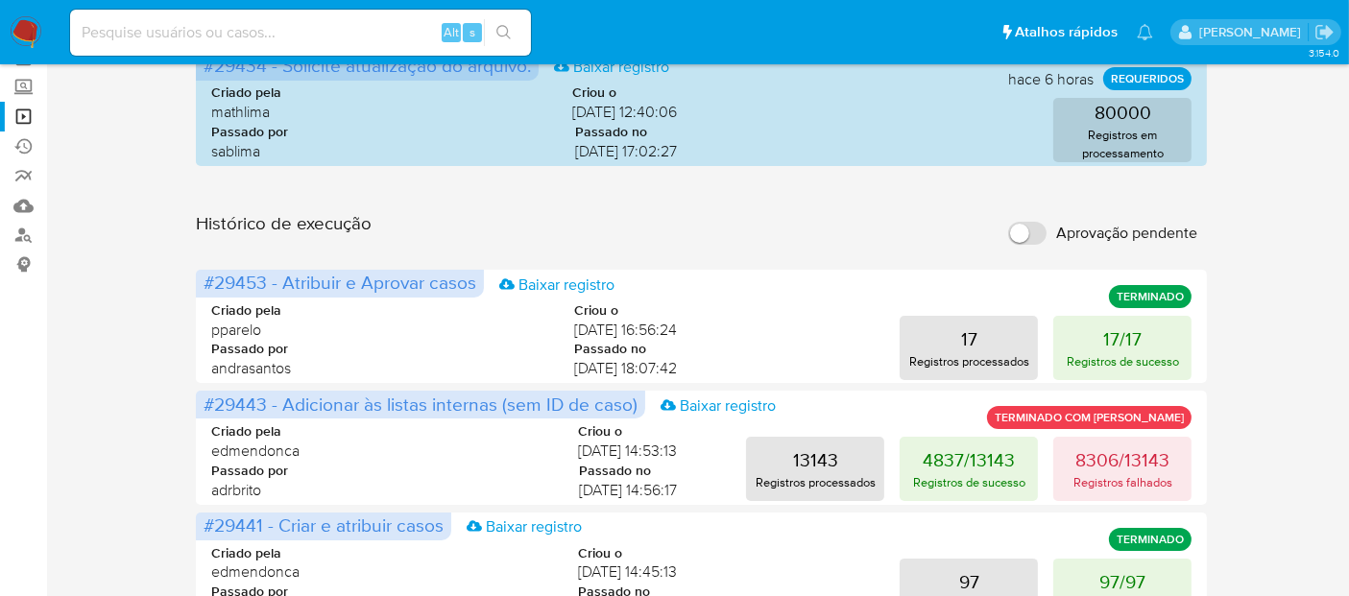
scroll to position [0, 0]
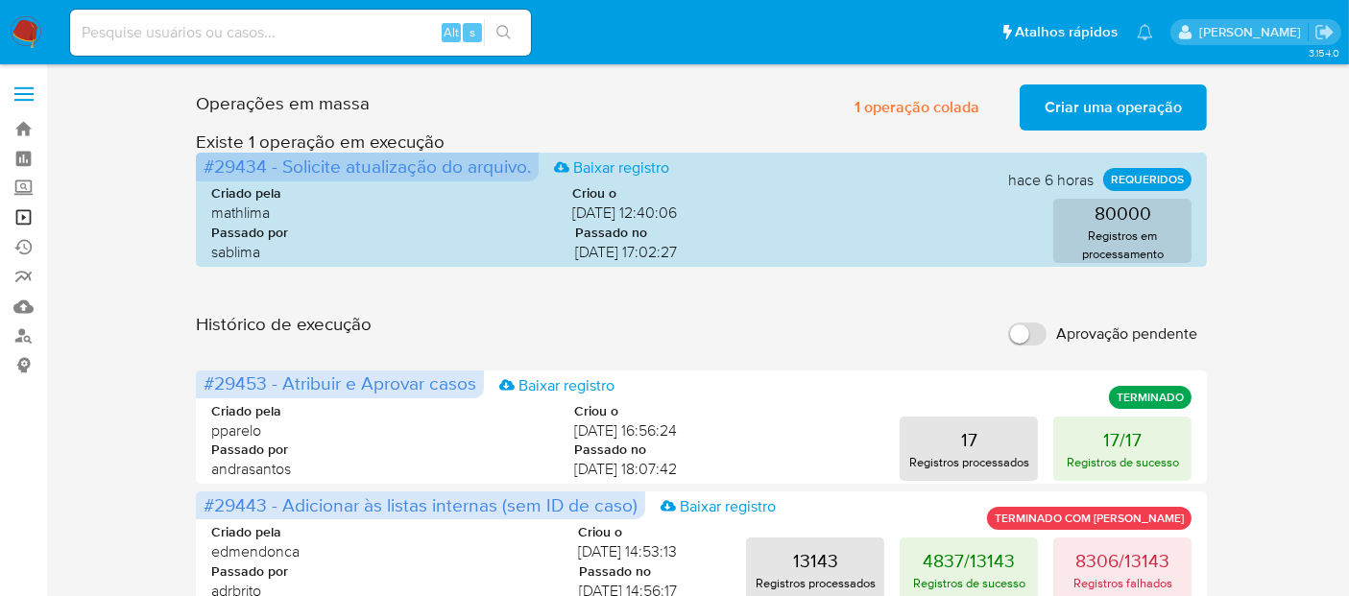
click at [22, 214] on link "Operações em massa" at bounding box center [114, 218] width 228 height 30
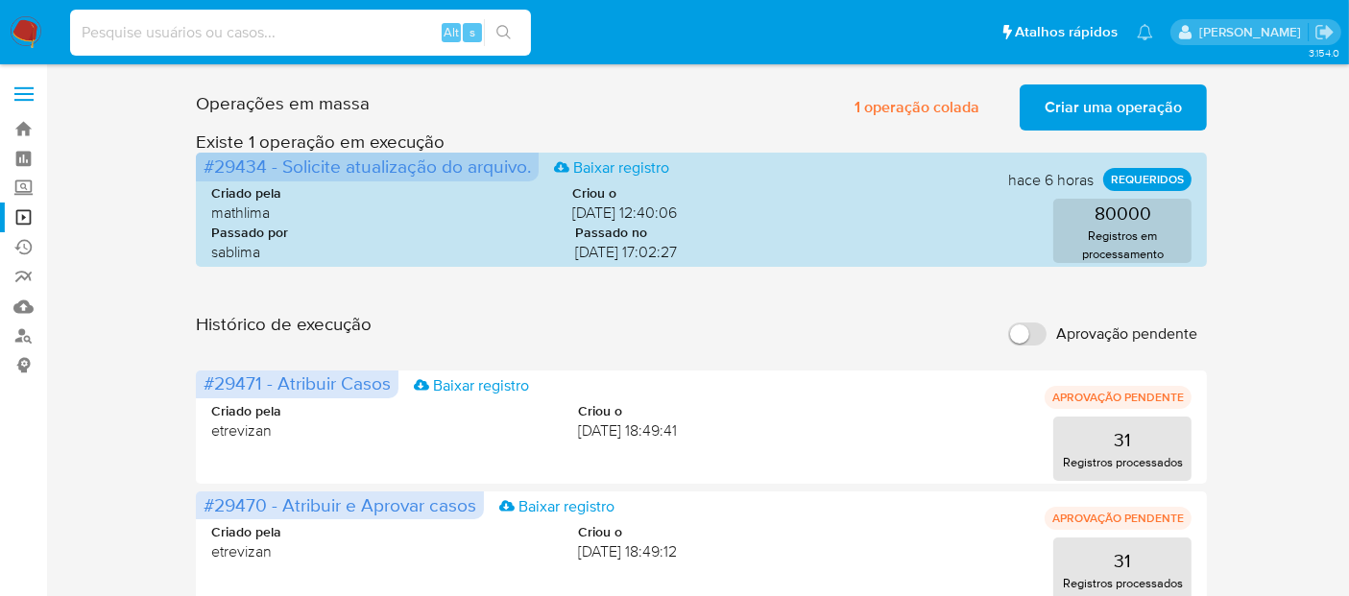
click at [228, 31] on input at bounding box center [300, 32] width 461 height 25
paste input "Gu14SIMsAOIpPj7QHkDDZhWR"
type input "Gu14SIMsAOIpPj7QHkDDZhWR"
click at [500, 35] on icon "search-icon" at bounding box center [503, 32] width 14 height 14
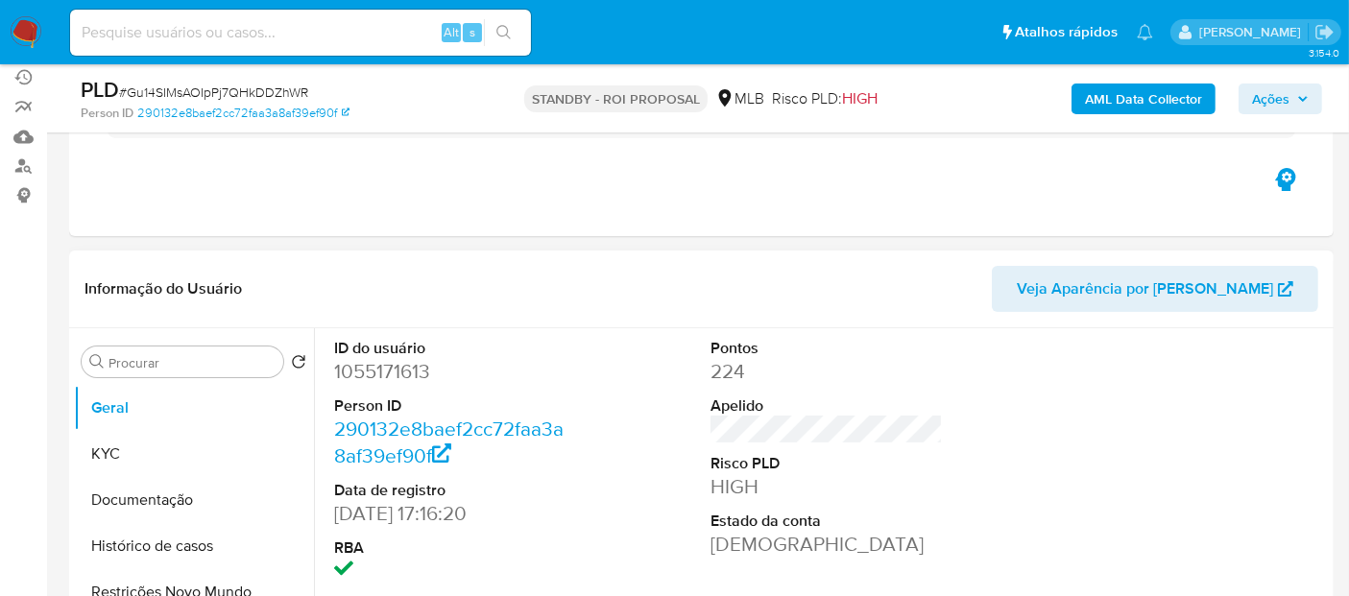
scroll to position [213, 0]
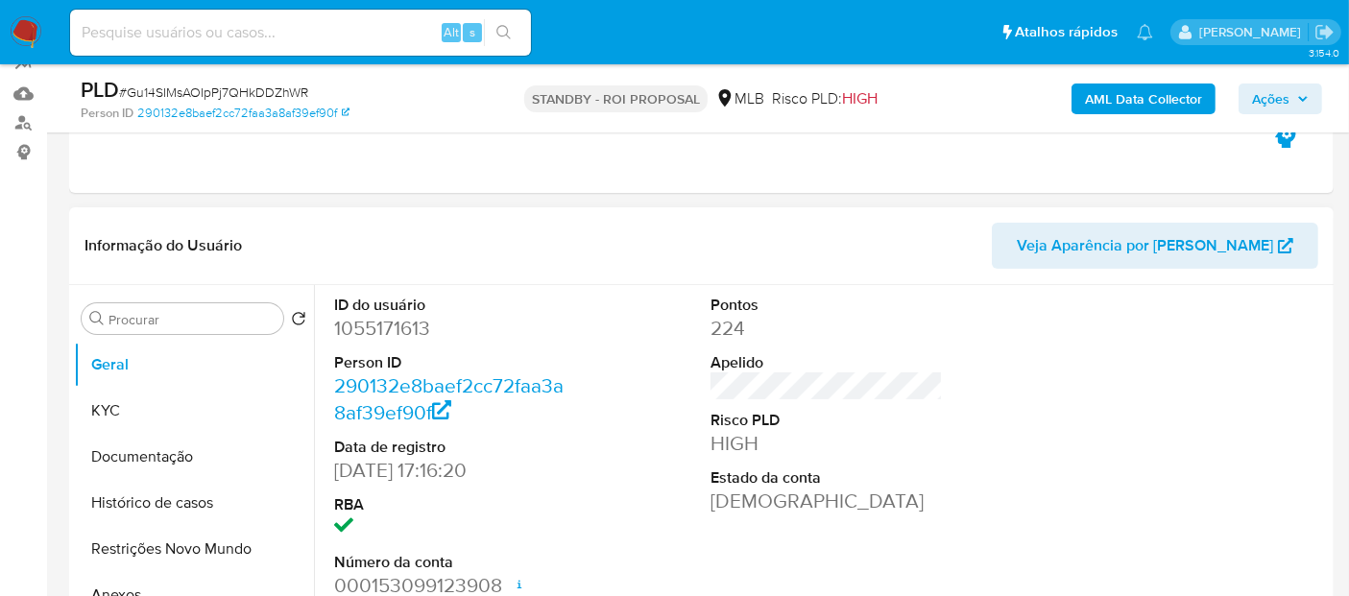
select select "10"
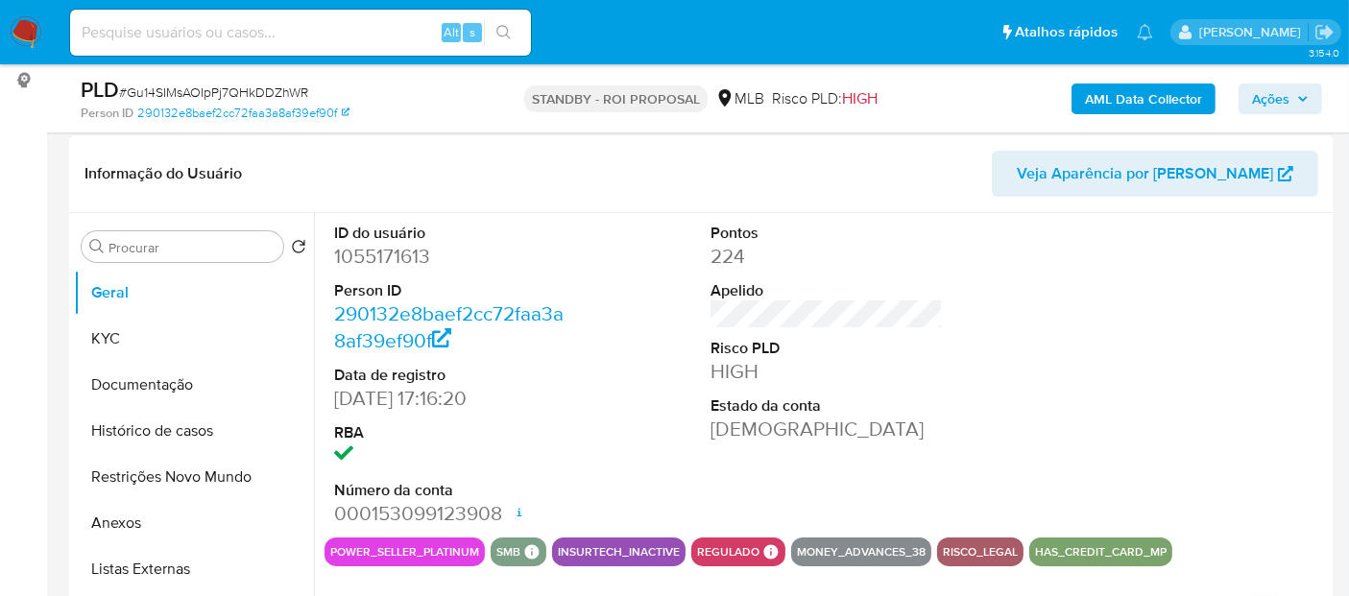
scroll to position [320, 0]
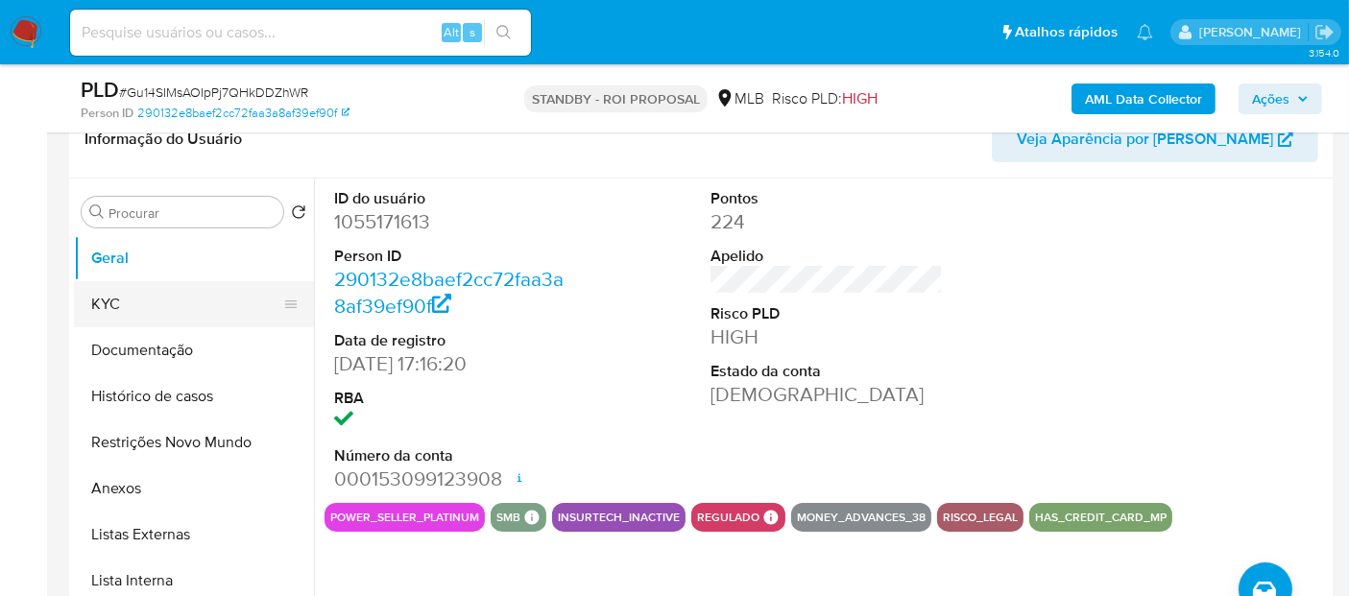
click at [123, 304] on button "KYC" at bounding box center [186, 304] width 225 height 46
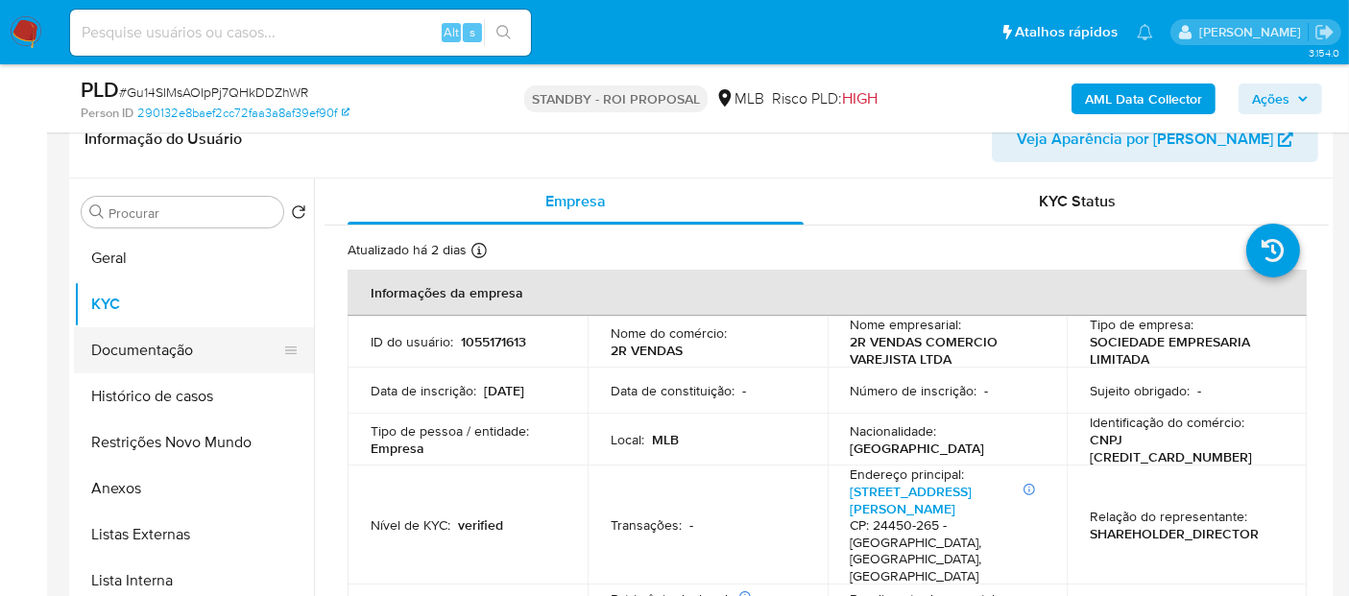
click at [120, 346] on button "Documentação" at bounding box center [186, 350] width 225 height 46
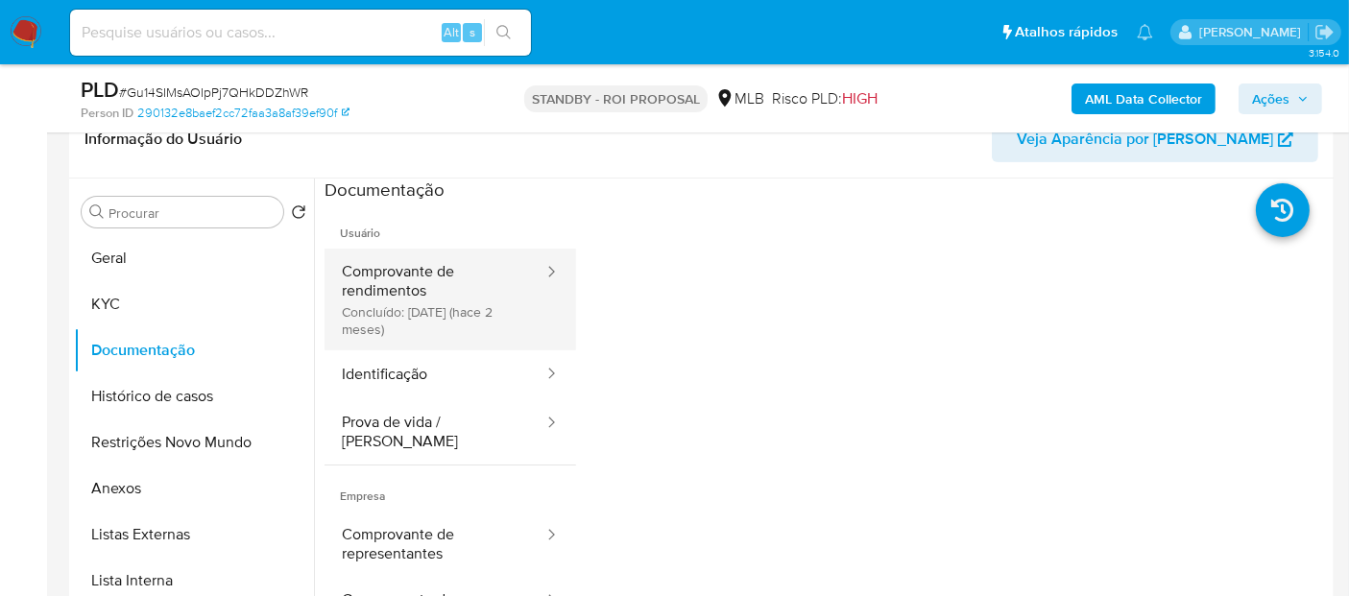
click at [446, 273] on button "Comprovante de rendimentos Concluído: [DATE] (hace 2 meses)" at bounding box center [434, 300] width 221 height 102
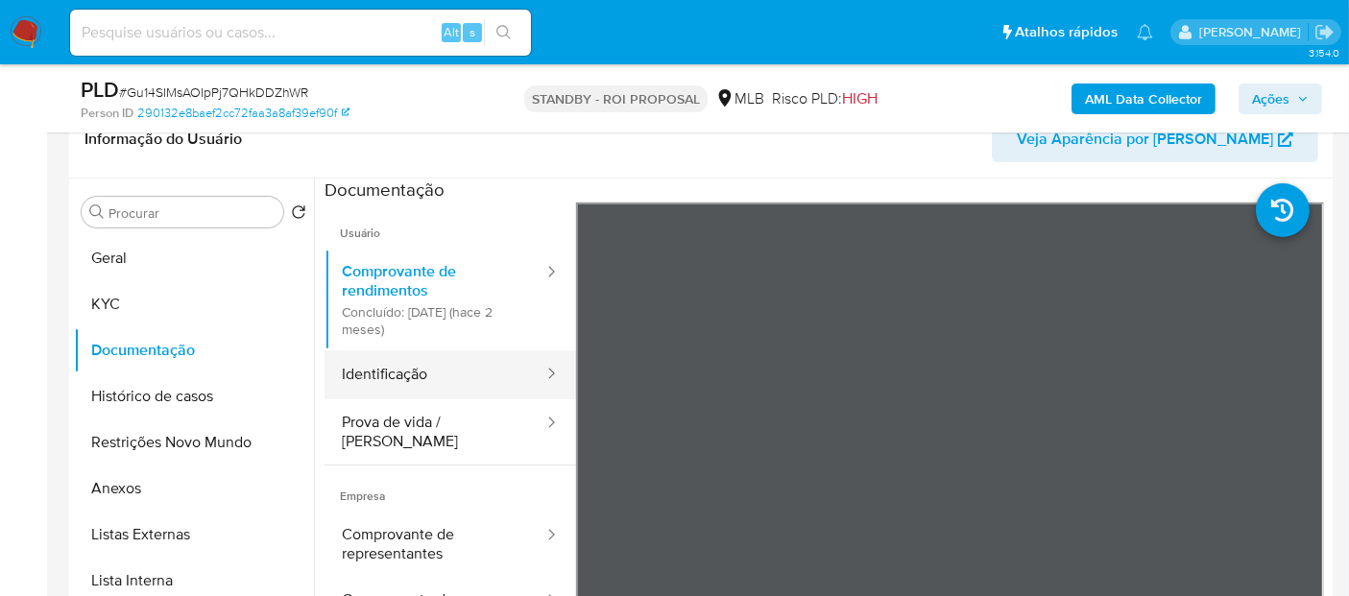
click at [384, 380] on button "Identificação" at bounding box center [434, 374] width 221 height 49
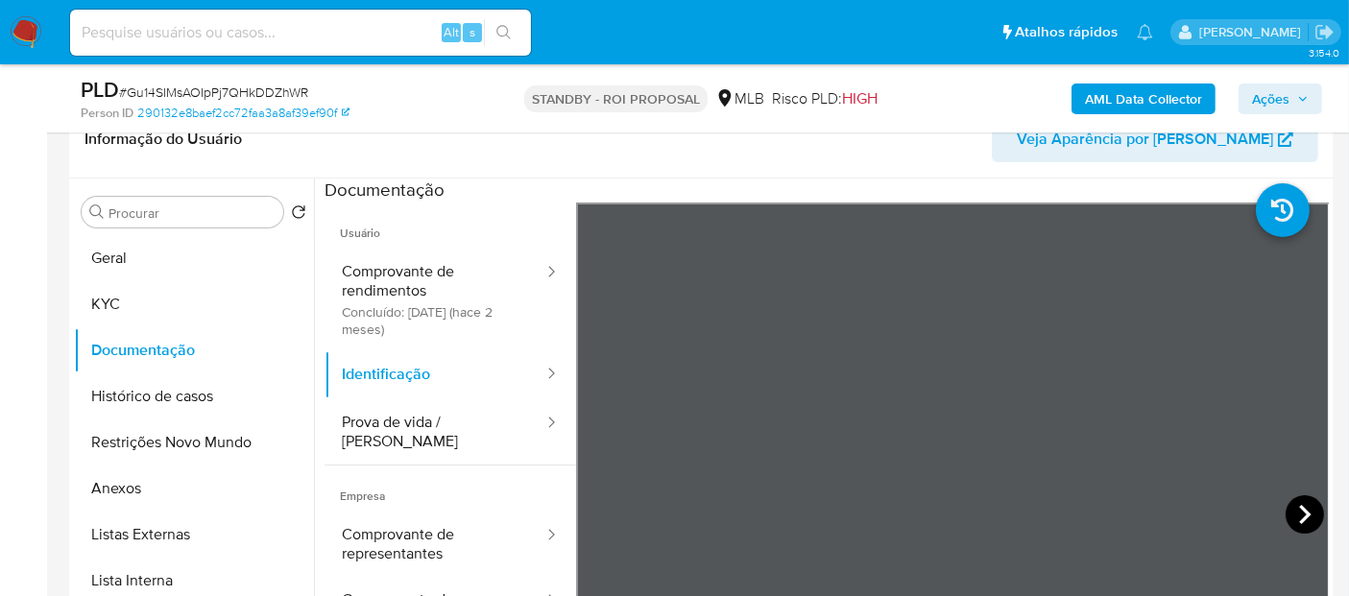
click at [1291, 516] on icon at bounding box center [1304, 514] width 38 height 38
click at [386, 415] on button "Prova de vida / Selfie" at bounding box center [434, 431] width 221 height 65
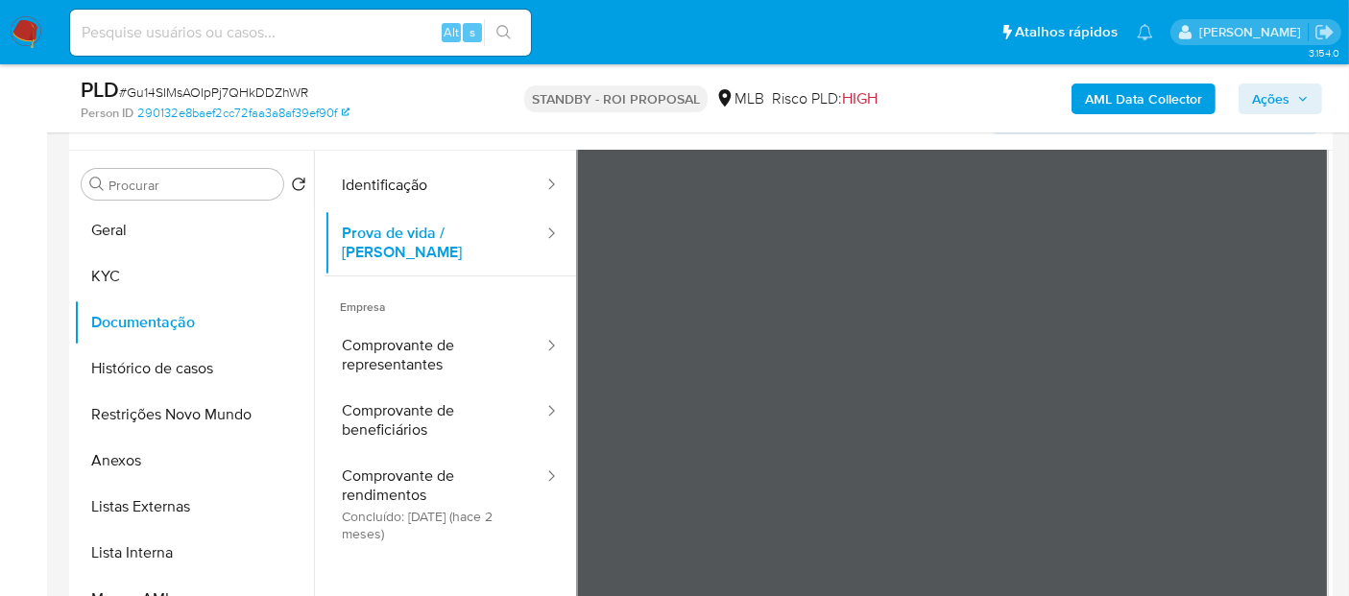
scroll to position [344, 0]
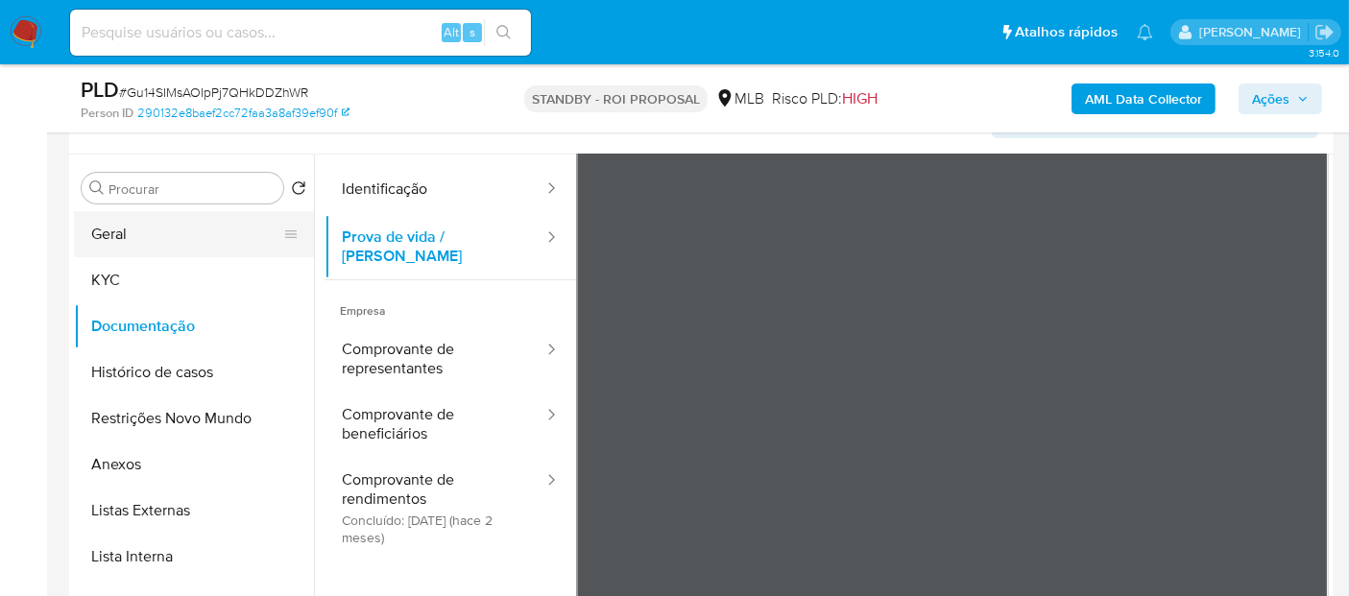
click at [107, 240] on button "Geral" at bounding box center [186, 234] width 225 height 46
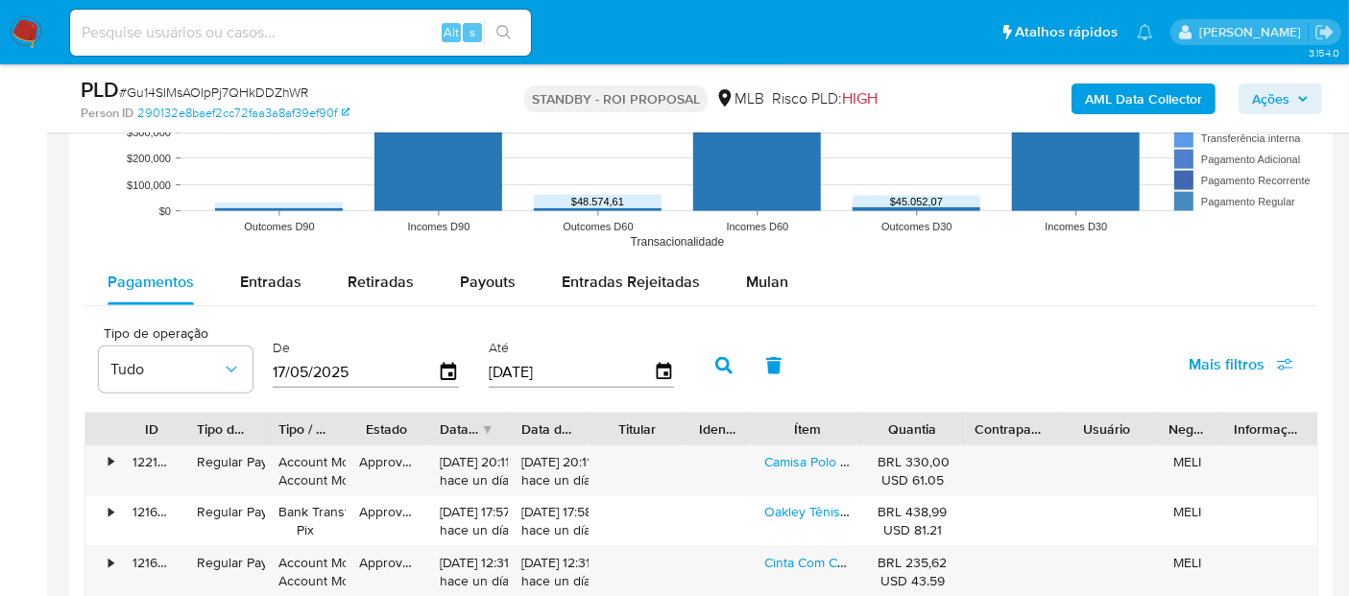
scroll to position [2050, 0]
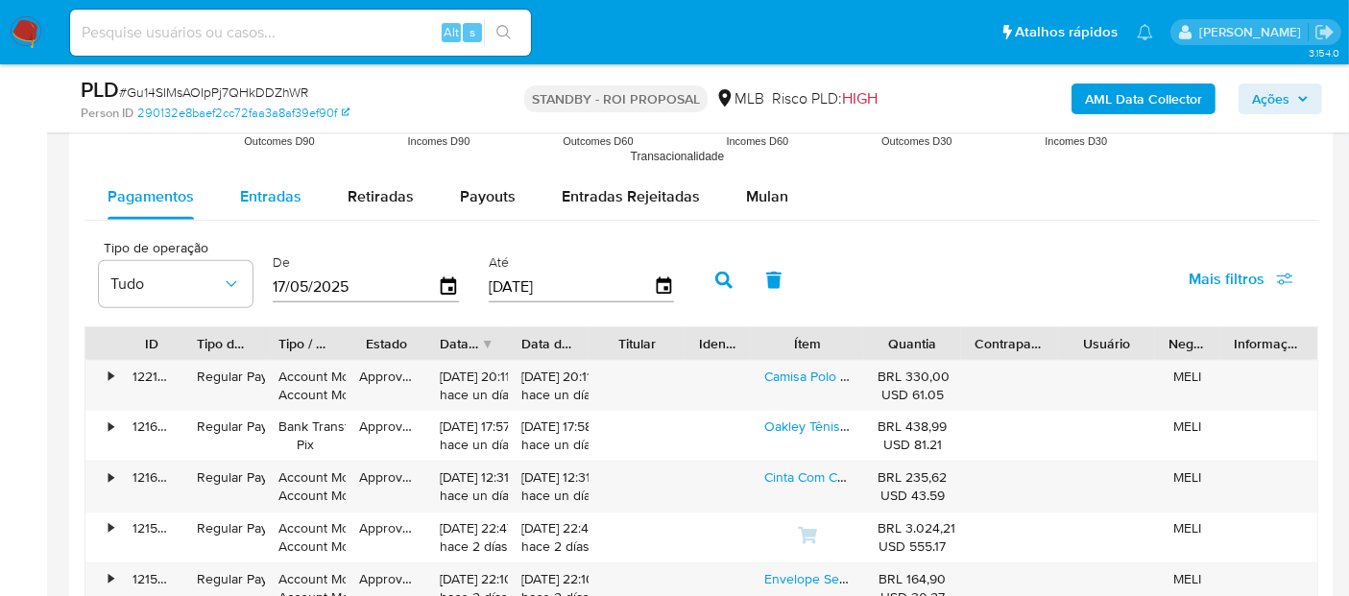
click at [267, 189] on span "Entradas" at bounding box center [270, 196] width 61 height 22
select select "10"
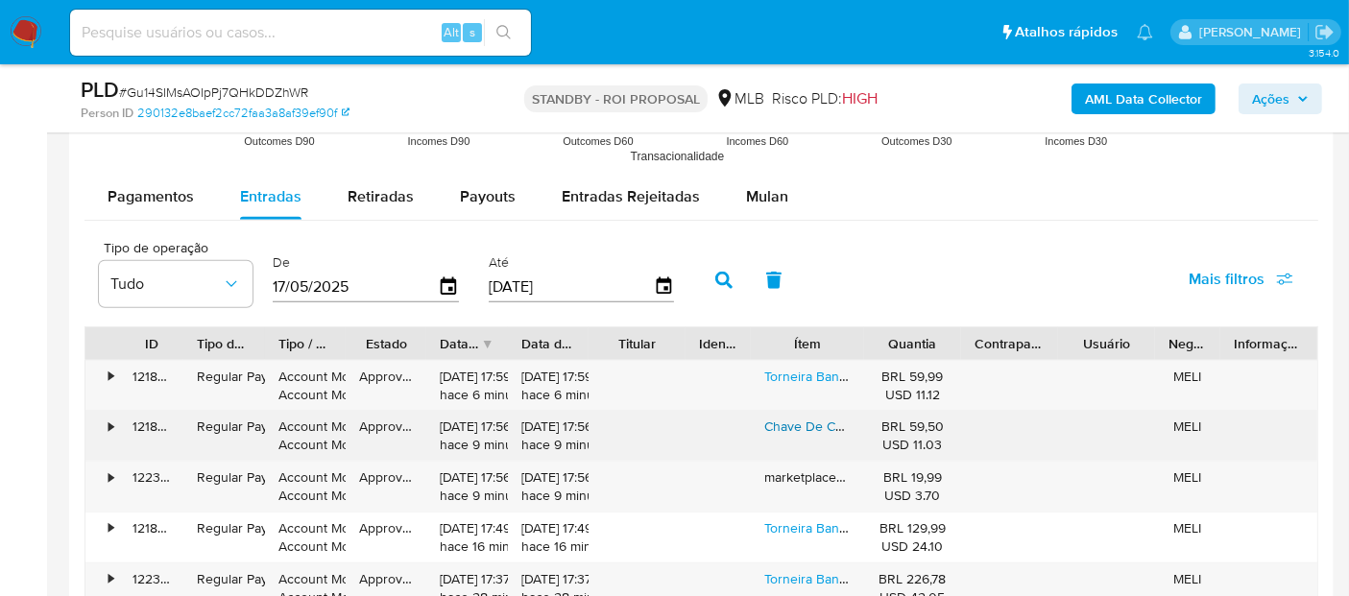
click at [817, 424] on link "Chave De Catraca Universal Para Macaco De Carro" at bounding box center [915, 426] width 302 height 19
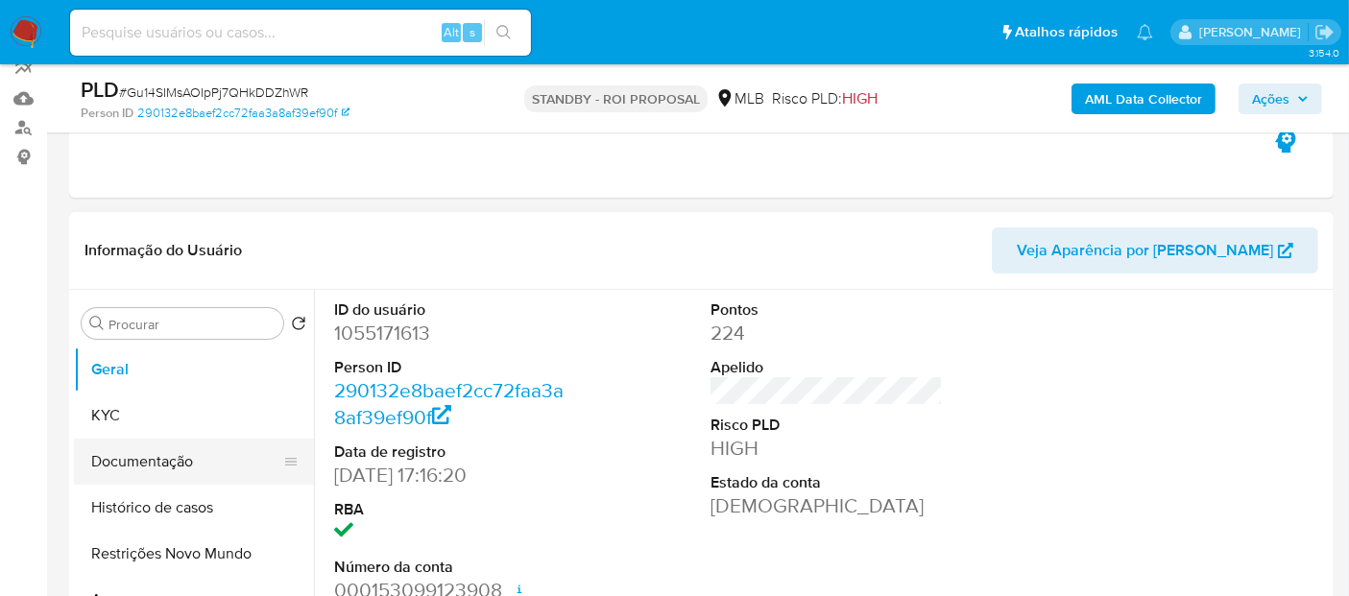
scroll to position [213, 0]
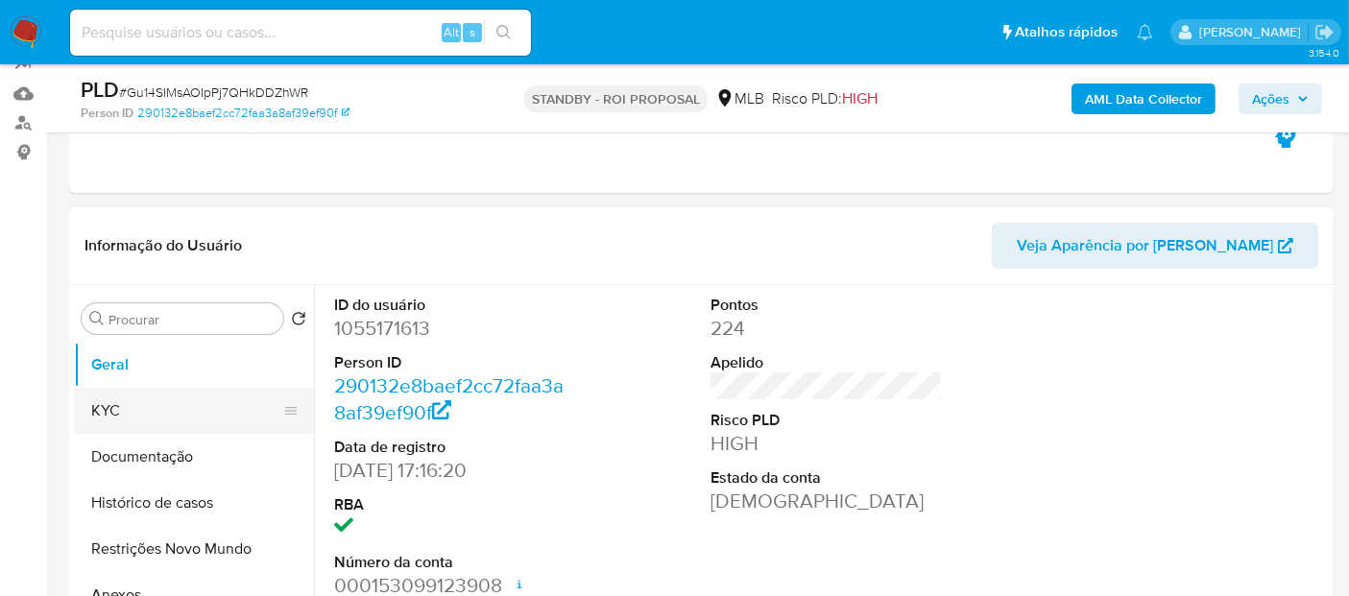
drag, startPoint x: 120, startPoint y: 411, endPoint x: 160, endPoint y: 412, distance: 40.3
click at [120, 411] on button "KYC" at bounding box center [186, 411] width 225 height 46
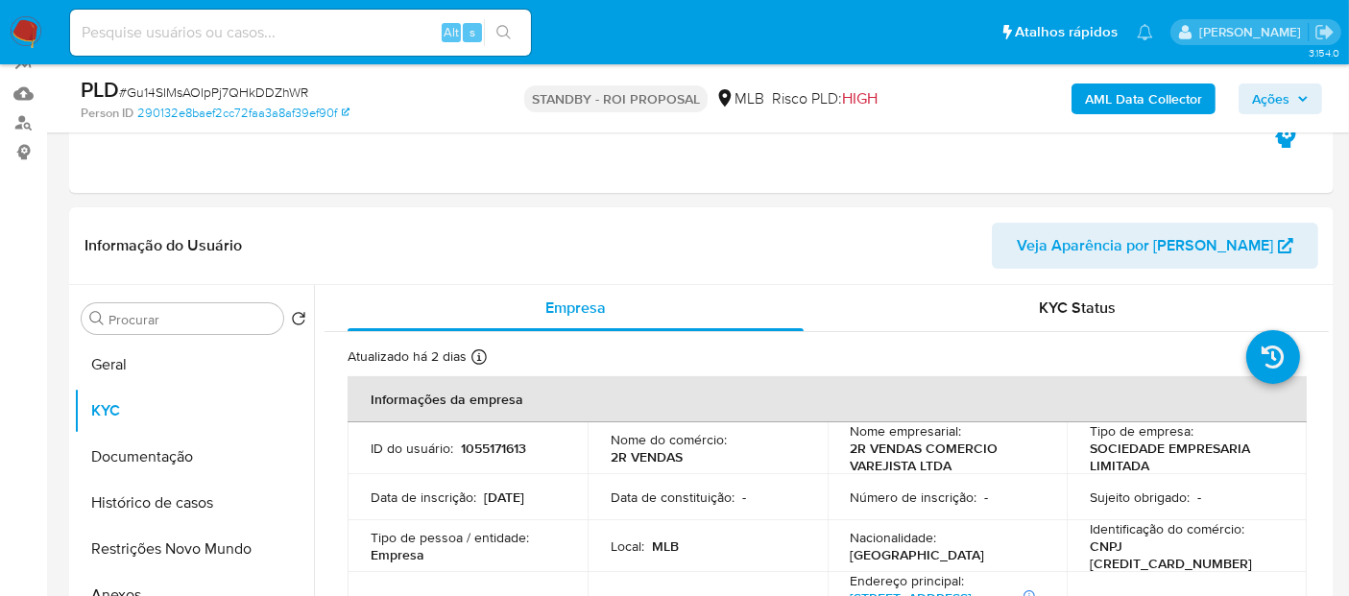
click at [315, 29] on input at bounding box center [300, 32] width 461 height 25
paste input "Gu14SIMsAOIpPj7QHkDDZhWR"
type input "Gu14SIMsAOIpPj7QHkDDZhWR"
click at [507, 30] on icon "search-icon" at bounding box center [503, 32] width 14 height 14
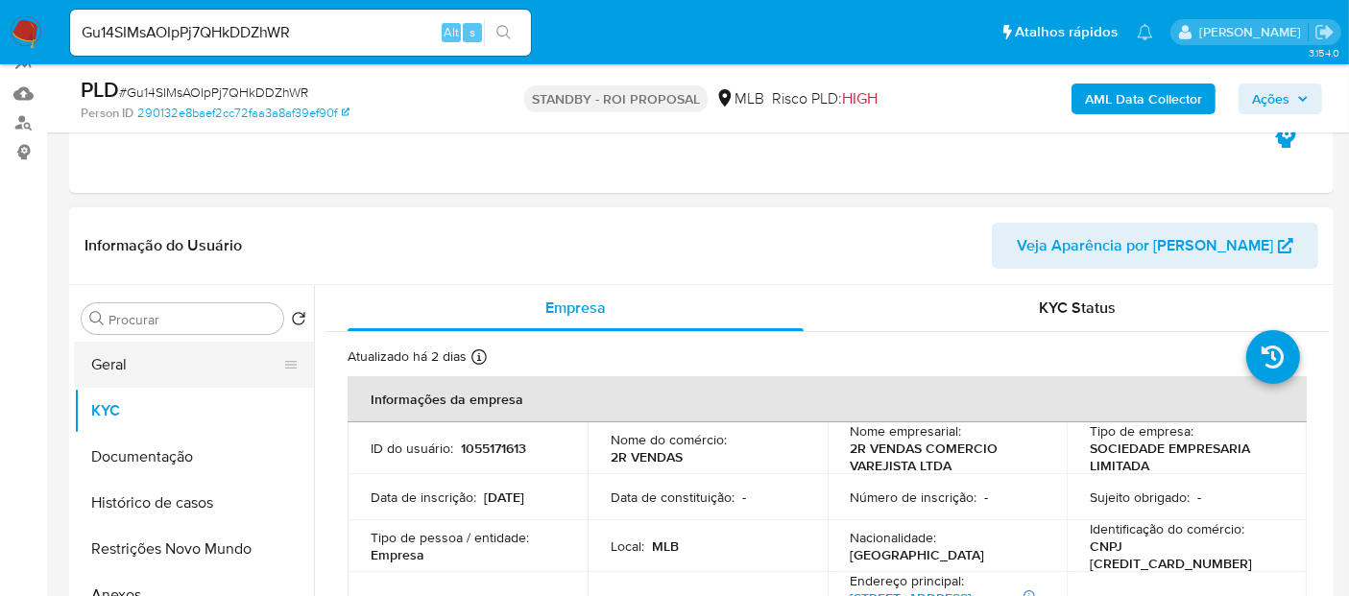
click at [128, 371] on button "Geral" at bounding box center [186, 365] width 225 height 46
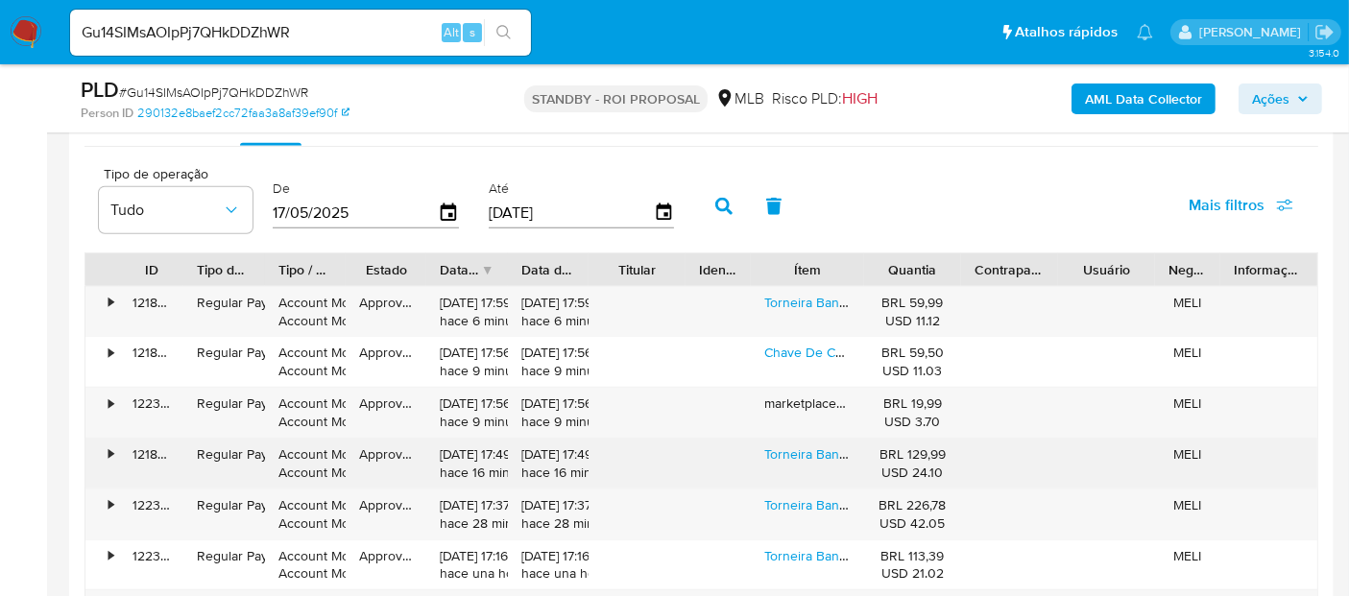
scroll to position [2133, 0]
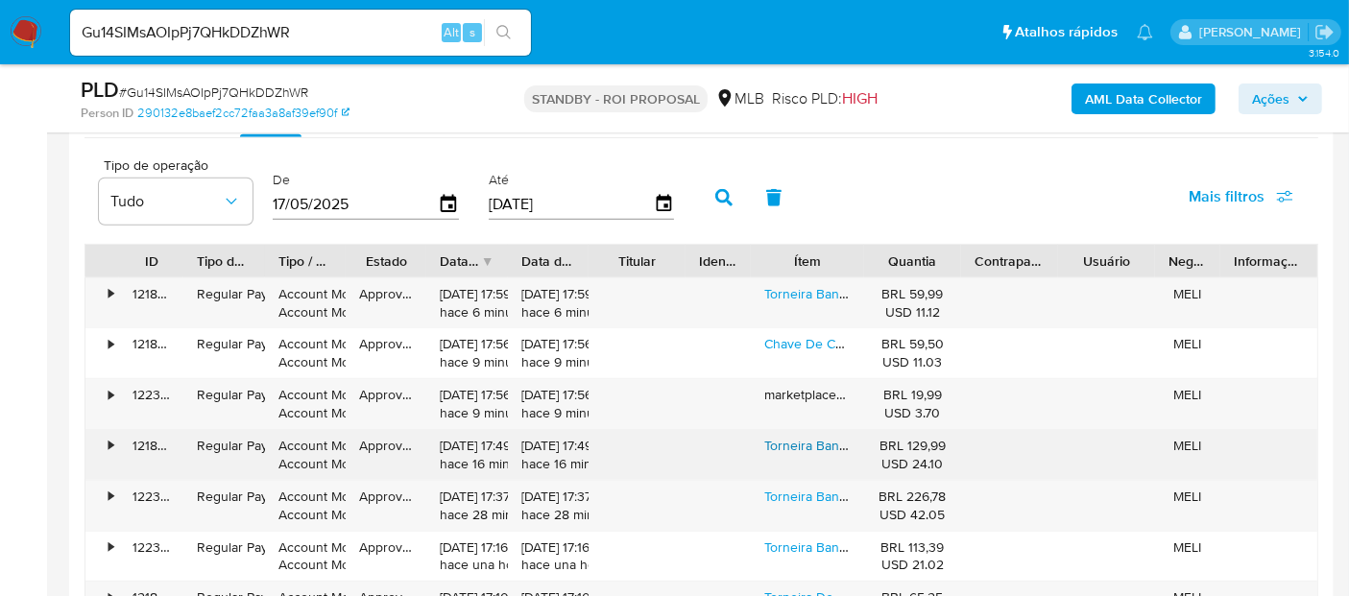
click at [822, 442] on link "Torneira Banheiro Monocomando Dourado Cascata Alta Lavabo" at bounding box center [951, 445] width 375 height 19
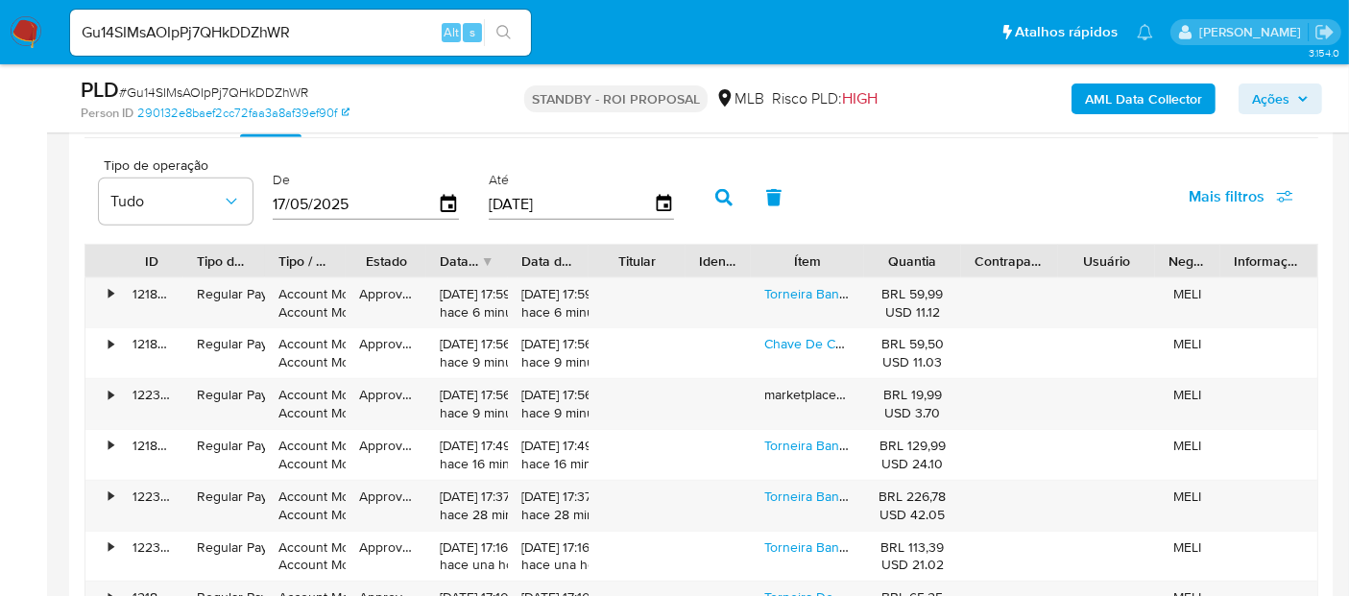
click at [23, 31] on img at bounding box center [26, 32] width 33 height 33
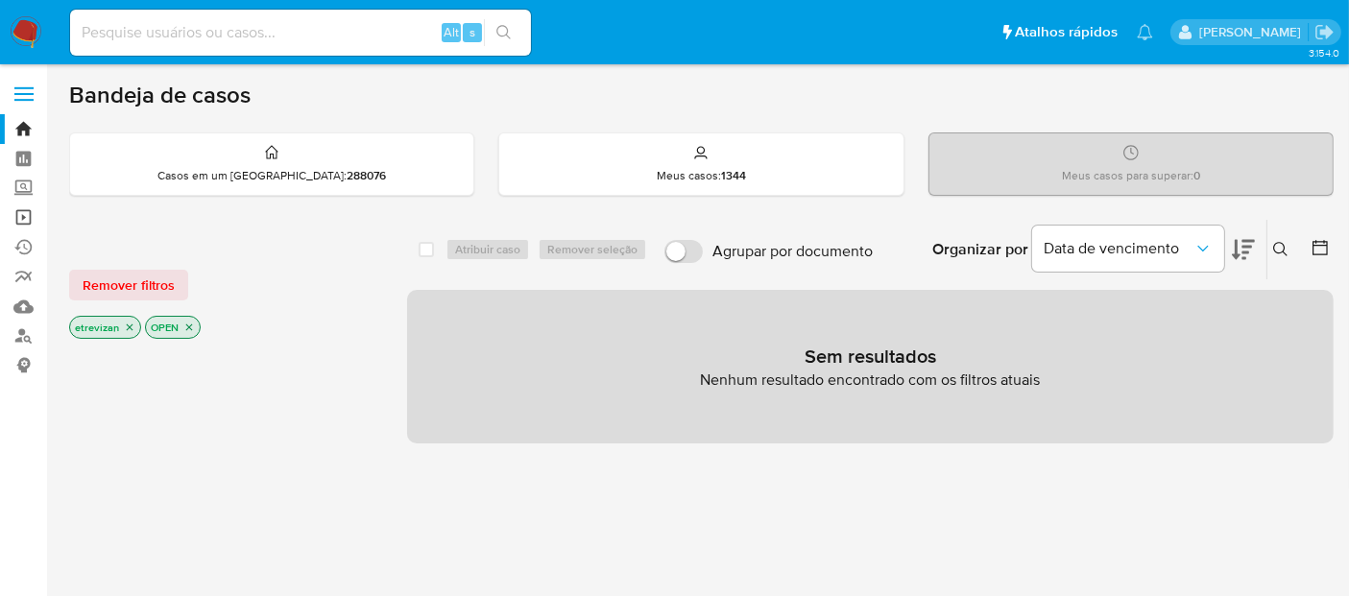
click at [21, 219] on link "Operações em massa" at bounding box center [114, 218] width 228 height 30
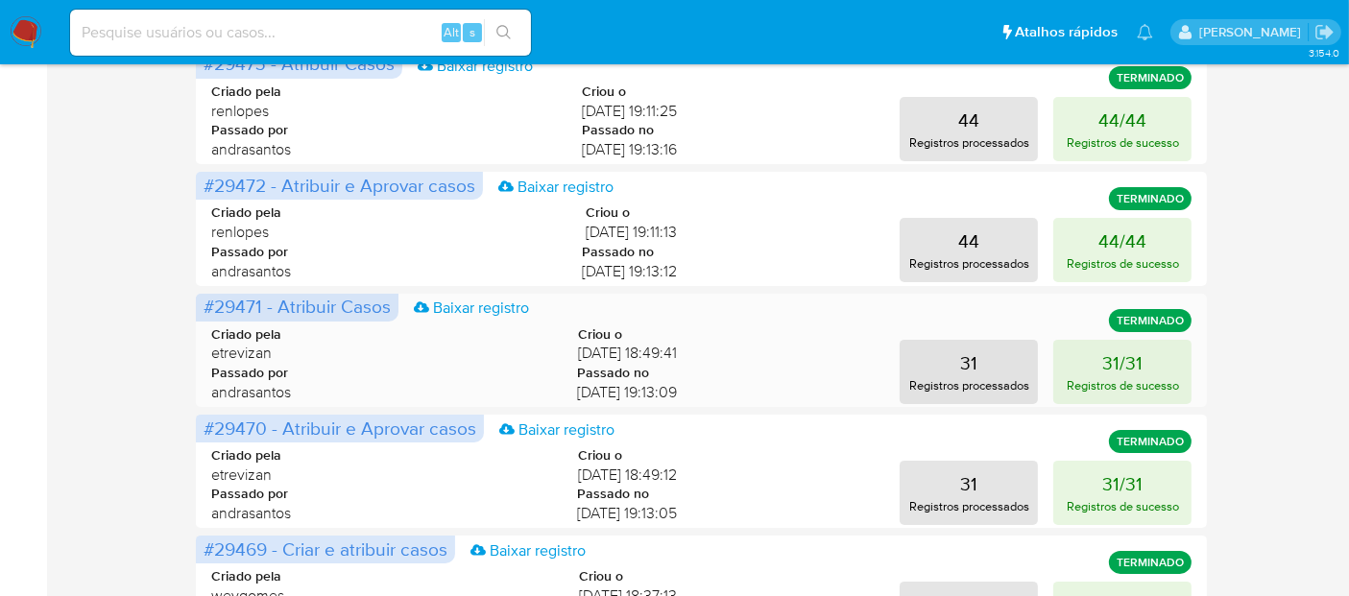
scroll to position [213, 0]
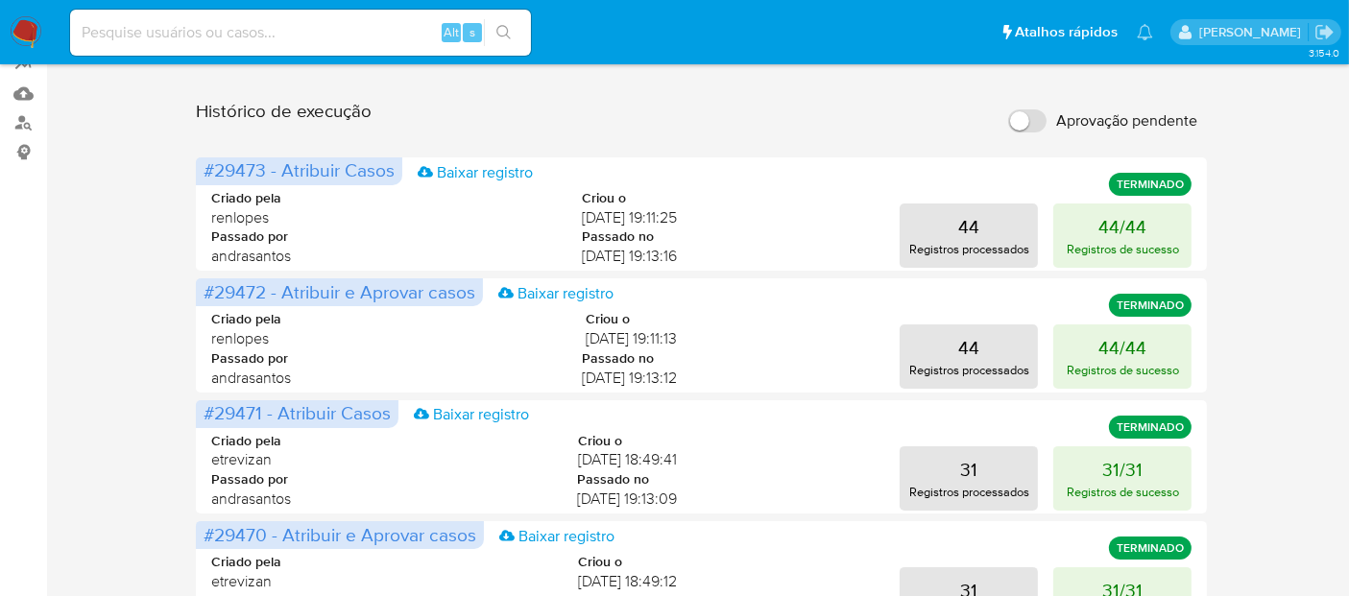
drag, startPoint x: 29, startPoint y: 29, endPoint x: 49, endPoint y: 16, distance: 23.7
click at [29, 29] on img at bounding box center [26, 32] width 33 height 33
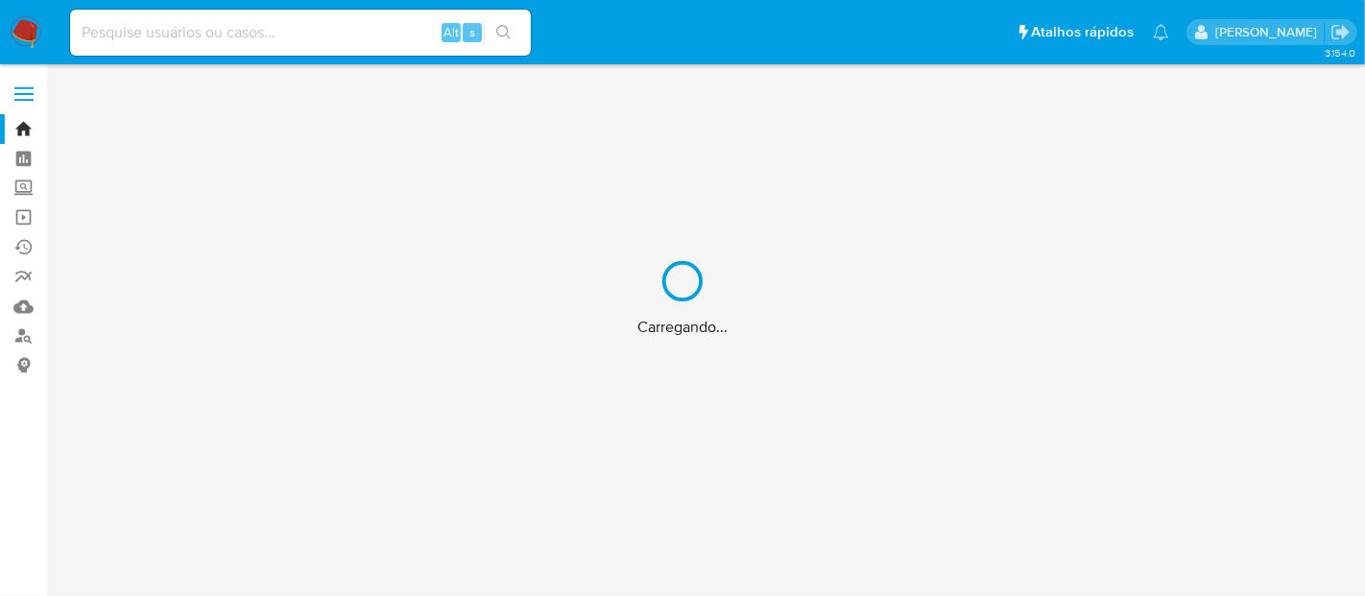
click at [265, 26] on div "Carregando..." at bounding box center [682, 298] width 1365 height 596
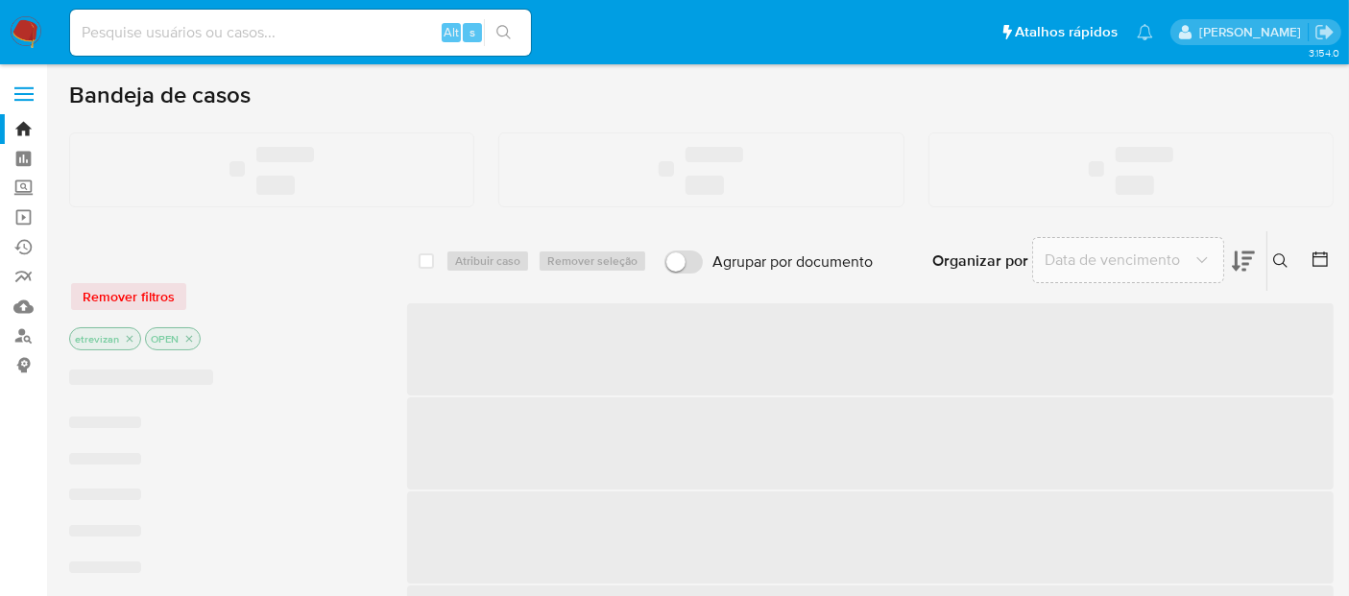
click at [282, 27] on input at bounding box center [300, 32] width 461 height 25
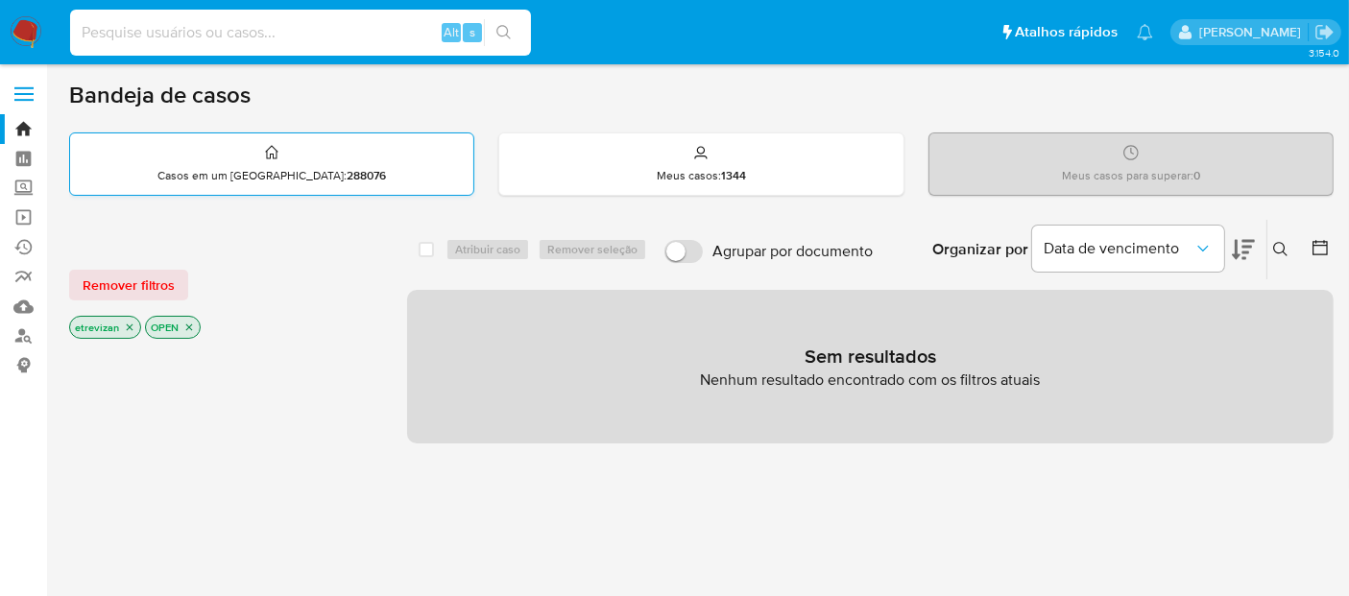
paste input "JgzAoP0aUHrT1k1TRSQxrZPd"
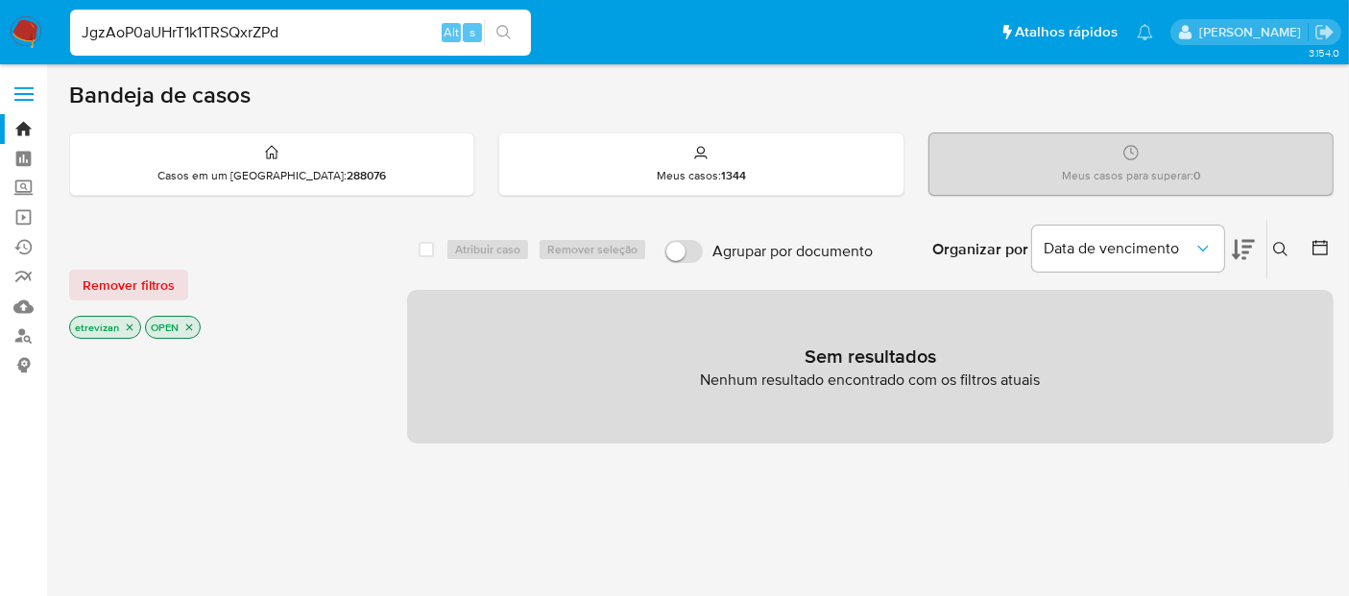
type input "JgzAoP0aUHrT1k1TRSQxrZPd"
click at [505, 25] on icon "search-icon" at bounding box center [503, 32] width 15 height 15
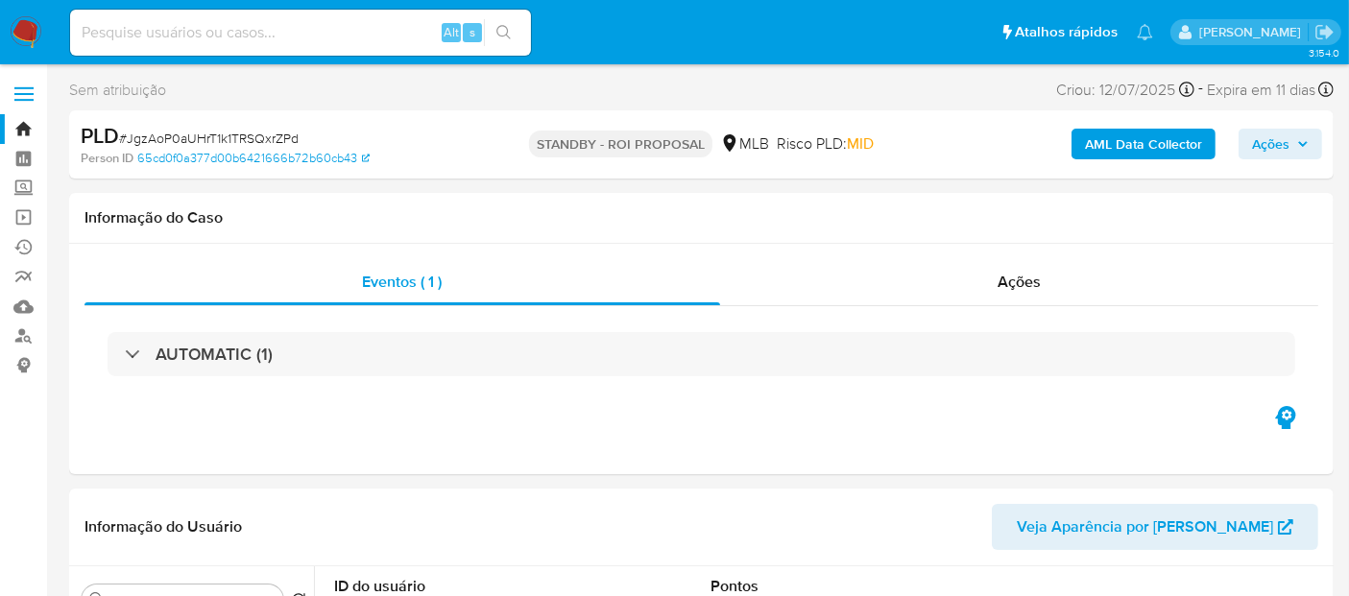
select select "10"
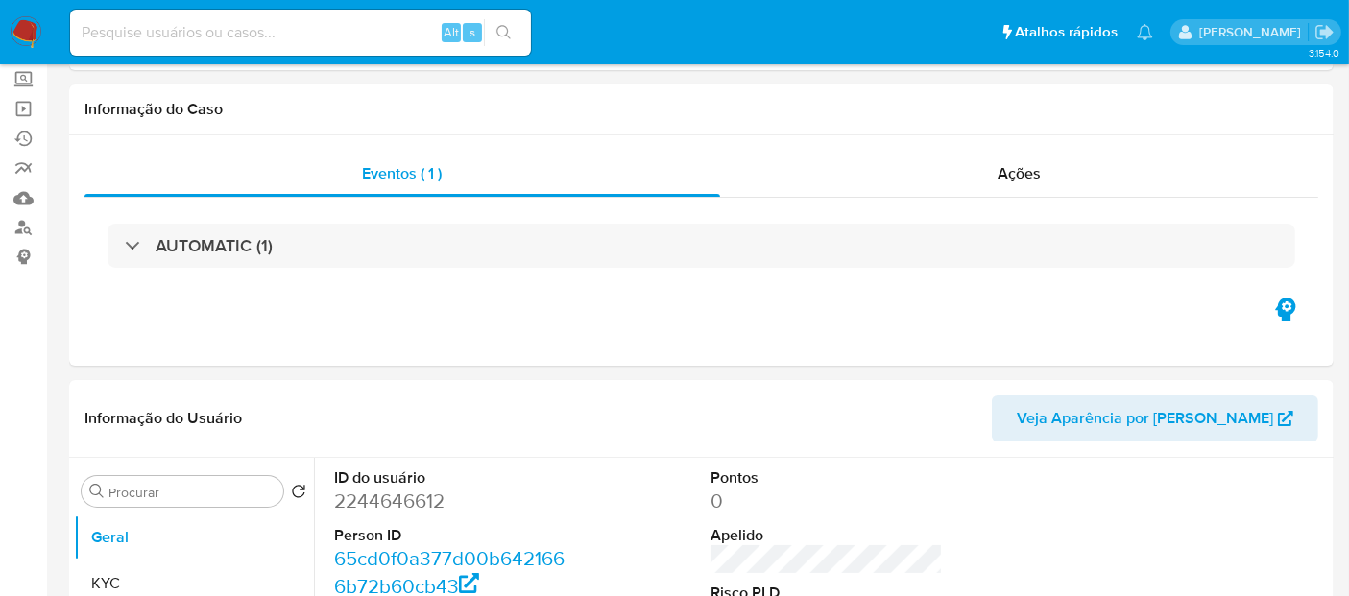
scroll to position [320, 0]
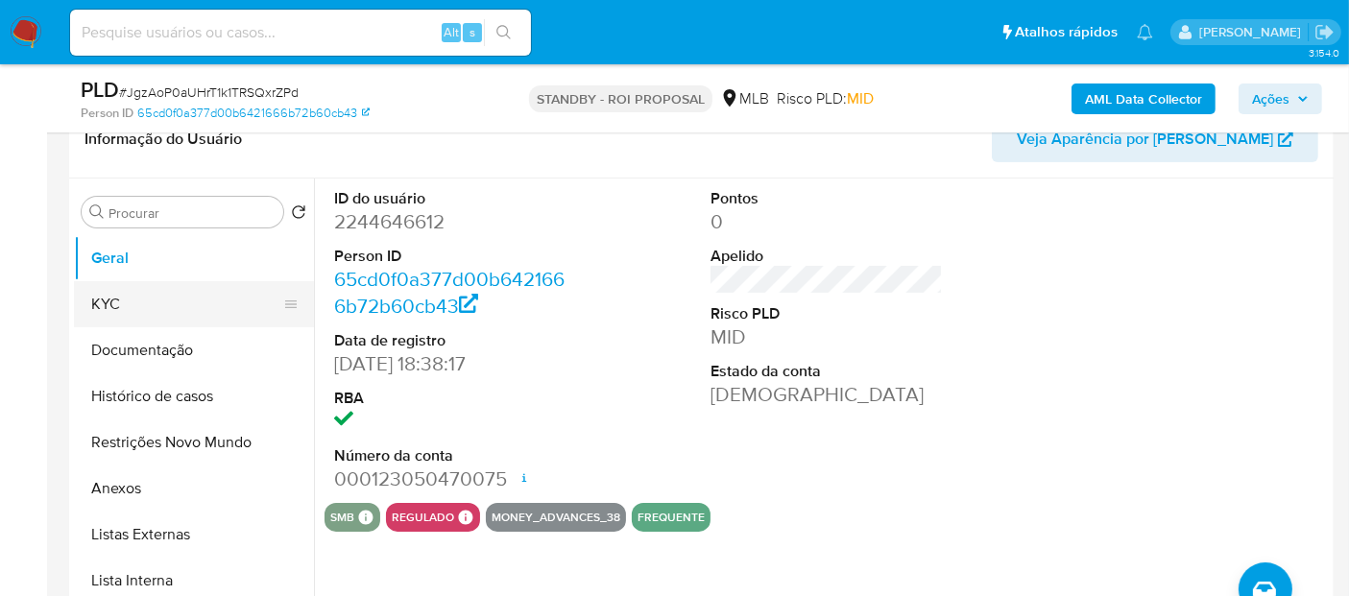
click at [134, 302] on button "KYC" at bounding box center [186, 304] width 225 height 46
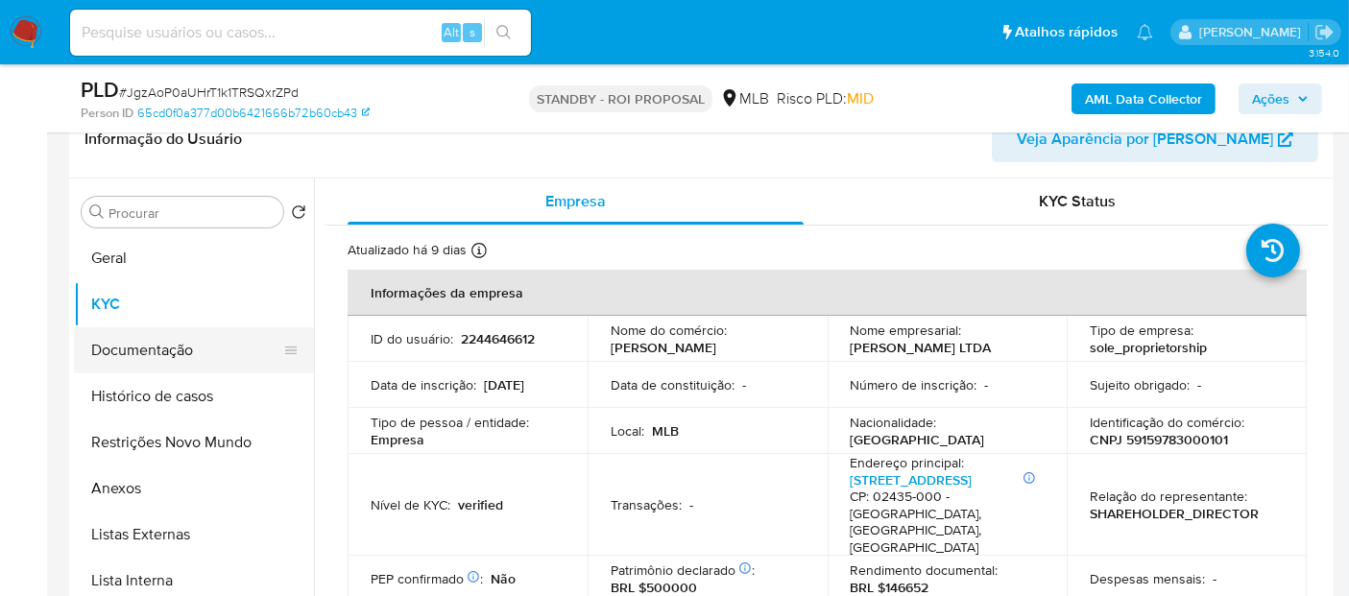
click at [156, 338] on button "Documentação" at bounding box center [186, 350] width 225 height 46
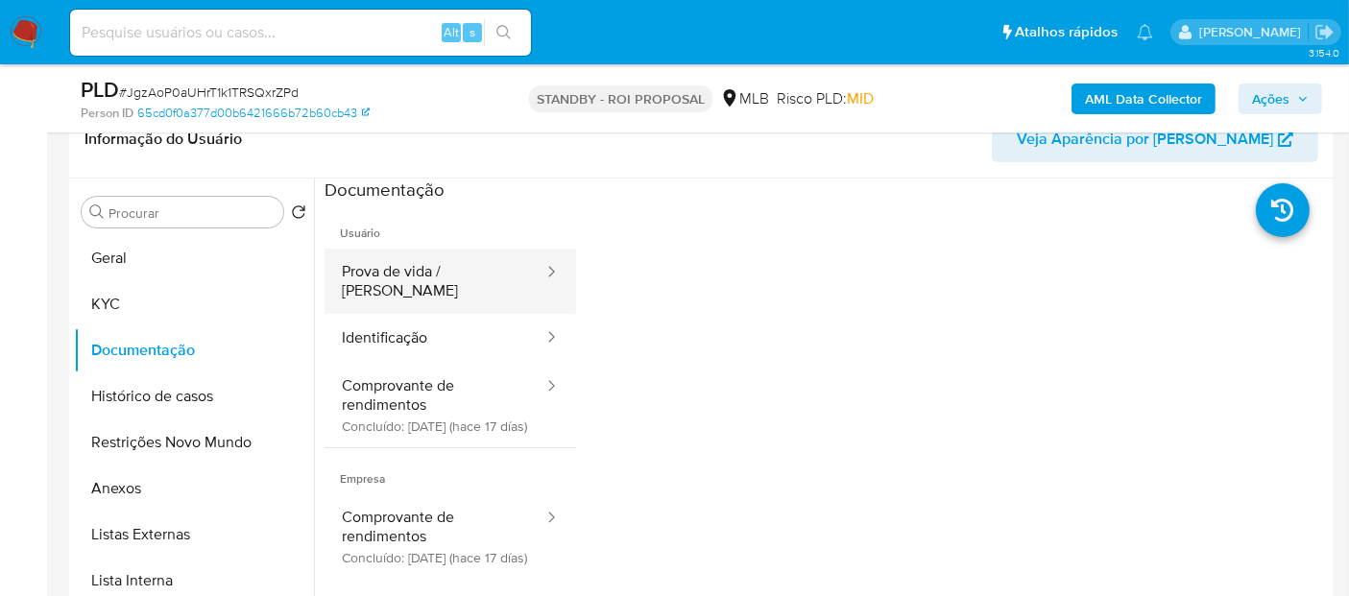
click at [435, 280] on button "Prova de vida / [PERSON_NAME]" at bounding box center [434, 281] width 221 height 65
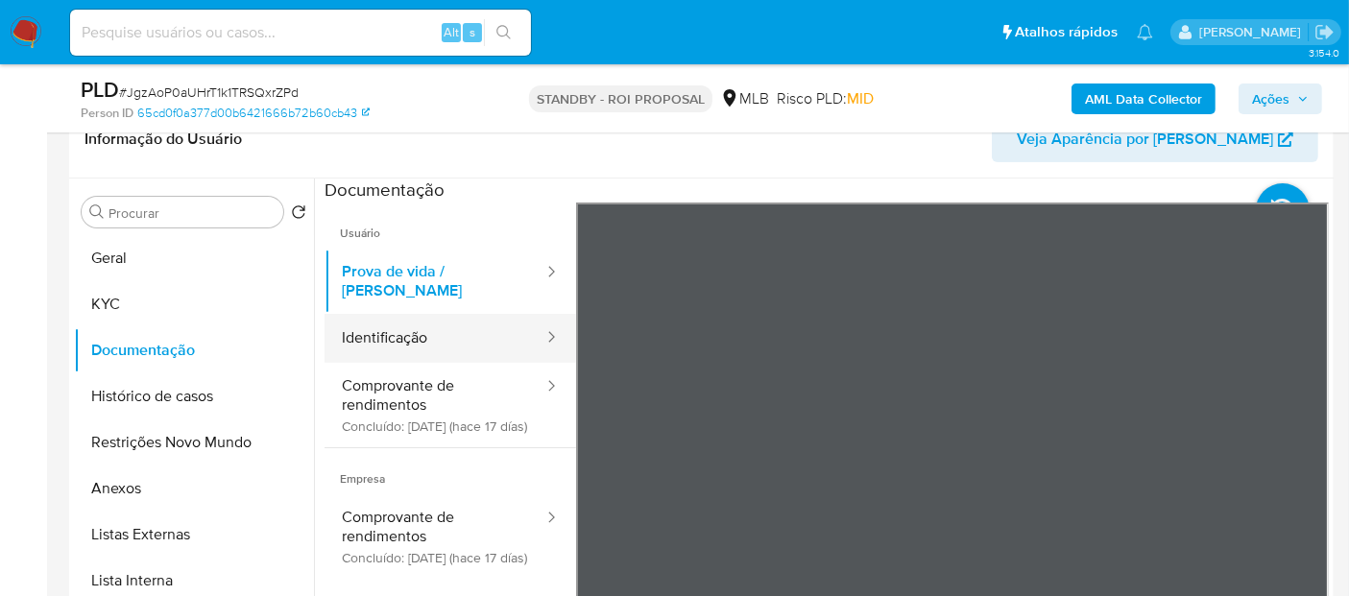
click at [386, 314] on button "Identificação" at bounding box center [434, 338] width 221 height 49
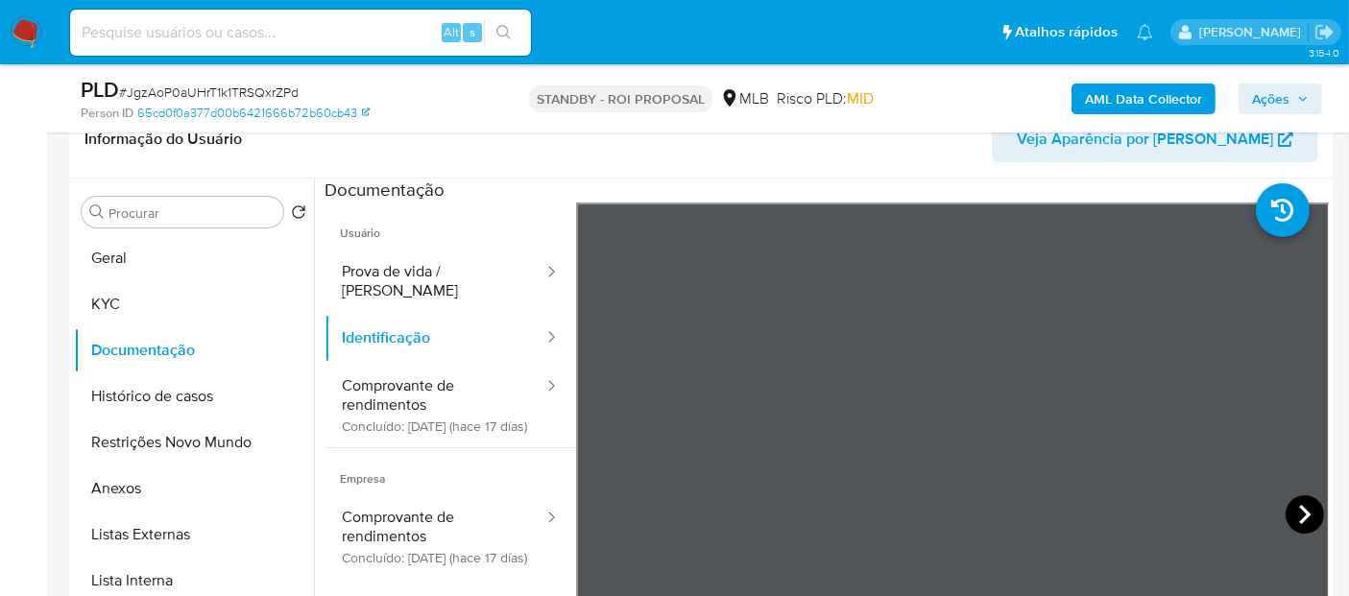
click at [1294, 513] on icon at bounding box center [1304, 514] width 38 height 38
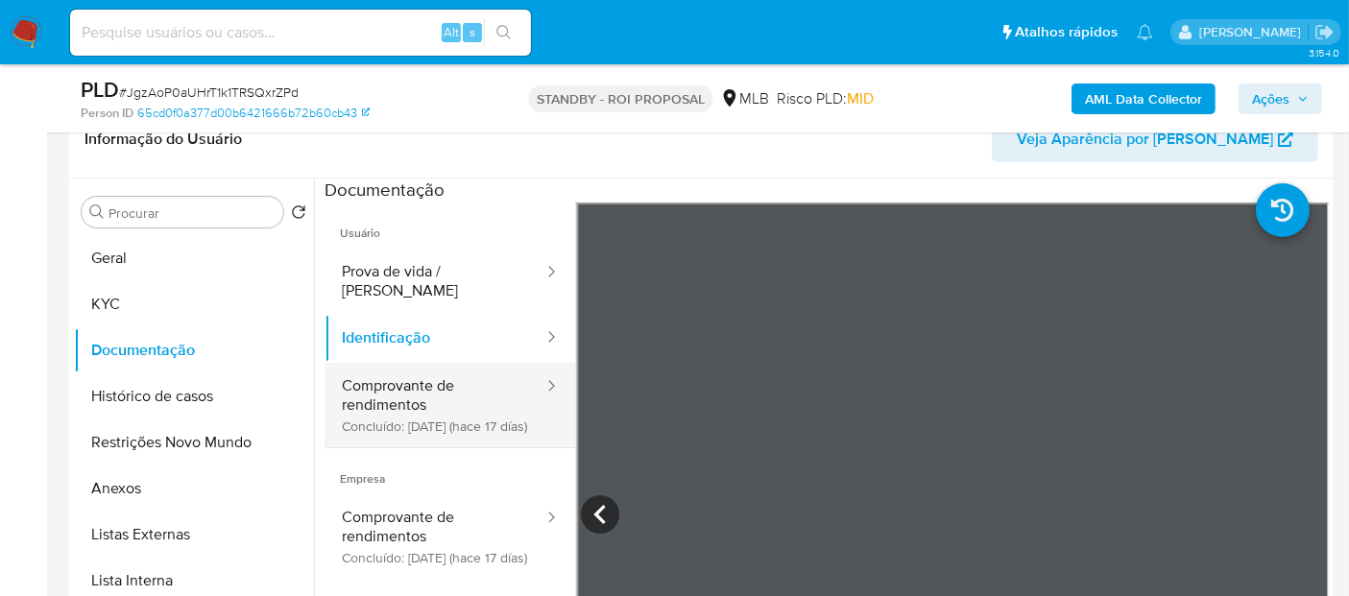
click at [409, 382] on button "Comprovante de rendimentos Concluído: [DATE] (hace 17 días)" at bounding box center [434, 405] width 221 height 84
